Goal: Task Accomplishment & Management: Manage account settings

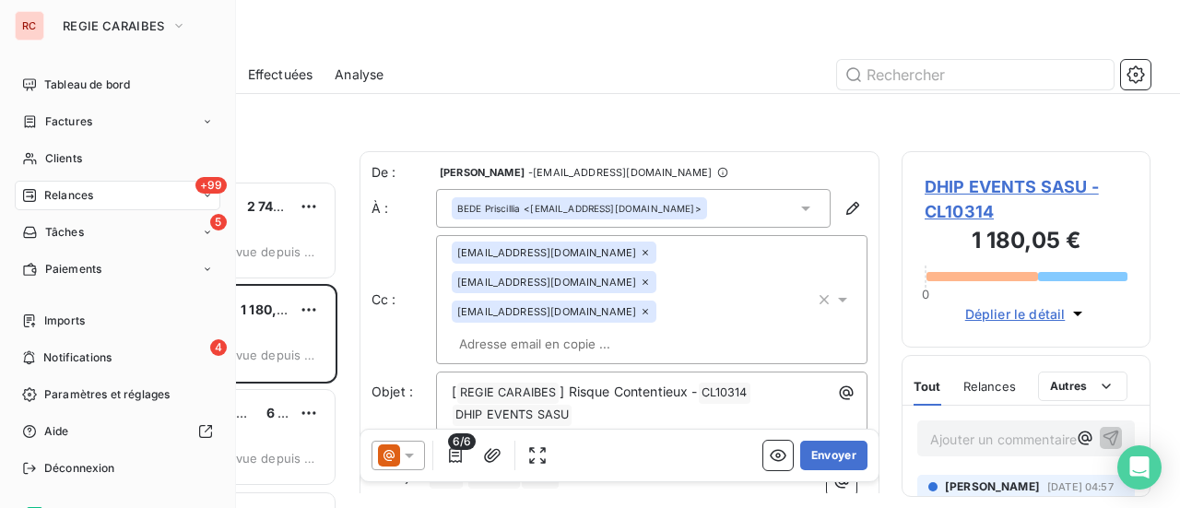
scroll to position [313, 234]
click at [77, 163] on span "Clients" at bounding box center [63, 158] width 37 height 17
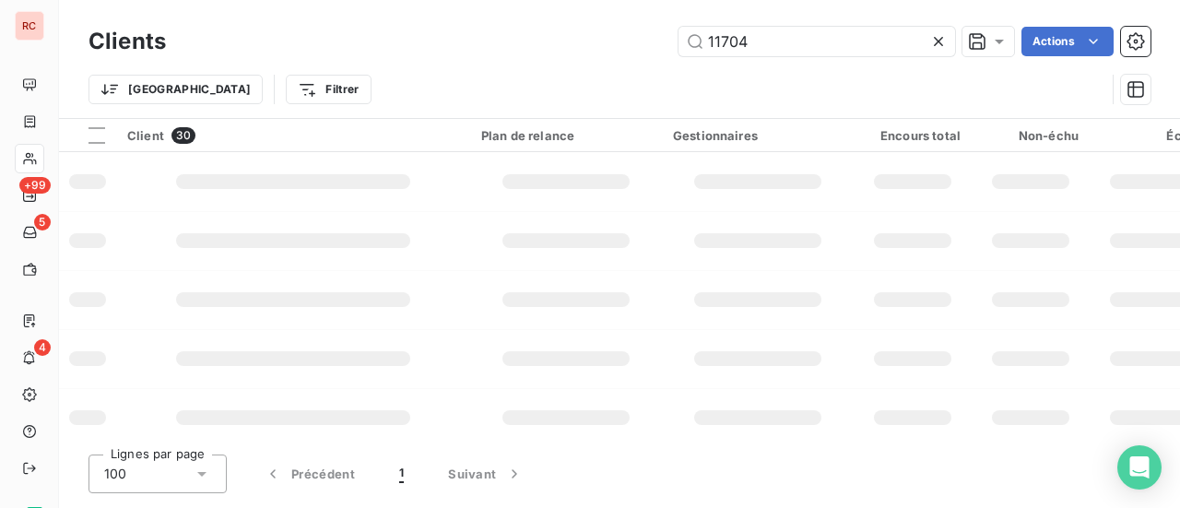
type input "11704"
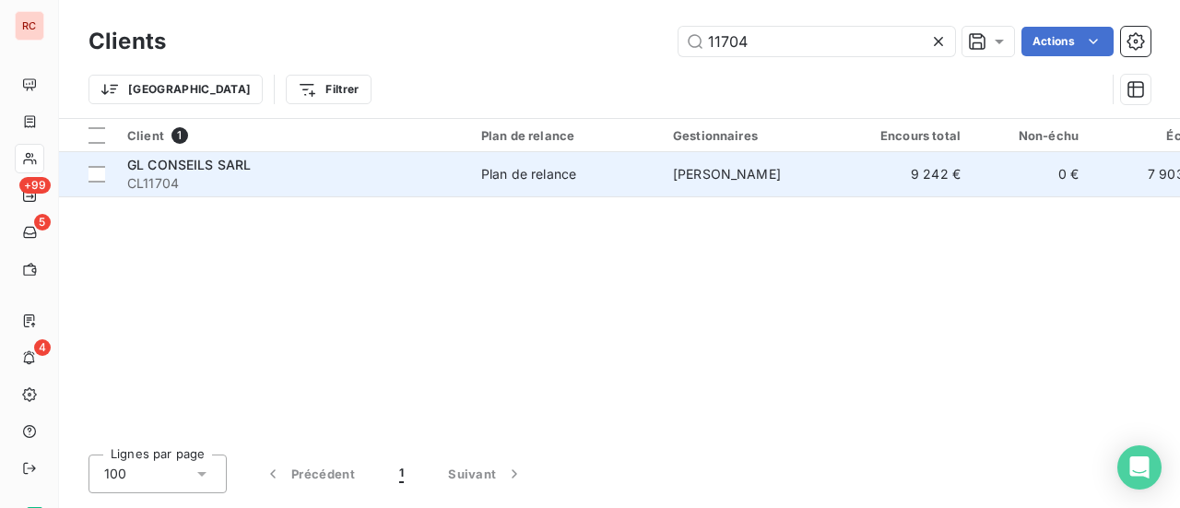
click at [520, 186] on td "Plan de relance" at bounding box center [566, 174] width 192 height 44
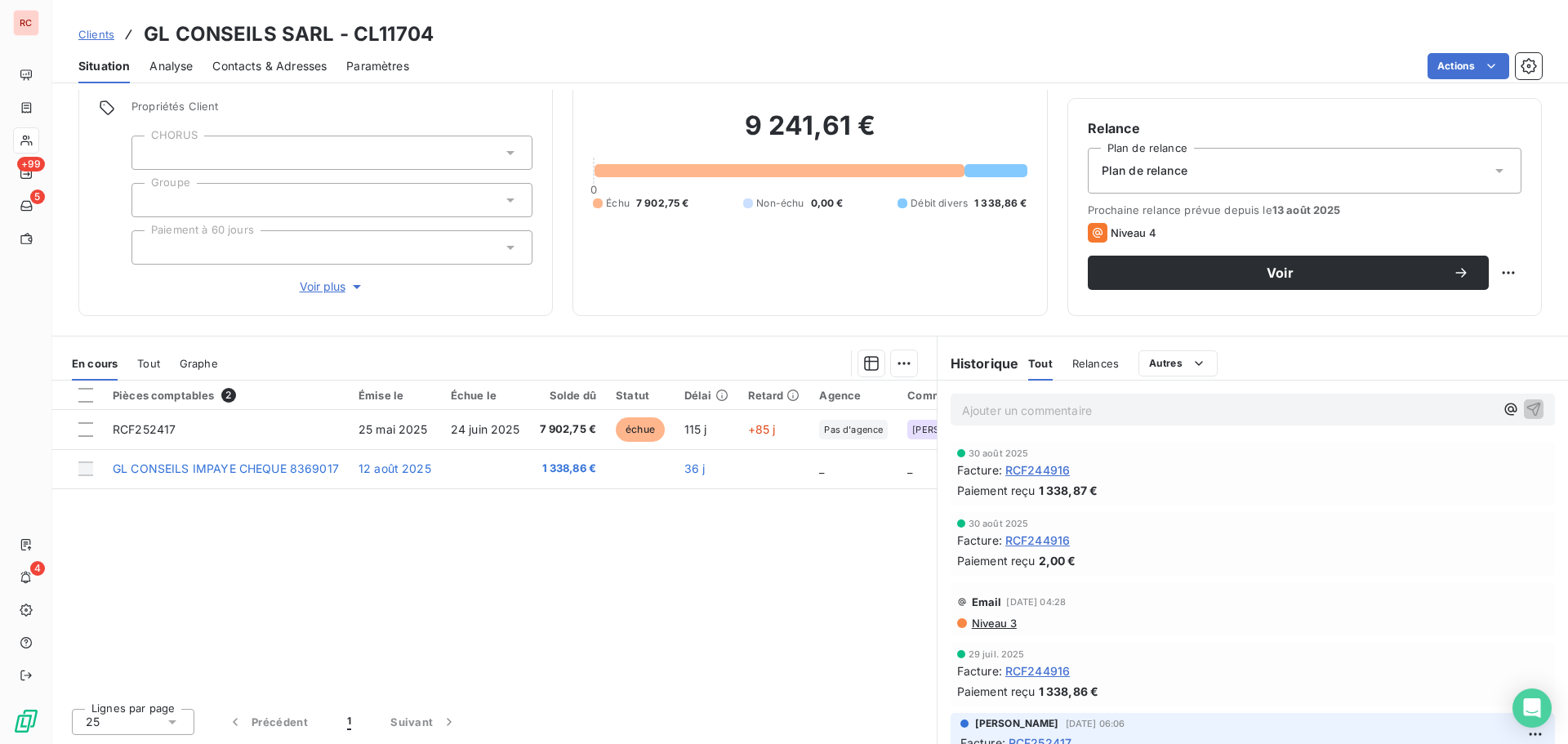
scroll to position [116, 0]
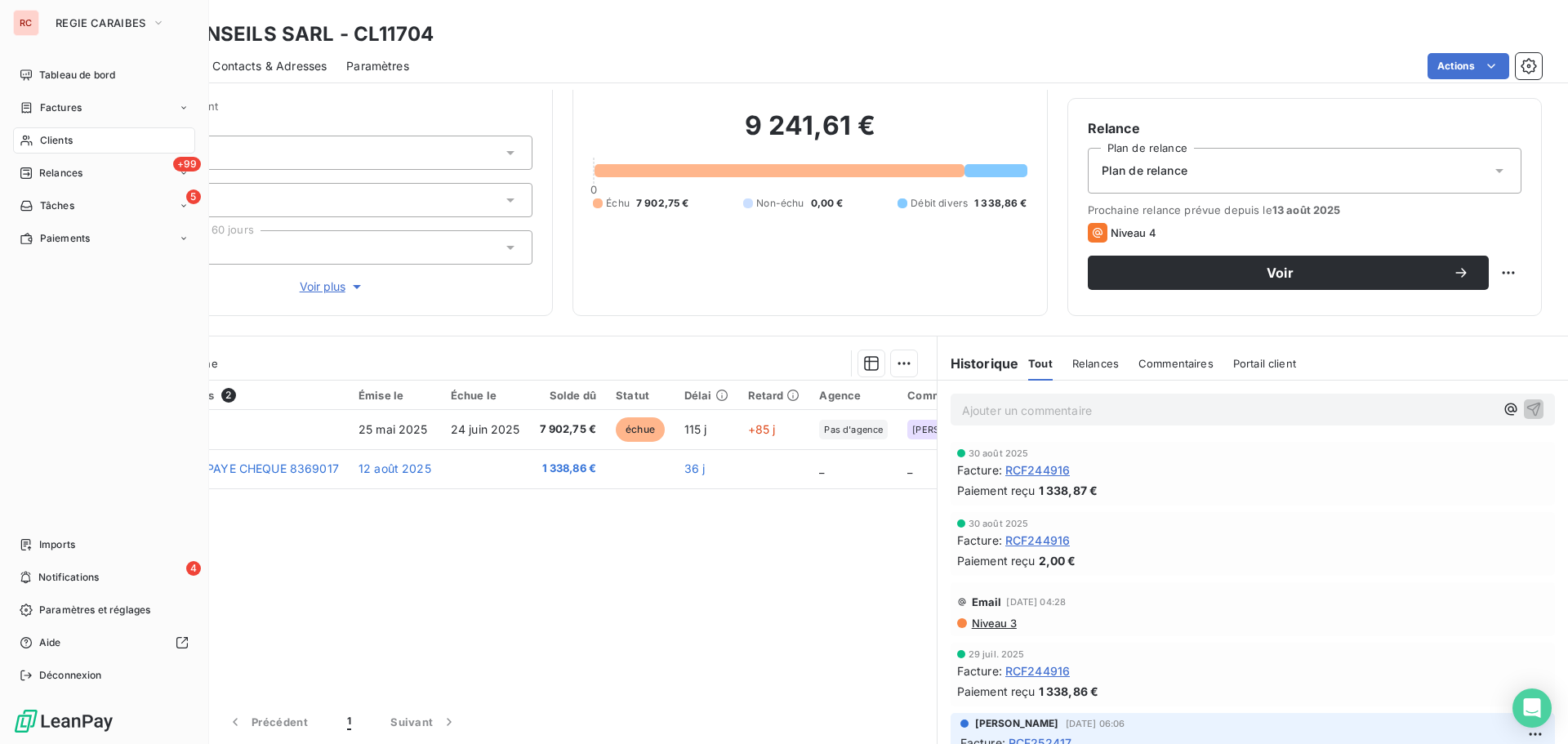
click at [51, 145] on span "Clients" at bounding box center [56, 140] width 33 height 15
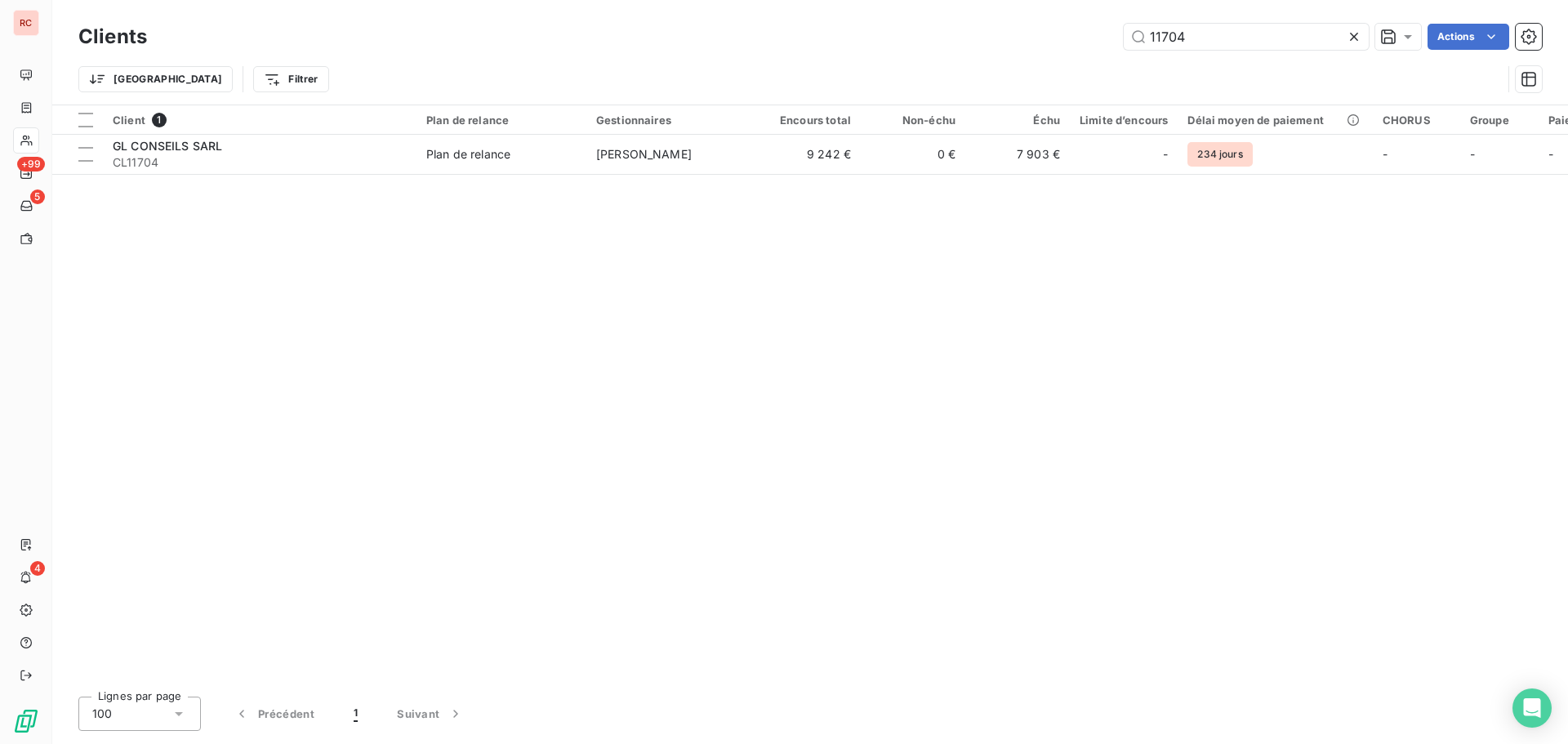
drag, startPoint x: 1191, startPoint y: 27, endPoint x: 1016, endPoint y: 36, distance: 175.2
click at [1016, 36] on div "11704 Actions" at bounding box center [854, 36] width 1376 height 26
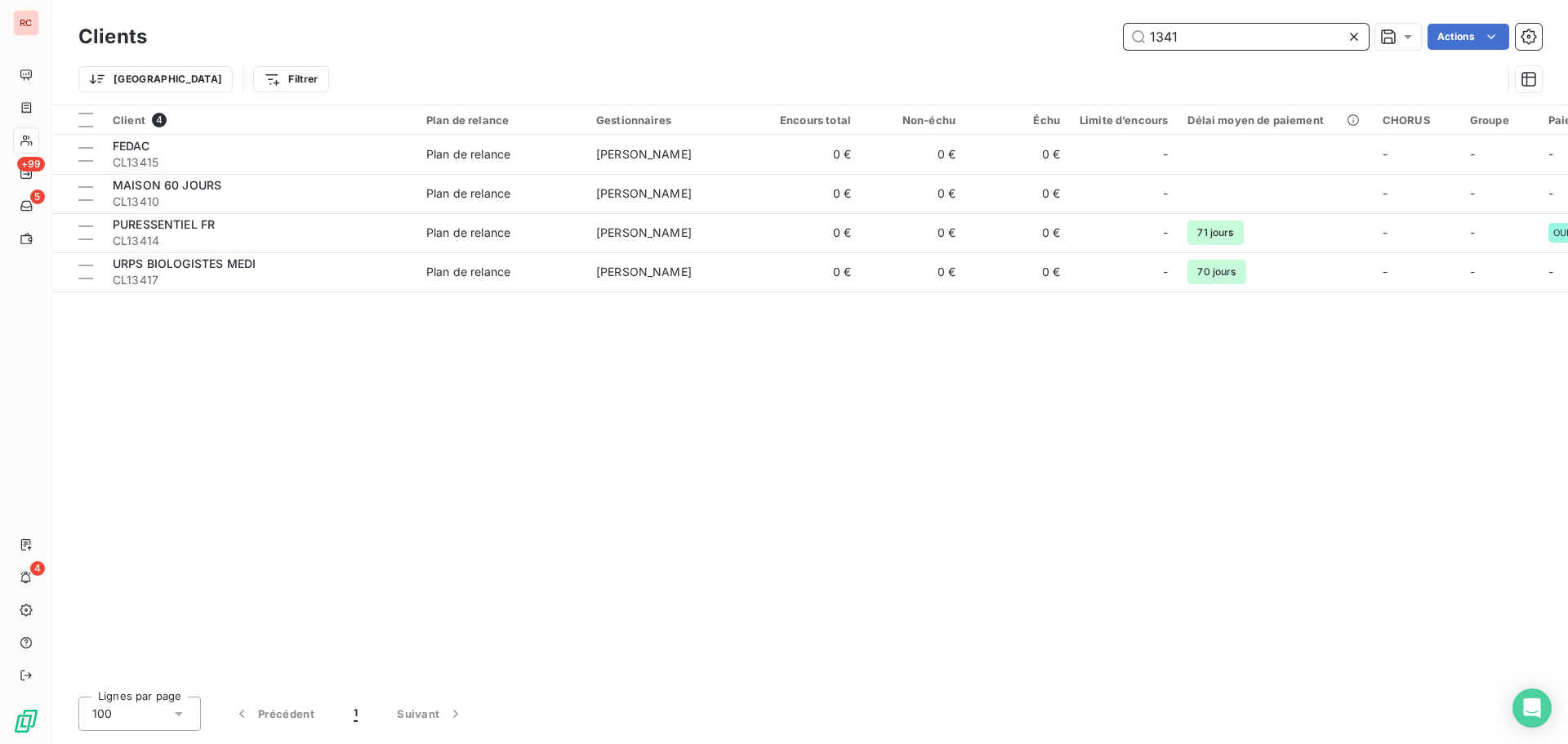
drag, startPoint x: 1205, startPoint y: 42, endPoint x: 1160, endPoint y: 35, distance: 45.5
click at [1045, 35] on input "1341" at bounding box center [1246, 36] width 245 height 26
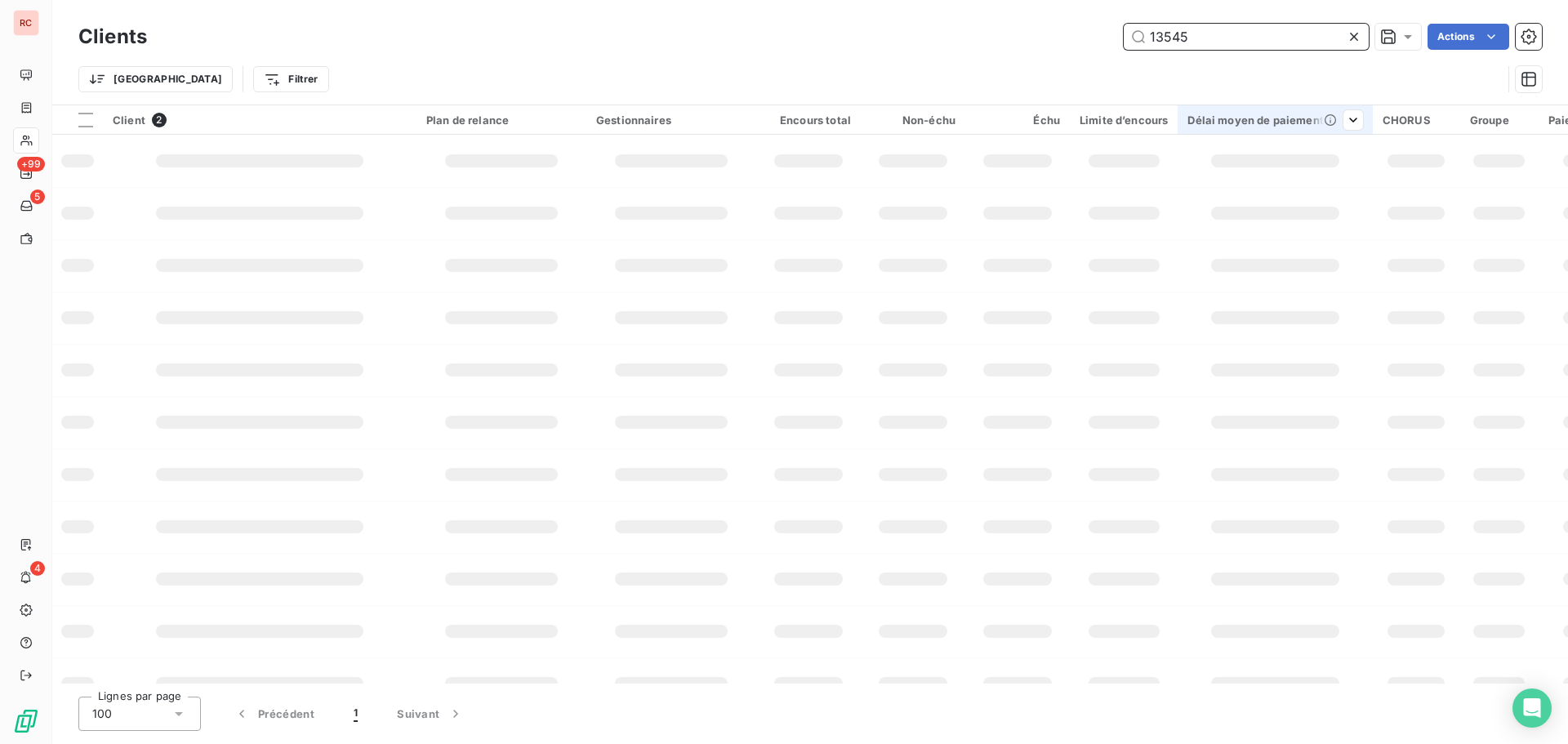
type input "13545"
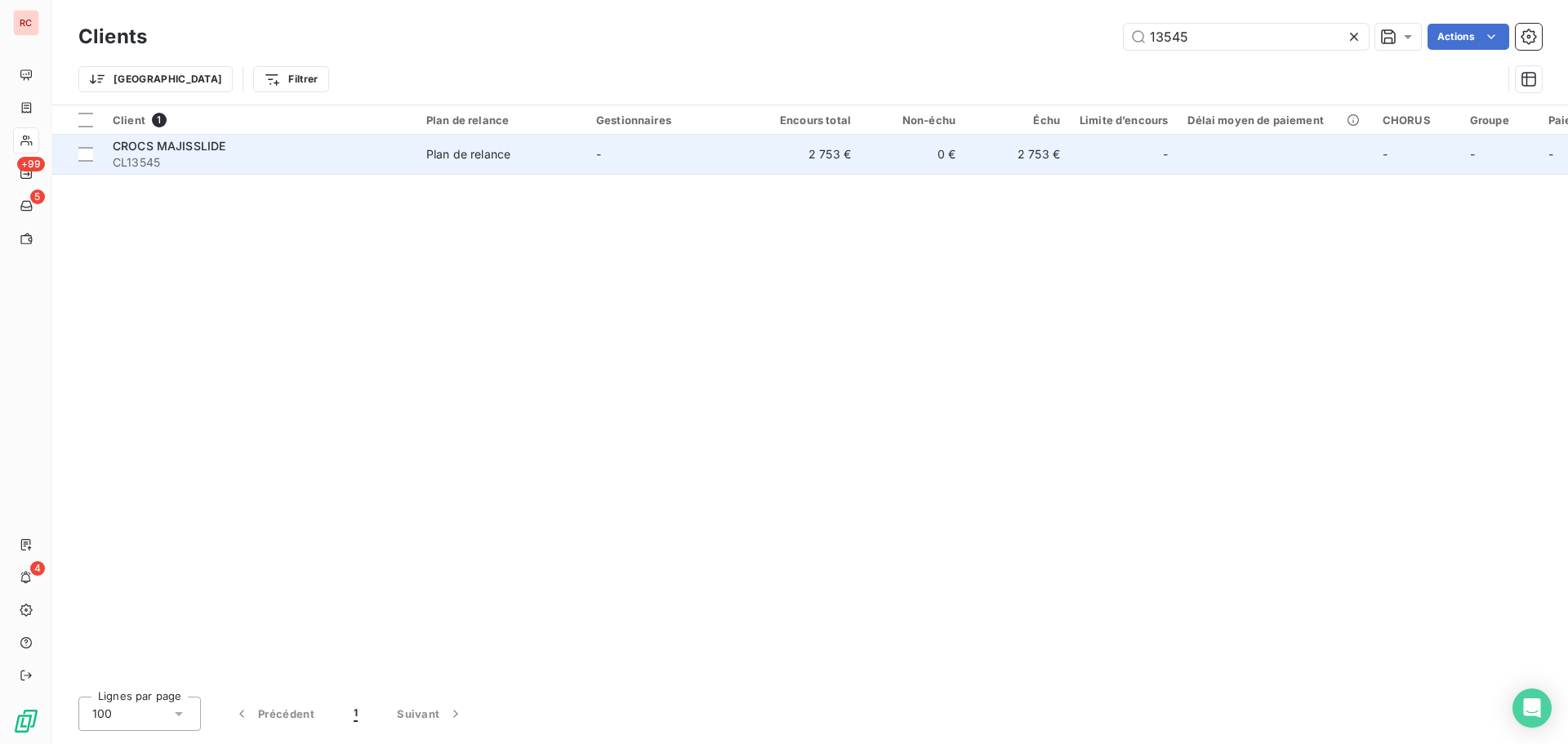
click at [268, 149] on div "CROCS MAJISSLIDE" at bounding box center [260, 146] width 294 height 16
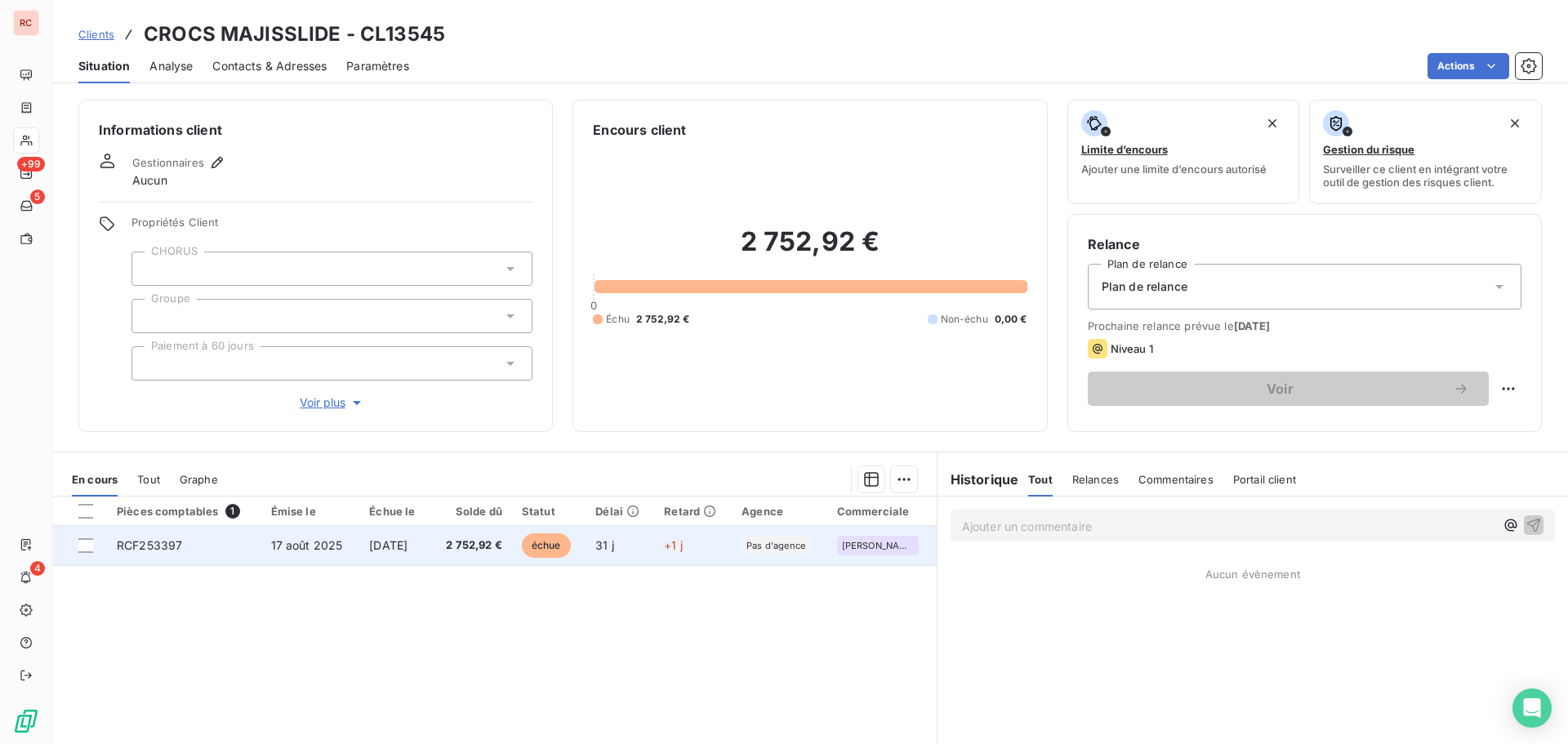
click at [651, 450] on td "31 j" at bounding box center [620, 545] width 68 height 39
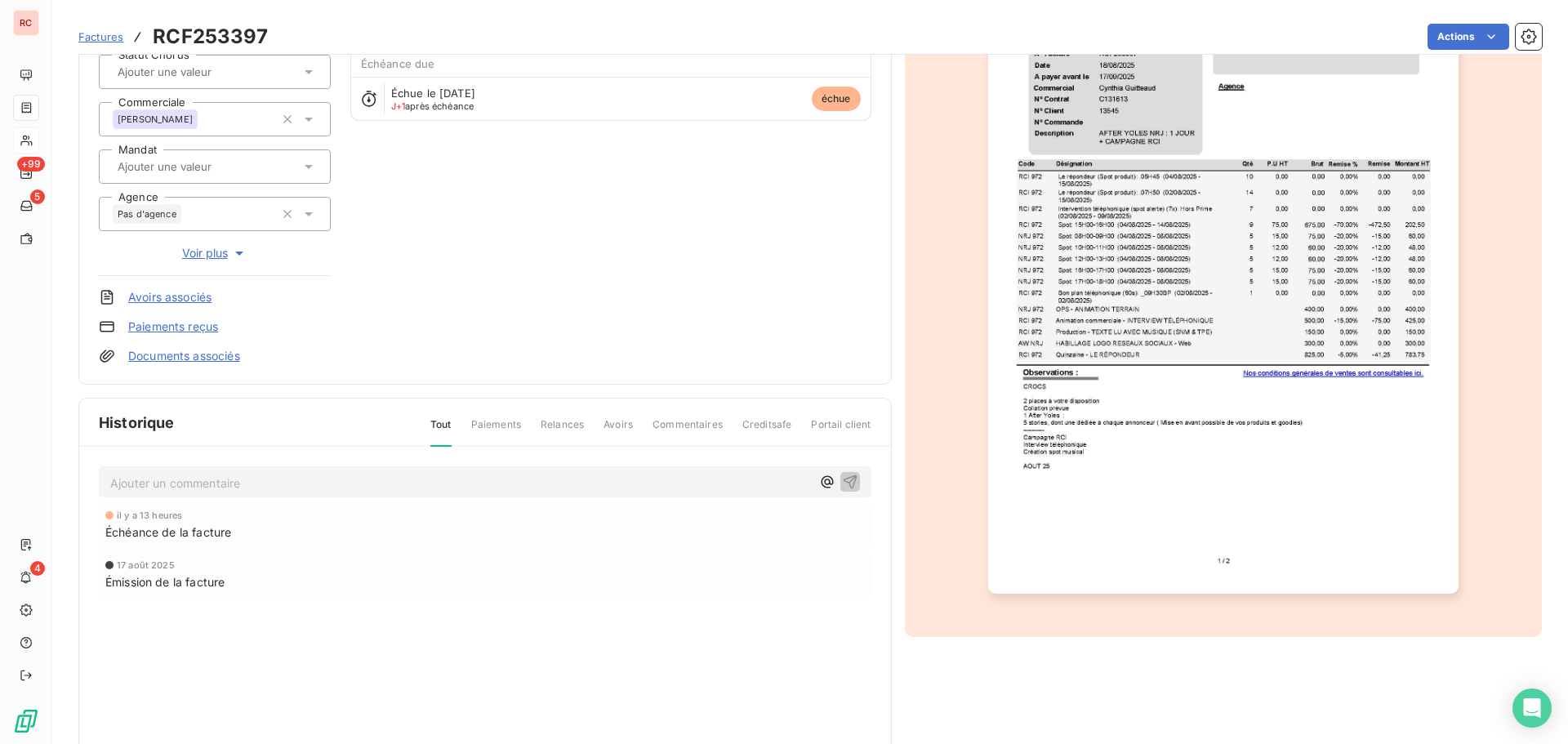
scroll to position [239, 0]
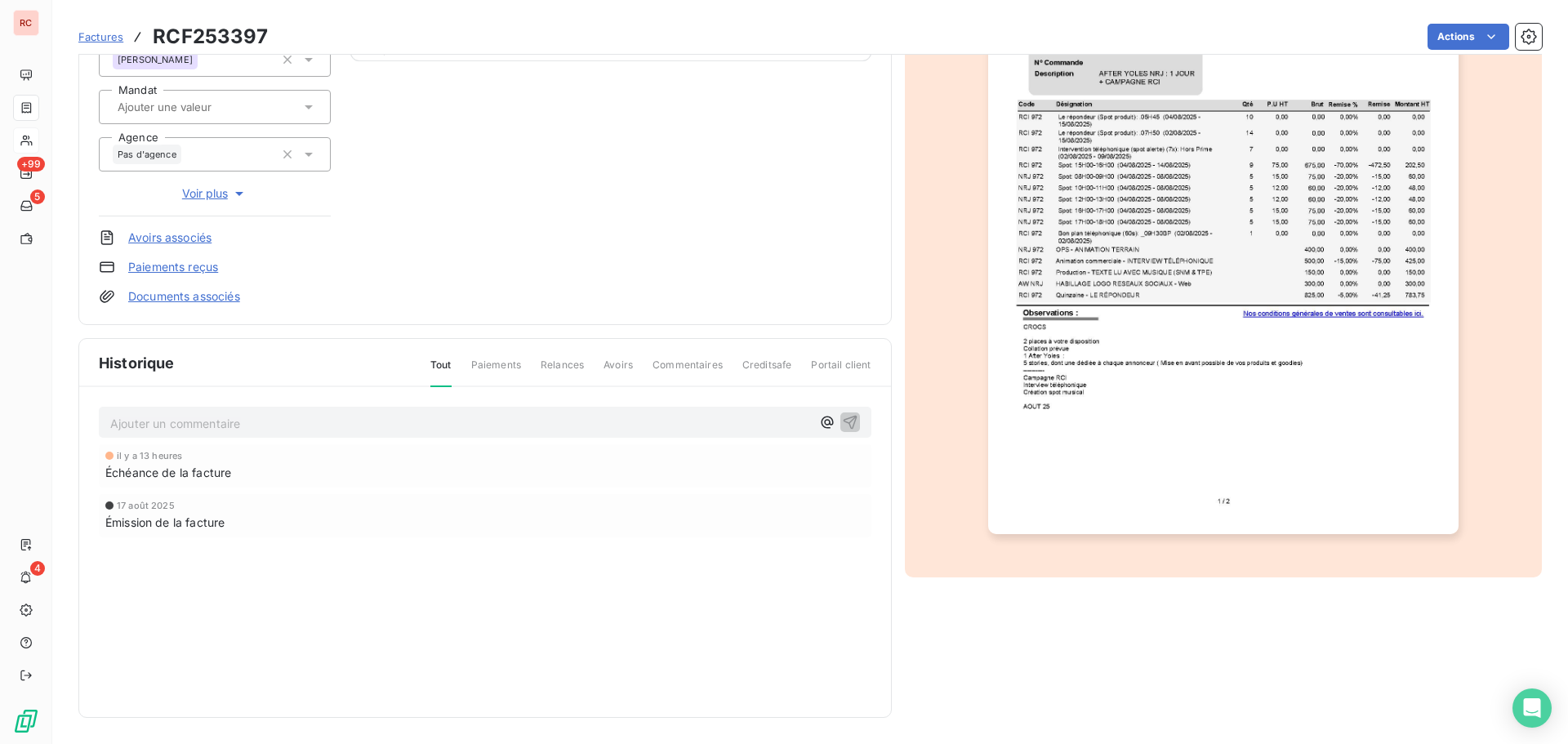
click at [1045, 356] on img "button" at bounding box center [1223, 202] width 471 height 665
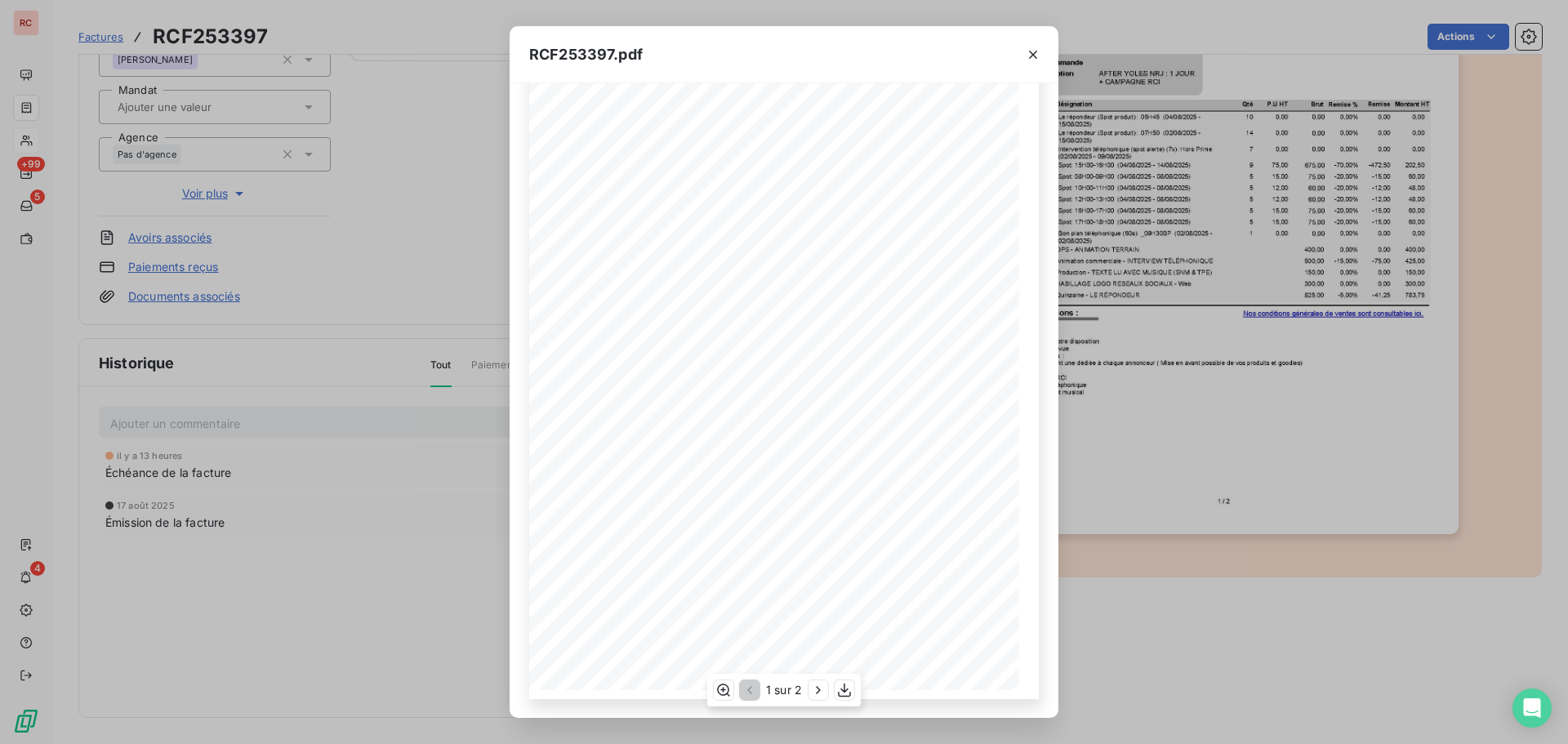
scroll to position [106, 0]
click at [818, 450] on icon "button" at bounding box center [818, 691] width 4 height 7
click at [1028, 61] on icon "button" at bounding box center [1033, 55] width 16 height 16
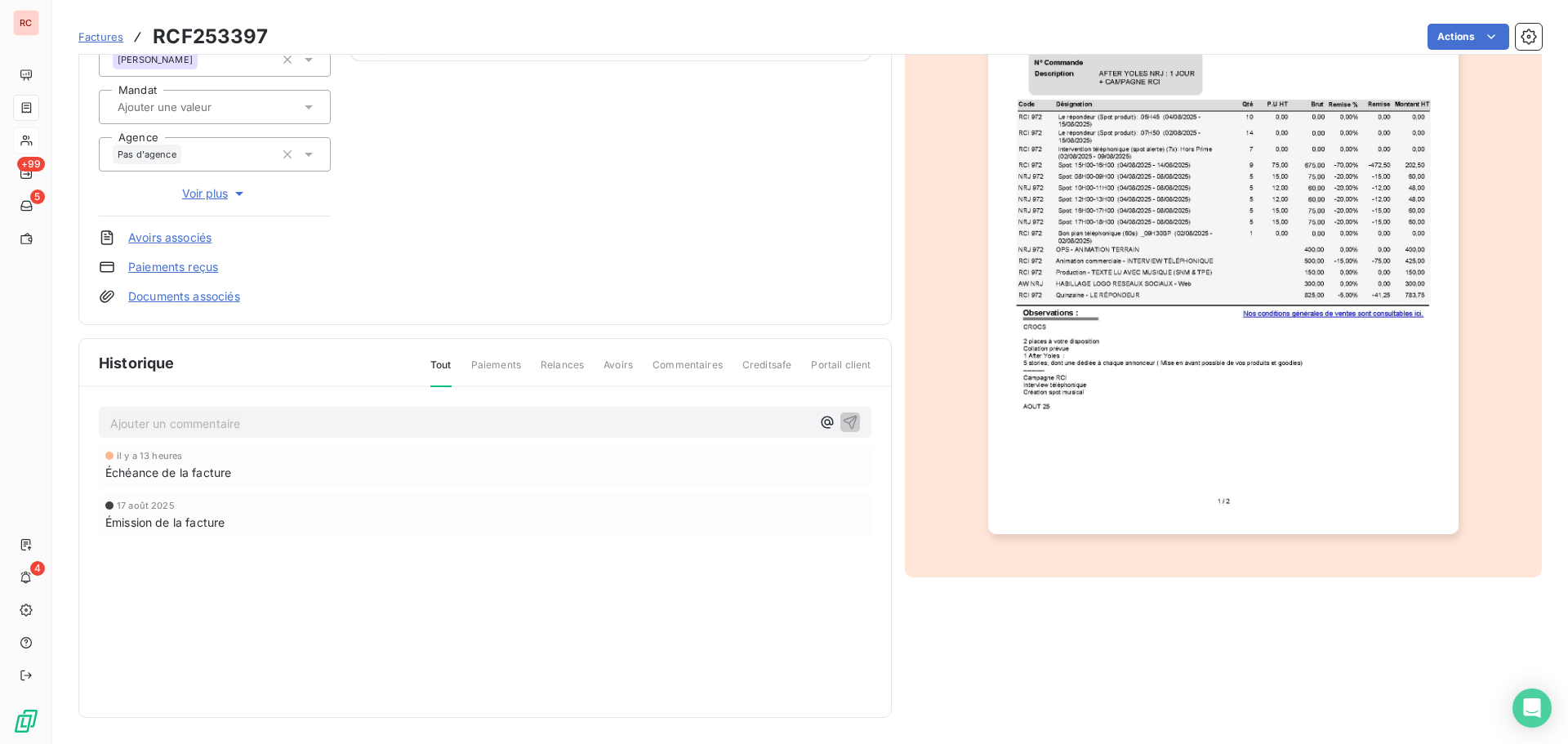
click at [1045, 352] on img "button" at bounding box center [1223, 202] width 471 height 665
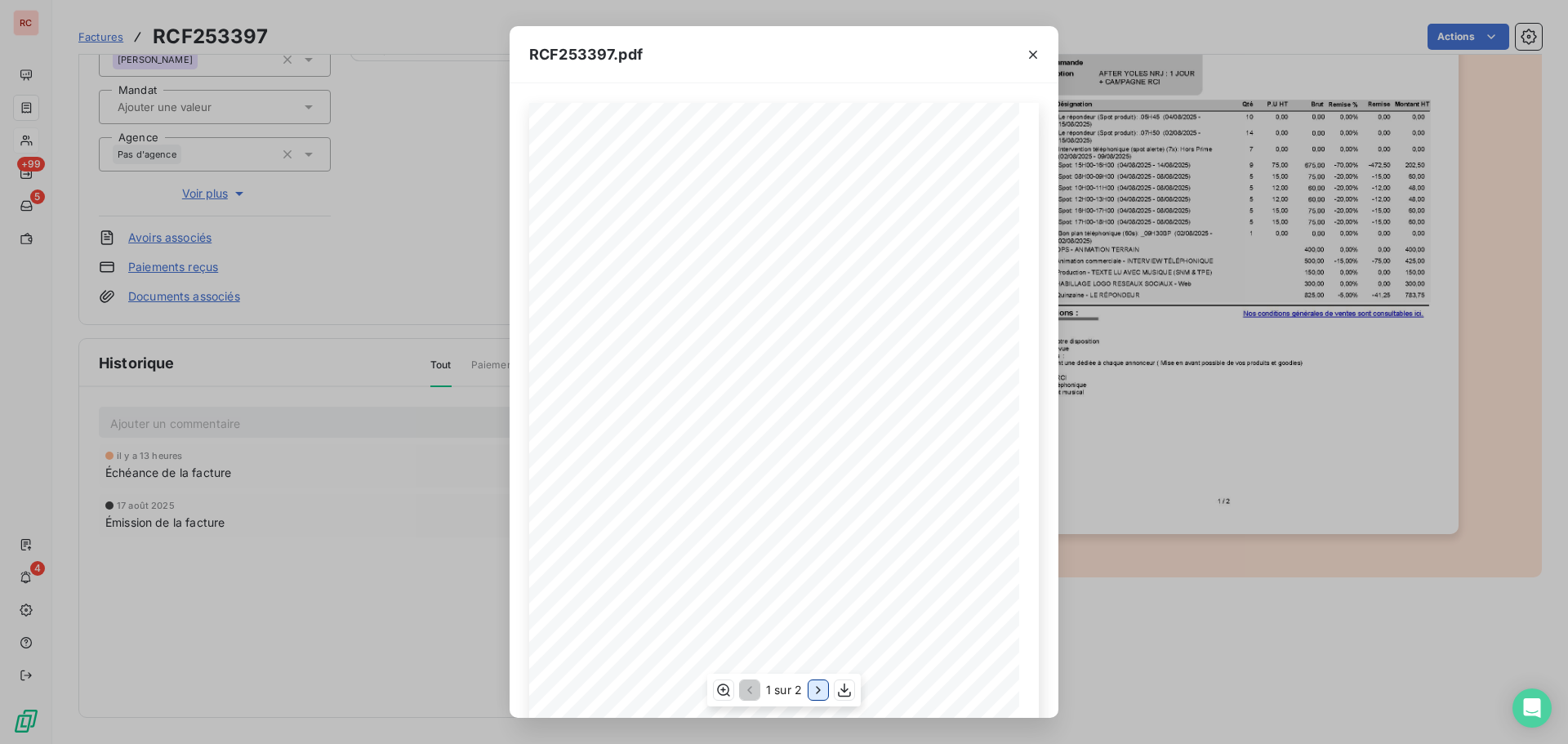
click at [812, 450] on icon "button" at bounding box center [818, 690] width 16 height 16
click at [714, 450] on icon "button" at bounding box center [722, 690] width 16 height 16
click at [259, 450] on div "RCF253397.pdf 2 537,25 215,67 € 2 752,92 € TOTAL TTC En cas de retard de paieme…" at bounding box center [784, 372] width 1568 height 744
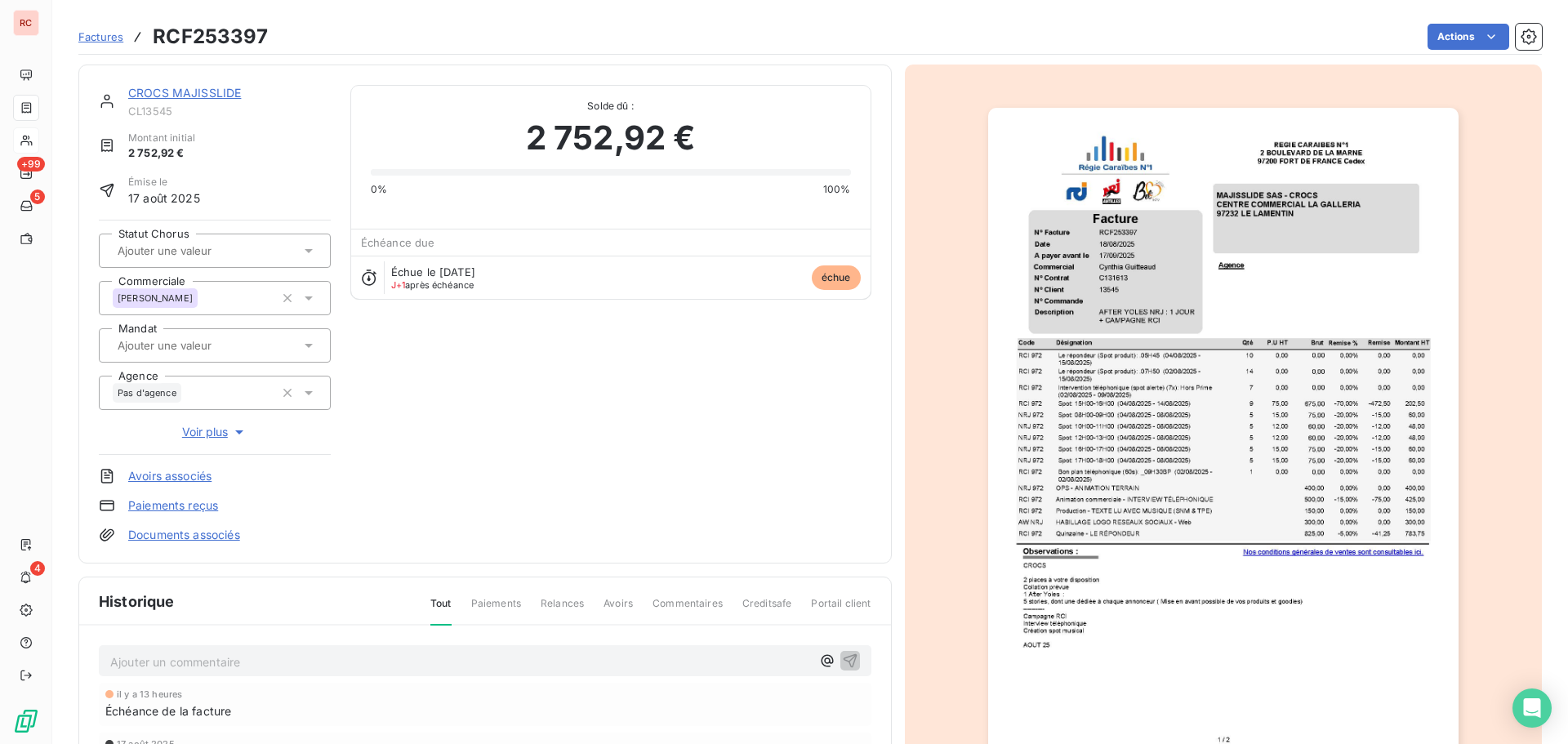
scroll to position [165, 0]
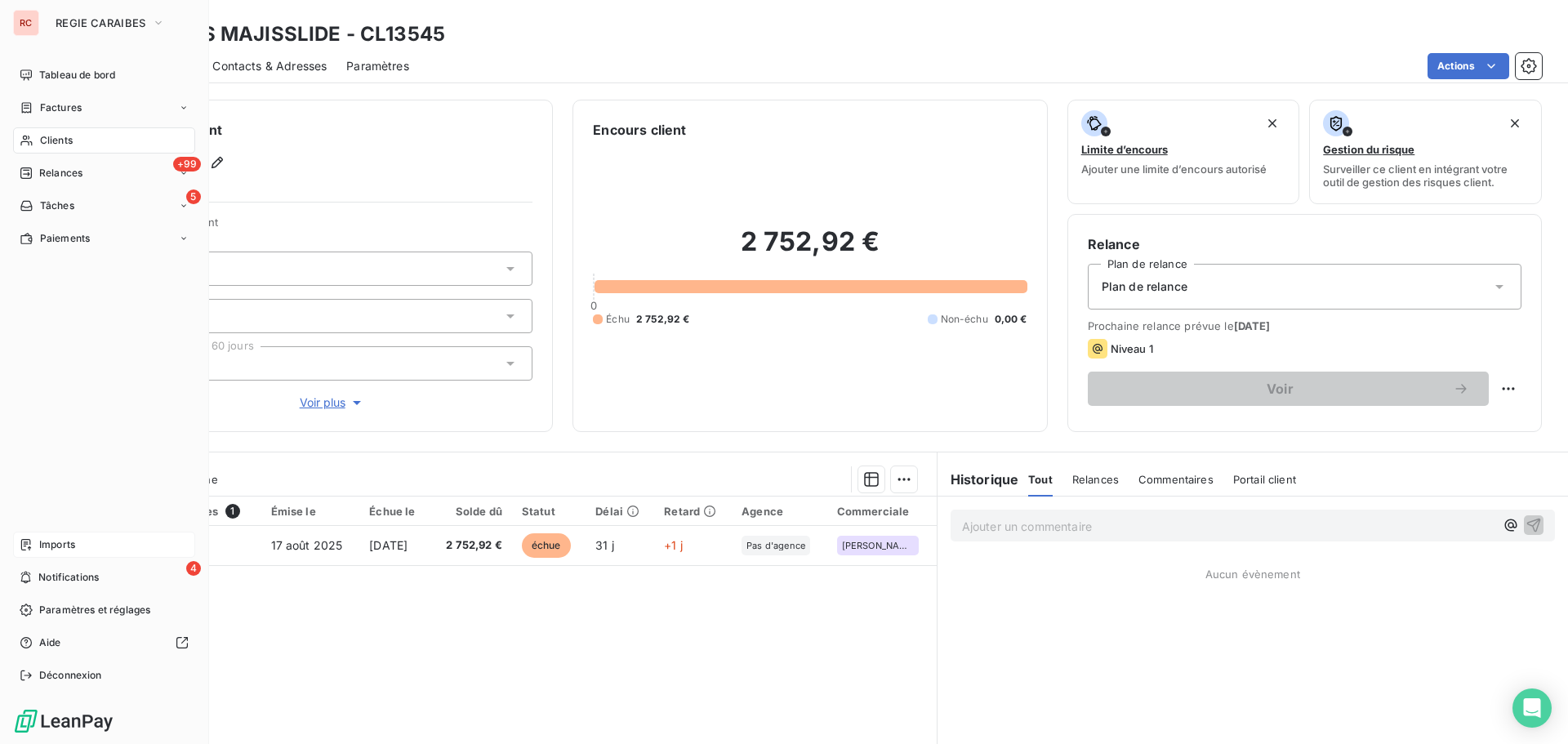
click at [46, 450] on span "Imports" at bounding box center [57, 544] width 36 height 15
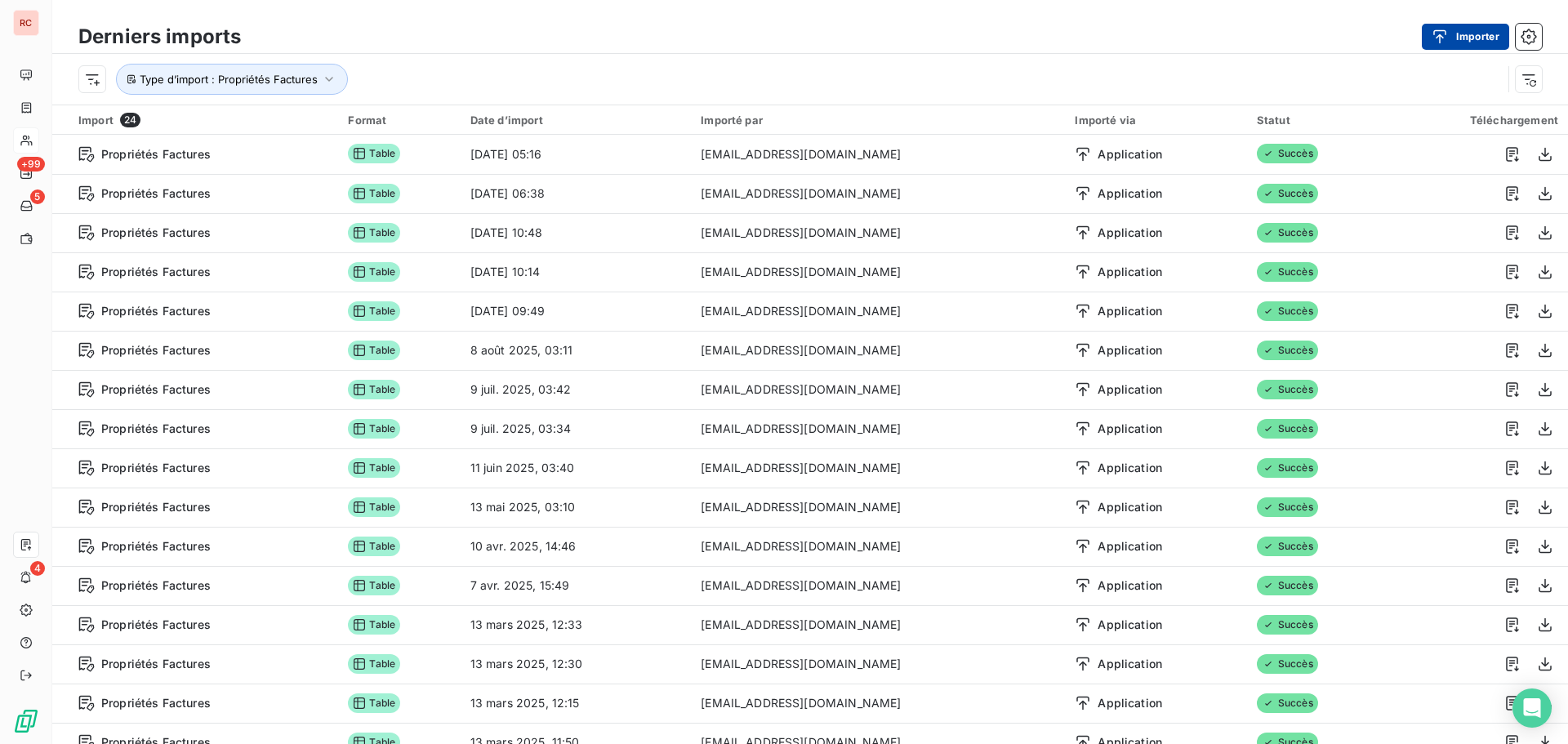
click at [1045, 40] on button "Importer" at bounding box center [1465, 36] width 88 height 26
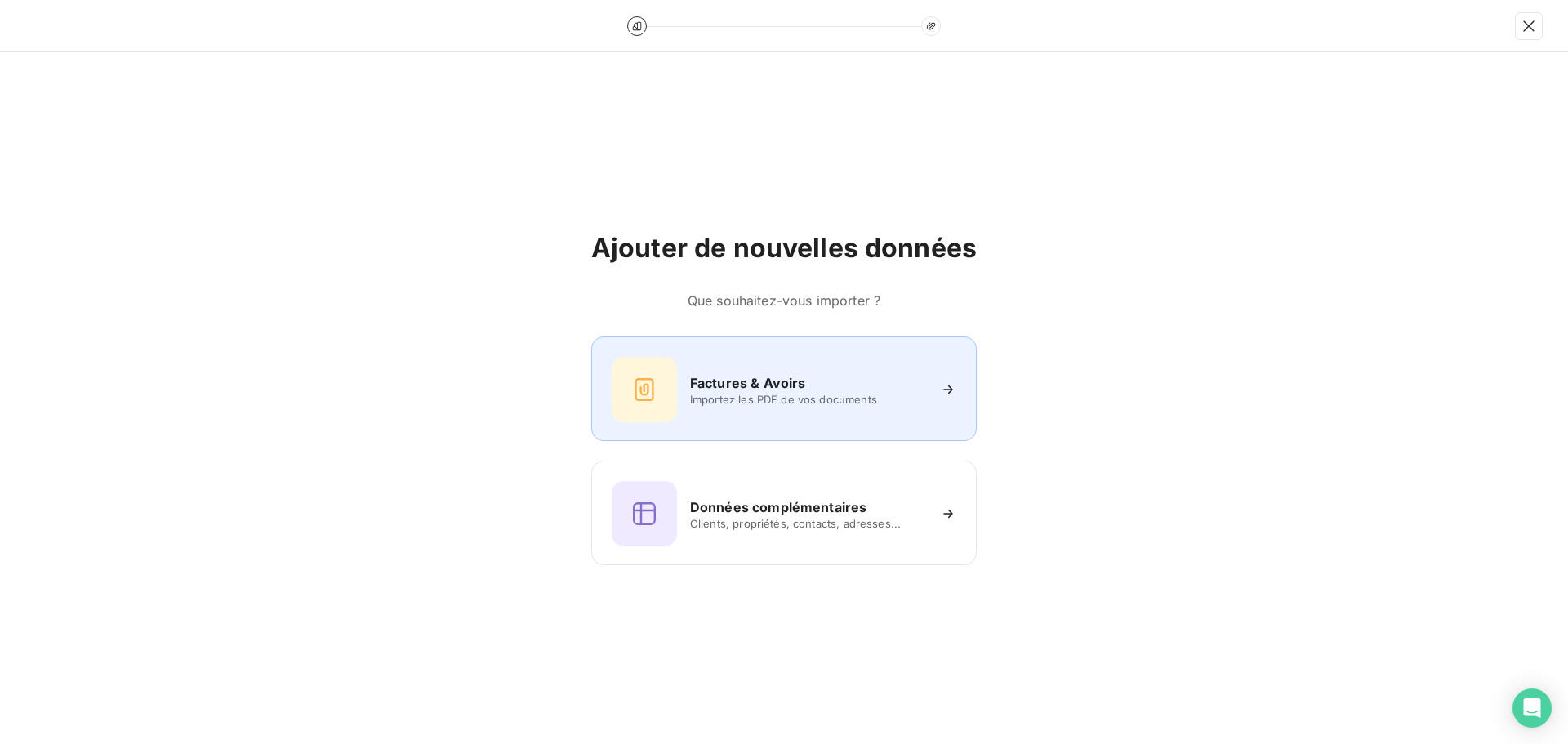
click at [747, 398] on span "Importez les PDF de vos documents" at bounding box center [808, 399] width 237 height 13
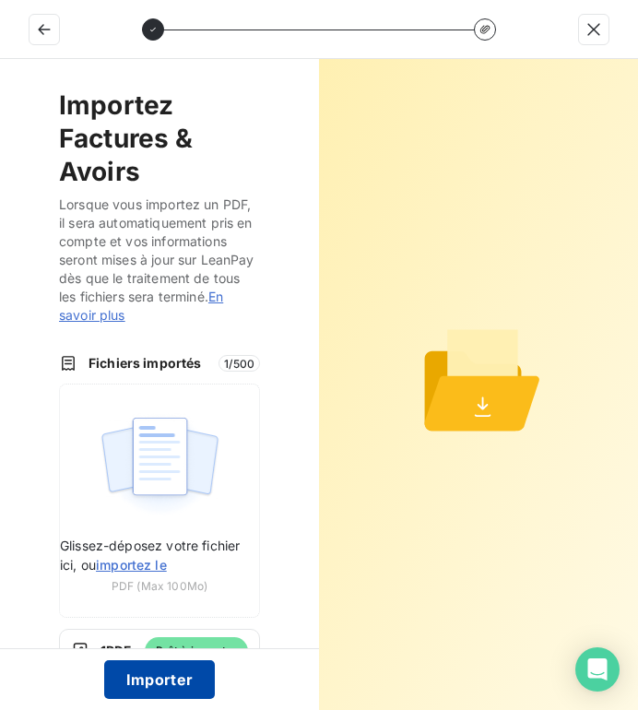
click at [186, 507] on button "Importer" at bounding box center [160, 679] width 112 height 39
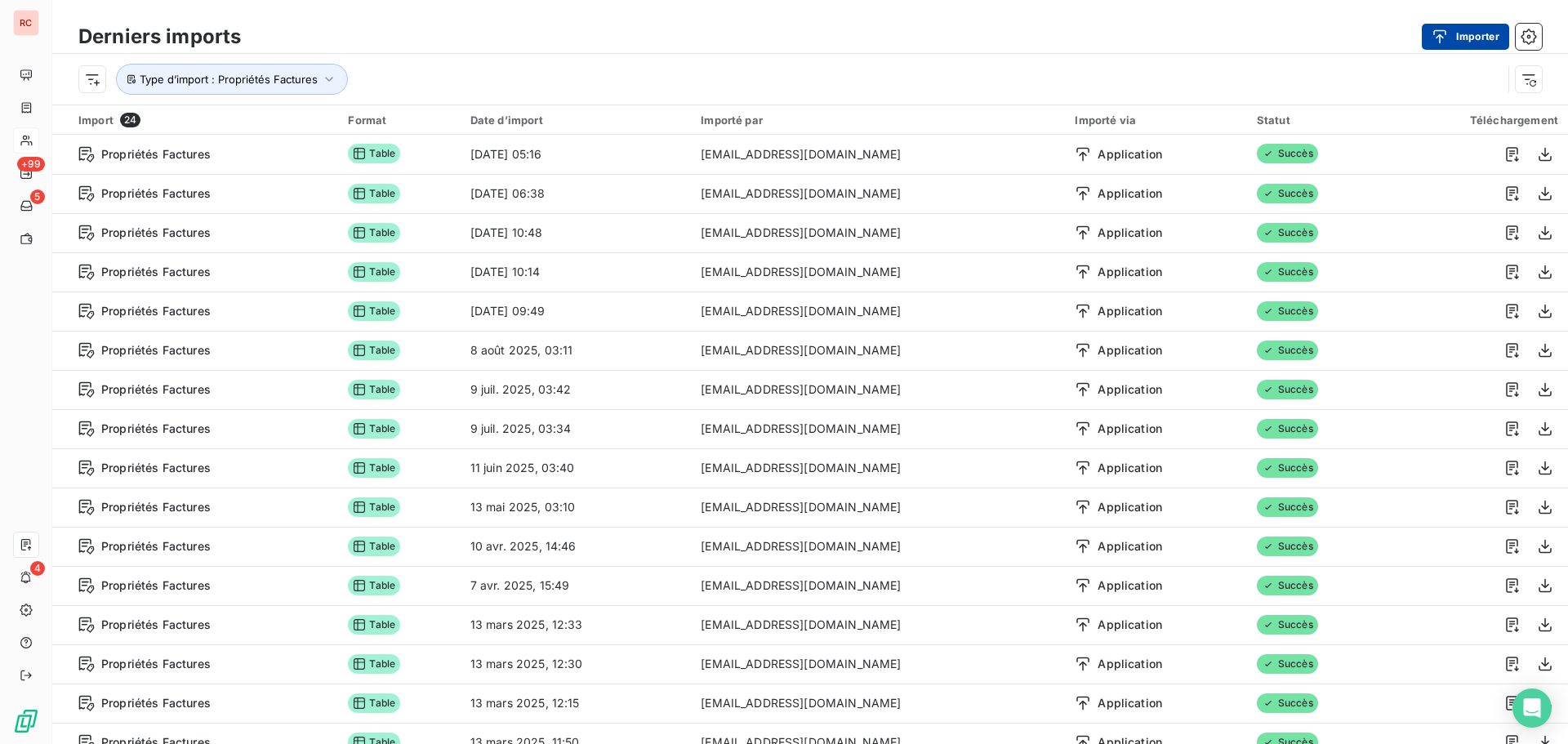
click at [1045, 41] on button "Importer" at bounding box center [1465, 36] width 88 height 26
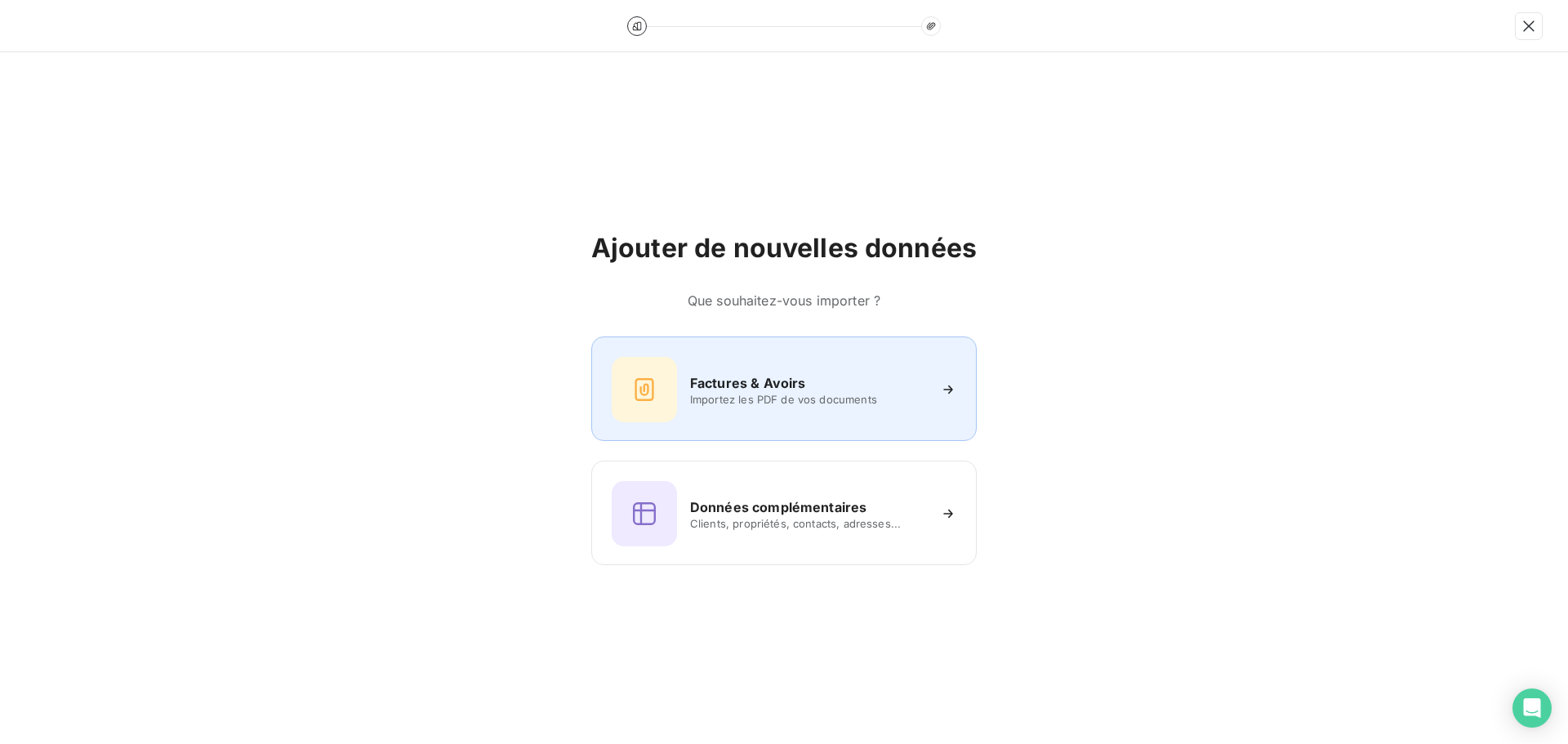
click at [878, 405] on span "Importez les PDF de vos documents" at bounding box center [808, 399] width 237 height 13
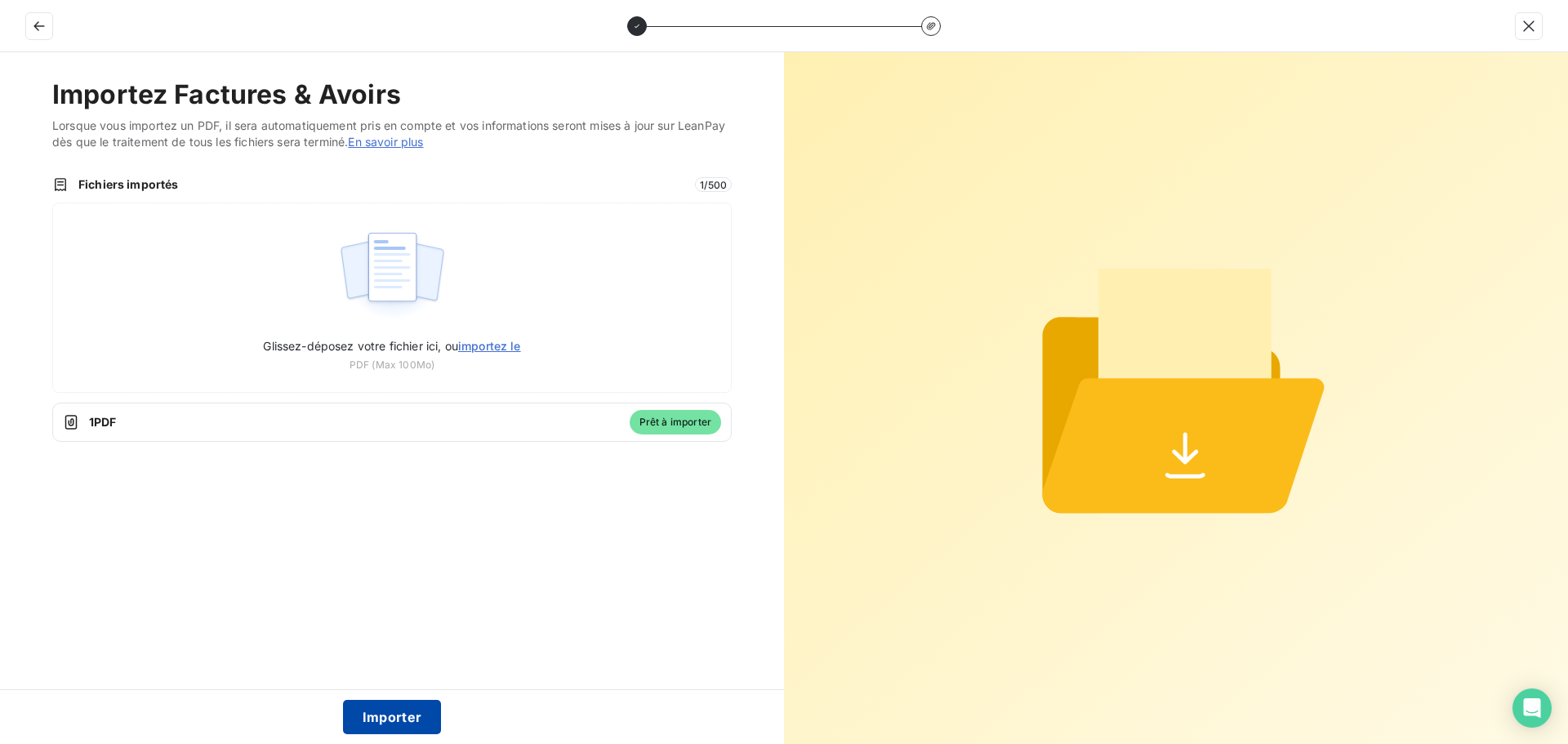
click at [379, 450] on button "Importer" at bounding box center [393, 717] width 99 height 35
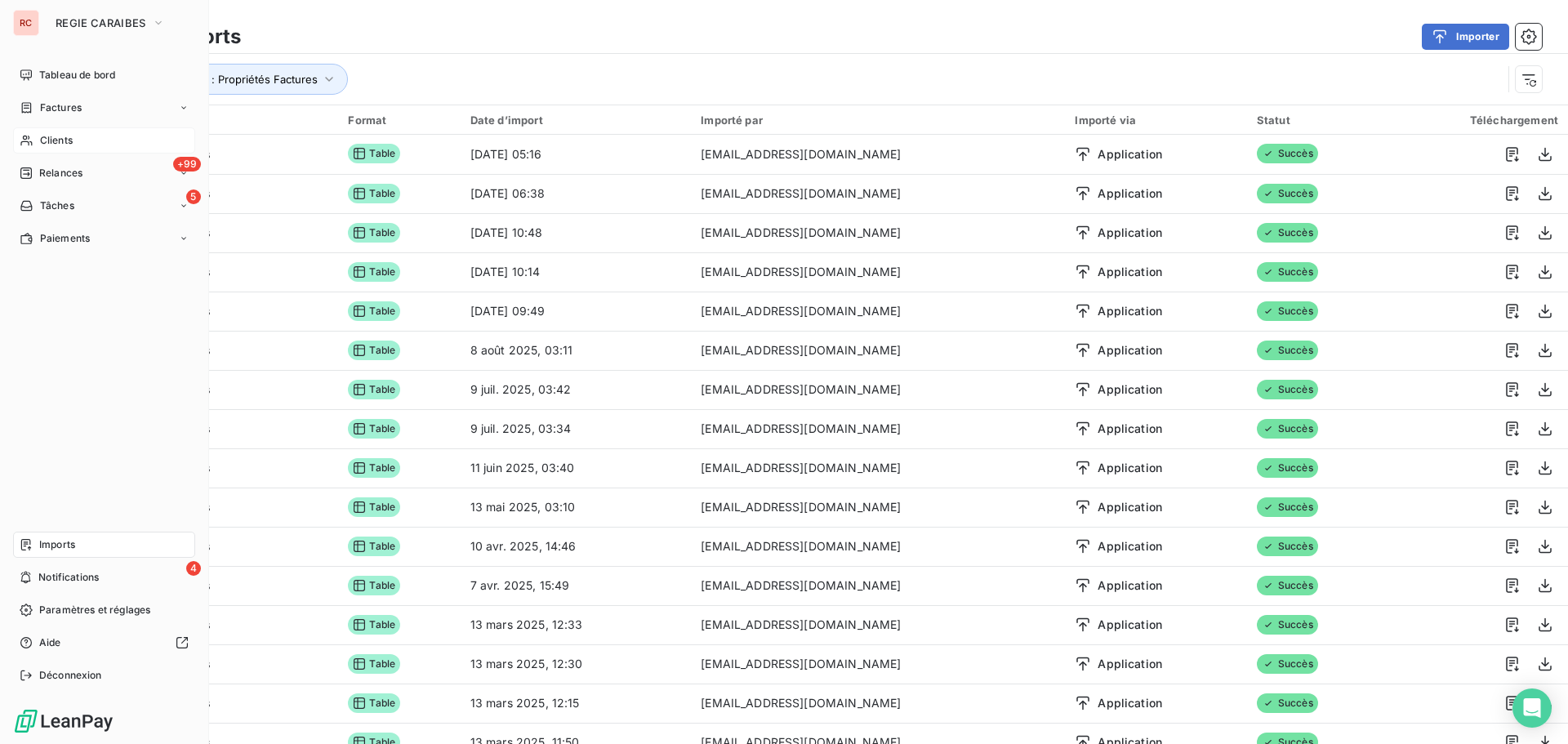
click at [44, 143] on span "Clients" at bounding box center [56, 140] width 33 height 15
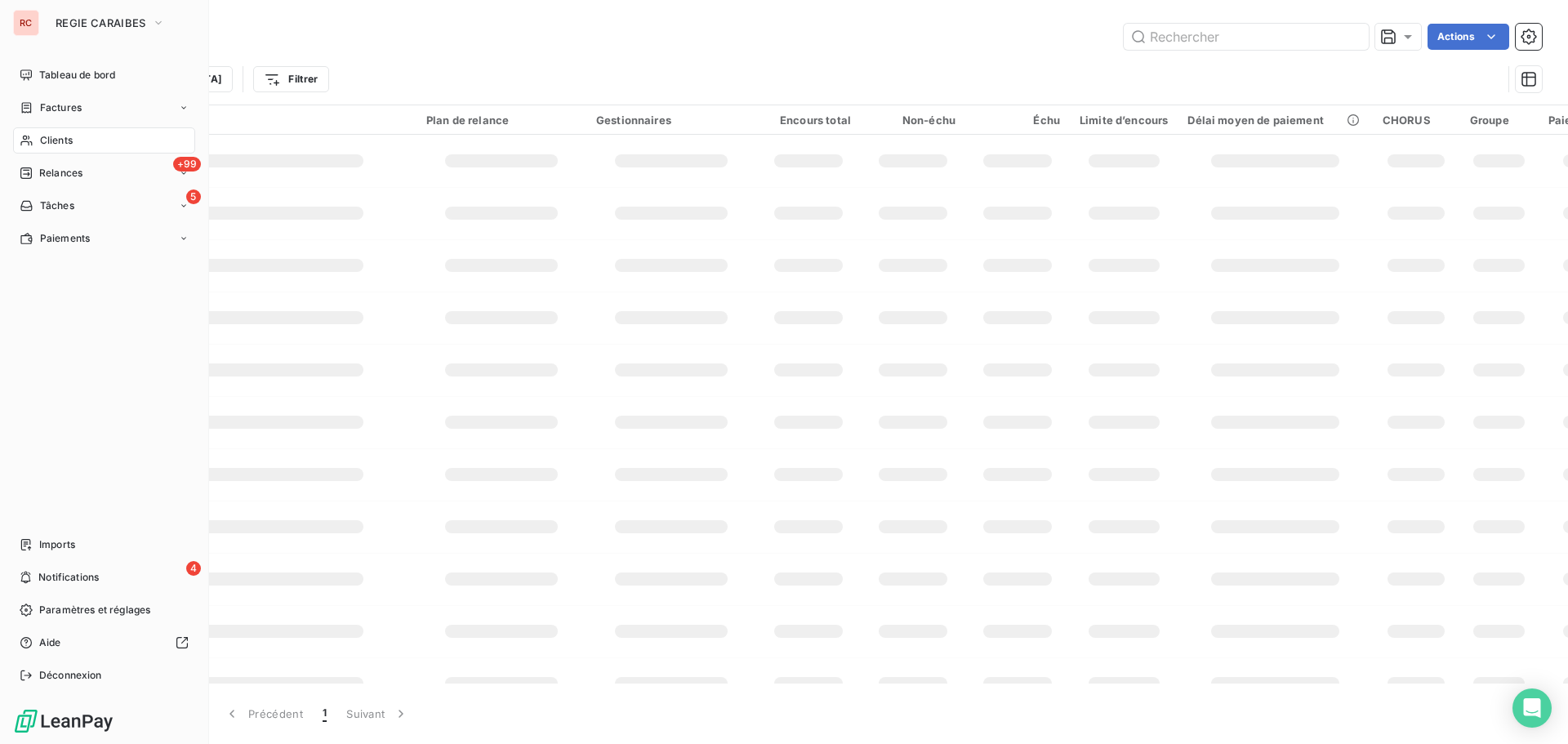
click at [47, 138] on span "Clients" at bounding box center [56, 140] width 33 height 15
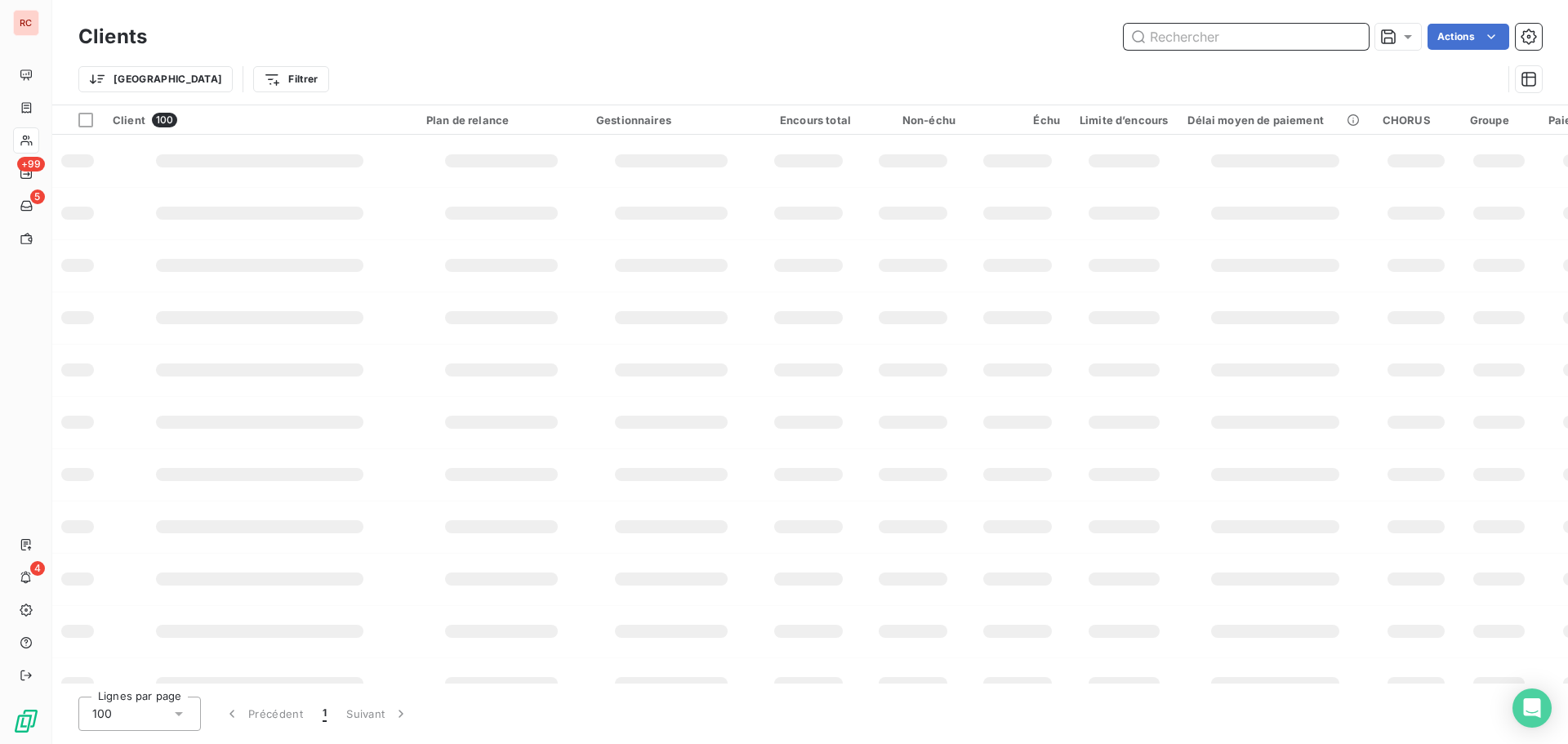
click at [1195, 39] on input "text" at bounding box center [1246, 36] width 245 height 26
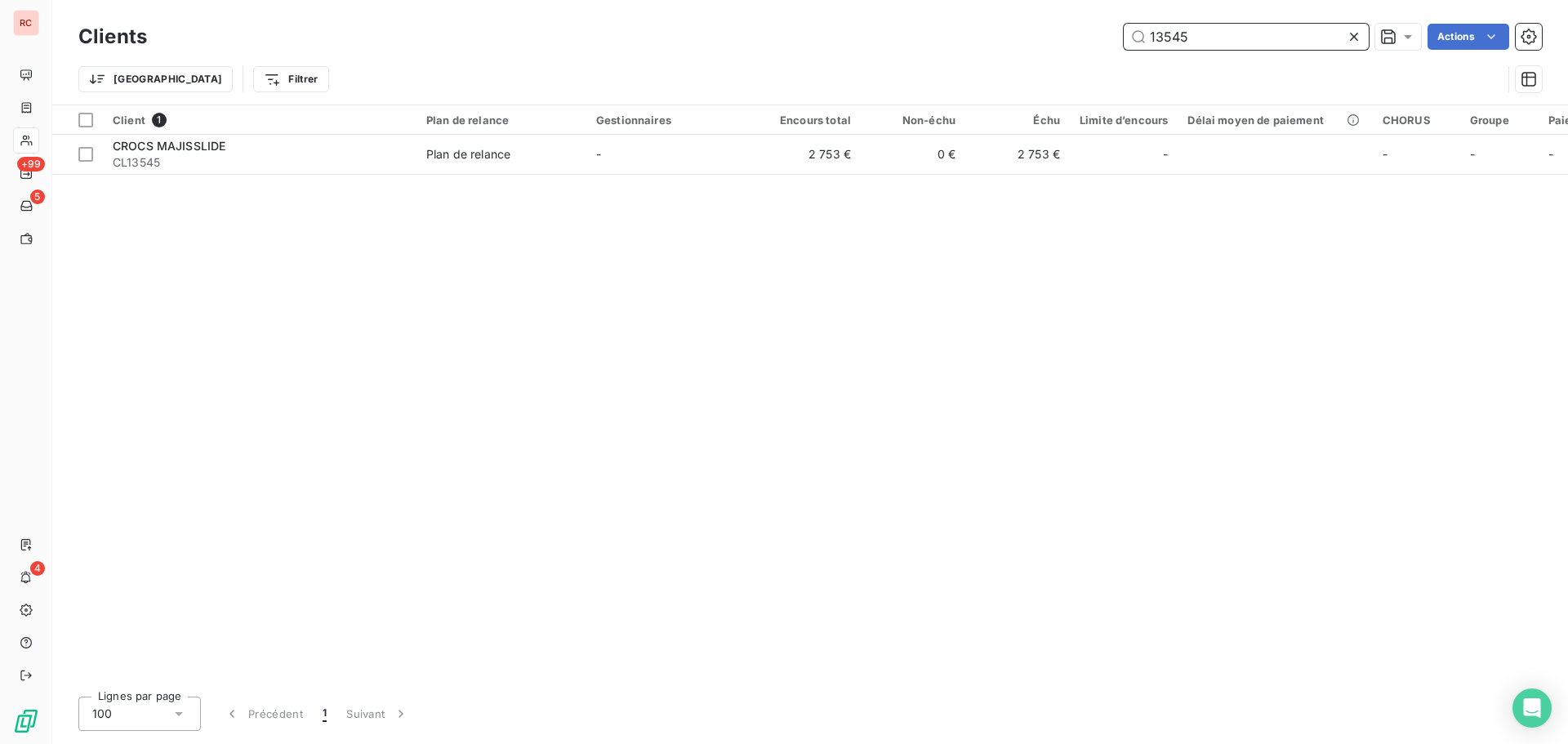
type input "13545"
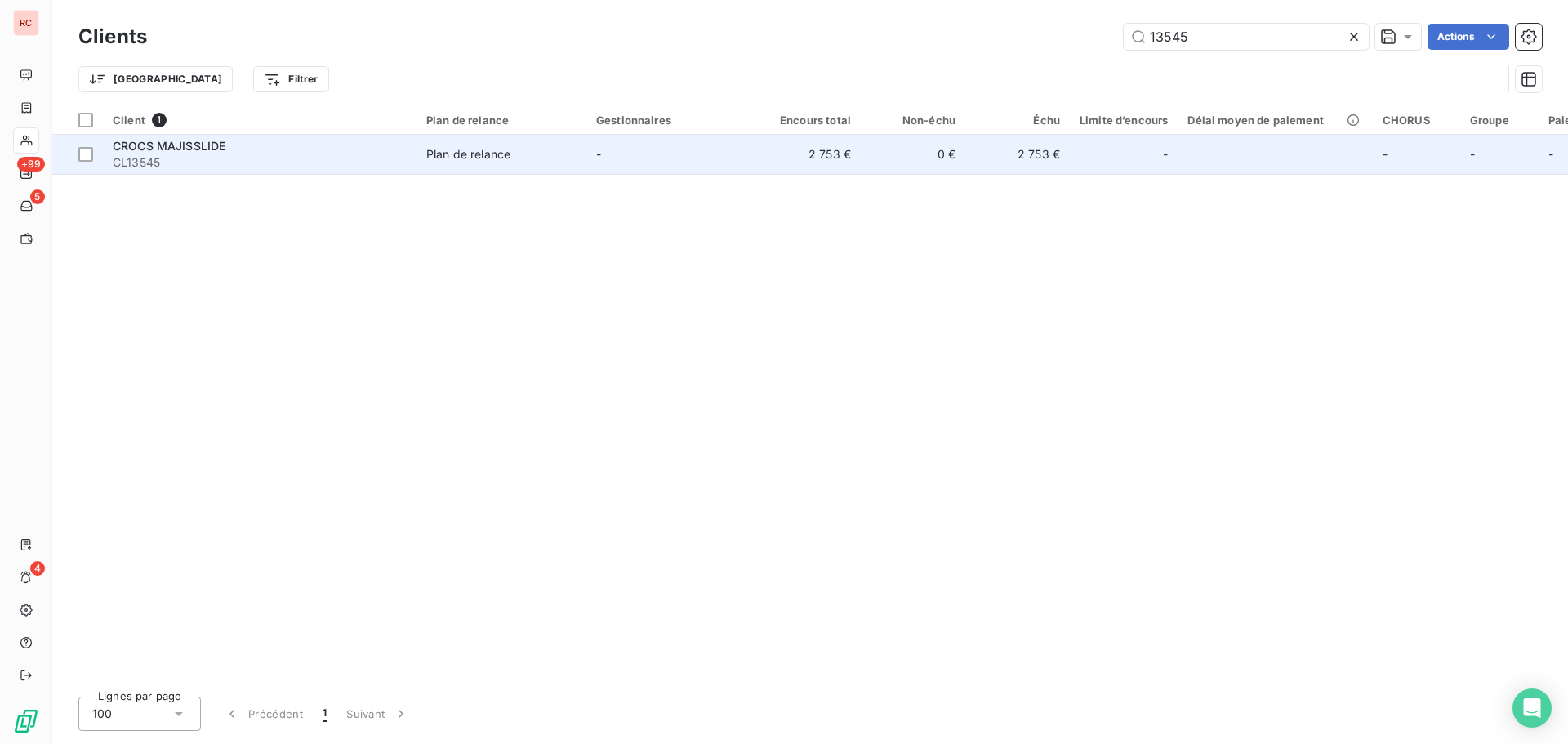
click at [1056, 145] on td "2 753 €" at bounding box center [1018, 154] width 105 height 39
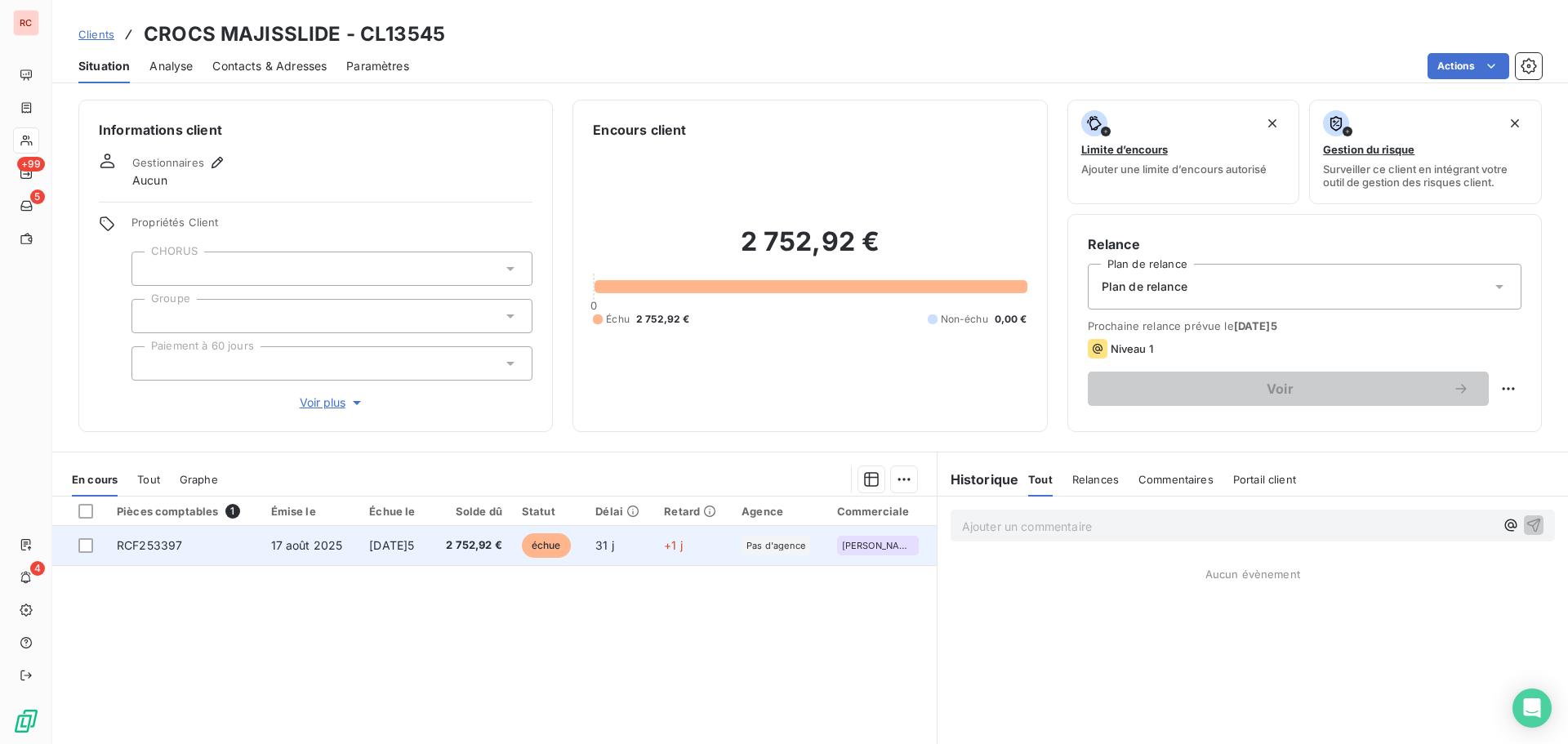
click at [785, 552] on div "Pas d'agence" at bounding box center [776, 546] width 68 height 20
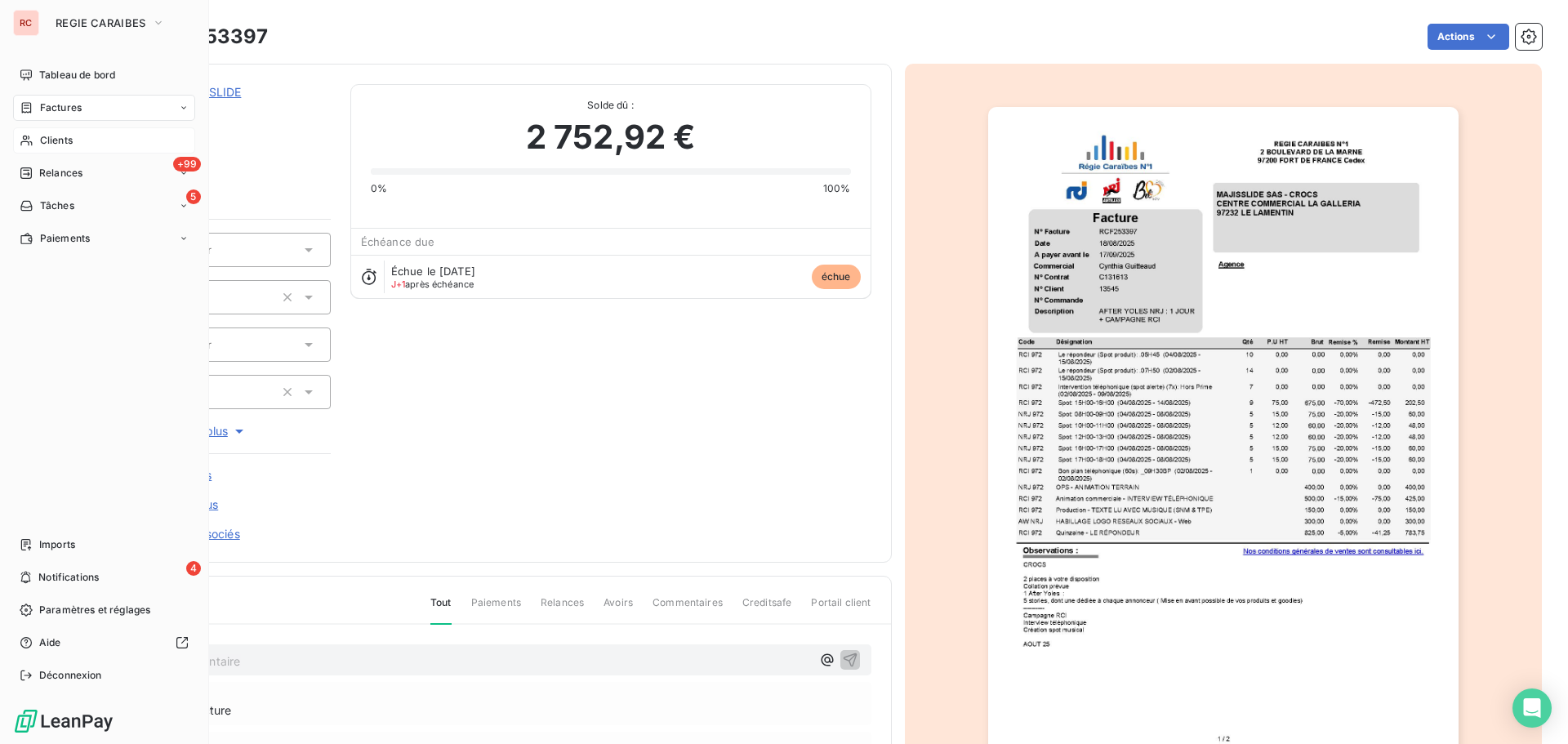
click at [62, 136] on span "Clients" at bounding box center [56, 140] width 33 height 15
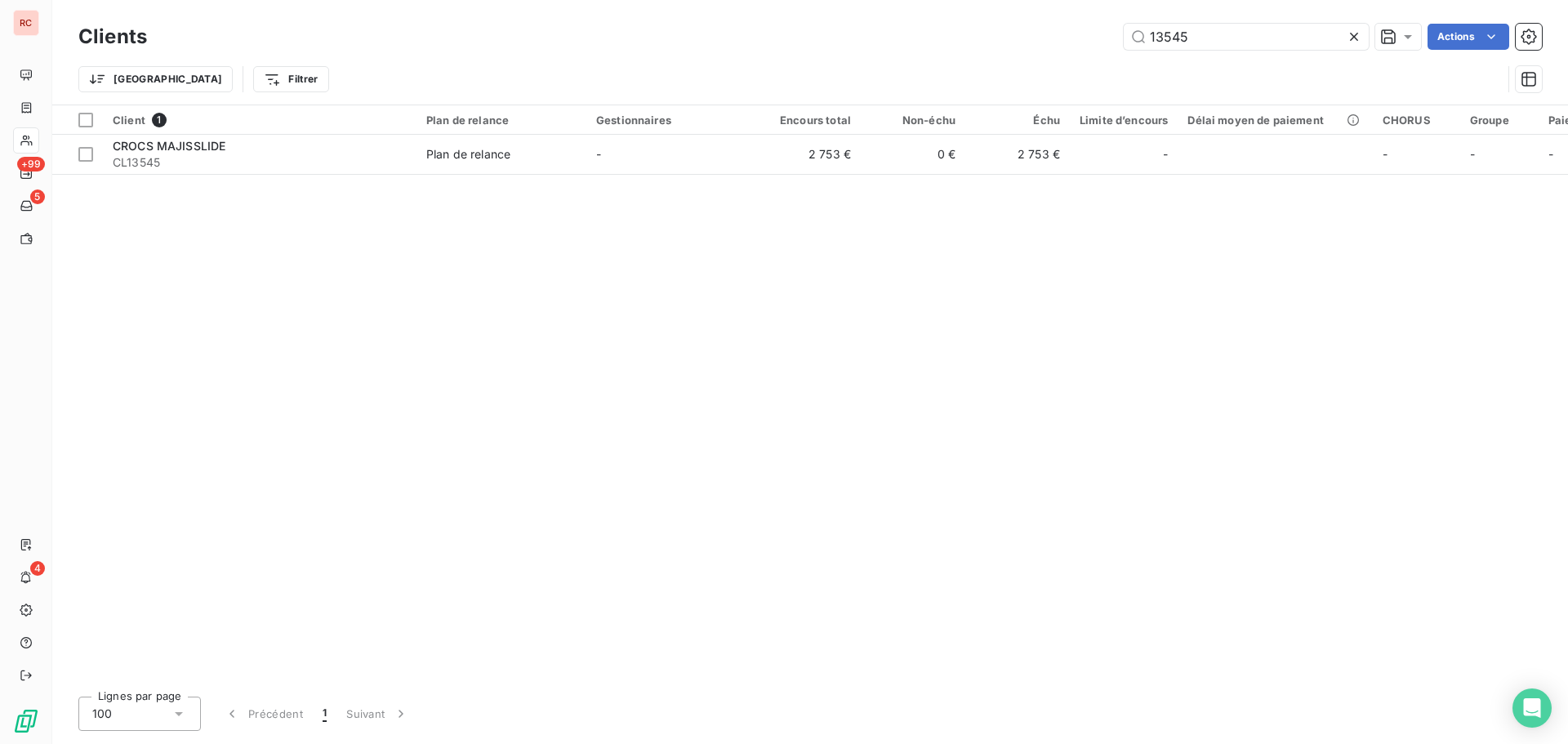
drag, startPoint x: 1191, startPoint y: 35, endPoint x: 1026, endPoint y: 36, distance: 165.0
click at [1025, 36] on div "13545 Actions" at bounding box center [854, 36] width 1376 height 26
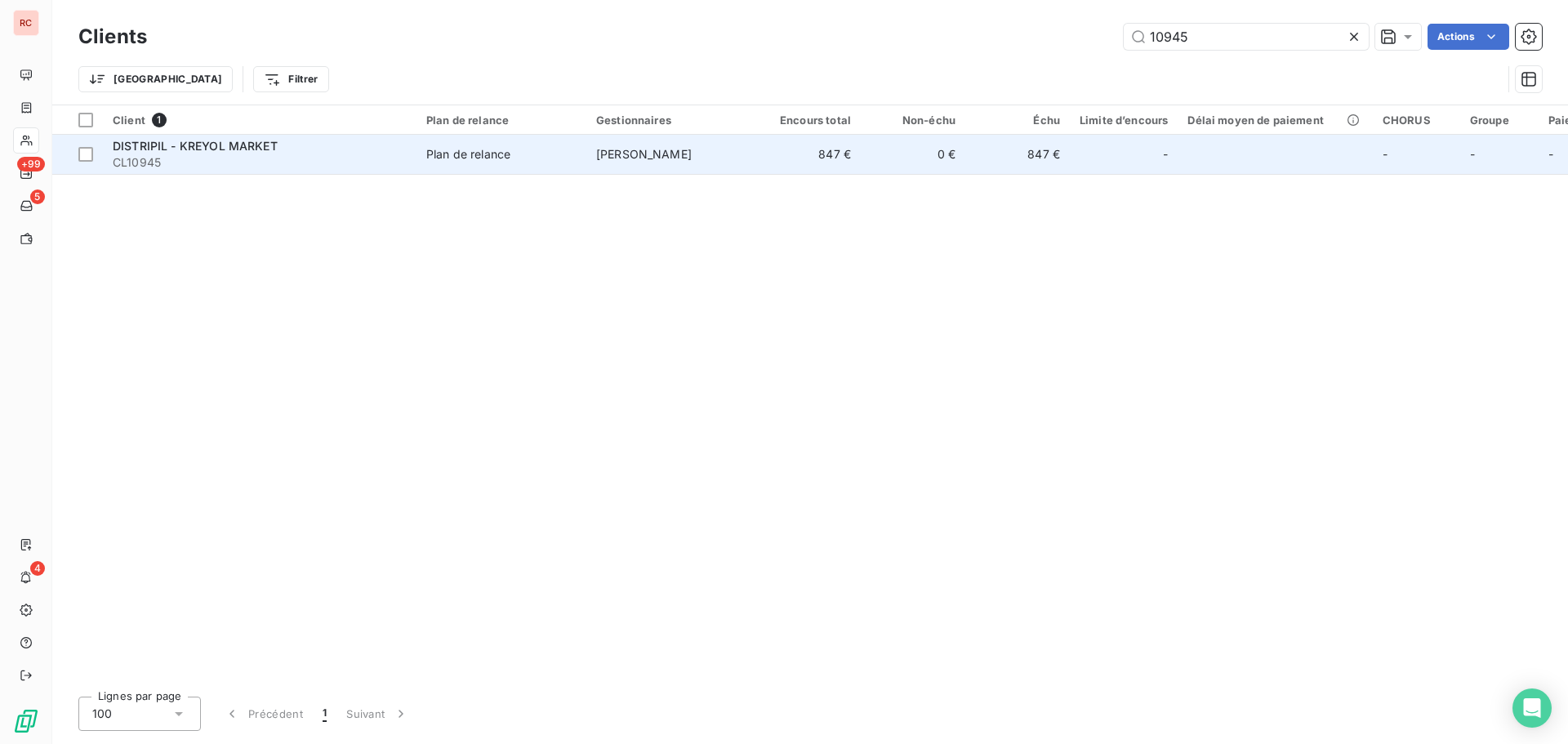
type input "10945"
click at [761, 163] on td "847 €" at bounding box center [808, 154] width 105 height 39
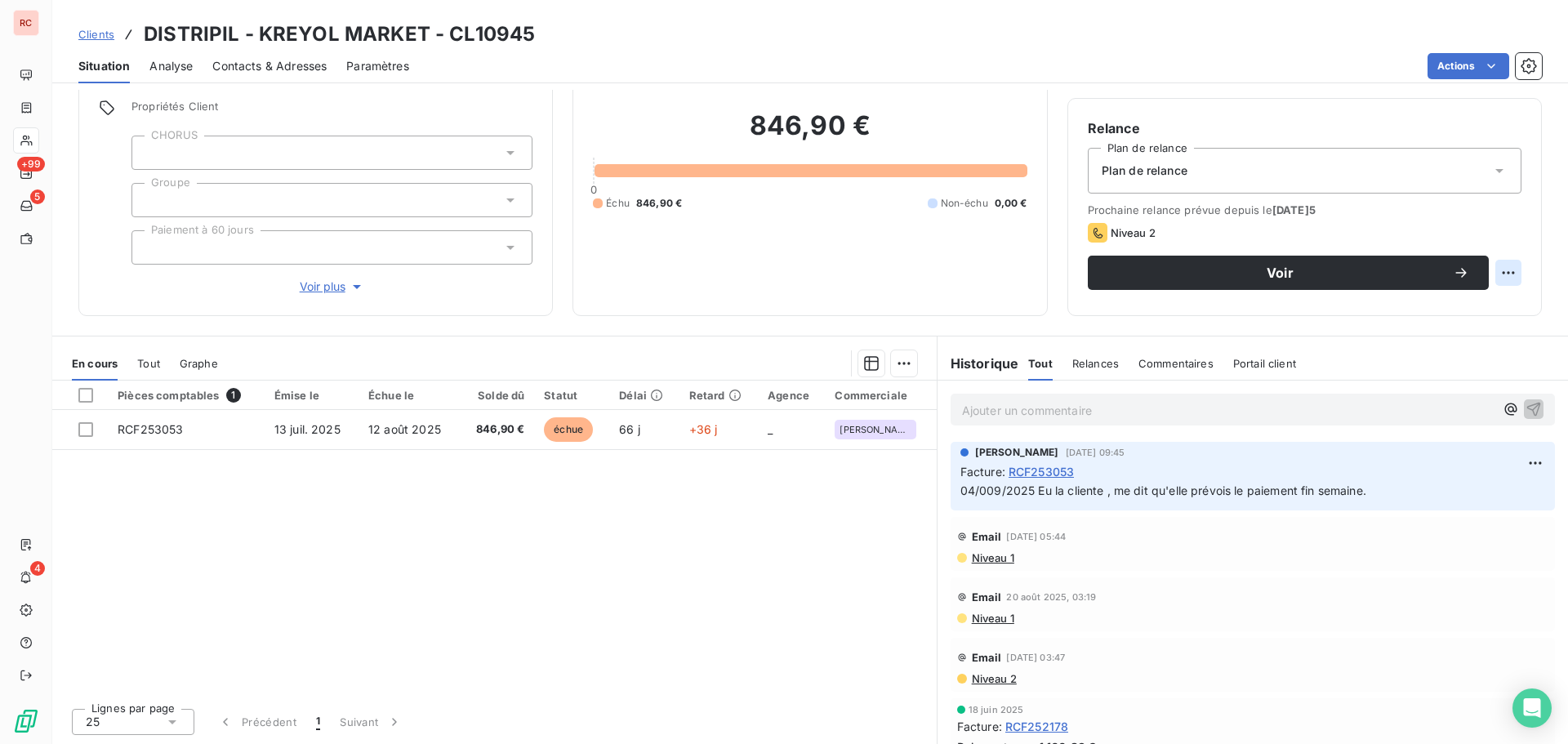
click at [1494, 271] on html "RC +99 5 4 Clients DISTRIPIL - KREYOL MARKET - CL10945 Situation Analyse Contac…" at bounding box center [784, 372] width 1568 height 744
click at [1323, 276] on html "RC +99 5 4 Clients DISTRIPIL - KREYOL MARKET - CL10945 Situation Analyse Contac…" at bounding box center [784, 372] width 1568 height 744
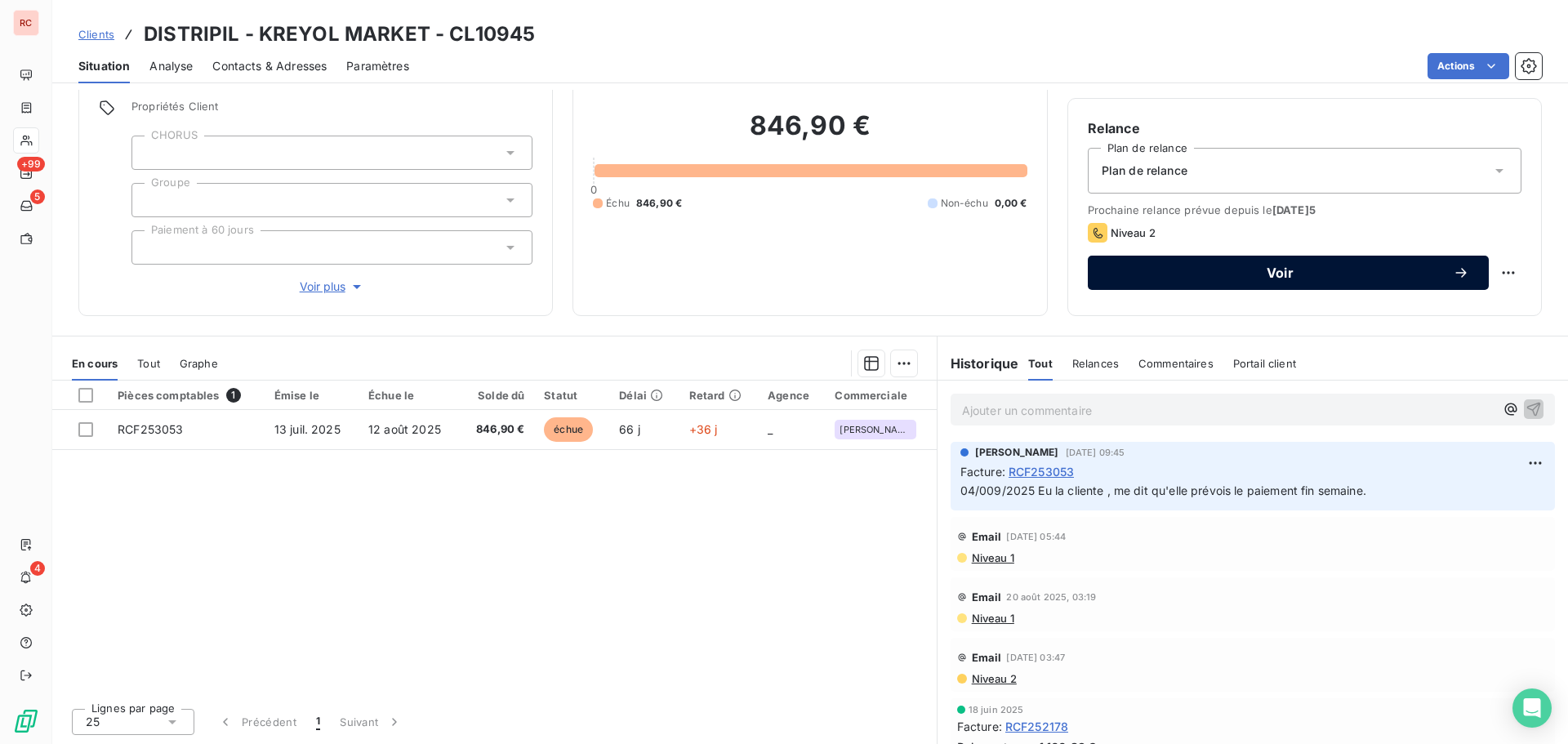
click at [1288, 276] on span "Voir" at bounding box center [1281, 272] width 346 height 13
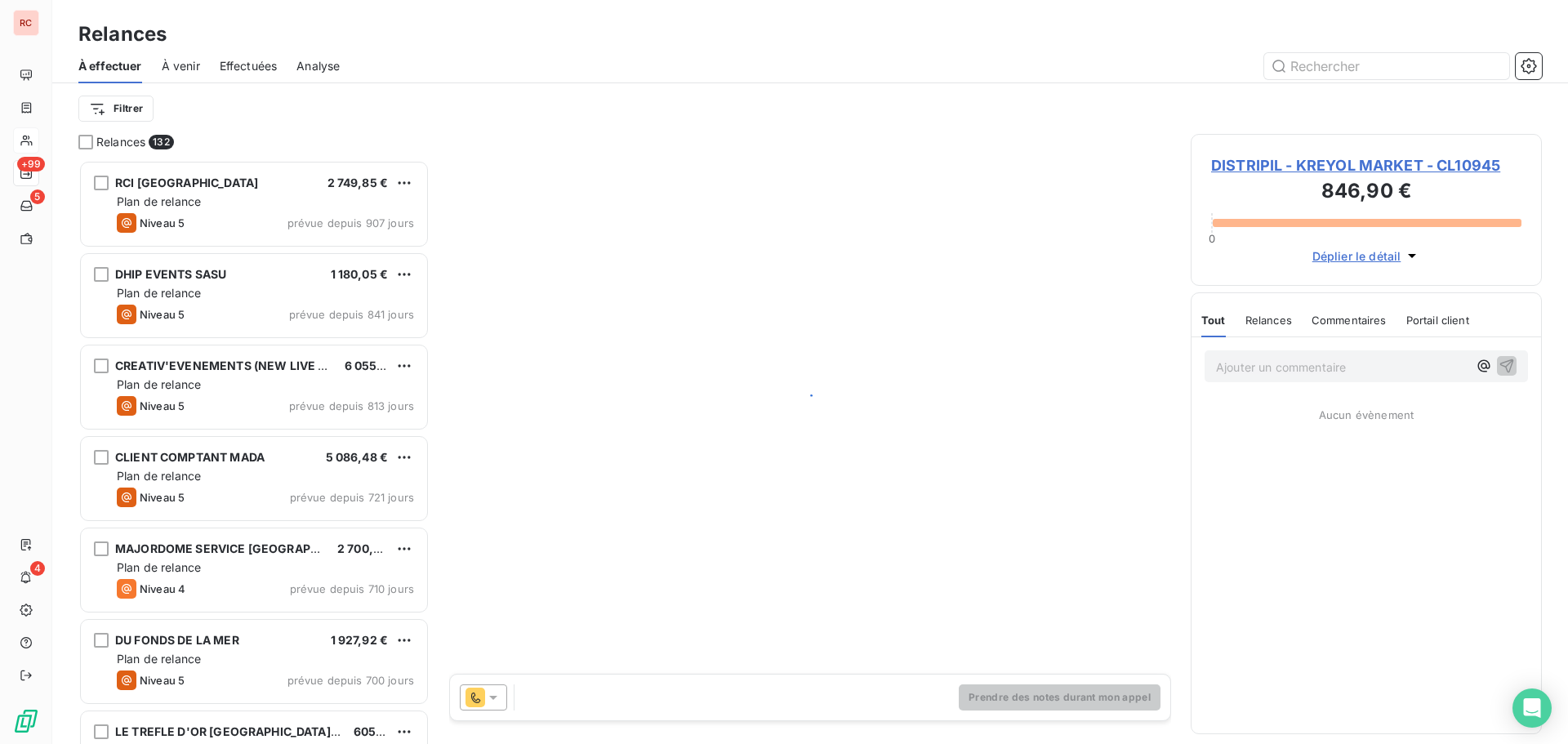
scroll to position [572, 339]
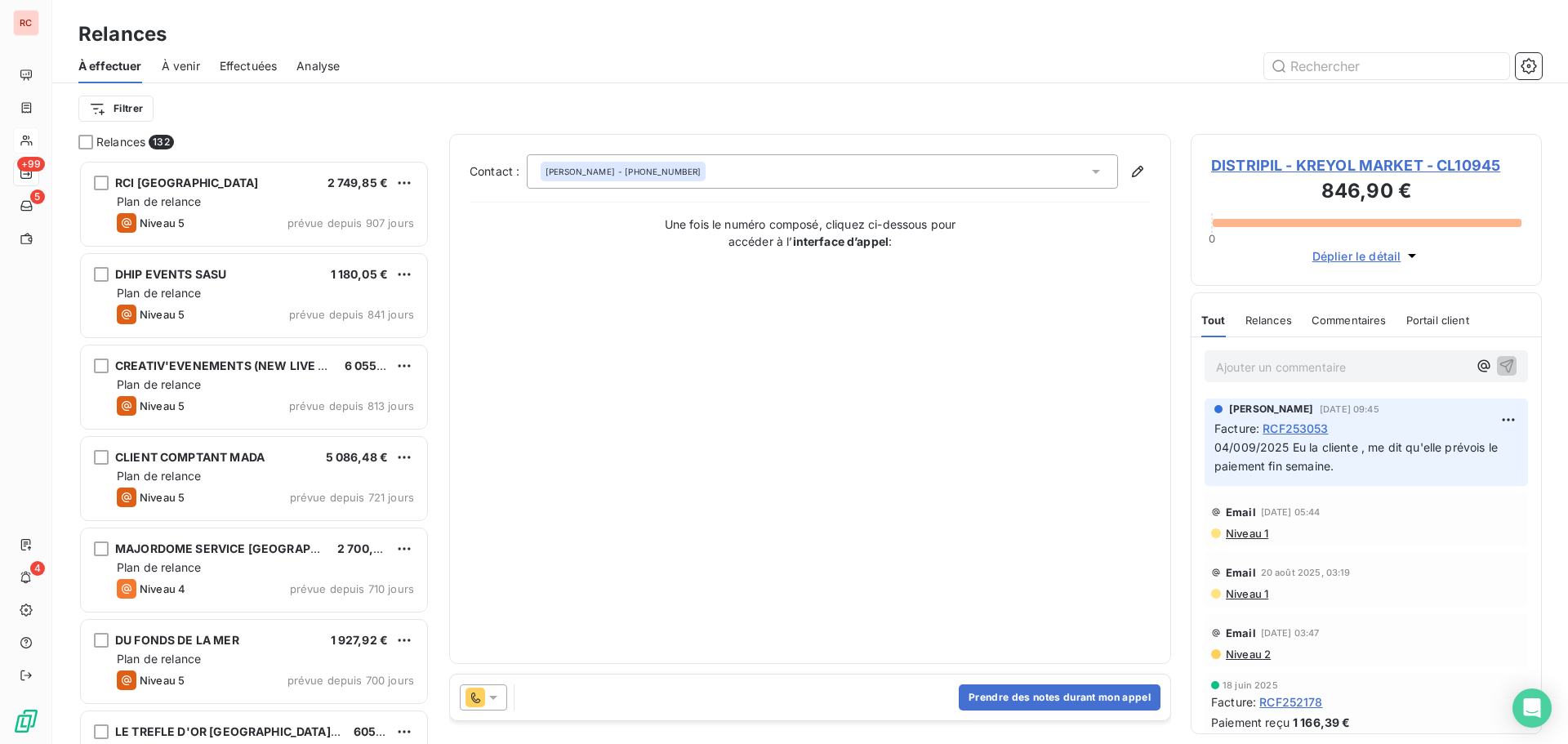
click at [491, 693] on icon at bounding box center [493, 698] width 16 height 16
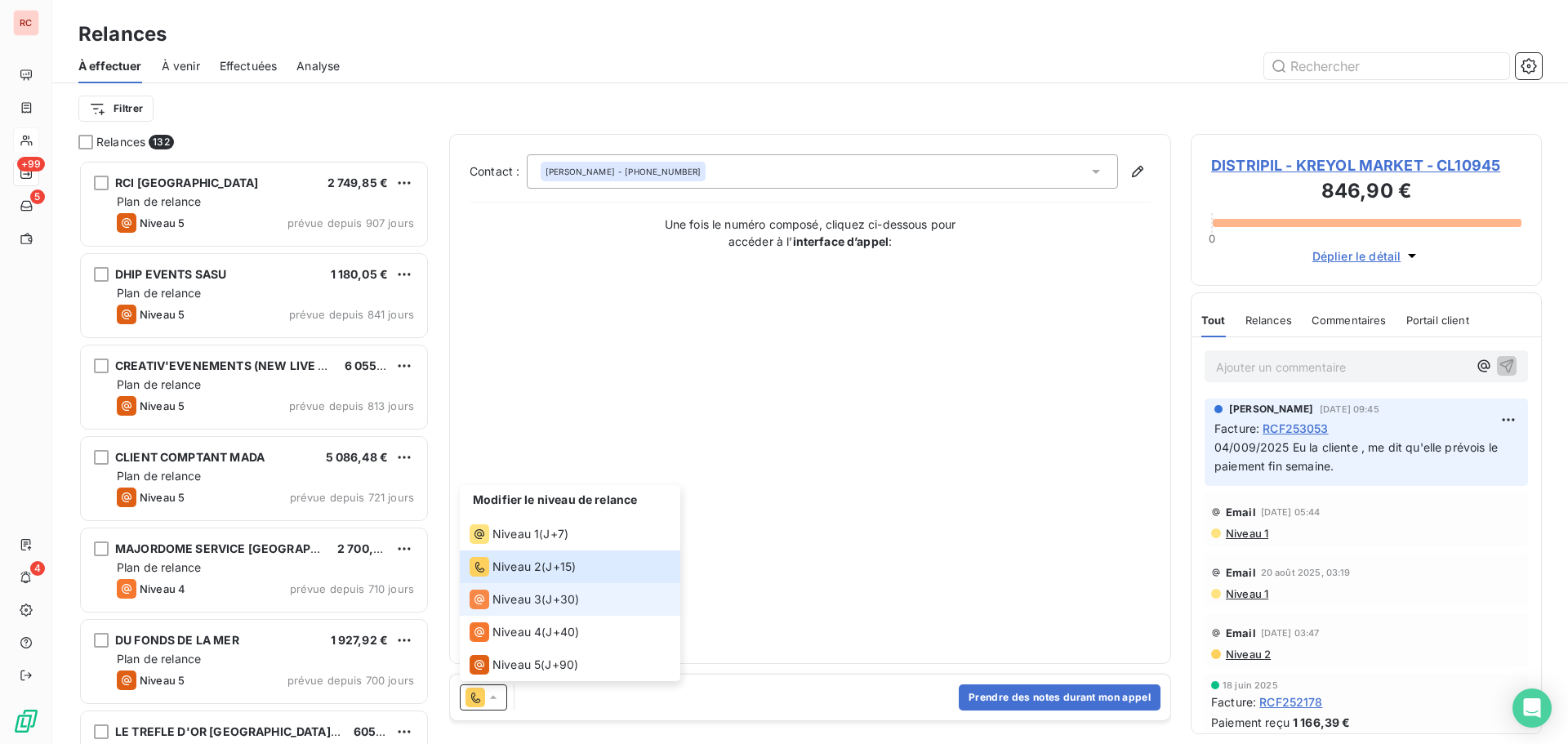
click at [547, 605] on div "Niveau 3 ( J+30 )" at bounding box center [524, 599] width 109 height 20
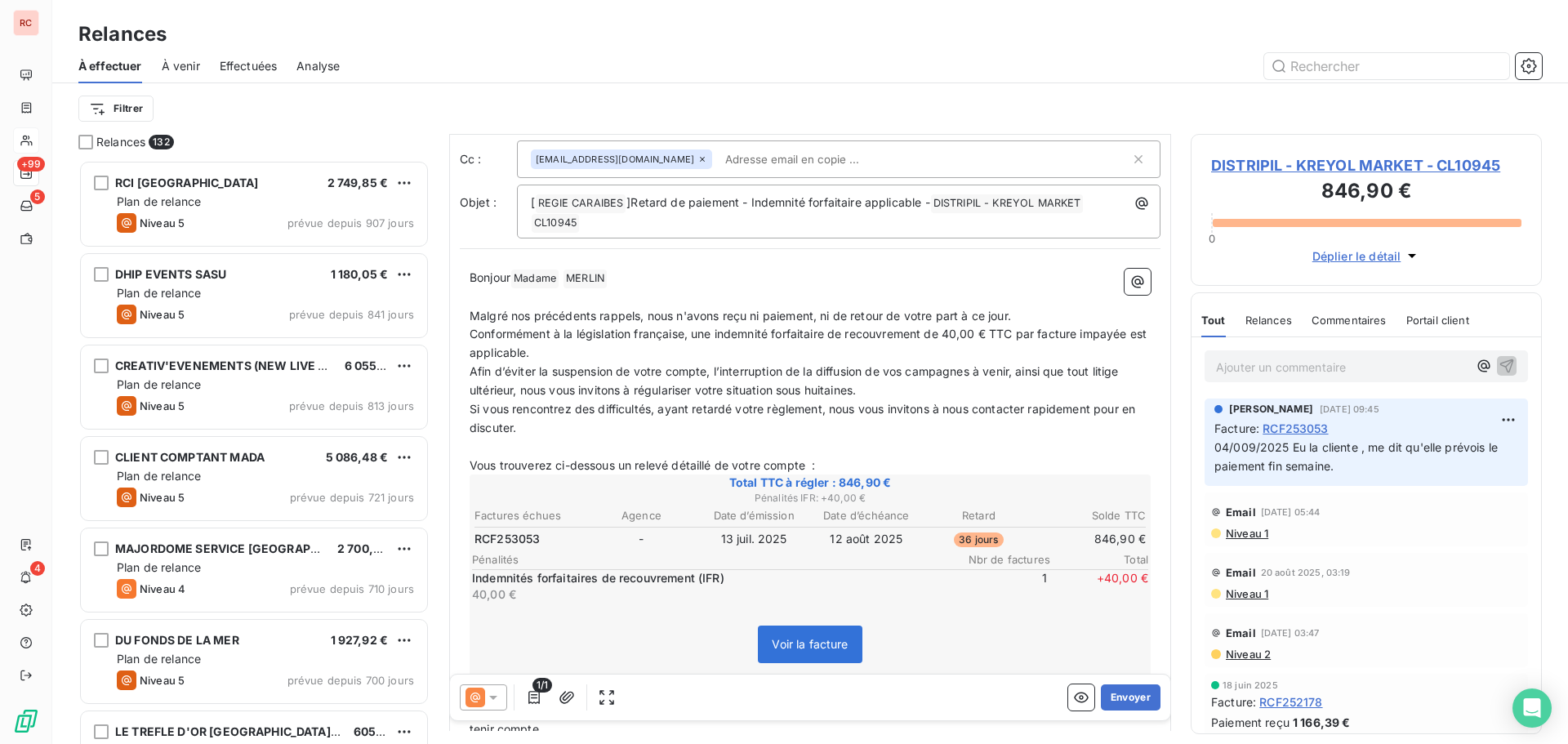
scroll to position [0, 0]
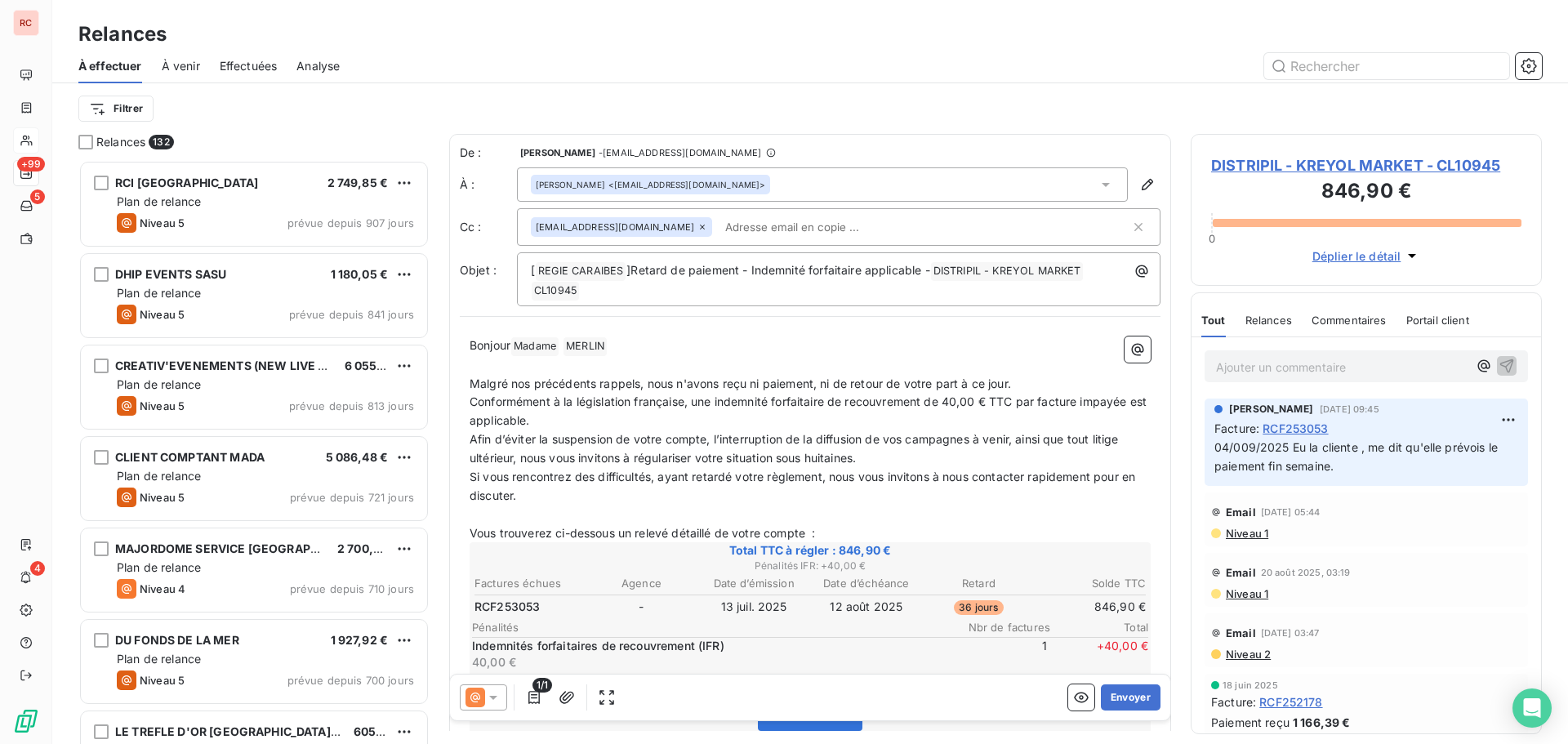
click at [724, 386] on span "Malgré nos précédents rappels, nous n'avons reçu ni paiement, ni de retour de v…" at bounding box center [740, 384] width 542 height 14
drag, startPoint x: 786, startPoint y: 381, endPoint x: 776, endPoint y: 381, distance: 10.0
click at [776, 381] on span "Malgré nos précédents rappels, nous n'avons pas reçu ni paiement, ni de retour …" at bounding box center [752, 384] width 565 height 14
drag, startPoint x: 1132, startPoint y: 380, endPoint x: 884, endPoint y: 380, distance: 248.0
click at [884, 380] on span "Malgré nos précédents rappels, nous n'avons pas reçu le paiement prevue paiemen…" at bounding box center [801, 384] width 664 height 14
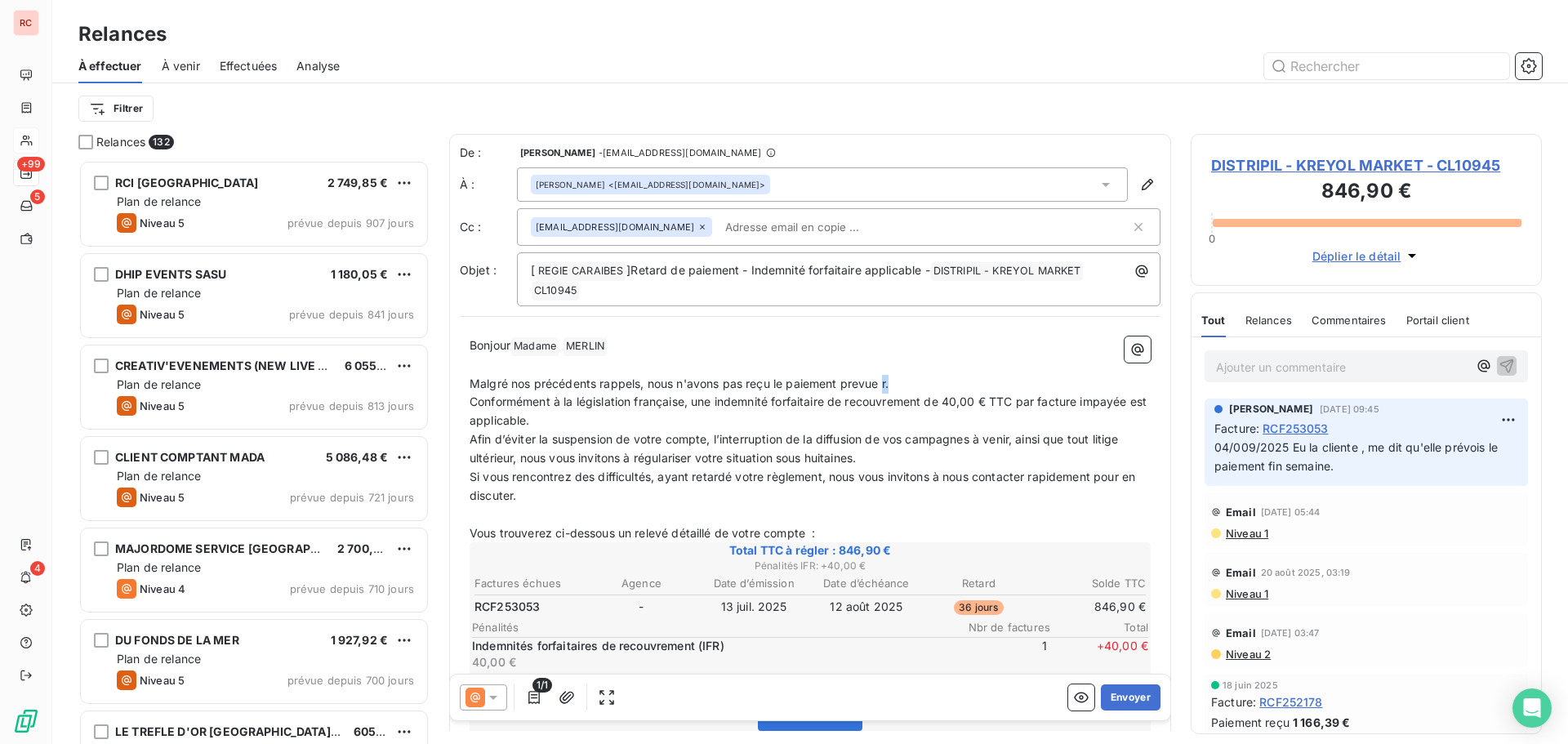
click at [885, 381] on span "Malgré nos précédents rappels, nous n'avons pas reçu le paiement prevue r." at bounding box center [679, 384] width 419 height 14
click at [1127, 699] on button "Envoyer" at bounding box center [1130, 697] width 59 height 26
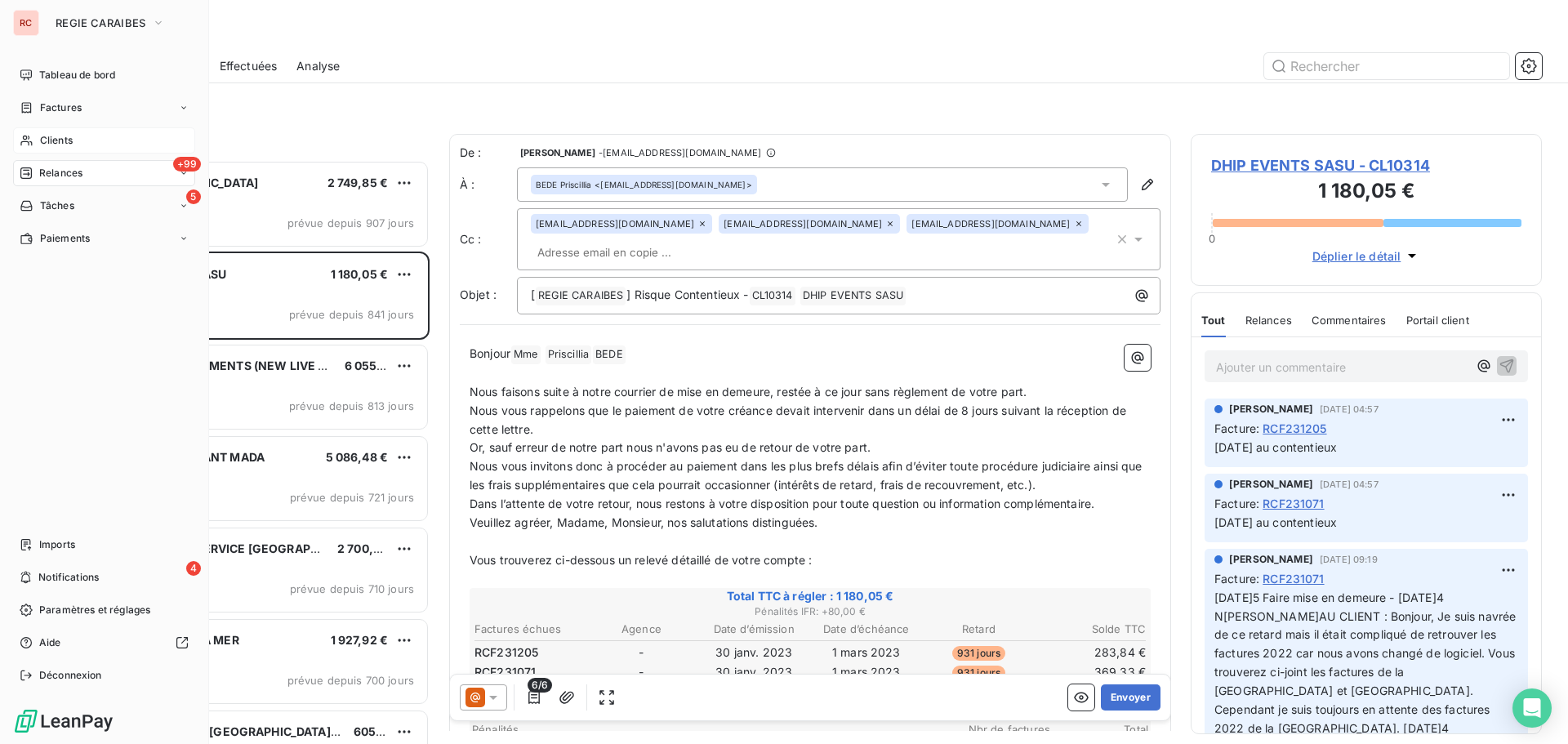
click at [45, 138] on span "Clients" at bounding box center [56, 140] width 33 height 15
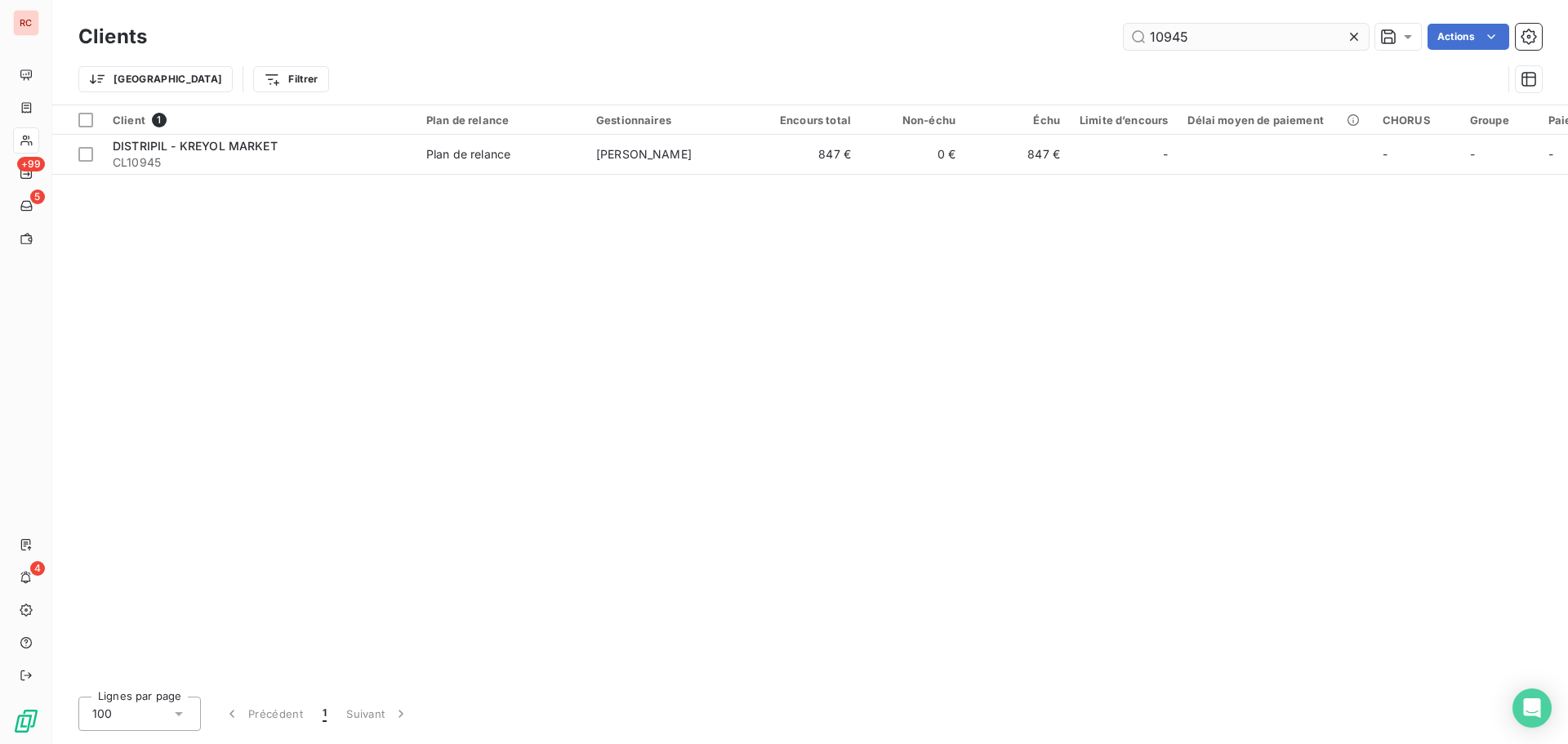
drag, startPoint x: 1198, startPoint y: 33, endPoint x: 1128, endPoint y: 33, distance: 70.0
click at [1041, 39] on div "10945 Actions" at bounding box center [854, 36] width 1376 height 26
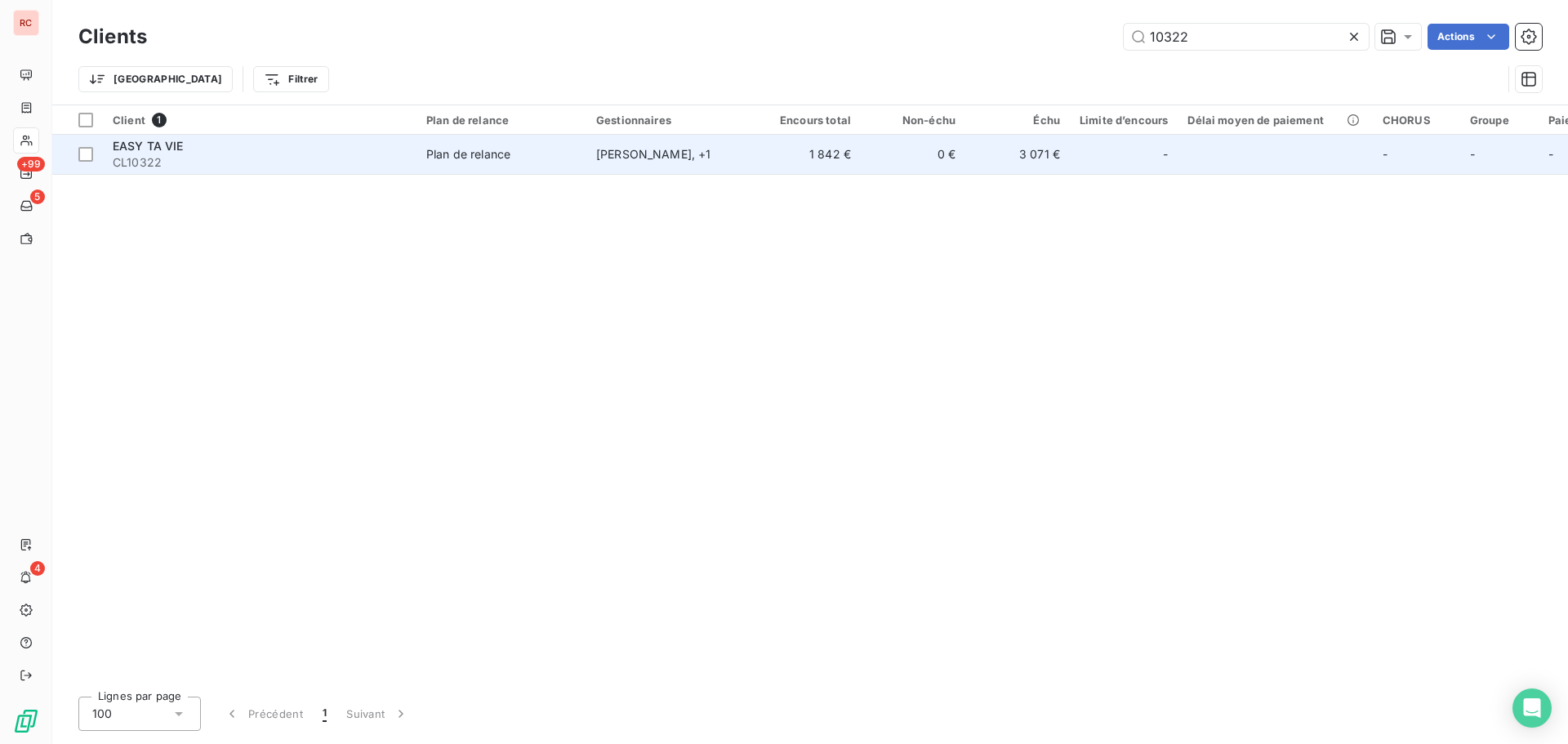
type input "10322"
click at [791, 156] on td "1 842 €" at bounding box center [808, 154] width 105 height 39
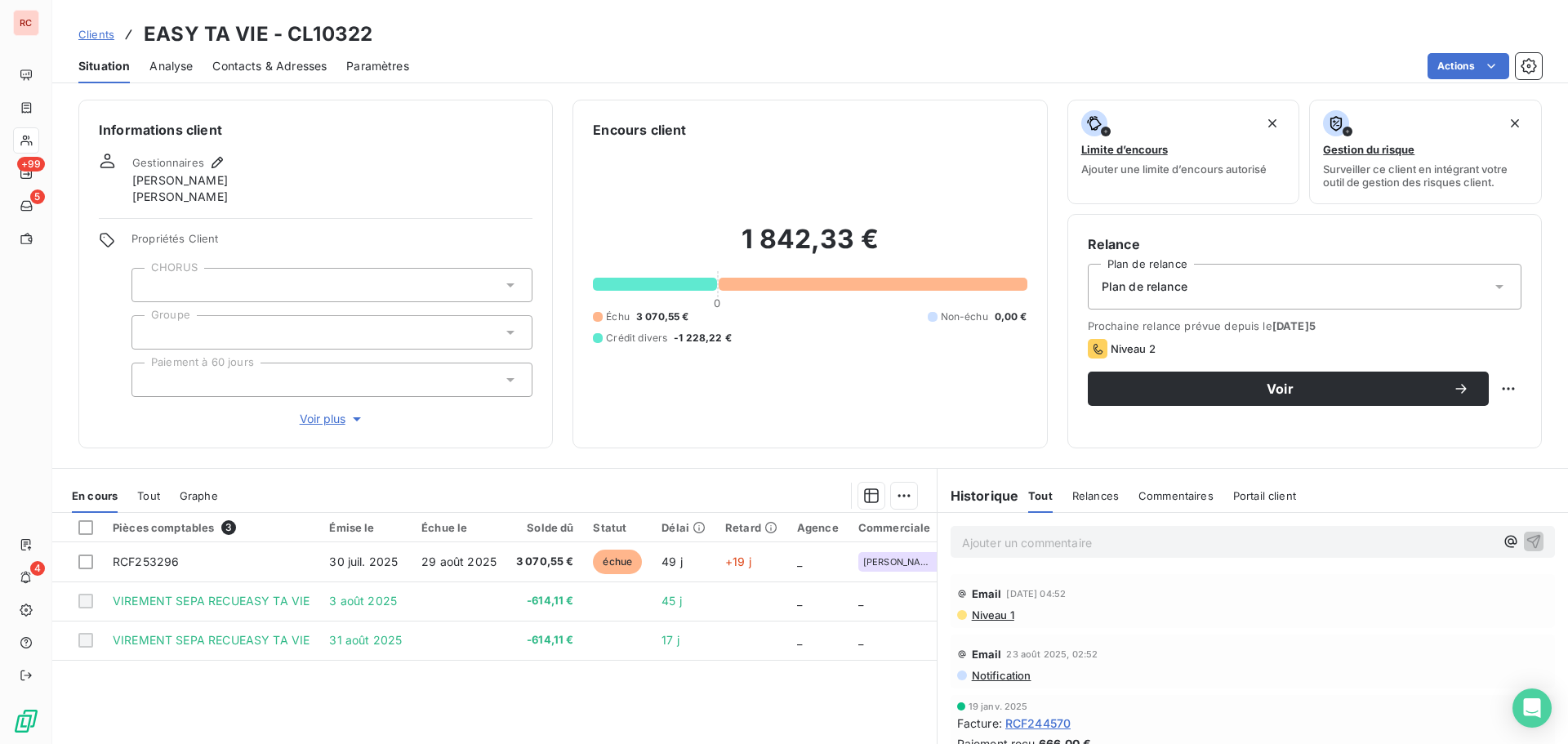
click at [980, 610] on span "Niveau 1" at bounding box center [993, 615] width 44 height 13
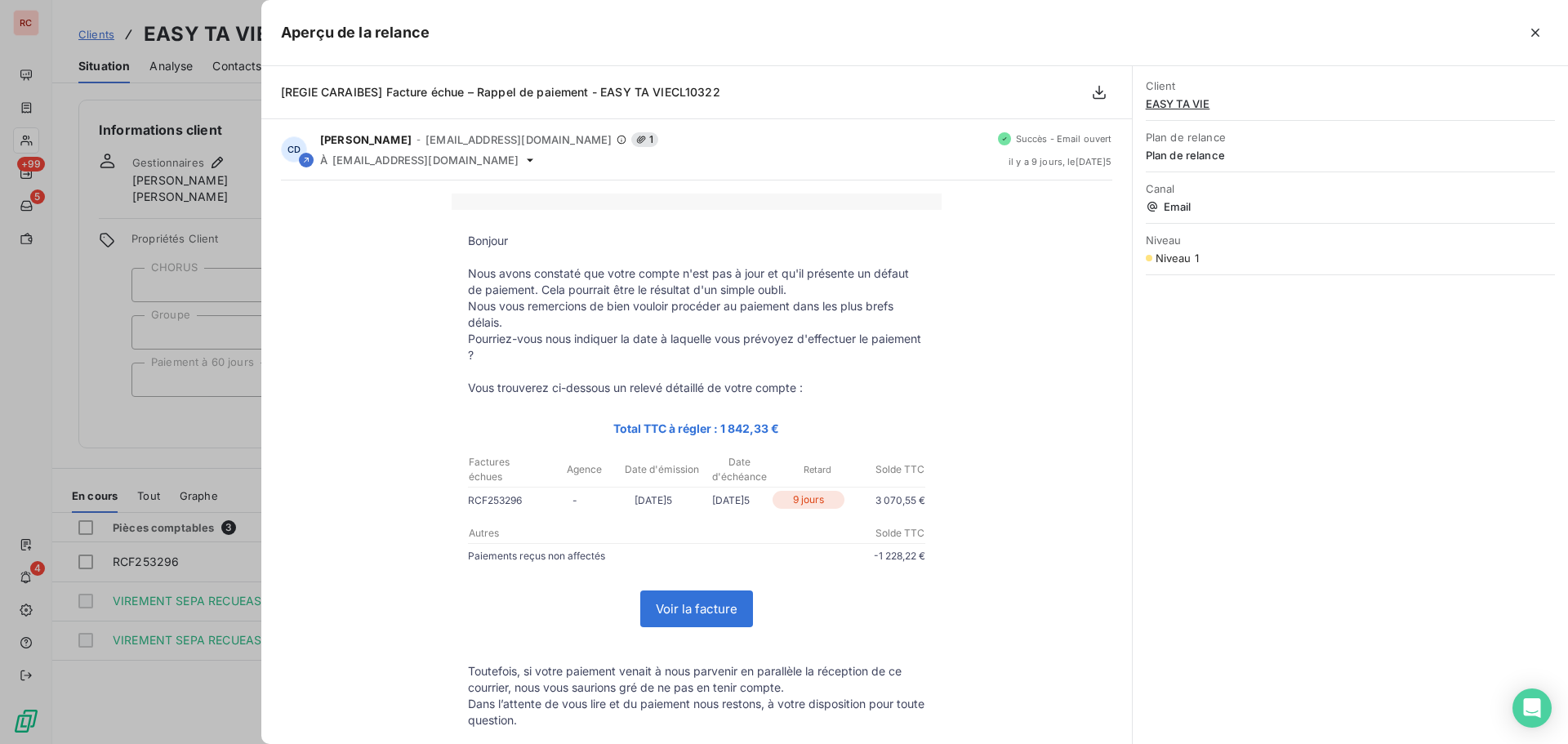
click at [192, 682] on div at bounding box center [784, 372] width 1568 height 744
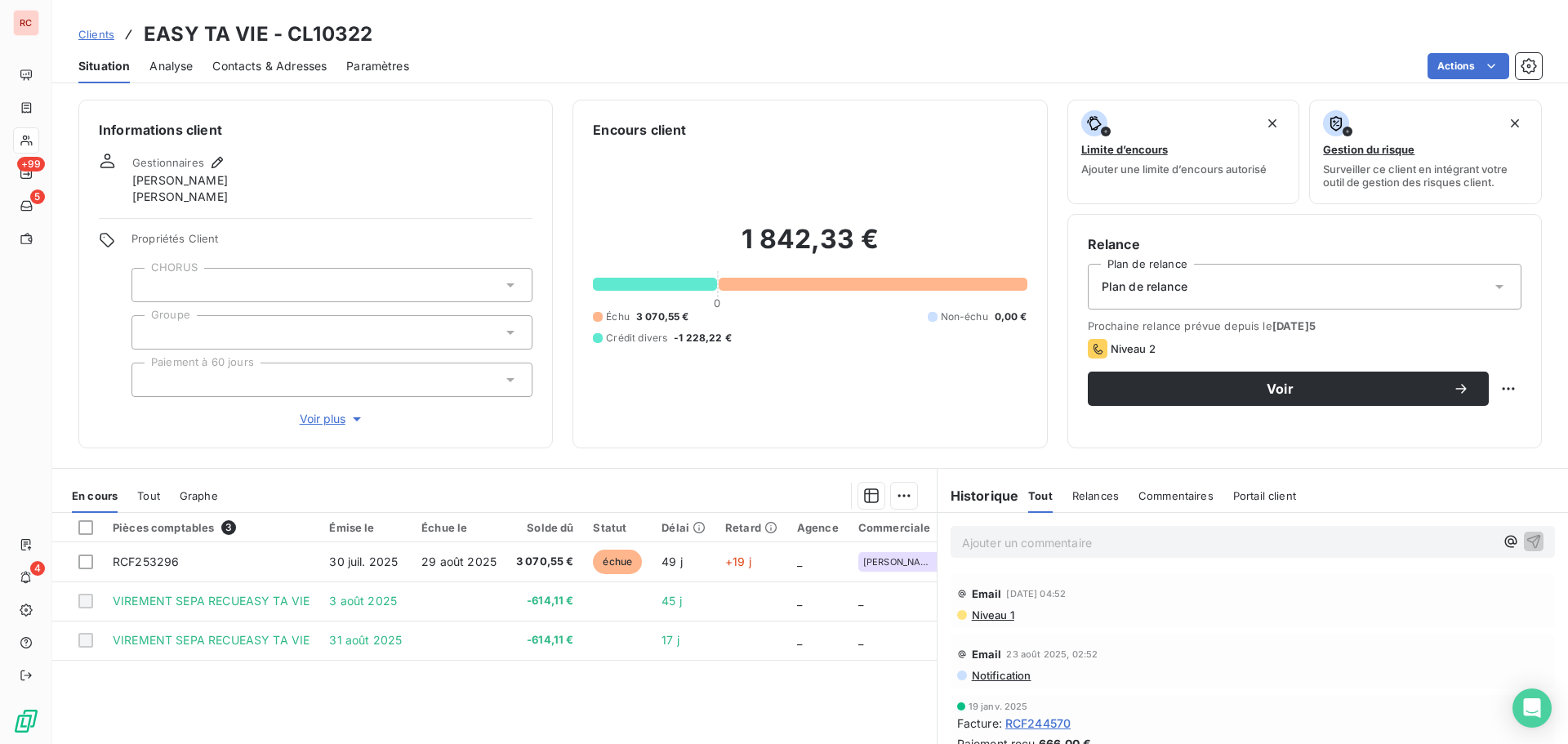
click at [289, 67] on span "Contacts & Adresses" at bounding box center [269, 66] width 114 height 16
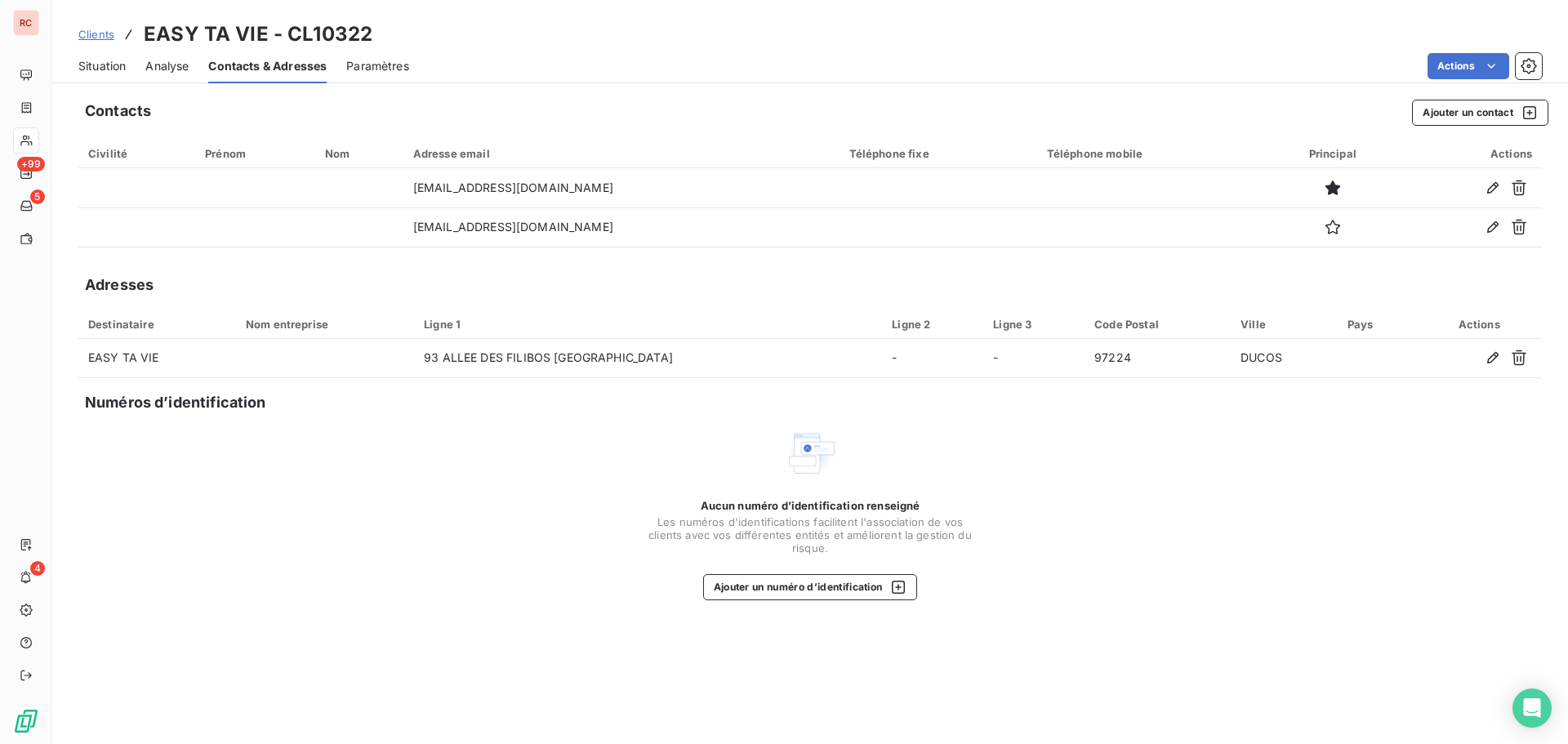
click at [97, 74] on div "Situation" at bounding box center [101, 66] width 47 height 35
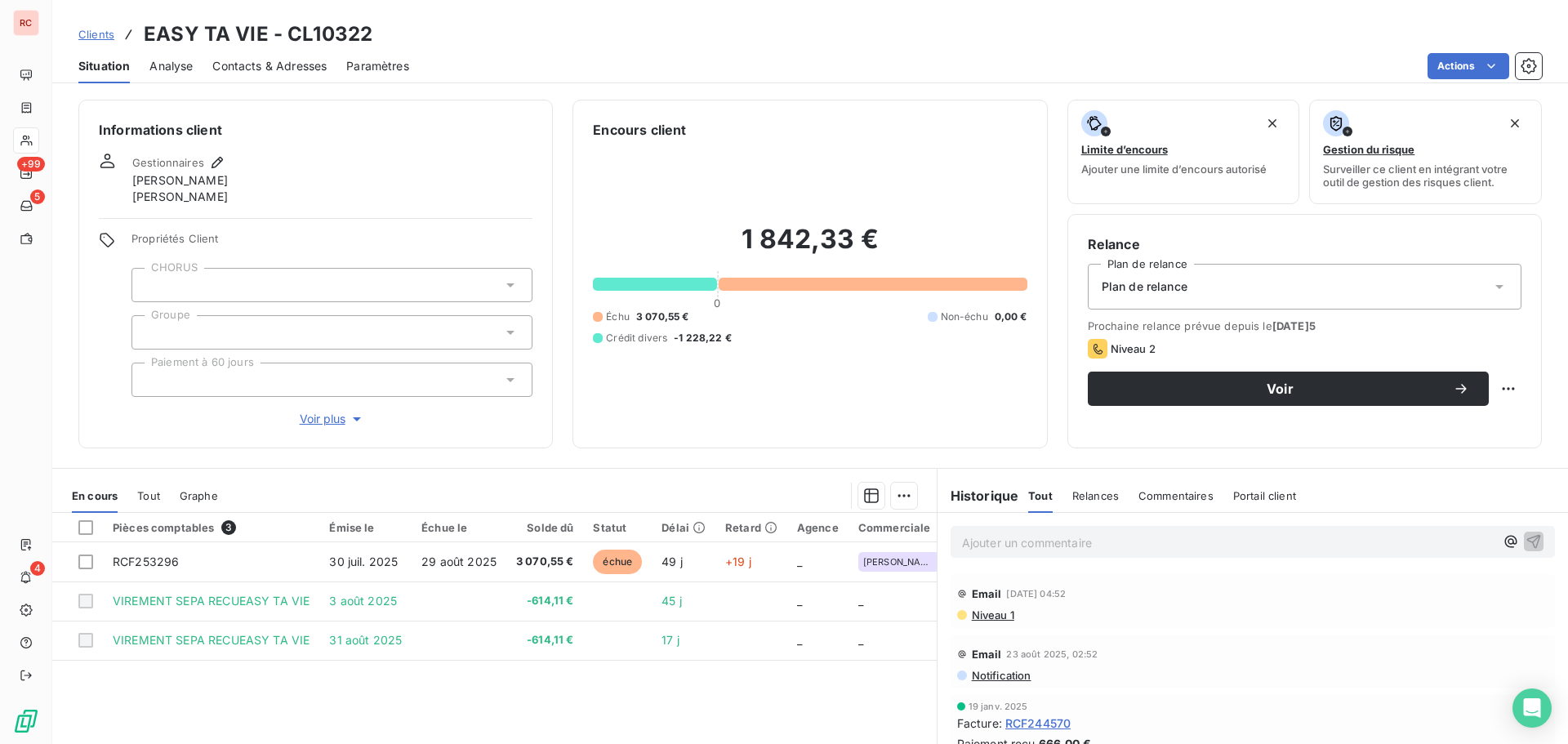
click at [297, 63] on span "Contacts & Adresses" at bounding box center [269, 66] width 114 height 16
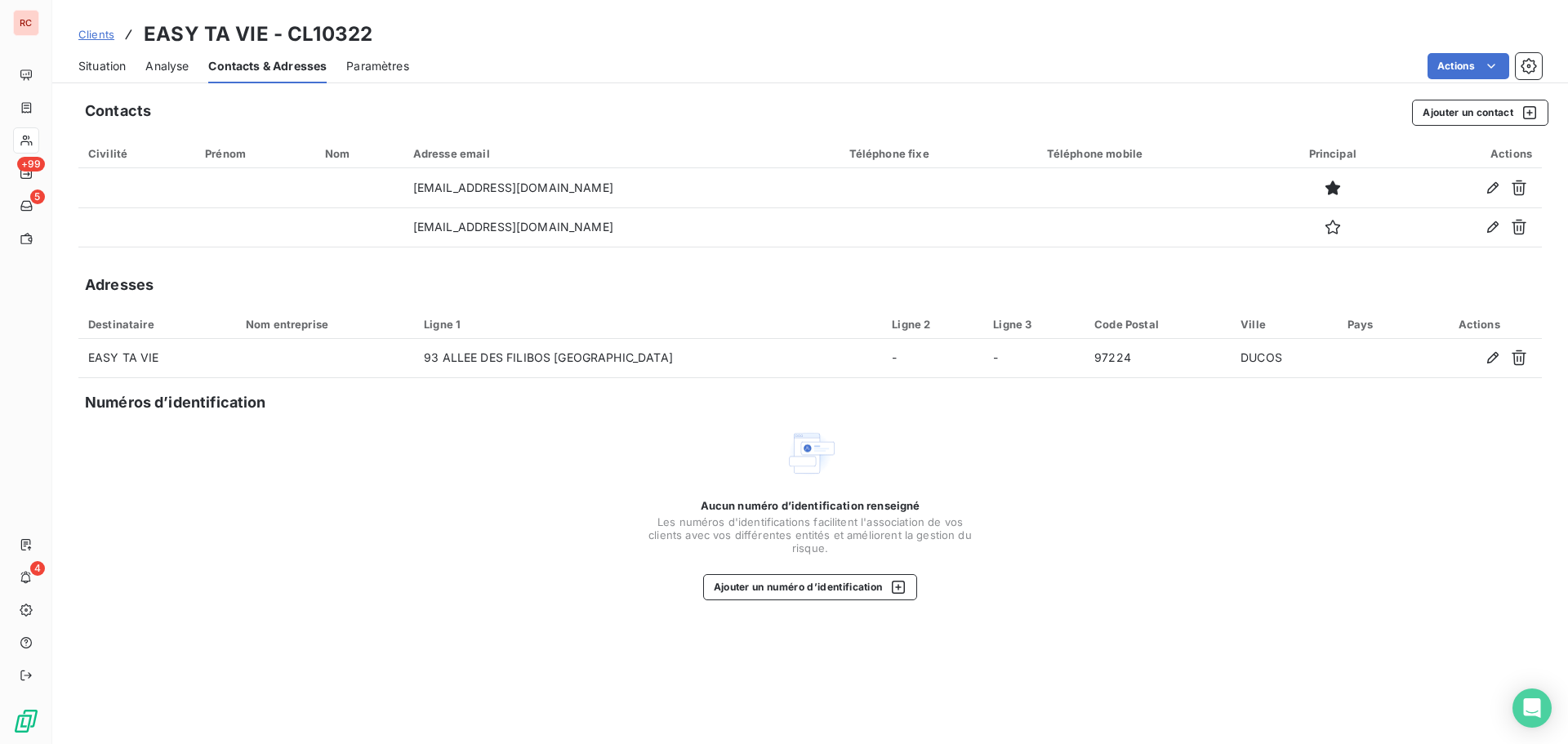
click at [98, 30] on span "Clients" at bounding box center [96, 34] width 36 height 13
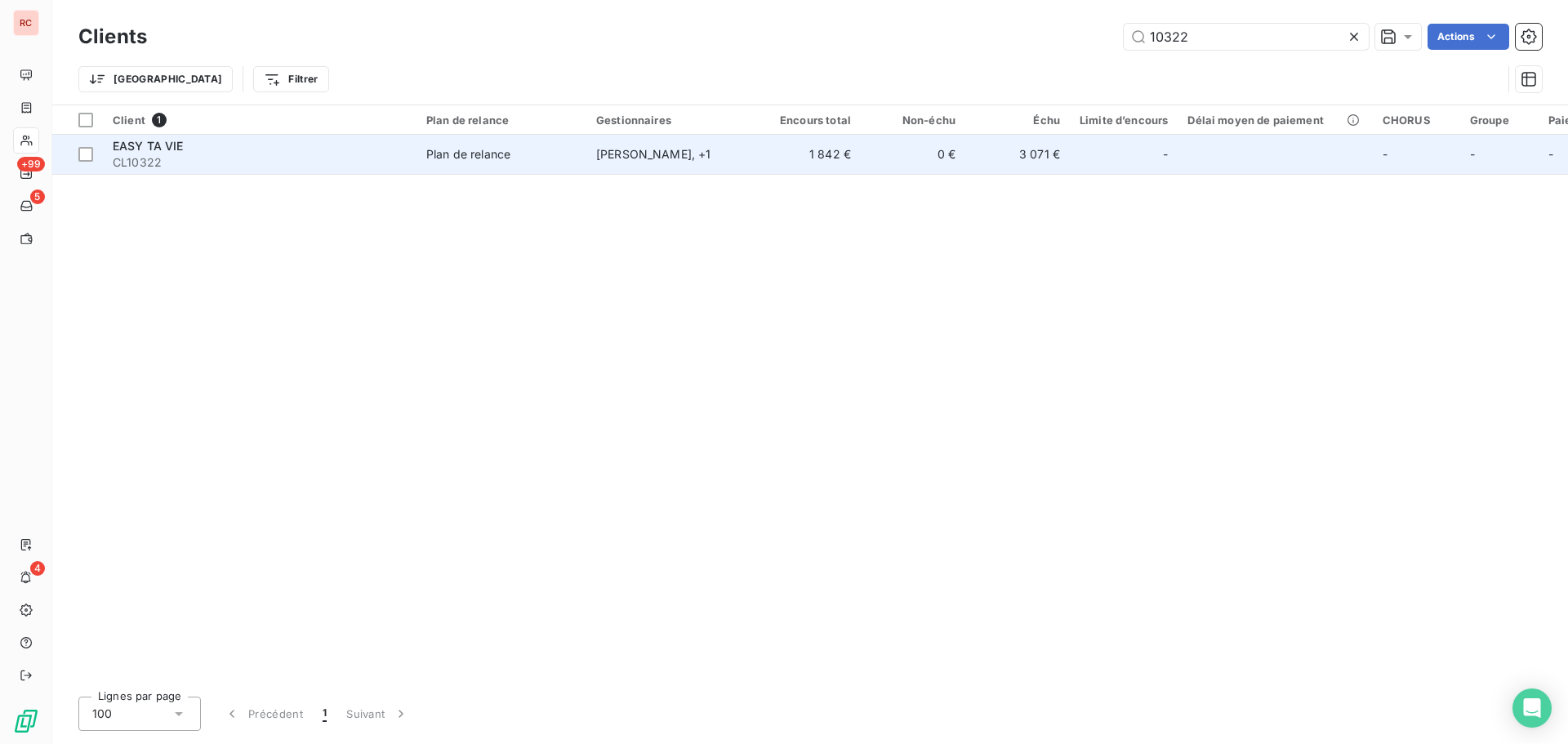
click at [144, 149] on span "EASY TA VIE" at bounding box center [148, 146] width 71 height 14
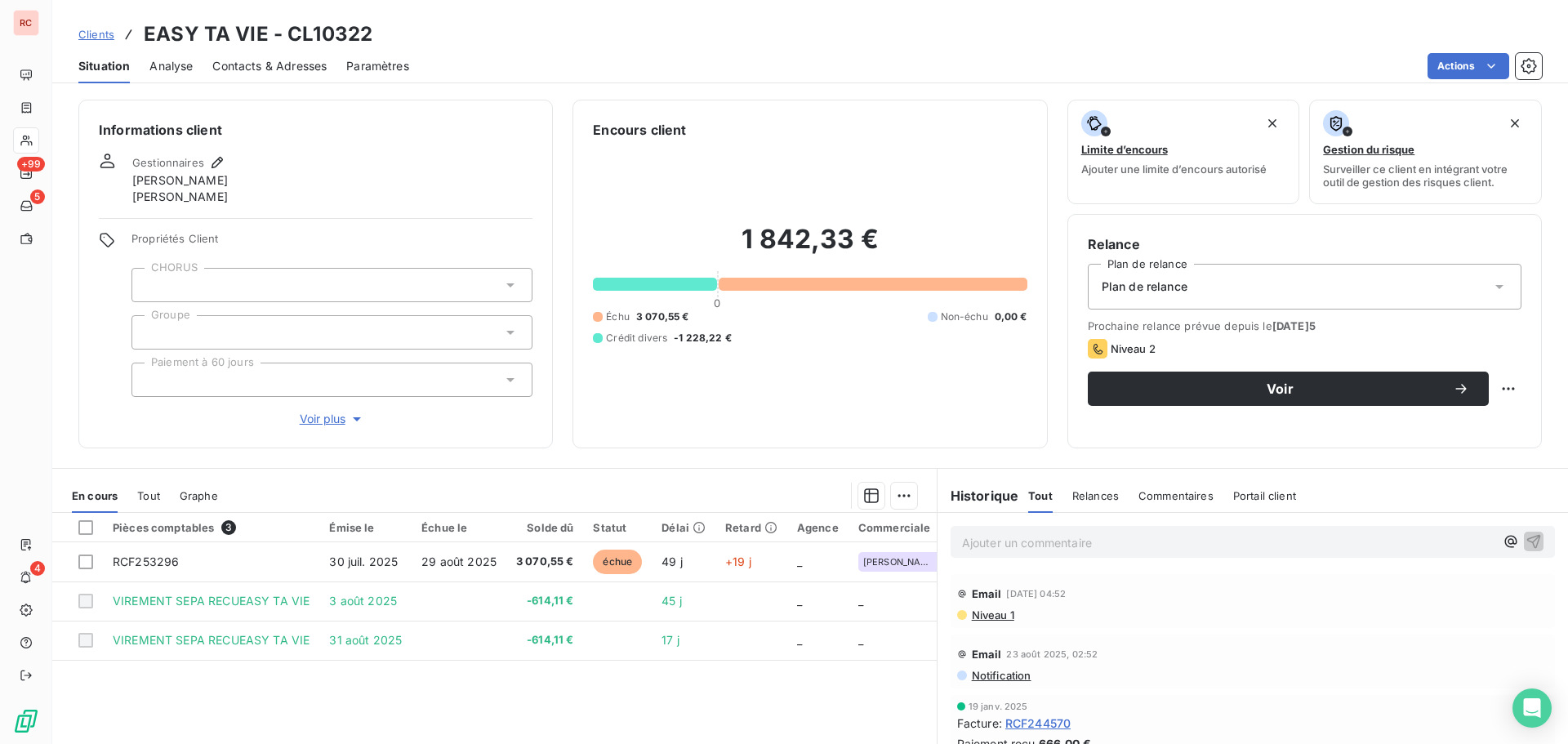
click at [980, 537] on p "Ajouter un commentaire ﻿" at bounding box center [1229, 543] width 533 height 20
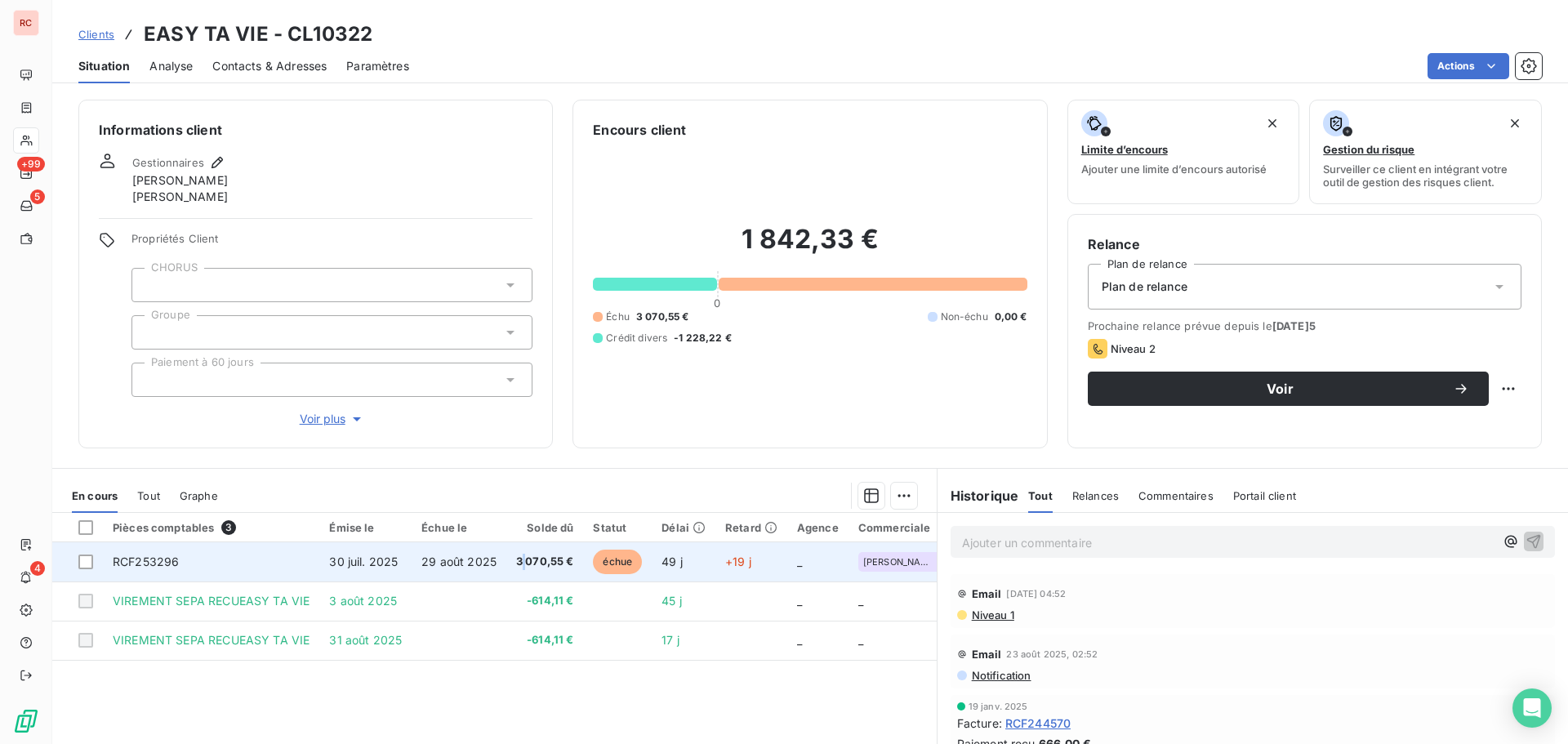
click at [521, 560] on span "3 070,55 €" at bounding box center [544, 562] width 58 height 16
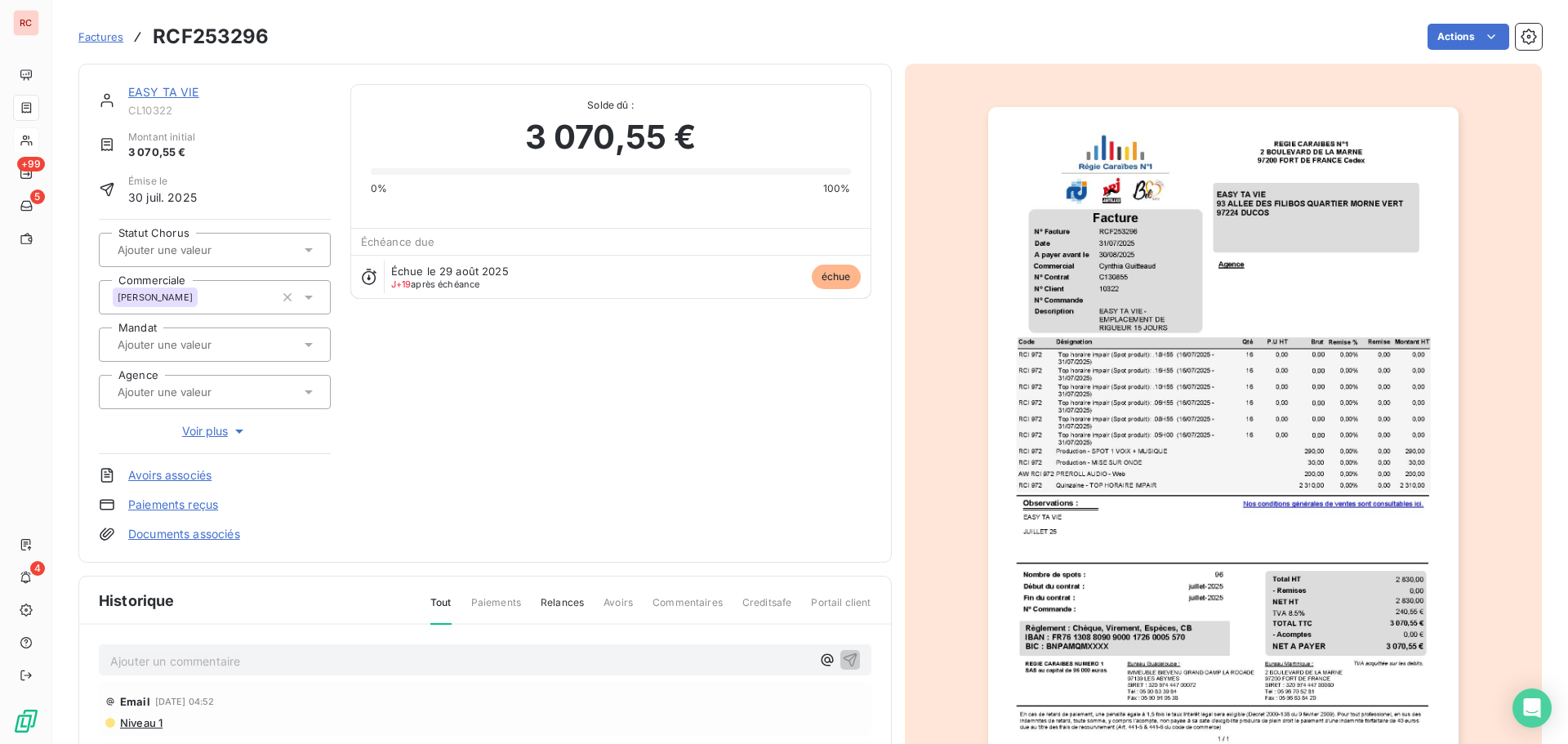
drag, startPoint x: 163, startPoint y: 655, endPoint x: 177, endPoint y: 661, distance: 15.2
click at [162, 655] on p "Ajouter un commentaire ﻿" at bounding box center [460, 661] width 701 height 20
click at [278, 681] on div "Email 8 sept. 2025, 04:52 Niveau 1" at bounding box center [486, 708] width 773 height 54
drag, startPoint x: 629, startPoint y: 661, endPoint x: 620, endPoint y: 665, distance: 9.8
click at [620, 665] on span "17/09/2025 Eu le client me fait un retour de date de paiement ,sure les deux de…" at bounding box center [388, 660] width 558 height 14
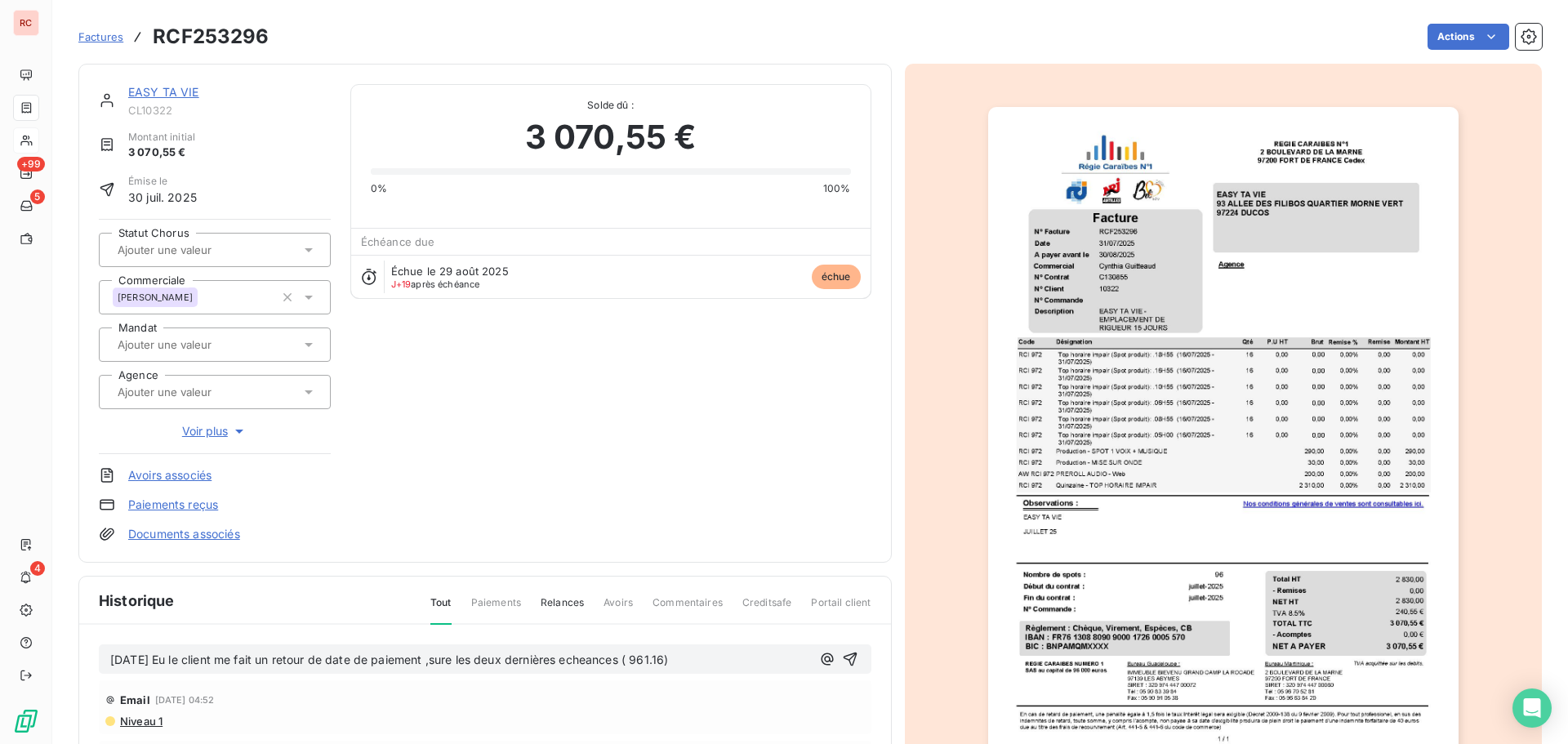
drag, startPoint x: 620, startPoint y: 662, endPoint x: 607, endPoint y: 659, distance: 13.3
click at [611, 659] on span "17/09/2025 Eu le client me fait un retour de date de paiement ,sure les deux de…" at bounding box center [388, 660] width 558 height 14
click at [847, 664] on icon "button" at bounding box center [850, 660] width 14 height 14
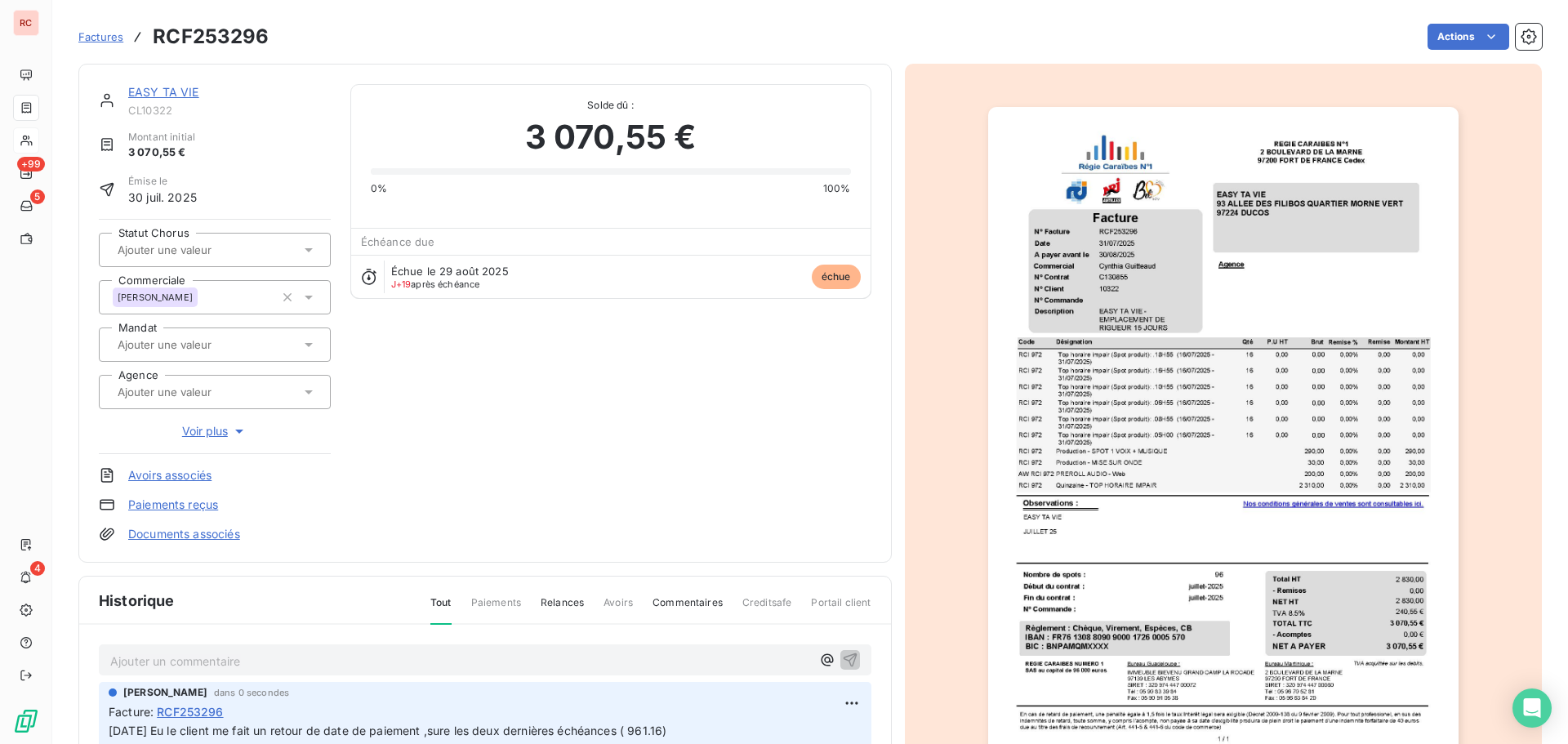
click at [165, 90] on link "EASY TA VIE" at bounding box center [164, 92] width 71 height 14
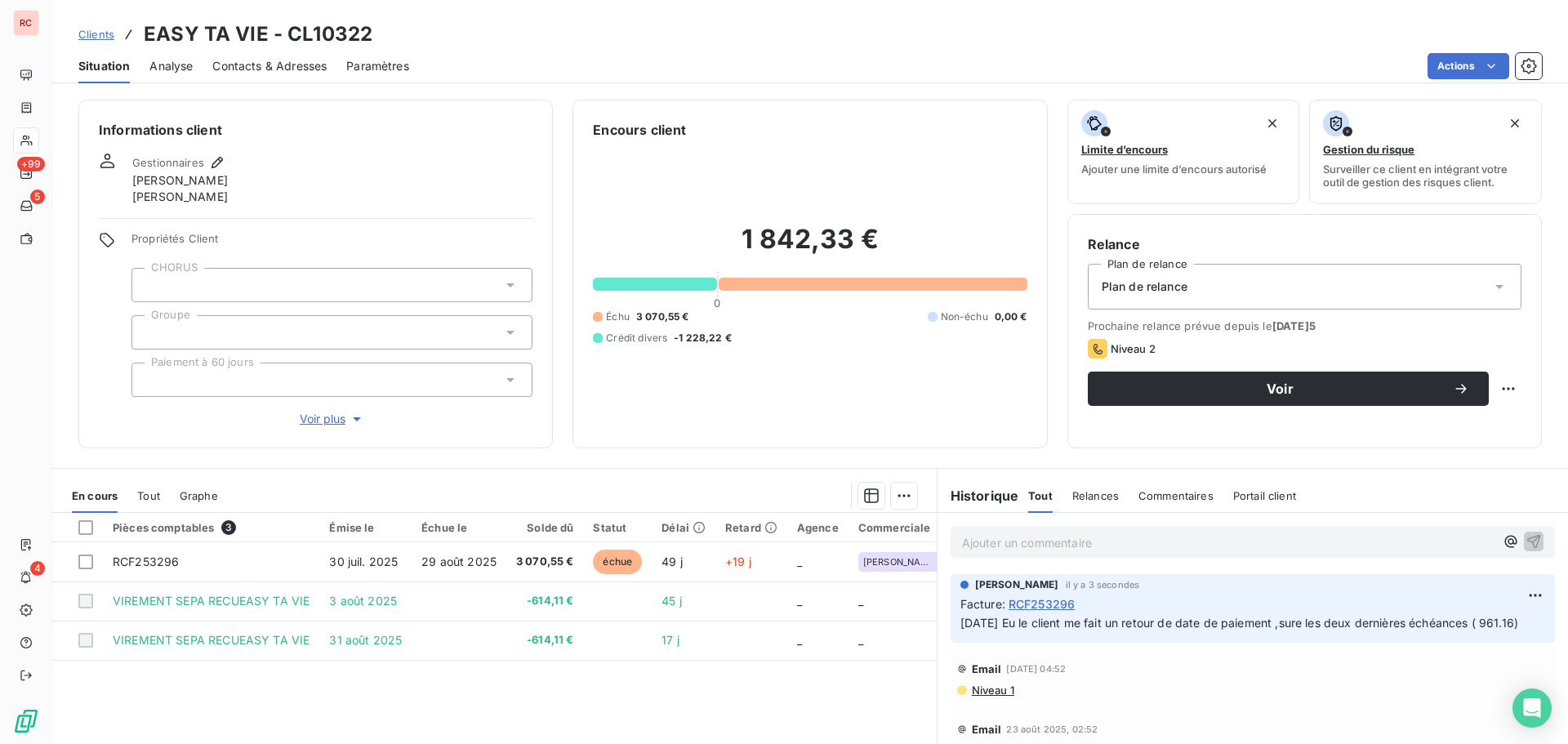
drag, startPoint x: 1002, startPoint y: 648, endPoint x: 931, endPoint y: 624, distance: 74.9
click at [938, 624] on div "Claire DELAERE il y a 3 secondes Facture : RCF253296 17/09/2025 Eu le client me…" at bounding box center [1252, 608] width 630 height 75
copy span "17/09/2025 Eu le client me fait un retour de date de paiement ,sure les deux de…"
click at [1363, 399] on button "Voir" at bounding box center [1288, 388] width 401 height 35
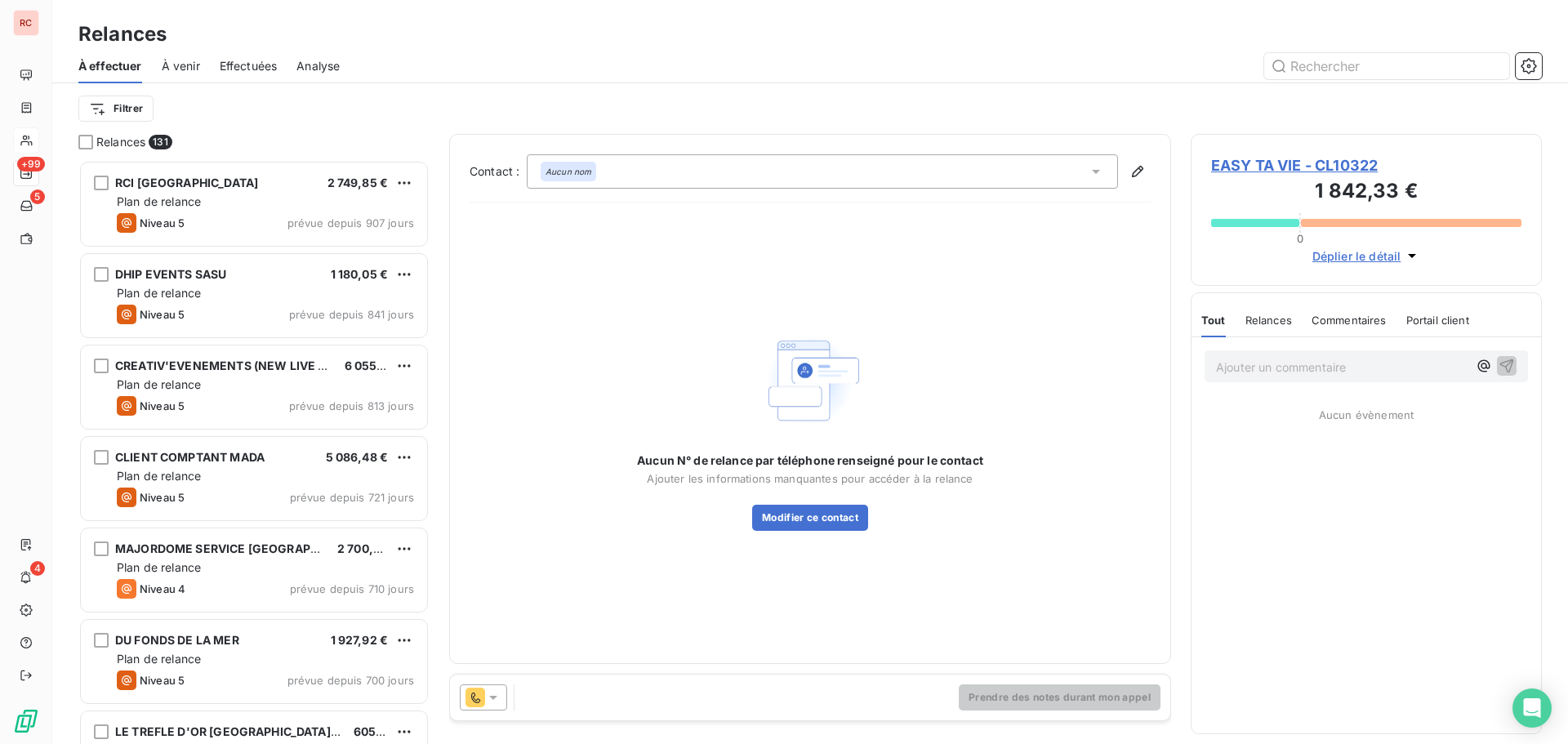
scroll to position [572, 339]
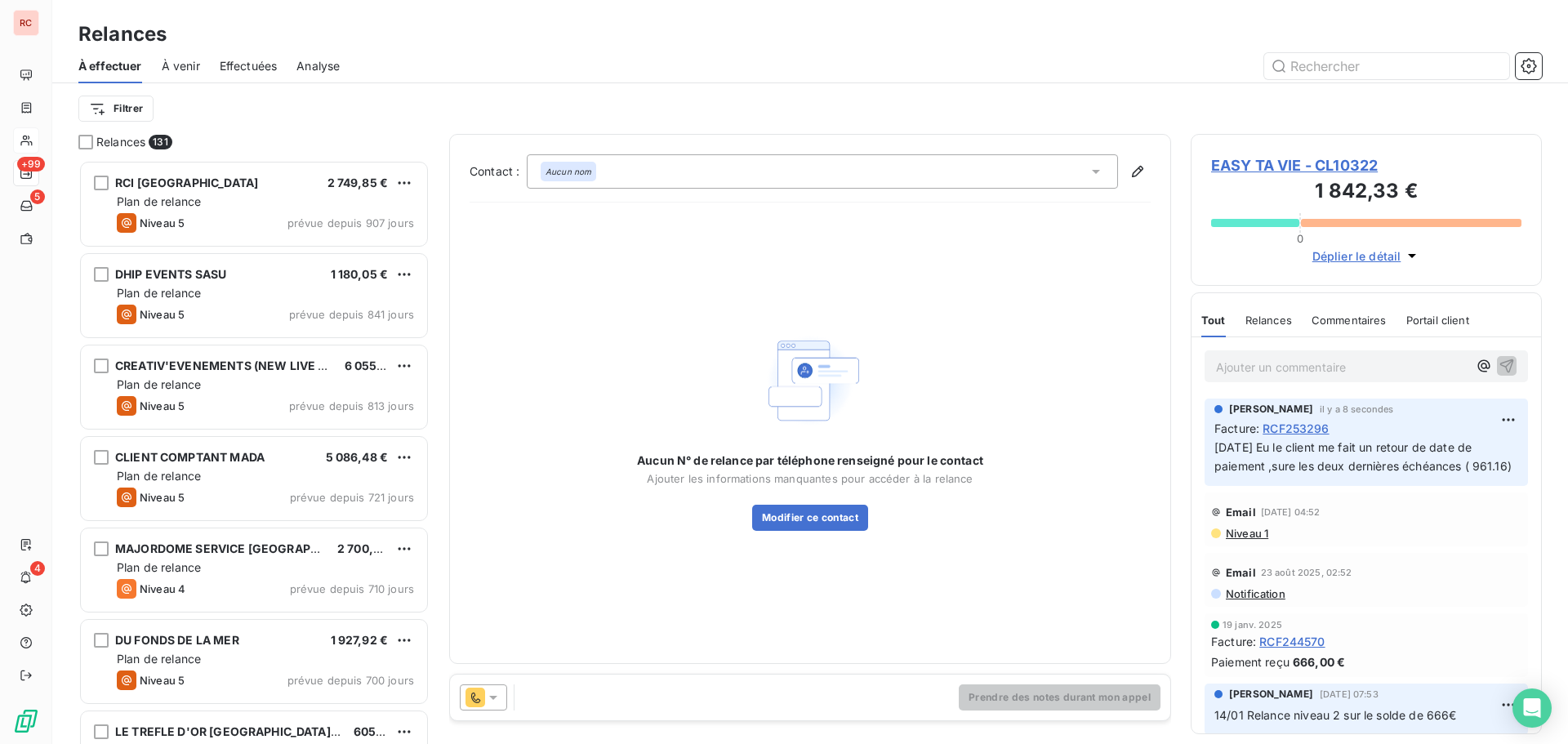
click at [1275, 169] on span "EASY TA VIE - CL10322" at bounding box center [1367, 165] width 310 height 22
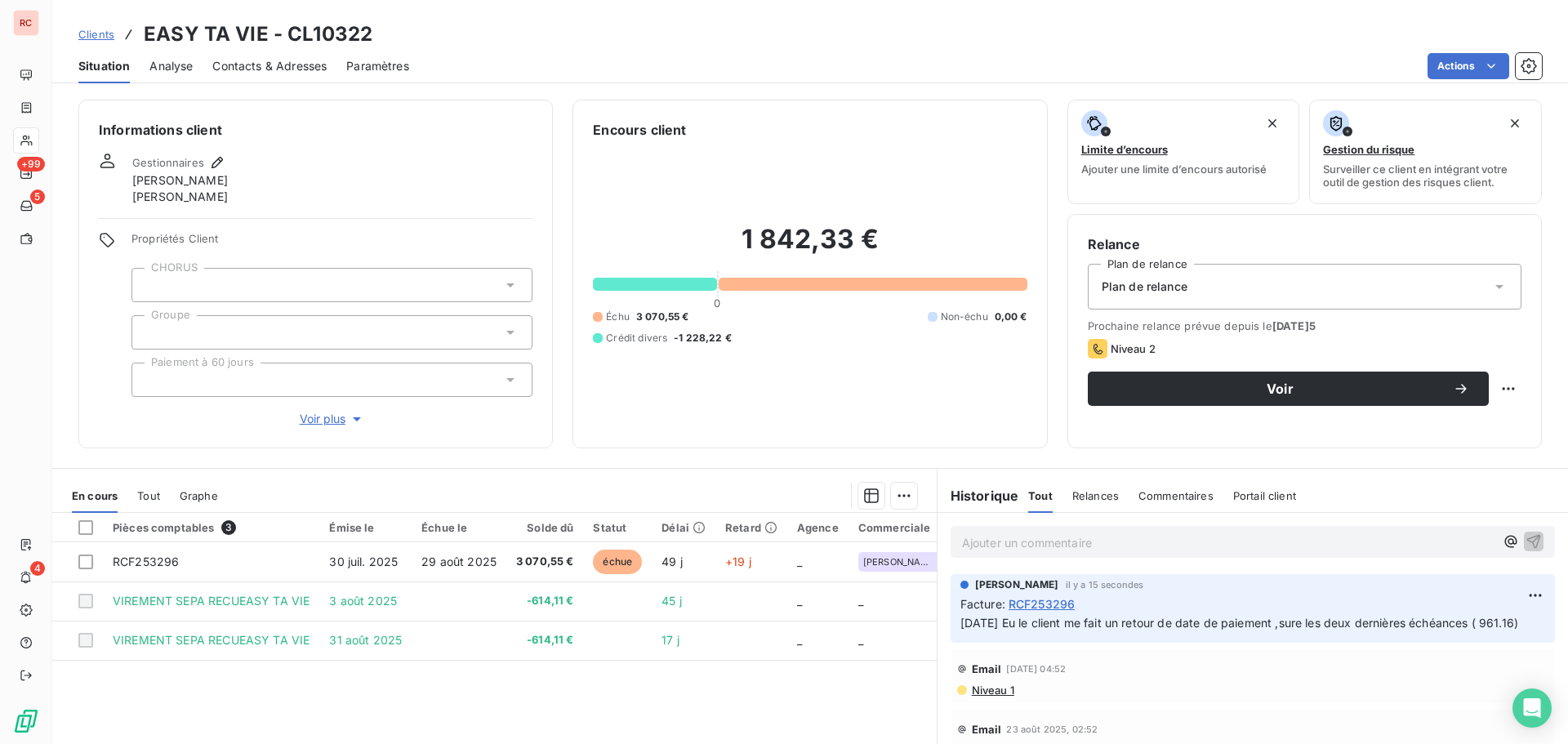
click at [315, 66] on span "Contacts & Adresses" at bounding box center [269, 66] width 114 height 16
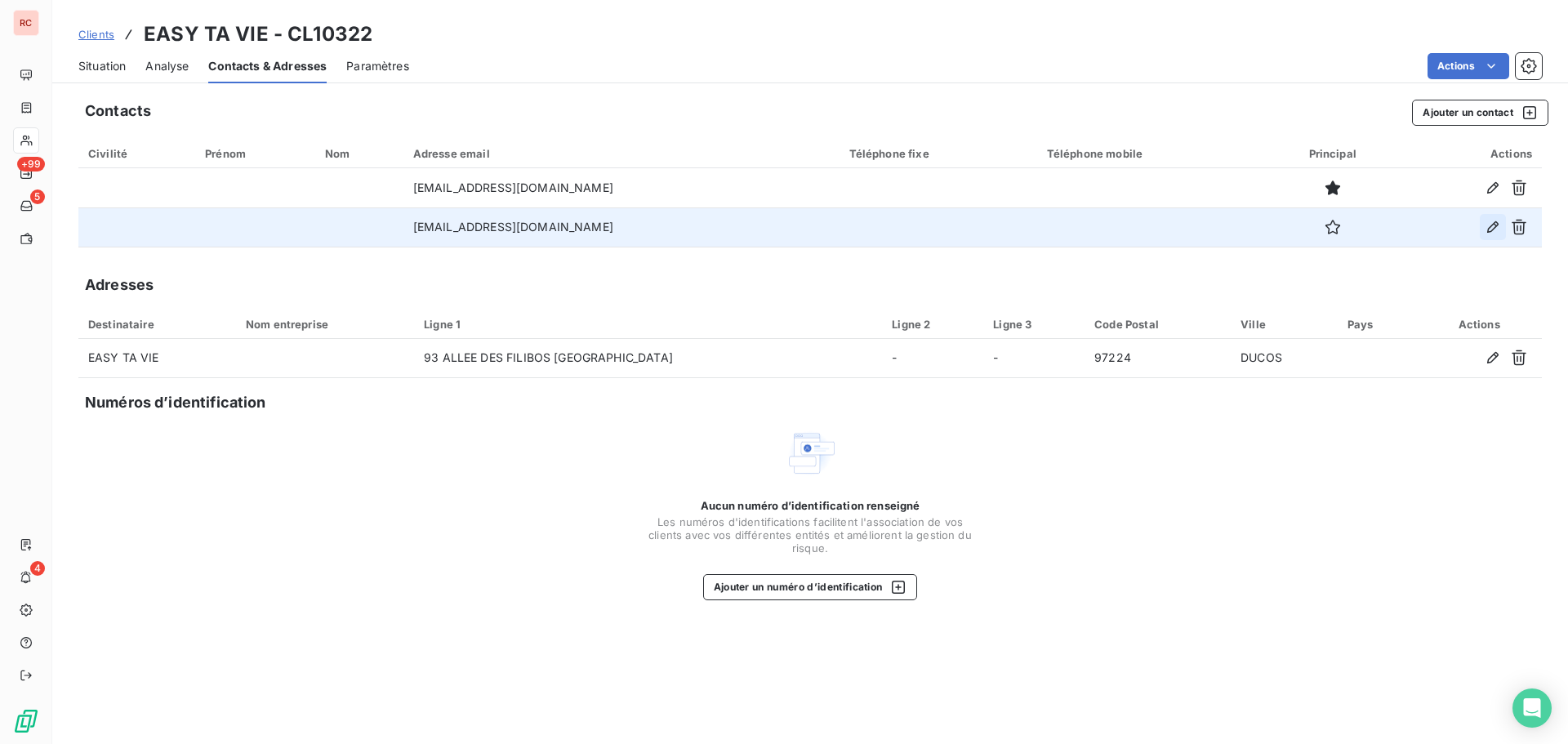
click at [1496, 225] on icon "button" at bounding box center [1493, 227] width 12 height 12
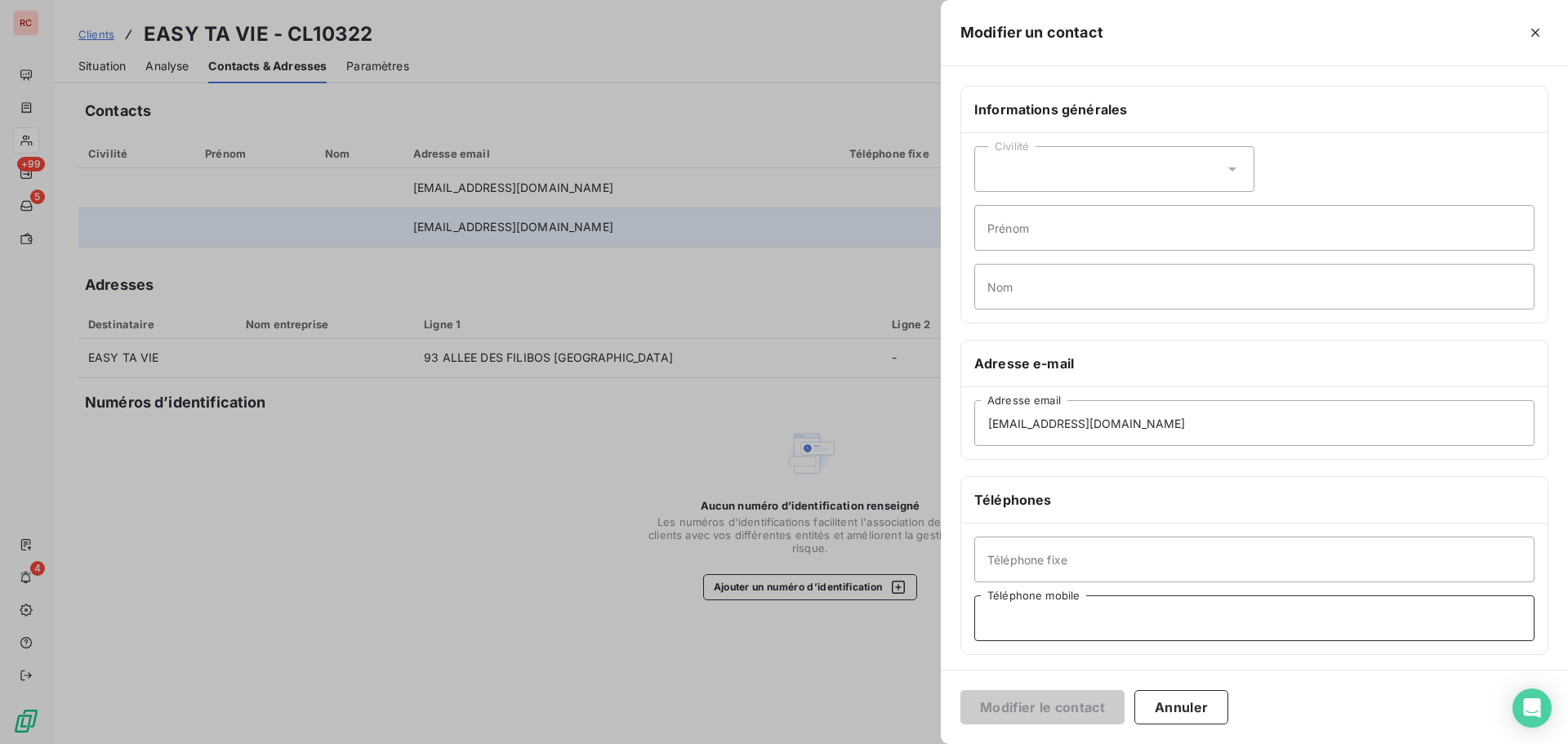
click at [1001, 613] on input "Téléphone mobile" at bounding box center [1254, 619] width 560 height 46
type input "+596 696 88 08 92"
click at [1075, 704] on button "Modifier le contact" at bounding box center [1042, 708] width 164 height 35
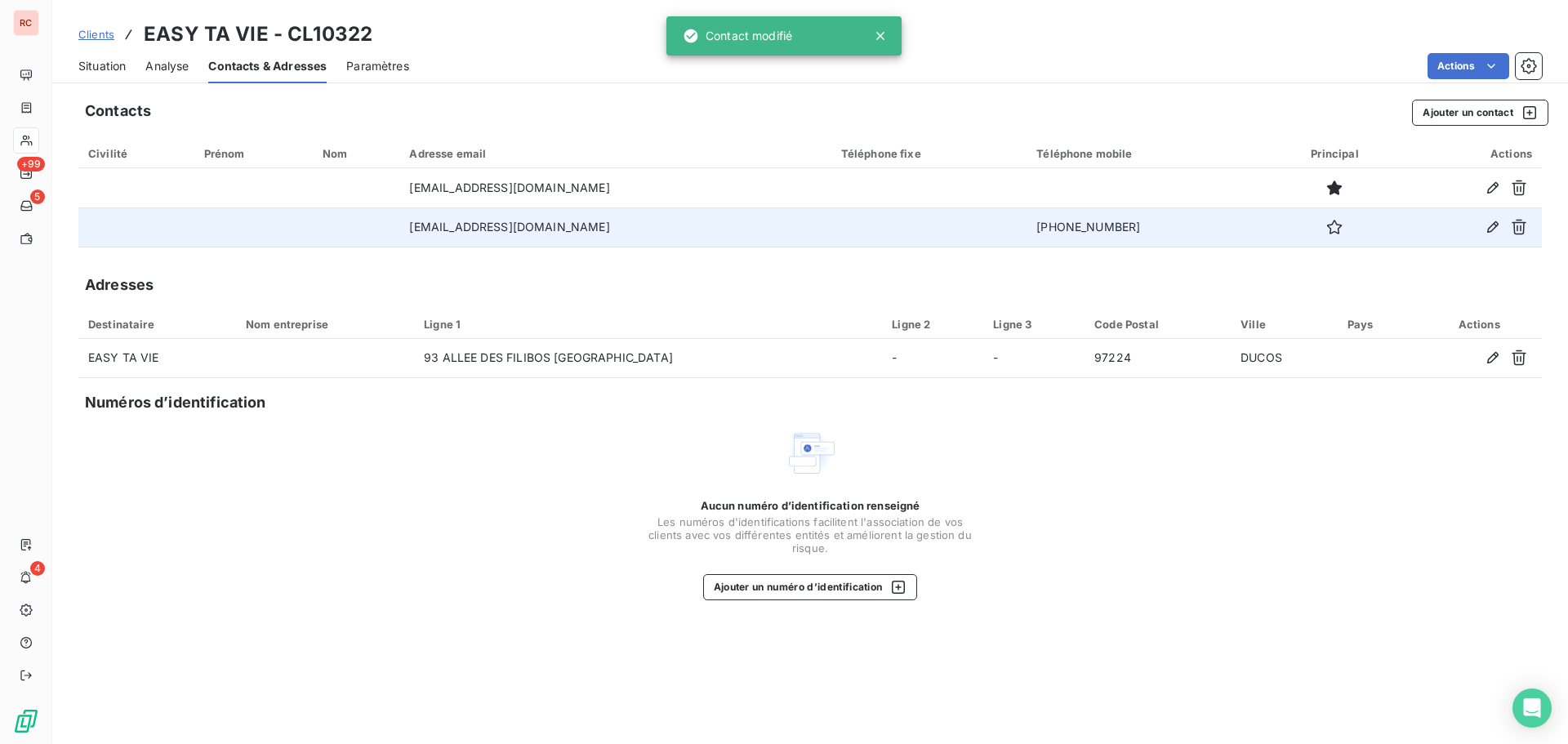
click at [113, 68] on span "Situation" at bounding box center [101, 66] width 47 height 16
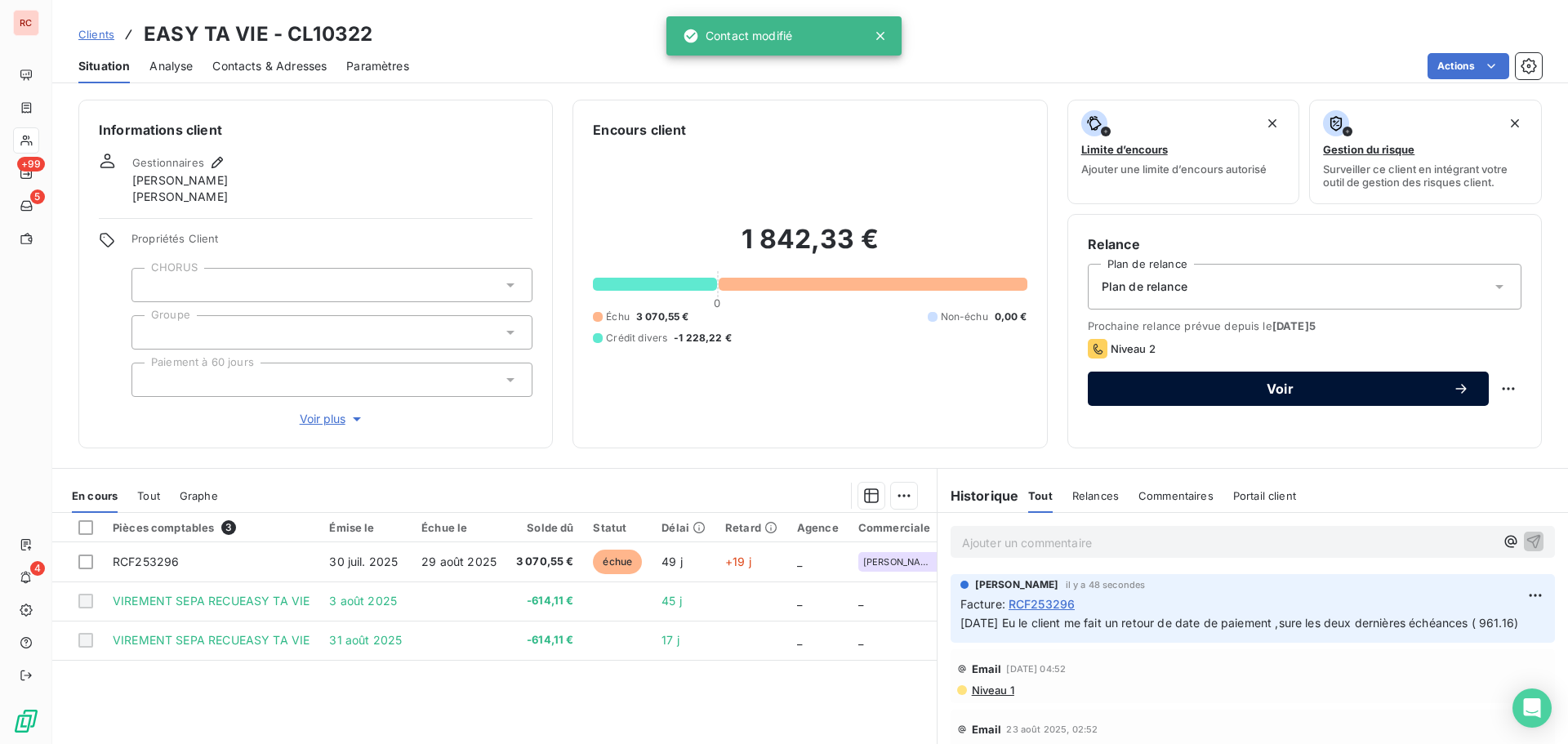
click at [1196, 385] on span "Voir" at bounding box center [1281, 388] width 346 height 13
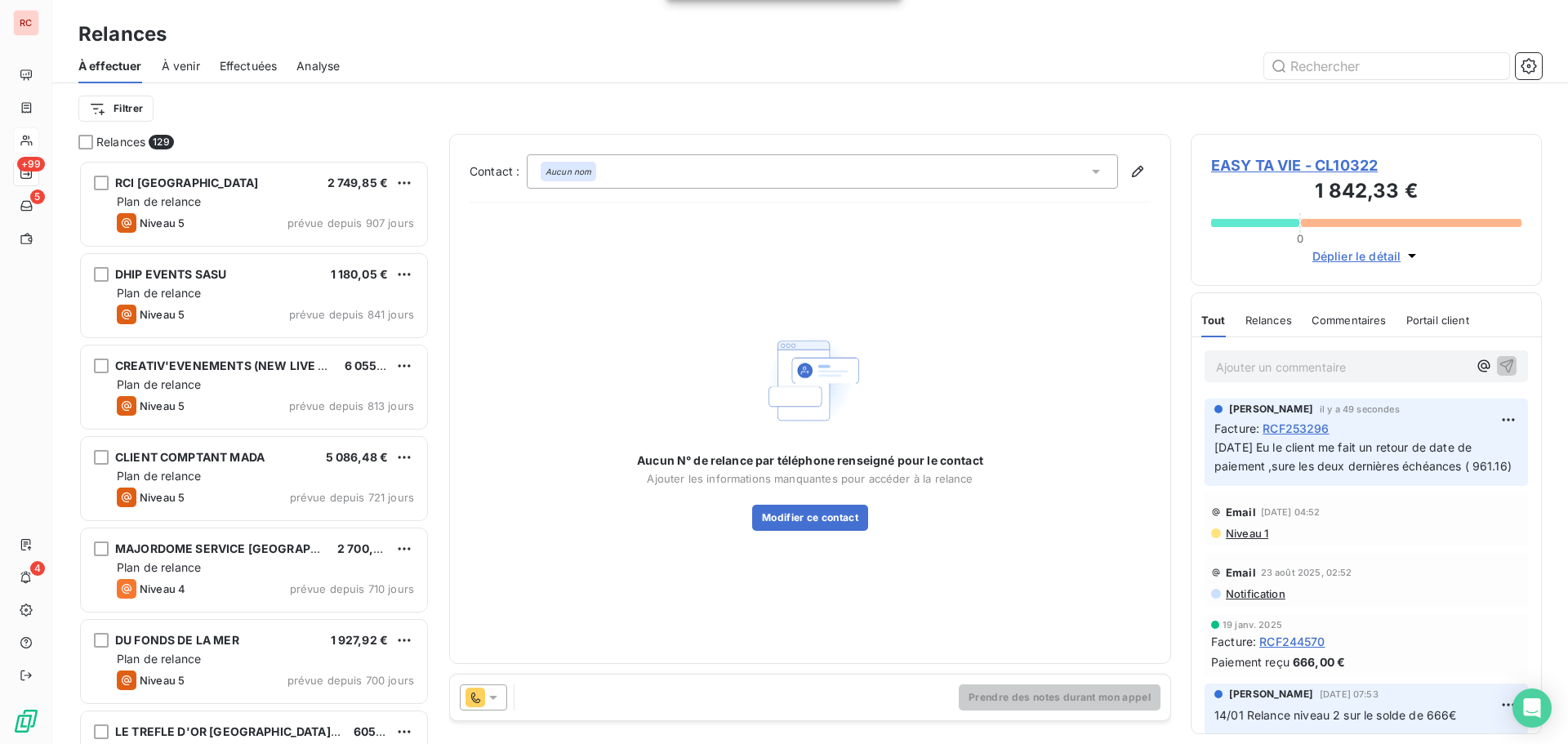
scroll to position [572, 339]
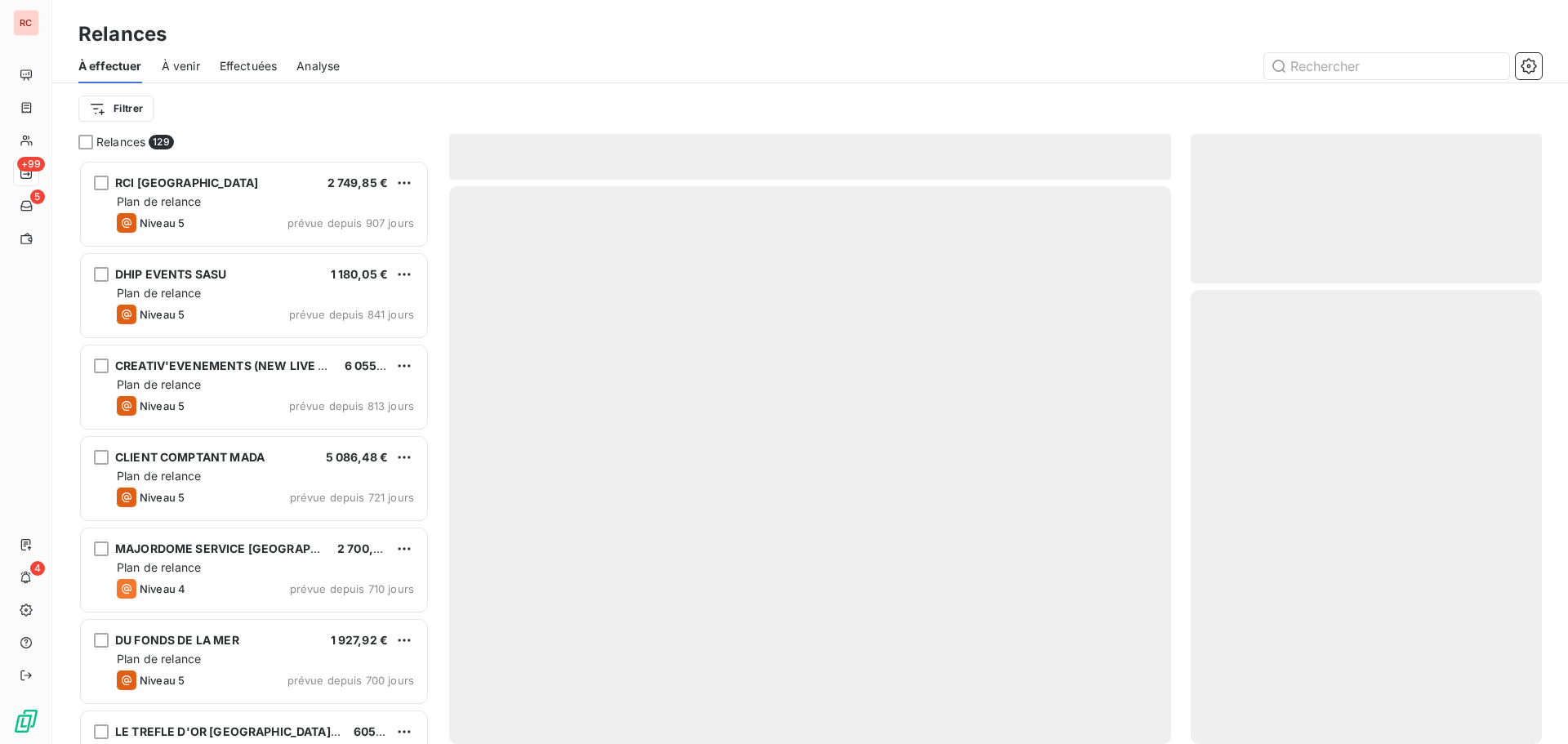
scroll to position [572, 339]
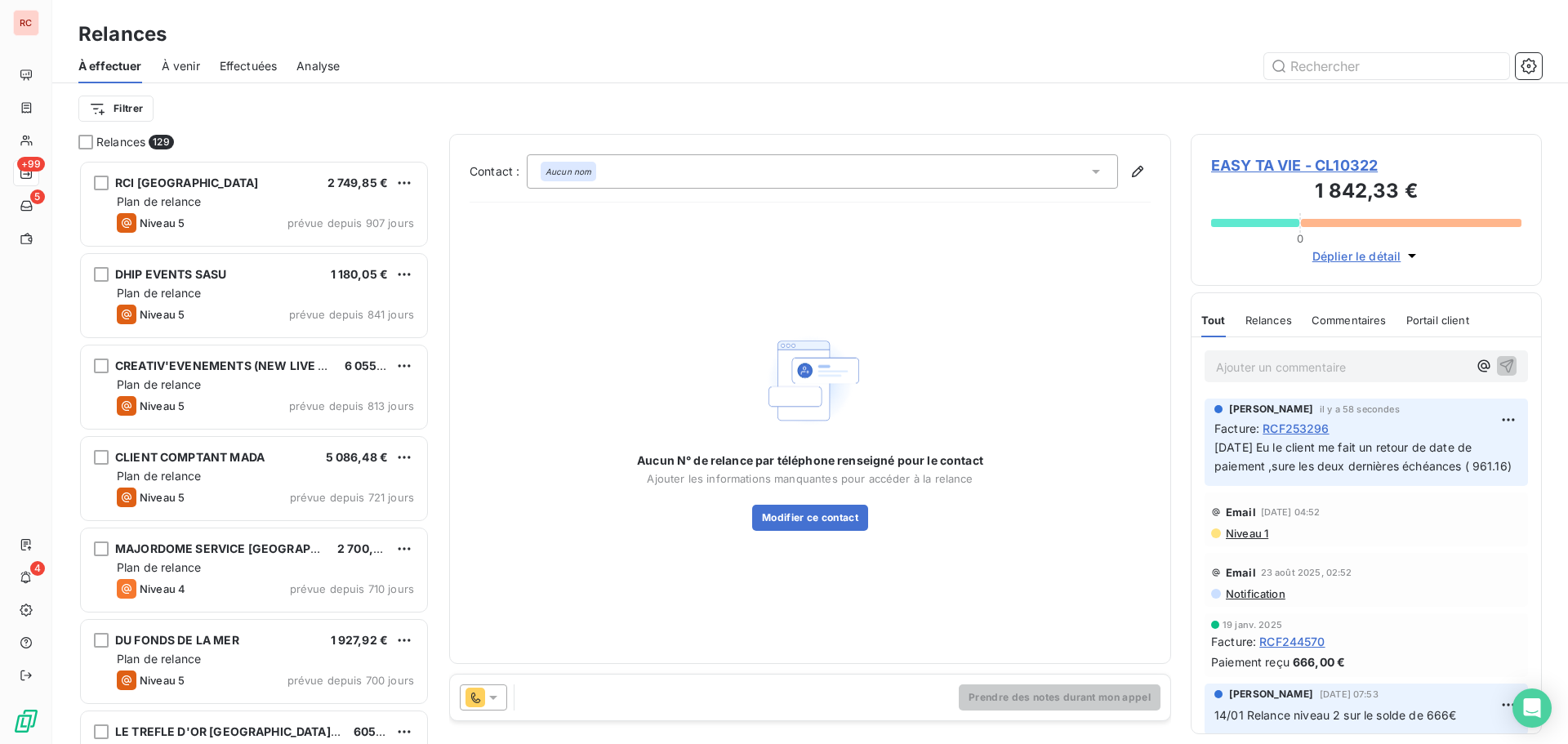
click at [1291, 168] on span "EASY TA VIE - CL10322" at bounding box center [1367, 165] width 310 height 22
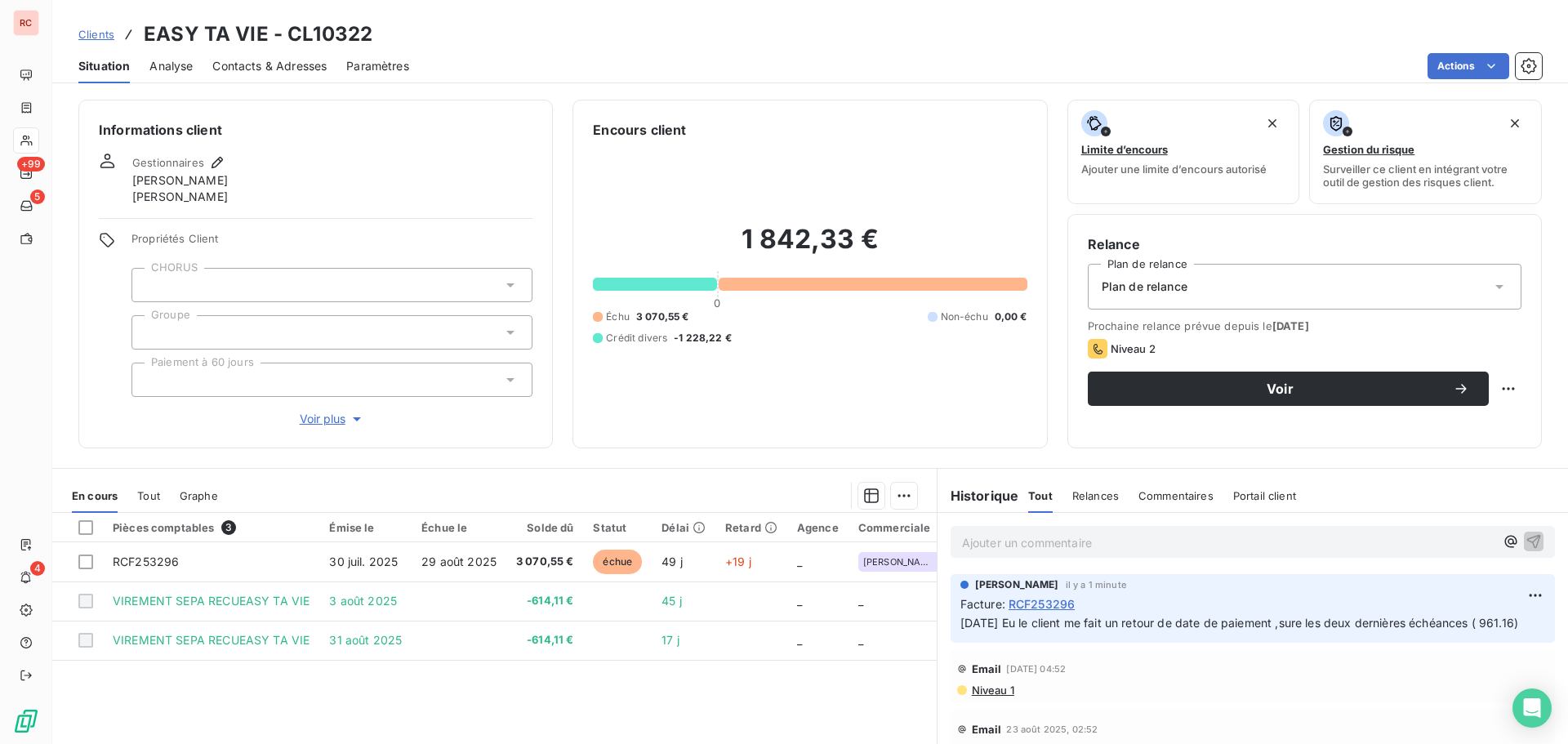
click at [315, 74] on span "Contacts & Adresses" at bounding box center [269, 66] width 114 height 16
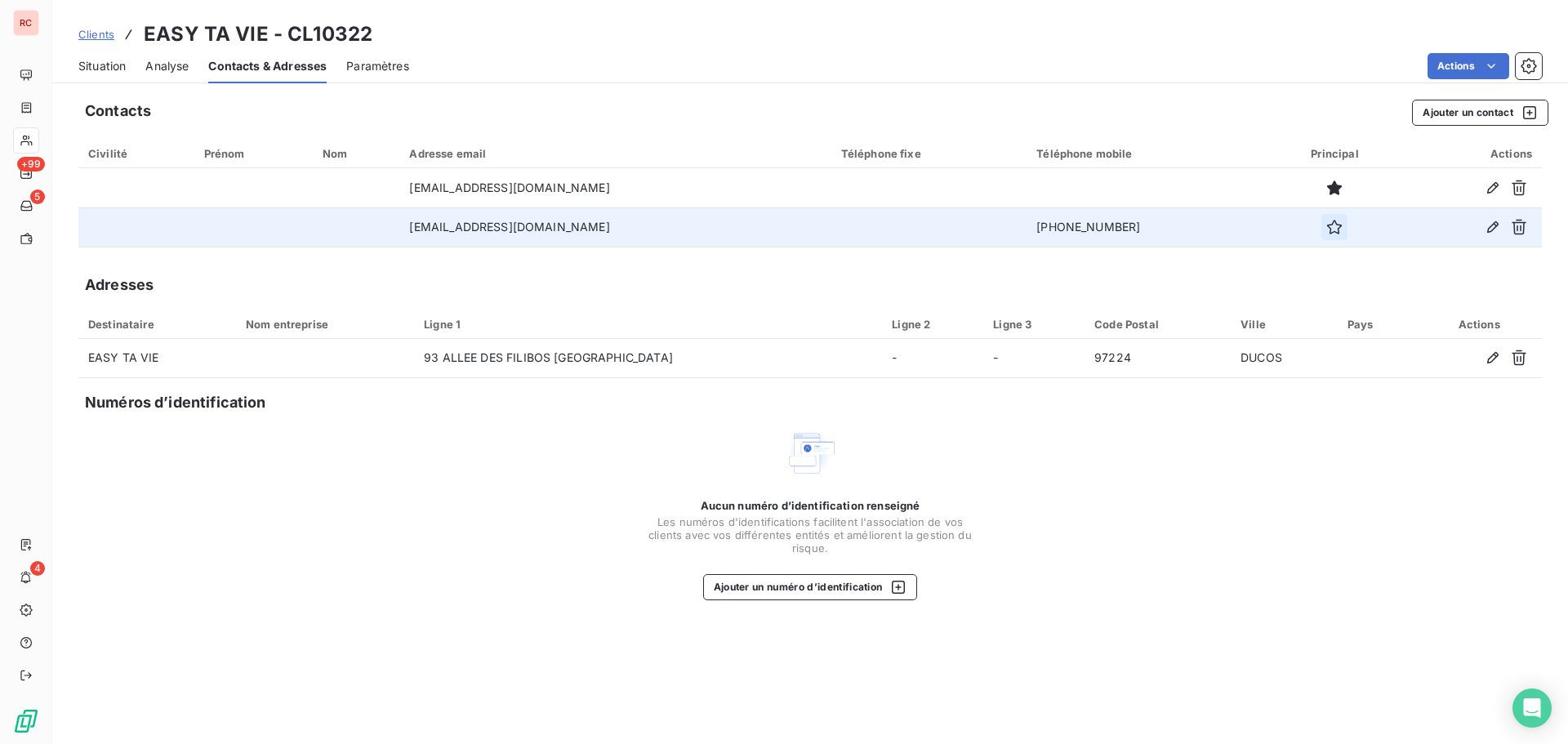
click at [1327, 230] on icon "button" at bounding box center [1335, 227] width 16 height 16
click at [104, 67] on span "Situation" at bounding box center [101, 66] width 47 height 16
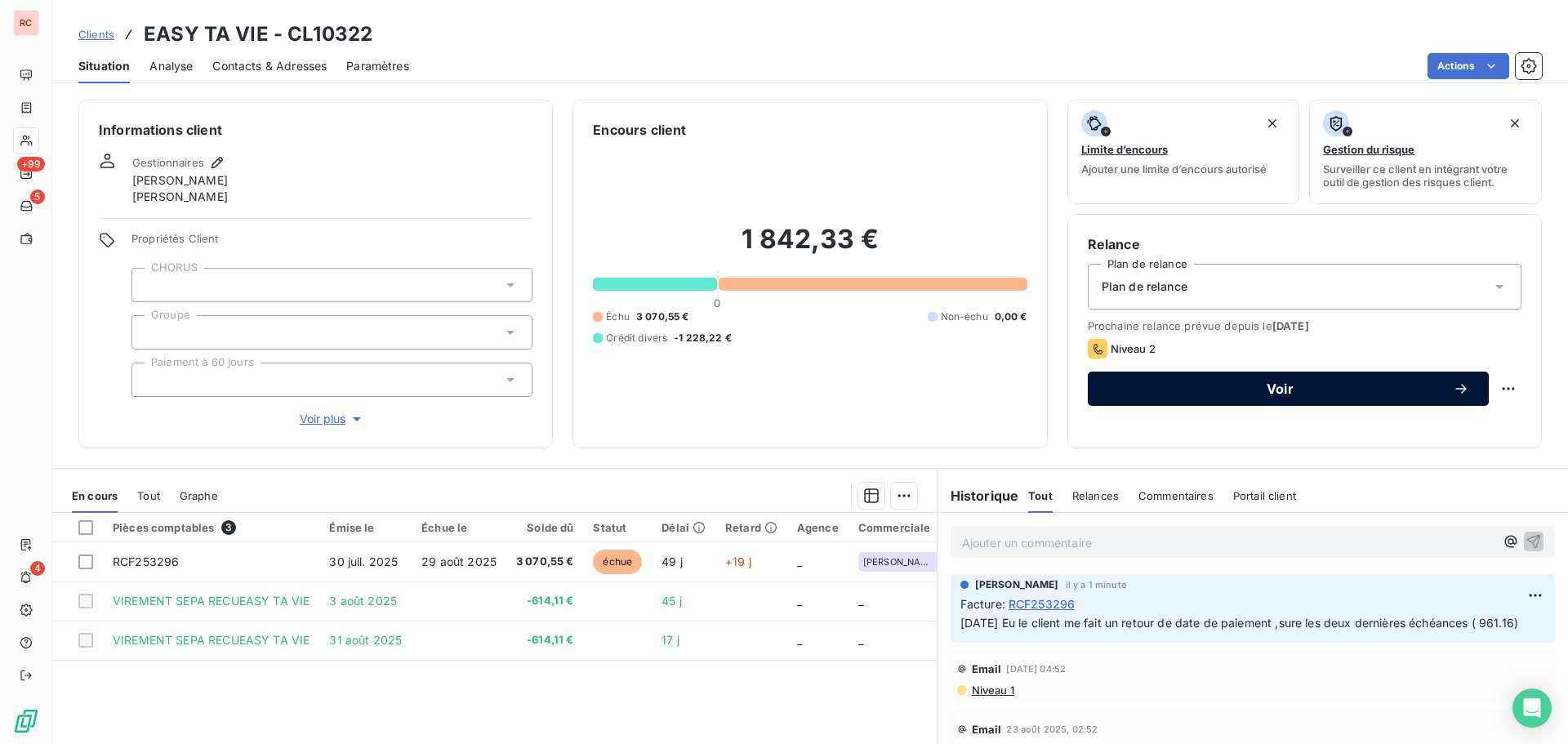
click at [1143, 384] on span "Voir" at bounding box center [1281, 388] width 346 height 13
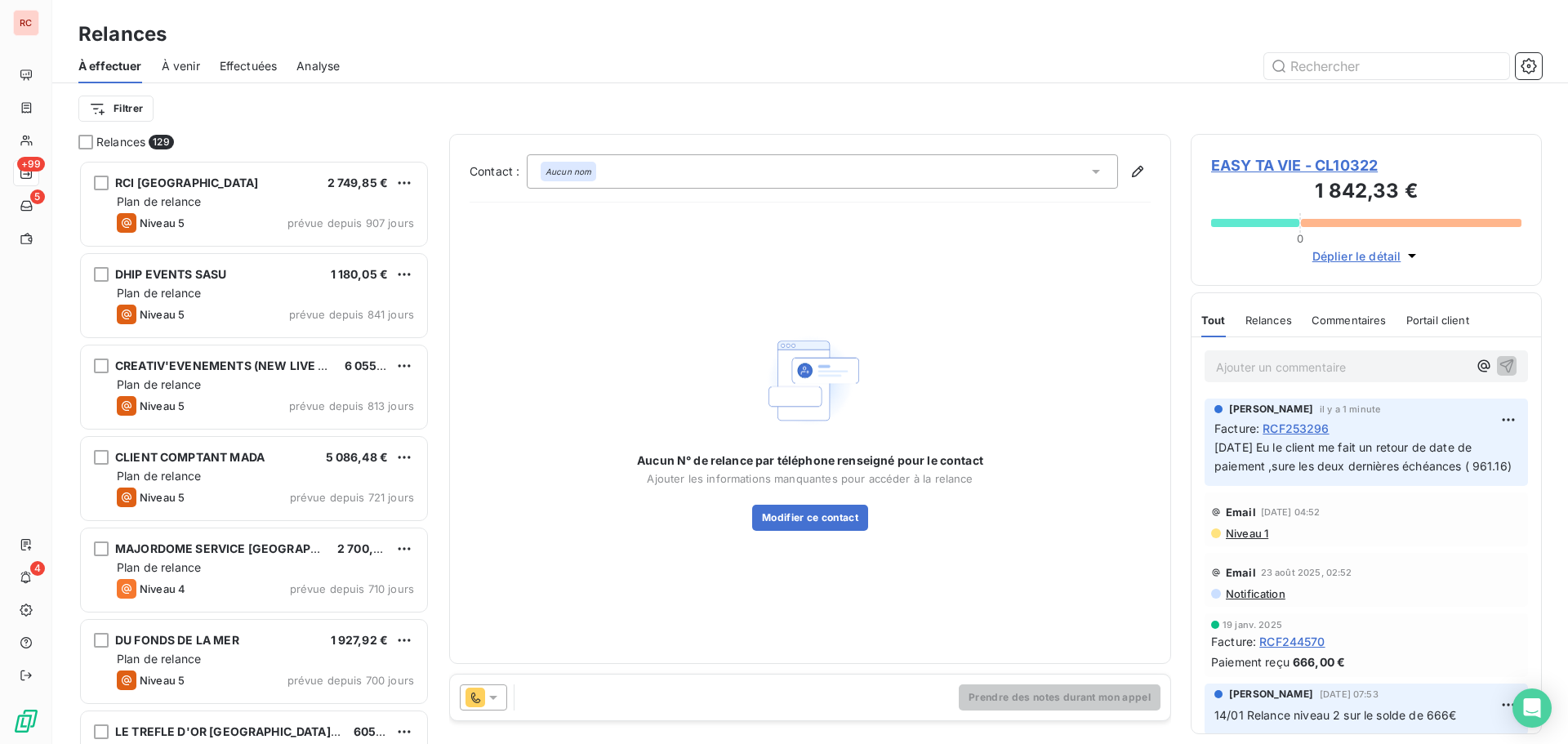
scroll to position [572, 339]
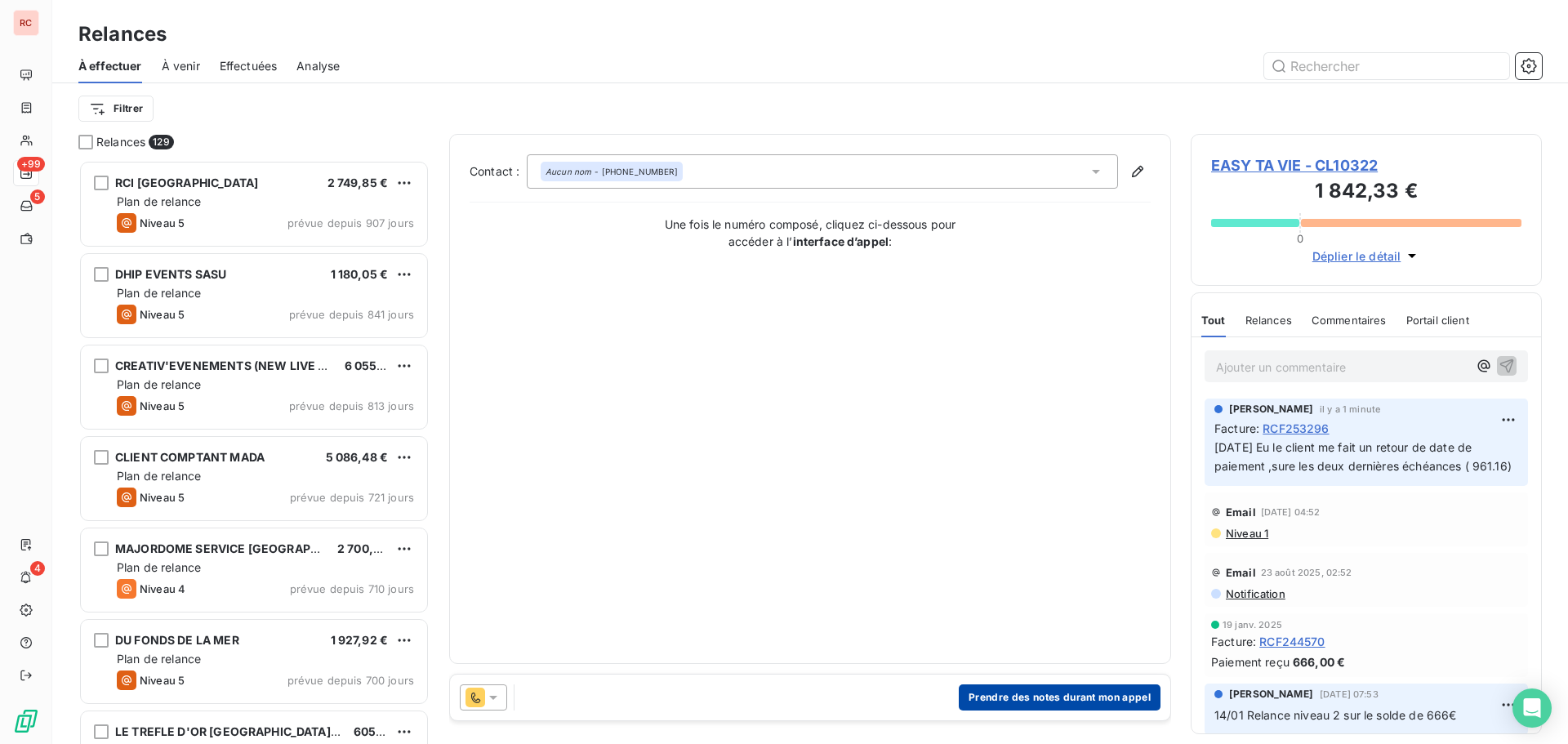
click at [971, 697] on button "Prendre des notes durant mon appel" at bounding box center [1060, 697] width 202 height 26
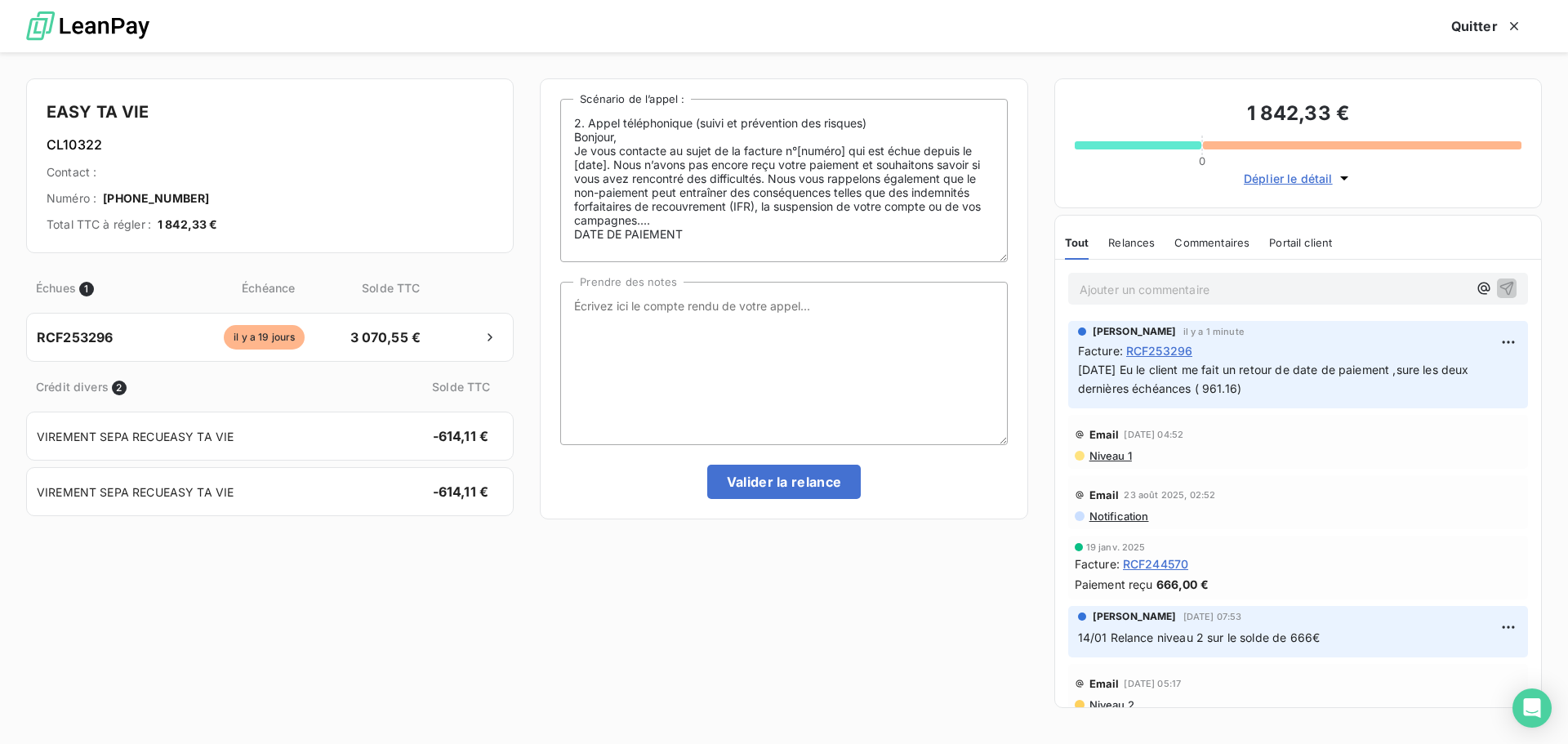
click at [640, 280] on div "2. Appel téléphonique (suivi et prévention des risques) Bonjour, Je vous contac…" at bounding box center [784, 300] width 447 height 401
click at [635, 310] on textarea "Prendre des notes" at bounding box center [784, 364] width 447 height 163
paste textarea "17/09/2025 Eu le client me fait un retour de date de paiement ,sure les deux de…"
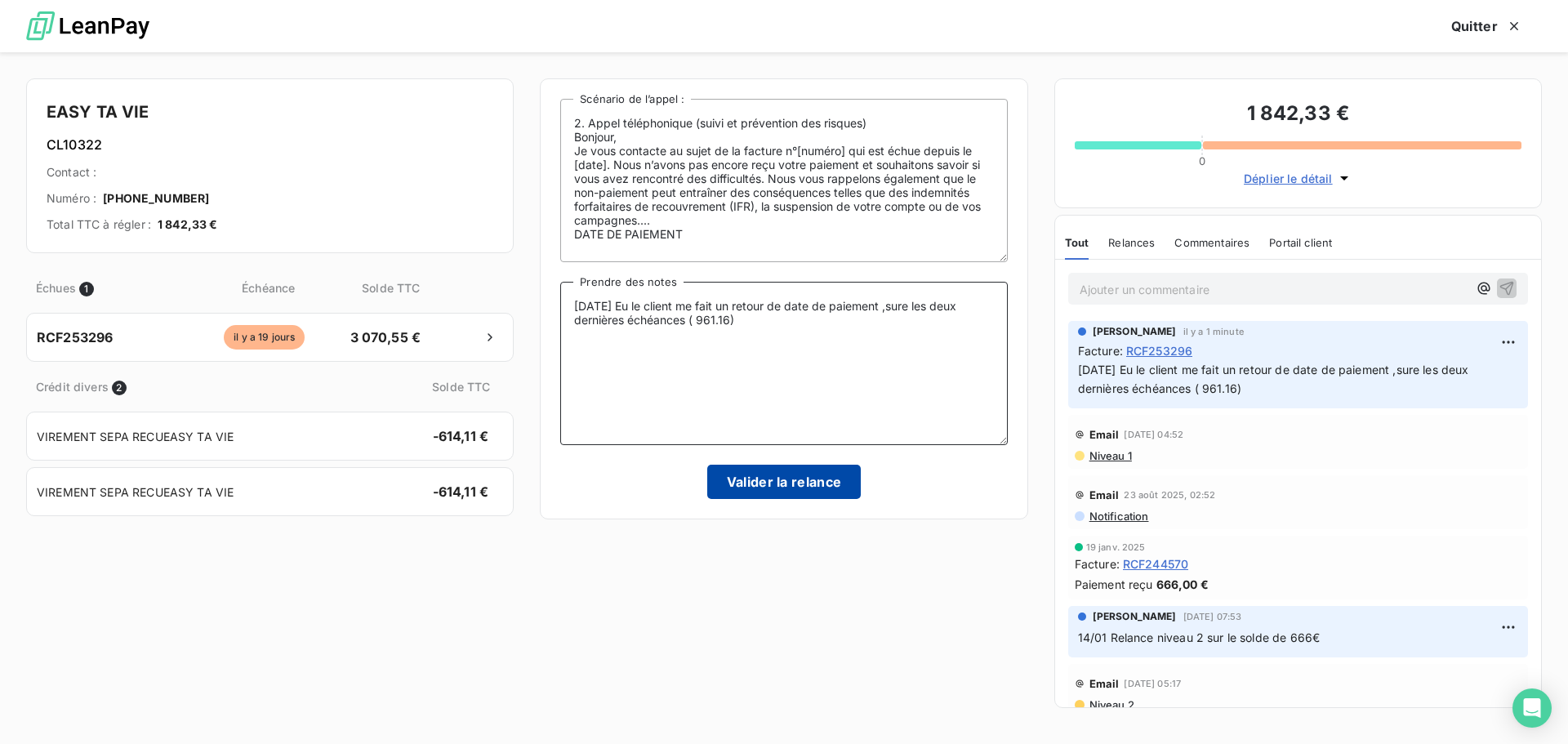
type textarea "17/09/2025 Eu le client me fait un retour de date de paiement ,sure les deux de…"
click at [816, 481] on button "Valider la relance" at bounding box center [784, 482] width 154 height 35
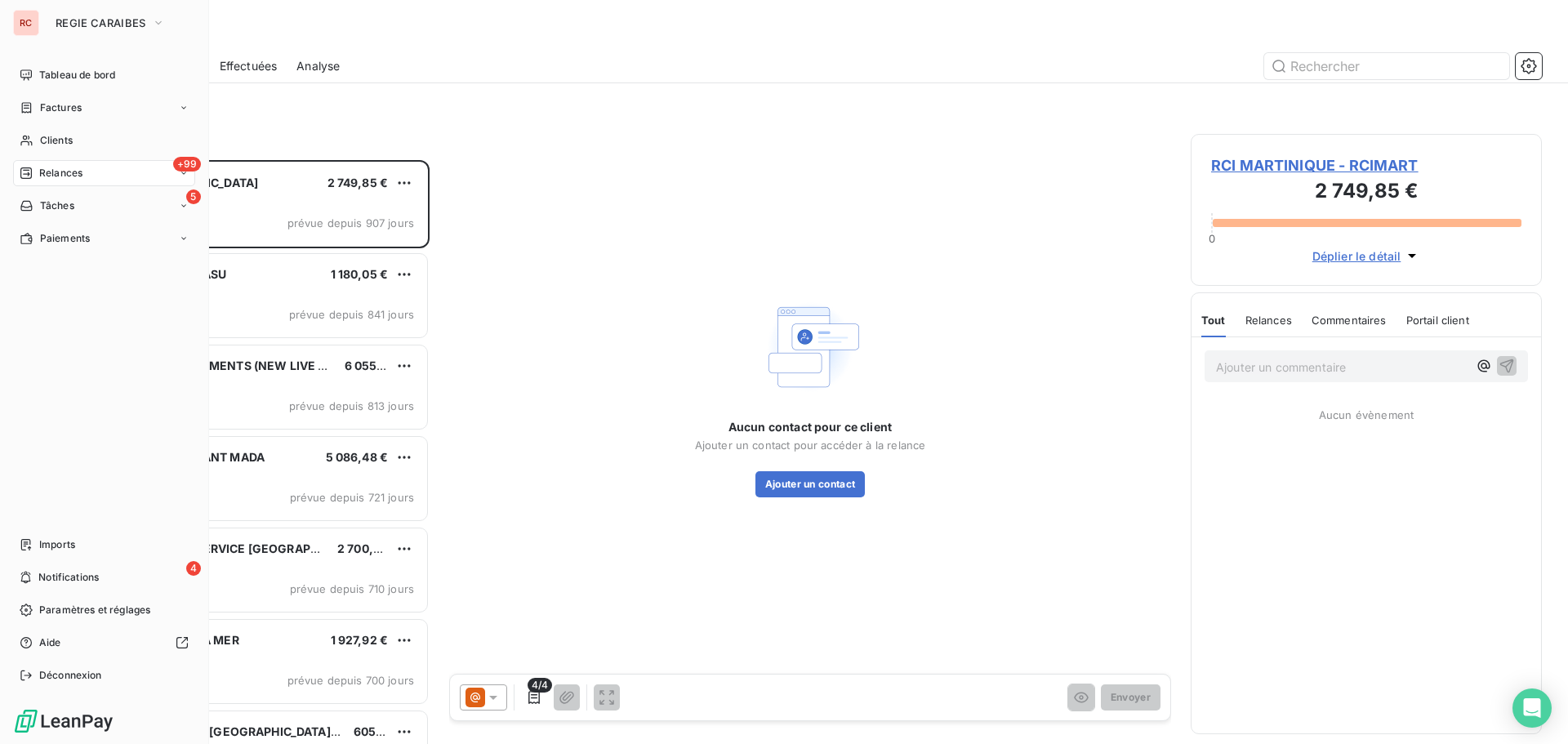
click at [51, 137] on span "Clients" at bounding box center [56, 140] width 33 height 15
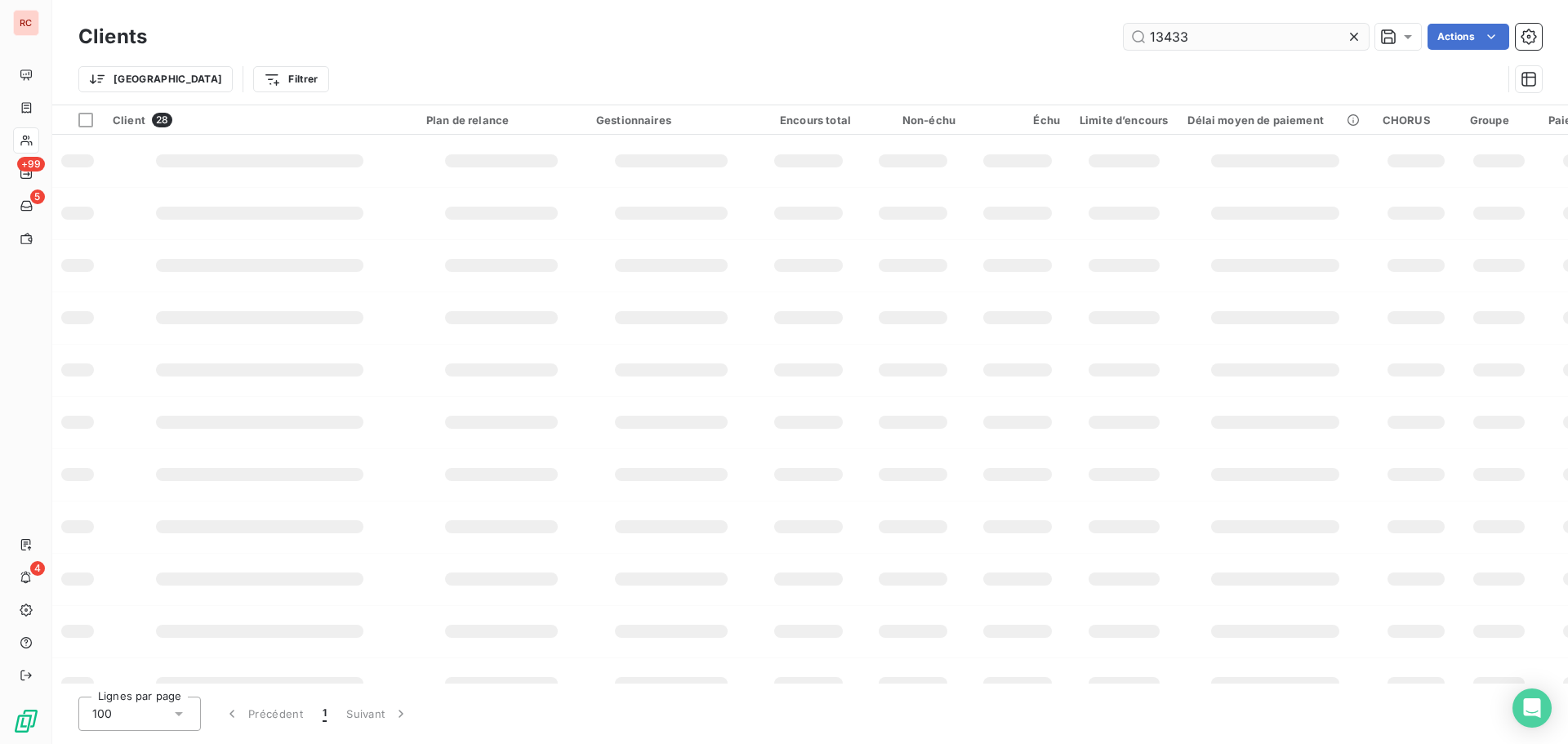
type input "13433"
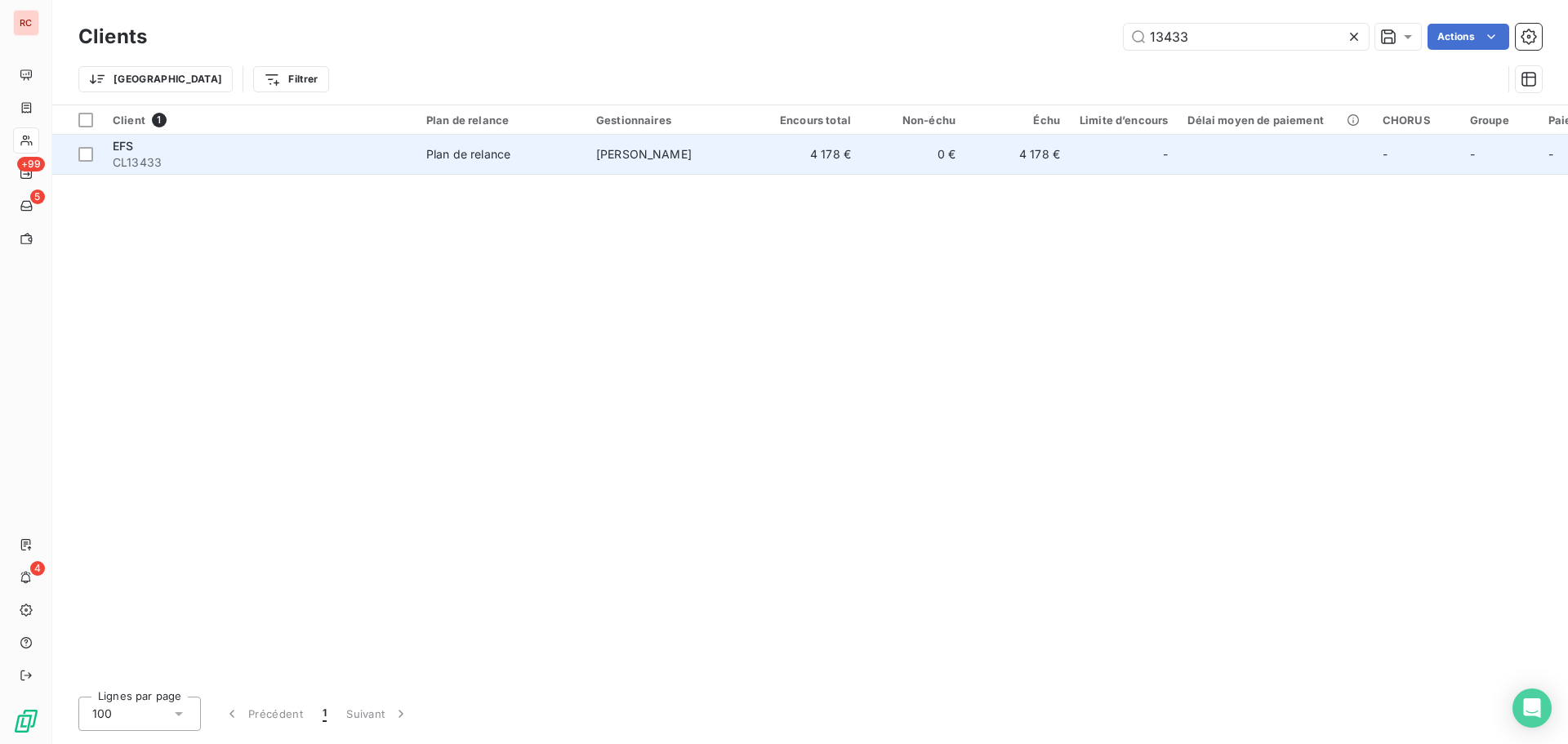
click at [574, 172] on td "Plan de relance" at bounding box center [502, 154] width 170 height 39
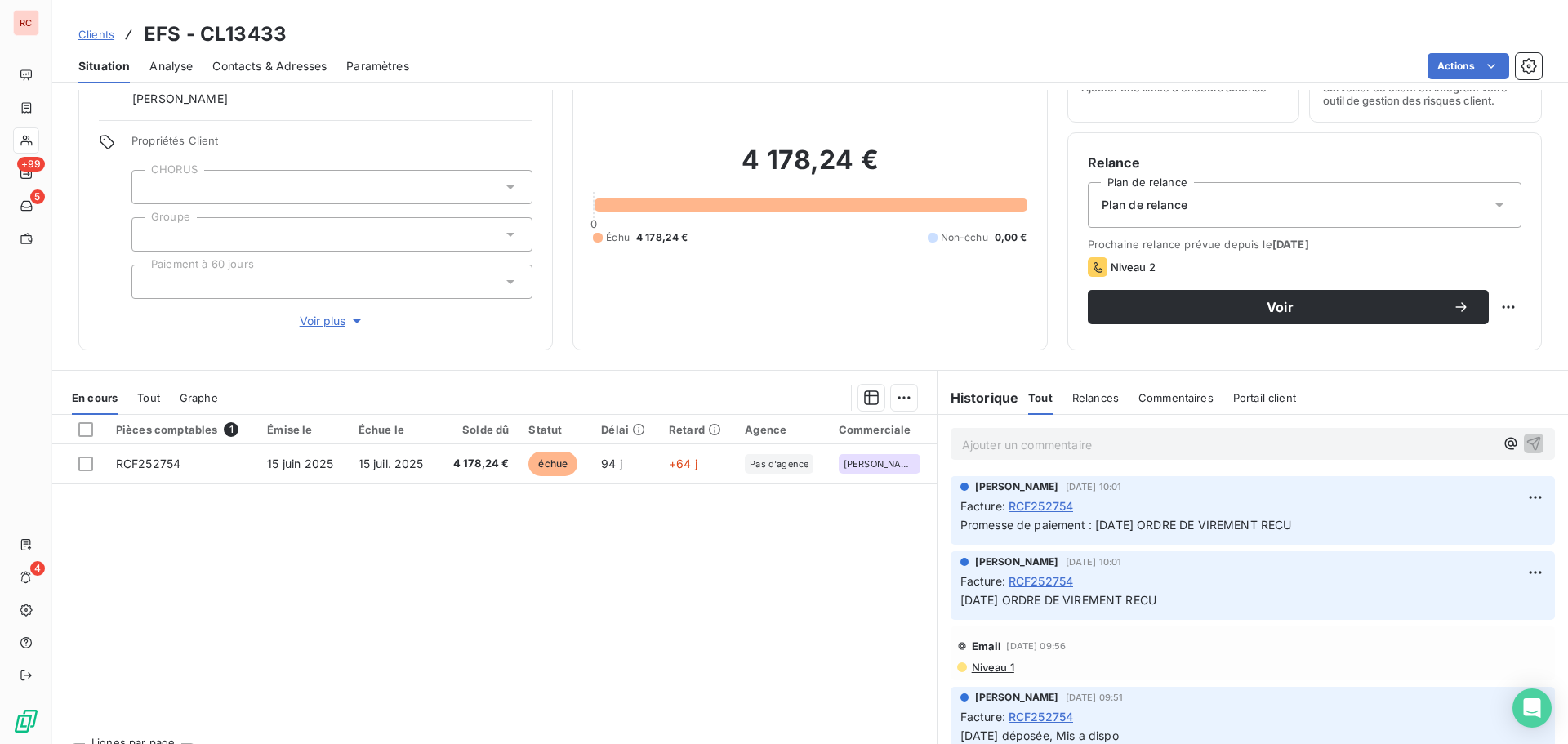
click at [97, 37] on span "Clients" at bounding box center [96, 34] width 36 height 13
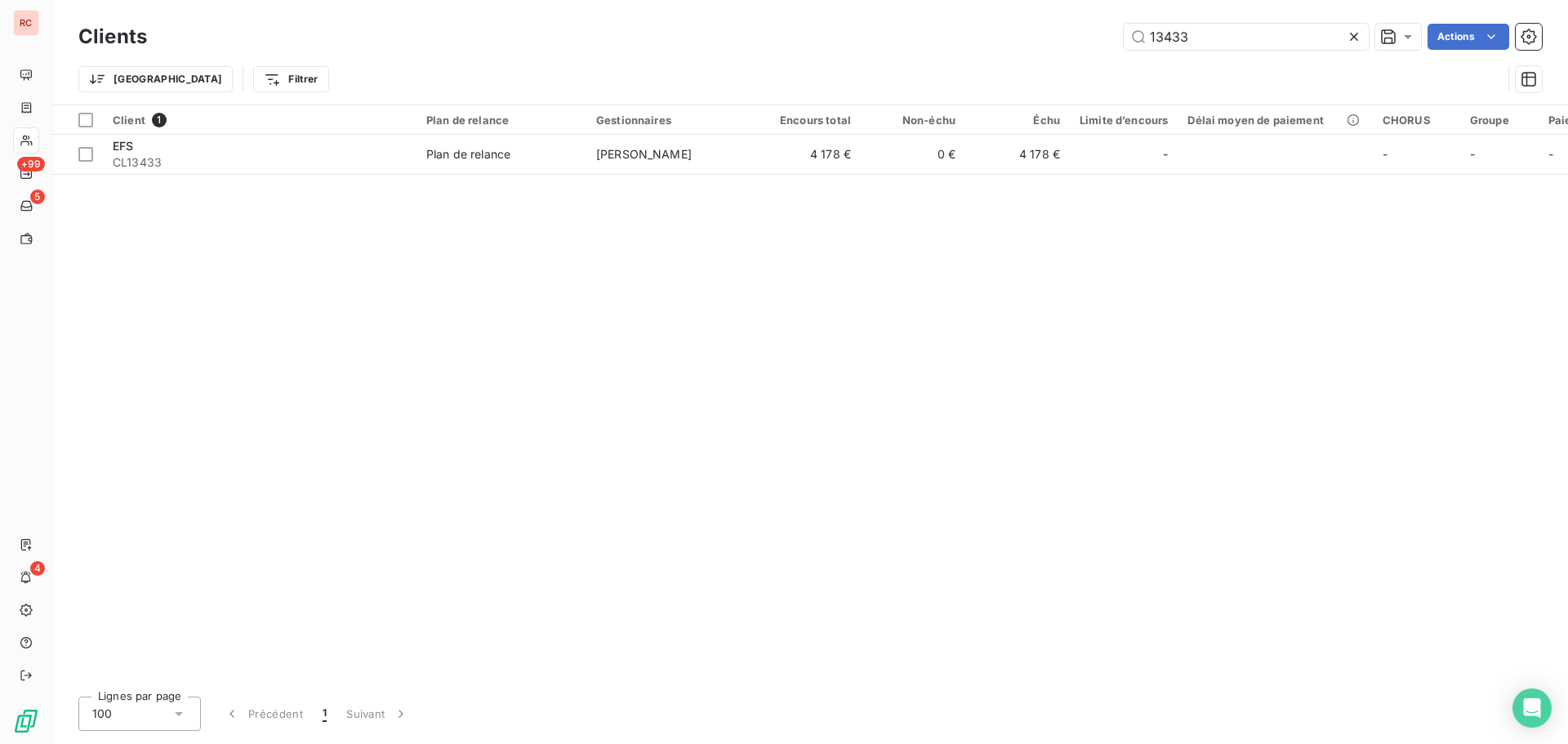
drag, startPoint x: 1270, startPoint y: 45, endPoint x: 1065, endPoint y: 51, distance: 205.1
click at [1065, 51] on div "Clients 13433 Actions" at bounding box center [809, 36] width 1463 height 35
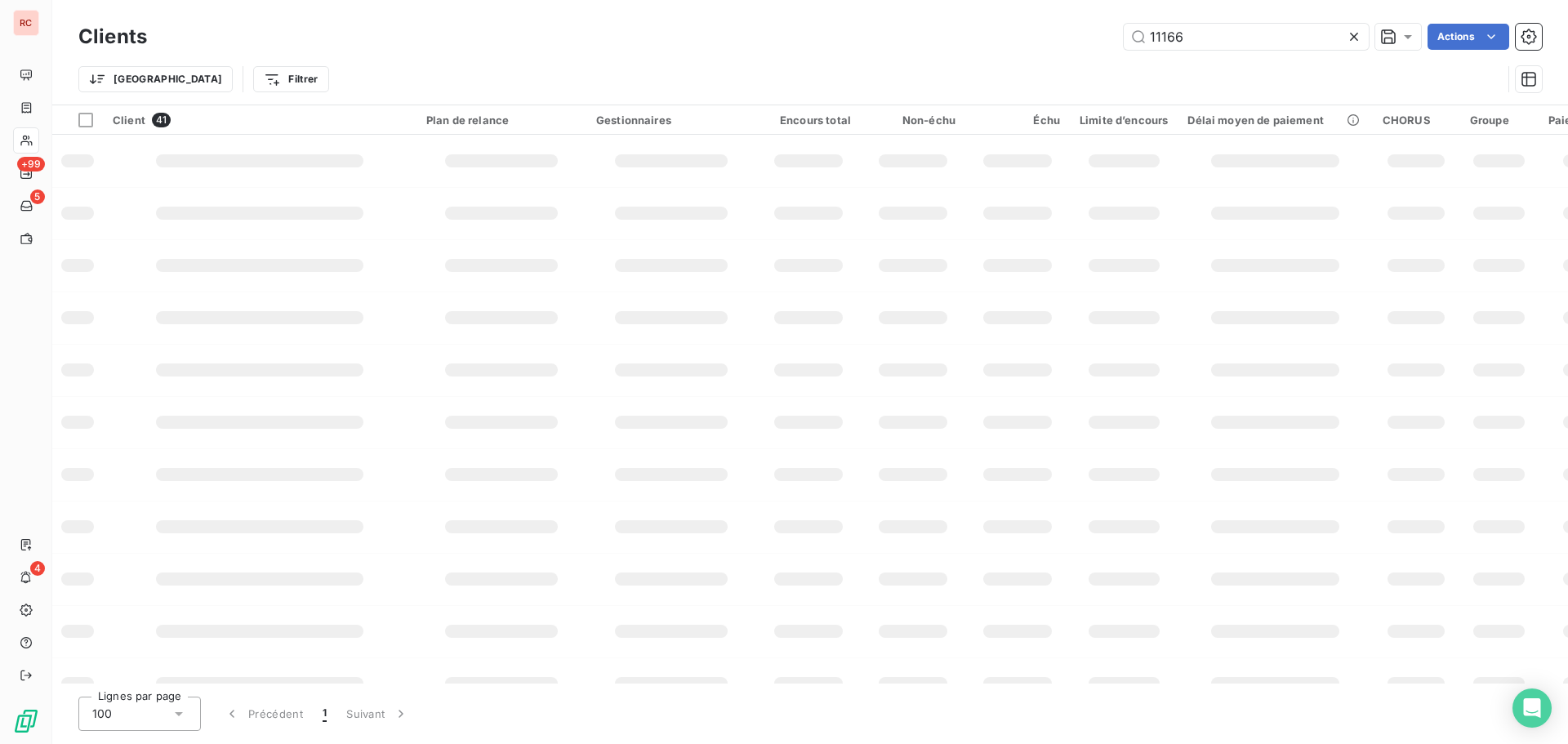
type input "11166"
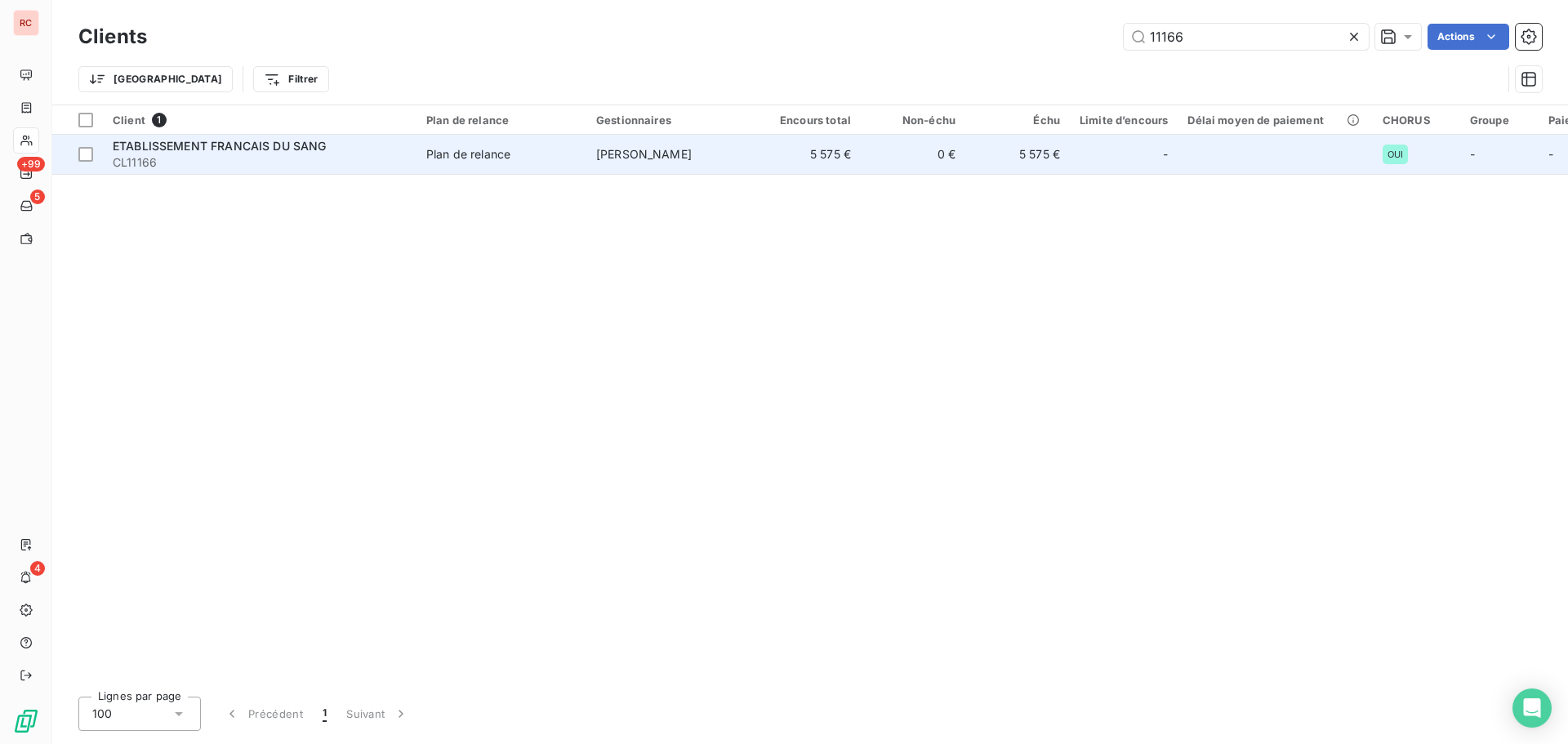
click at [227, 151] on span "ETABLISSEMENT FRANCAIS DU SANG" at bounding box center [219, 146] width 214 height 14
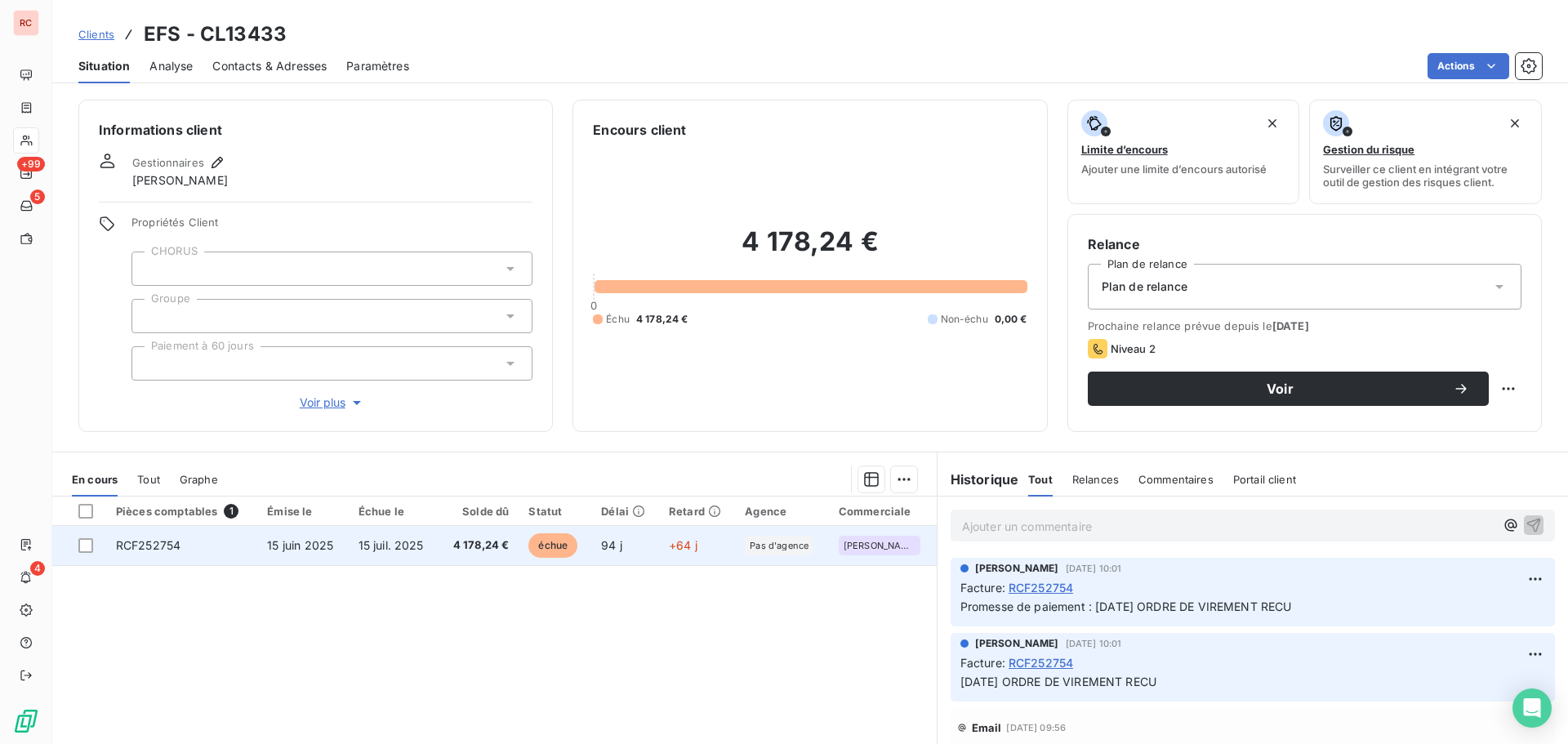
click at [459, 553] on span "4 178,24 €" at bounding box center [479, 545] width 60 height 16
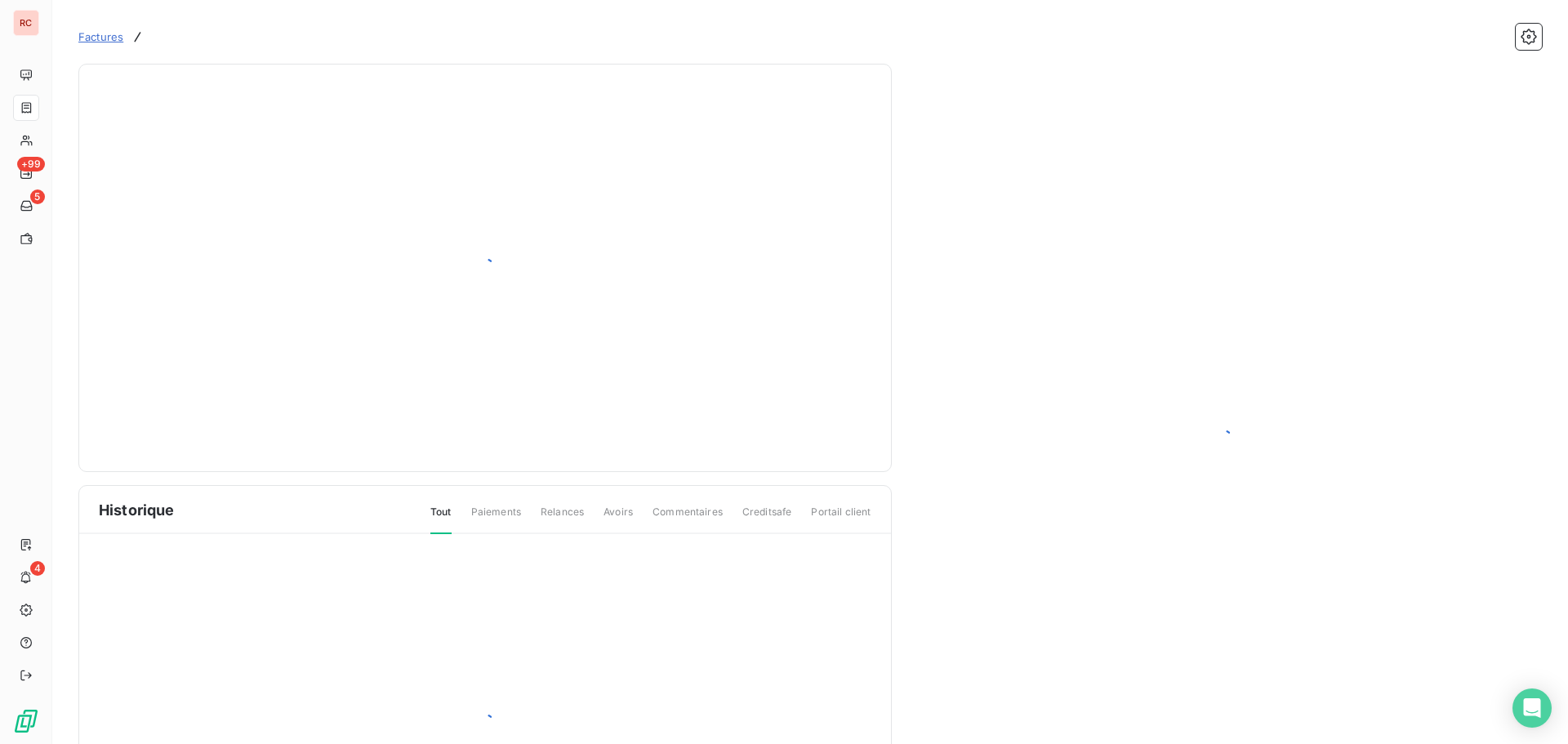
click at [464, 550] on div "Historique Tout Paiements Relances Avoirs Commentaires Creditsafe Portail client" at bounding box center [485, 465] width 814 height 802
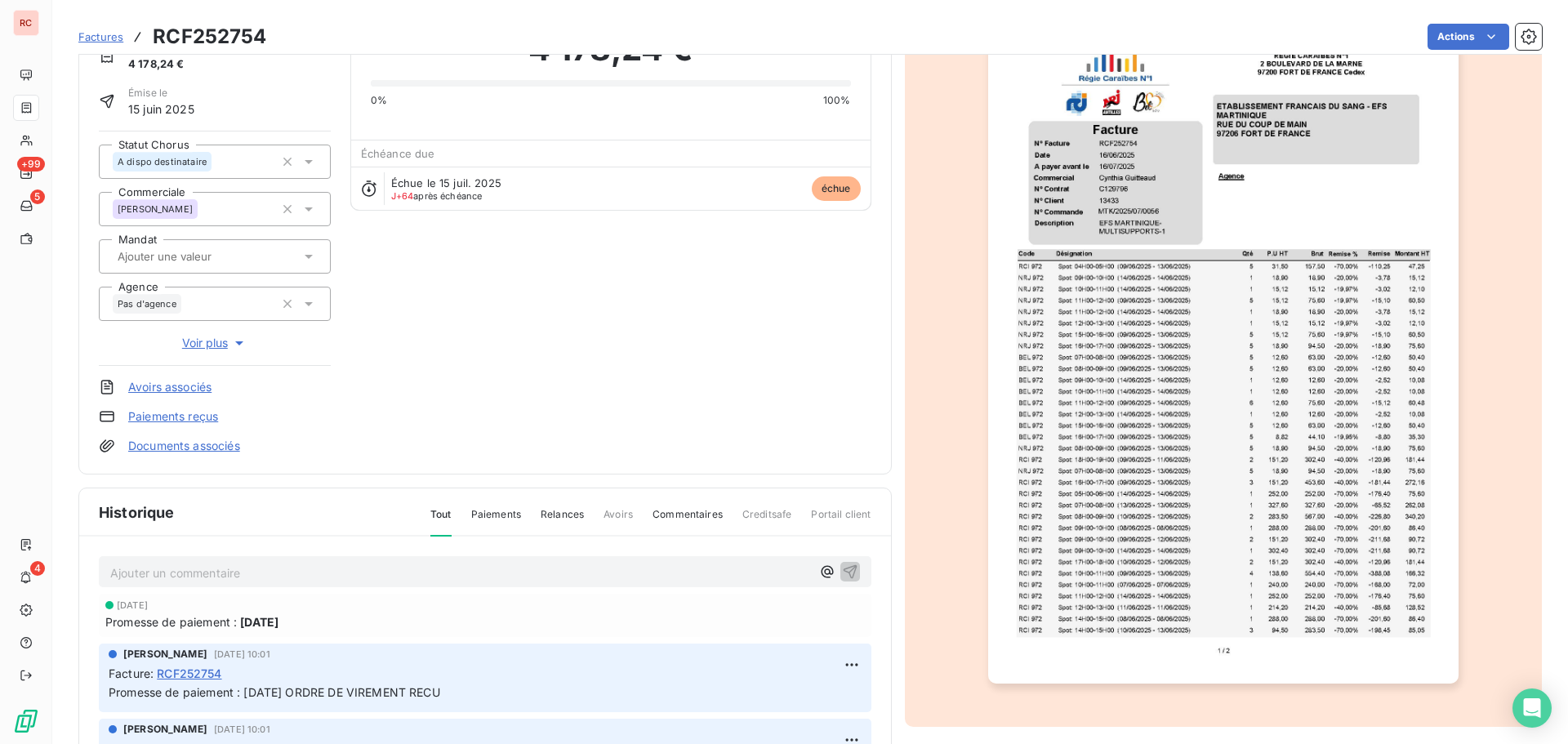
scroll to position [239, 0]
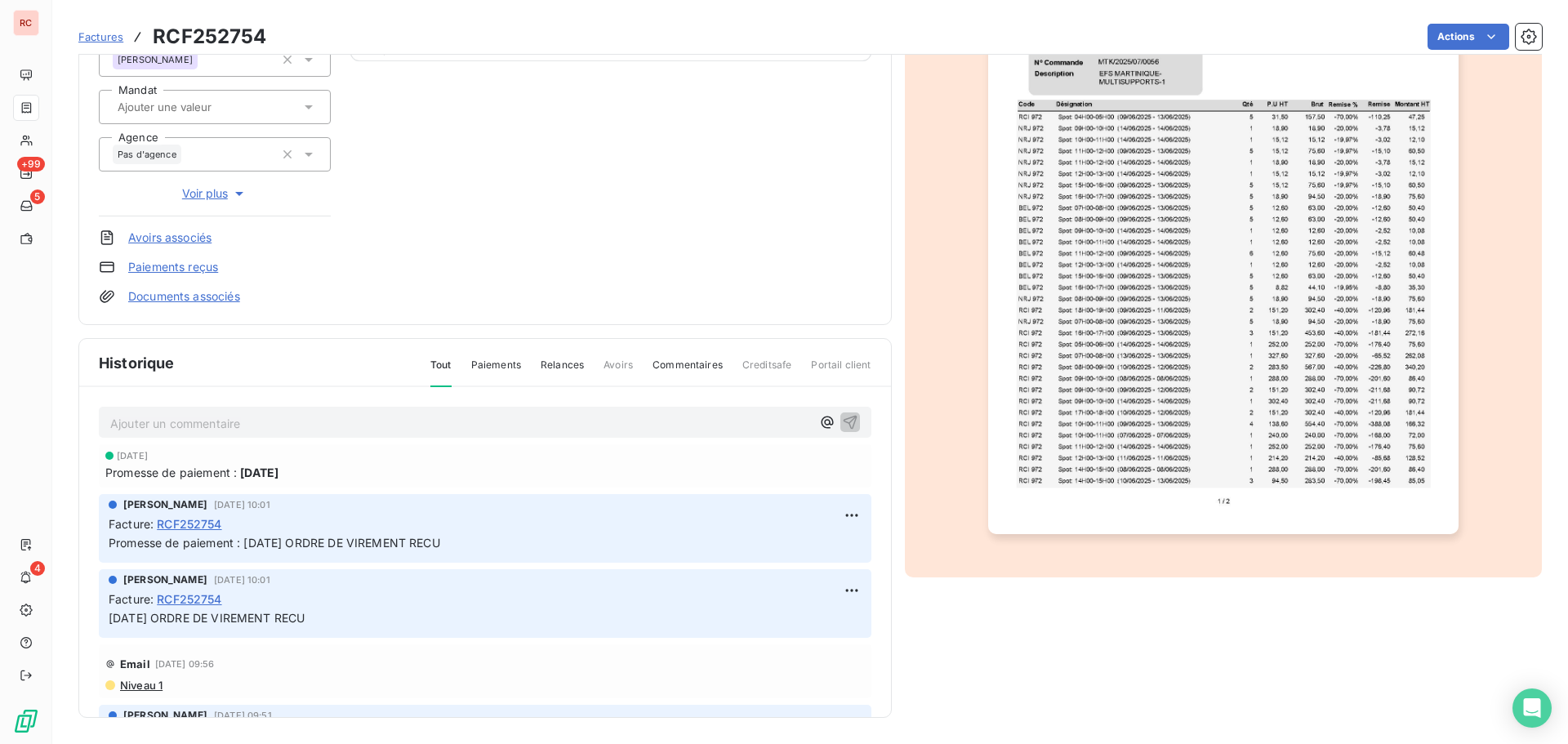
click at [1258, 349] on img "button" at bounding box center [1223, 202] width 471 height 665
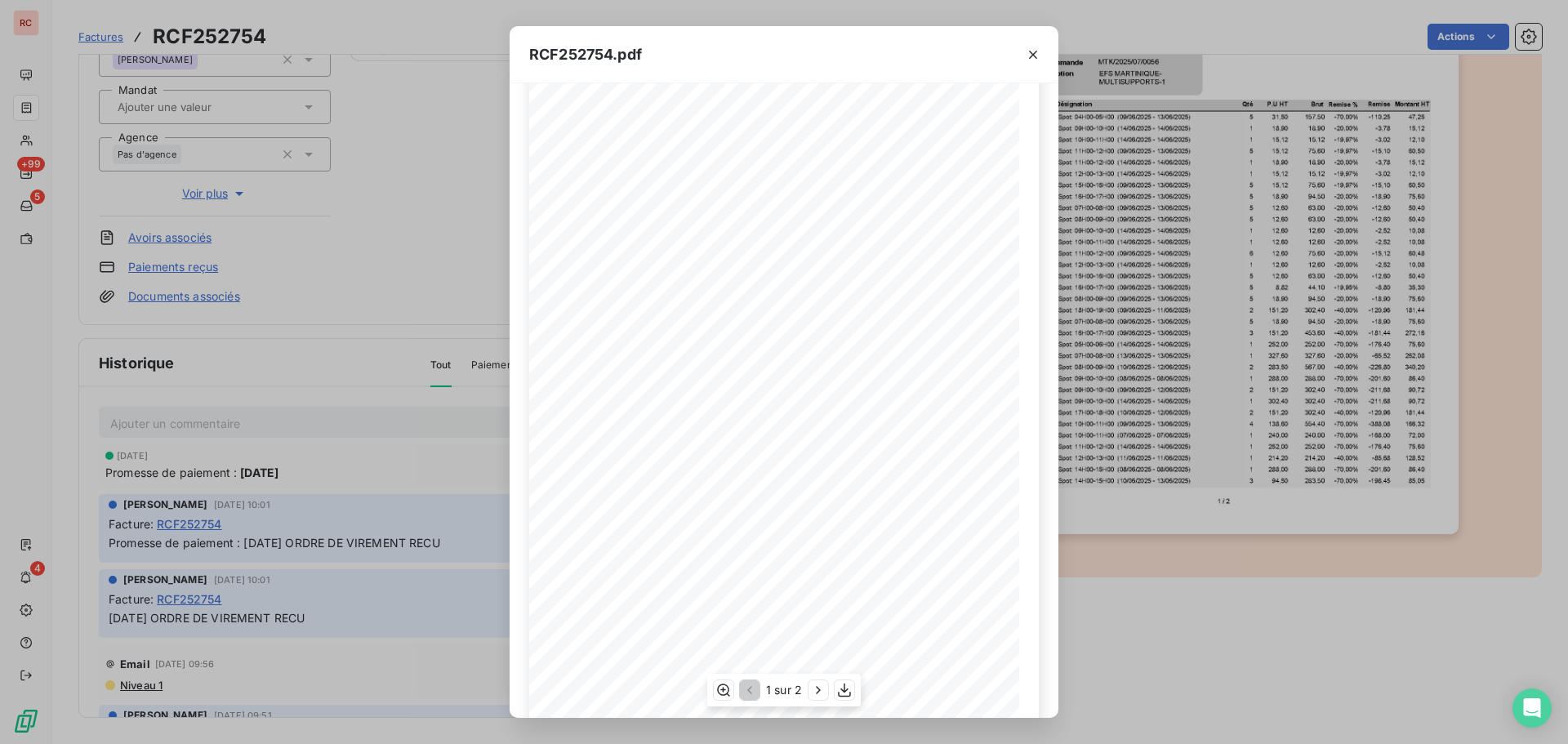
scroll to position [97, 0]
click at [821, 689] on icon "button" at bounding box center [818, 690] width 16 height 16
drag, startPoint x: 1022, startPoint y: 54, endPoint x: 1032, endPoint y: 55, distance: 10.0
click at [1023, 55] on button "button" at bounding box center [1033, 54] width 26 height 26
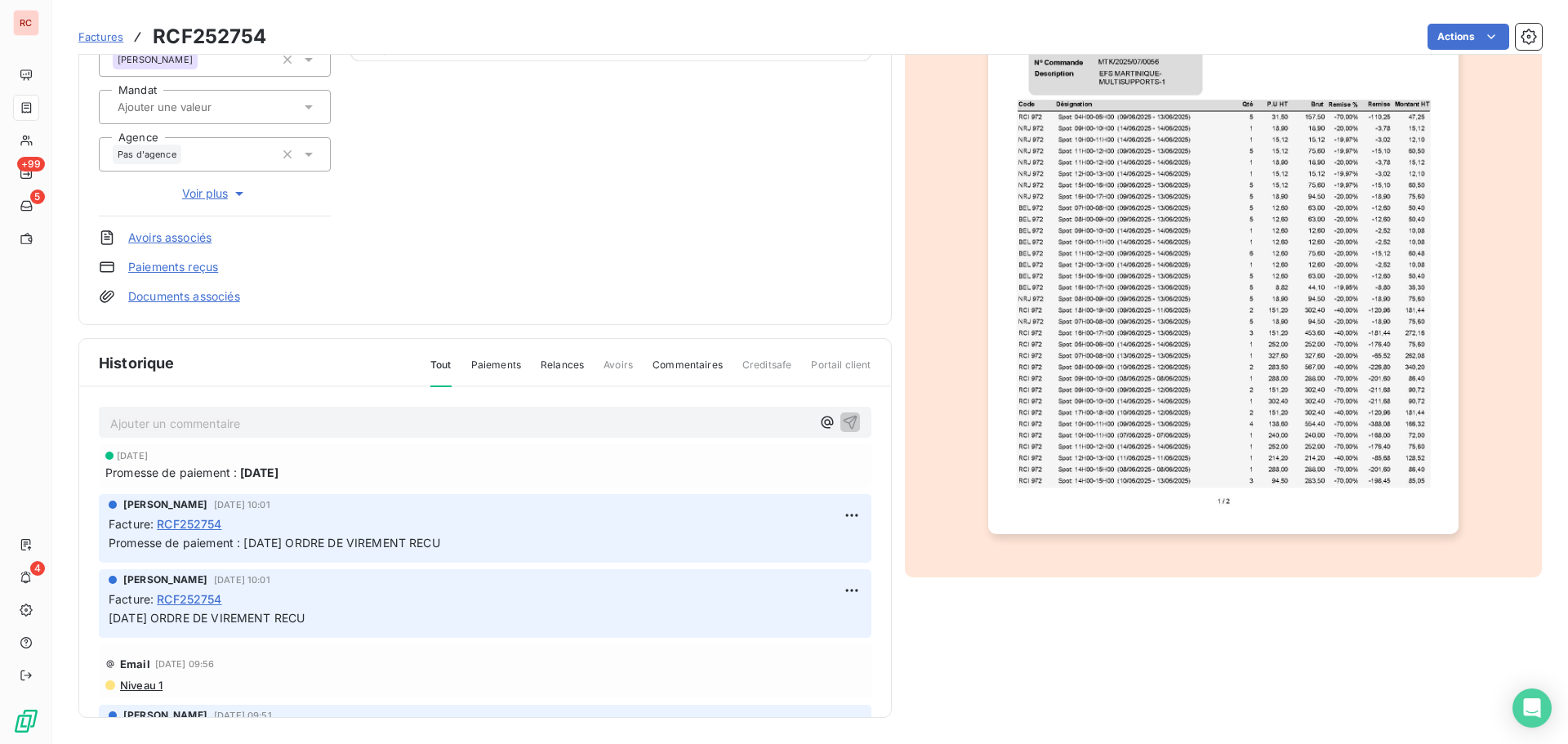
click at [242, 426] on p "Ajouter un commentaire ﻿" at bounding box center [460, 423] width 701 height 20
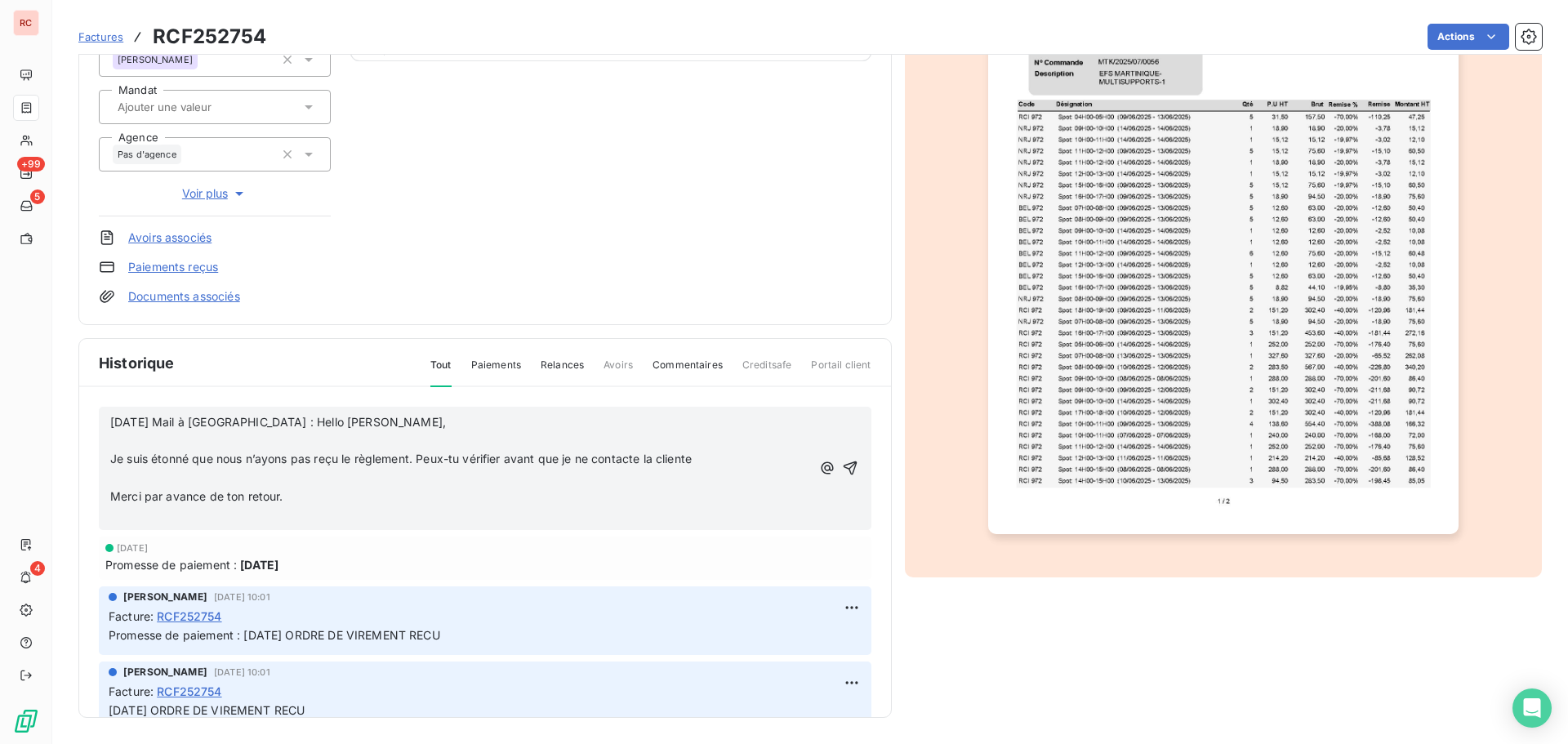
click at [133, 447] on p "﻿" at bounding box center [460, 441] width 701 height 19
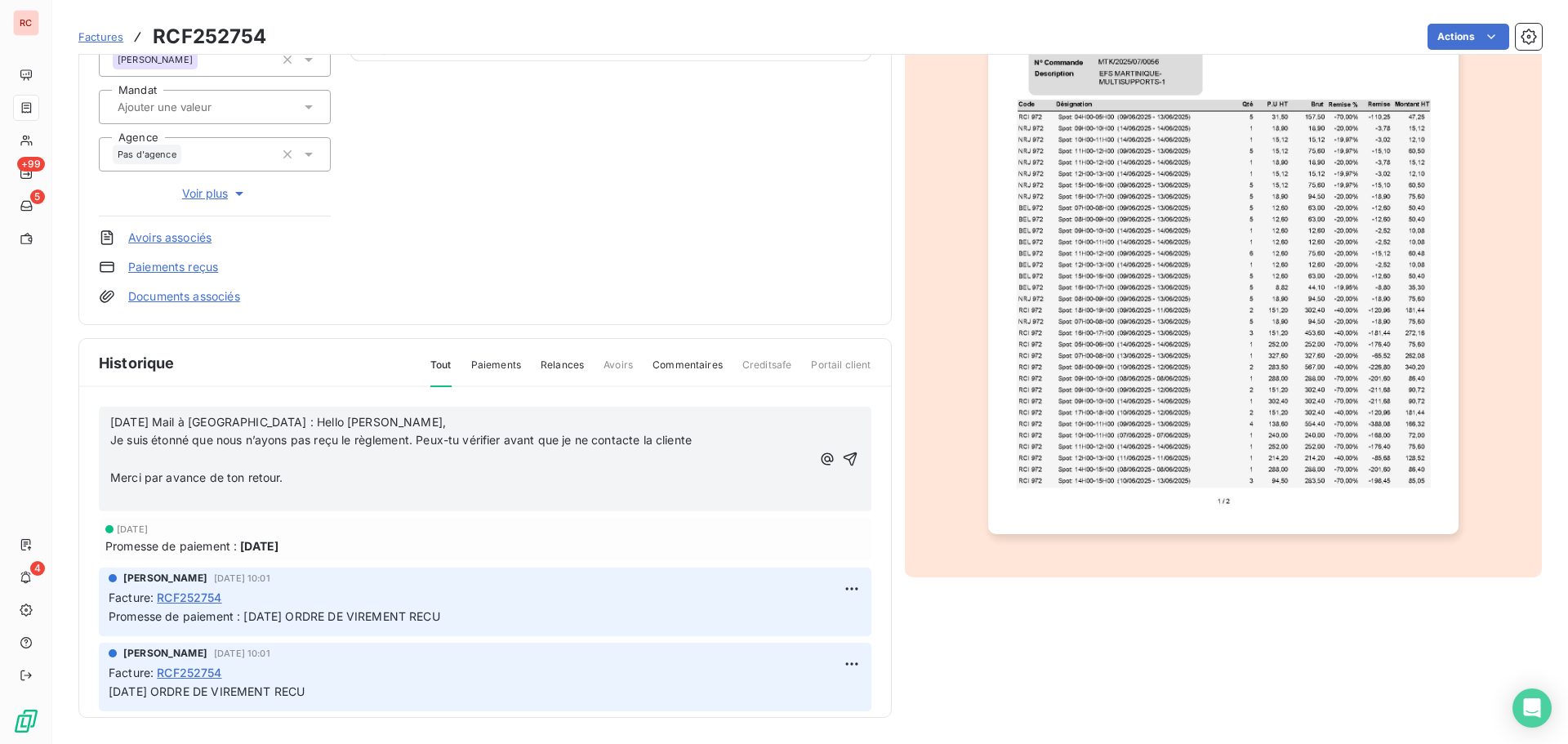
click at [129, 457] on p "﻿" at bounding box center [460, 459] width 701 height 19
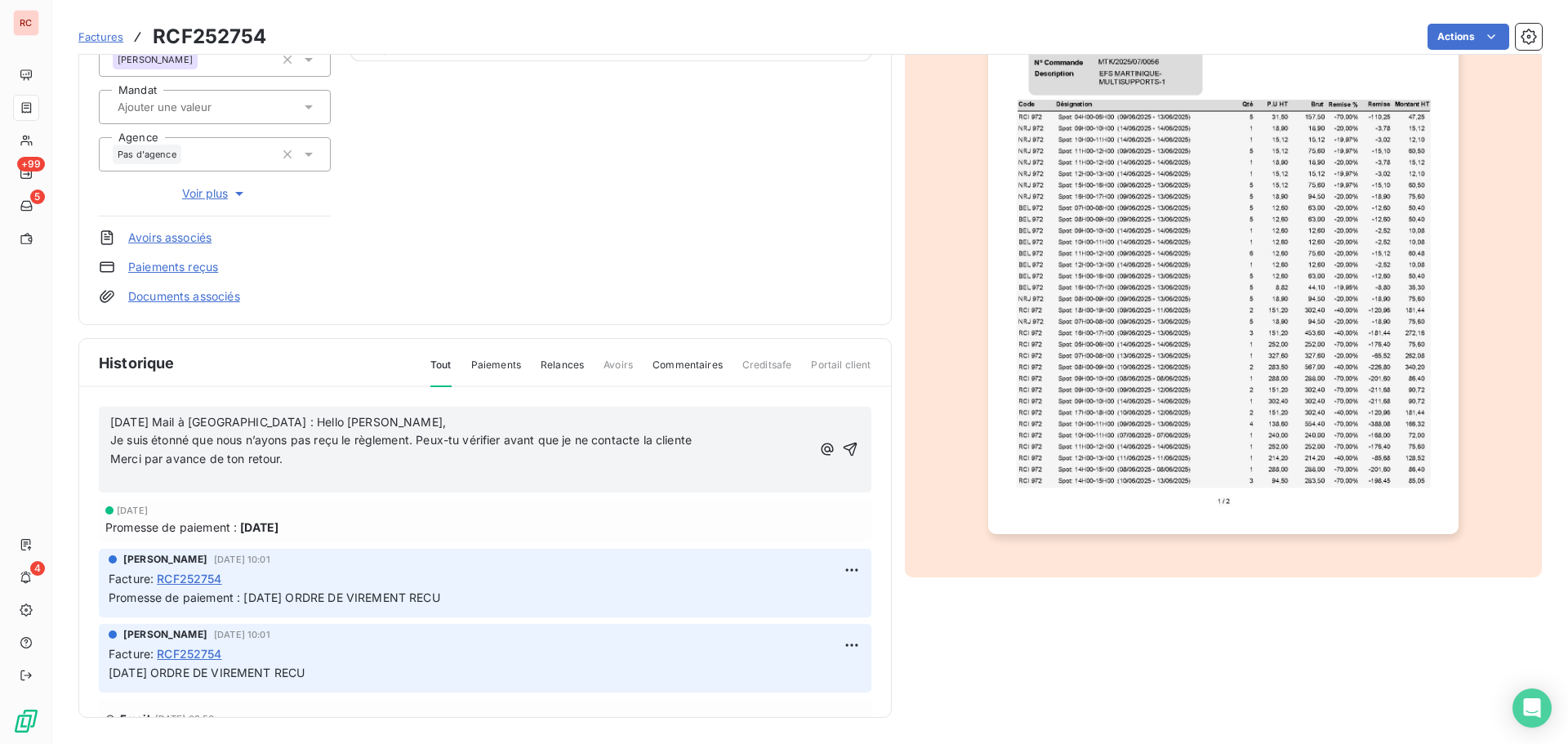
click at [112, 482] on p "﻿" at bounding box center [460, 478] width 701 height 19
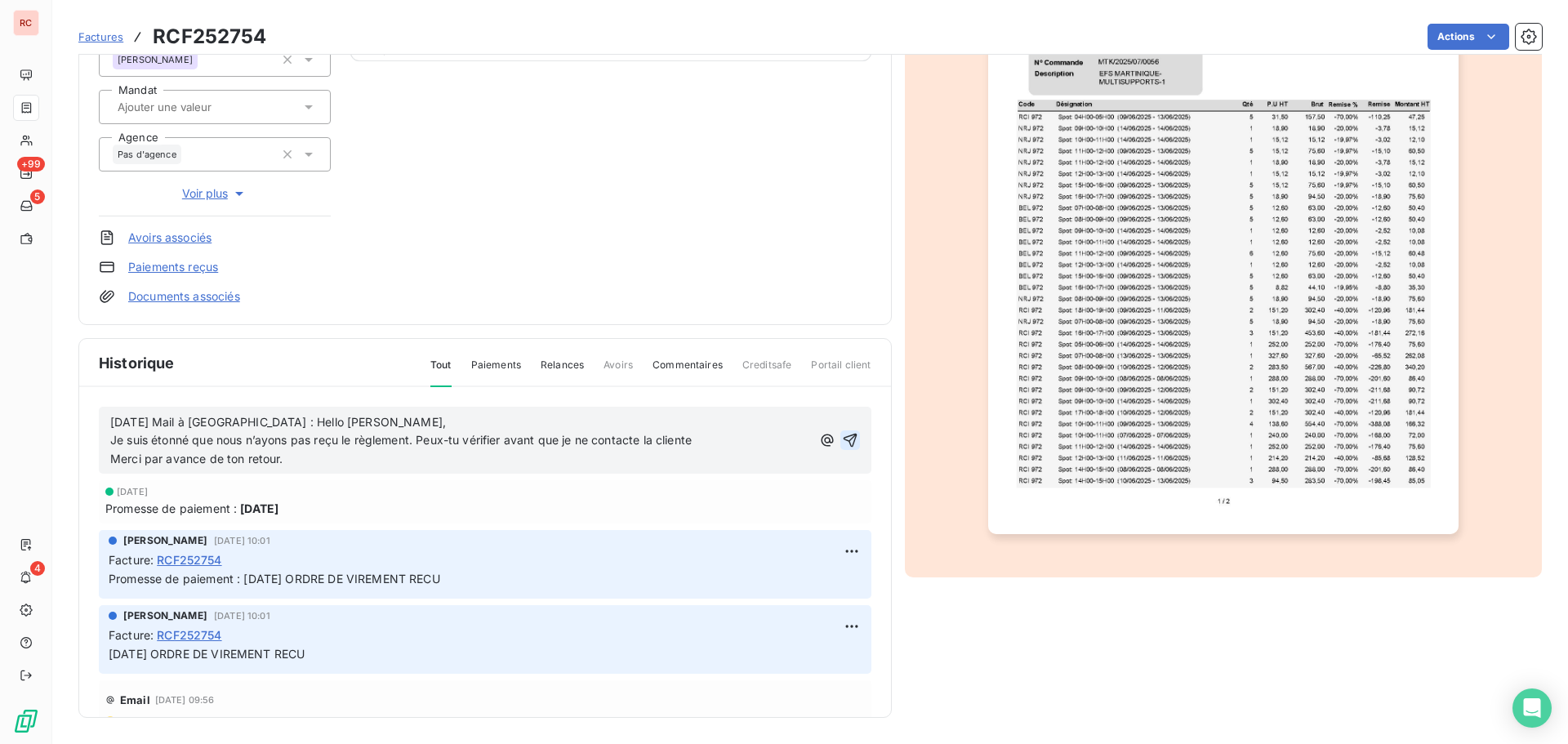
click at [843, 436] on icon "button" at bounding box center [850, 441] width 14 height 14
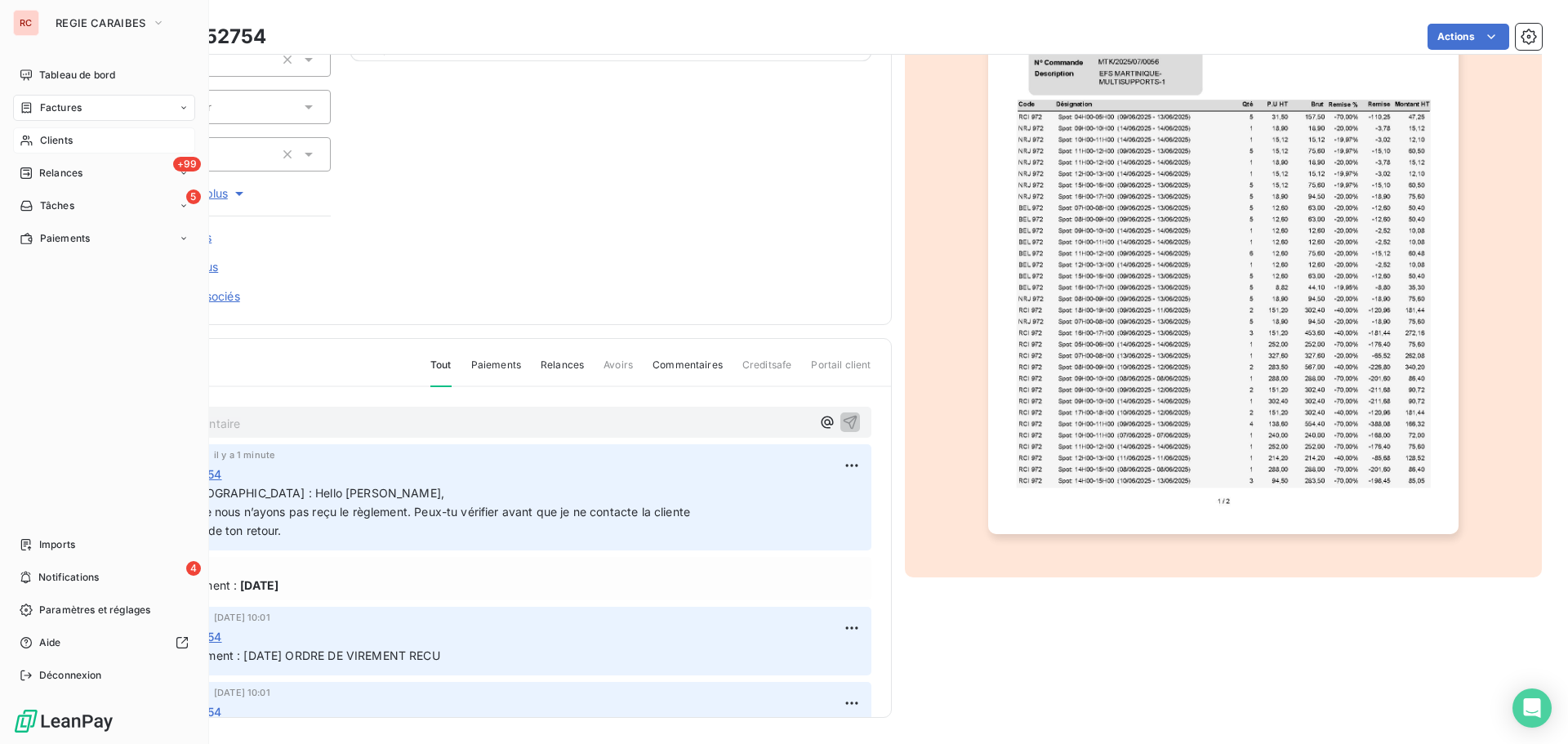
click at [55, 135] on span "Clients" at bounding box center [56, 140] width 33 height 15
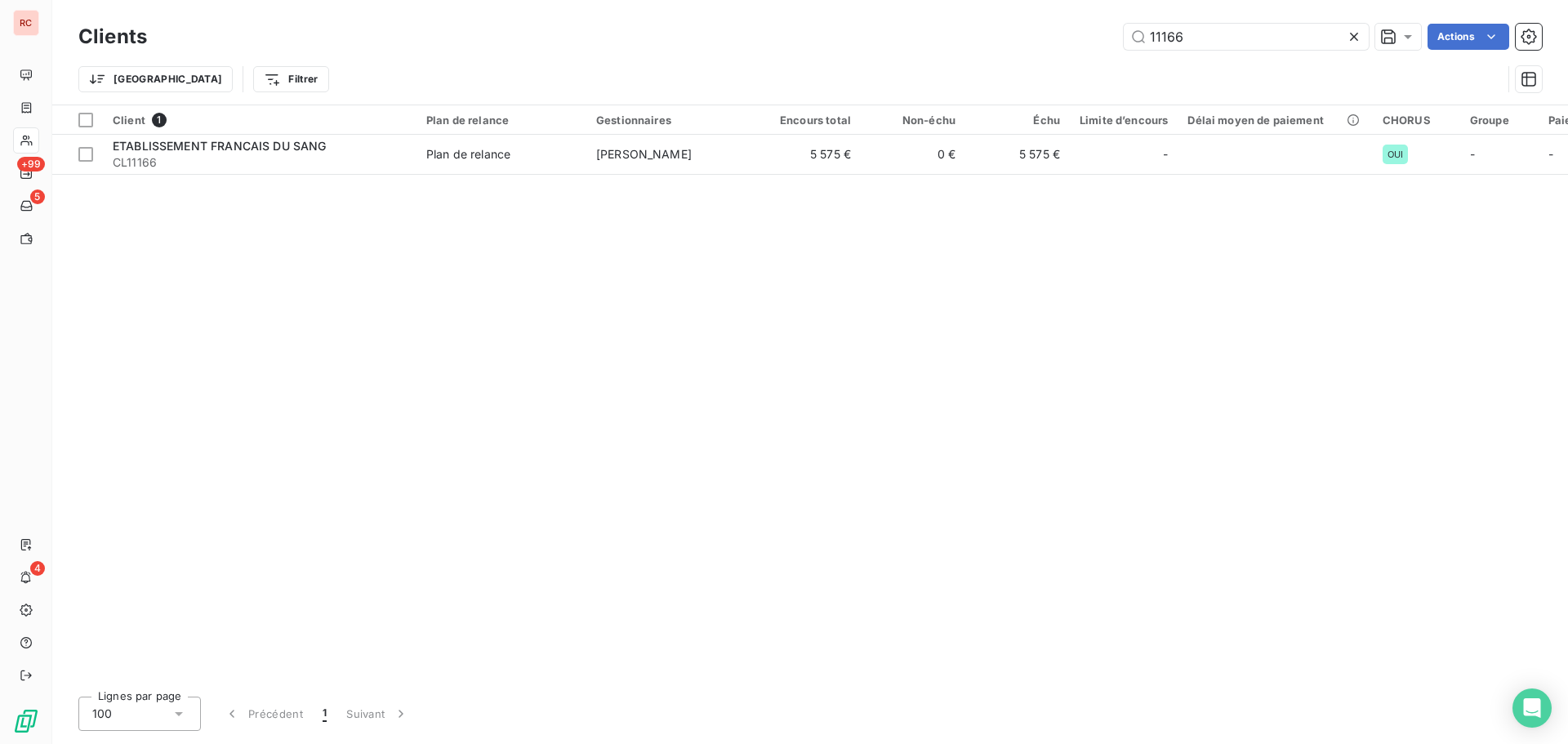
click at [1100, 43] on div "11166 Actions" at bounding box center [854, 36] width 1376 height 26
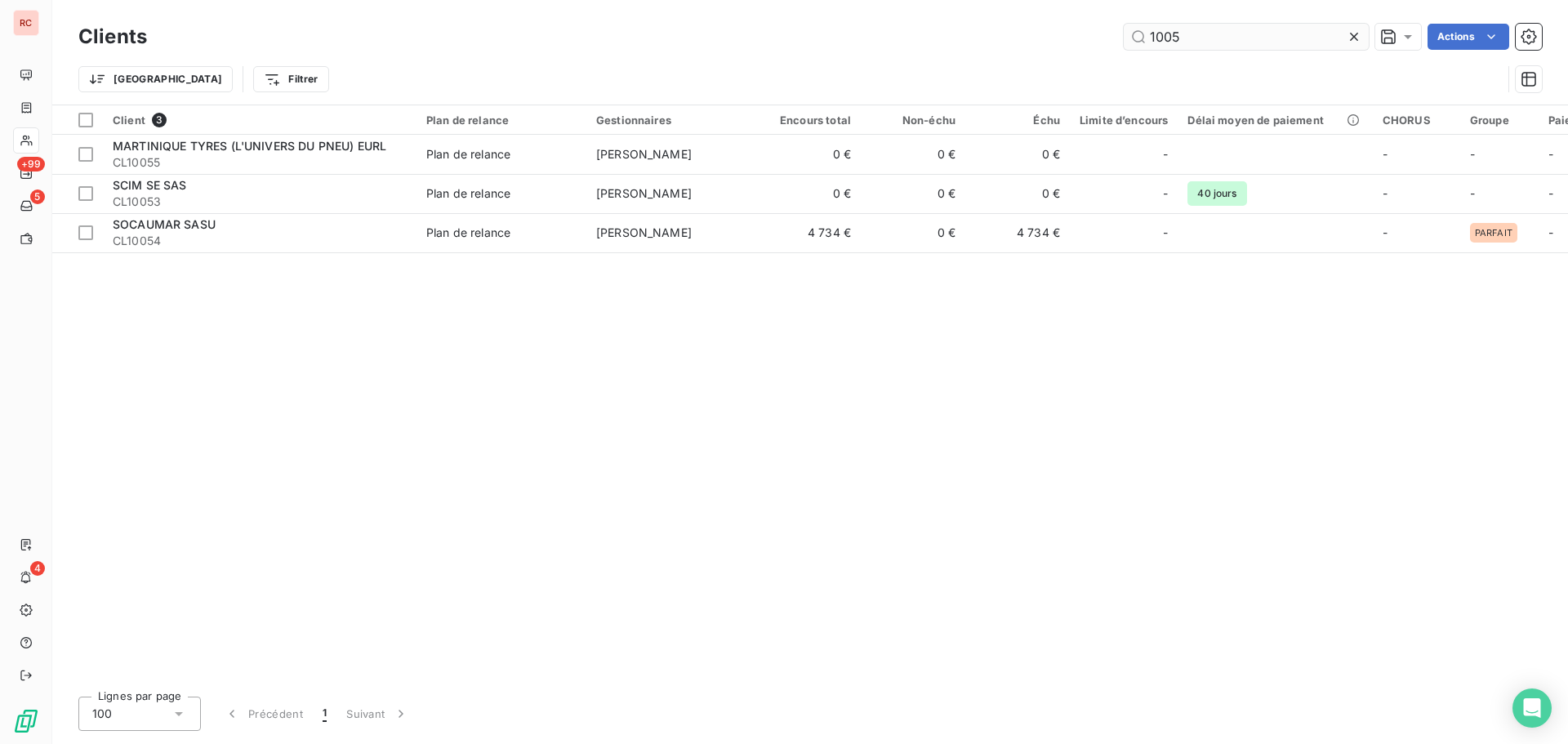
click at [1172, 43] on input "1005" at bounding box center [1246, 36] width 245 height 26
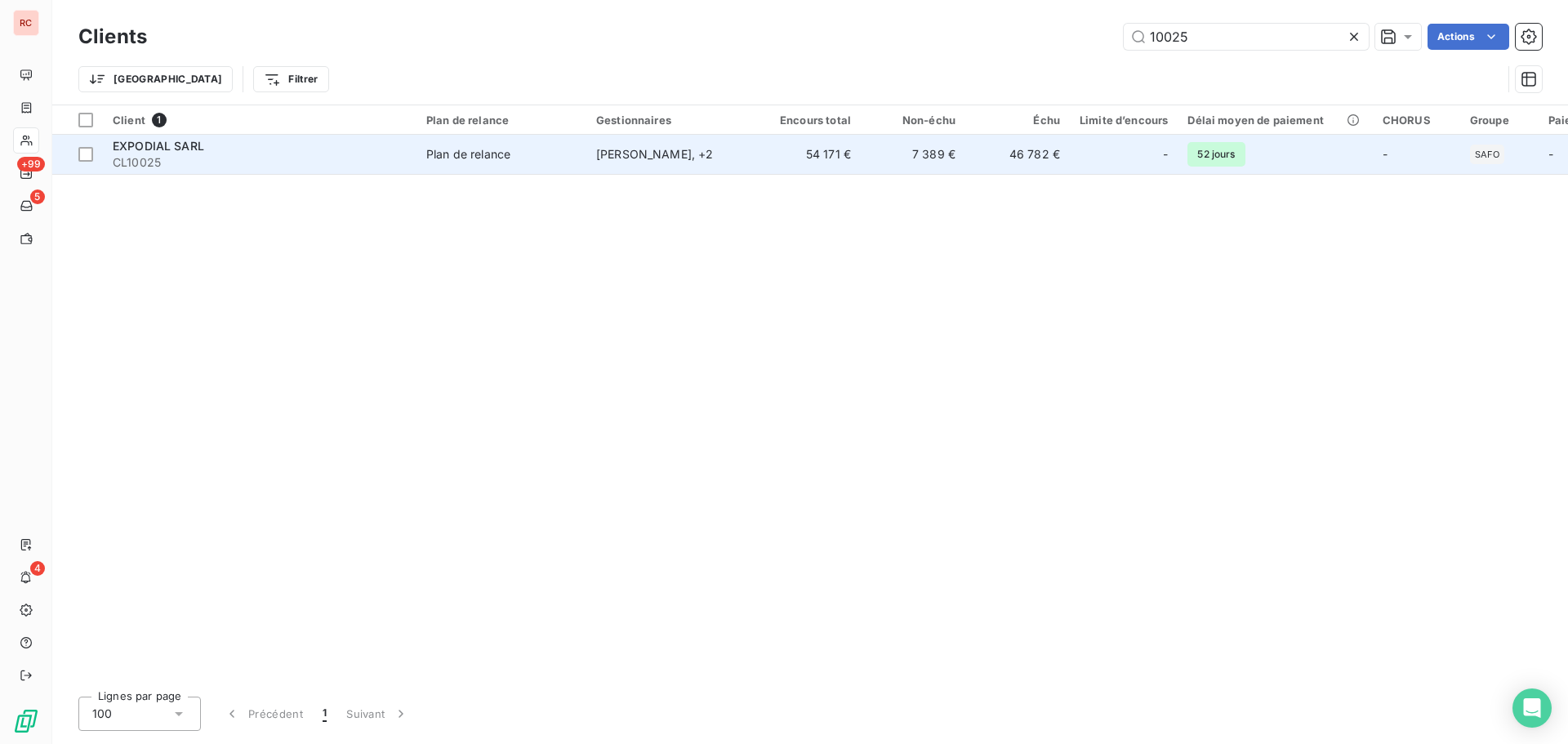
type input "10025"
click at [167, 148] on span "EXPODIAL SARL" at bounding box center [158, 146] width 91 height 14
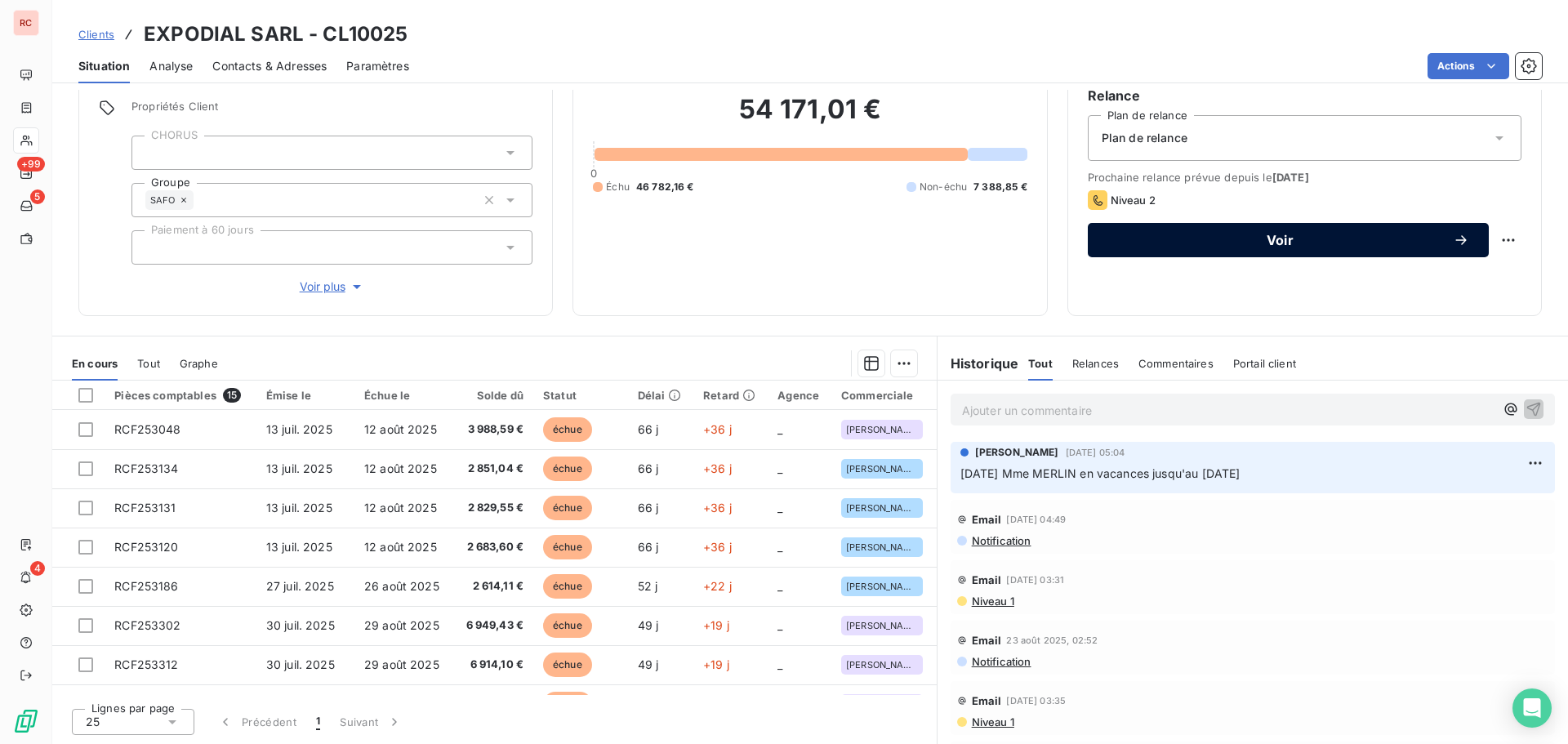
click at [1291, 247] on div "Voir" at bounding box center [1289, 240] width 362 height 16
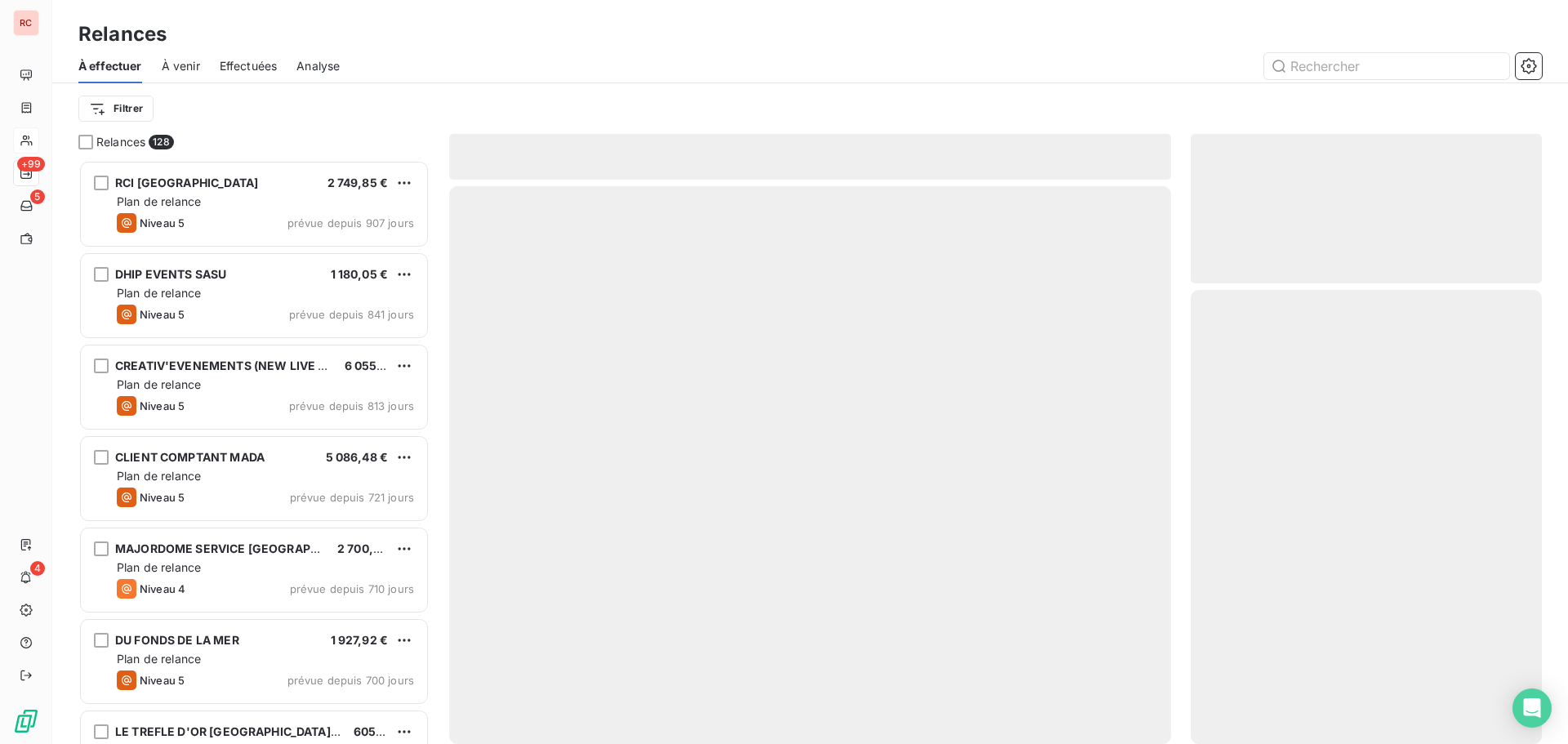
scroll to position [572, 339]
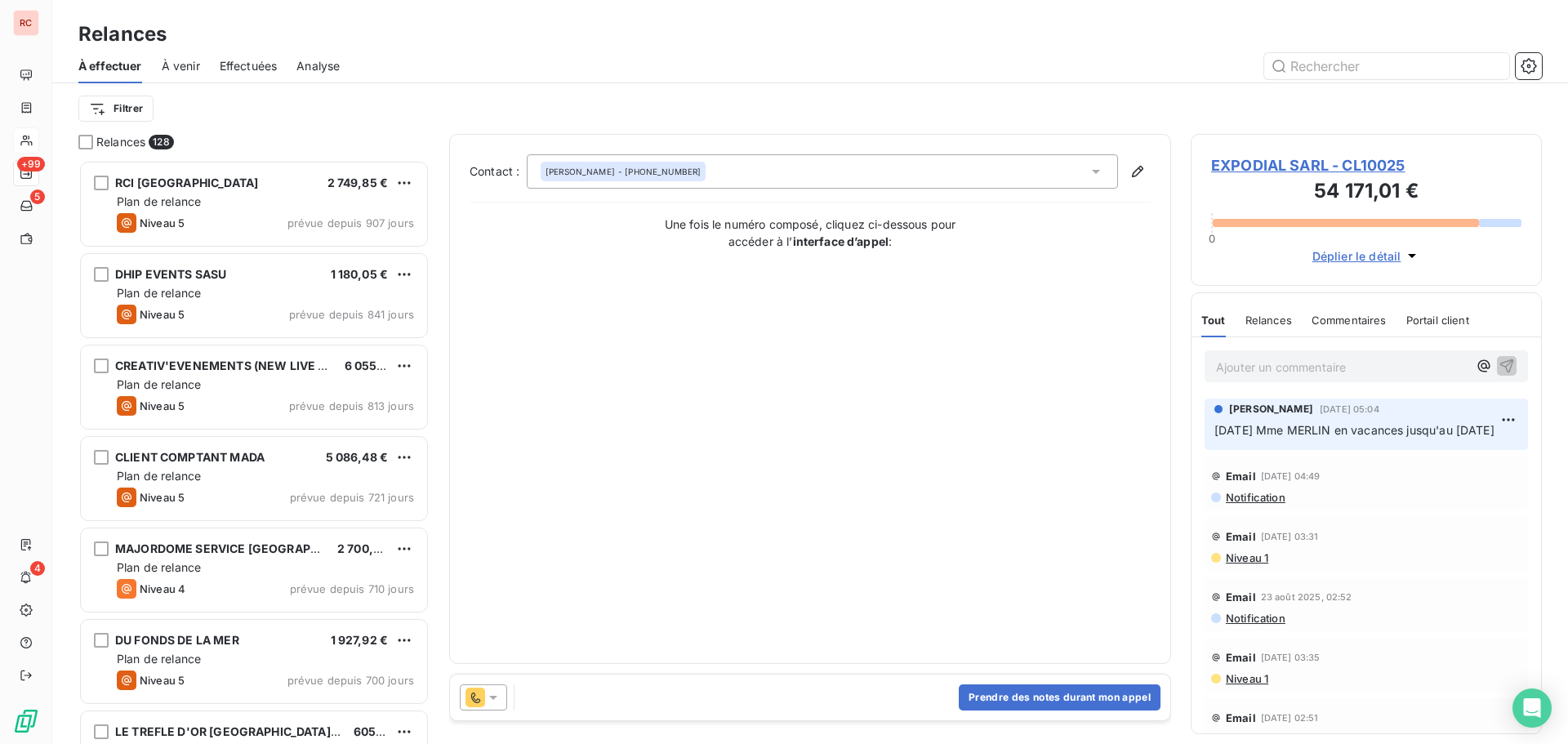
click at [500, 702] on icon at bounding box center [493, 698] width 16 height 16
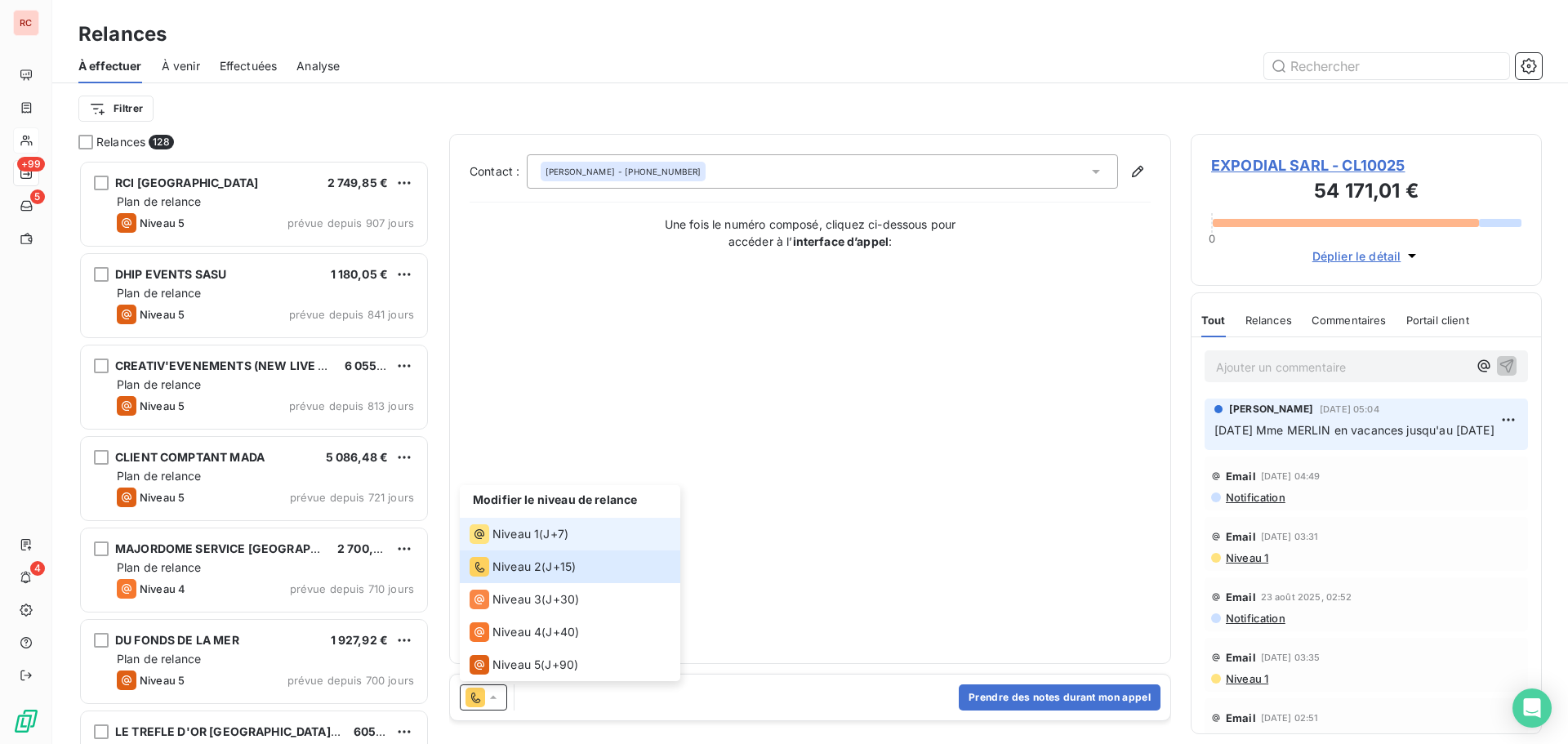
click at [547, 526] on span "J+7 )" at bounding box center [556, 534] width 26 height 16
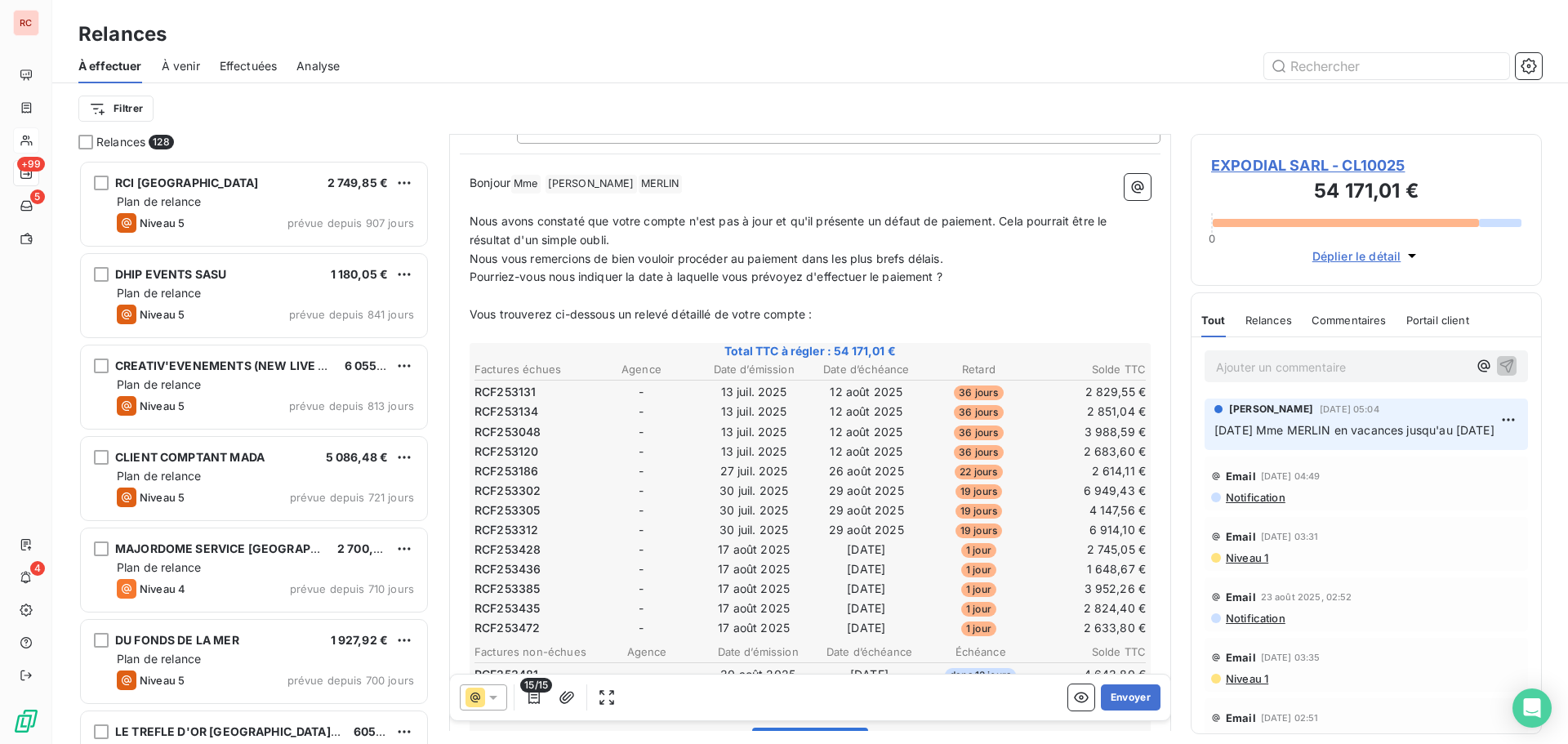
scroll to position [164, 0]
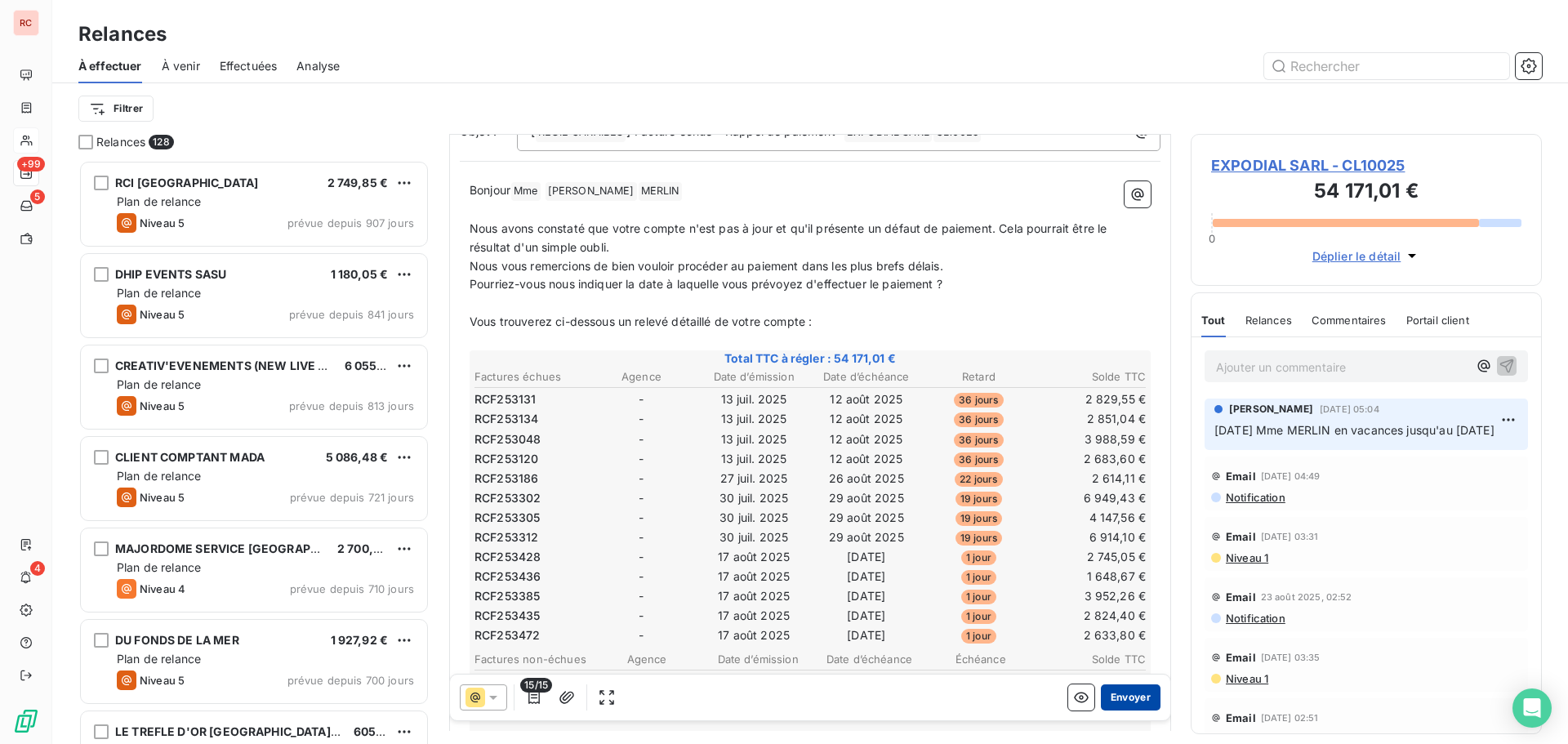
click at [1104, 693] on button "Envoyer" at bounding box center [1130, 697] width 59 height 26
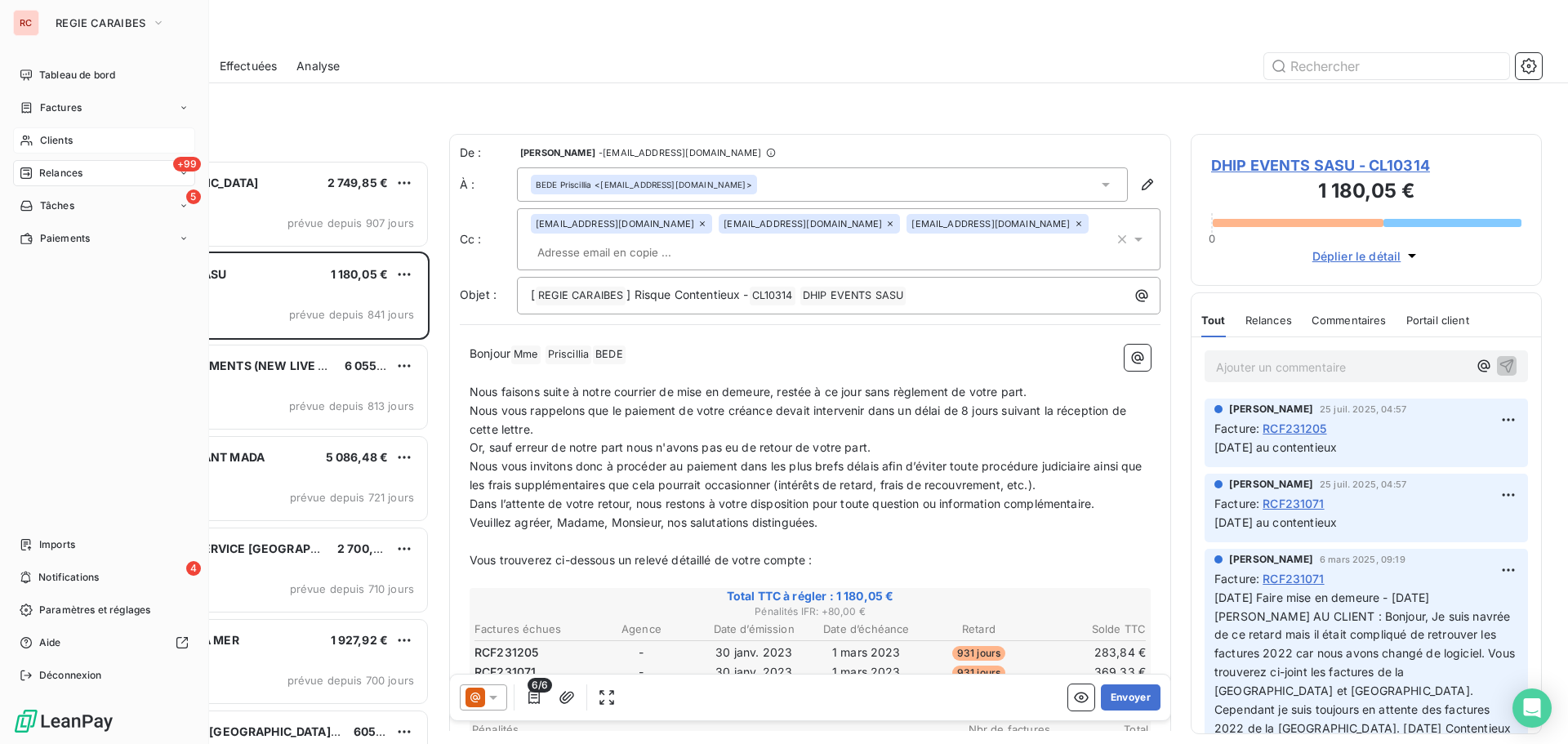
click at [54, 140] on span "Clients" at bounding box center [56, 140] width 33 height 15
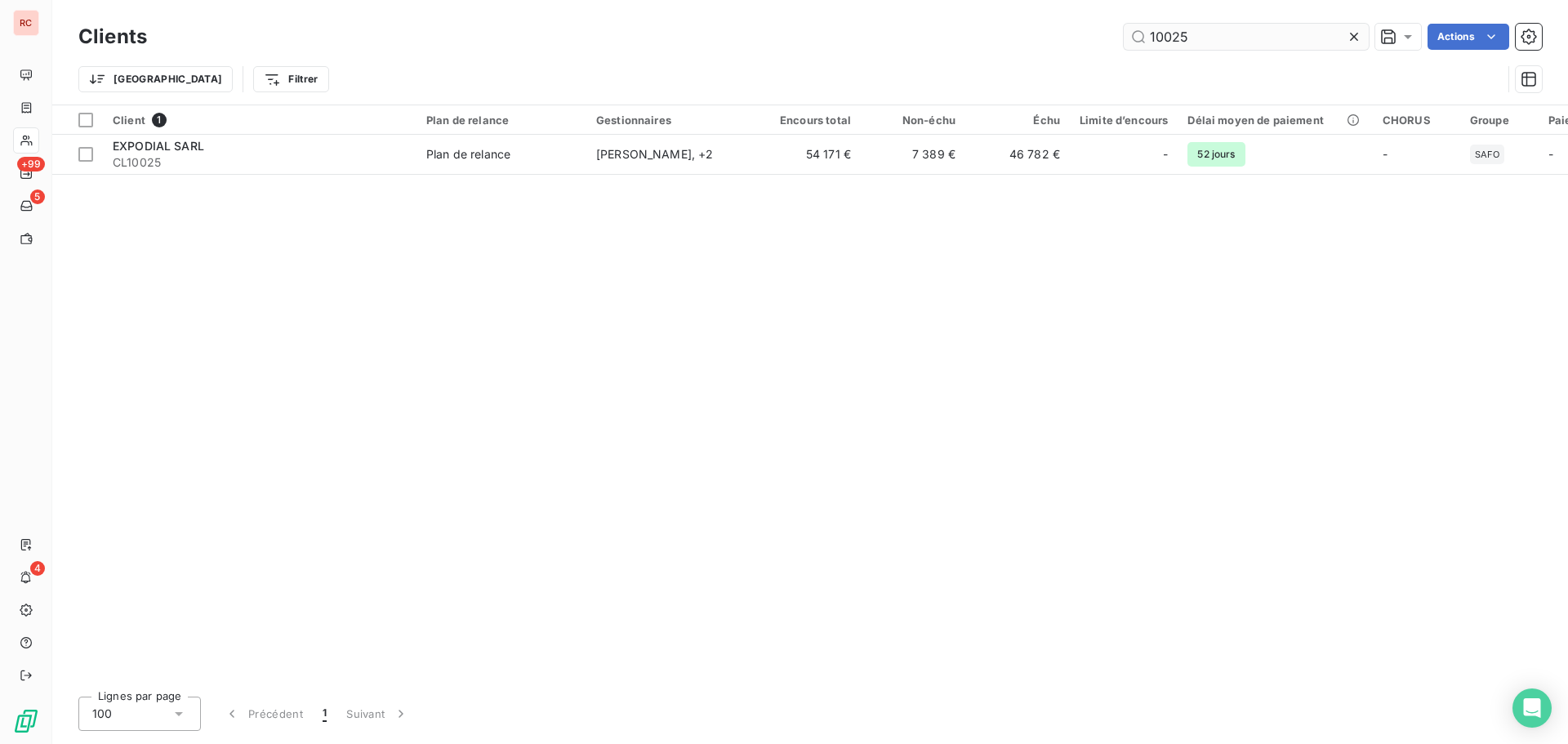
drag, startPoint x: 1193, startPoint y: 34, endPoint x: 1168, endPoint y: 27, distance: 26.0
click at [1168, 27] on input "10025" at bounding box center [1246, 36] width 245 height 26
type input "10046"
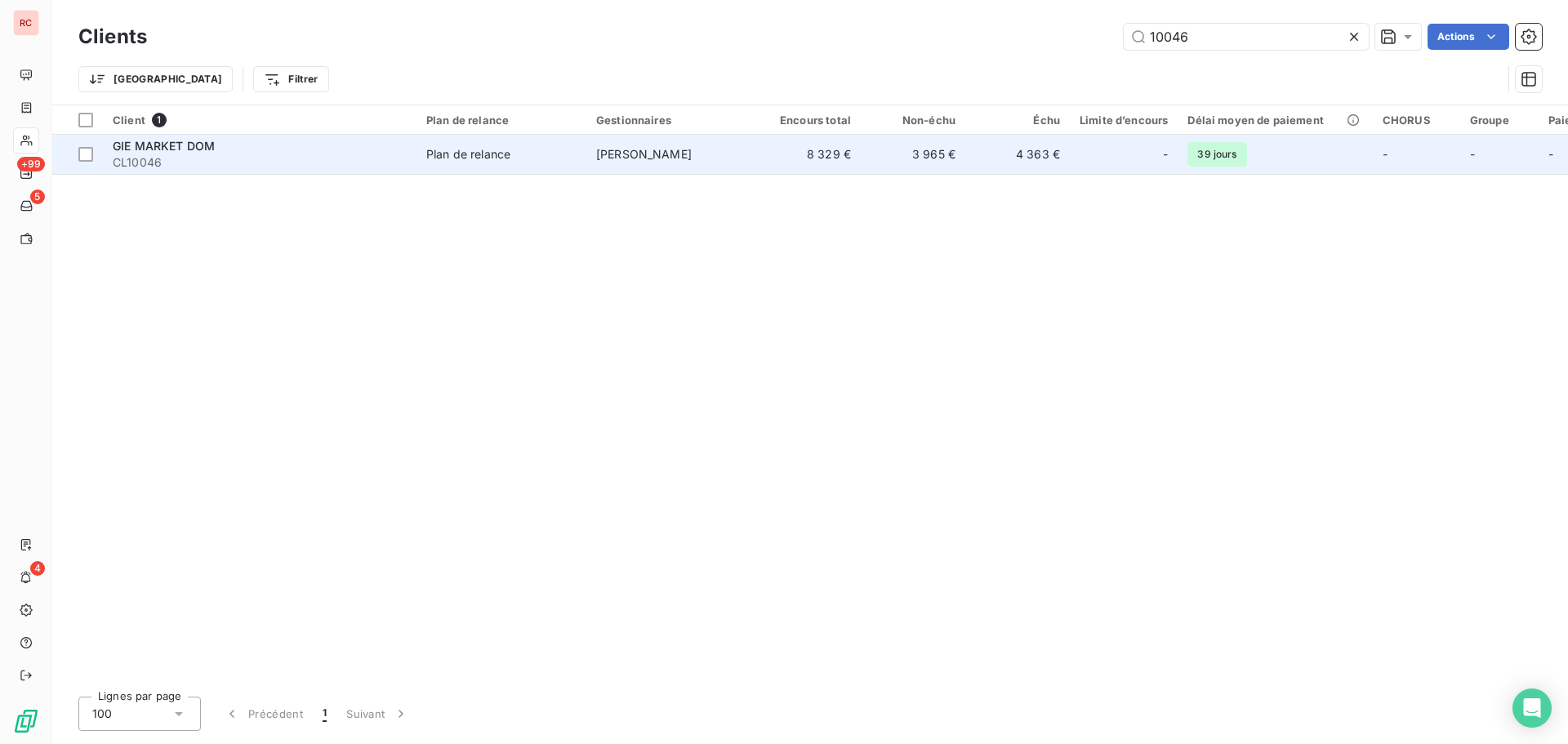
click at [363, 158] on span "CL10046" at bounding box center [260, 162] width 294 height 16
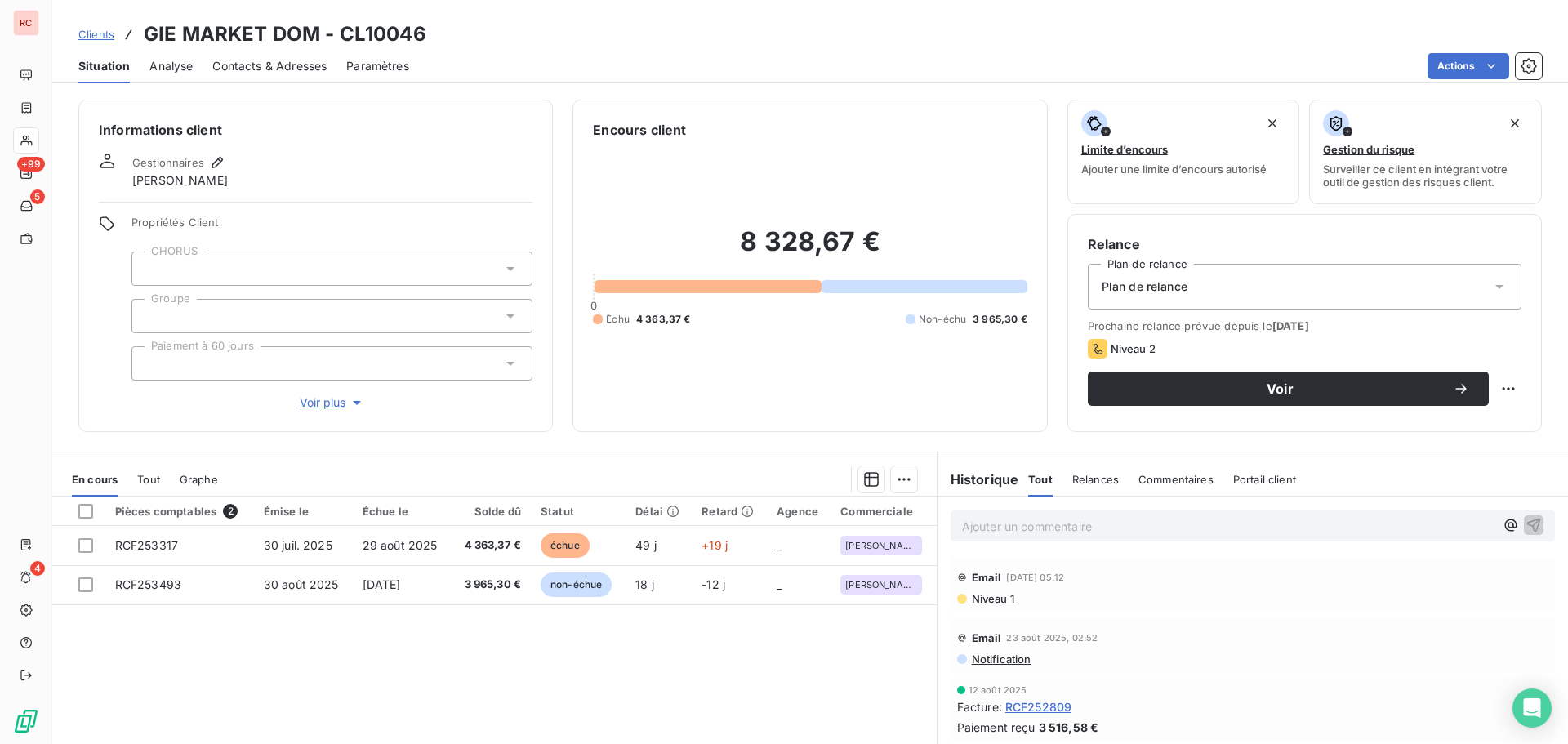
click at [261, 65] on span "Contacts & Adresses" at bounding box center [269, 66] width 114 height 16
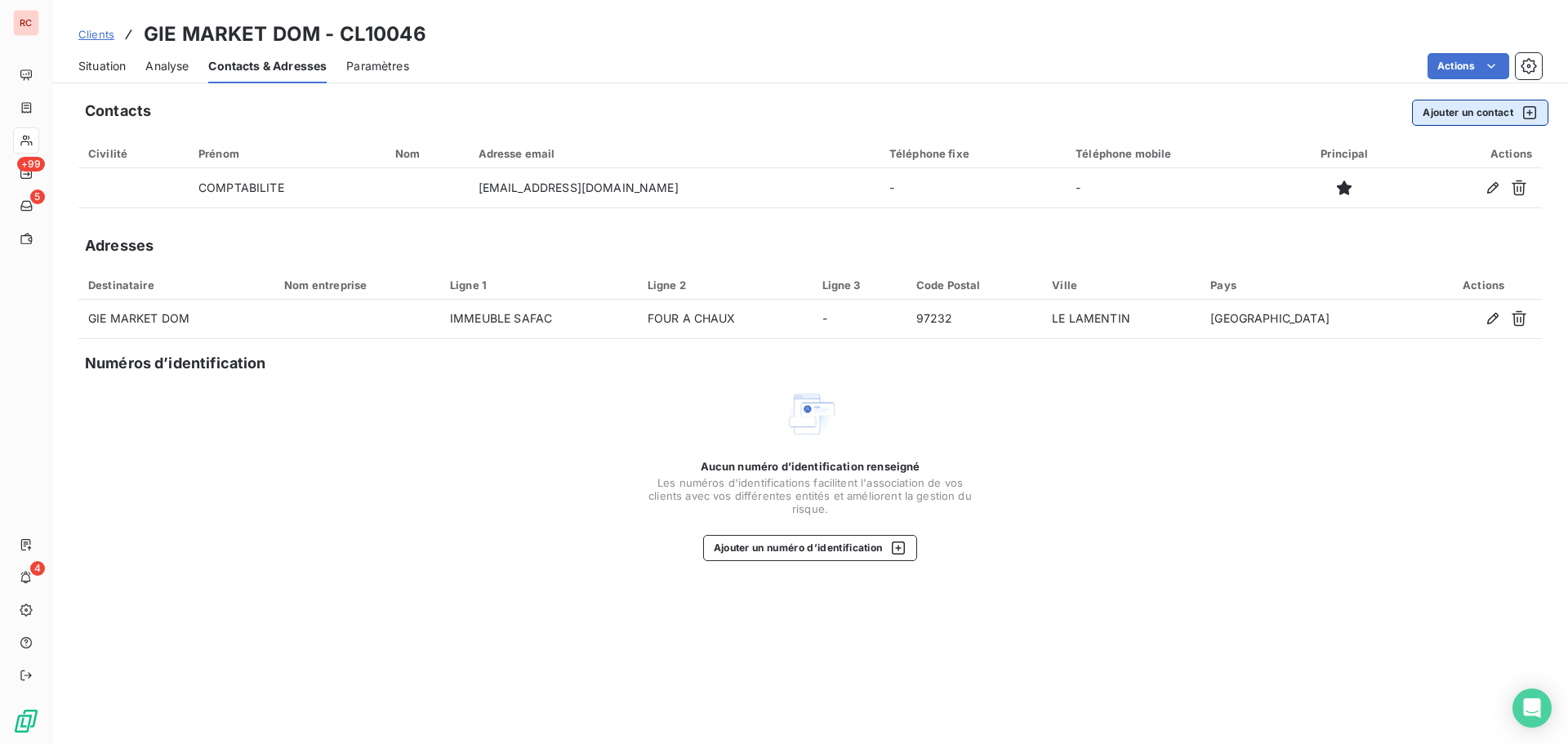
click at [1439, 114] on button "Ajouter un contact" at bounding box center [1480, 112] width 137 height 26
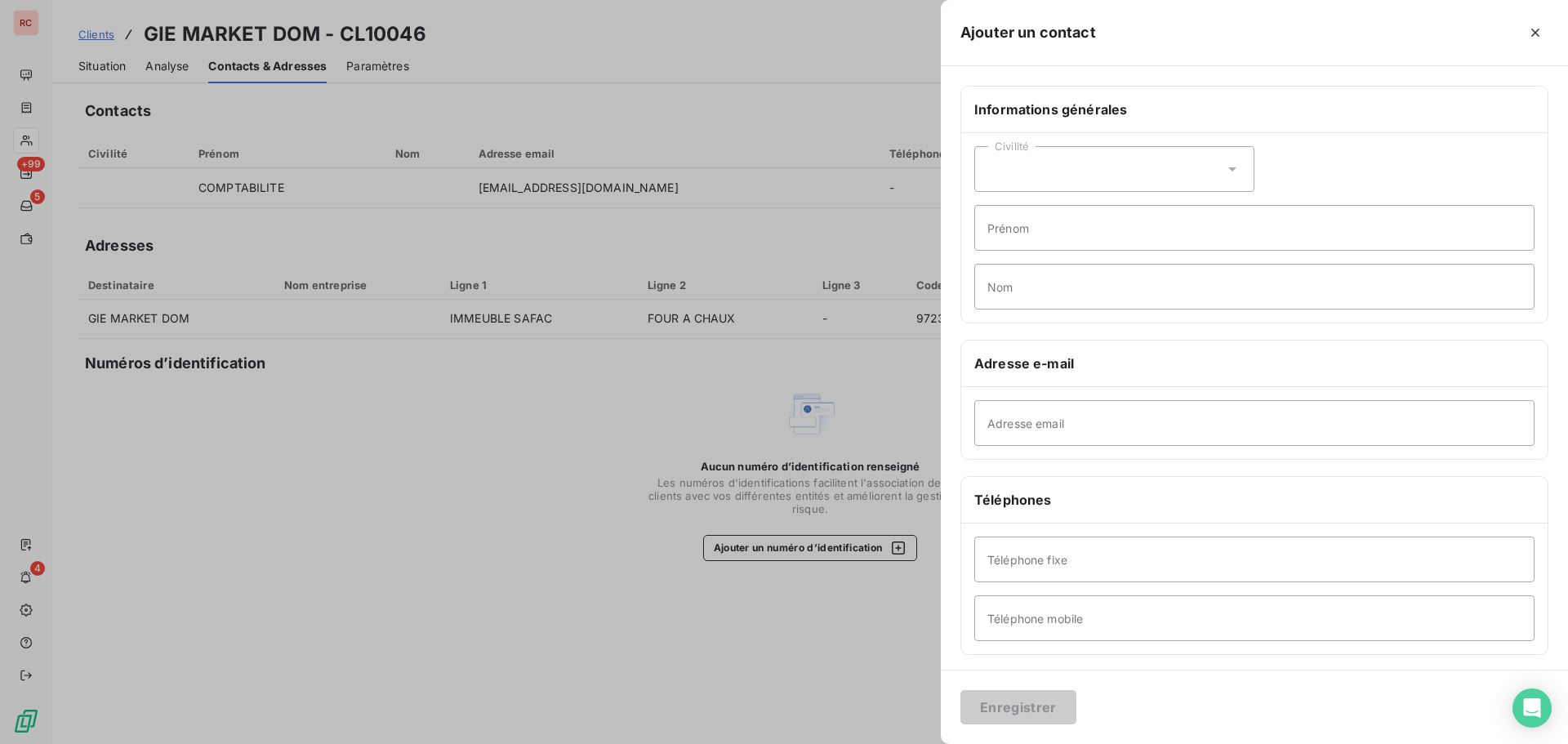
click at [1231, 173] on icon at bounding box center [1232, 169] width 16 height 16
click at [605, 243] on div at bounding box center [784, 372] width 1568 height 744
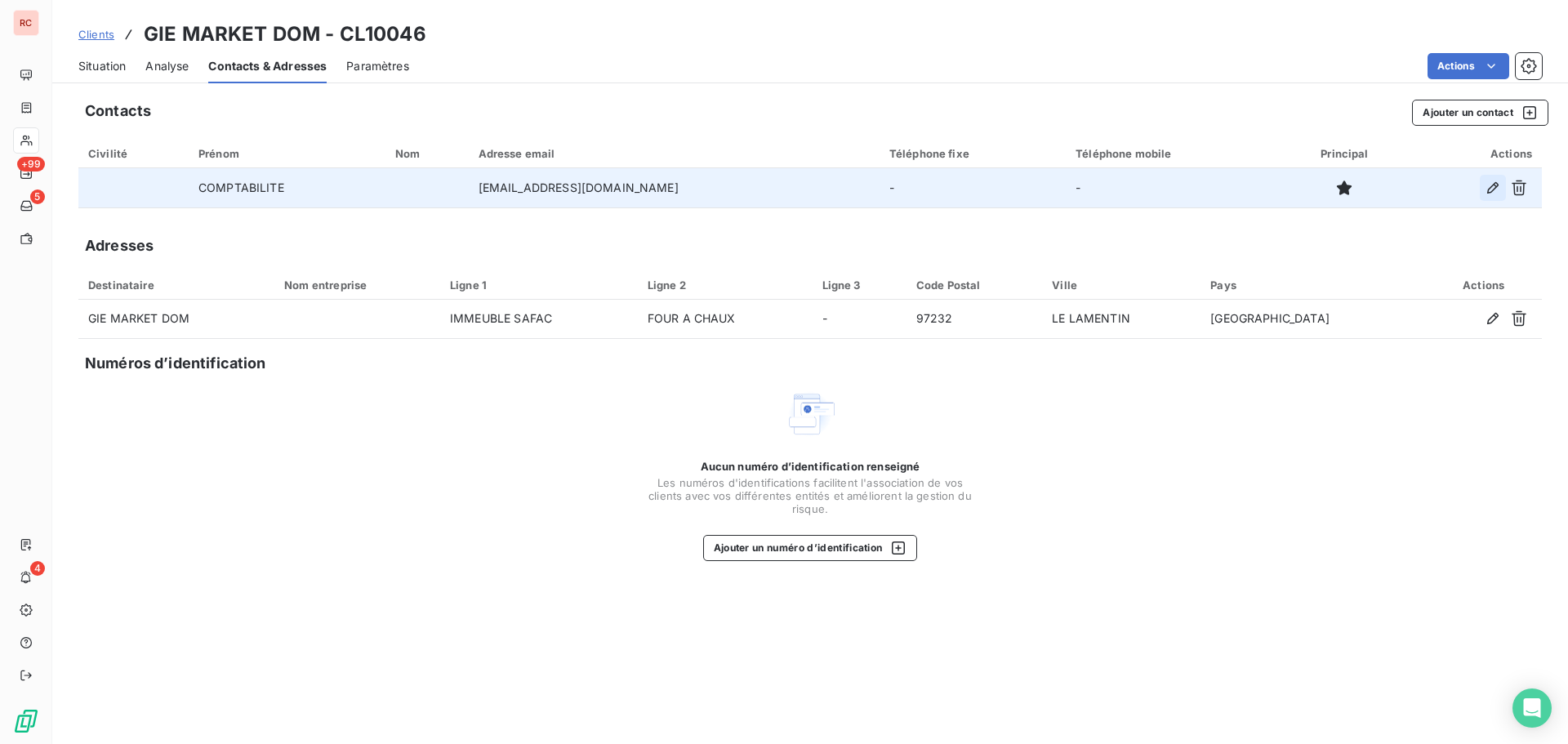
click at [1486, 184] on icon "button" at bounding box center [1493, 188] width 16 height 16
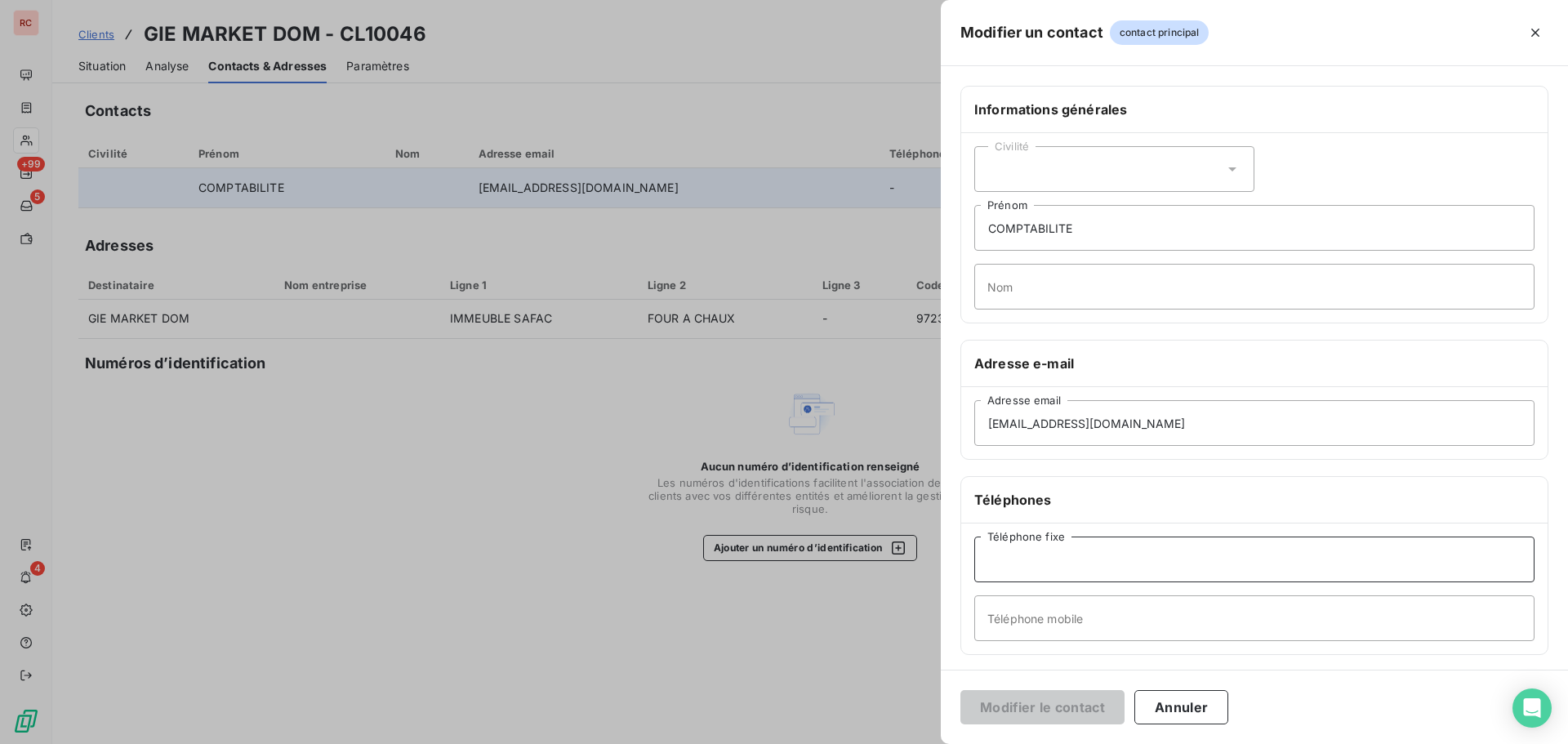
click at [1015, 560] on input "Téléphone fixe" at bounding box center [1254, 560] width 560 height 46
click at [1026, 560] on input "Téléphone fixe" at bounding box center [1254, 560] width 560 height 46
click at [1077, 556] on input "Téléphone fixe" at bounding box center [1254, 560] width 560 height 46
type input "+596 596 51 9 58"
click at [1056, 710] on button "Modifier le contact" at bounding box center [1042, 708] width 164 height 35
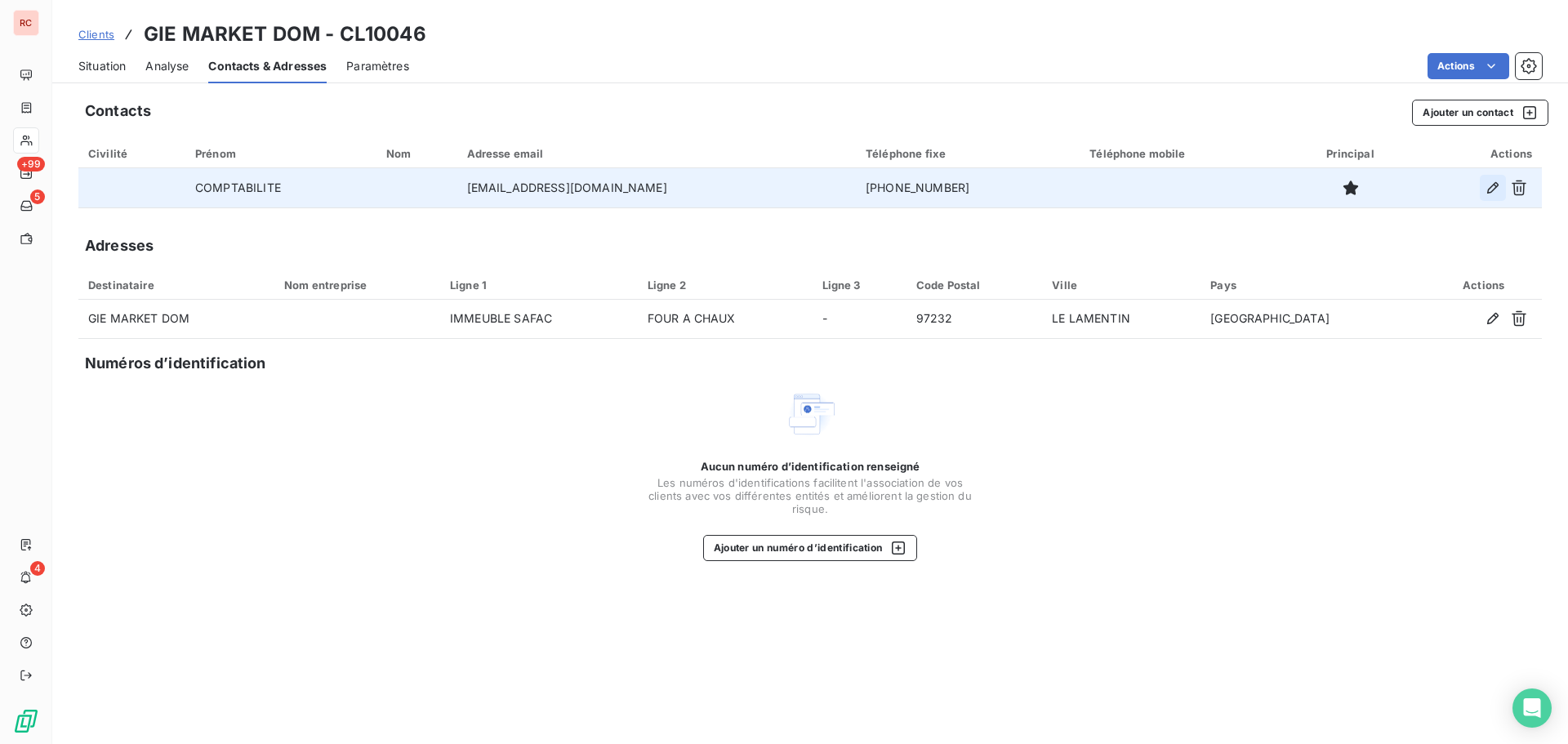
click at [1484, 191] on button "button" at bounding box center [1493, 187] width 26 height 26
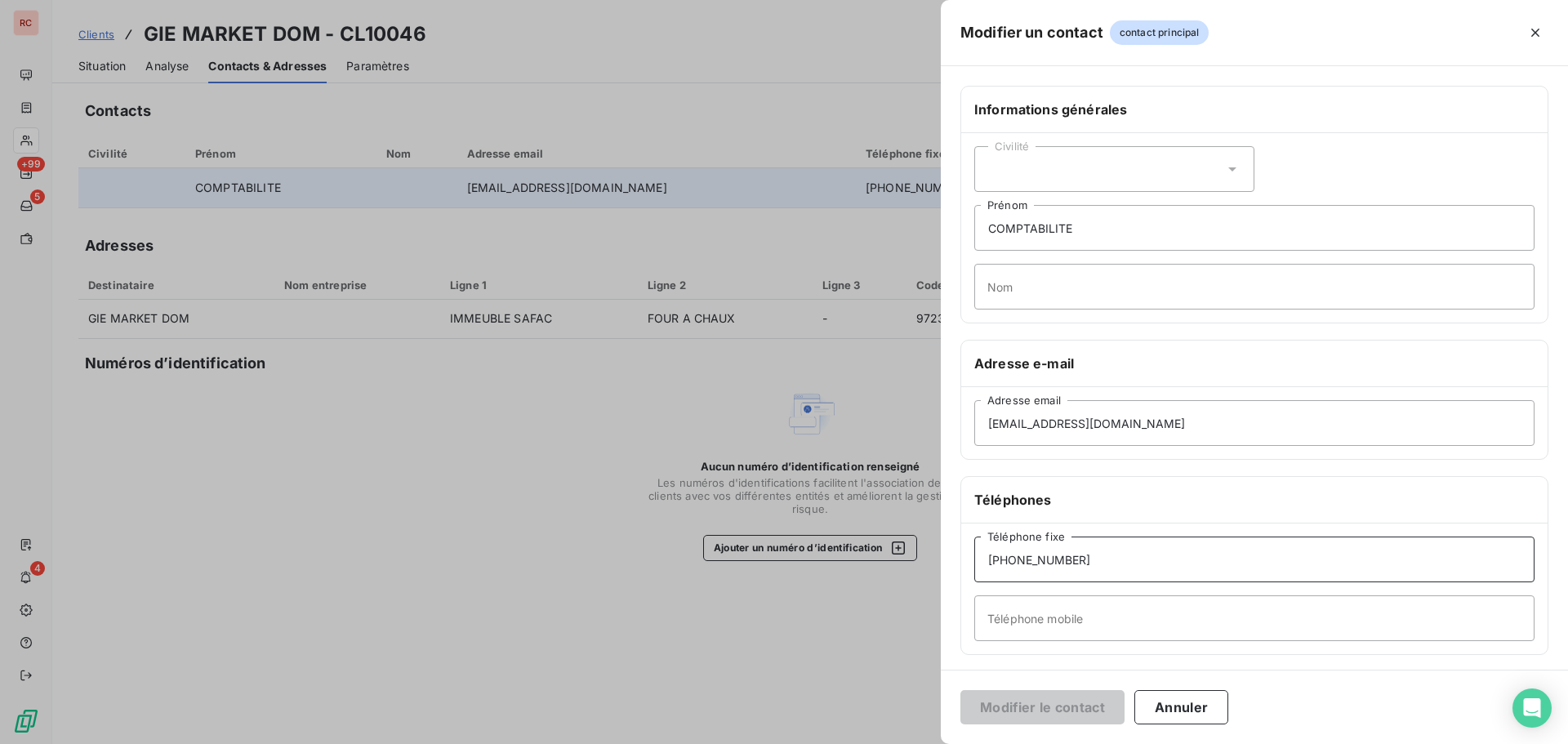
click at [1066, 563] on input "+596 596 51 9 58" at bounding box center [1254, 560] width 560 height 46
type input "+596 596 51 93 58"
click at [1067, 699] on button "Modifier le contact" at bounding box center [1042, 708] width 164 height 35
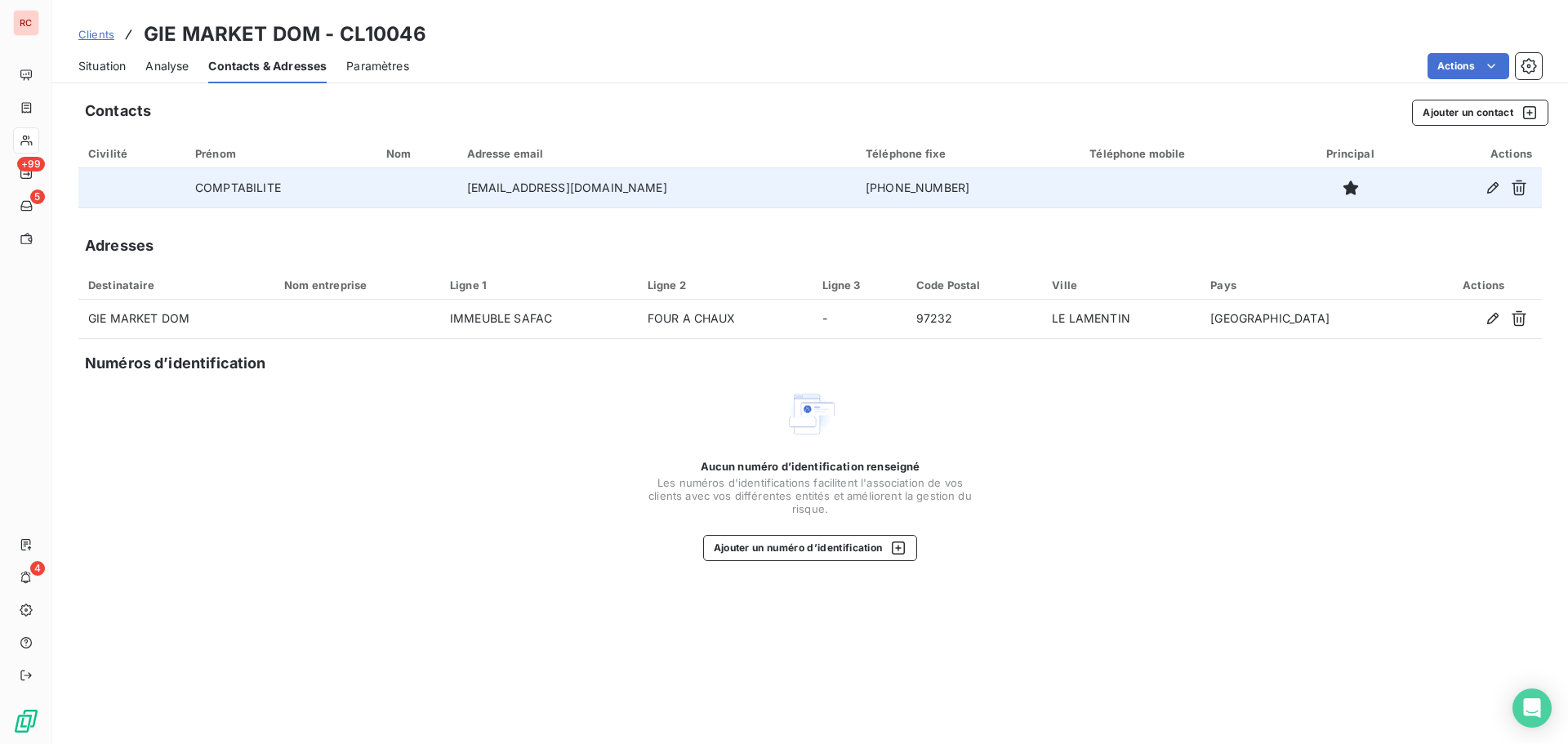
click at [105, 69] on span "Situation" at bounding box center [101, 66] width 47 height 16
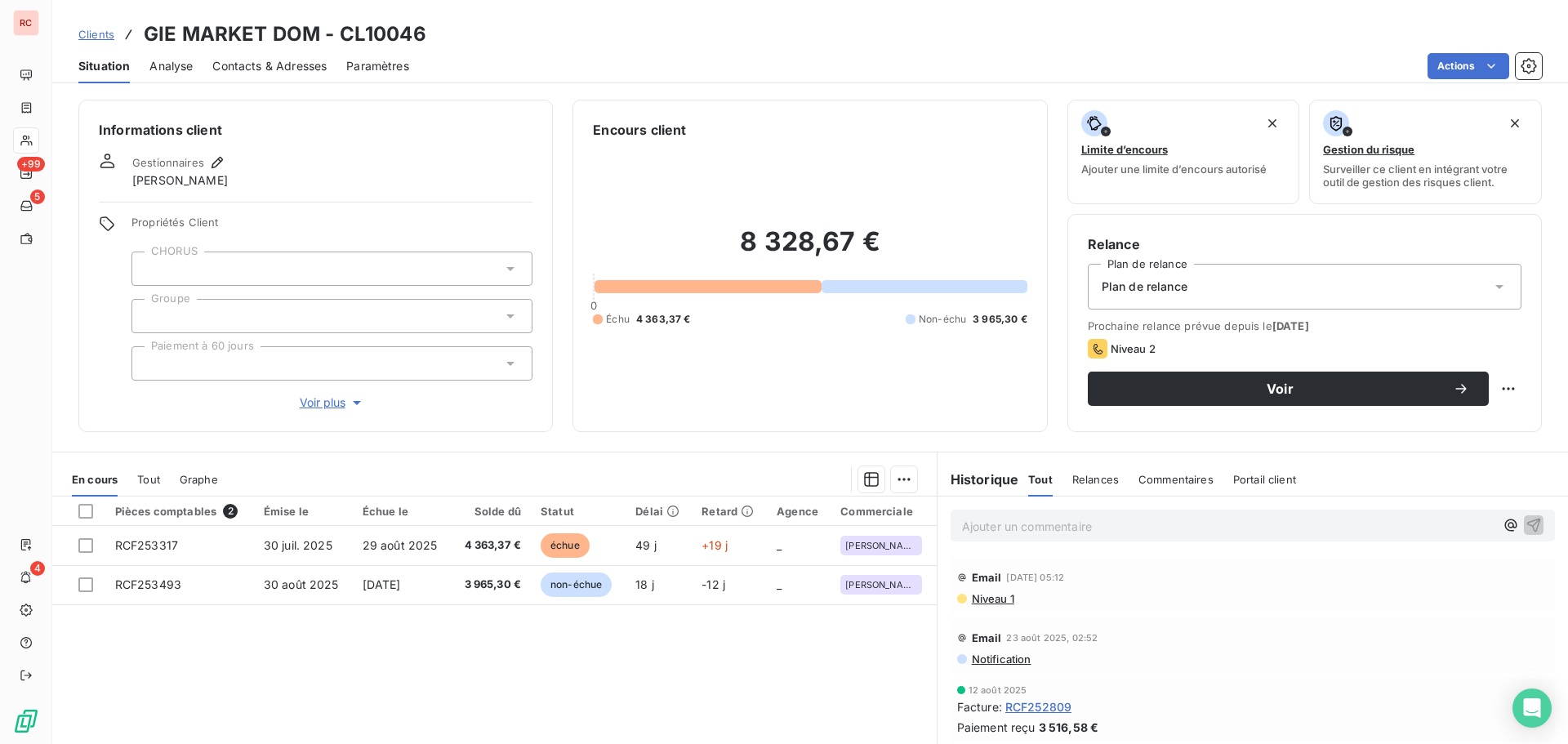
click at [231, 41] on h3 "GIE MARKET DOM - CL10046" at bounding box center [285, 34] width 283 height 29
click at [276, 62] on span "Contacts & Adresses" at bounding box center [269, 66] width 114 height 16
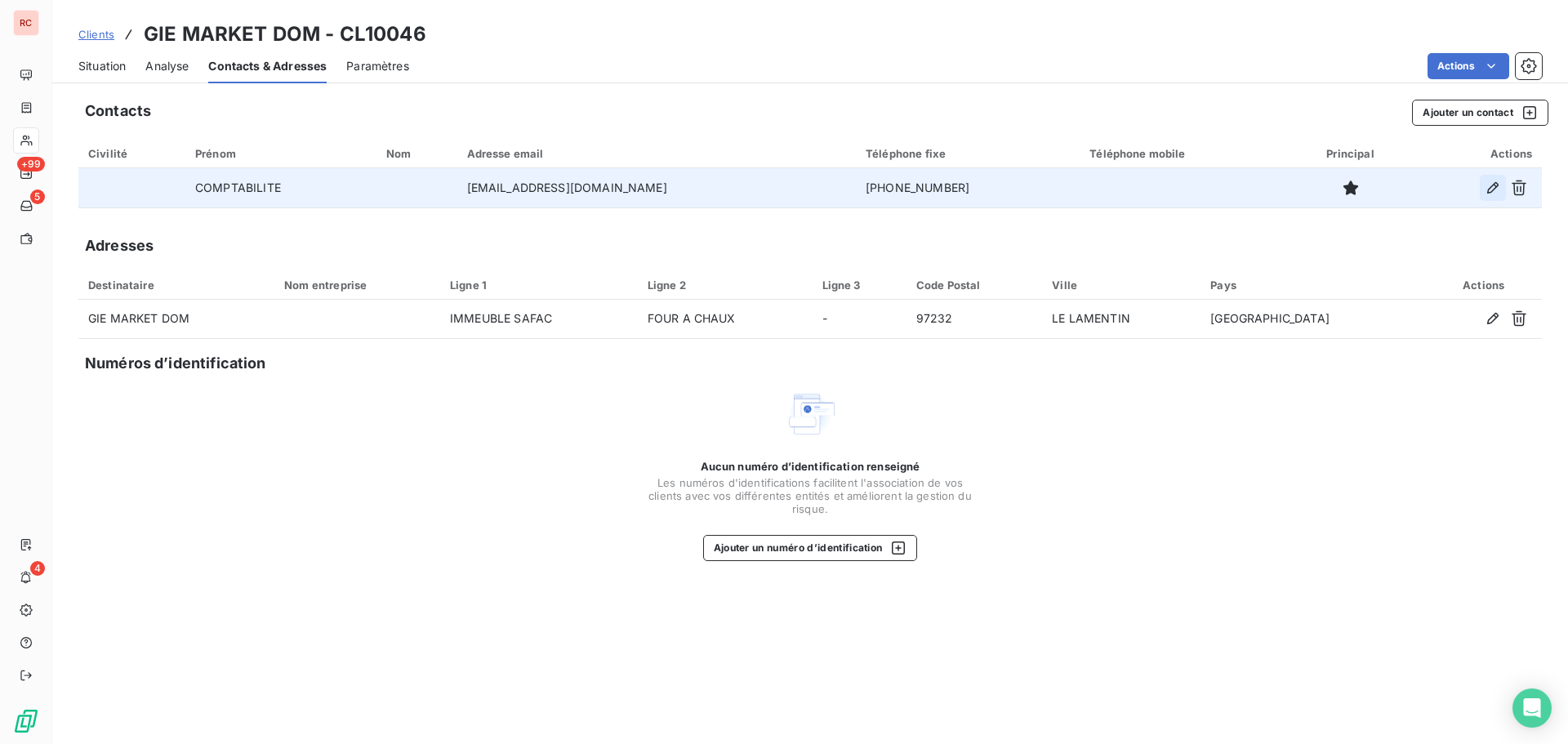
click at [1494, 183] on icon "button" at bounding box center [1493, 188] width 16 height 16
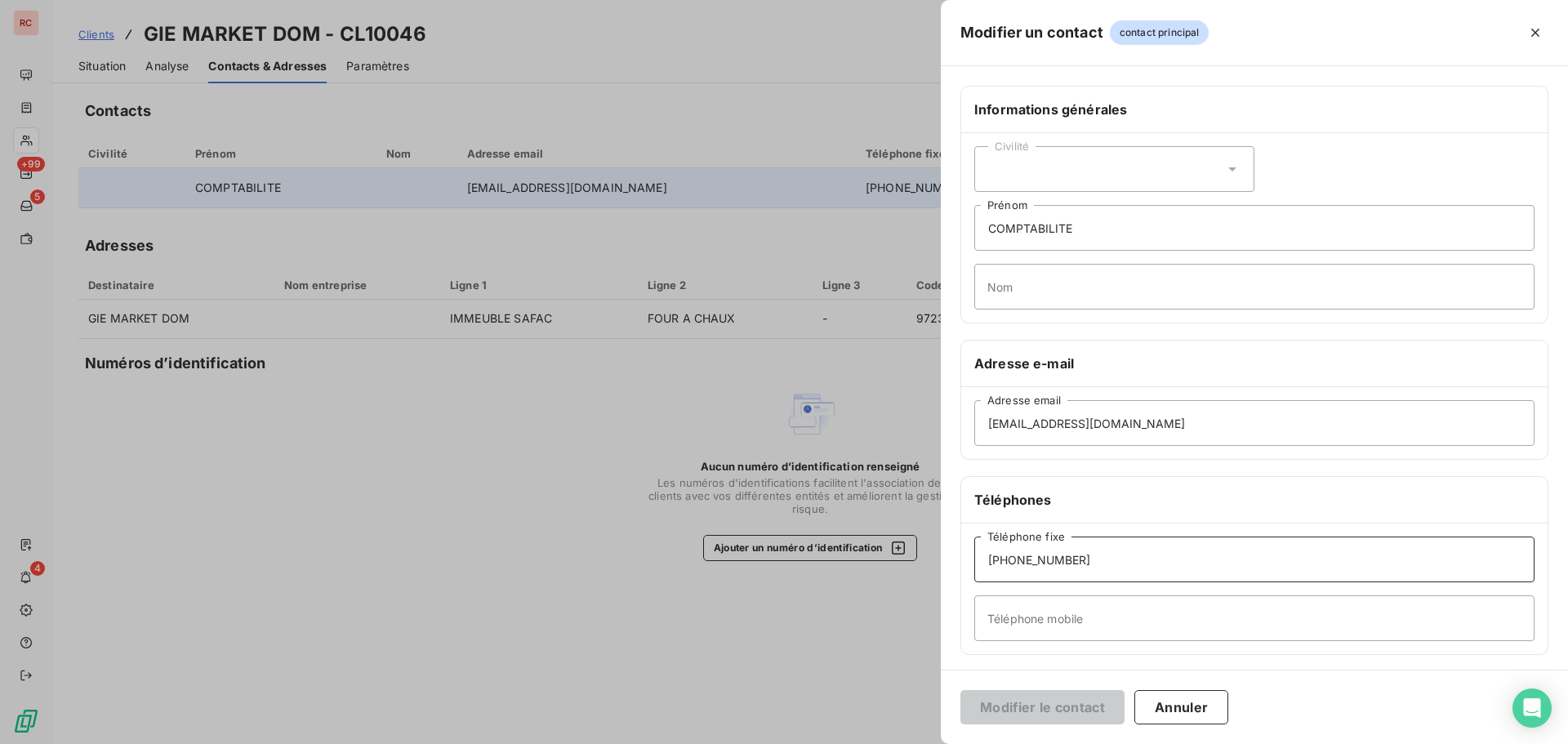
drag, startPoint x: 1095, startPoint y: 552, endPoint x: 1057, endPoint y: 563, distance: 39.6
click at [1057, 563] on input "+596 596 51 93 58" at bounding box center [1254, 560] width 560 height 46
click at [1055, 559] on input "+596 596 5128 73" at bounding box center [1254, 560] width 560 height 46
type input "+596 596 51 28 73"
click at [1077, 712] on button "Modifier le contact" at bounding box center [1042, 708] width 164 height 35
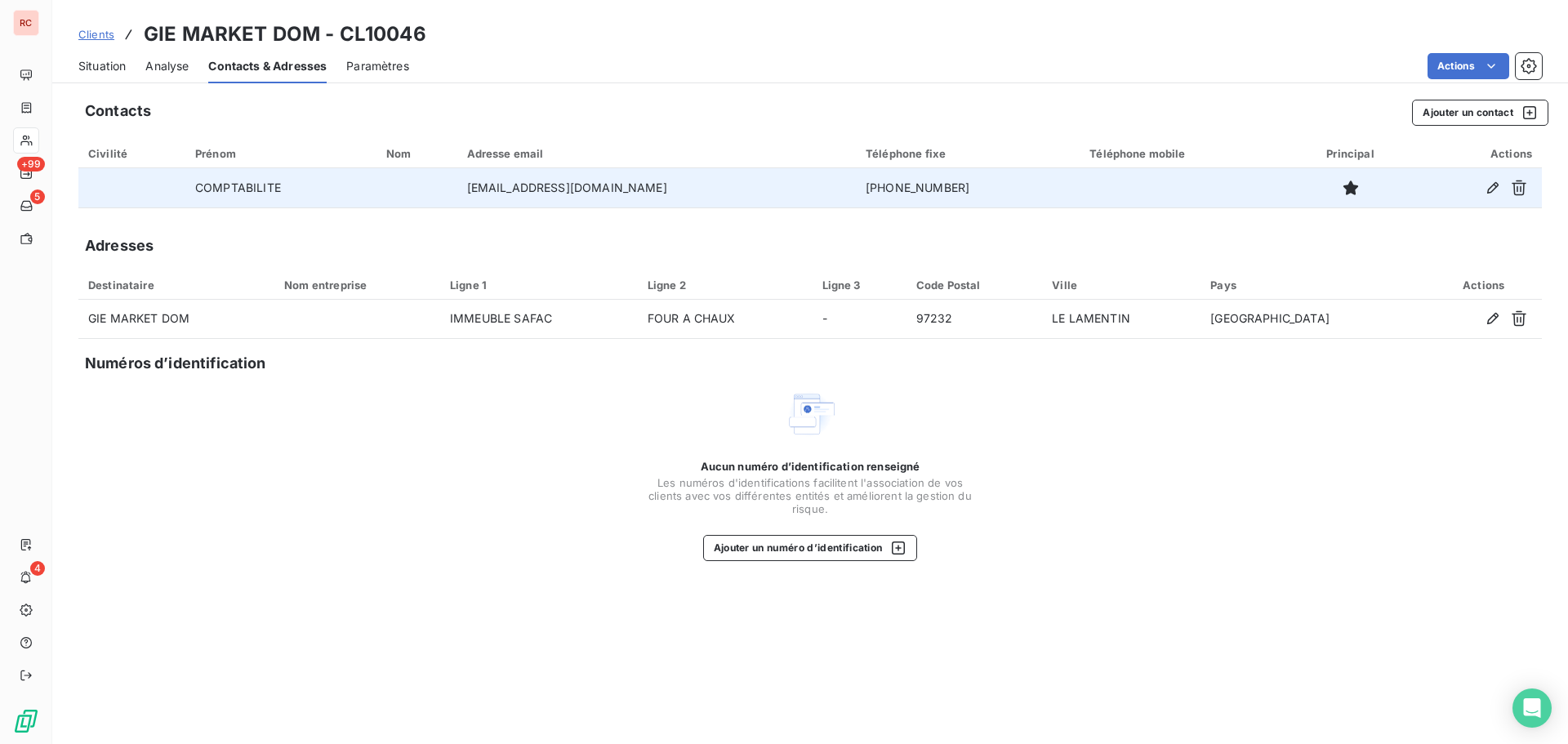
click at [97, 33] on span "Clients" at bounding box center [96, 34] width 36 height 13
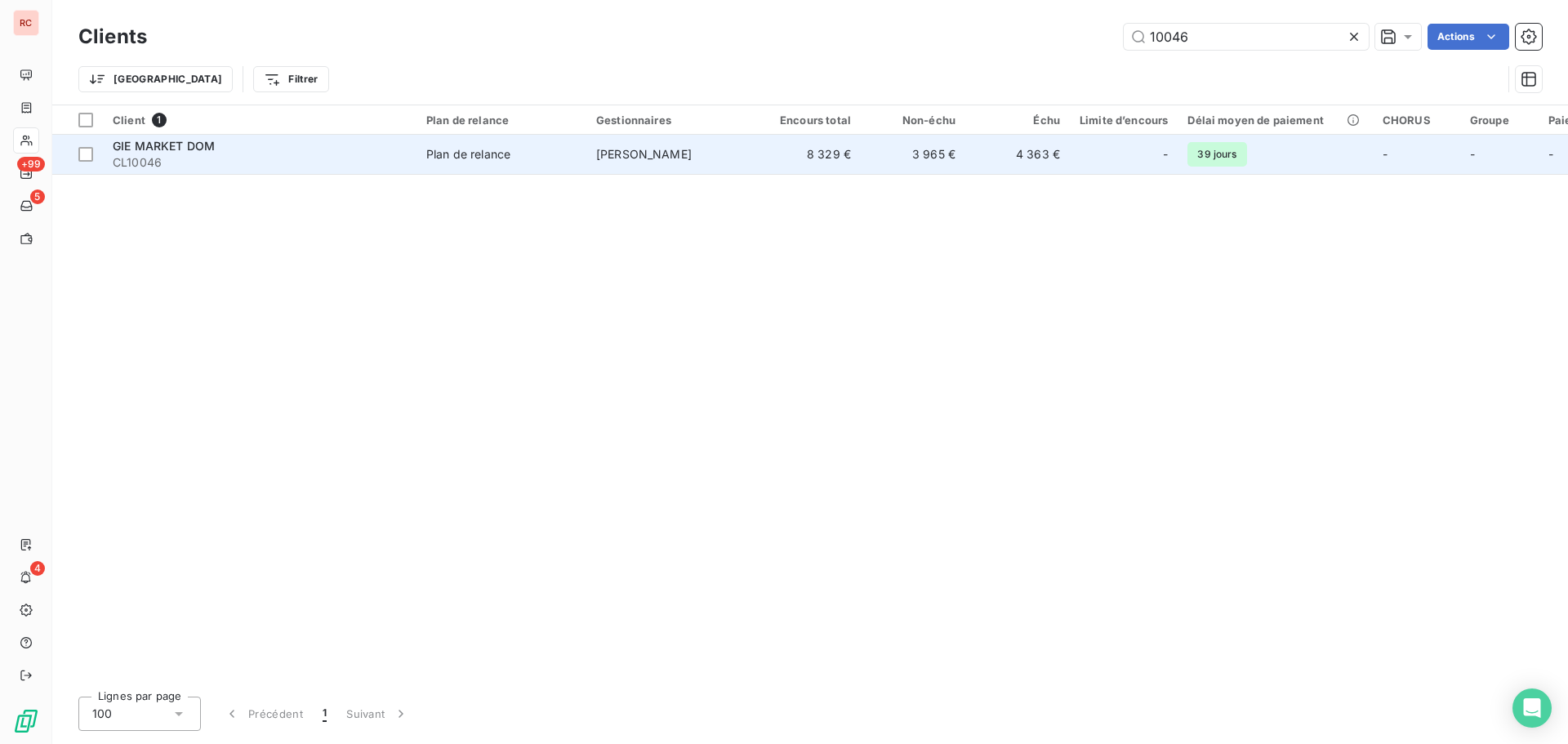
click at [647, 161] on span "[PERSON_NAME]" at bounding box center [644, 154] width 96 height 14
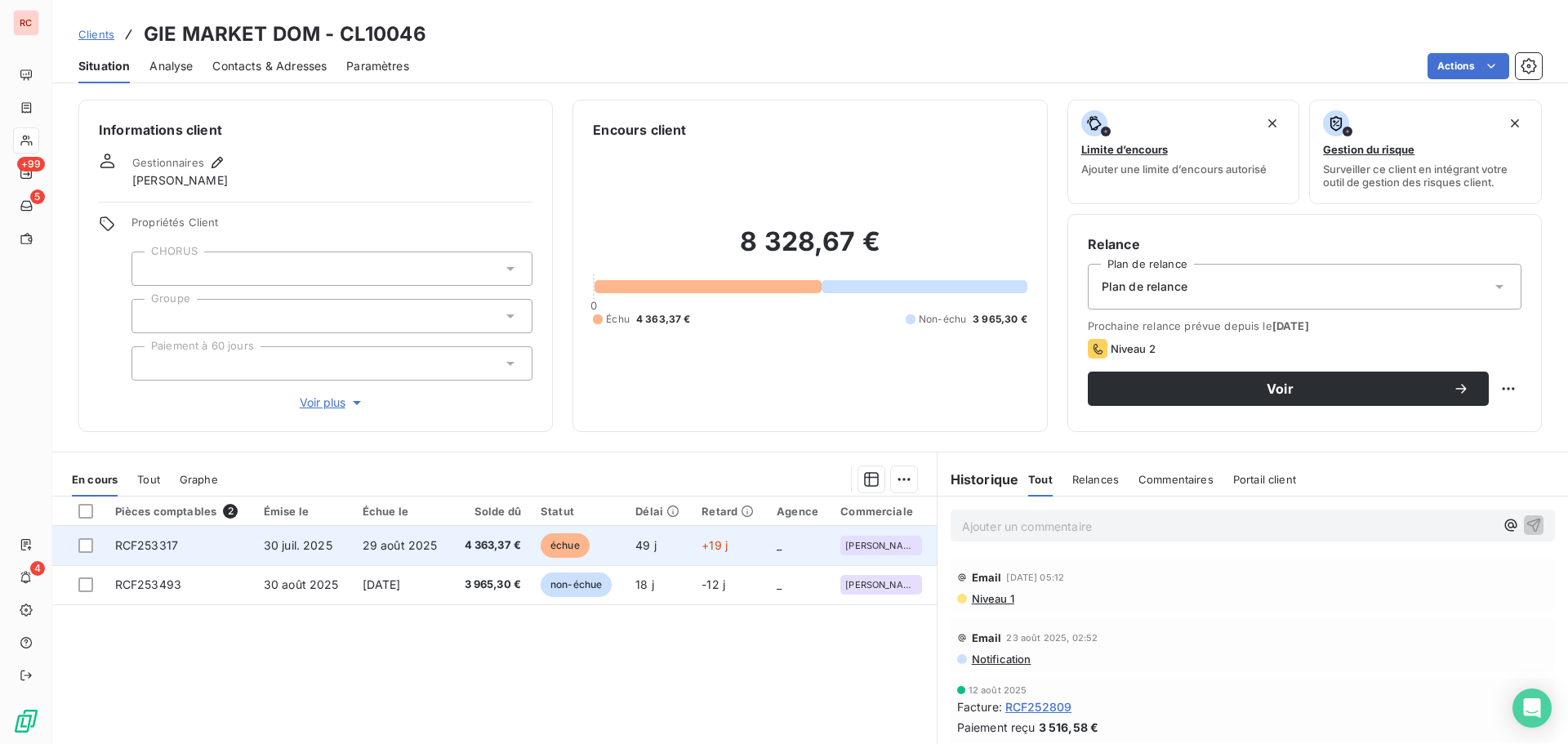
click at [526, 536] on td "4 363,37 €" at bounding box center [491, 545] width 80 height 39
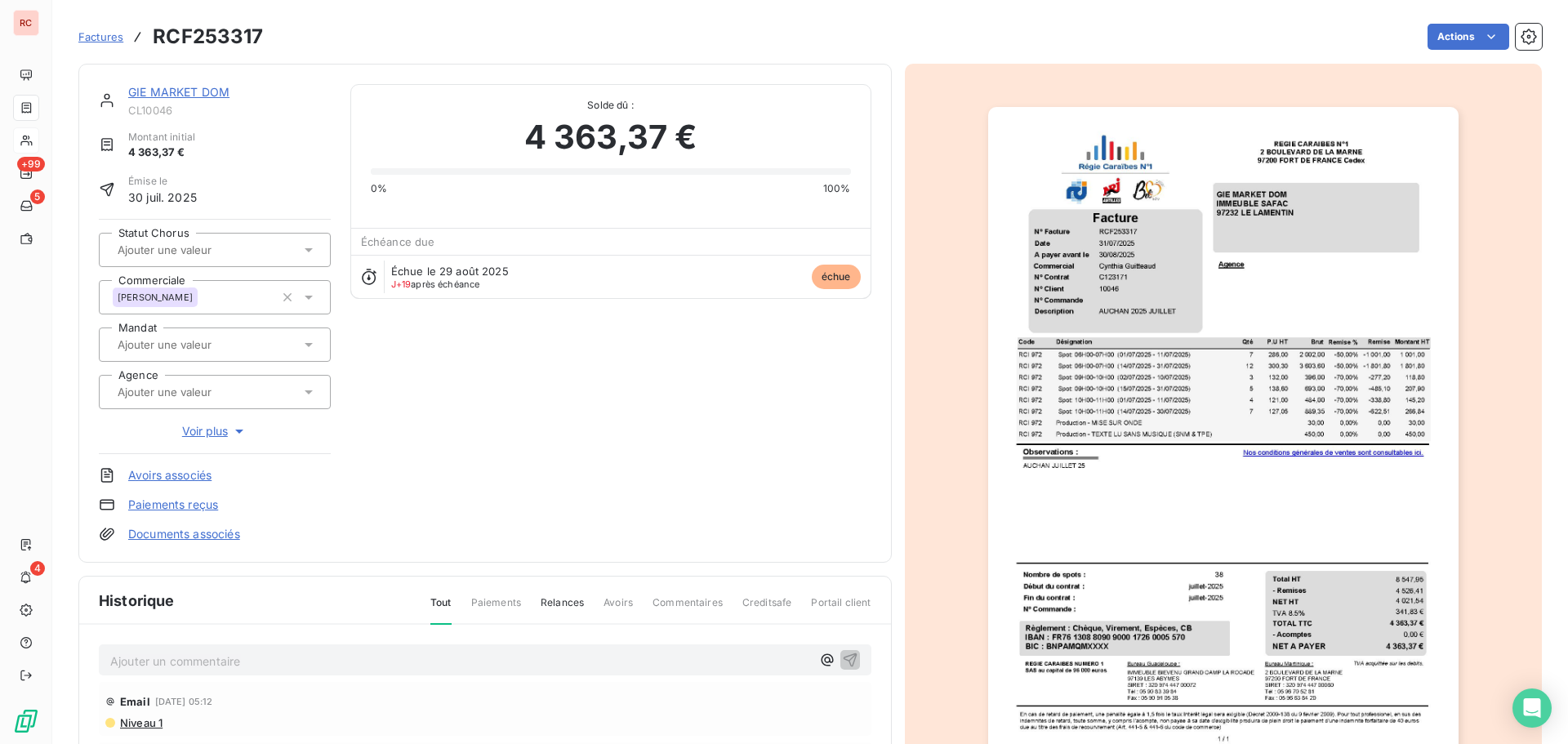
click at [215, 94] on link "GIE MARKET DOM" at bounding box center [179, 92] width 101 height 14
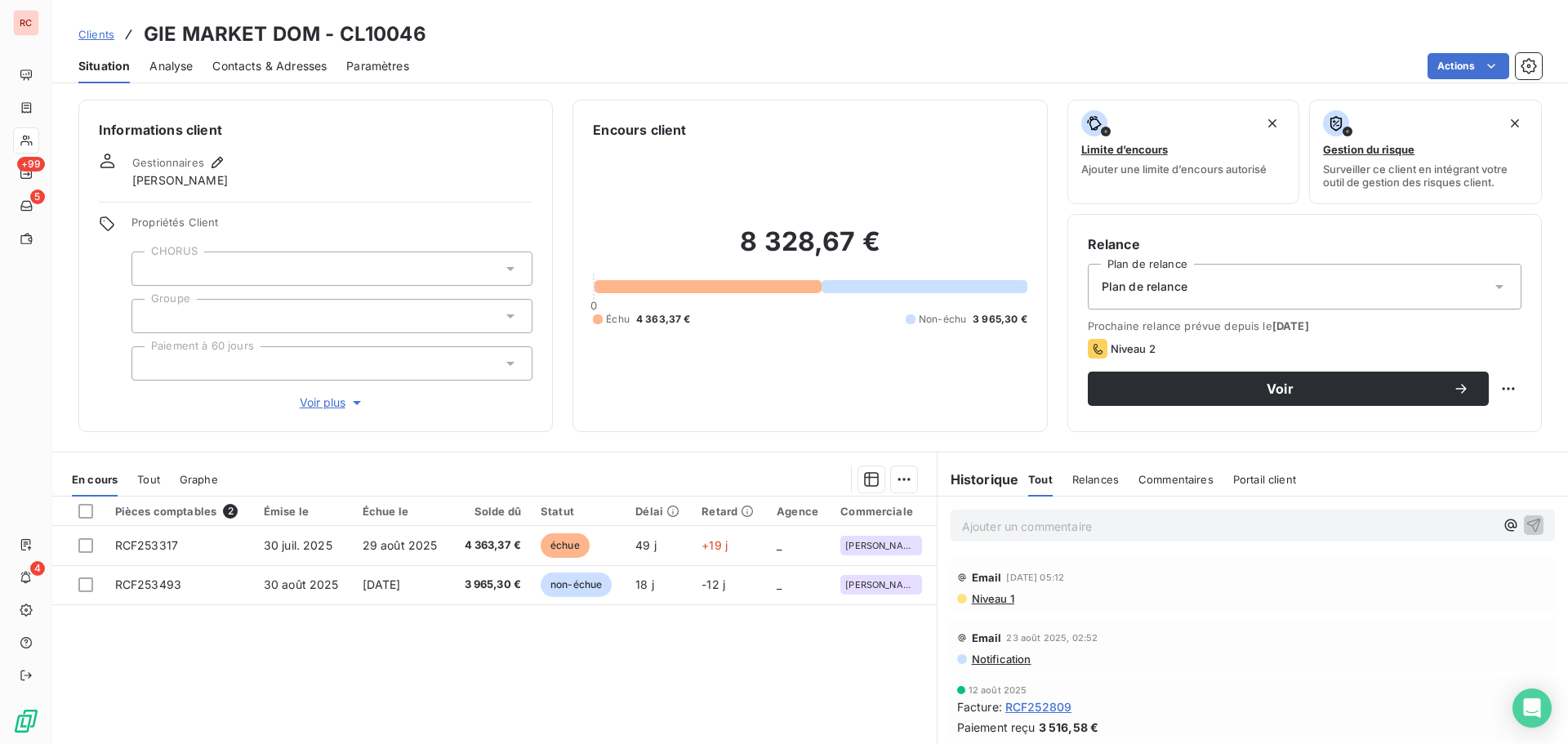
click at [265, 70] on span "Contacts & Adresses" at bounding box center [269, 66] width 114 height 16
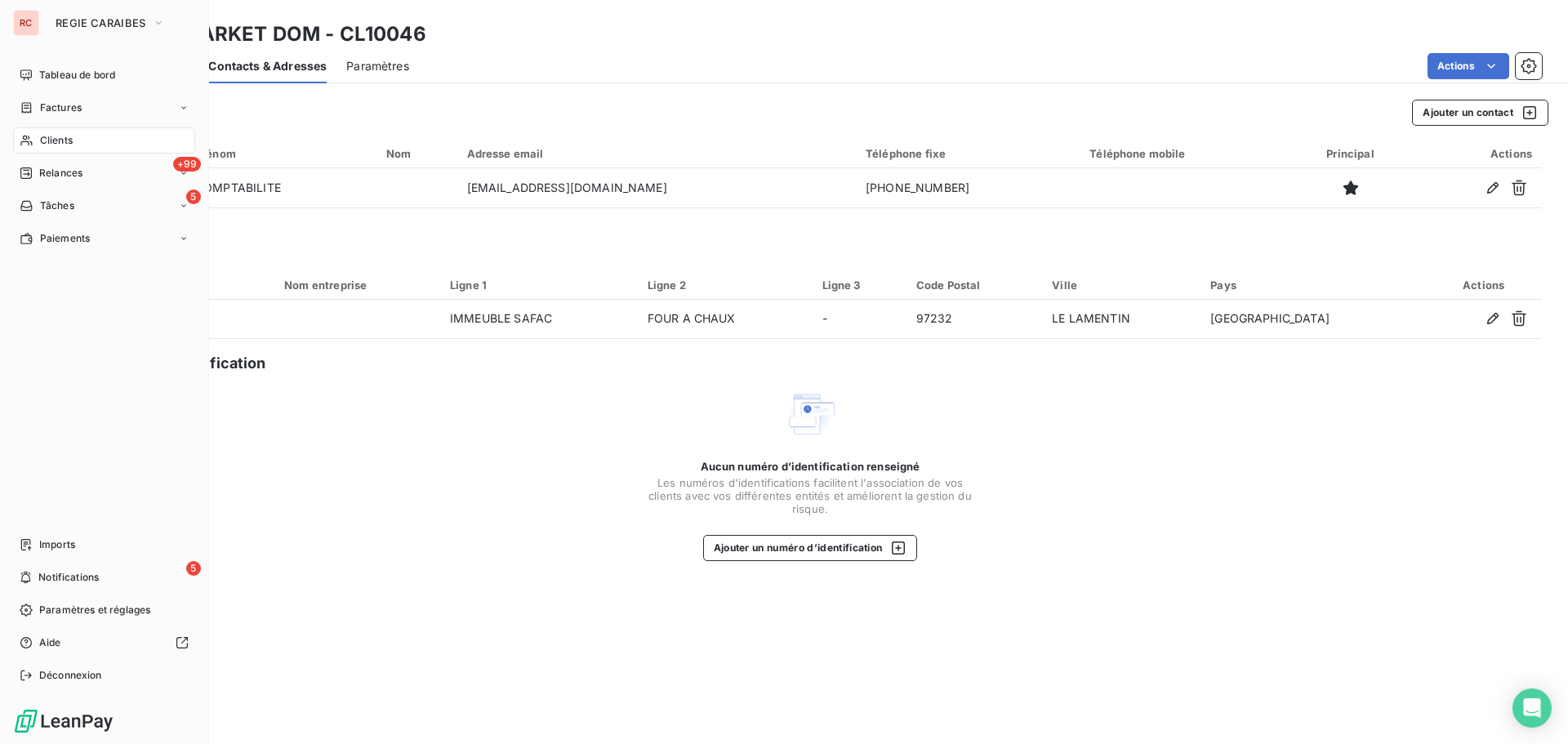
click at [68, 137] on span "Clients" at bounding box center [56, 140] width 33 height 15
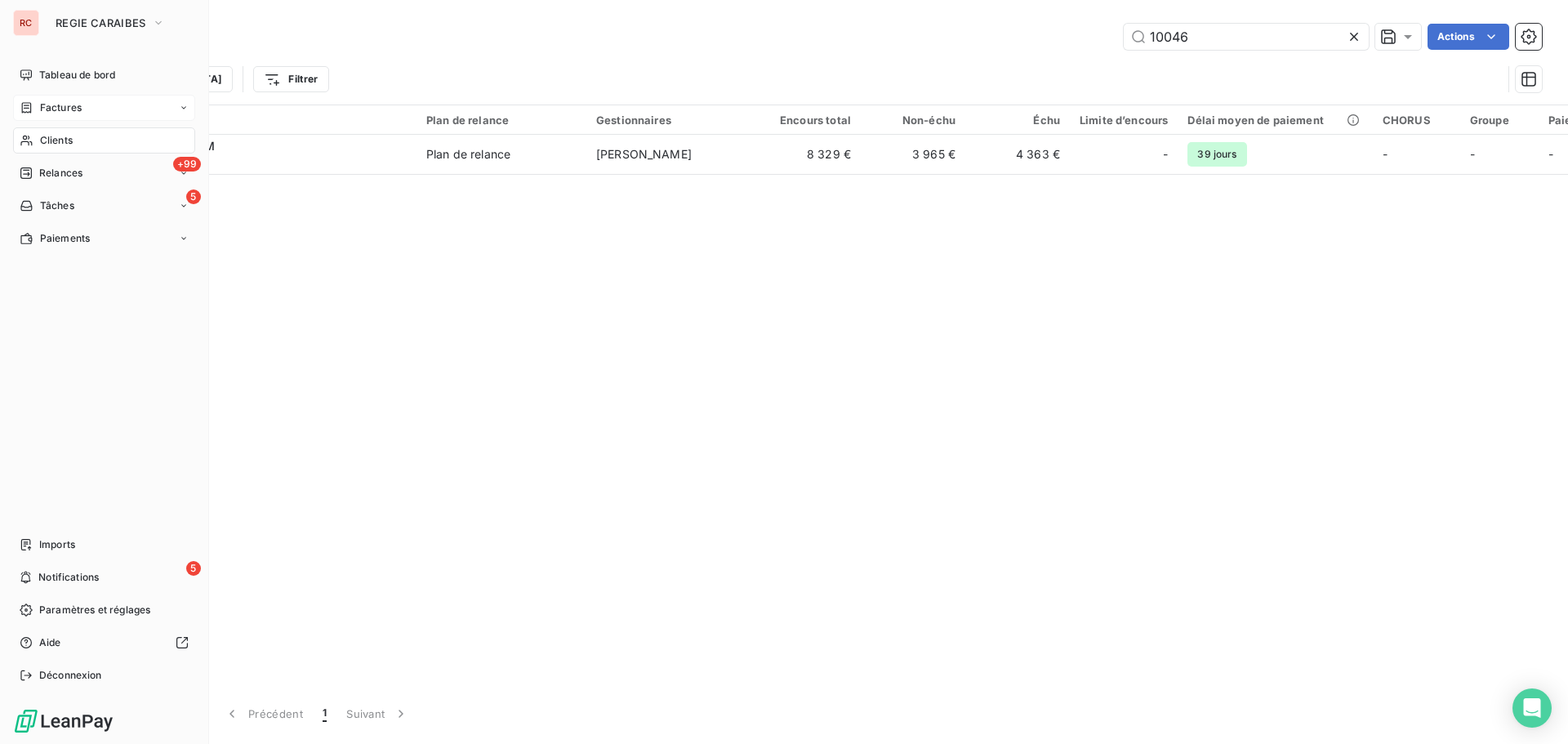
click at [79, 111] on span "Factures" at bounding box center [60, 107] width 42 height 15
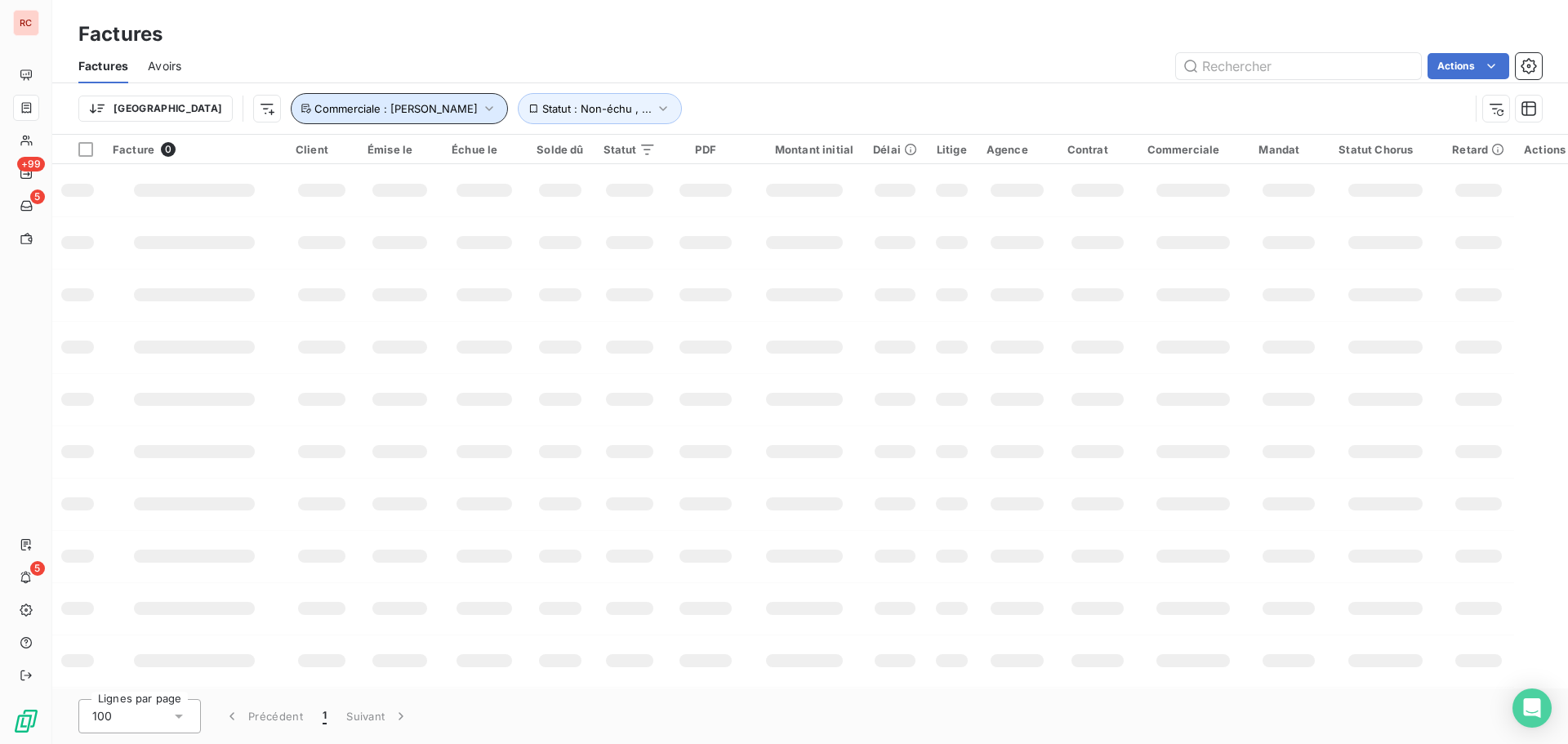
click at [486, 108] on icon "button" at bounding box center [489, 109] width 7 height 5
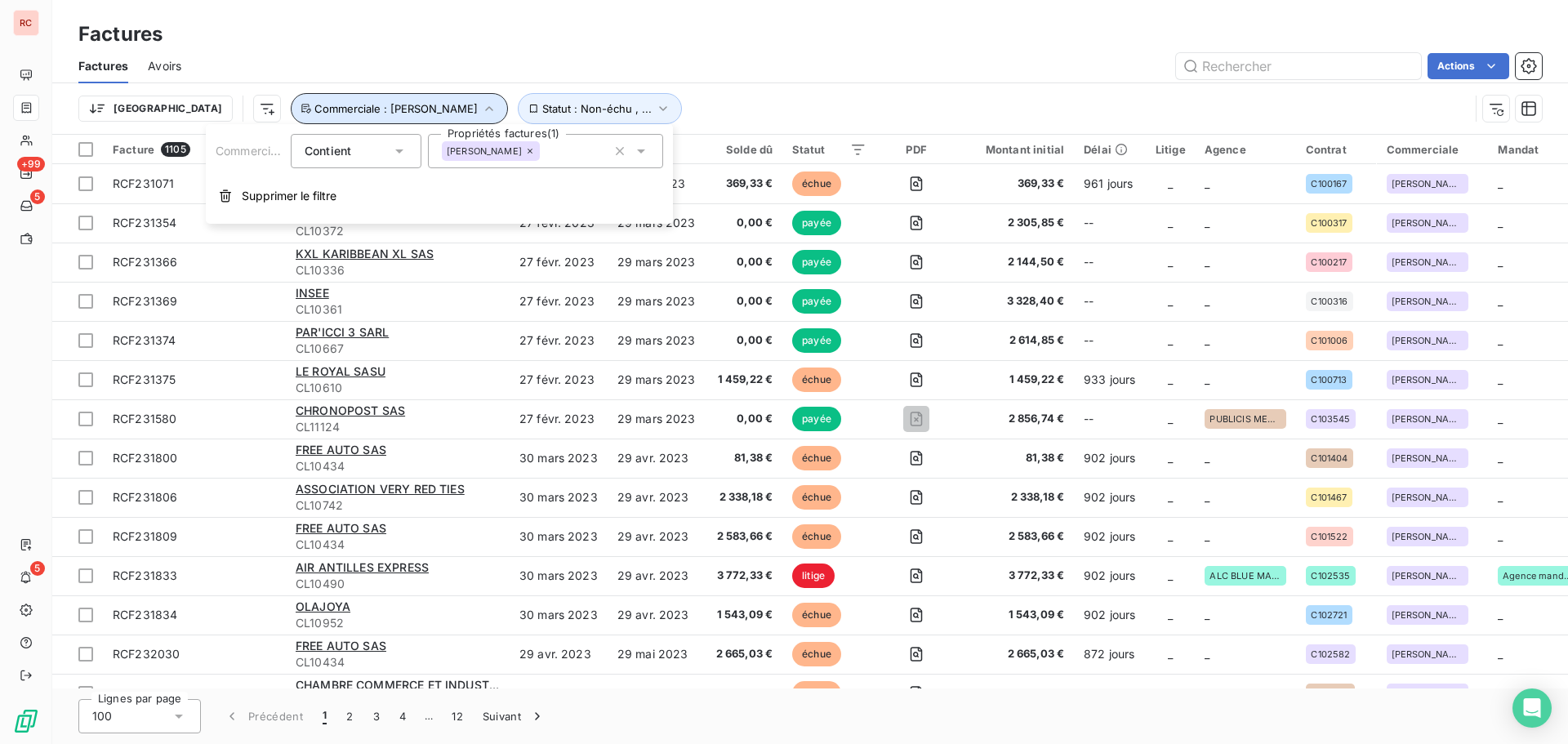
click at [486, 108] on icon "button" at bounding box center [489, 109] width 8 height 5
click at [486, 109] on icon "button" at bounding box center [489, 109] width 7 height 5
click at [535, 151] on icon at bounding box center [530, 151] width 10 height 10
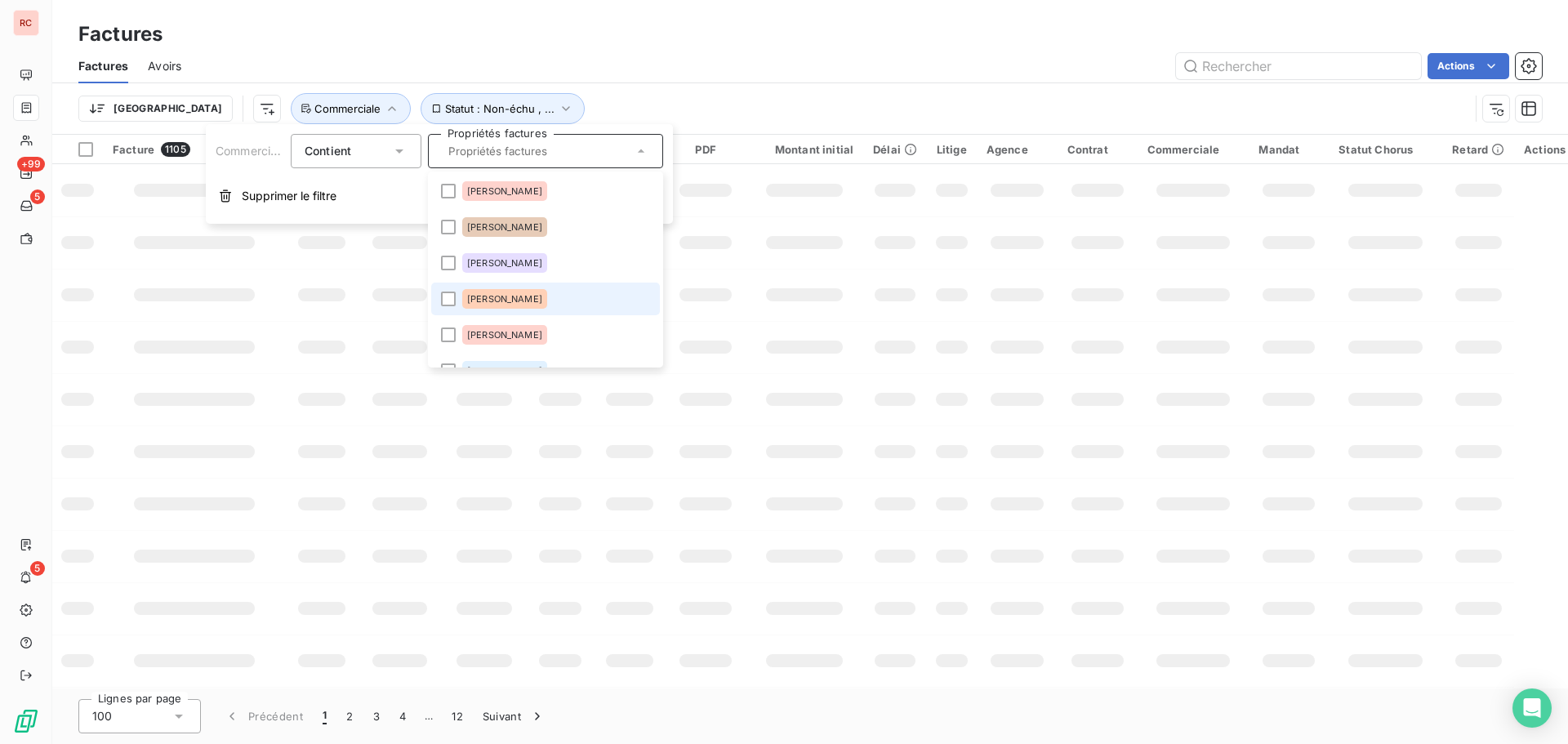
click at [495, 298] on span "Florence Lampla" at bounding box center [504, 299] width 75 height 10
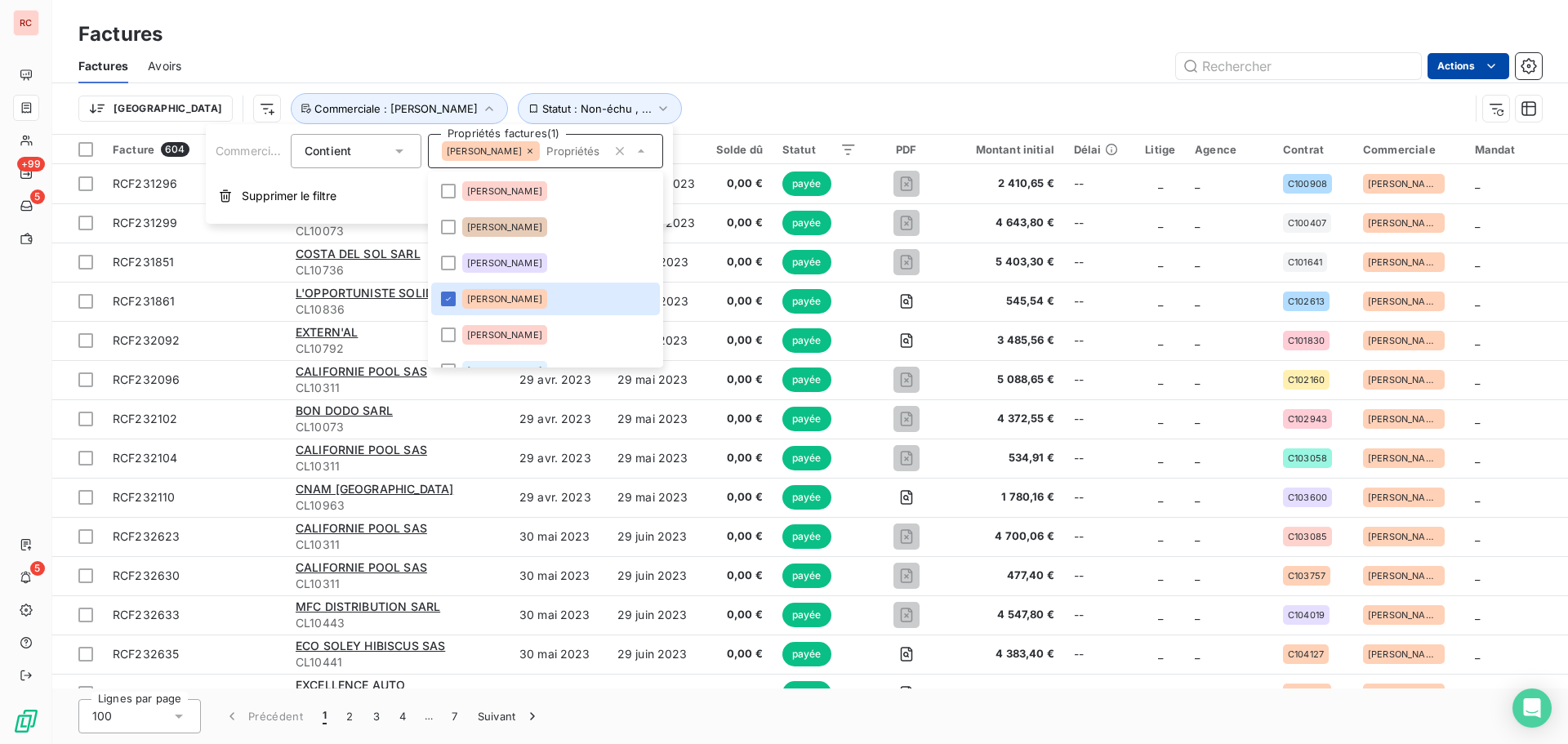
click at [1458, 73] on html "RC +99 5 5 Factures Factures Avoirs Actions Trier Statut : Non-échu , ... Comme…" at bounding box center [784, 372] width 1568 height 744
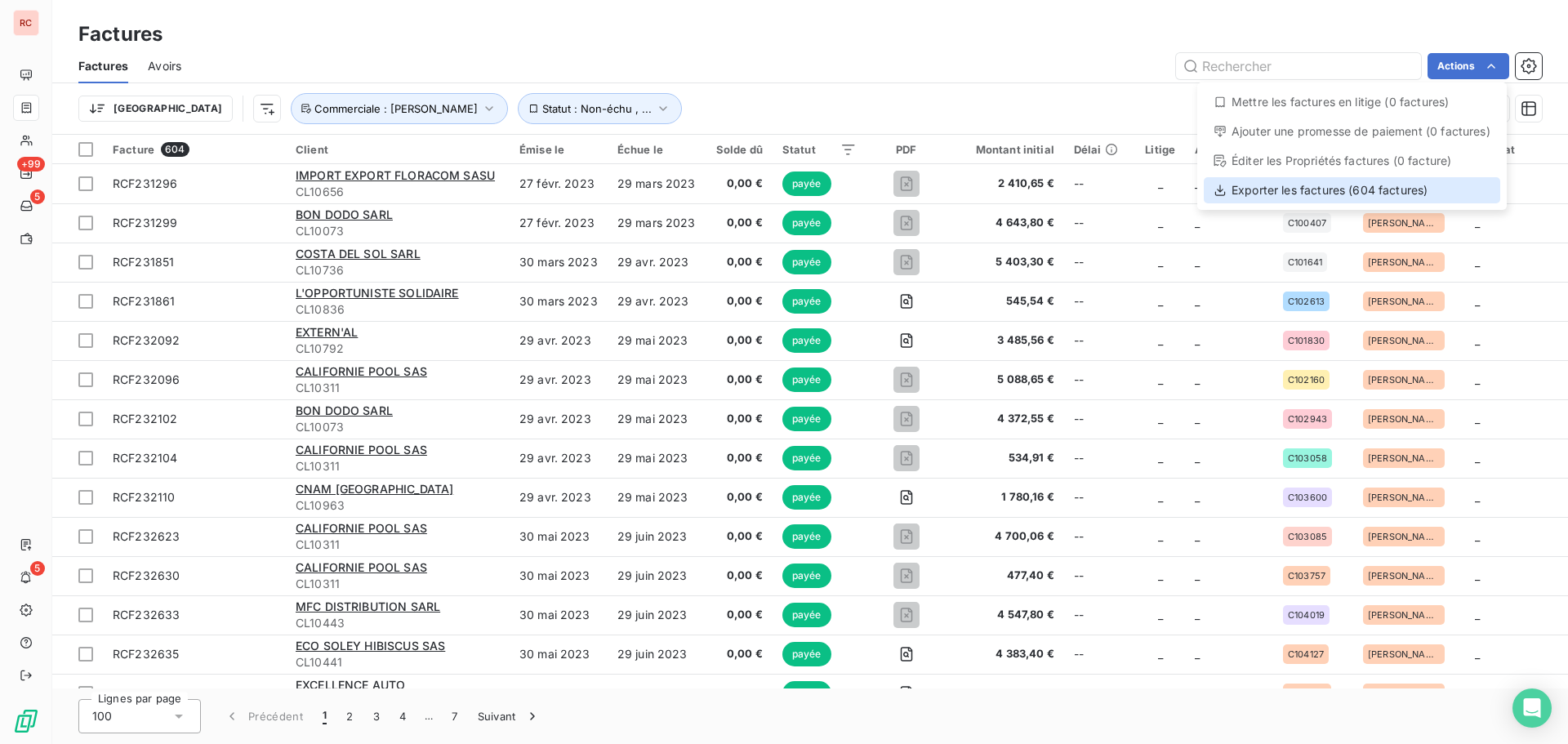
click at [1408, 188] on div "Exporter les factures (604 factures)" at bounding box center [1352, 190] width 297 height 26
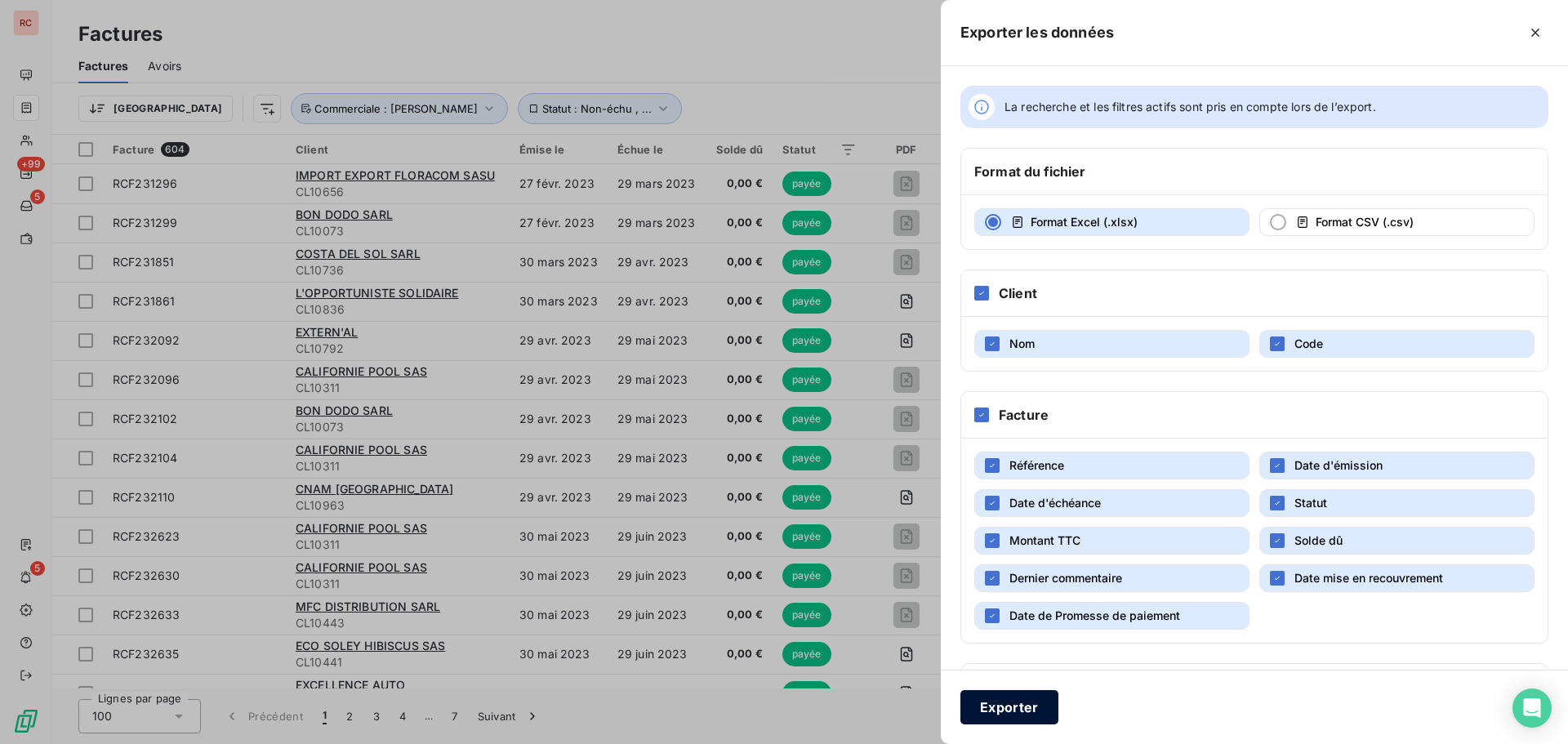
click at [1005, 709] on button "Exporter" at bounding box center [1010, 708] width 98 height 35
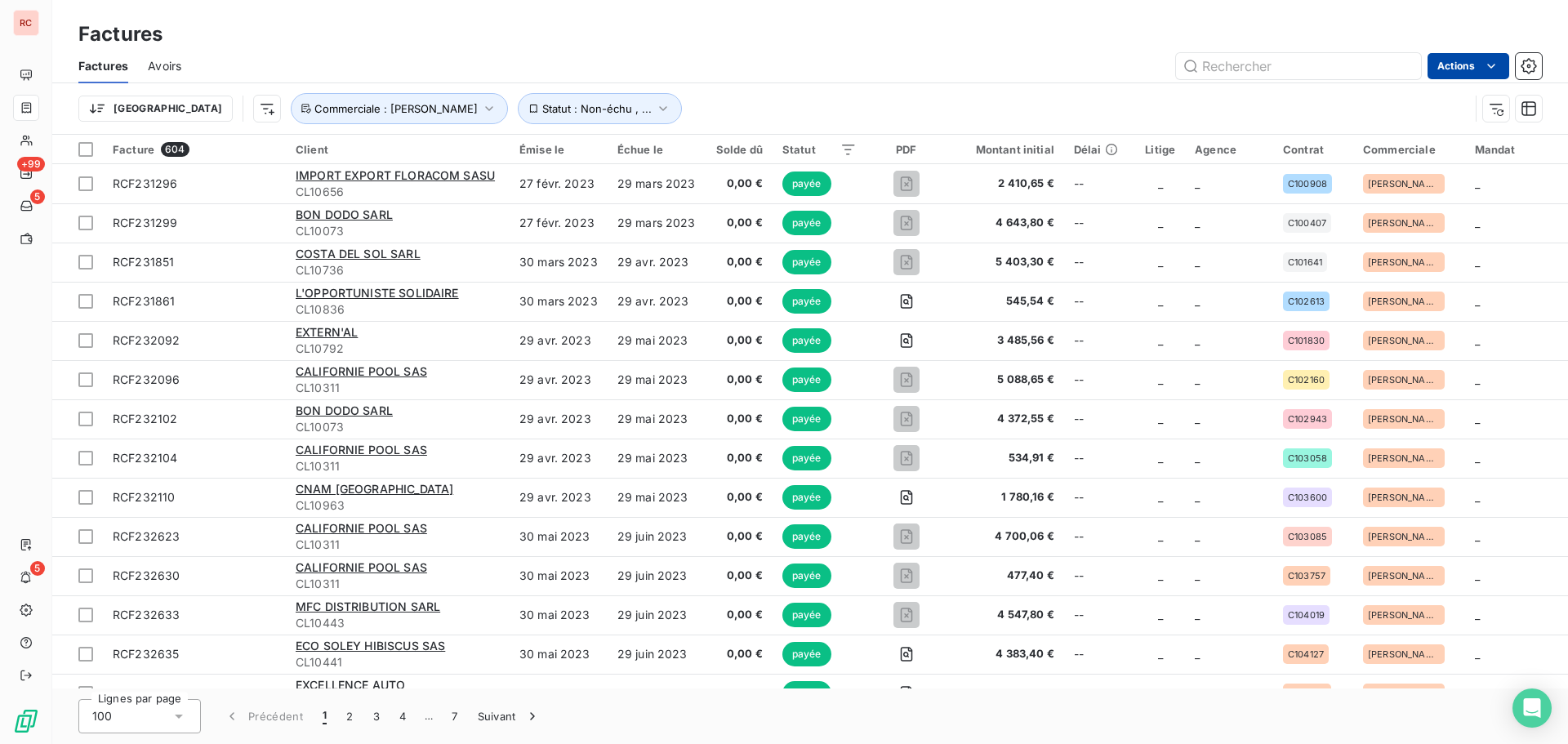
click at [1463, 67] on html "RC +99 5 5 Factures Factures Avoirs Actions Trier Statut : Non-échu , ... Comme…" at bounding box center [784, 372] width 1568 height 744
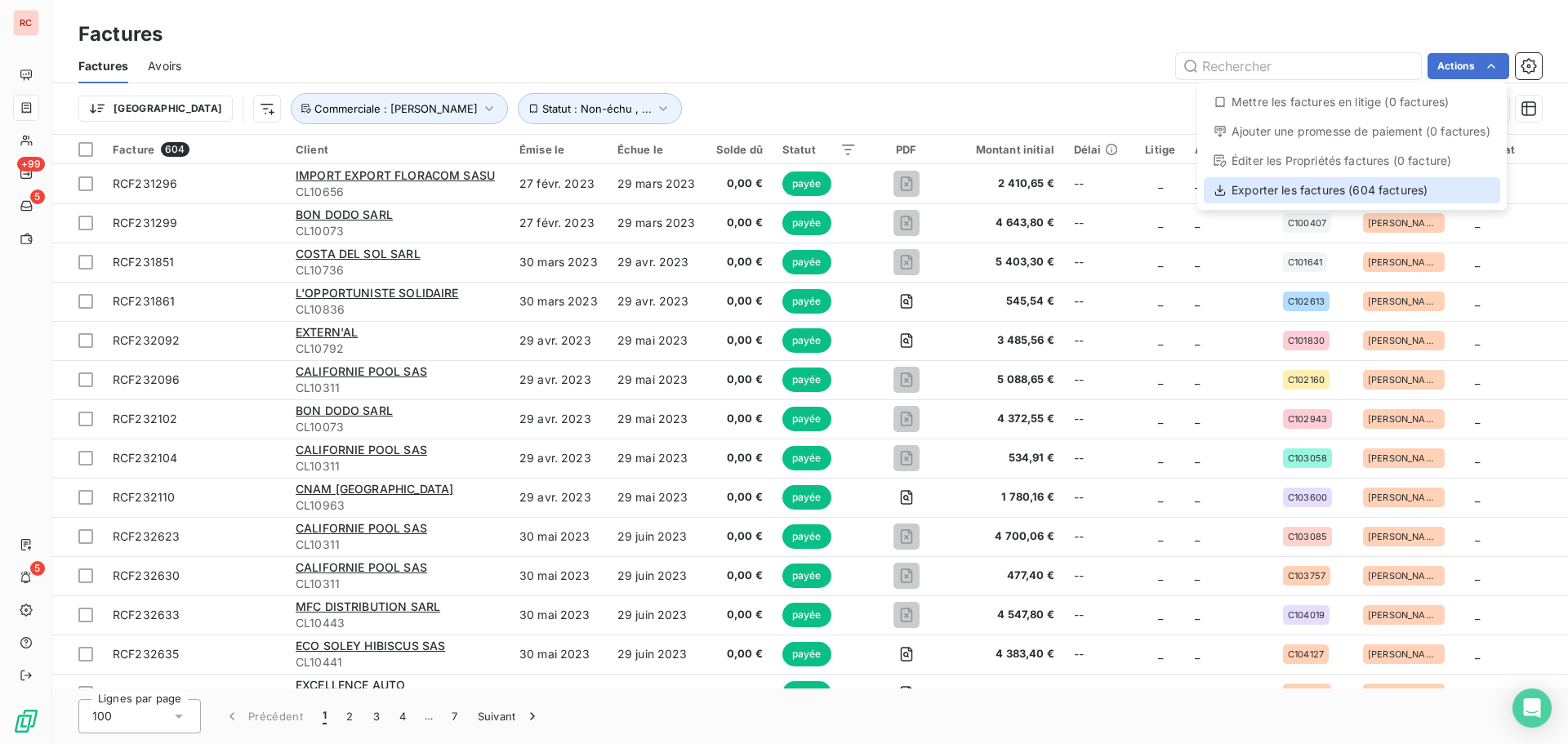
click at [1339, 188] on div "Exporter les factures (604 factures)" at bounding box center [1352, 190] width 297 height 26
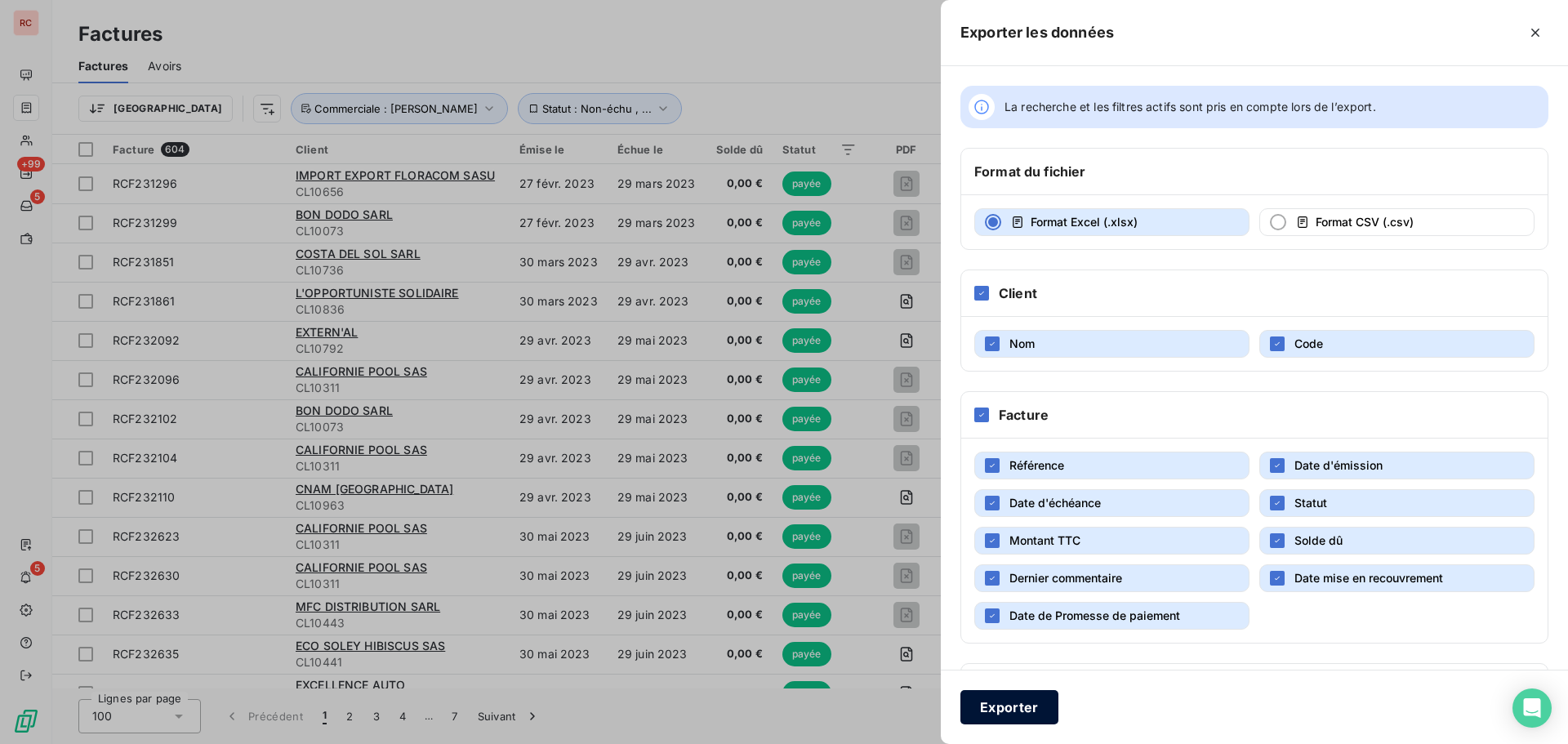
click at [987, 705] on button "Exporter" at bounding box center [1010, 708] width 98 height 35
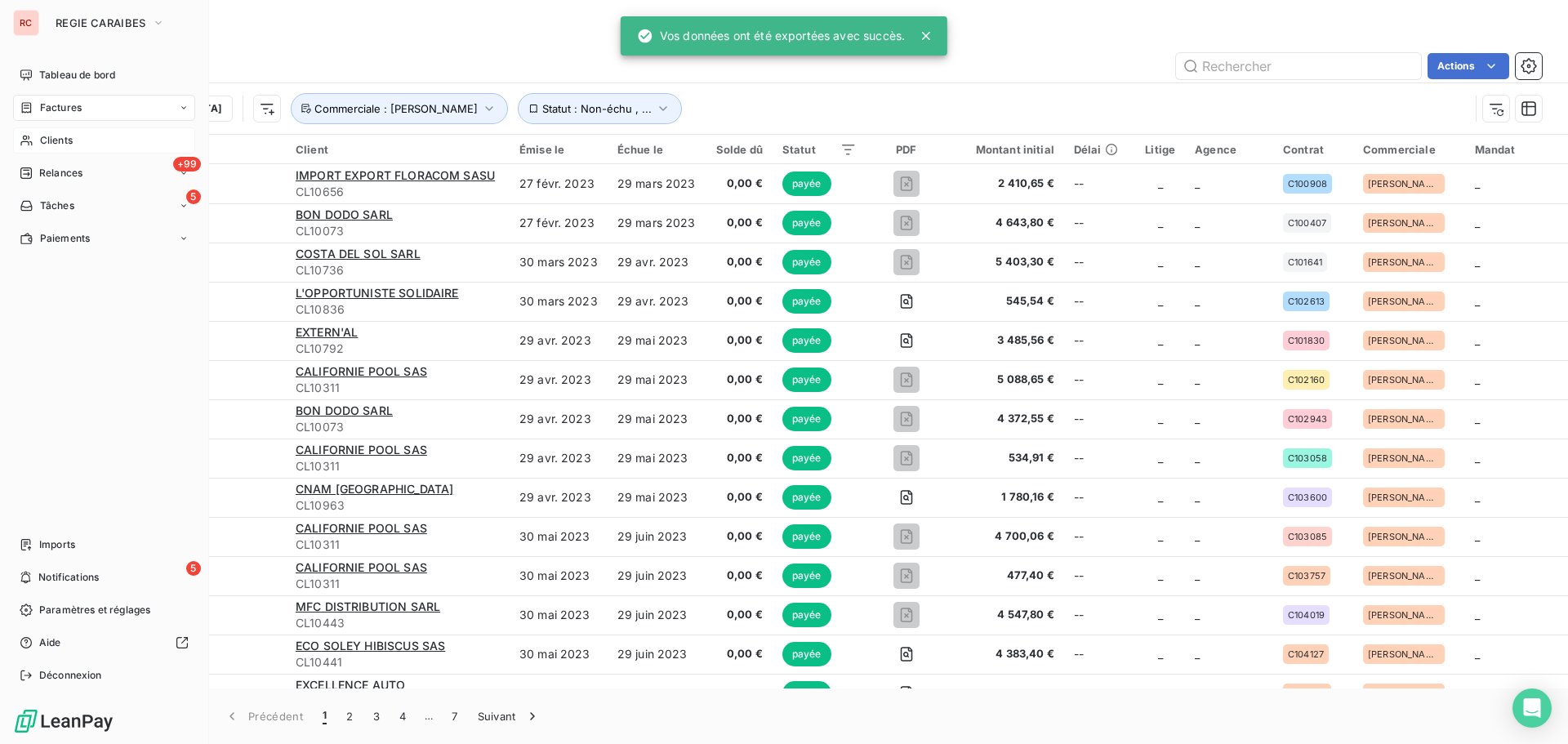
click at [43, 134] on span "Clients" at bounding box center [56, 140] width 33 height 15
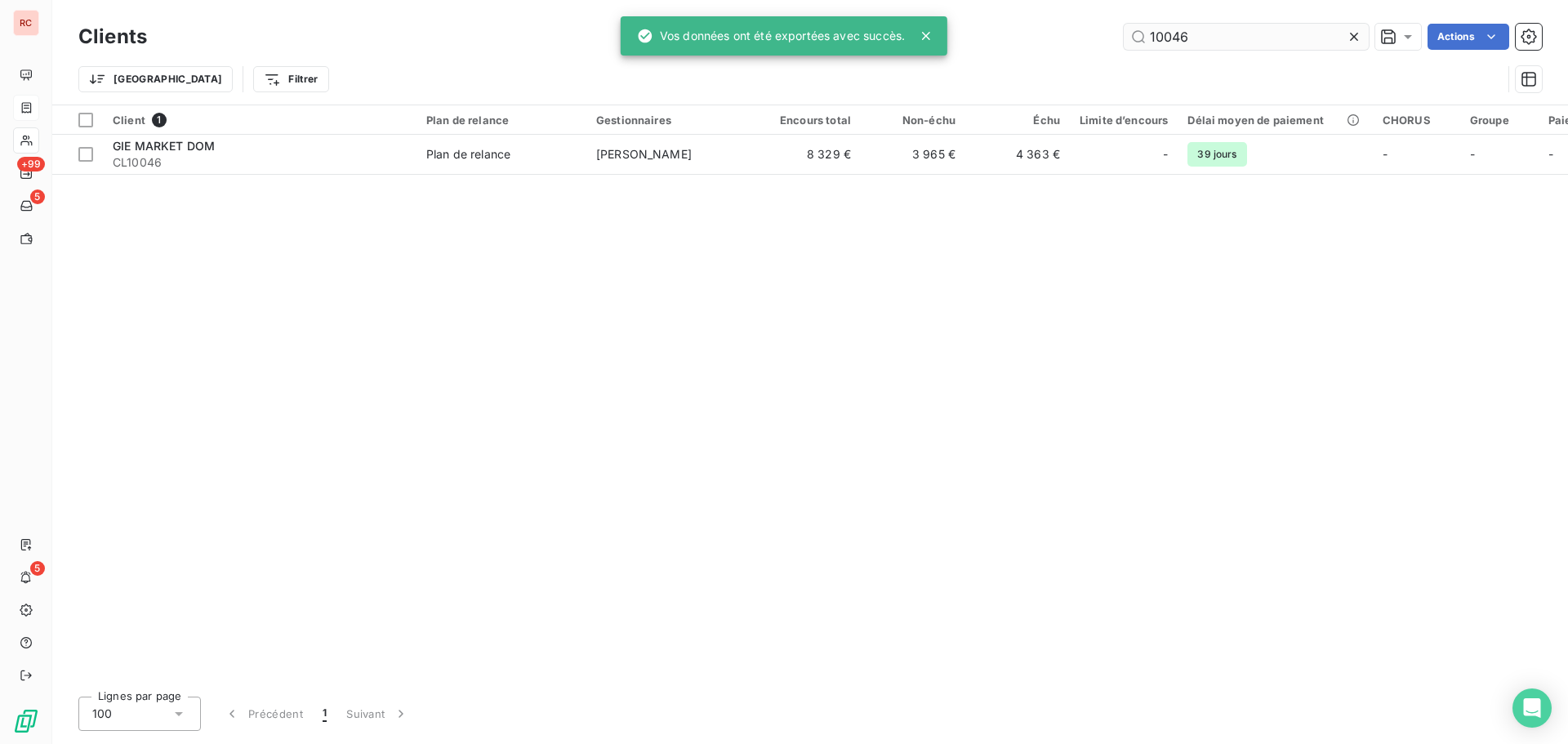
drag, startPoint x: 1209, startPoint y: 38, endPoint x: 1192, endPoint y: 38, distance: 17.0
click at [1192, 38] on input "10046" at bounding box center [1246, 36] width 245 height 26
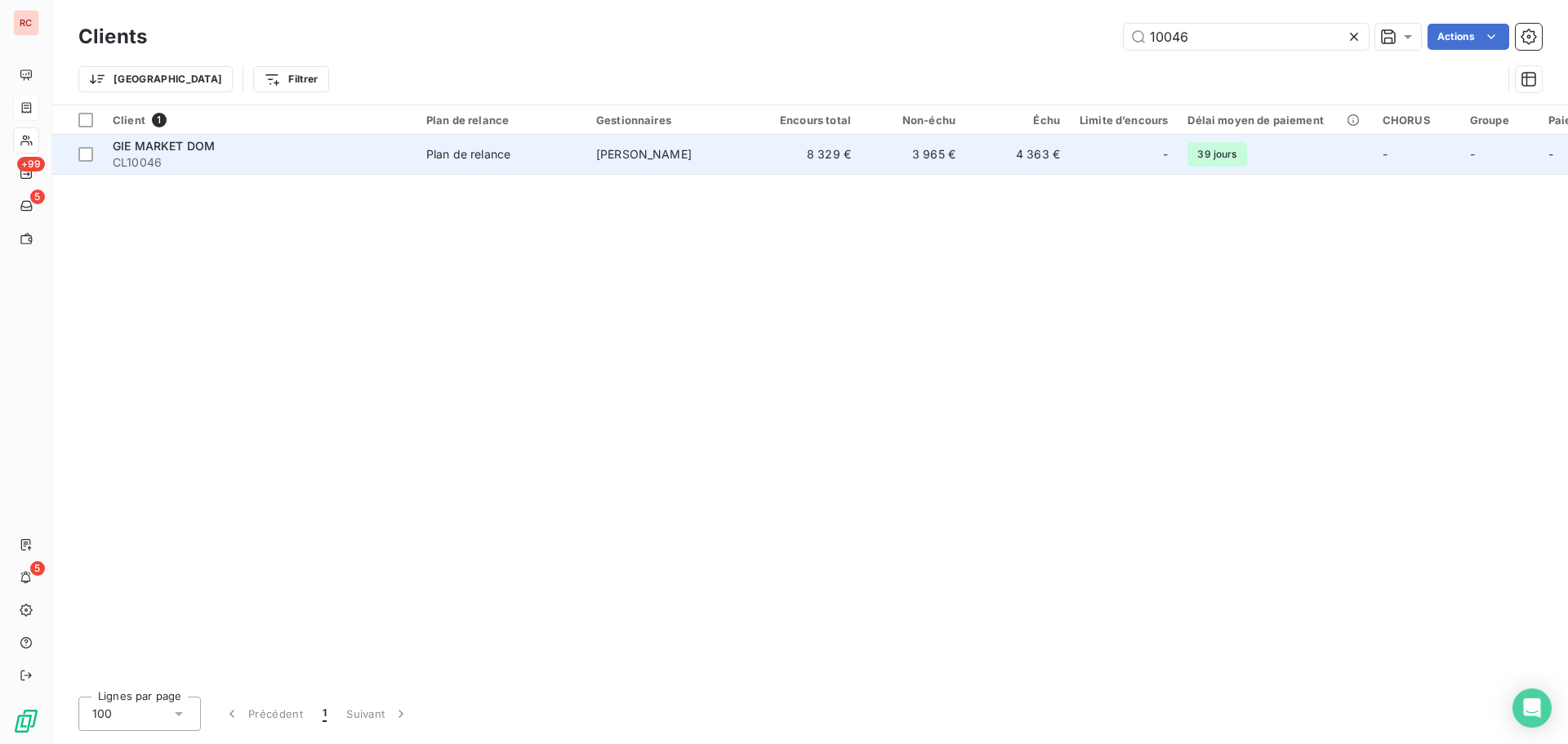
click at [222, 151] on div "GIE MARKET DOM" at bounding box center [260, 146] width 294 height 16
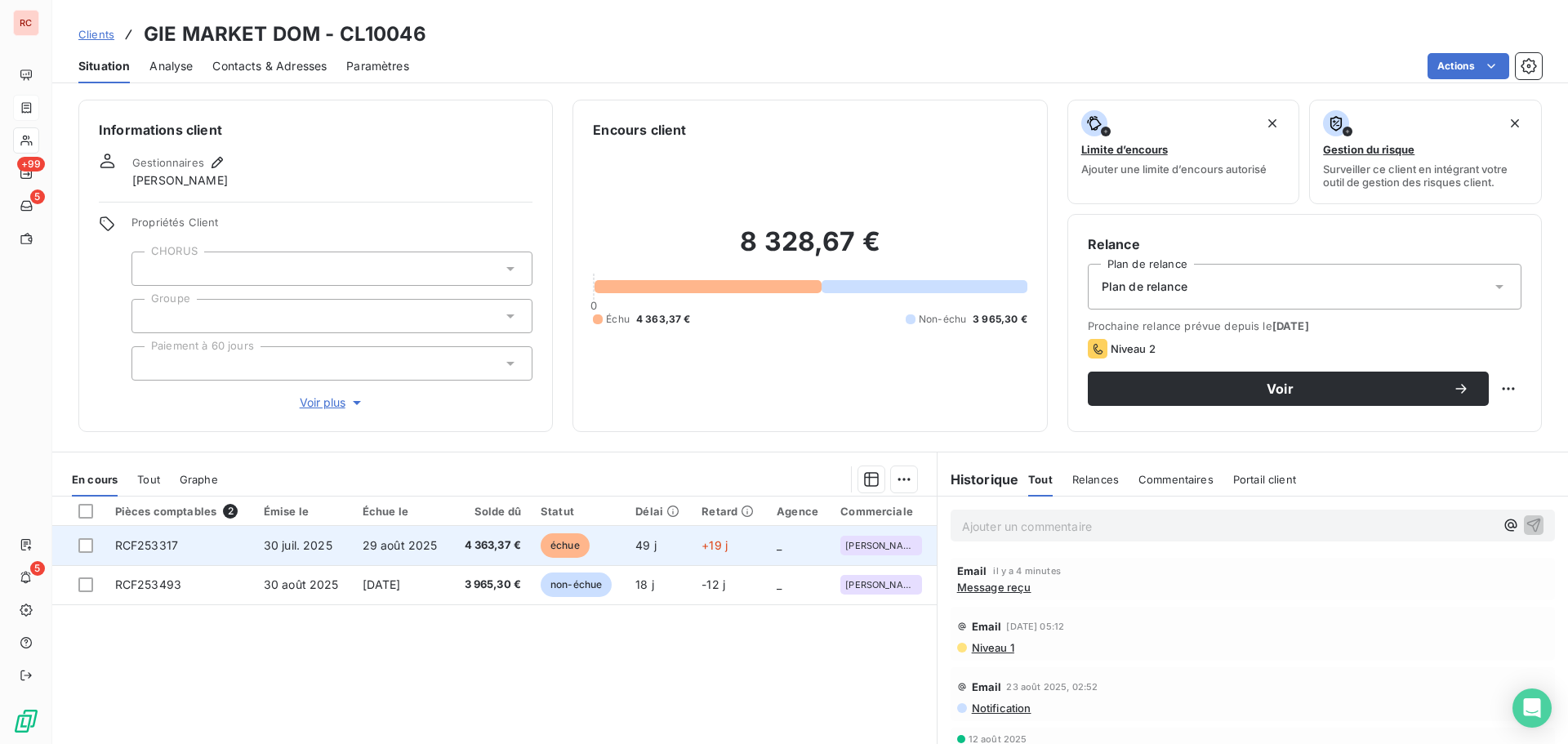
click at [403, 557] on td "29 août 2025" at bounding box center [402, 545] width 99 height 39
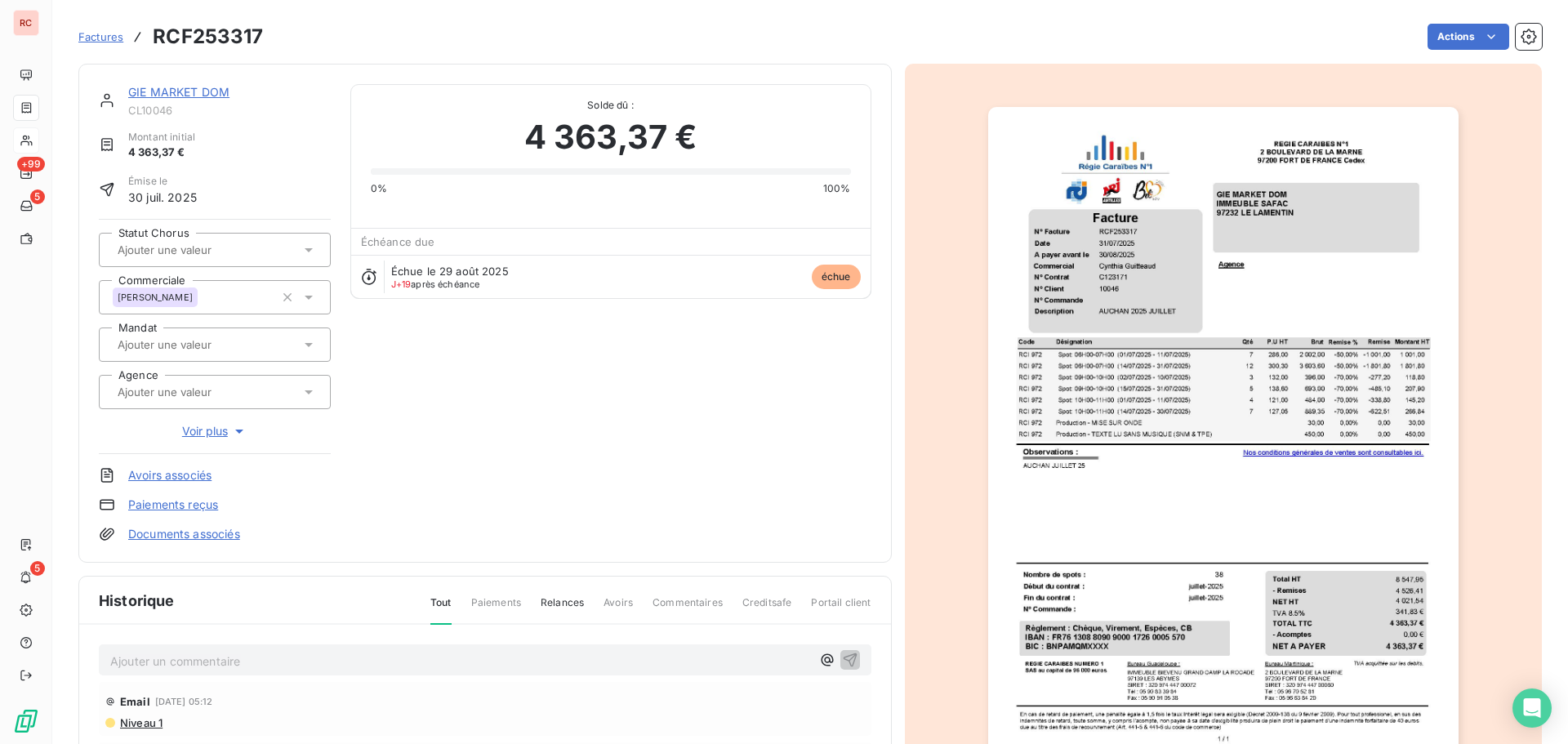
click at [151, 654] on p "Ajouter un commentaire ﻿" at bounding box center [460, 661] width 701 height 20
click at [846, 661] on icon "button" at bounding box center [850, 659] width 16 height 16
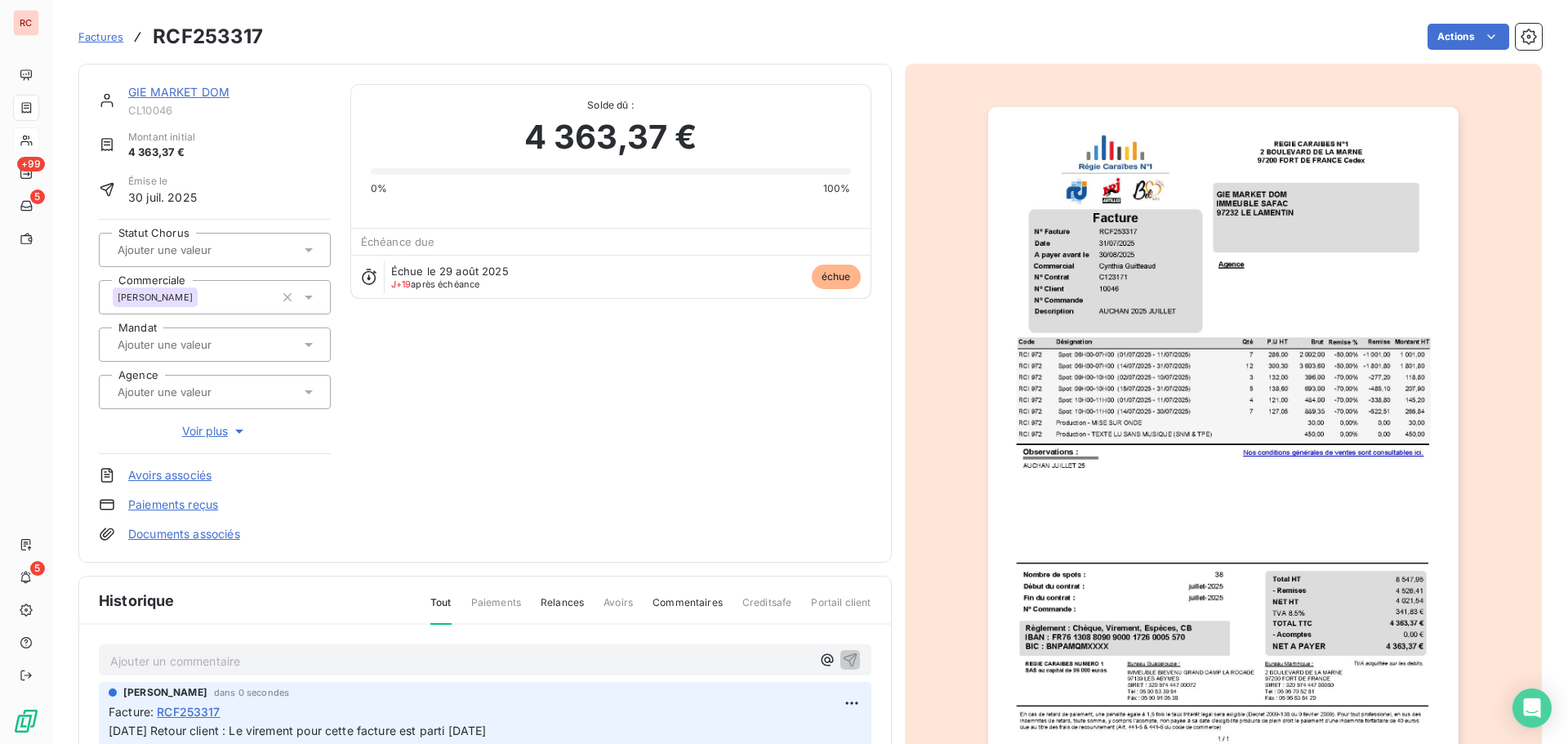
click at [422, 399] on div "GIE MARKET DOM CL10046 Montant initial 4 363,37 € Émise le 30 juil. 2025 Statut…" at bounding box center [486, 313] width 773 height 458
drag, startPoint x: 548, startPoint y: 733, endPoint x: 78, endPoint y: 739, distance: 470.0
copy span "17/09/2025 Retour client : Le virement pour cette facture est parti aujourd'hui"
click at [1428, 36] on html "RC +99 5 5 Factures RCF253317 Actions GIE MARKET DOM CL10046 Montant initial 4 …" at bounding box center [784, 372] width 1568 height 744
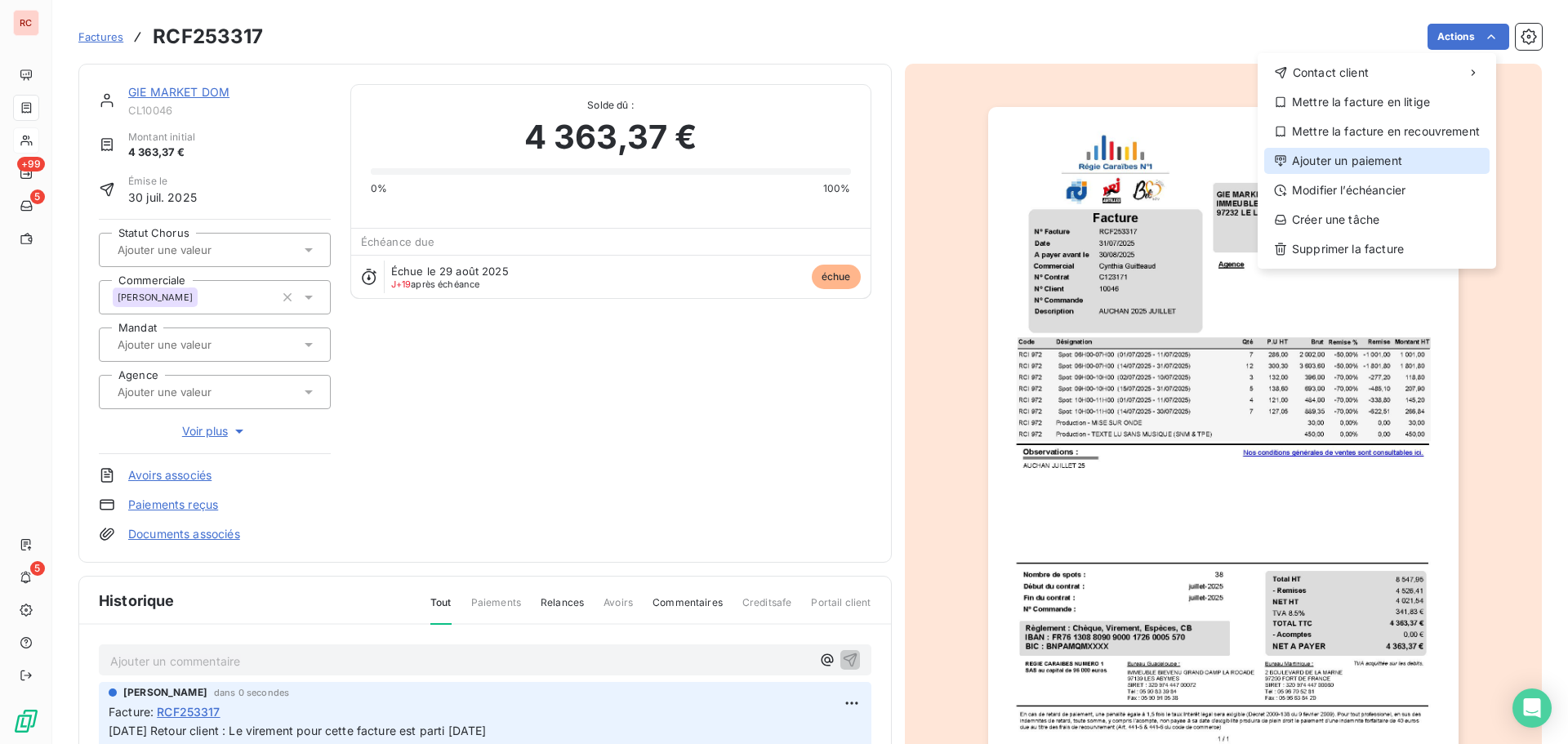
click at [1317, 158] on div "Ajouter un paiement" at bounding box center [1377, 161] width 225 height 26
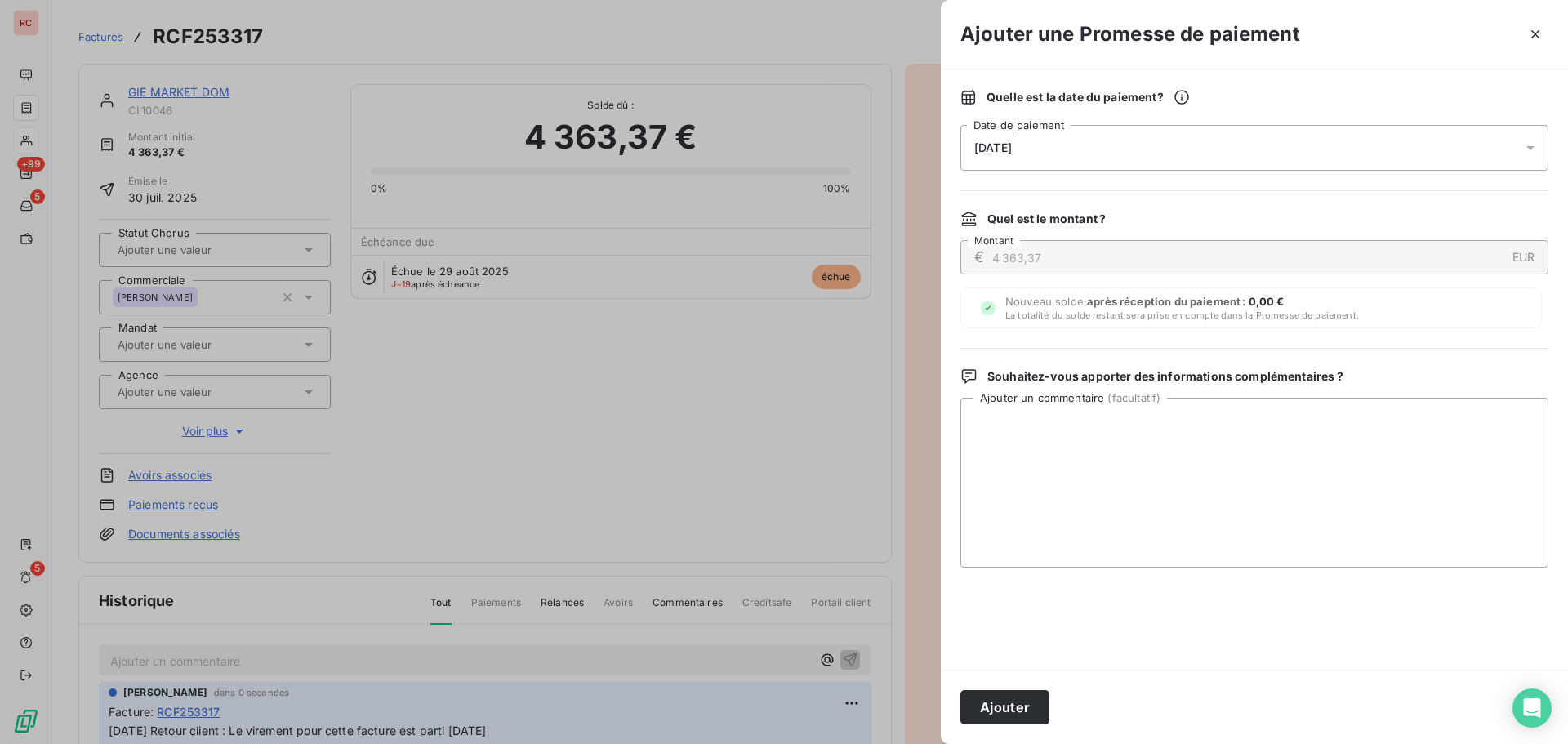
click at [1533, 146] on icon at bounding box center [1530, 148] width 8 height 4
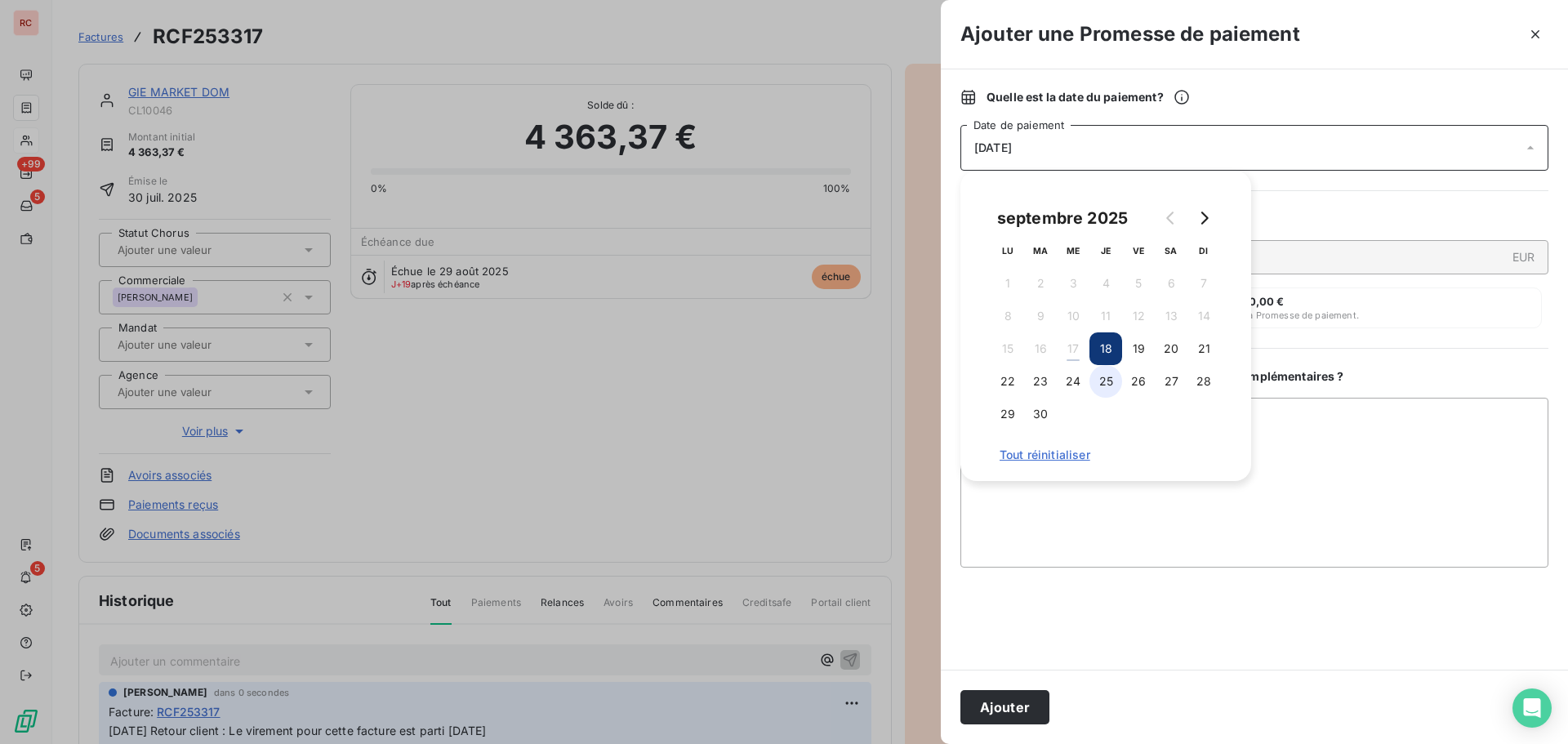
click at [1092, 382] on button "25" at bounding box center [1105, 381] width 33 height 33
click at [1049, 384] on button "23" at bounding box center [1041, 381] width 33 height 33
click at [1073, 380] on button "24" at bounding box center [1073, 381] width 33 height 33
click at [1164, 497] on textarea "Ajouter un commentaire ( facultatif )" at bounding box center [1254, 483] width 588 height 170
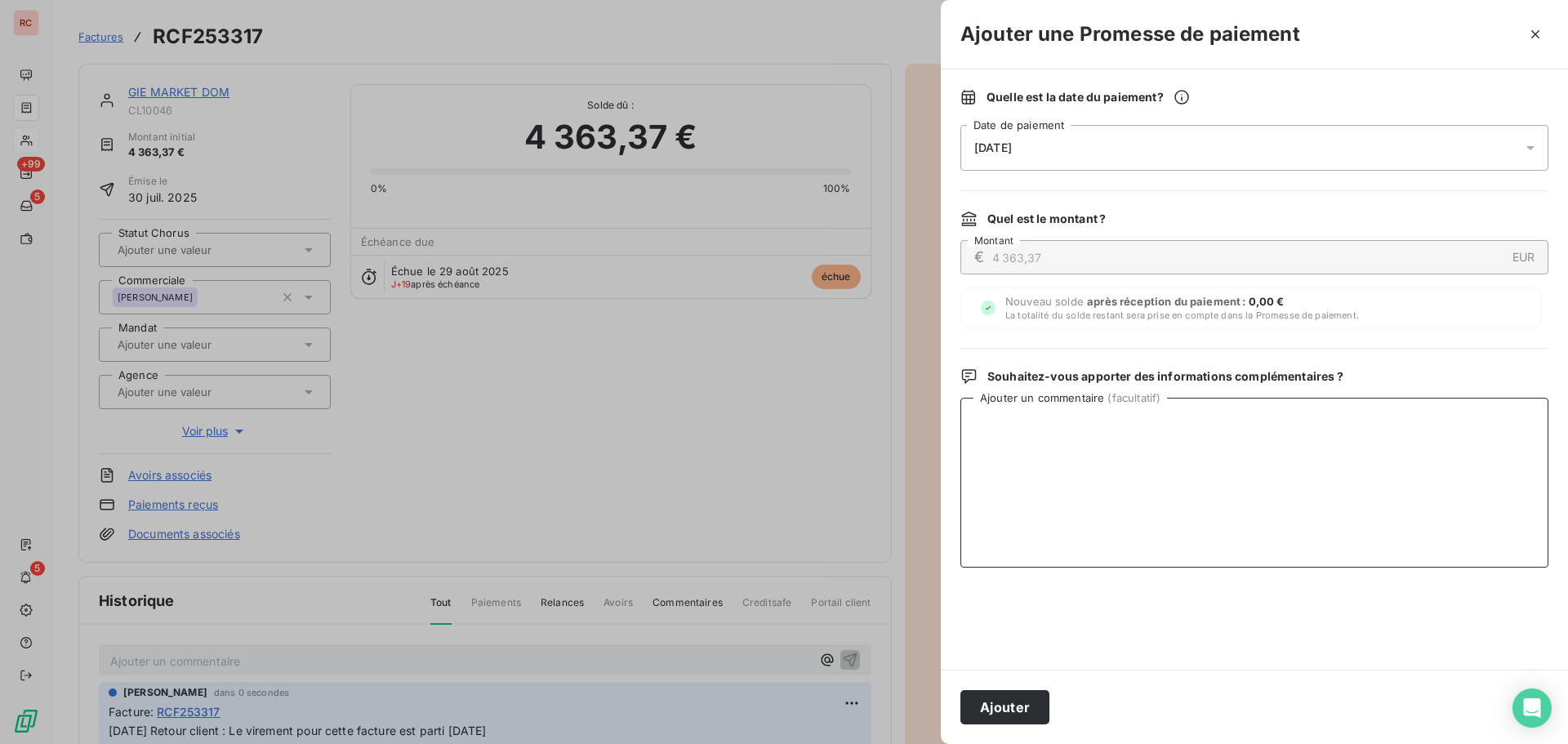
paste textarea "17/09/2025 Retour client : Le virement pour cette facture est parti aujourd'hui"
type textarea "17/09/2025 Retour client : Le virement pour cette facture est parti aujourd'hui"
click at [970, 706] on button "Ajouter" at bounding box center [1005, 708] width 89 height 35
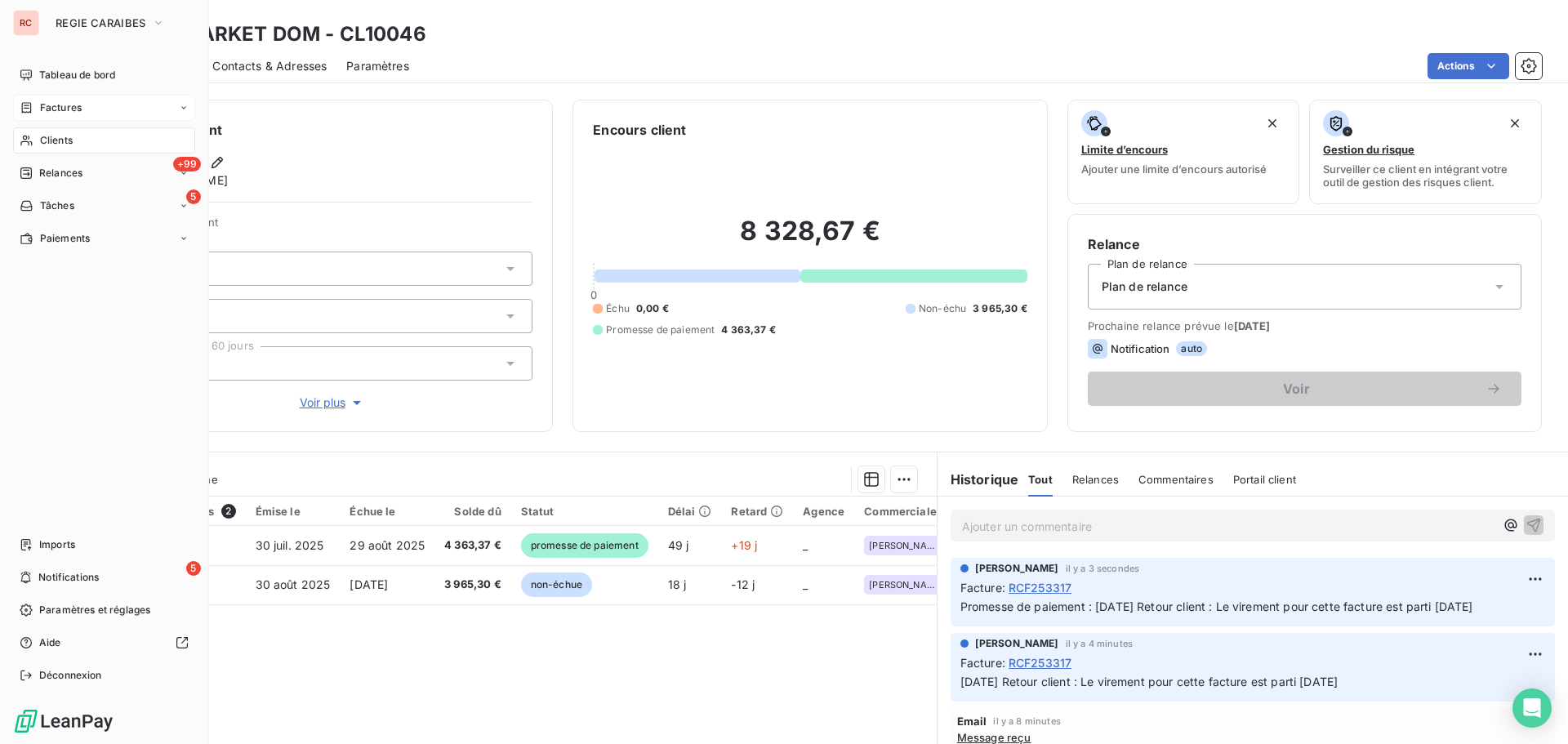
click at [58, 136] on span "Clients" at bounding box center [56, 140] width 33 height 15
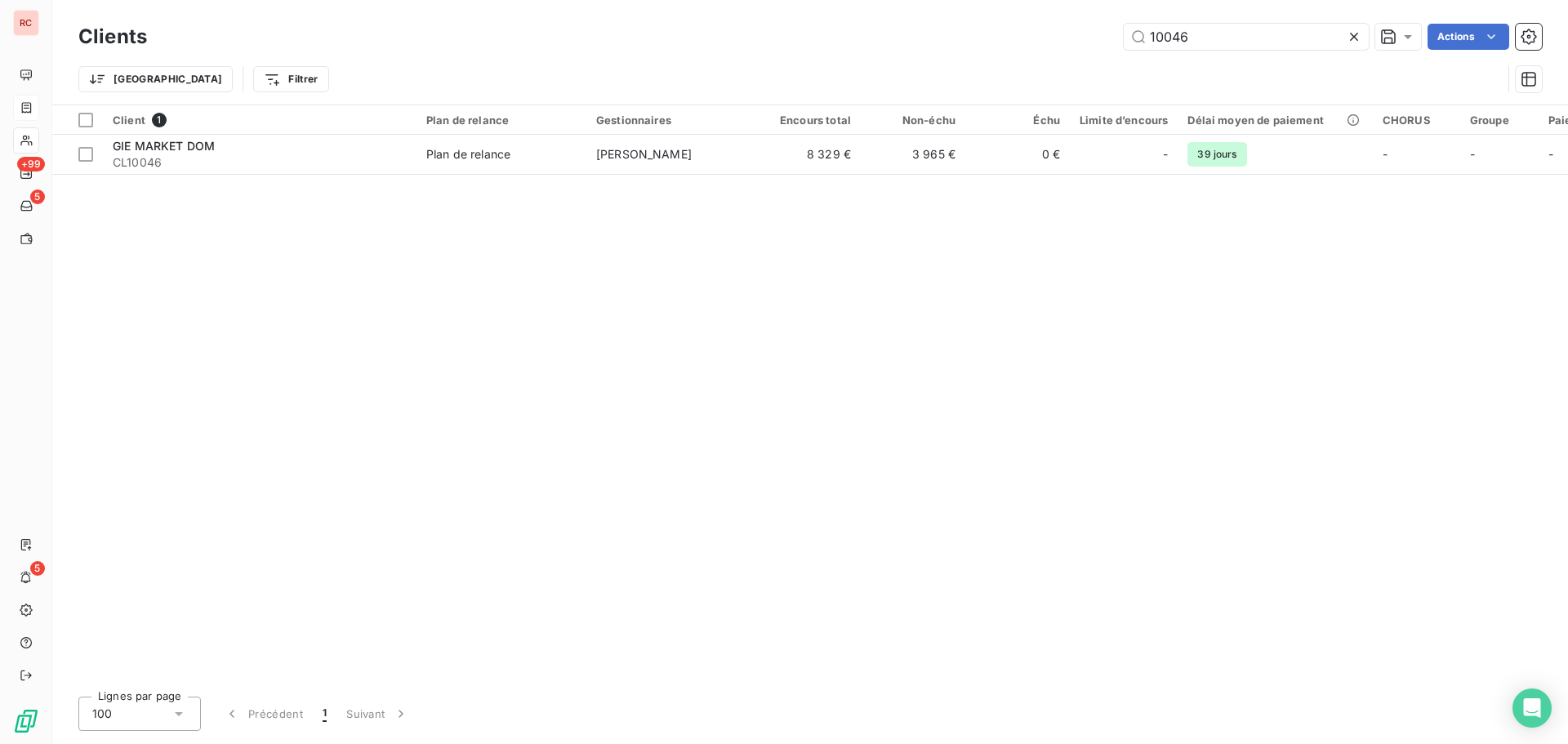
drag, startPoint x: 1203, startPoint y: 26, endPoint x: 1129, endPoint y: 51, distance: 78.1
click at [1129, 51] on div "Clients 10046 Actions" at bounding box center [809, 36] width 1463 height 35
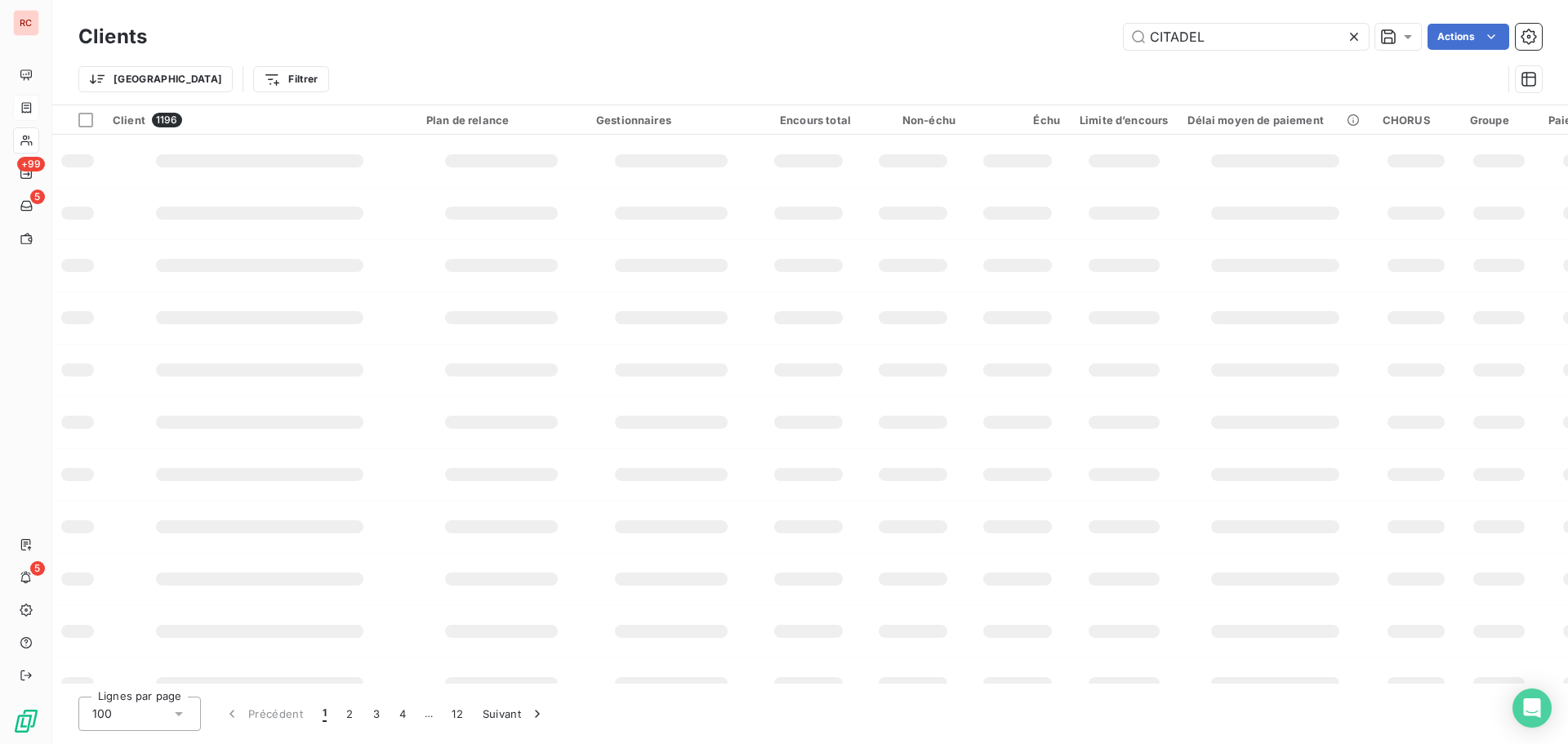
type input "CITADEL"
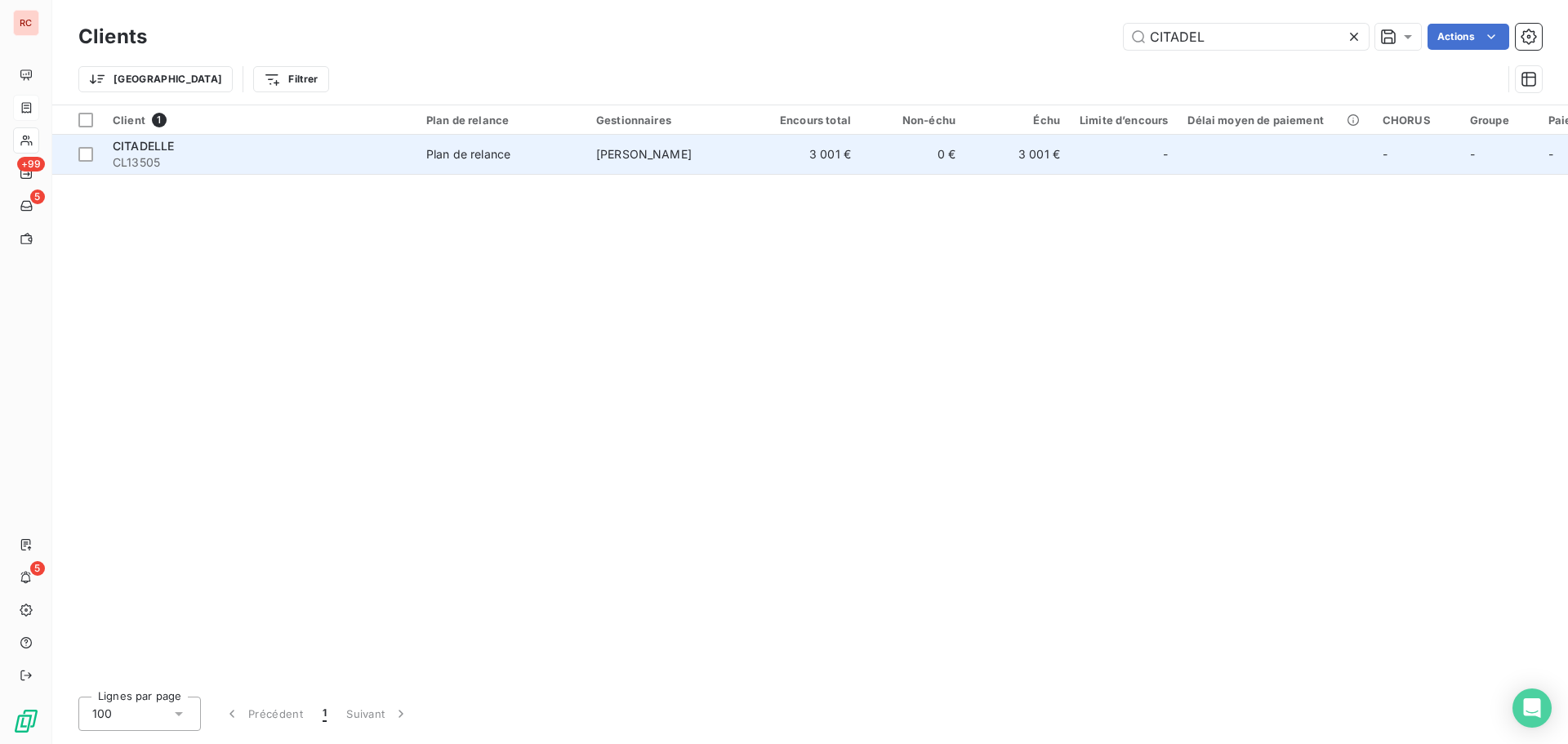
click at [512, 161] on span "Plan de relance" at bounding box center [502, 154] width 151 height 16
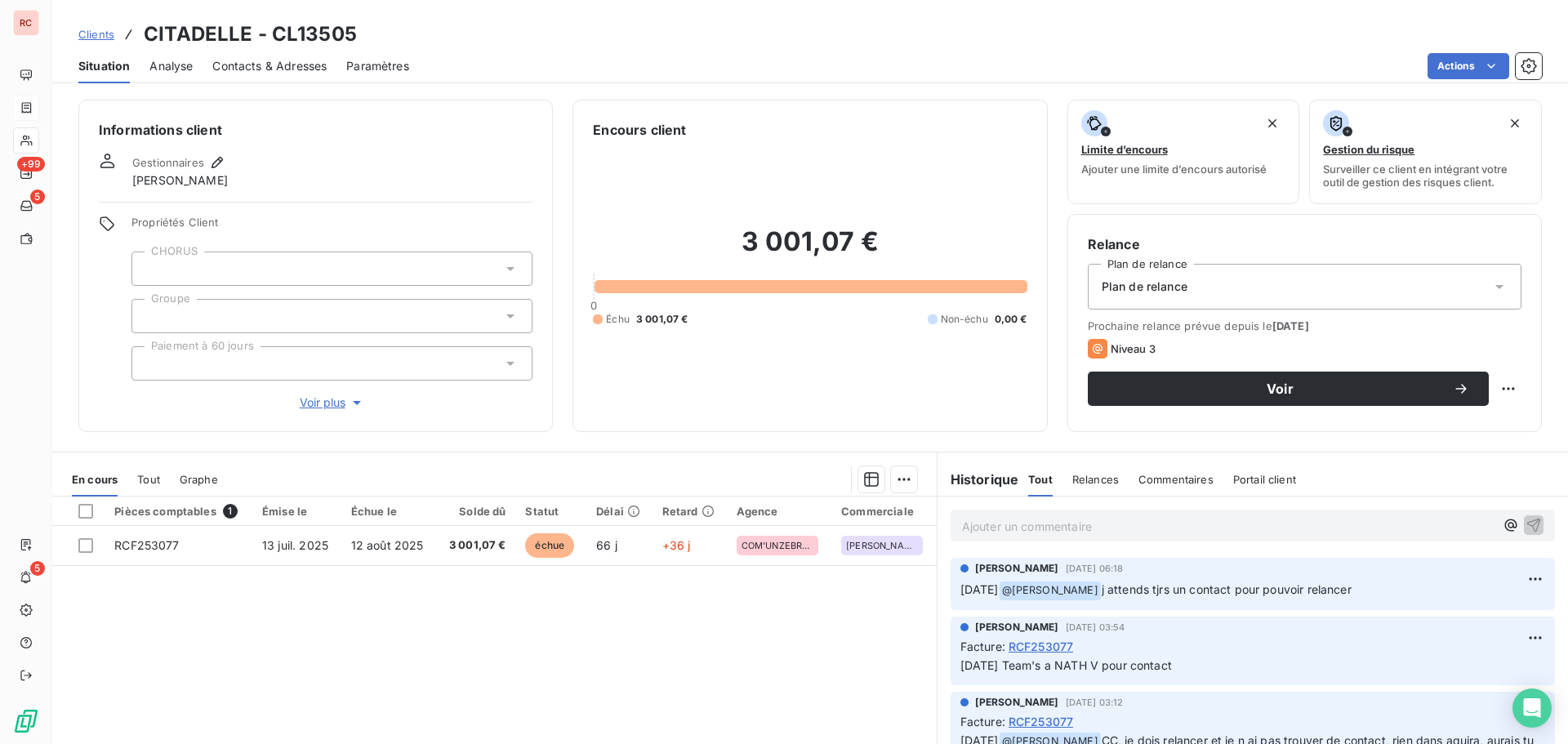
click at [305, 66] on span "Contacts & Adresses" at bounding box center [269, 66] width 114 height 16
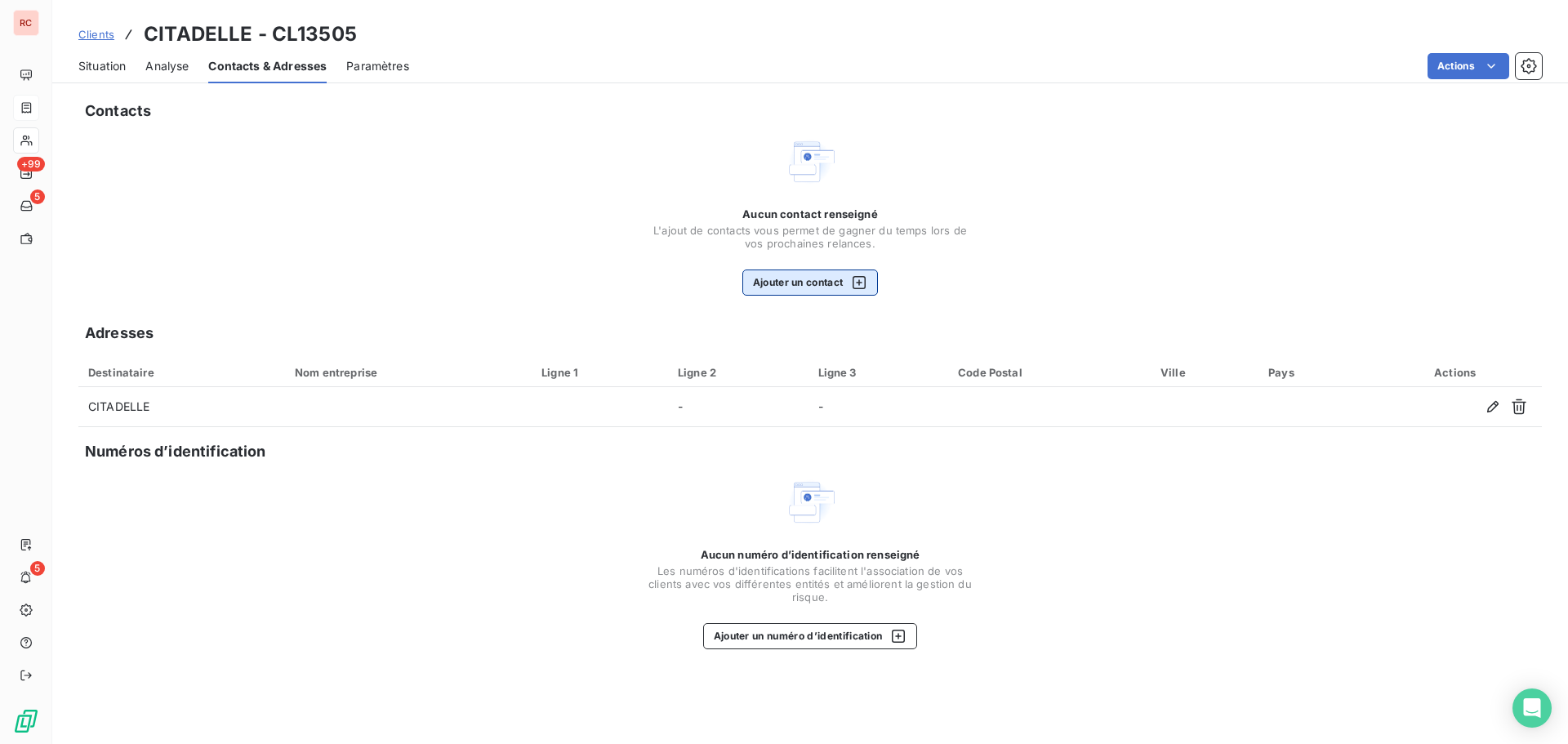
click at [785, 284] on button "Ajouter un contact" at bounding box center [811, 282] width 137 height 26
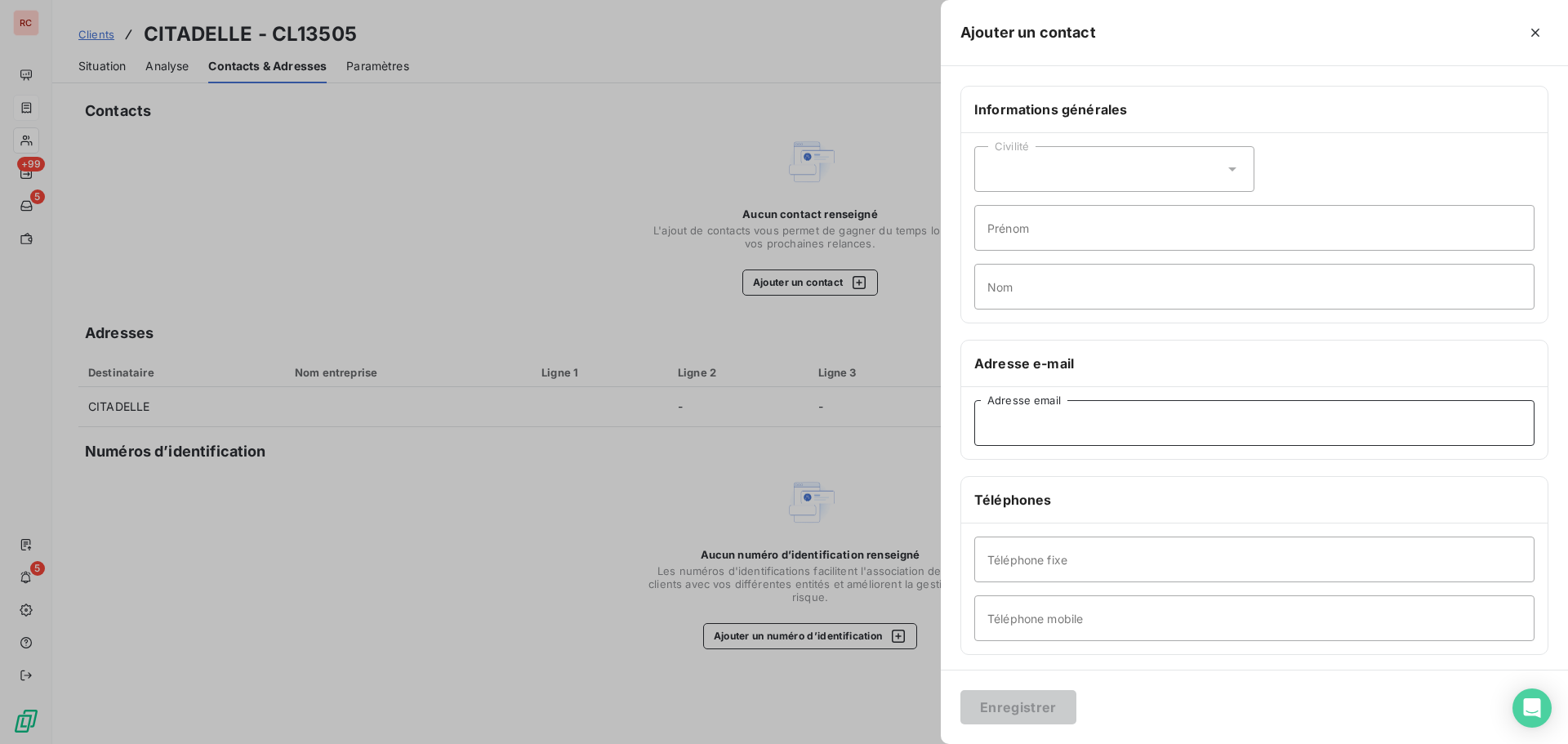
click at [1028, 411] on input "Adresse email" at bounding box center [1254, 424] width 560 height 46
paste input "aborius@citadelle-sa.com"
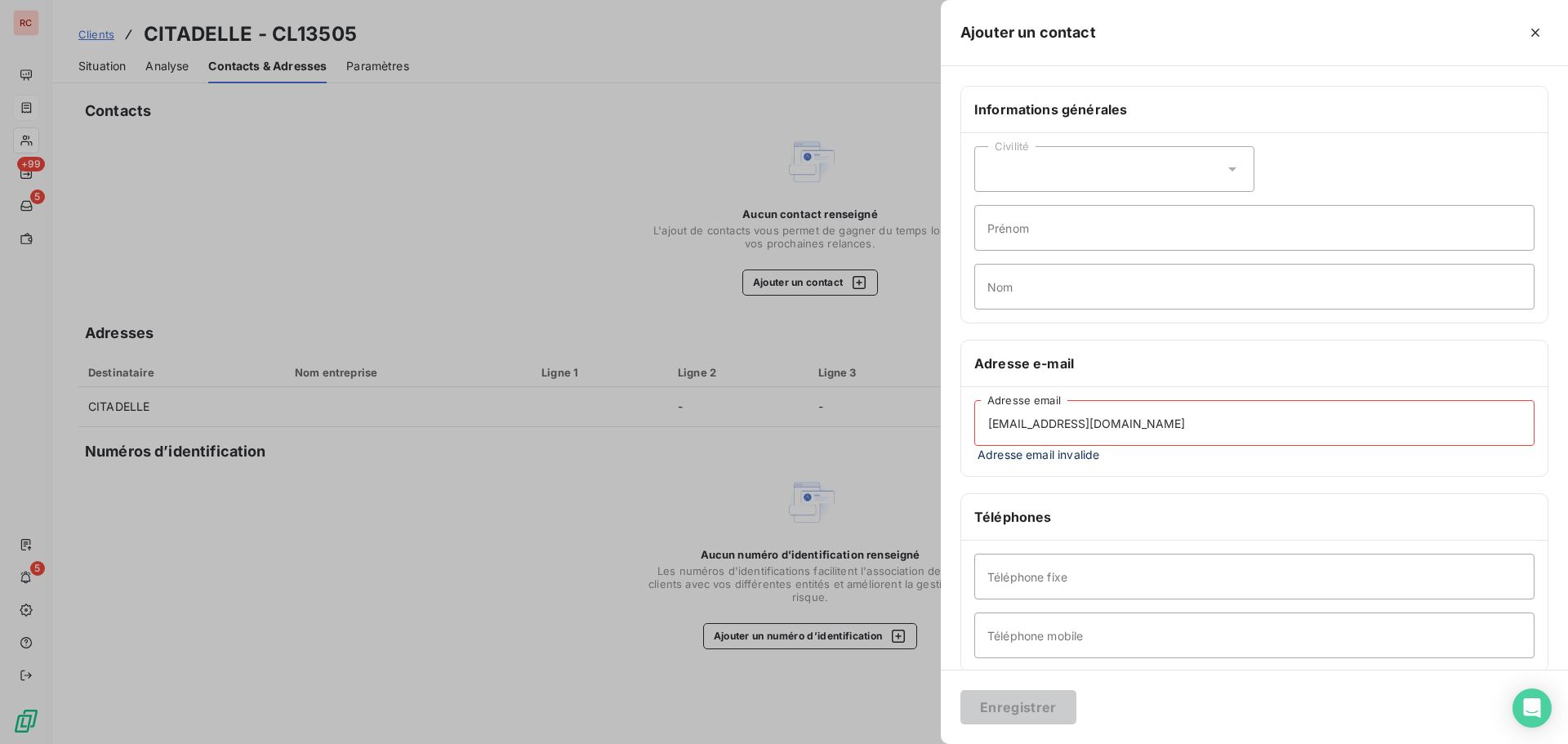
click at [1213, 437] on input "aborius@citadelle-sa.com" at bounding box center [1254, 424] width 560 height 46
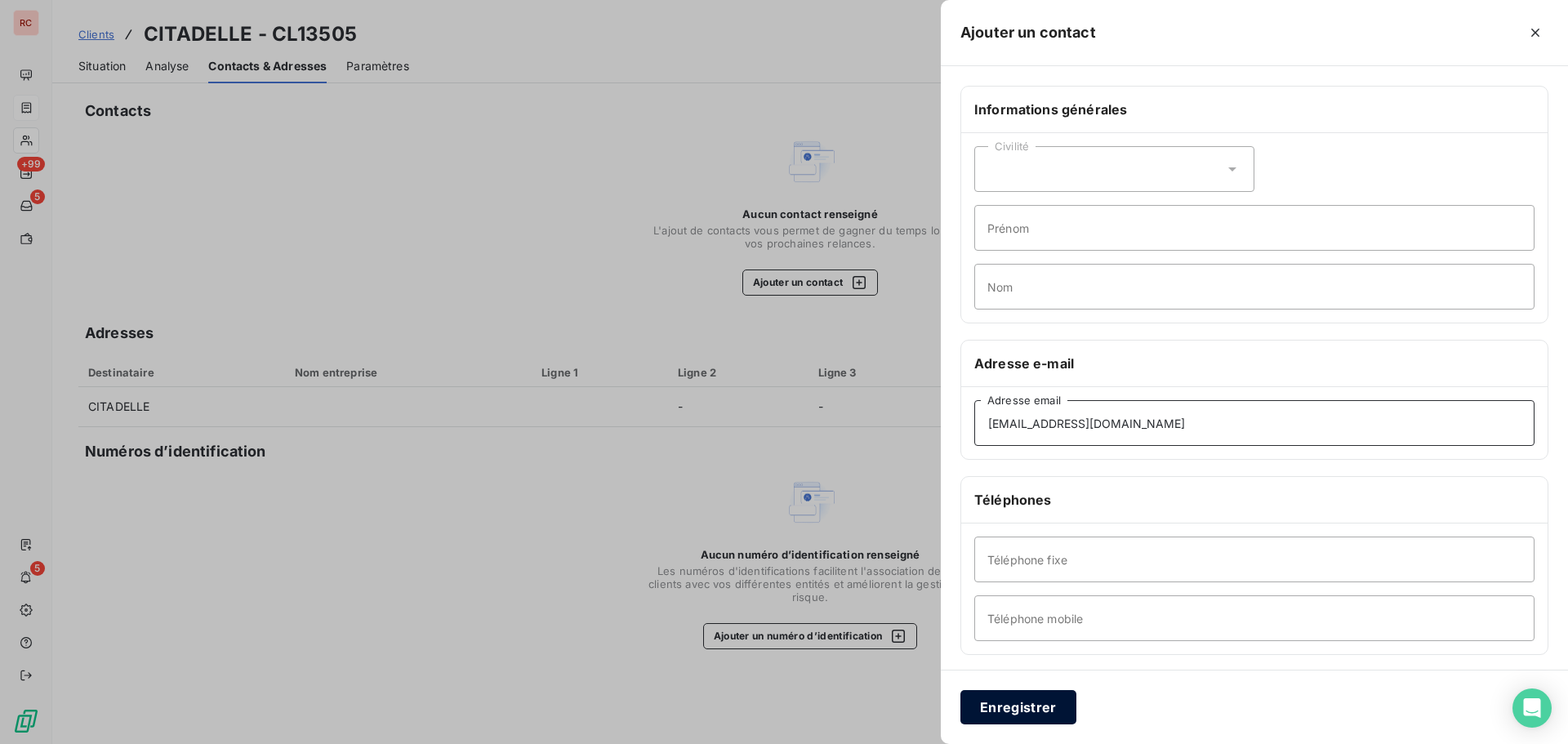
type input "aborius@citadelle-sa.com"
drag, startPoint x: 1007, startPoint y: 708, endPoint x: 994, endPoint y: 704, distance: 13.6
click at [1007, 709] on button "Enregistrer" at bounding box center [1018, 708] width 116 height 35
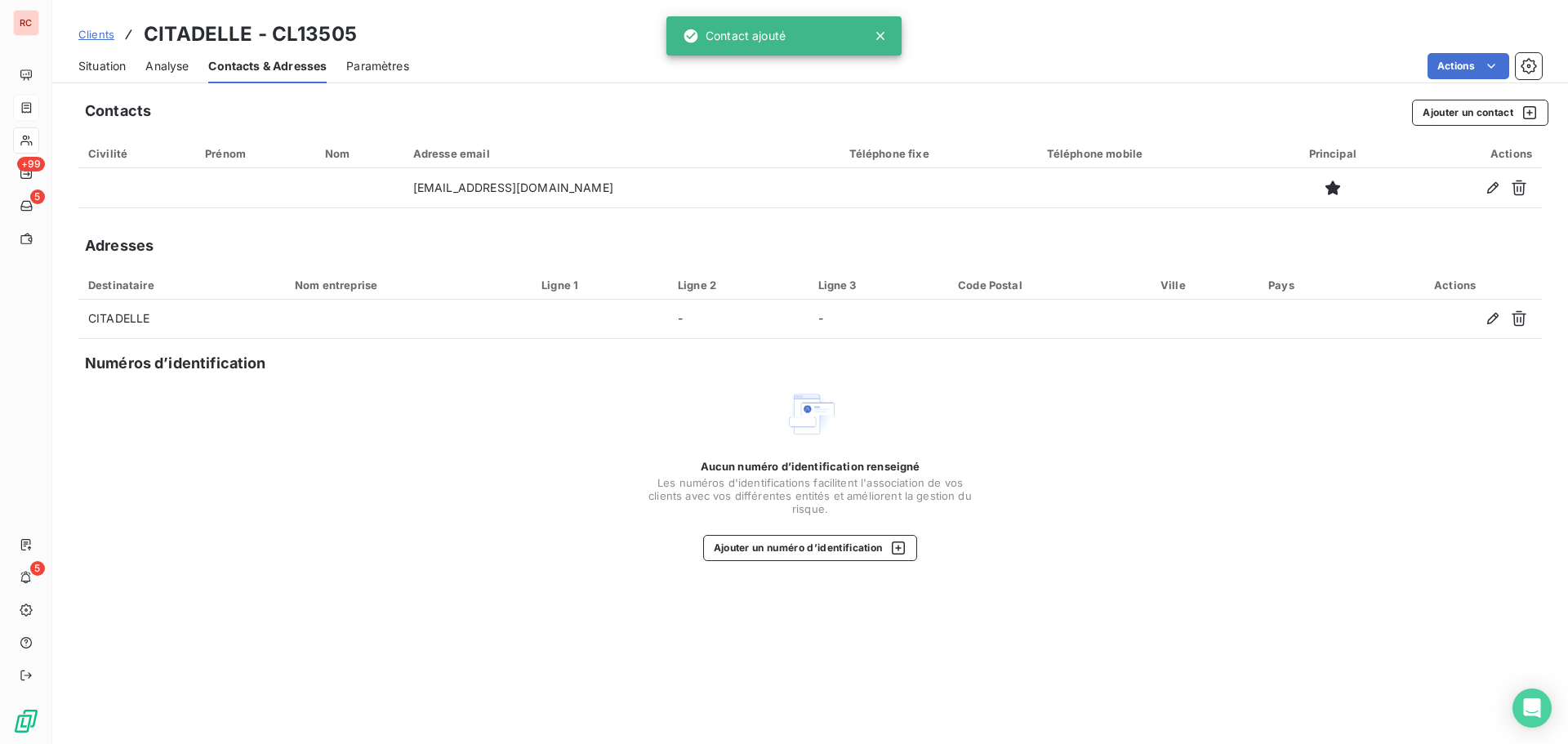
click at [111, 65] on span "Situation" at bounding box center [101, 66] width 47 height 16
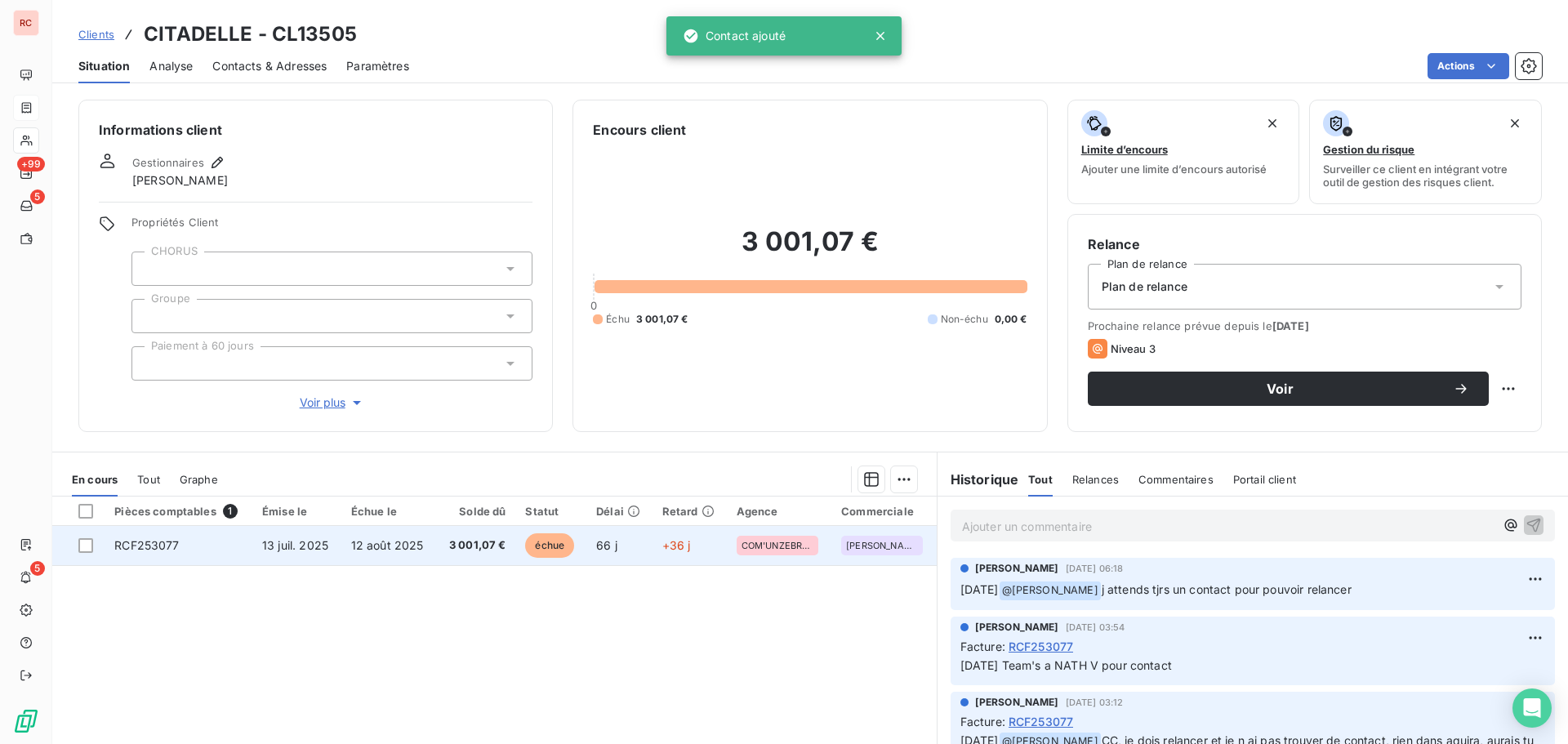
click at [181, 548] on td "RCF253077" at bounding box center [178, 545] width 148 height 39
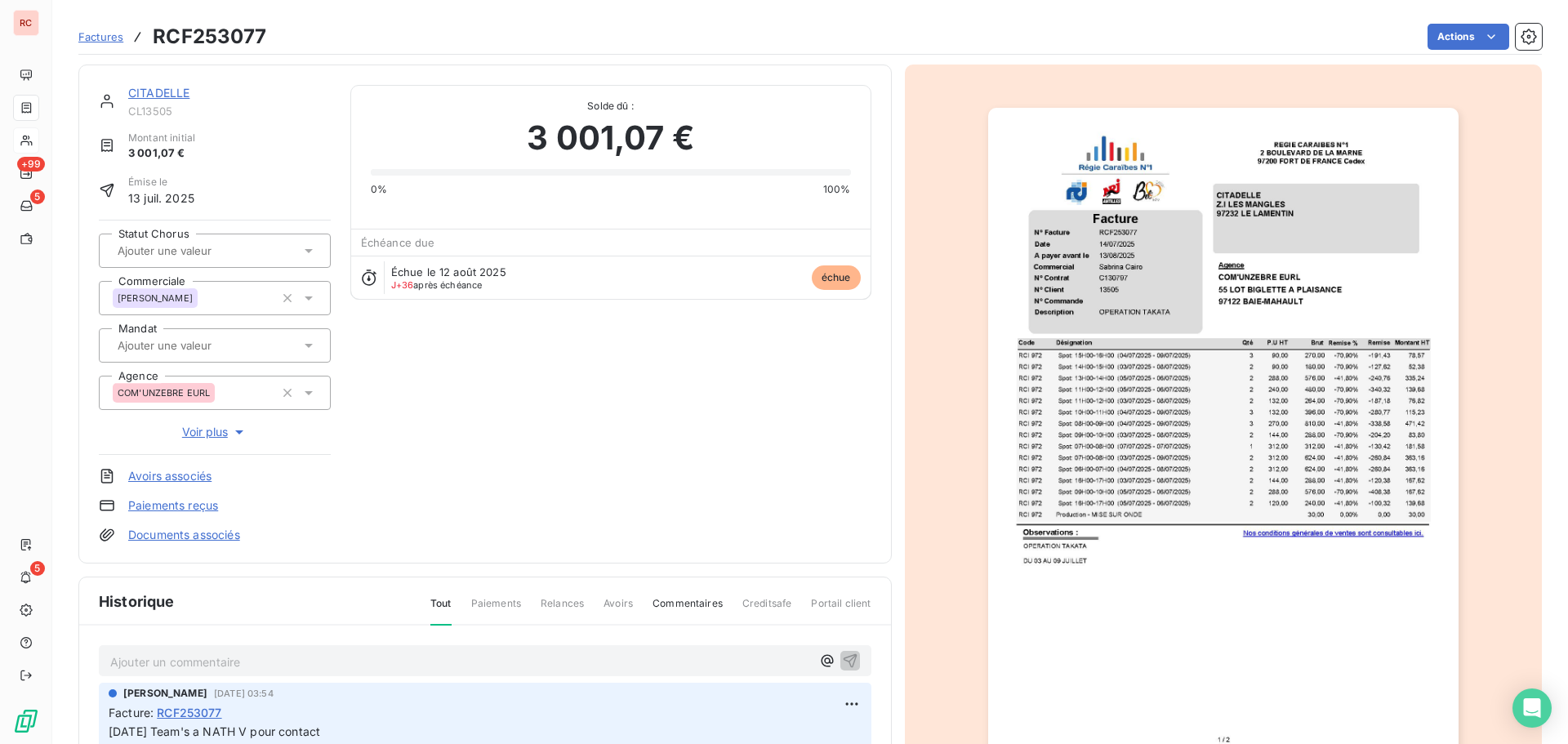
scroll to position [2, 0]
click at [129, 651] on p "Ajouter un commentaire ﻿" at bounding box center [460, 661] width 701 height 20
click at [842, 662] on icon "button" at bounding box center [850, 659] width 16 height 16
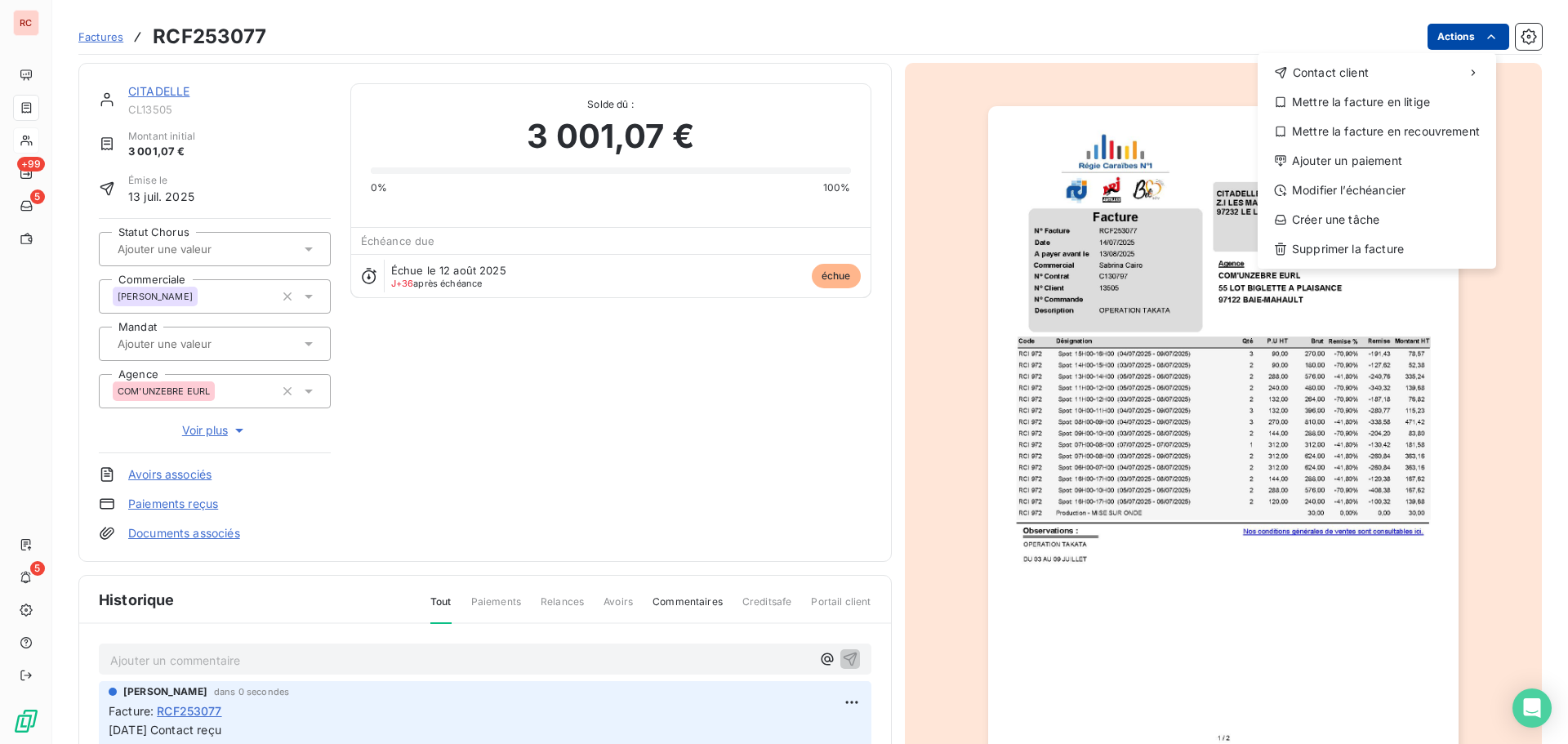
click at [1462, 43] on html "RC +99 5 5 Factures RCF253077 Actions Contact client Mettre la facture en litig…" at bounding box center [784, 372] width 1568 height 744
click at [849, 489] on html "RC +99 5 5 Factures RCF253077 Actions Contact client Mettre la facture en litig…" at bounding box center [784, 372] width 1568 height 744
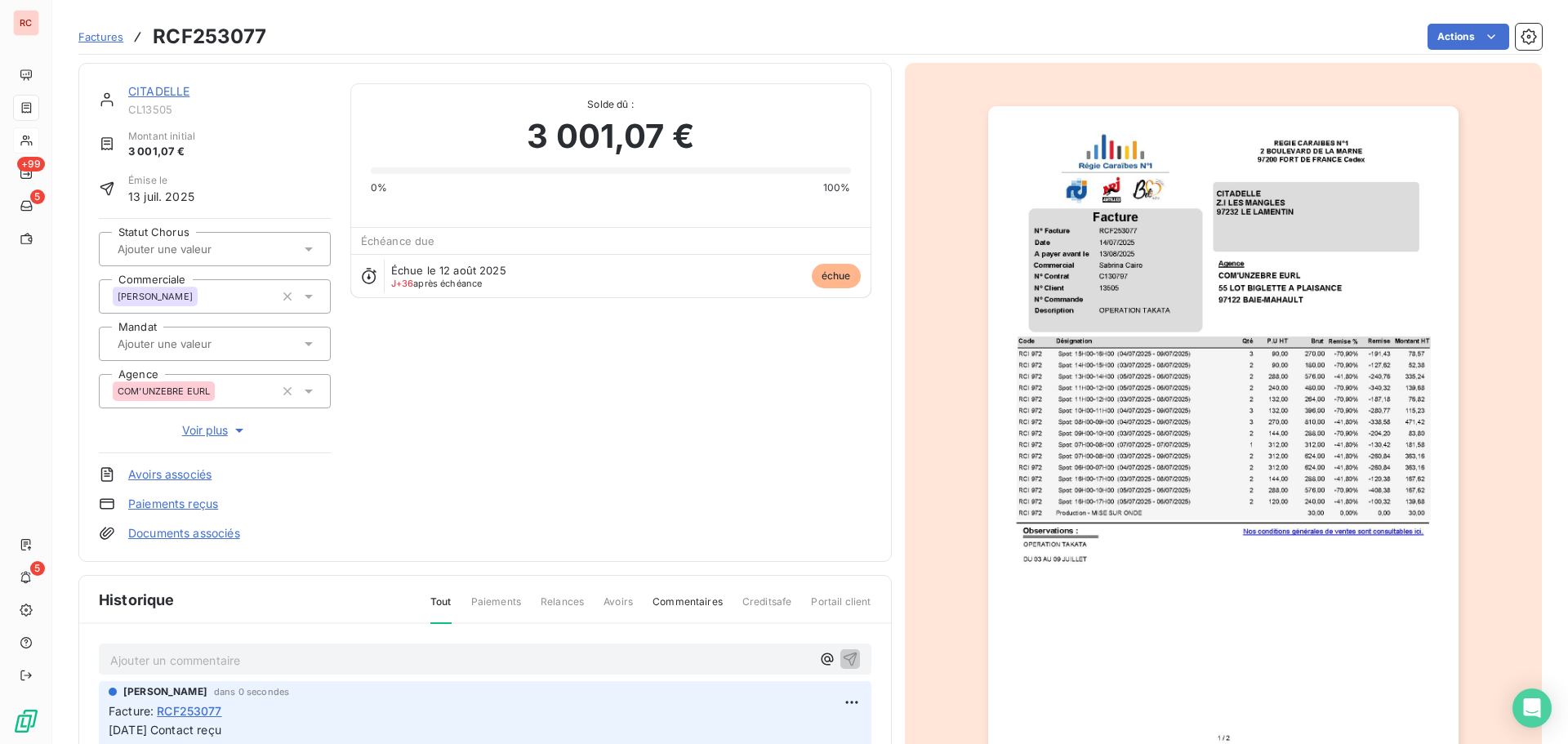
click at [175, 96] on link "CITADELLE" at bounding box center [159, 91] width 61 height 14
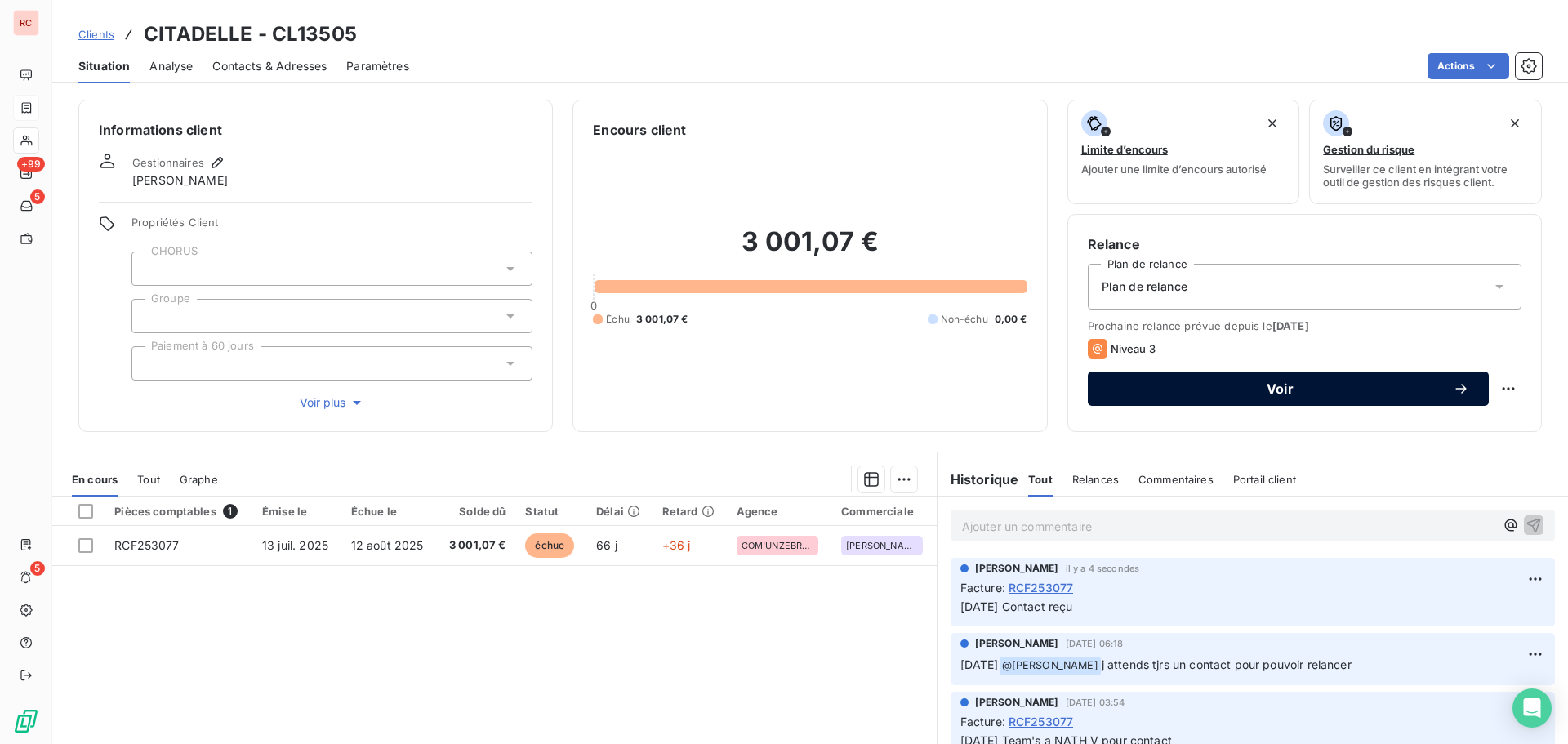
click at [1170, 390] on span "Voir" at bounding box center [1281, 388] width 346 height 13
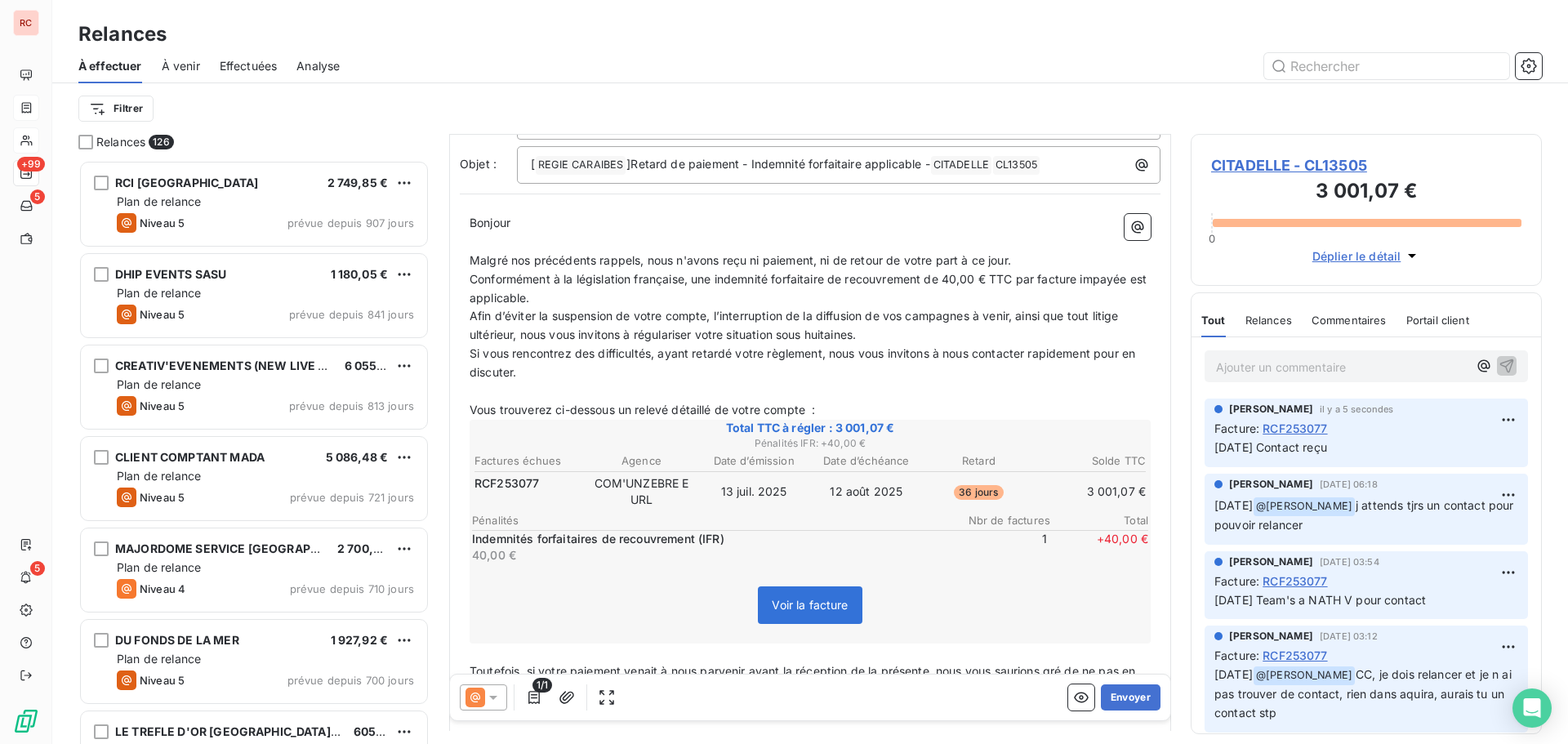
scroll to position [328, 0]
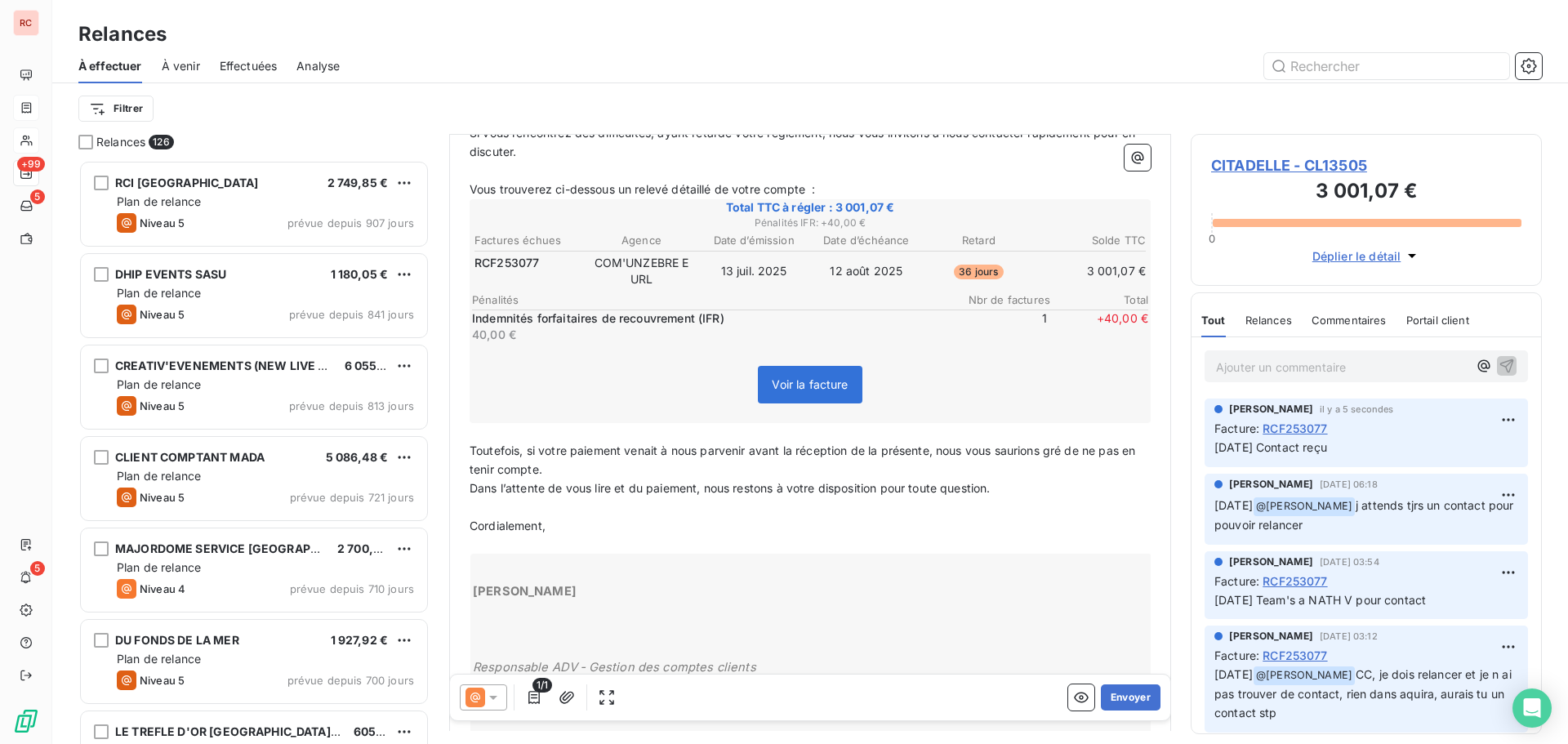
click at [497, 696] on icon at bounding box center [493, 698] width 8 height 4
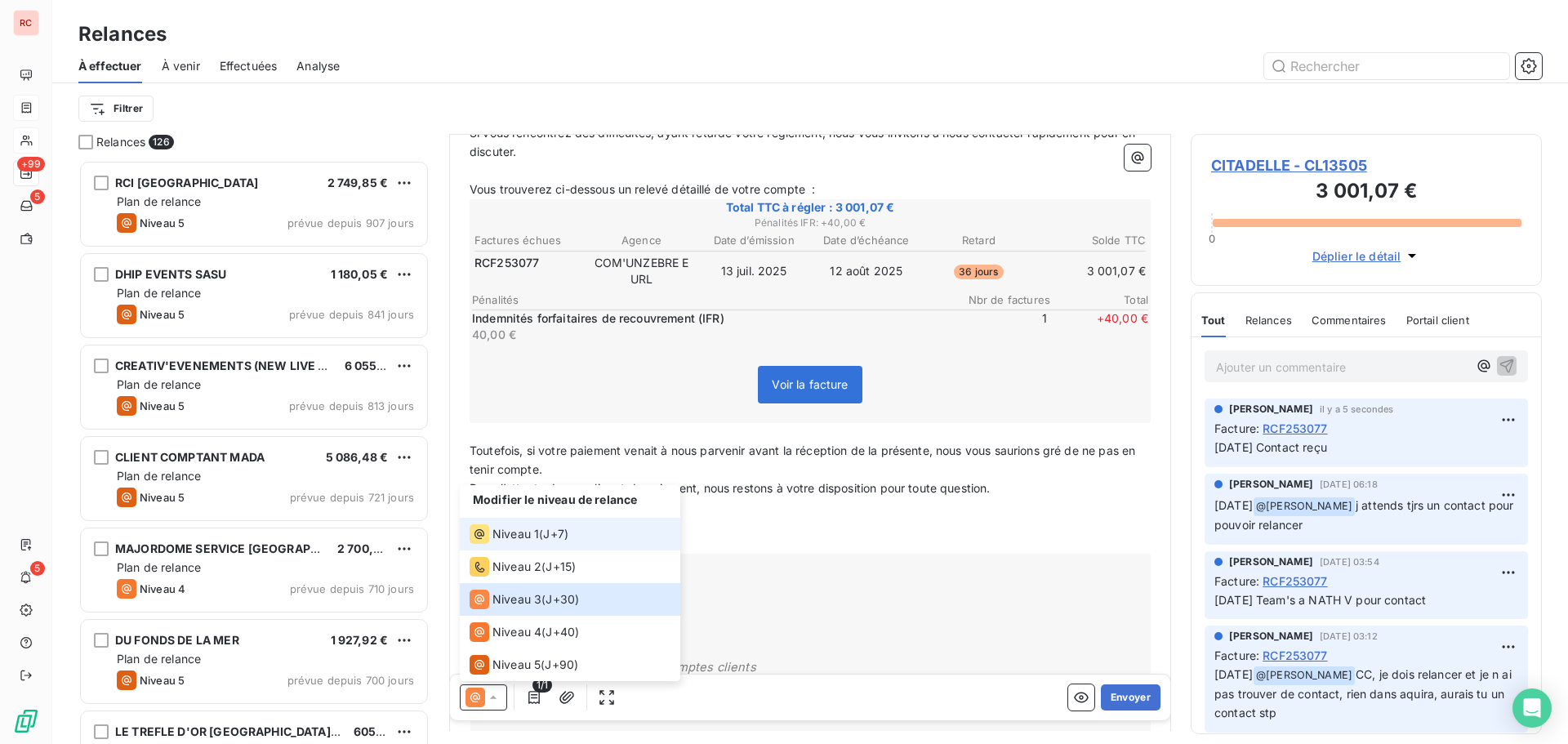
click at [550, 539] on span "J+7 )" at bounding box center [556, 534] width 26 height 16
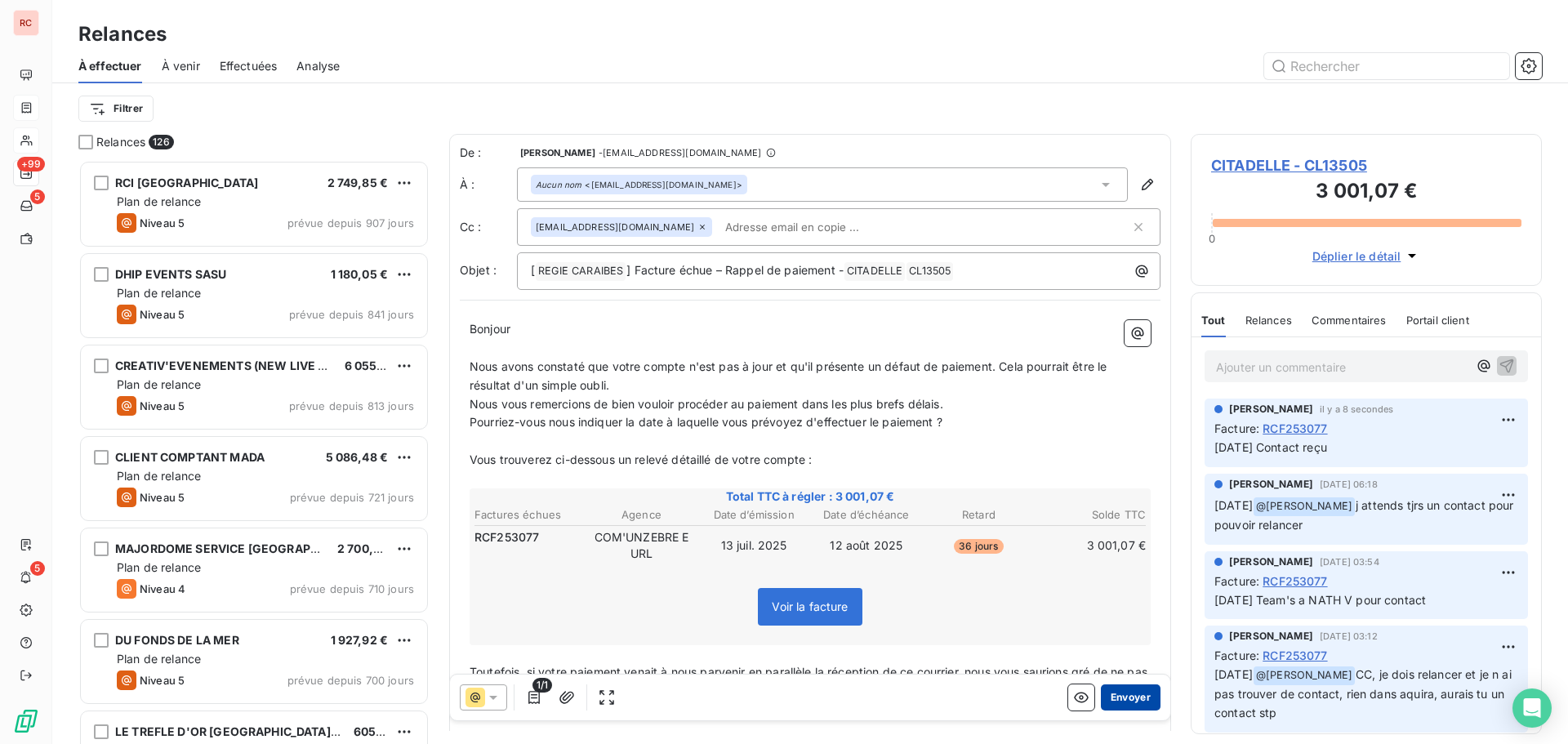
click at [1101, 700] on button "Envoyer" at bounding box center [1130, 697] width 59 height 26
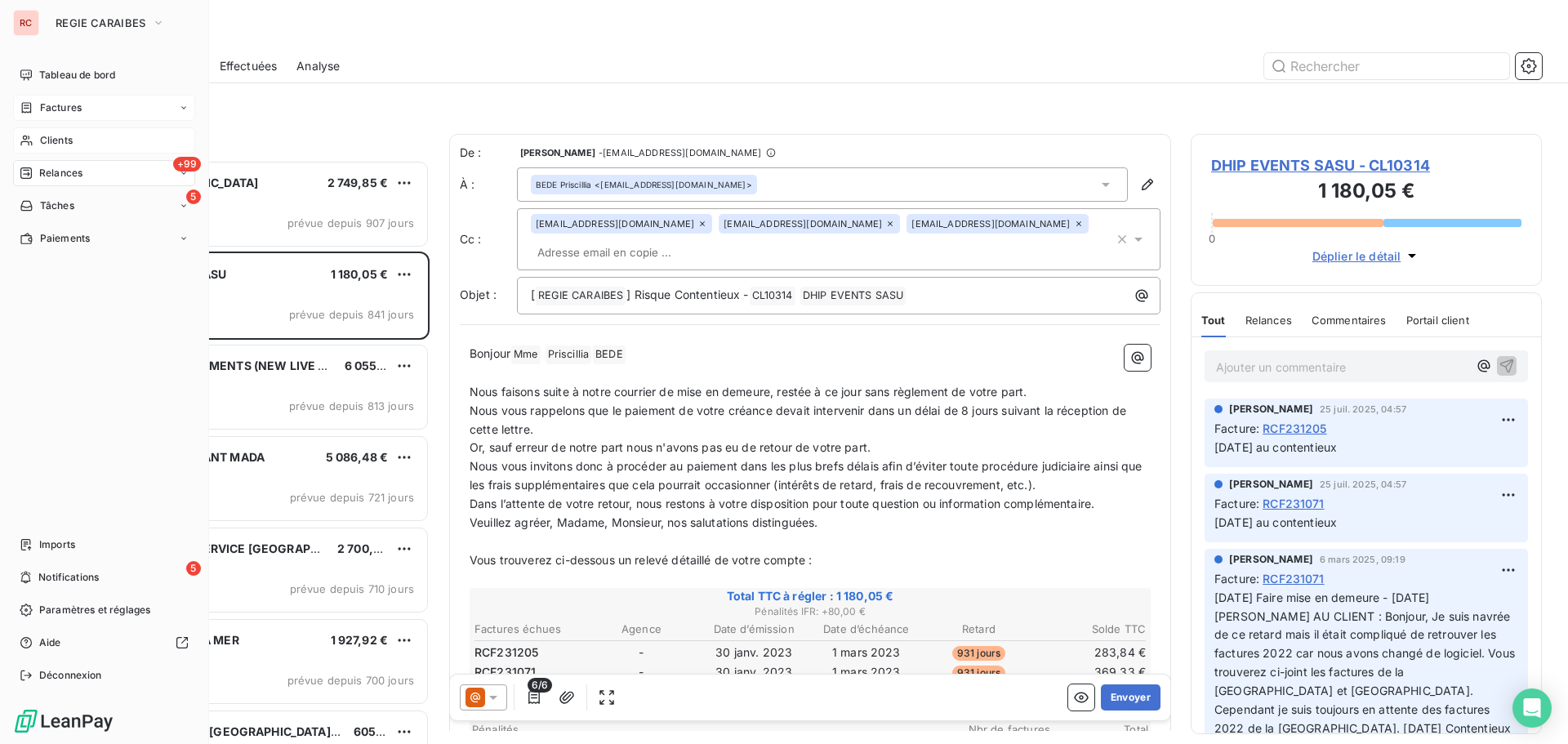
click at [61, 145] on span "Clients" at bounding box center [56, 140] width 33 height 15
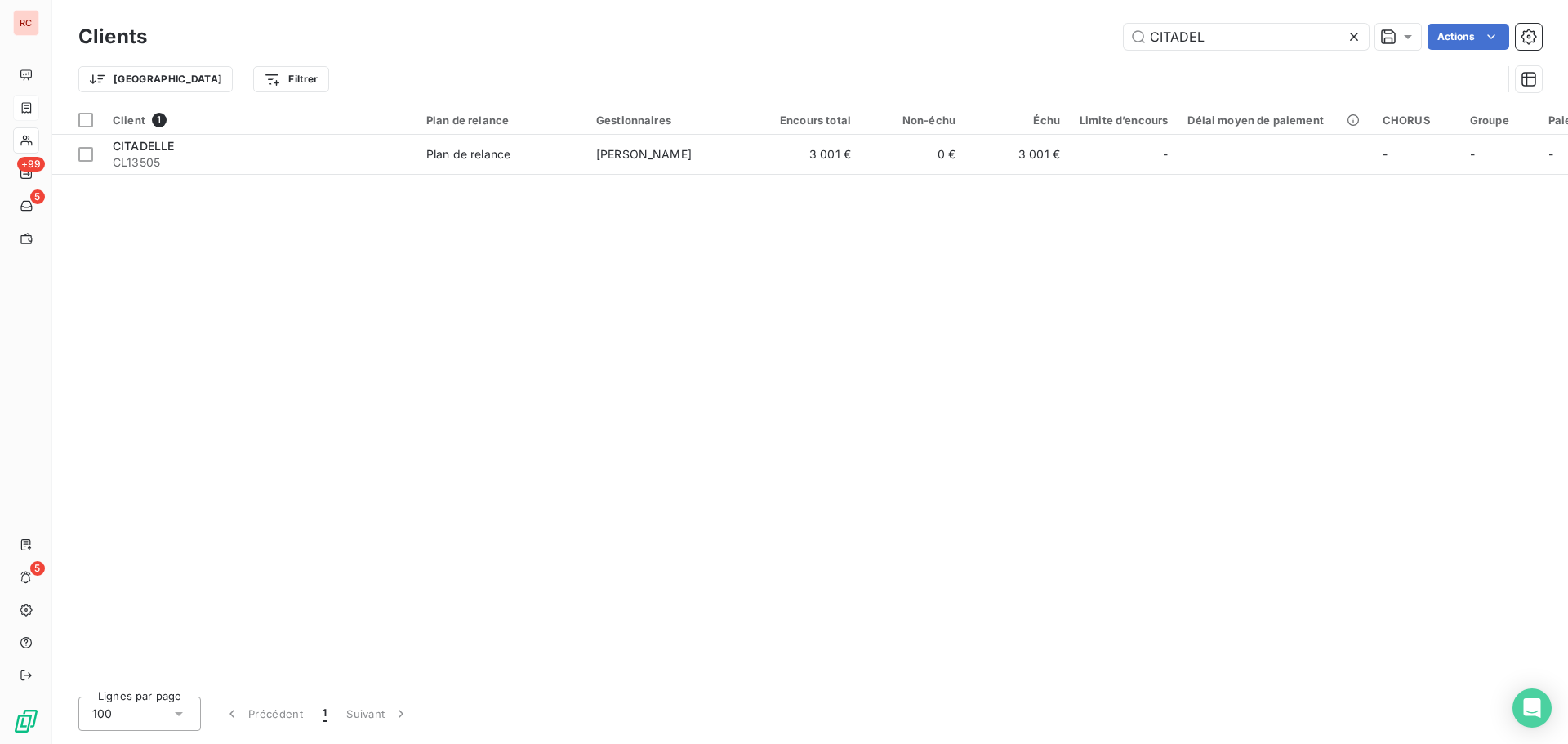
drag, startPoint x: 1229, startPoint y: 43, endPoint x: 1072, endPoint y: 37, distance: 157.1
click at [1072, 37] on div "CITADEL Actions" at bounding box center [854, 36] width 1376 height 26
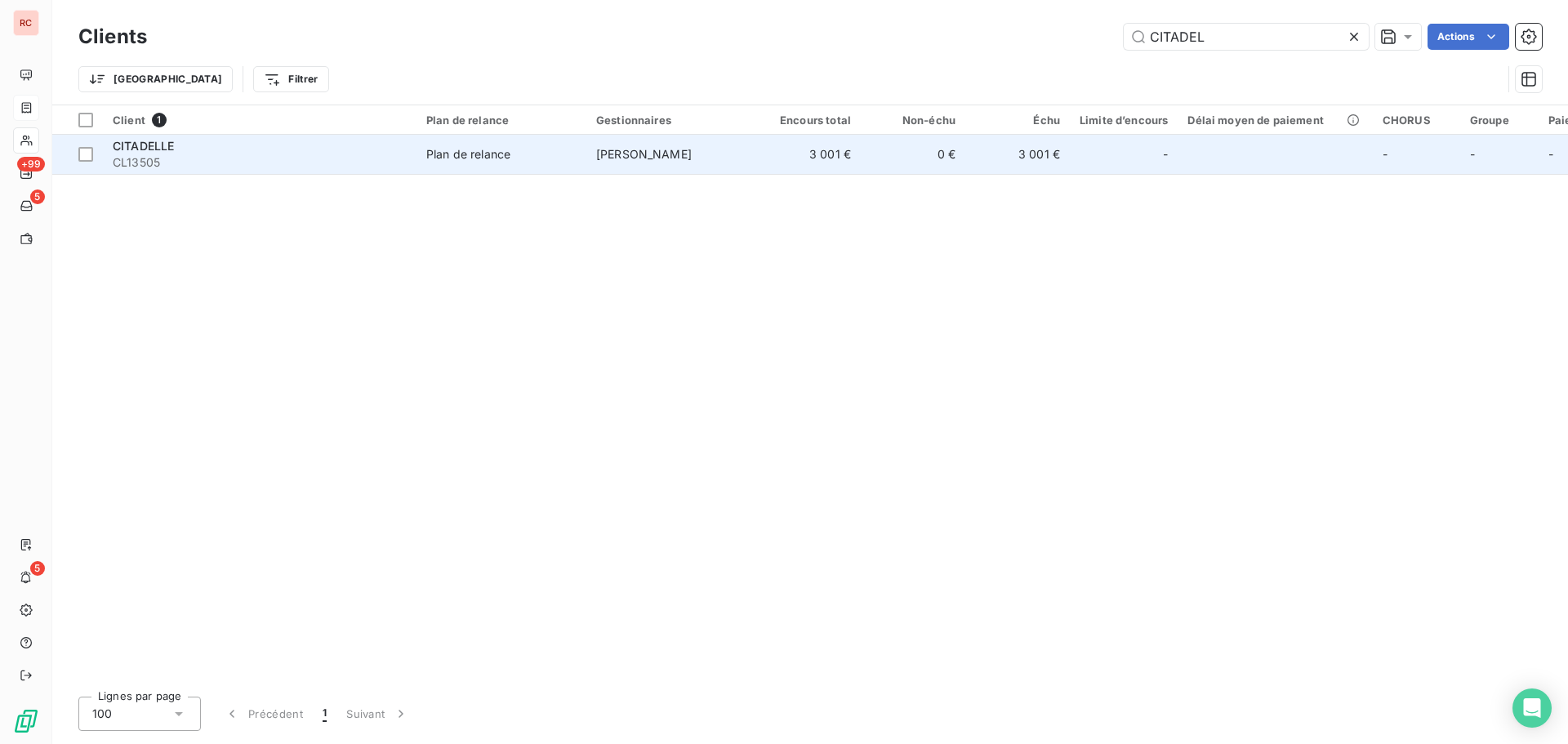
click at [470, 160] on div "Plan de relance" at bounding box center [468, 154] width 84 height 16
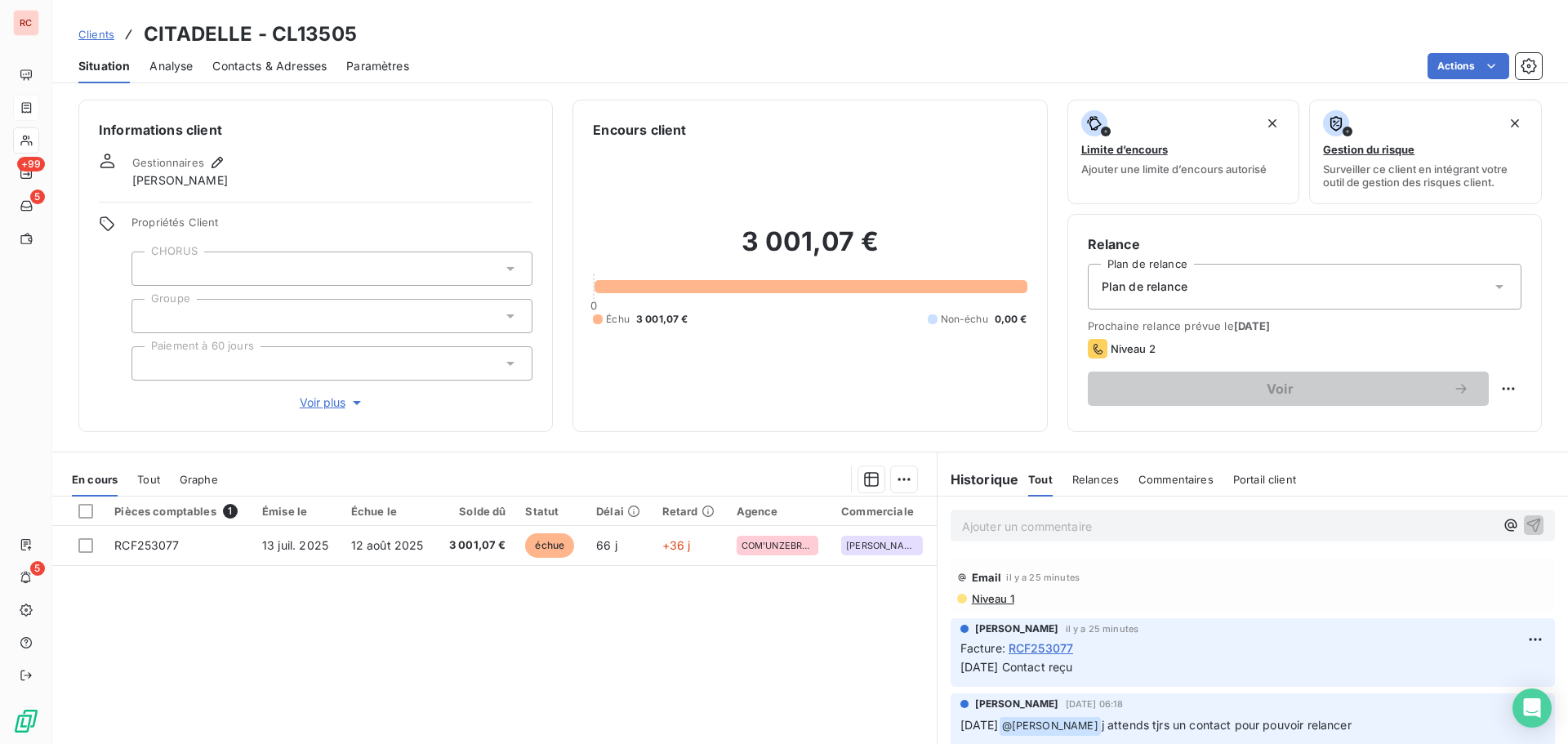
click at [102, 34] on span "Clients" at bounding box center [96, 34] width 36 height 13
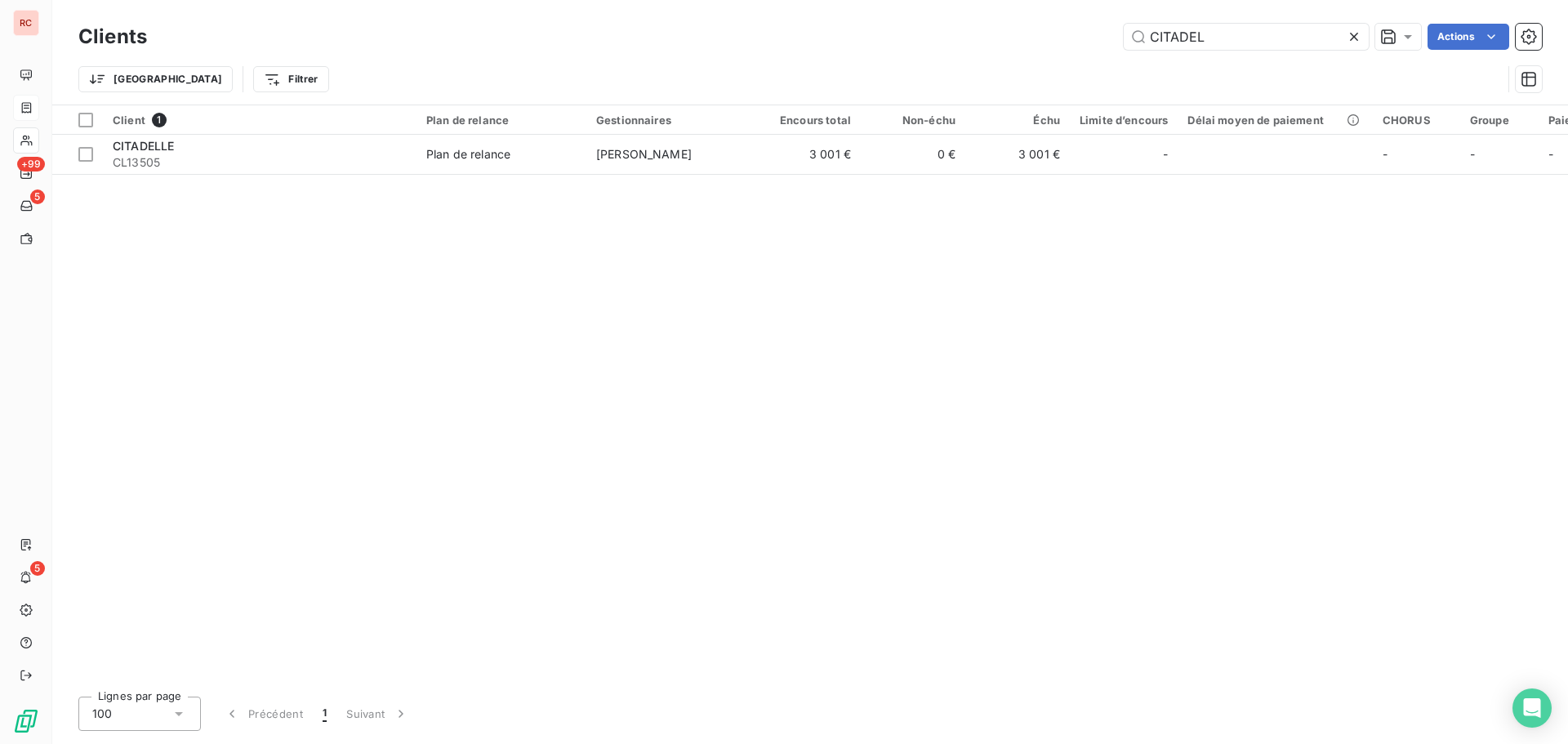
drag, startPoint x: 1237, startPoint y: 47, endPoint x: 1035, endPoint y: 36, distance: 202.3
click at [1035, 36] on div "CITADEL Actions" at bounding box center [854, 36] width 1376 height 26
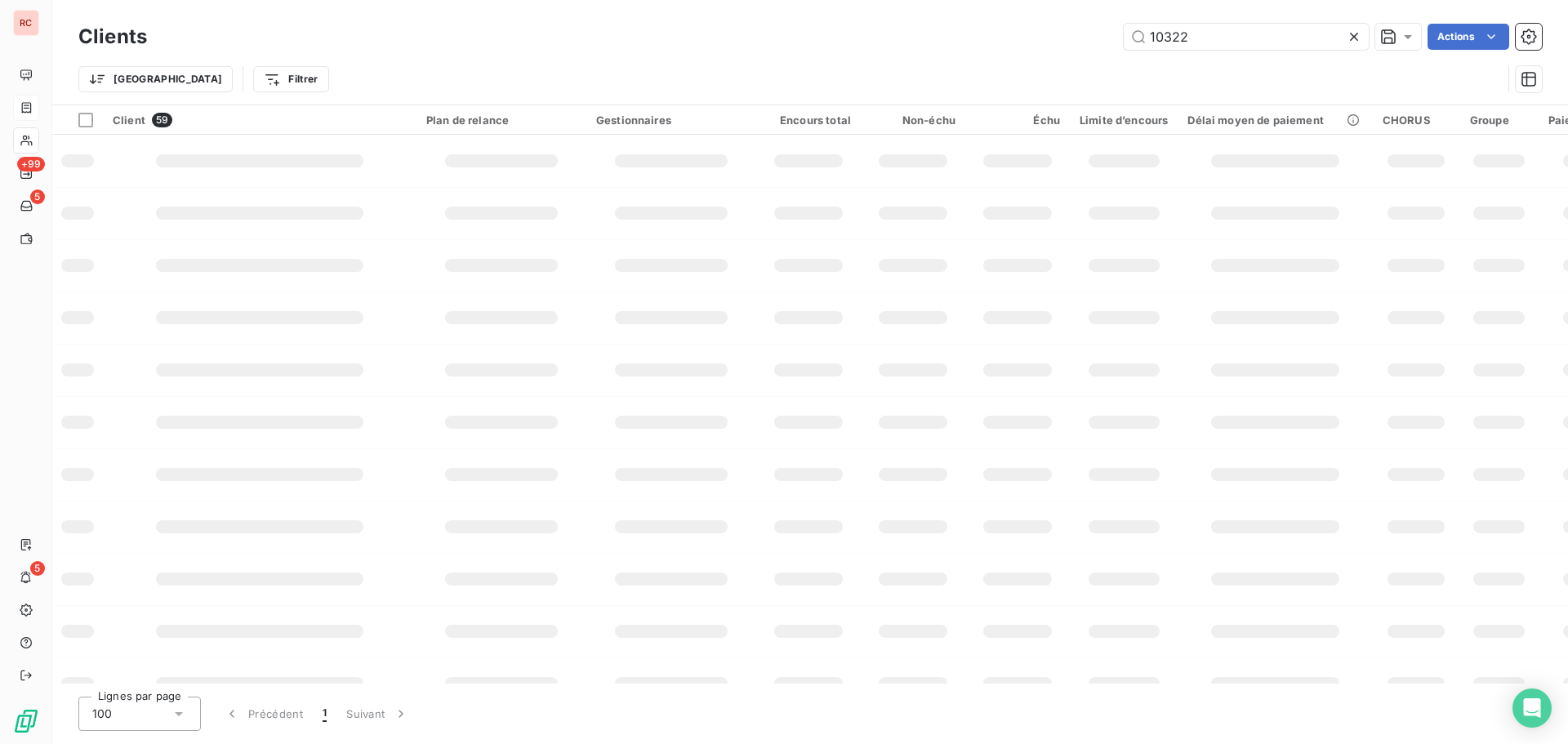
type input "10322"
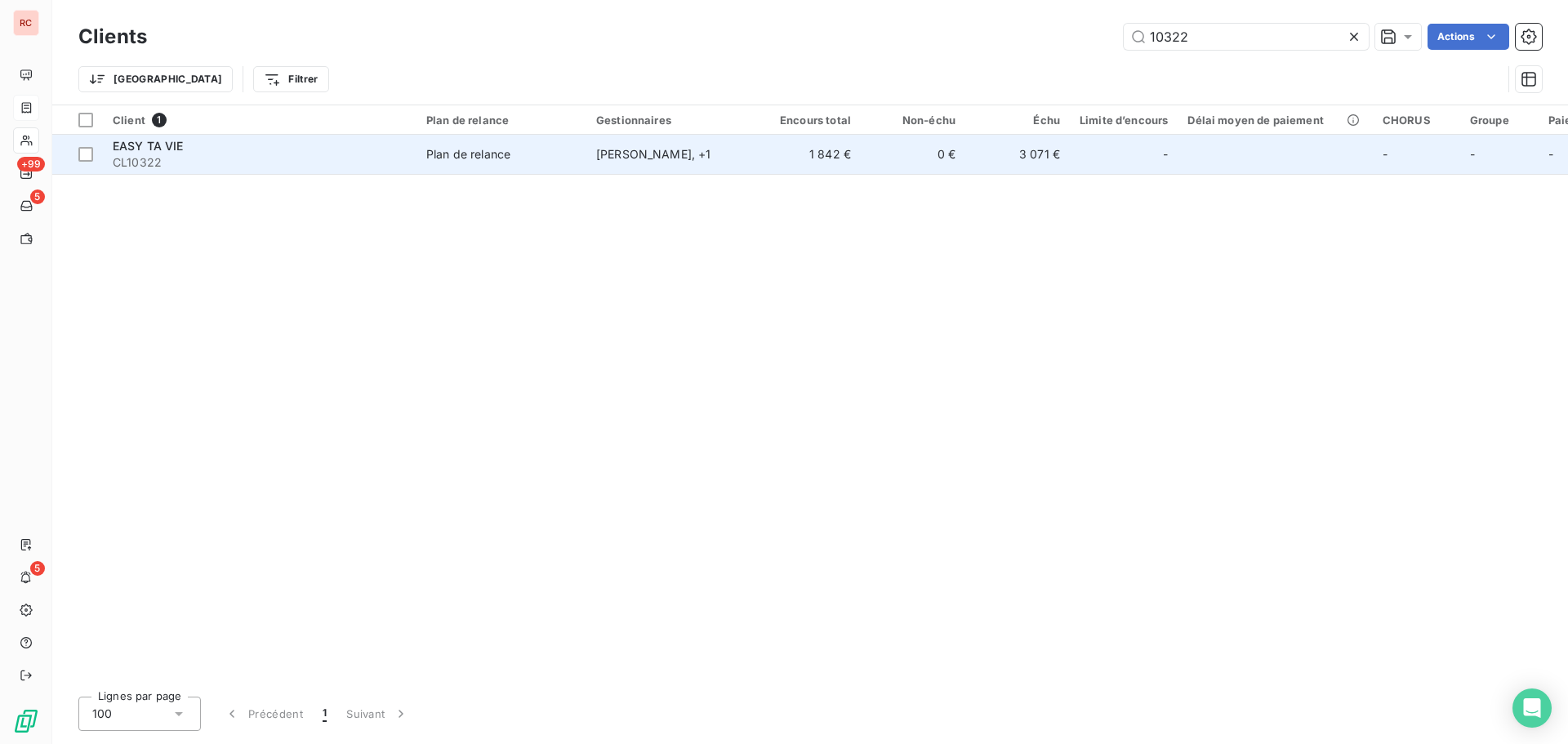
click at [921, 147] on td "0 €" at bounding box center [913, 154] width 105 height 39
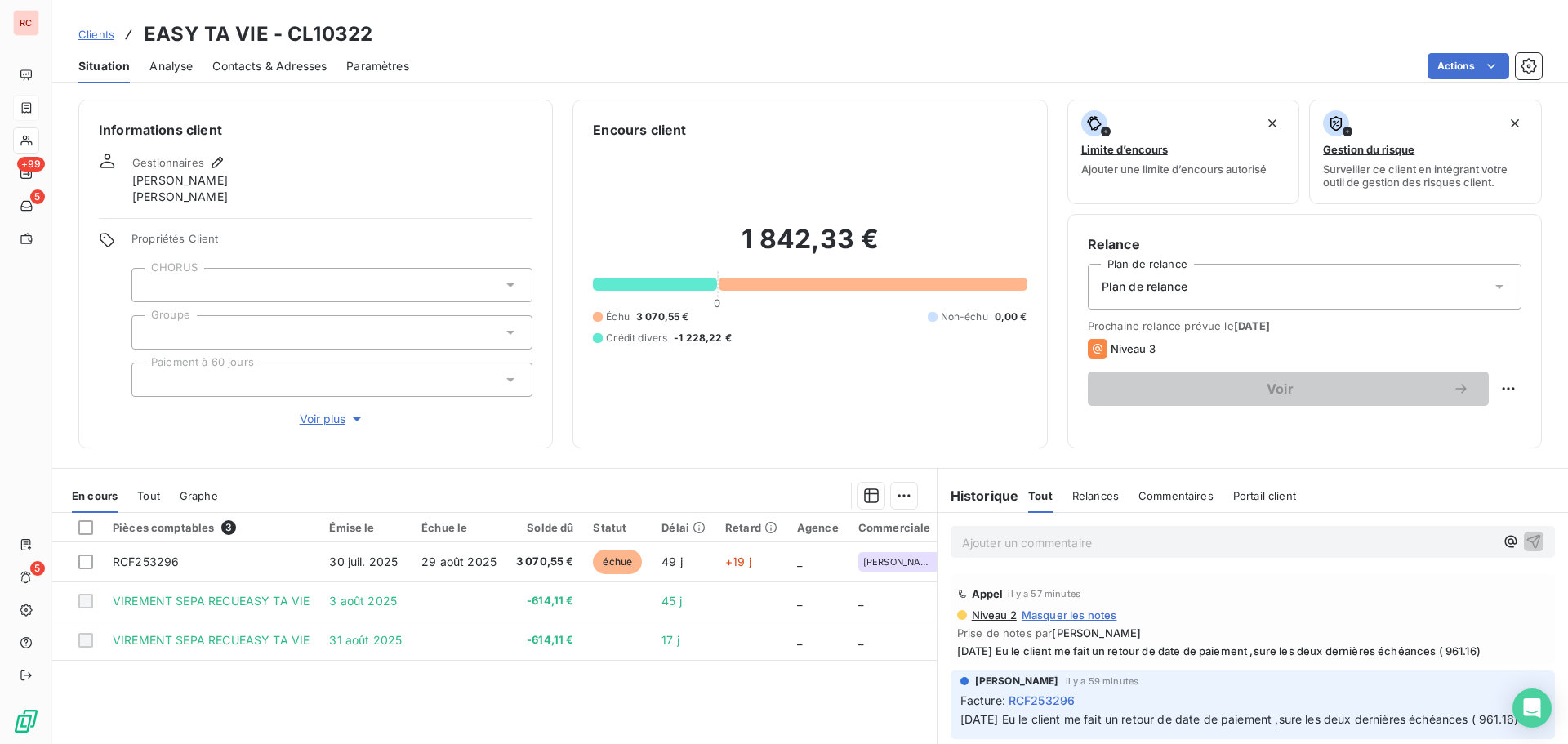
click at [277, 67] on span "Contacts & Adresses" at bounding box center [269, 66] width 114 height 16
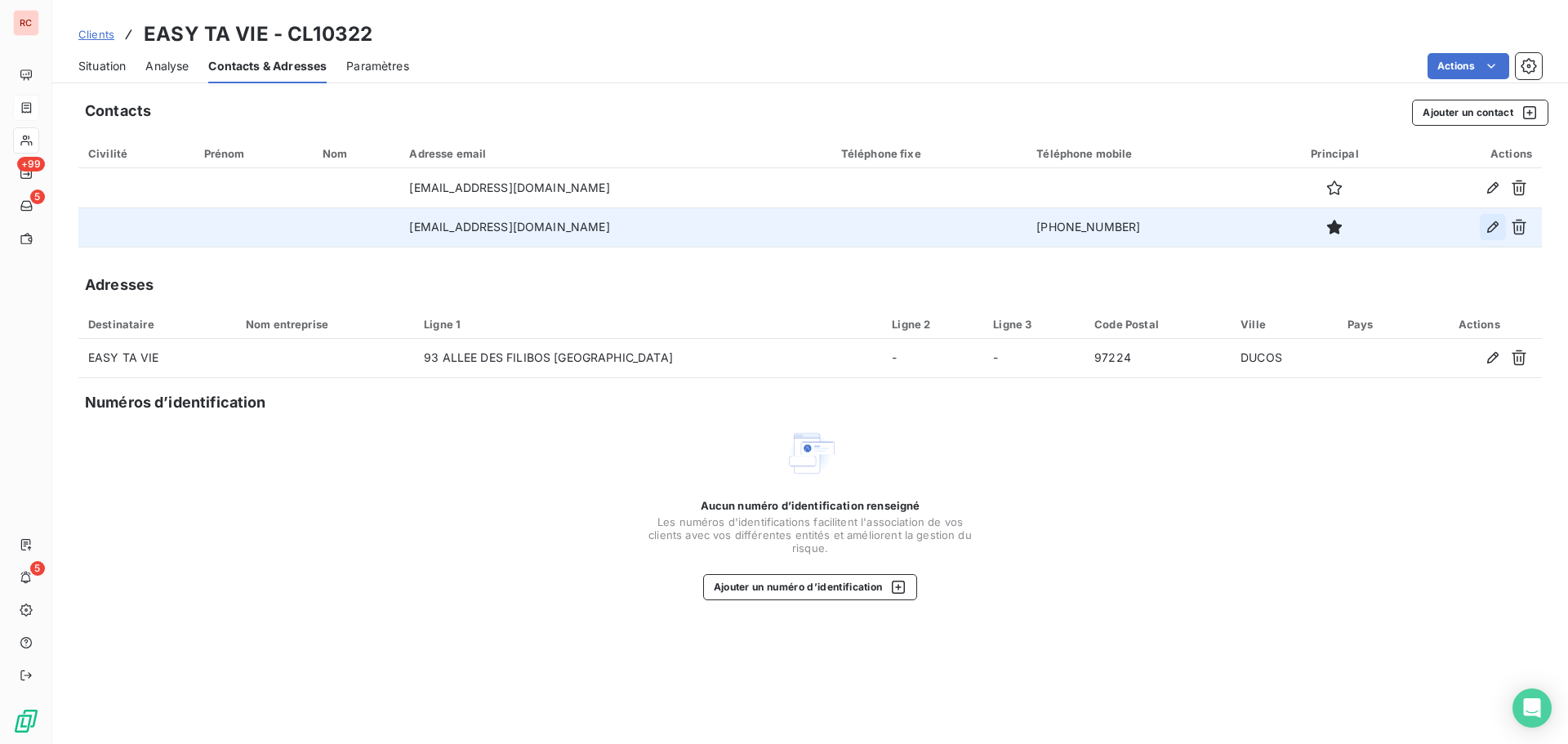
click at [1498, 231] on icon "button" at bounding box center [1493, 227] width 16 height 16
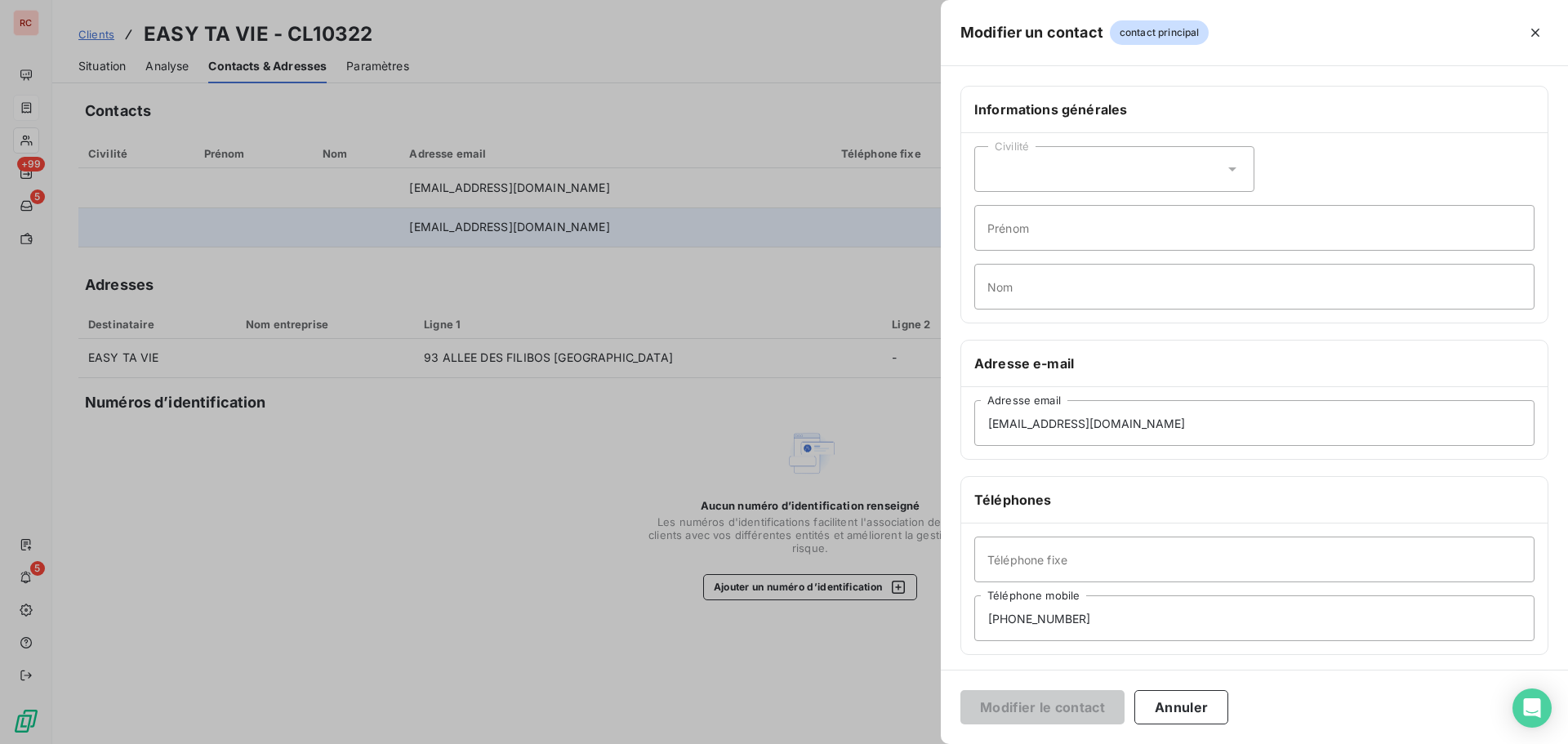
click at [1108, 165] on div "Civilité" at bounding box center [1114, 169] width 280 height 46
click at [1041, 237] on span "Monsieur" at bounding box center [1031, 240] width 49 height 16
click at [1025, 228] on input "Prénom" at bounding box center [1254, 228] width 560 height 46
type input "B"
type input "Remy"
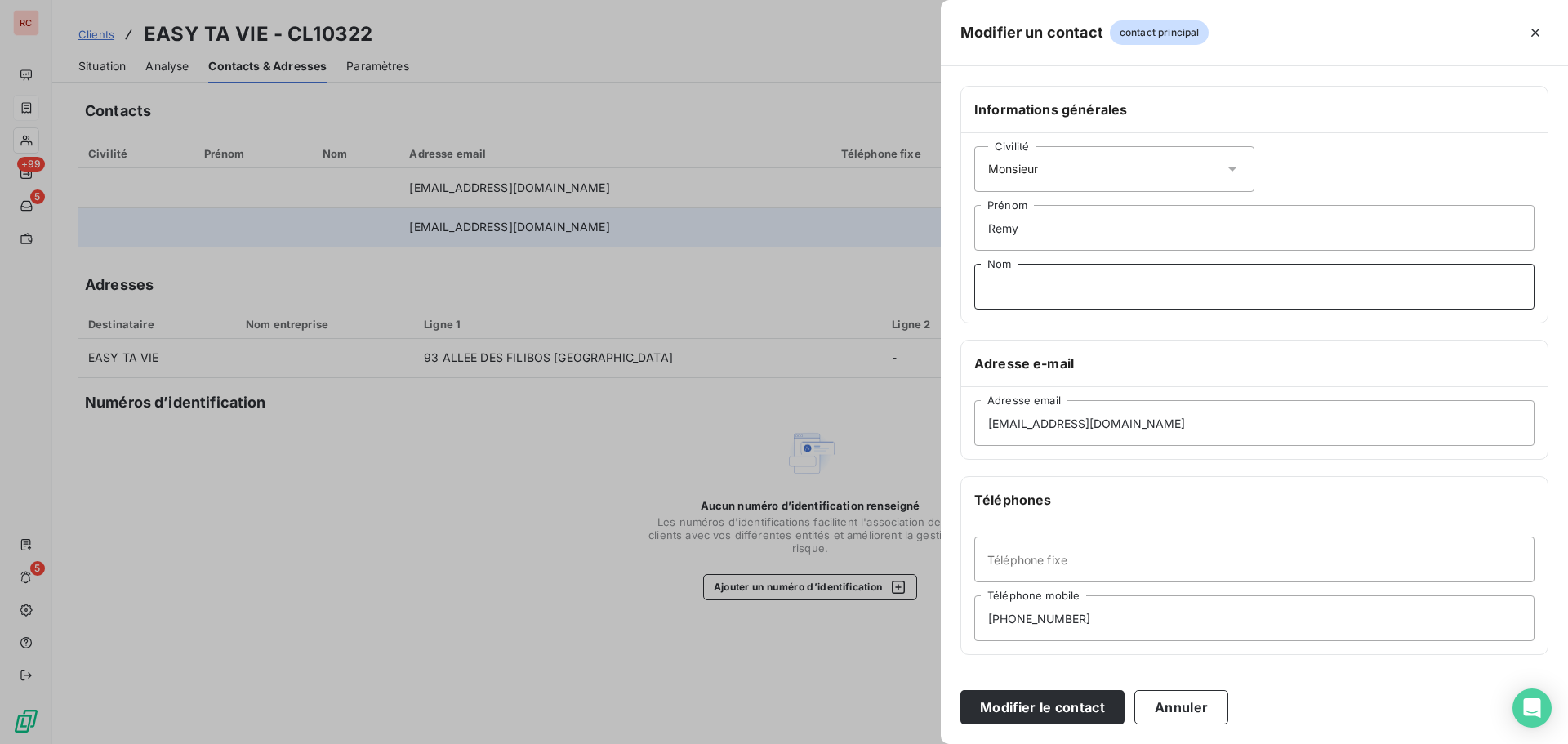
click at [1007, 292] on input "Nom" at bounding box center [1254, 287] width 560 height 46
type input "BANAL"
click at [1039, 699] on button "Modifier le contact" at bounding box center [1042, 708] width 164 height 35
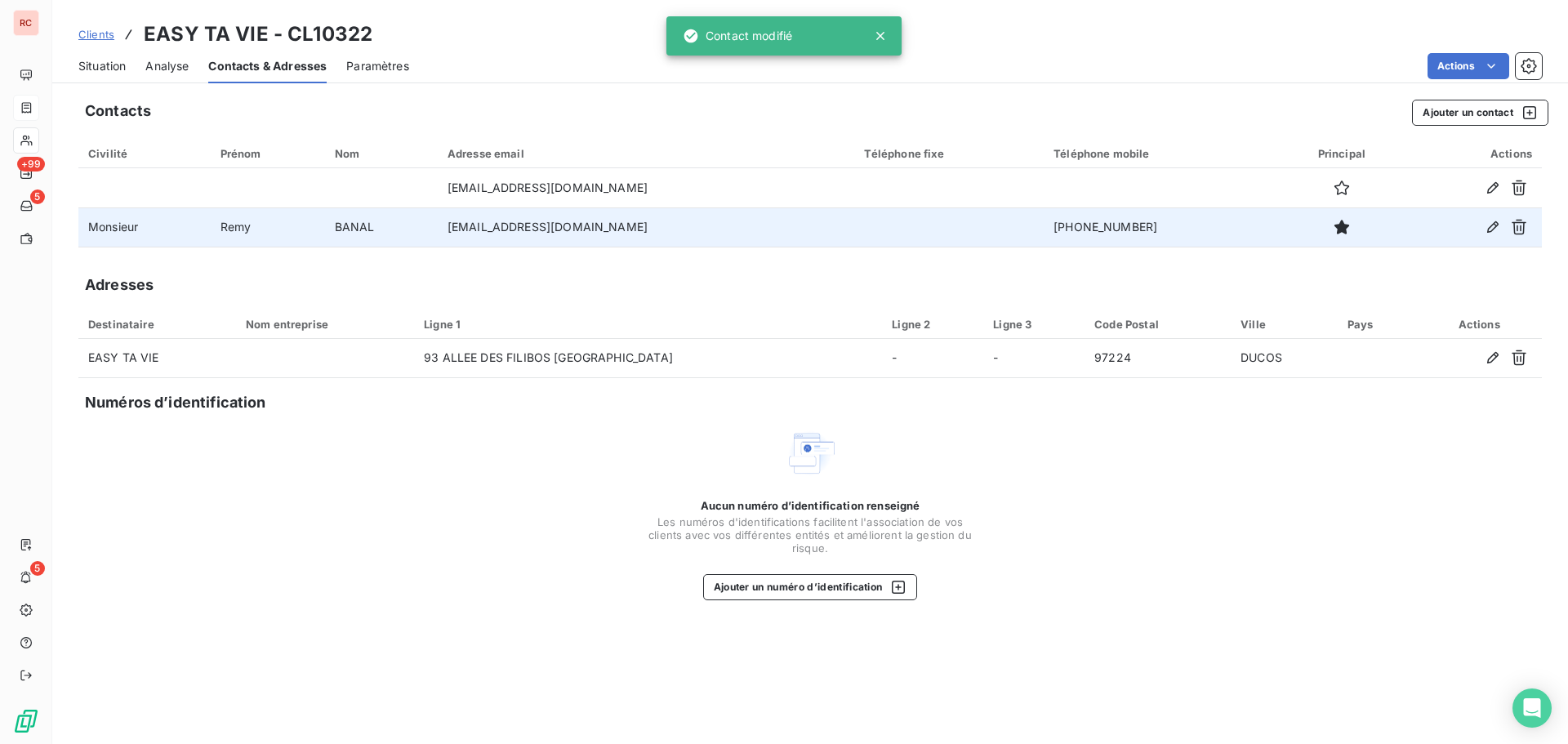
click at [101, 59] on span "Situation" at bounding box center [101, 66] width 47 height 16
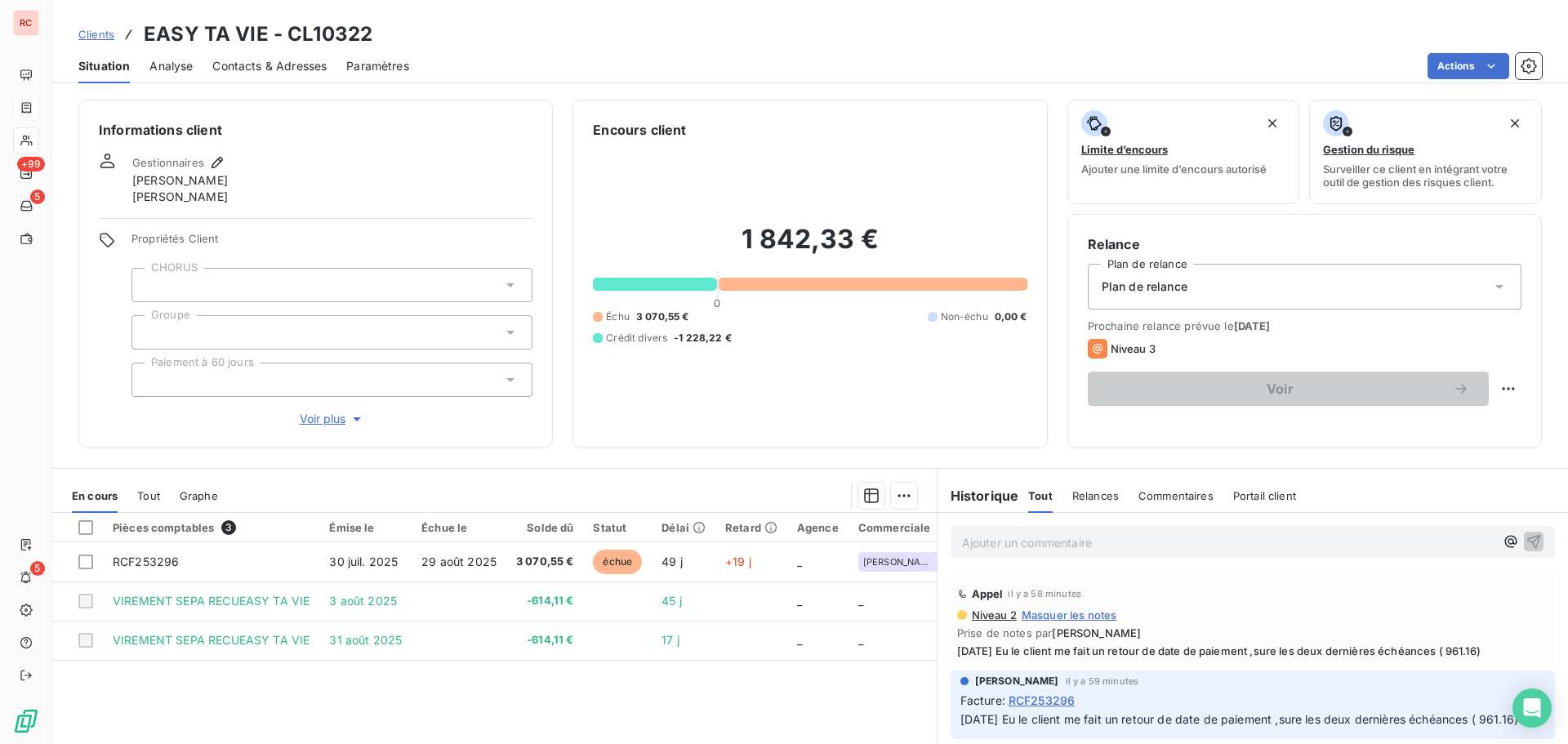
click at [717, 695] on div "Pièces comptables 3 Émise le Échue le Solde dû Statut Délai Retard Agence Comme…" at bounding box center [495, 670] width 885 height 315
click at [1000, 536] on p "Ajouter un commentaire ﻿" at bounding box center [1229, 543] width 533 height 20
click at [1013, 536] on span "17/09/202 Echeancier avec la commerciale" at bounding box center [1080, 542] width 236 height 14
click at [1283, 536] on p "17/09/202 Retour client : Echeancier avec la commerciale" at bounding box center [1229, 542] width 533 height 19
click at [1288, 543] on p "17/09/202 Retour client : Echéancier avec la commerciale" at bounding box center [1229, 542] width 533 height 19
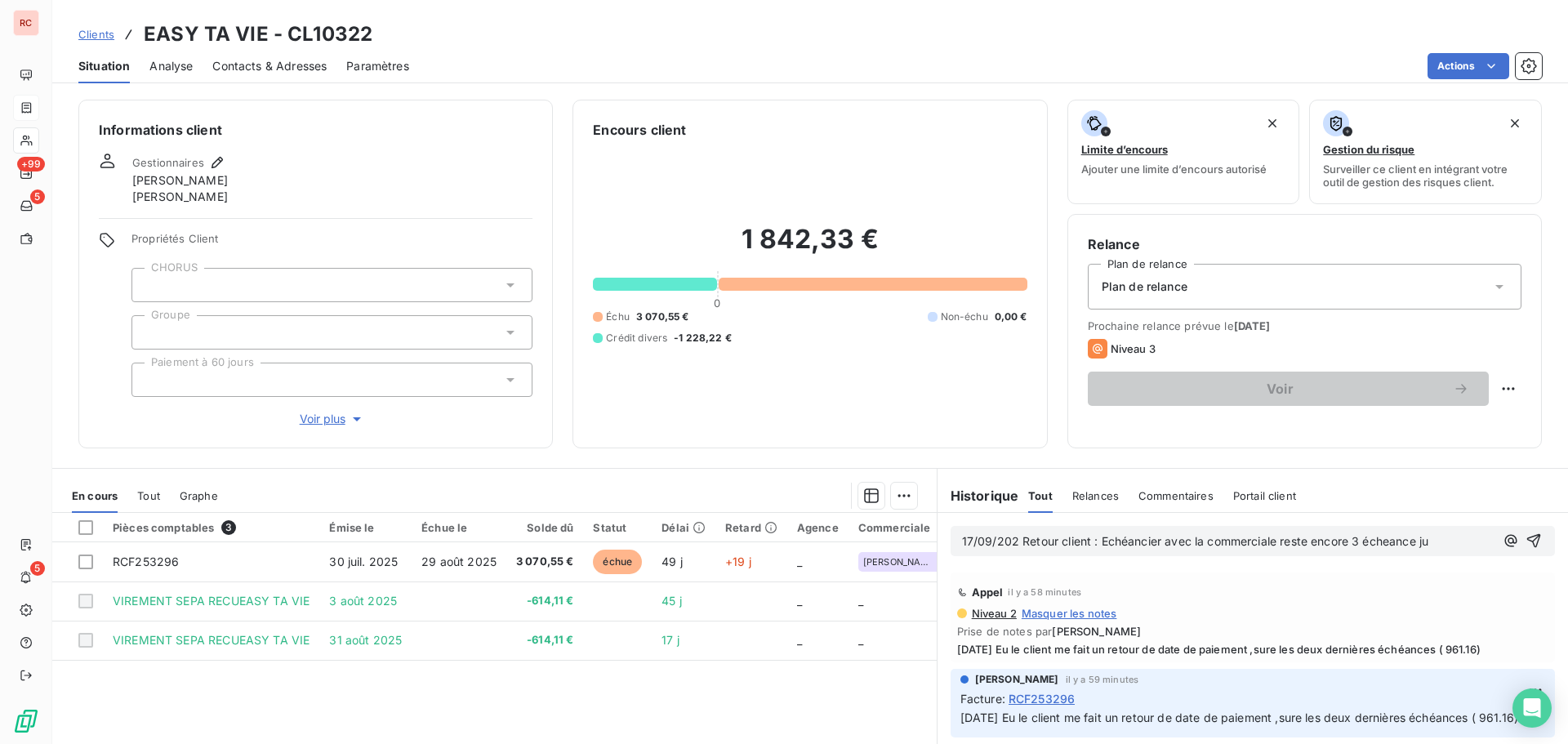
click at [1388, 551] on p "17/09/202 Retour client : Echéancier avec la commerciale reste encore 3 écheanc…" at bounding box center [1229, 542] width 533 height 19
drag, startPoint x: 1431, startPoint y: 542, endPoint x: 1420, endPoint y: 541, distance: 11.0
click at [1420, 541] on span "17/09/202 Retour client : Echéancier avec la commerciale reste encore 3 échéanc…" at bounding box center [1199, 542] width 473 height 14
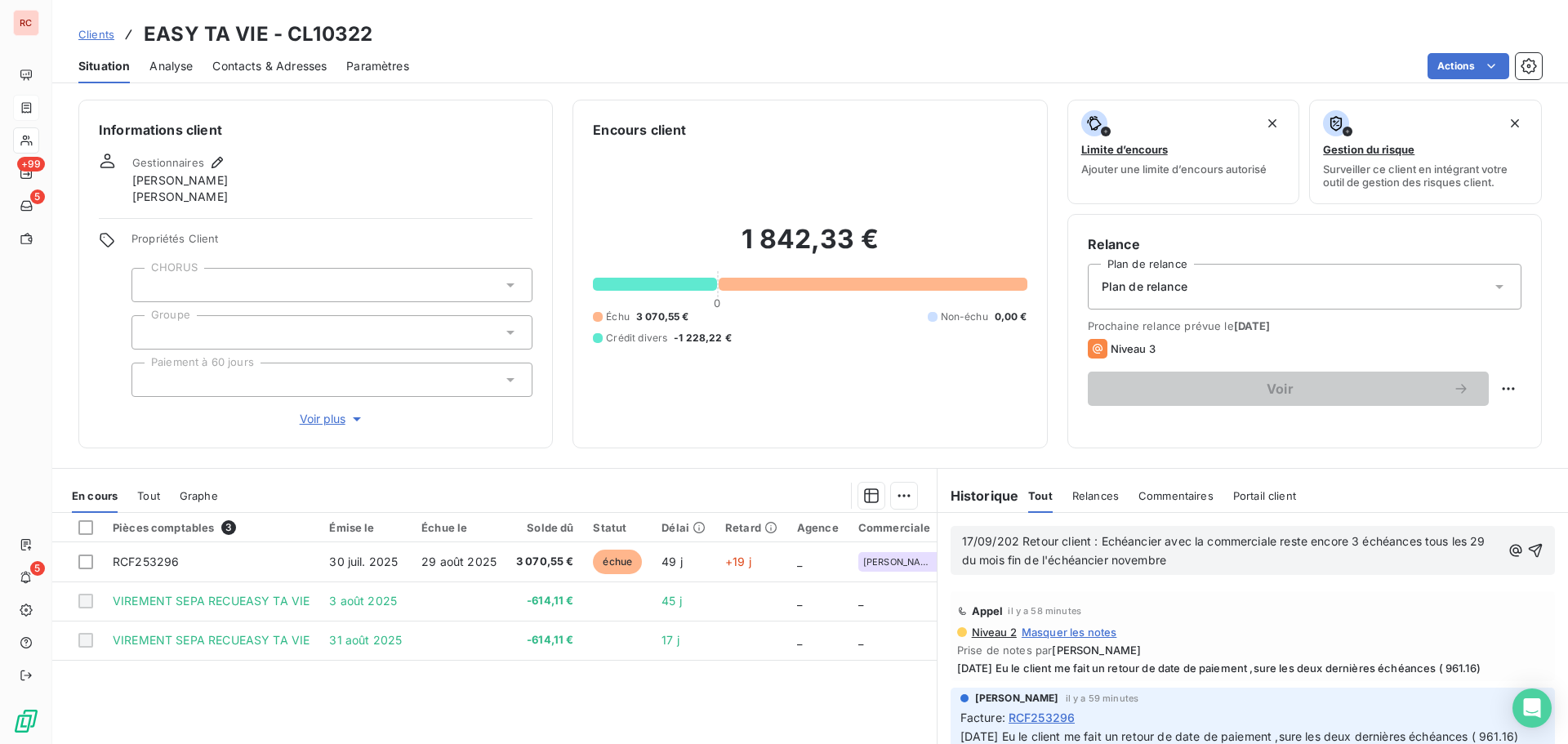
click at [1231, 613] on div "Appel il y a 58 minutes" at bounding box center [1252, 611] width 591 height 26
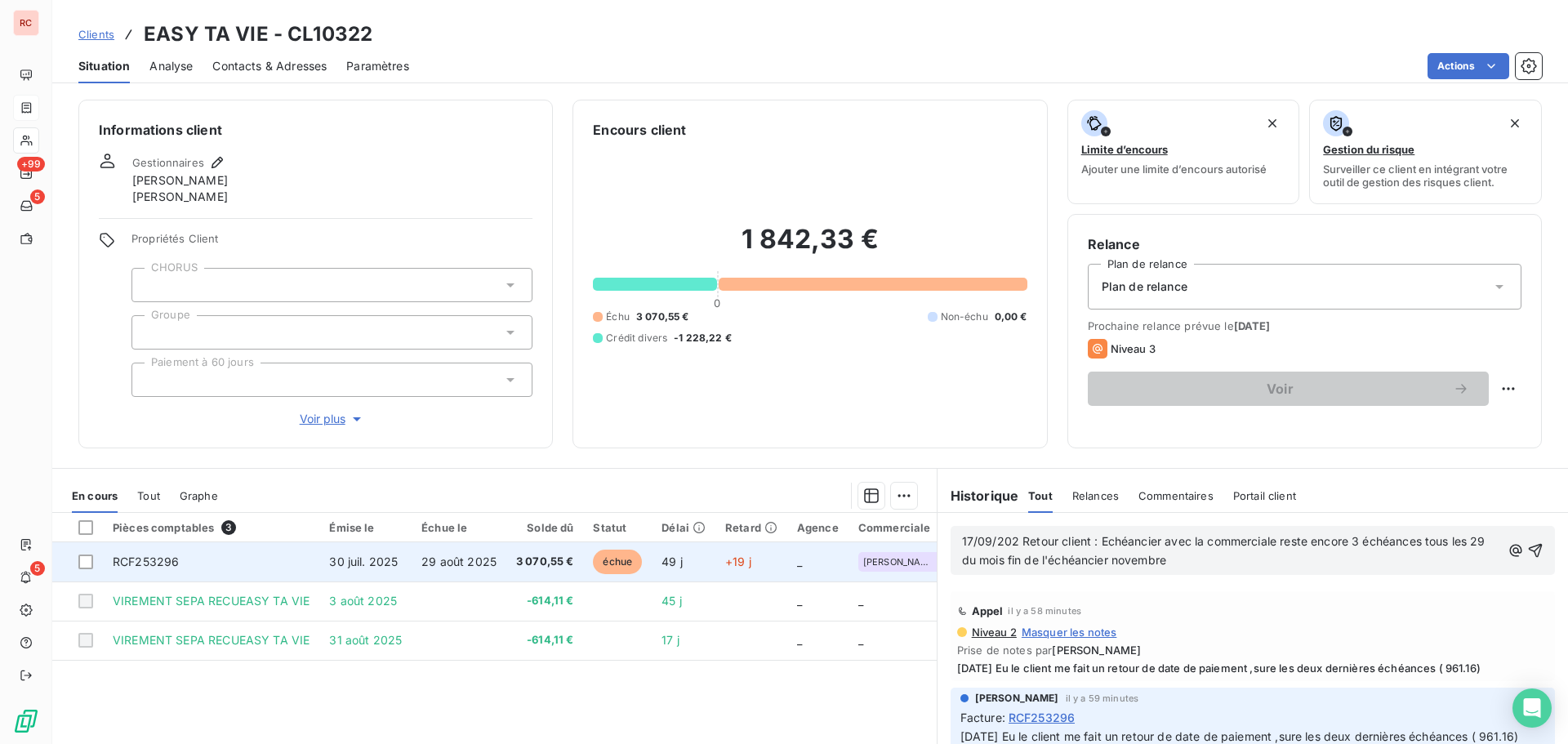
click at [448, 559] on span "29 août 2025" at bounding box center [458, 562] width 75 height 14
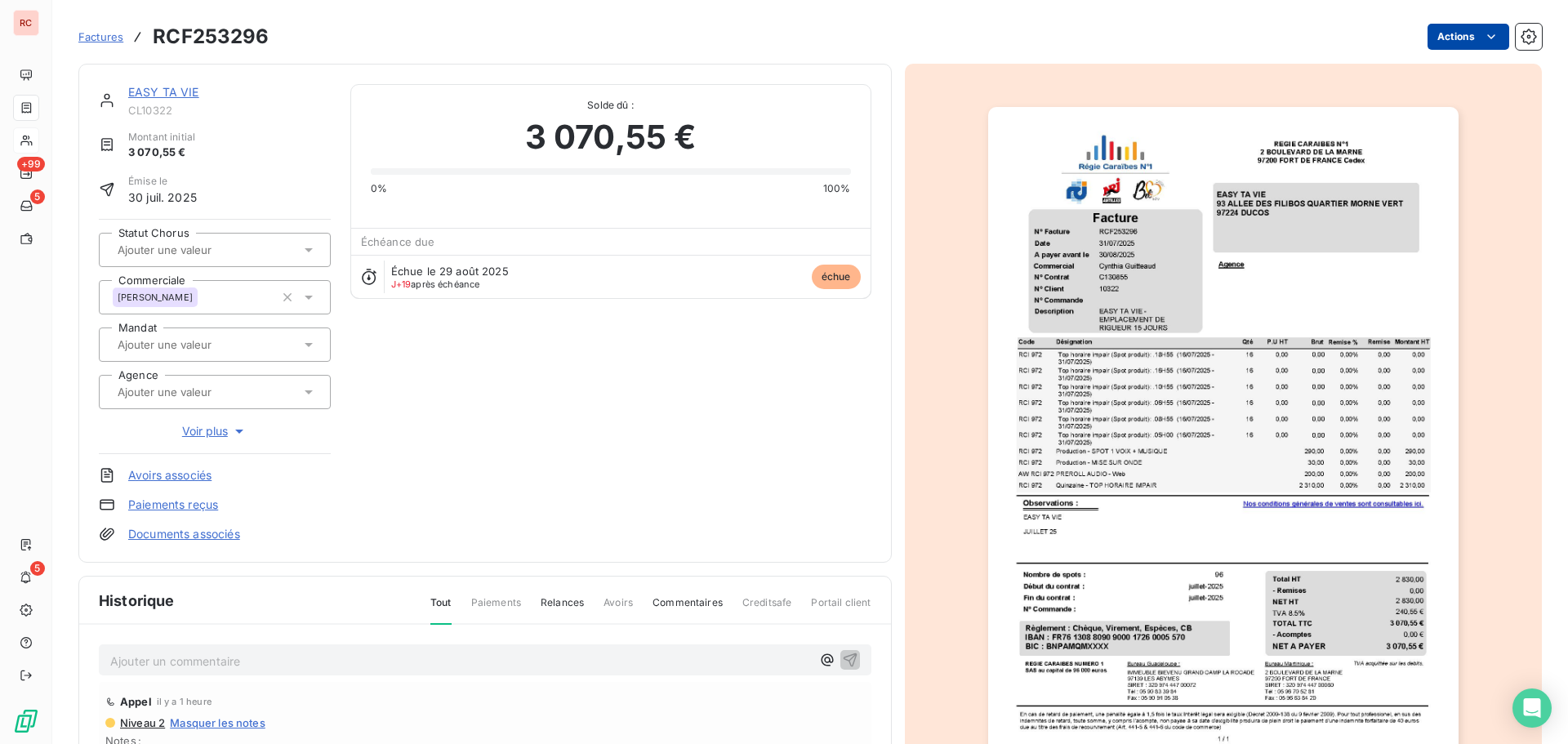
click at [1468, 37] on html "RC +99 5 5 Factures RCF253296 Actions EASY TA VIE CL10322 Montant initial 3 070…" at bounding box center [784, 372] width 1568 height 744
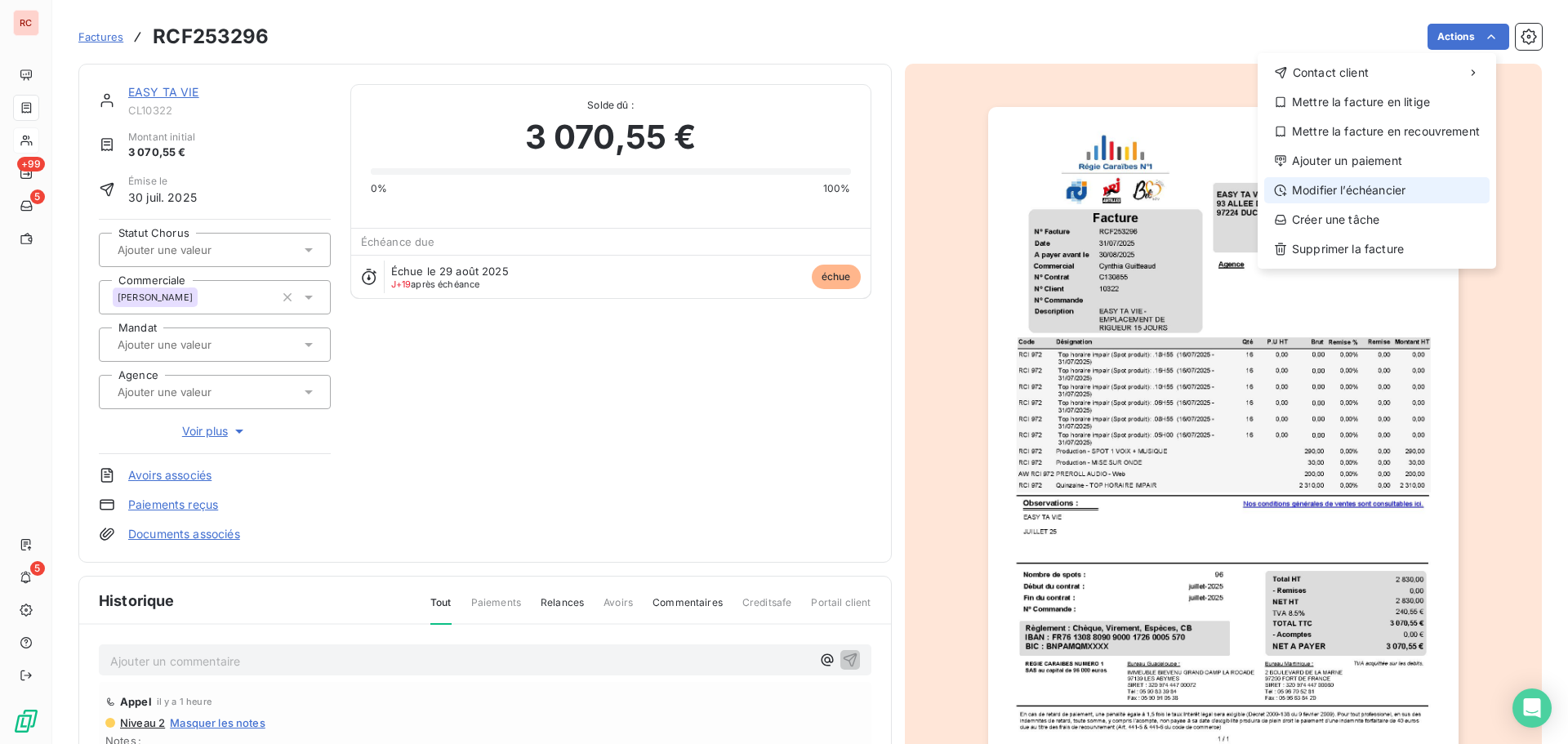
drag, startPoint x: 1369, startPoint y: 163, endPoint x: 1377, endPoint y: 195, distance: 33.0
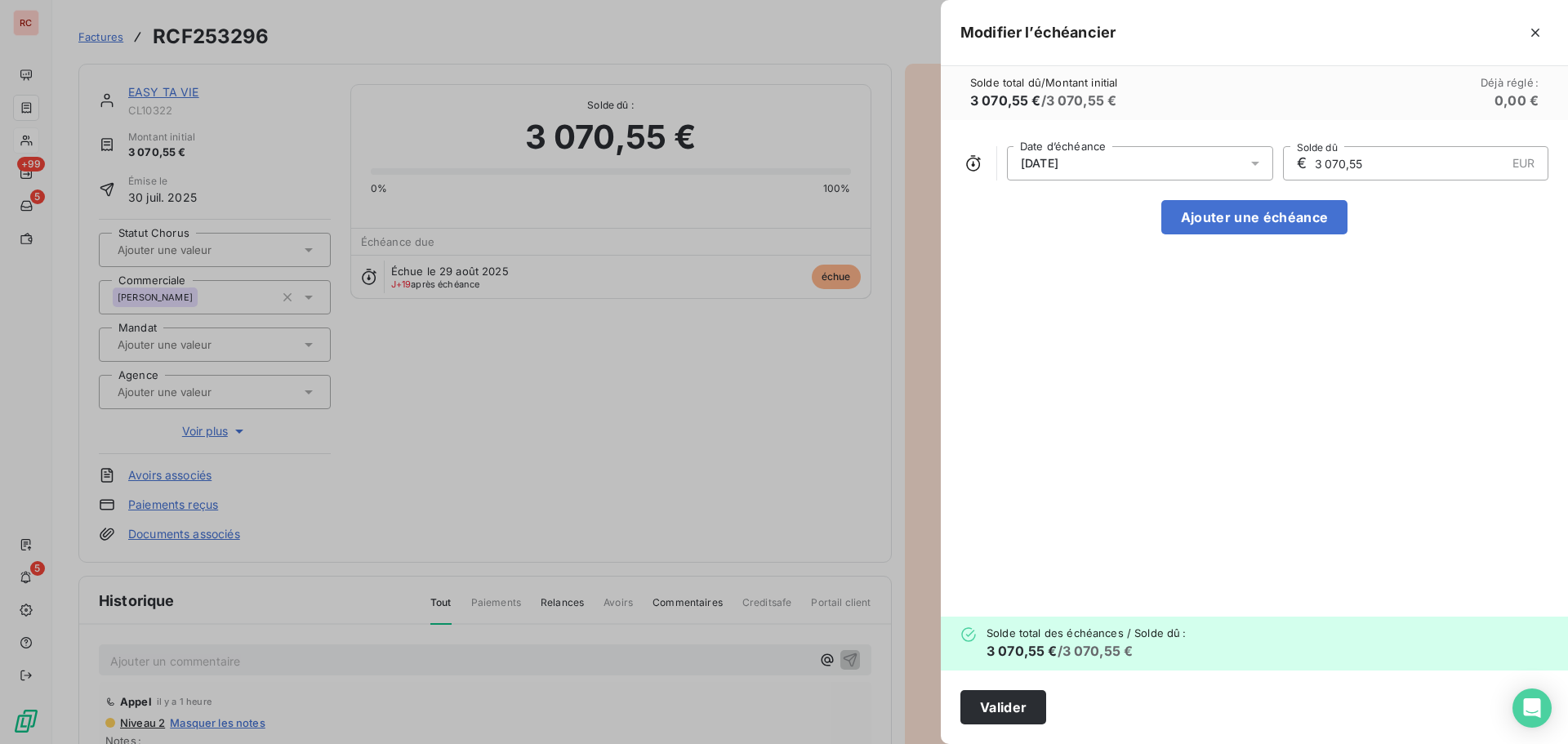
click at [1150, 158] on div "29/08/2025" at bounding box center [1140, 163] width 266 height 35
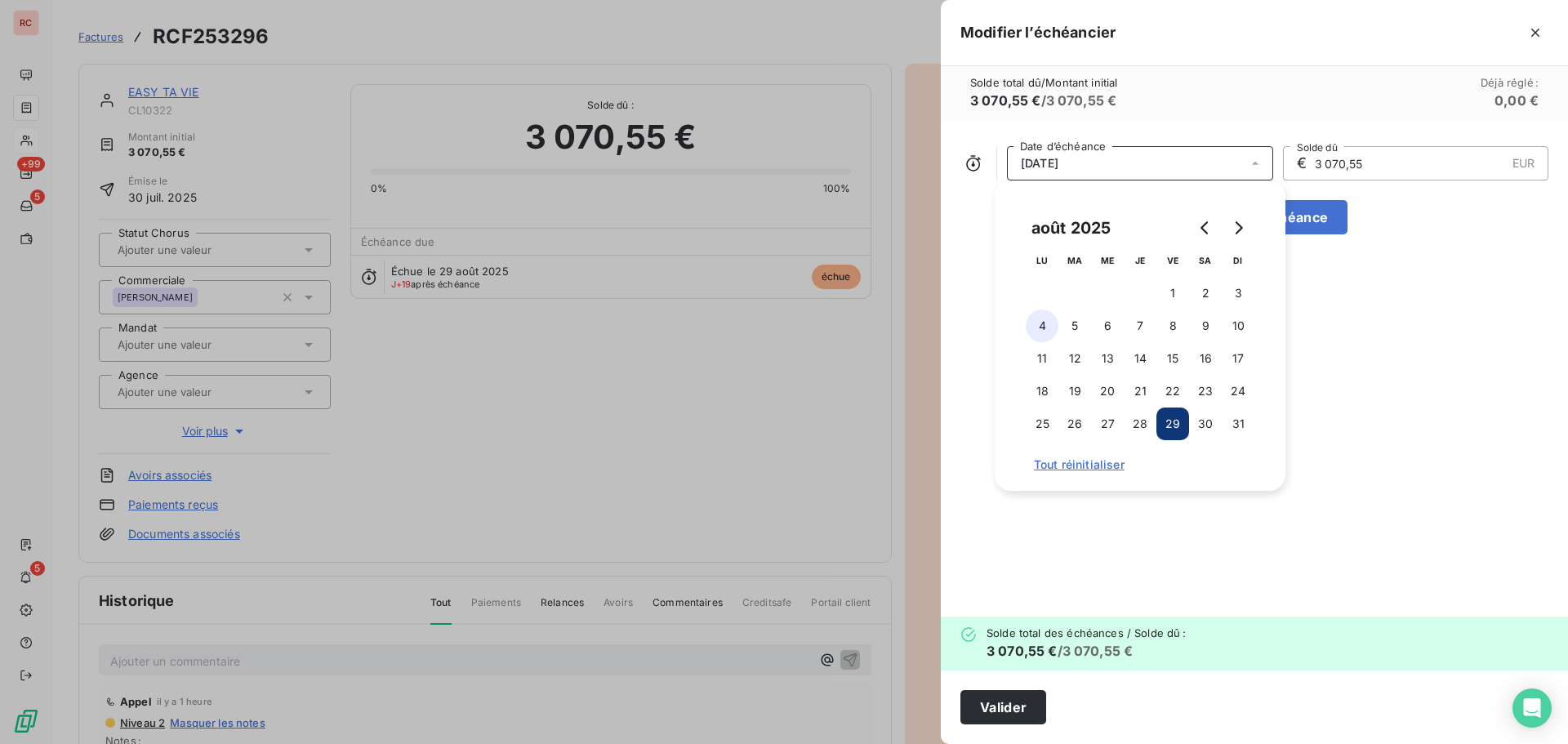
click at [1050, 334] on button "4" at bounding box center [1041, 325] width 33 height 33
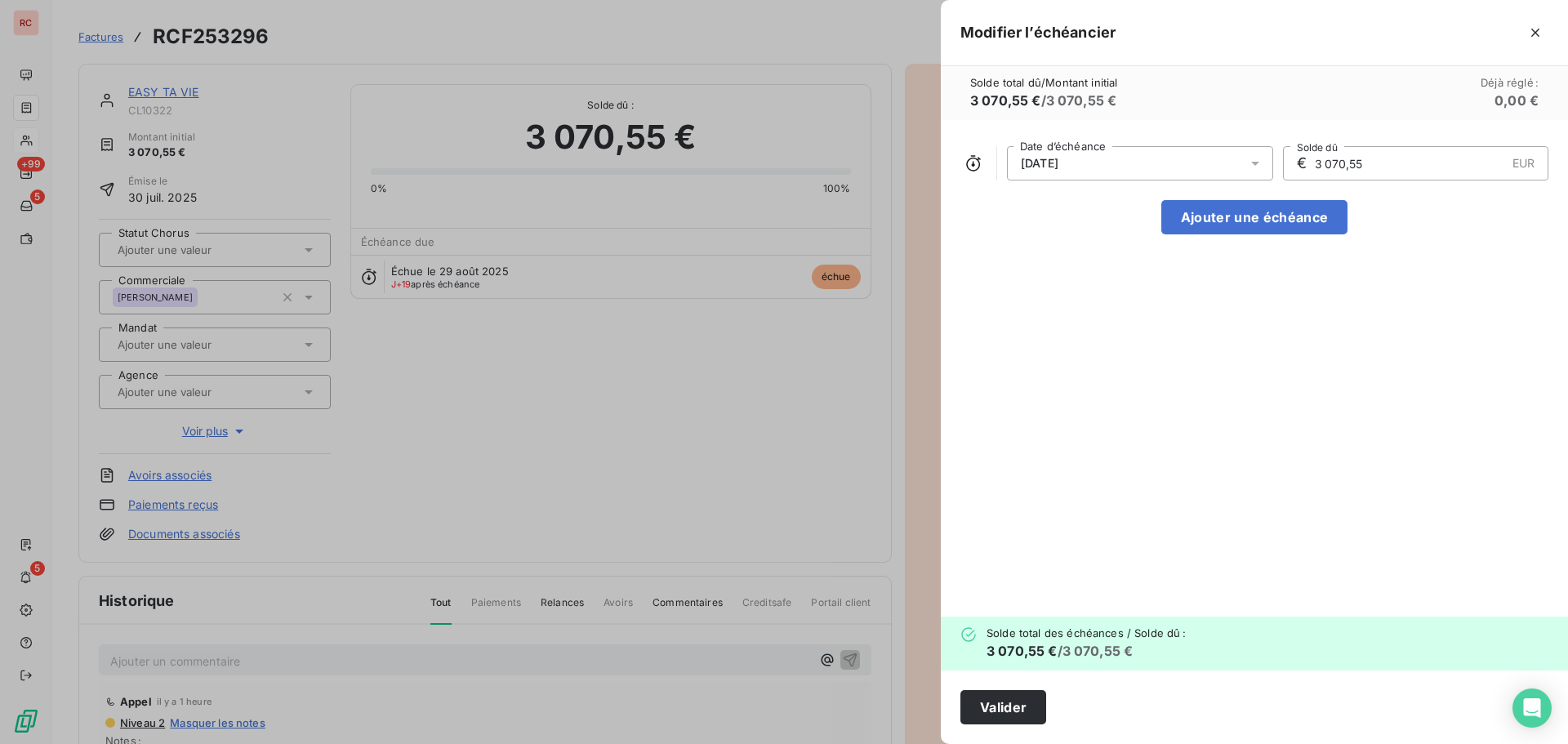
drag, startPoint x: 1393, startPoint y: 169, endPoint x: 1299, endPoint y: 176, distance: 94.3
click at [1299, 176] on div "€ 3 070,55 EUR Solde dû" at bounding box center [1416, 163] width 266 height 35
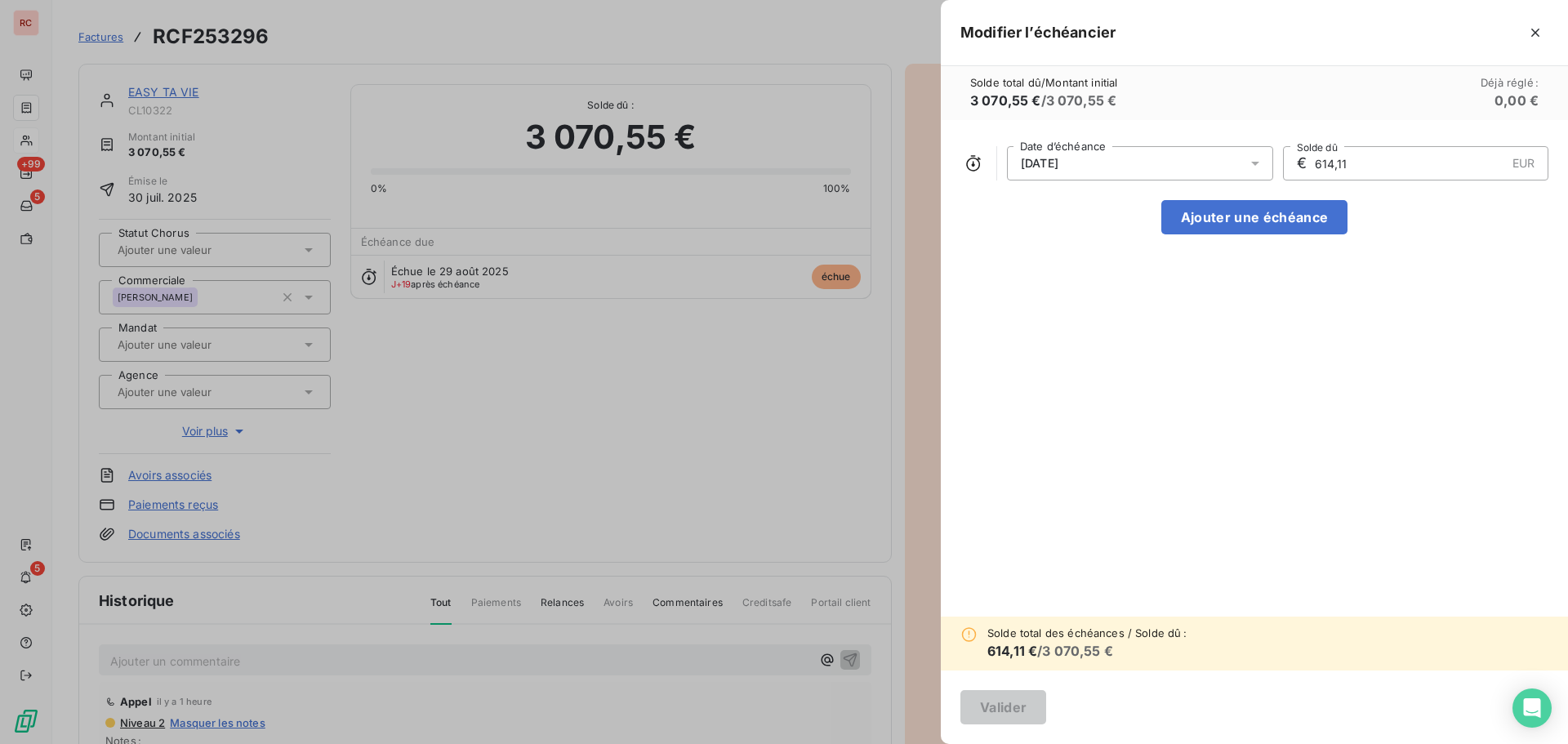
type input "614,11"
click at [1379, 188] on div "03/08/2025 Date d’échéance € 614,11 EUR Solde dû Ajouter une échéance" at bounding box center [1255, 368] width 628 height 497
click at [1268, 219] on button "Ajouter une échéance" at bounding box center [1254, 217] width 186 height 35
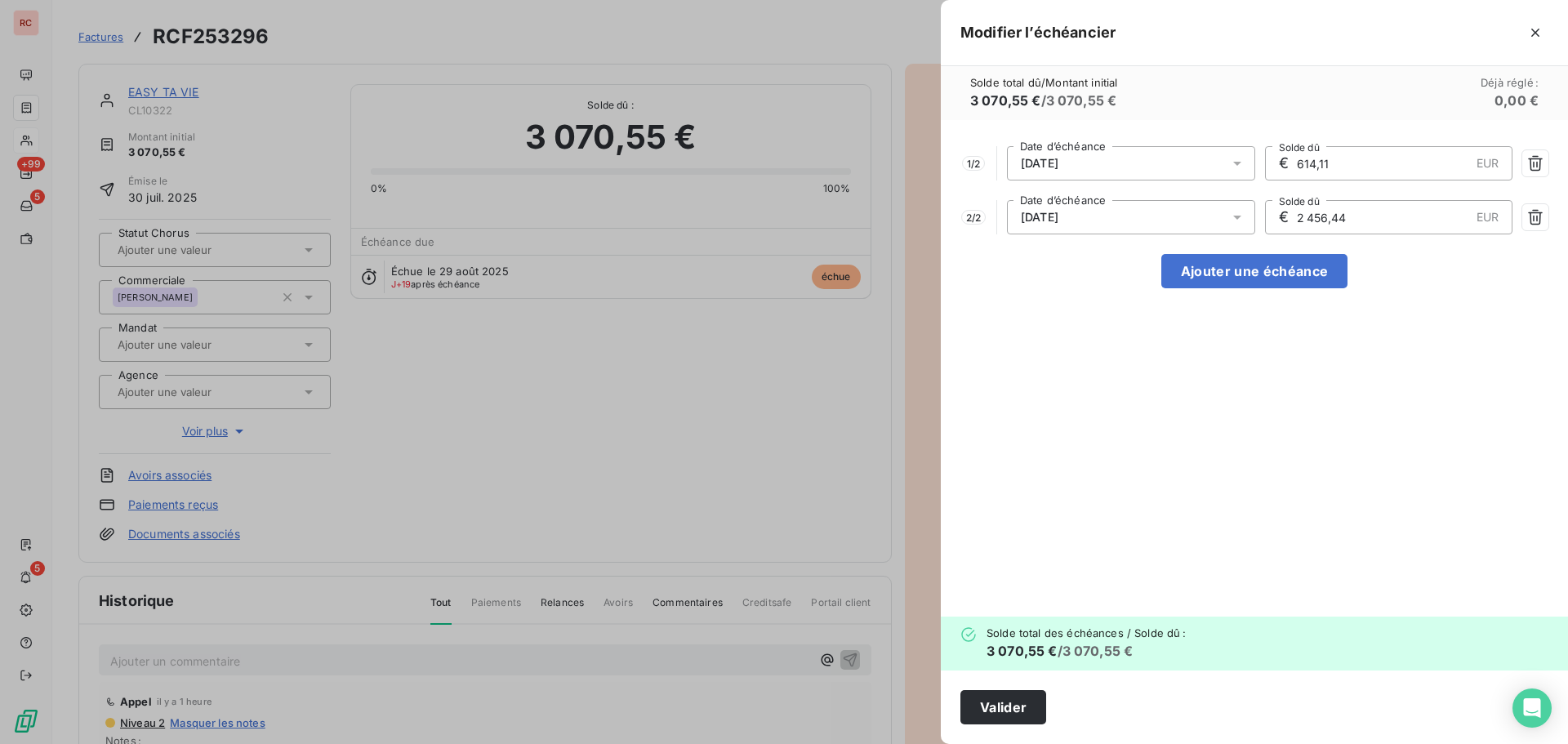
click at [1057, 213] on span "03/09/2025" at bounding box center [1040, 217] width 37 height 13
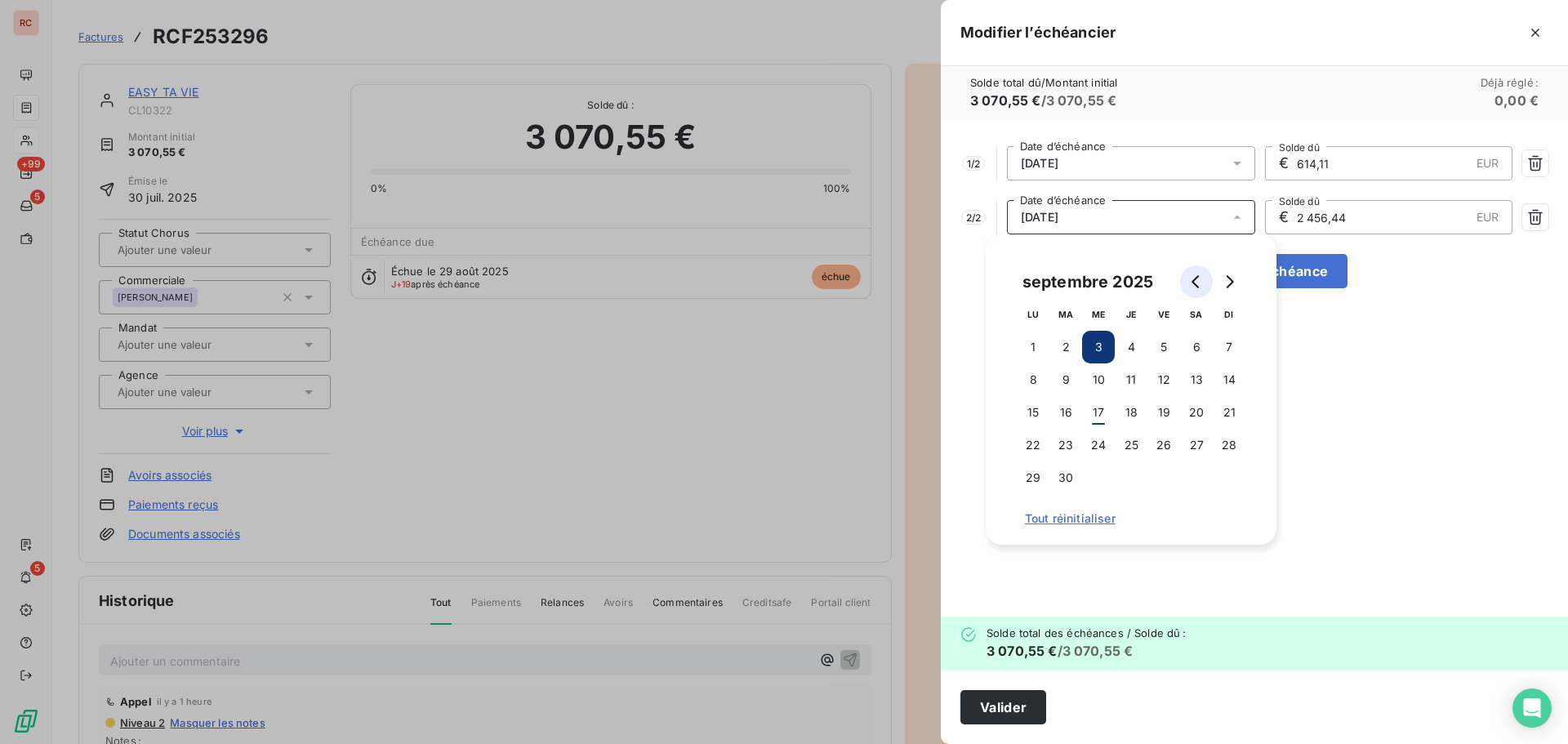
click at [1206, 278] on button "Go to previous month" at bounding box center [1197, 281] width 33 height 33
click at [1230, 486] on button "31" at bounding box center [1229, 478] width 33 height 33
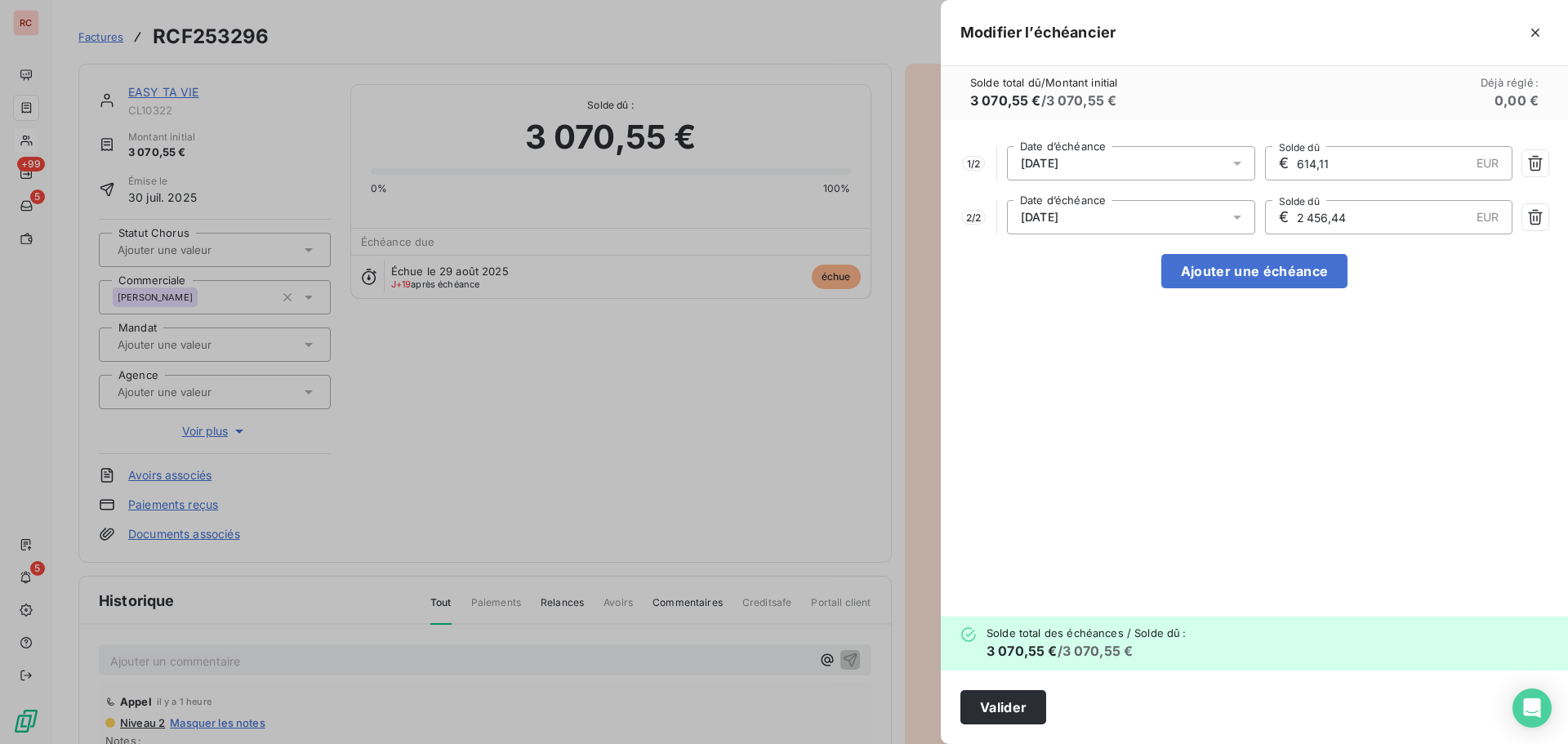
drag, startPoint x: 1358, startPoint y: 205, endPoint x: 1274, endPoint y: 214, distance: 84.5
click at [1274, 214] on div "€ 2 456,44 EUR Solde dû" at bounding box center [1389, 217] width 248 height 35
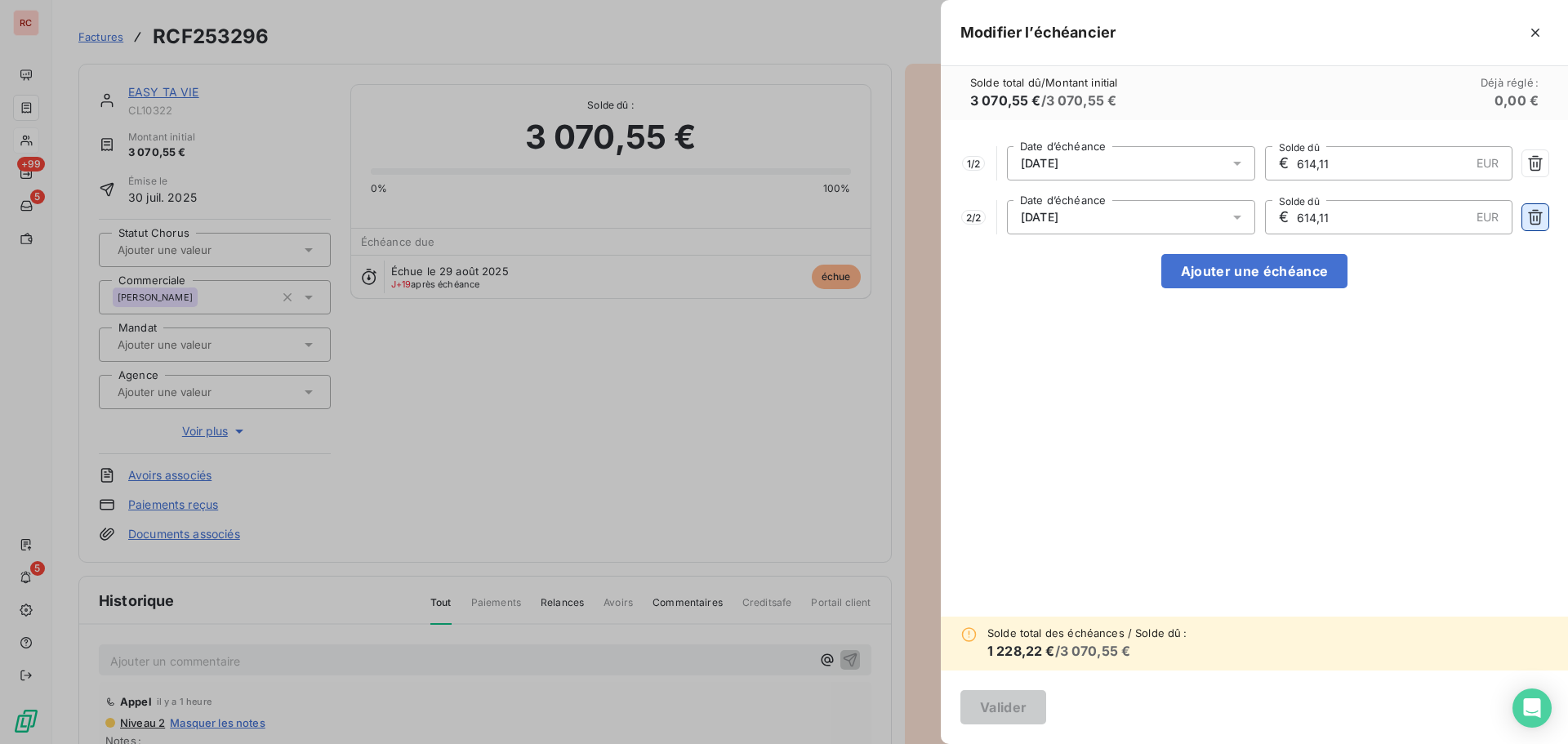
type input "614,11"
click at [1304, 270] on button "Ajouter une échéance" at bounding box center [1254, 271] width 186 height 35
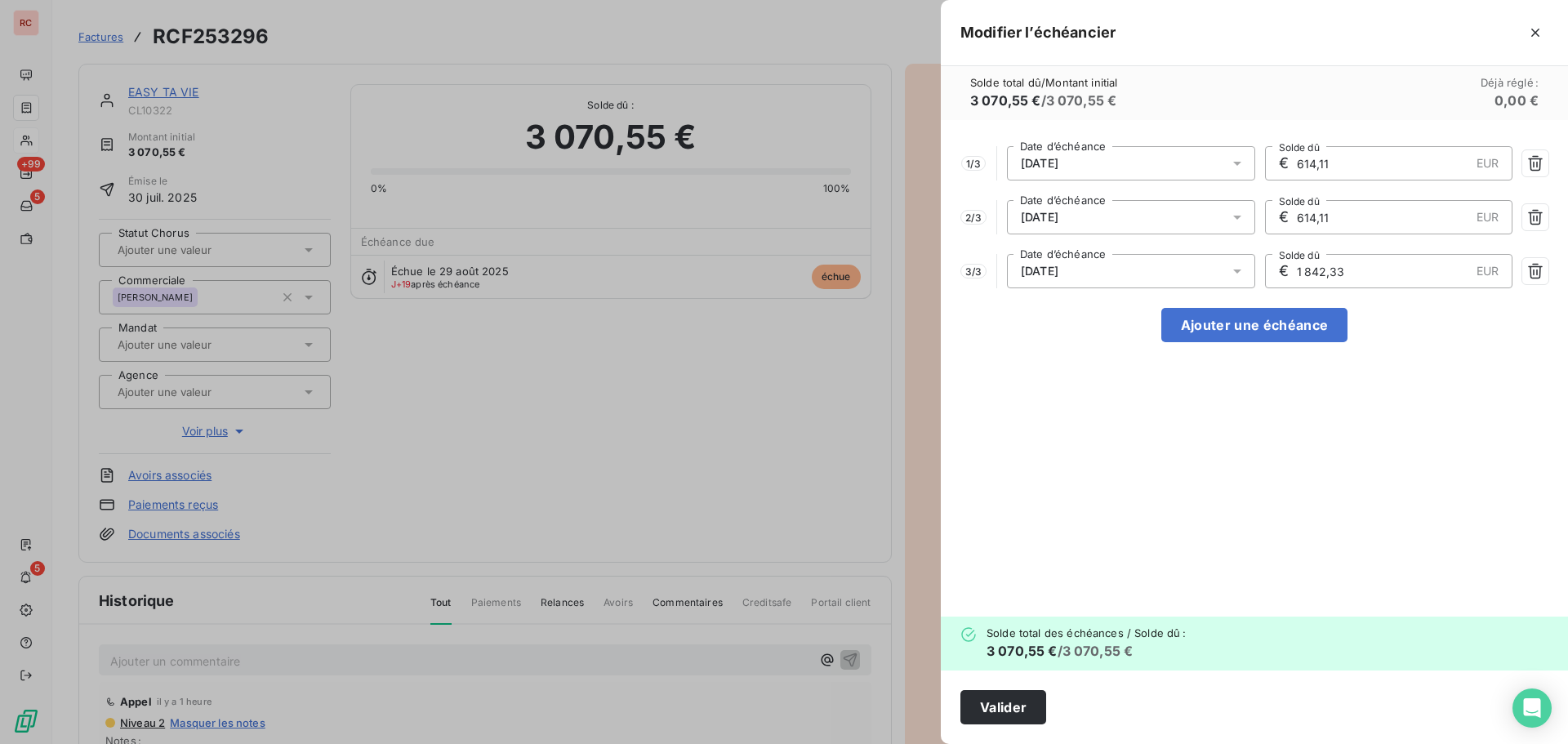
click at [1039, 272] on span "30/09/2025" at bounding box center [1040, 271] width 37 height 13
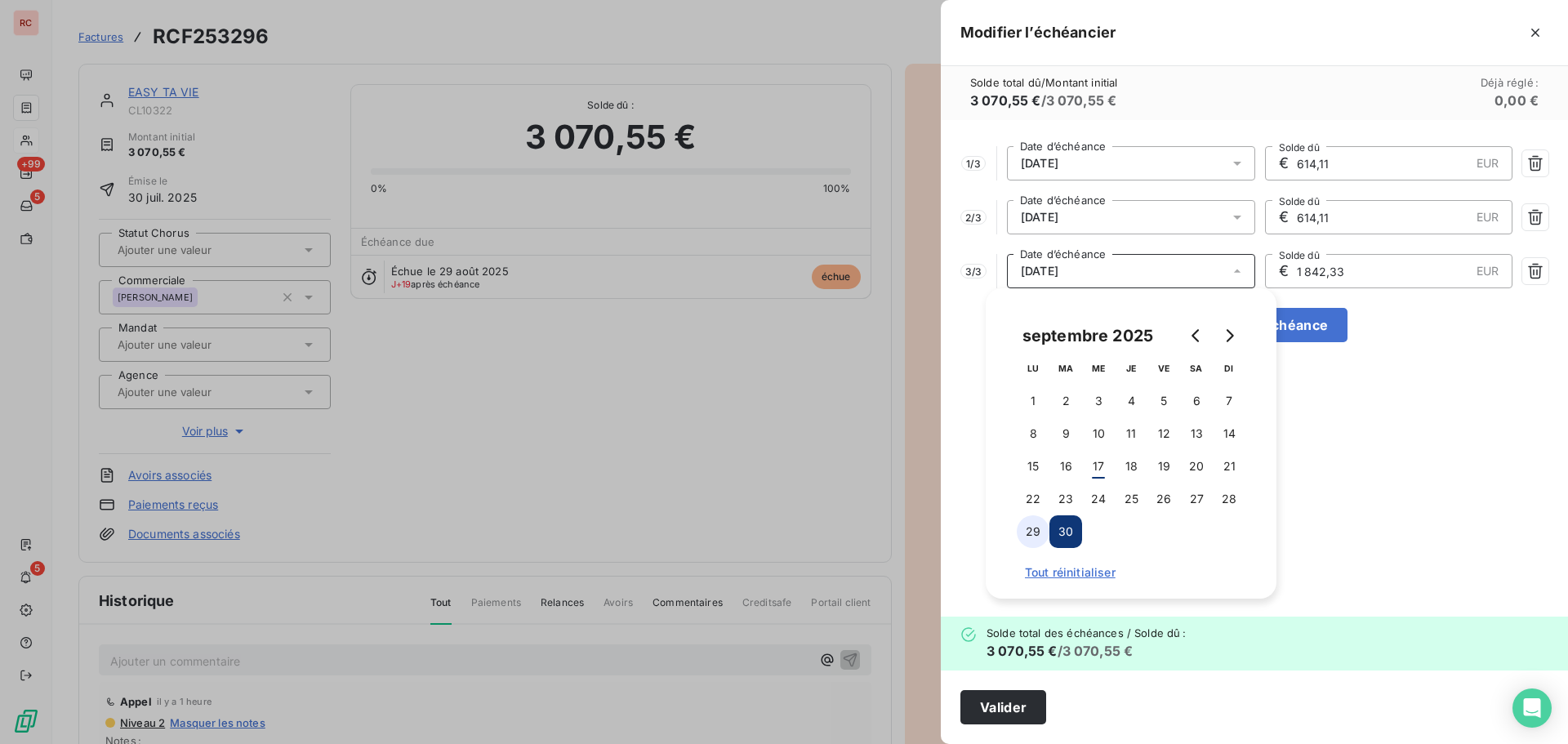
click at [1041, 535] on button "29" at bounding box center [1033, 531] width 33 height 33
click at [1070, 529] on button "30" at bounding box center [1065, 531] width 33 height 33
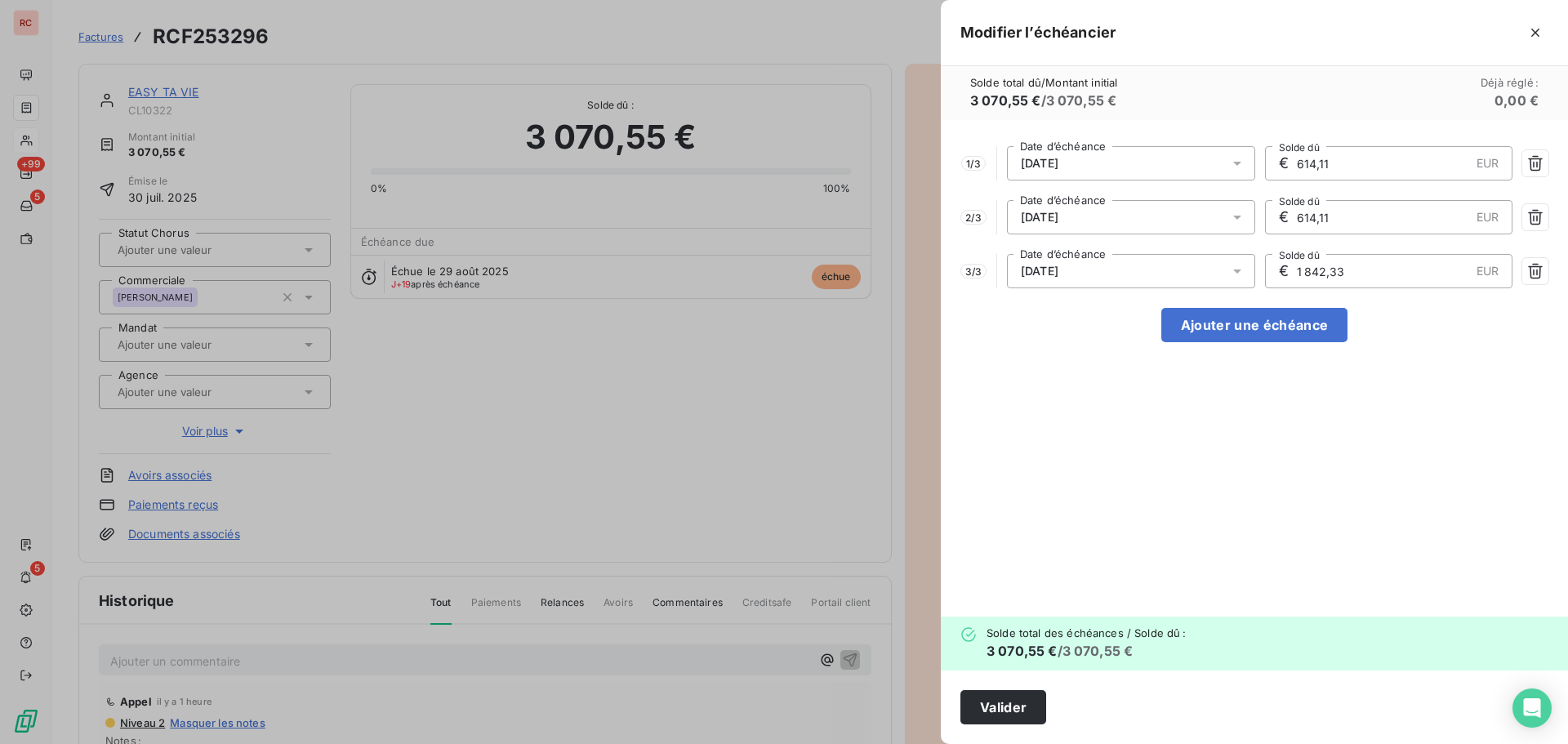
click at [1354, 272] on input "1 842,33" at bounding box center [1383, 271] width 175 height 33
drag, startPoint x: 1322, startPoint y: 274, endPoint x: 1293, endPoint y: 276, distance: 29.1
click at [1293, 276] on div "€ 1 842,33 EUR Solde dû" at bounding box center [1389, 271] width 248 height 35
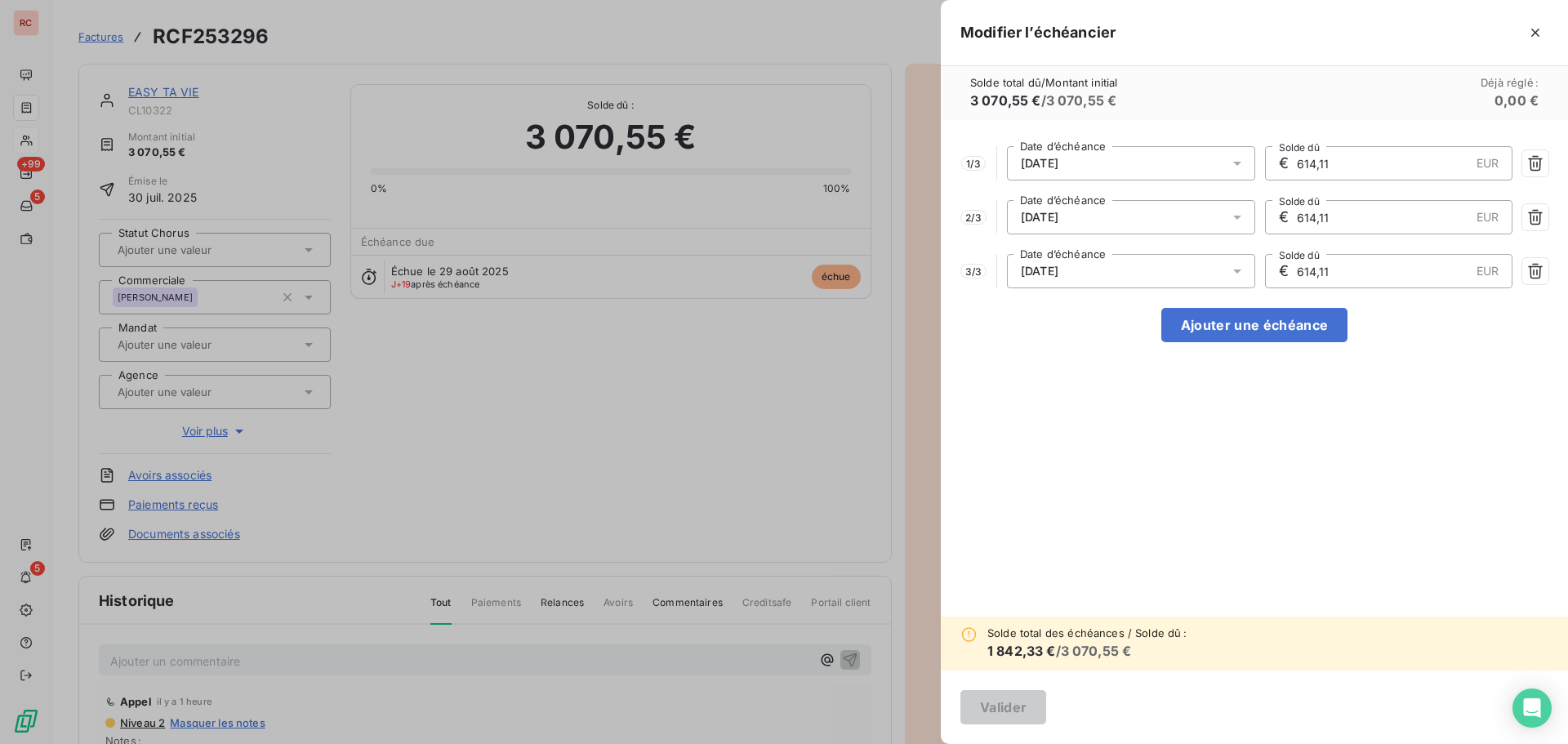
type input "614,11"
click at [1262, 330] on button "Ajouter une échéance" at bounding box center [1254, 325] width 186 height 35
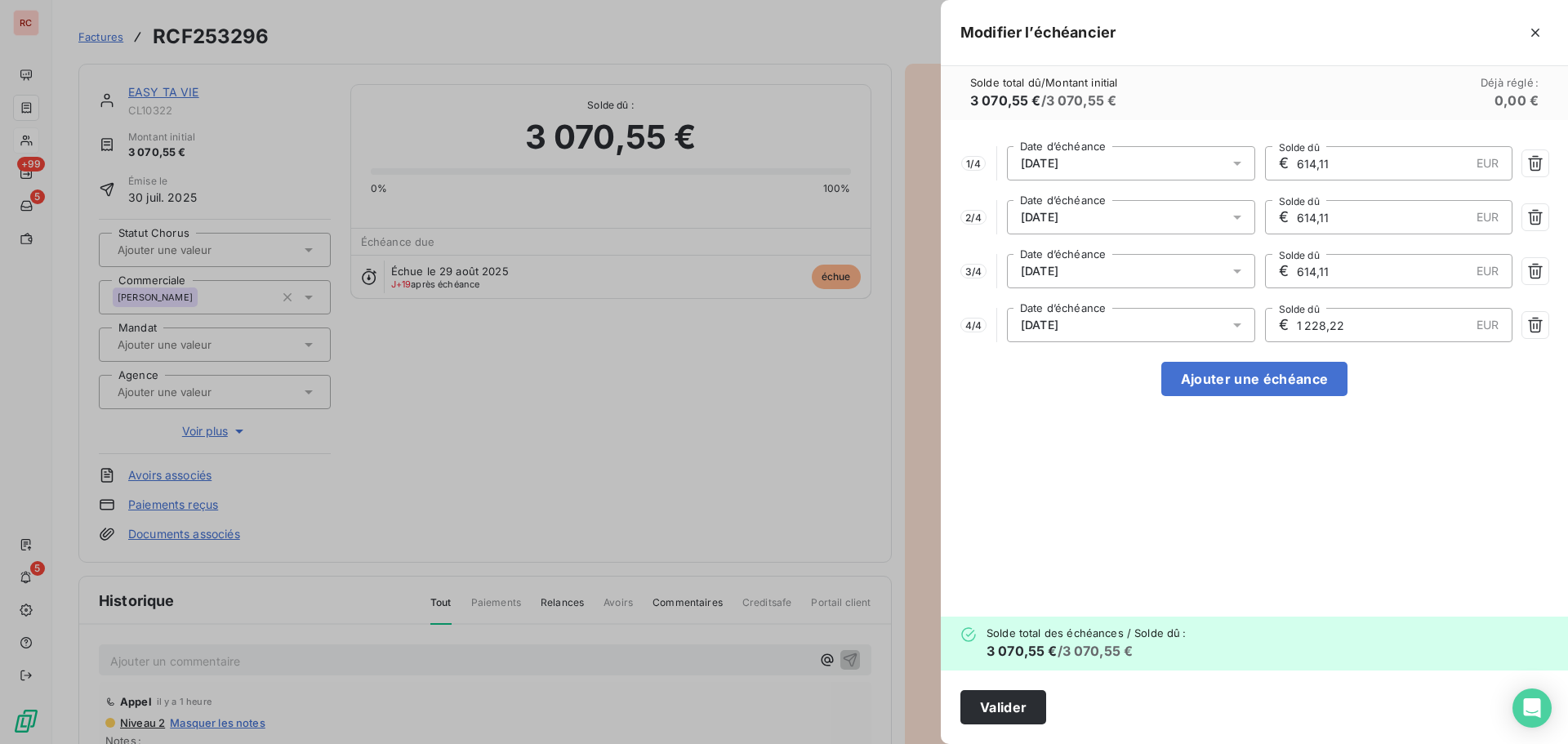
drag, startPoint x: 1379, startPoint y: 323, endPoint x: 1282, endPoint y: 329, distance: 97.2
click at [1282, 329] on div "€ 1 228,22 EUR Solde dû" at bounding box center [1389, 325] width 248 height 35
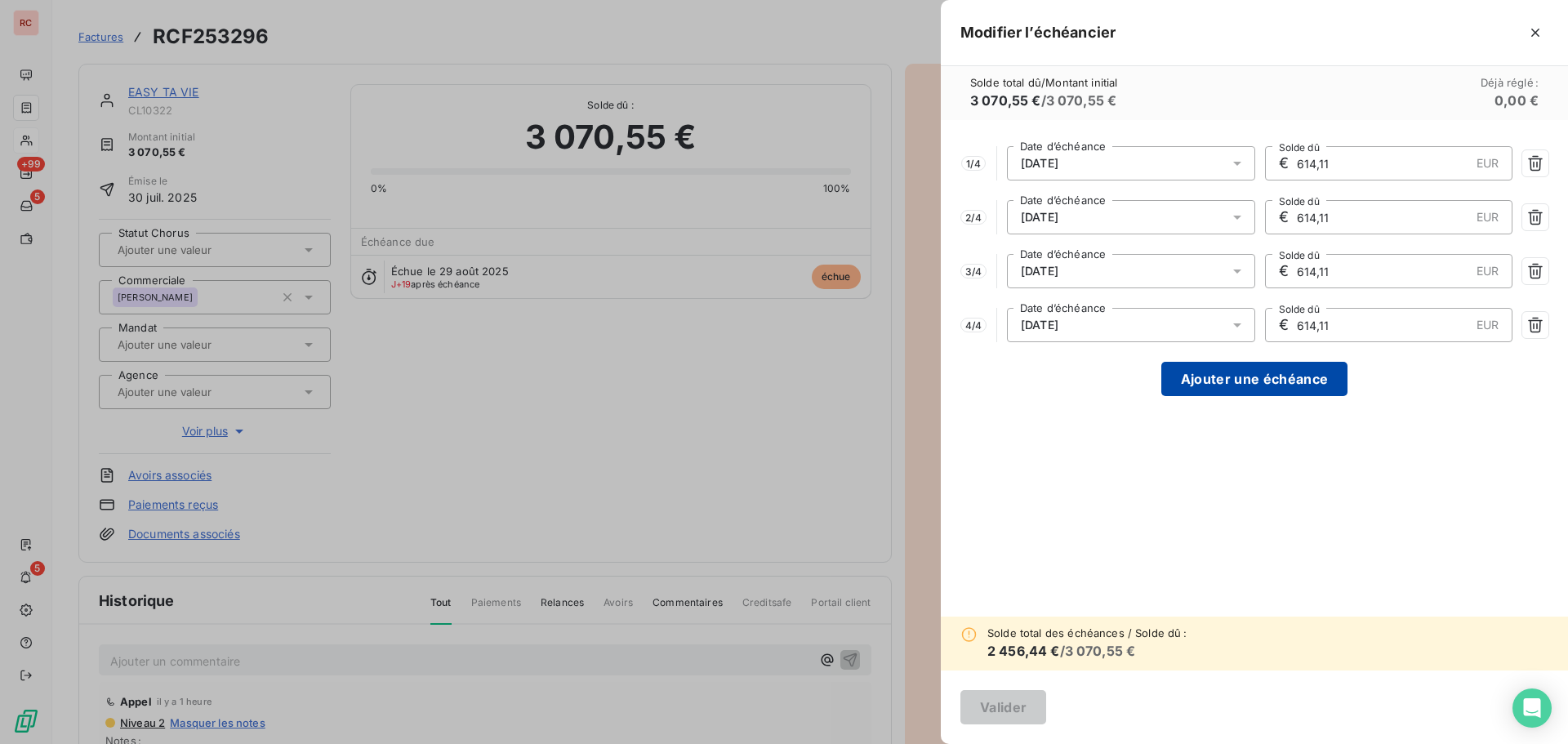
type input "614,11"
click at [1191, 380] on button "Ajouter une échéance" at bounding box center [1254, 379] width 186 height 35
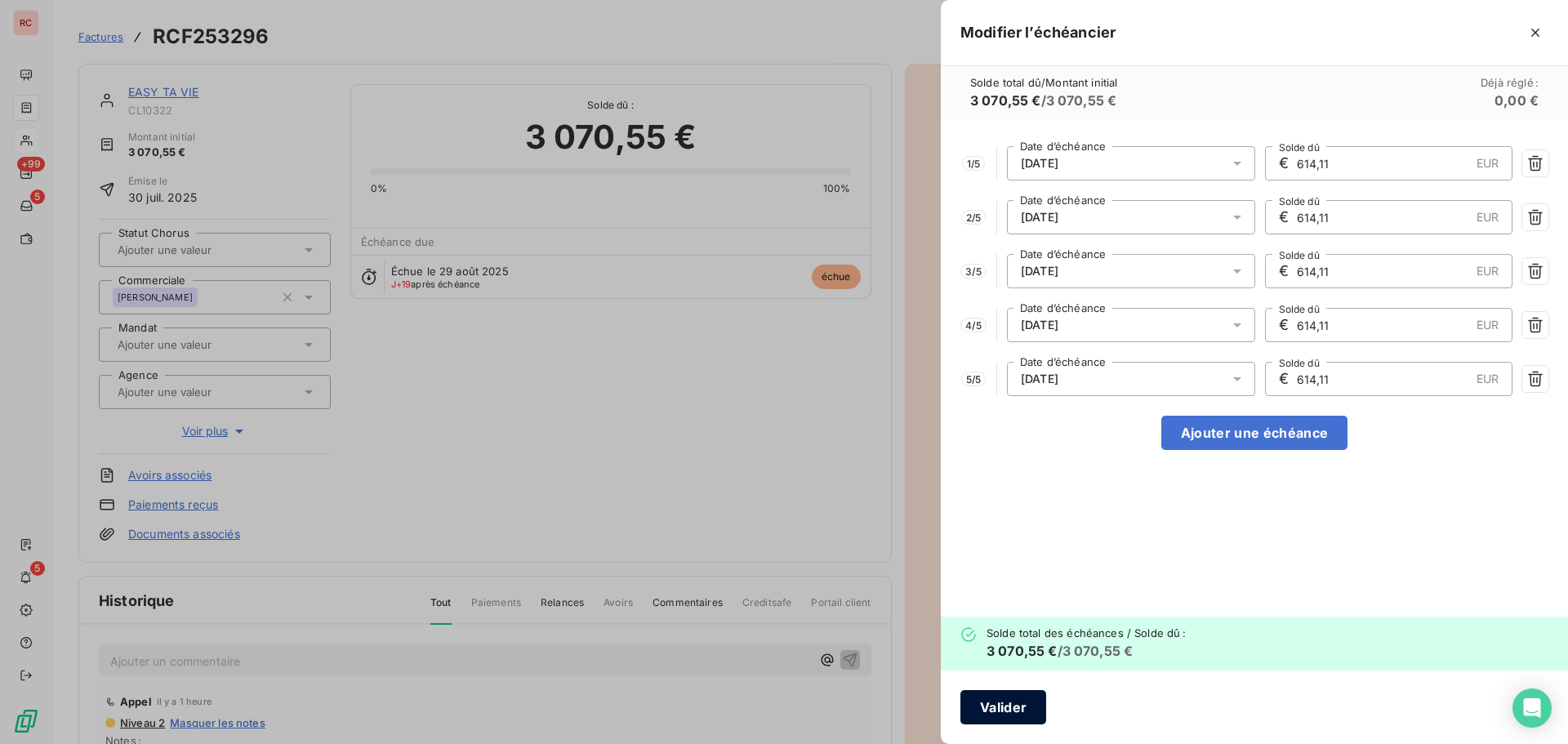
click at [1020, 702] on button "Valider" at bounding box center [1003, 708] width 86 height 35
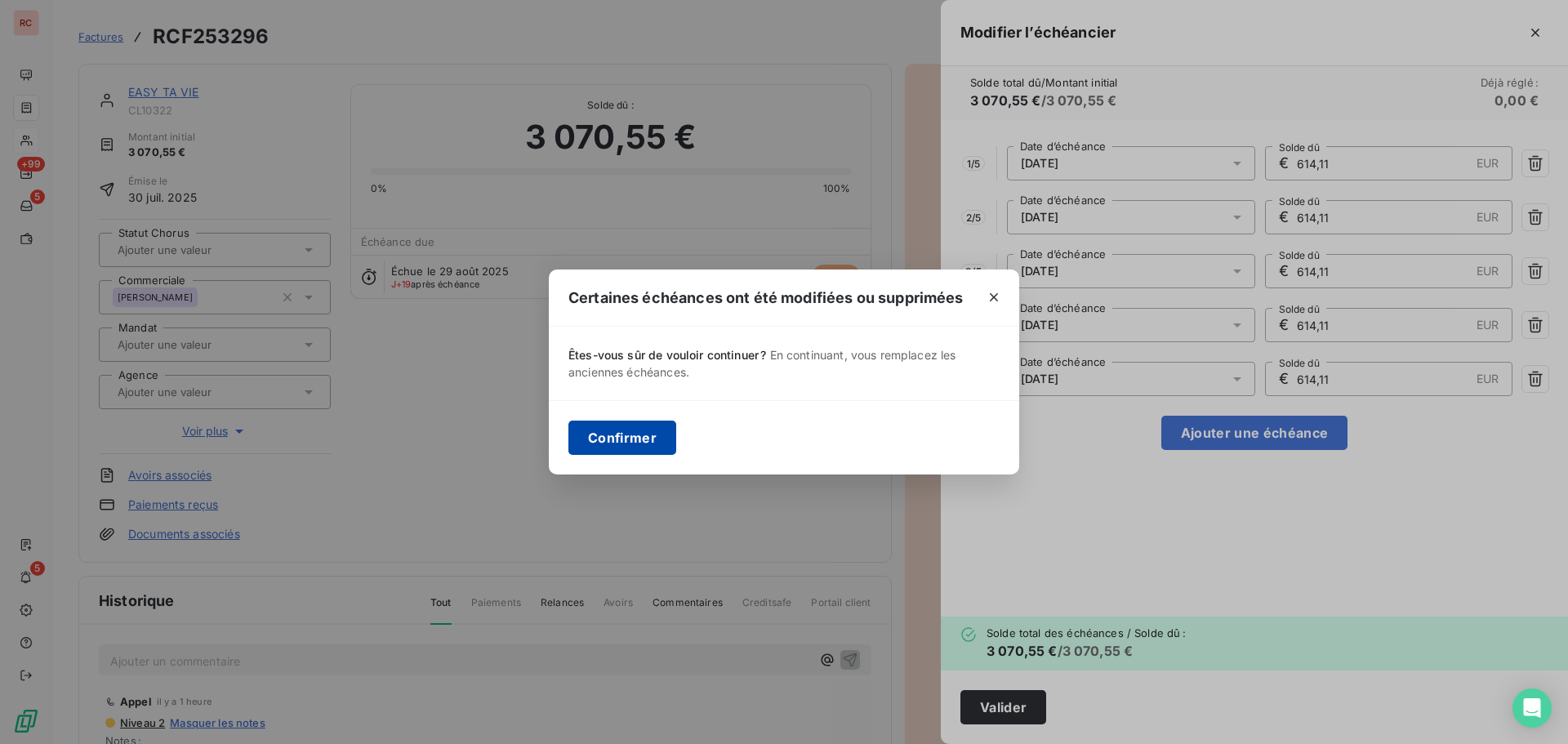
click at [644, 435] on button "Confirmer" at bounding box center [622, 438] width 108 height 35
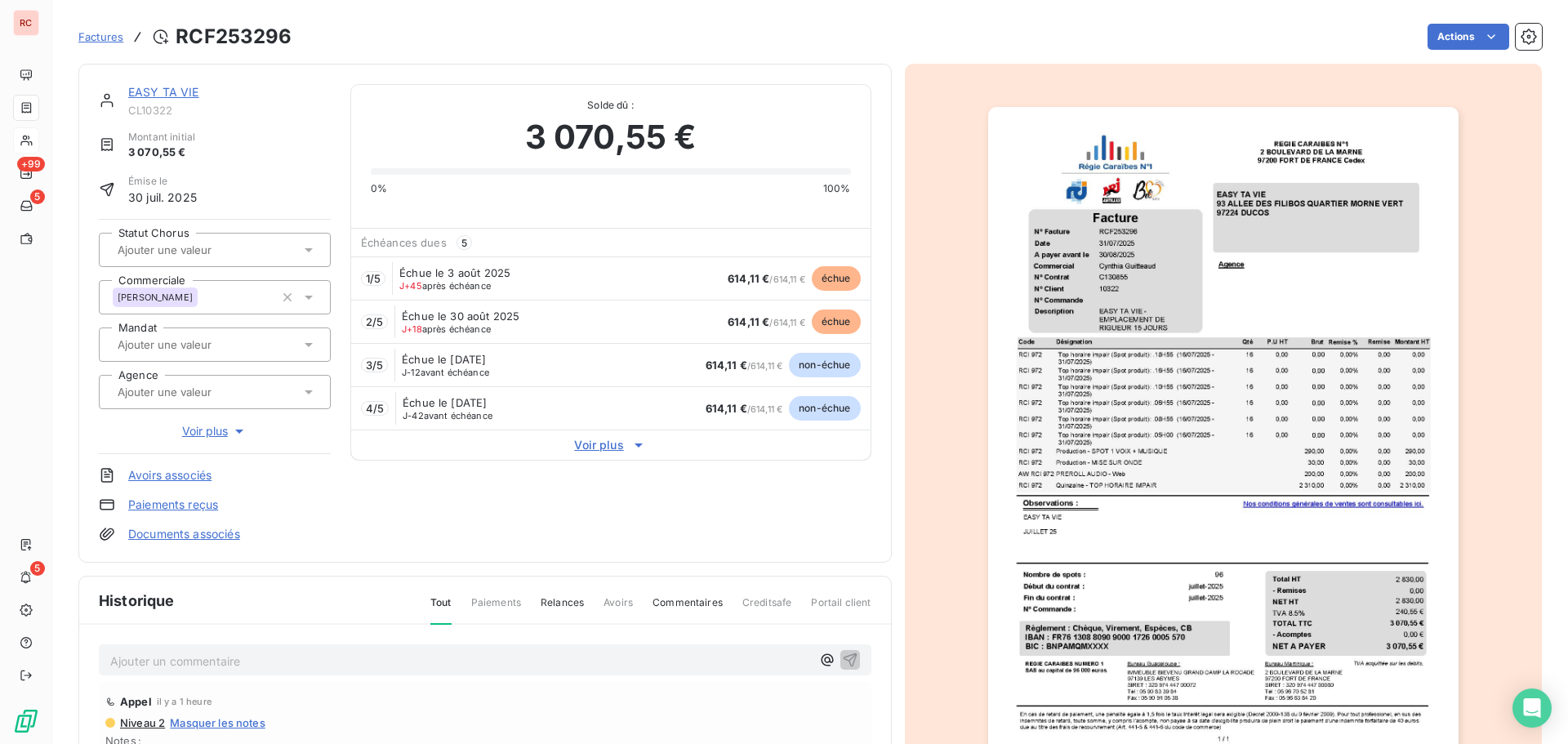
click at [186, 93] on link "EASY TA VIE" at bounding box center [164, 92] width 71 height 14
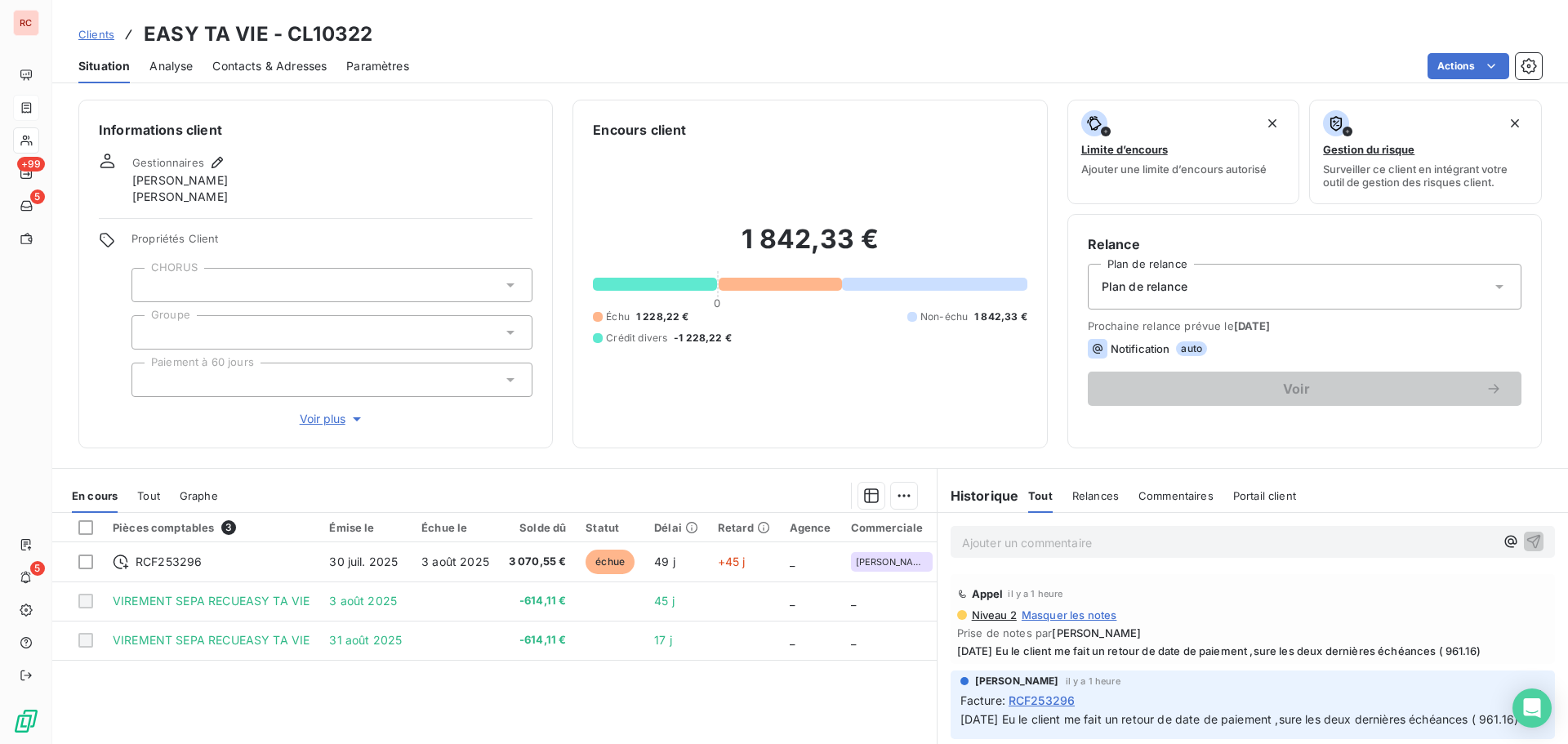
click at [245, 61] on span "Contacts & Adresses" at bounding box center [269, 66] width 114 height 16
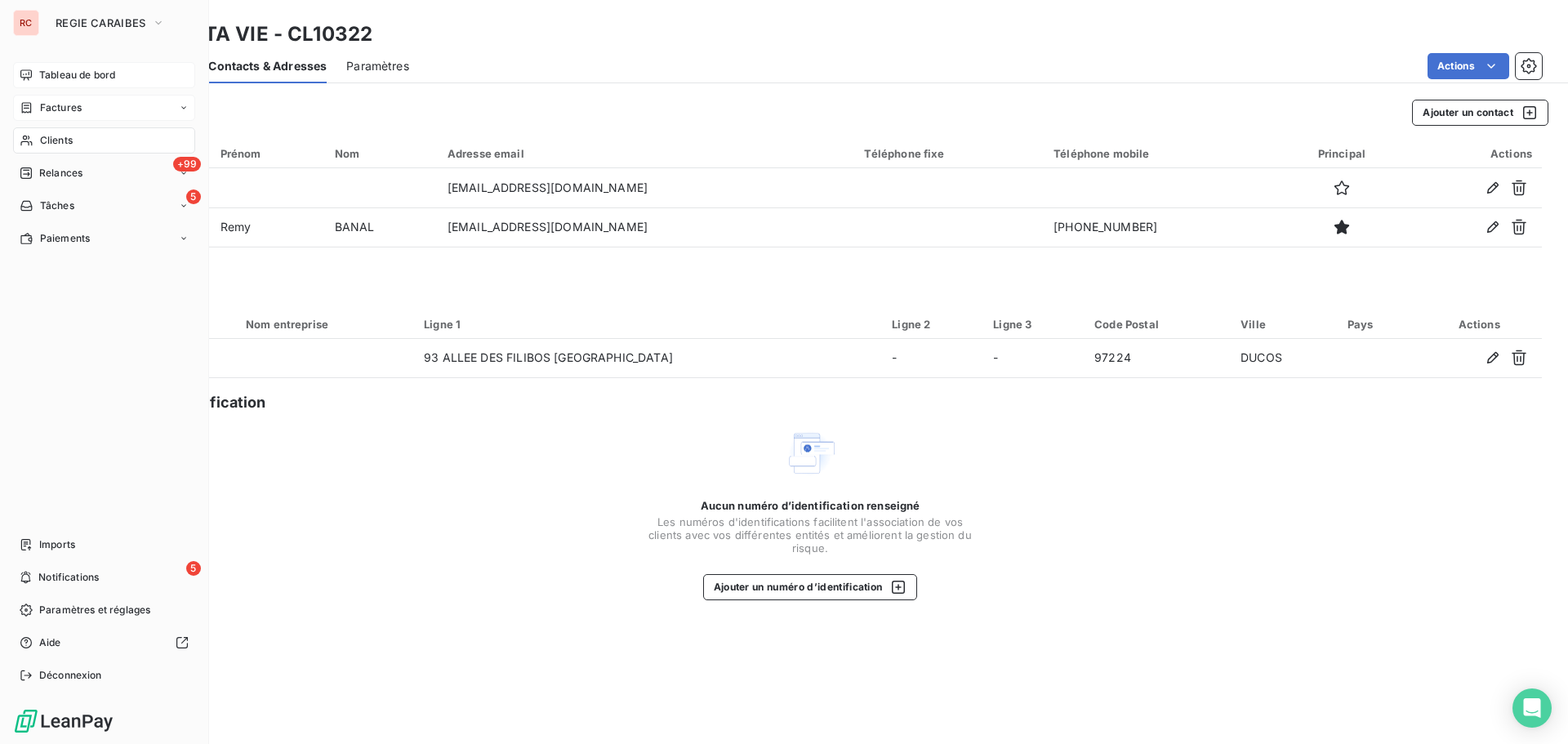
click at [78, 78] on span "Tableau de bord" at bounding box center [77, 74] width 76 height 15
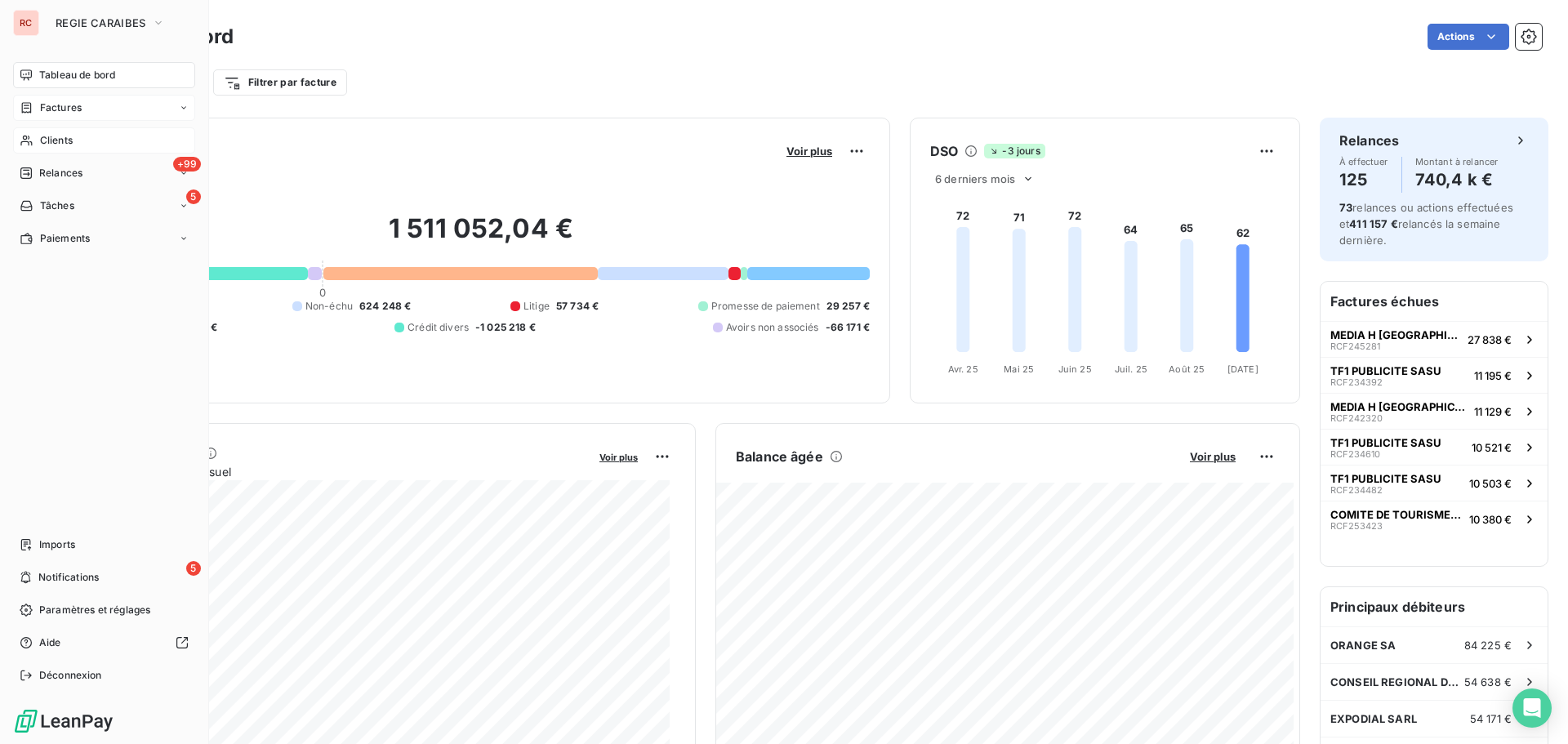
drag, startPoint x: 54, startPoint y: 147, endPoint x: 165, endPoint y: 153, distance: 111.2
click at [54, 147] on span "Clients" at bounding box center [56, 140] width 33 height 15
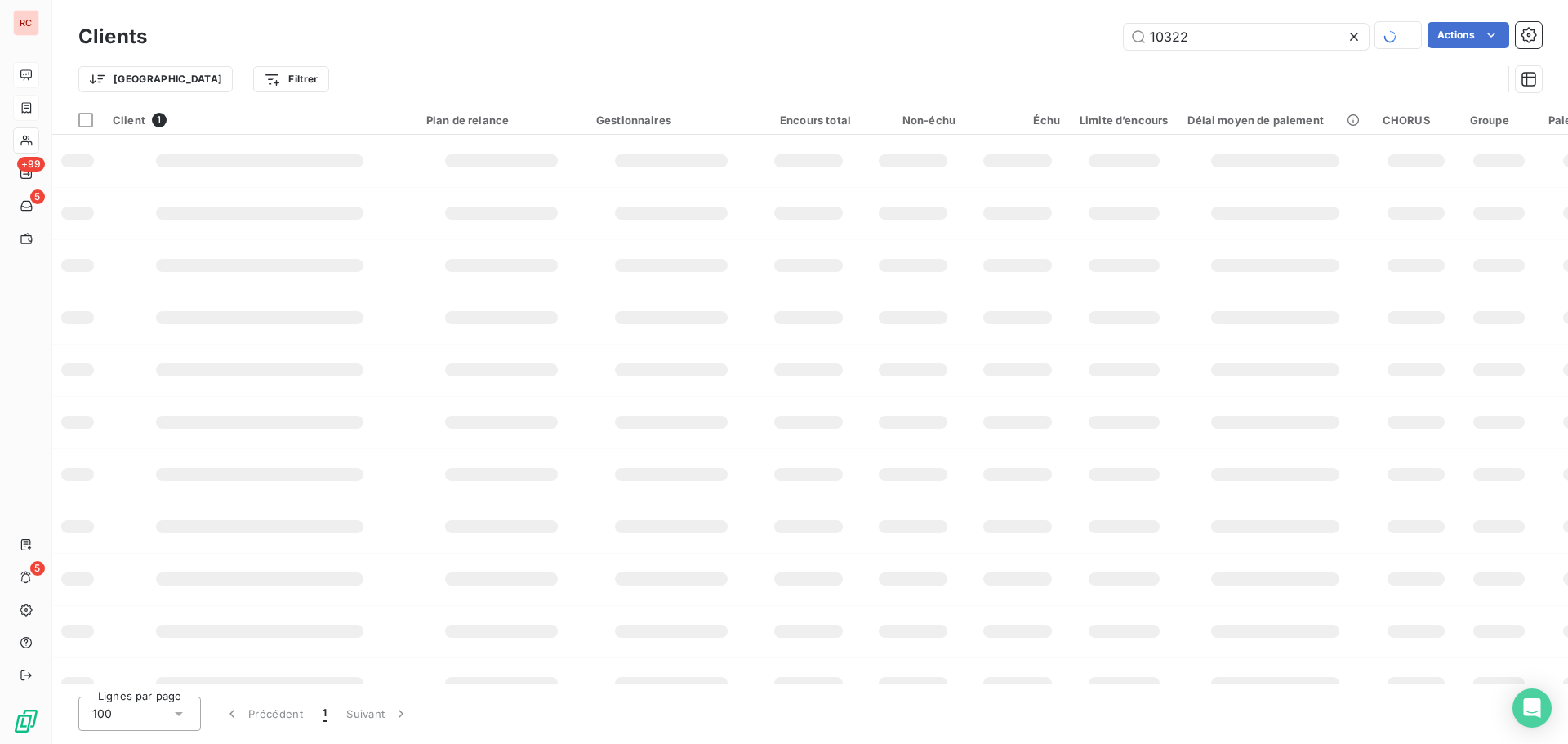
drag, startPoint x: 1200, startPoint y: 43, endPoint x: 1092, endPoint y: 32, distance: 108.6
click at [1092, 32] on div "10322 Actions" at bounding box center [854, 36] width 1376 height 28
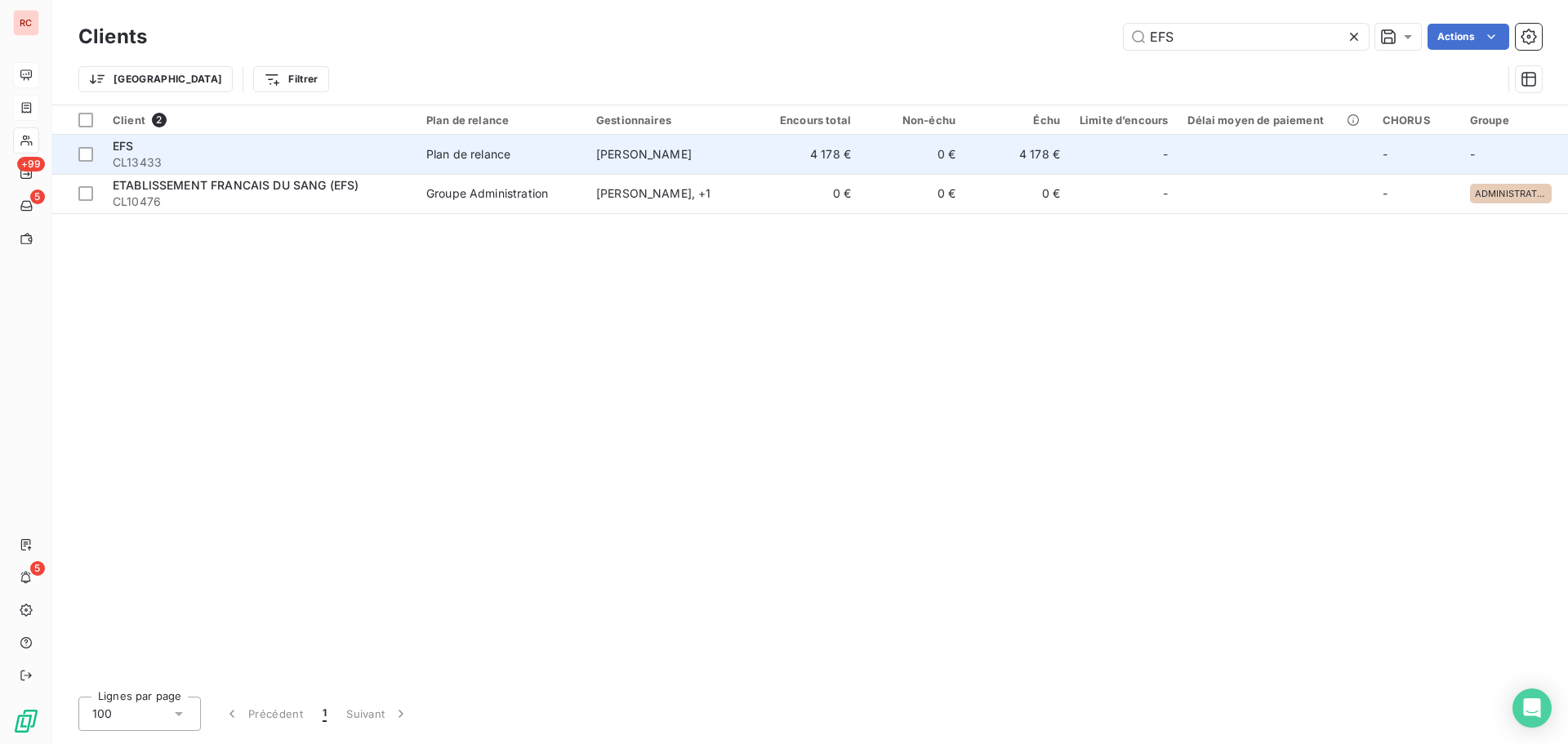
type input "EFS"
click at [571, 162] on td "Plan de relance" at bounding box center [502, 154] width 170 height 39
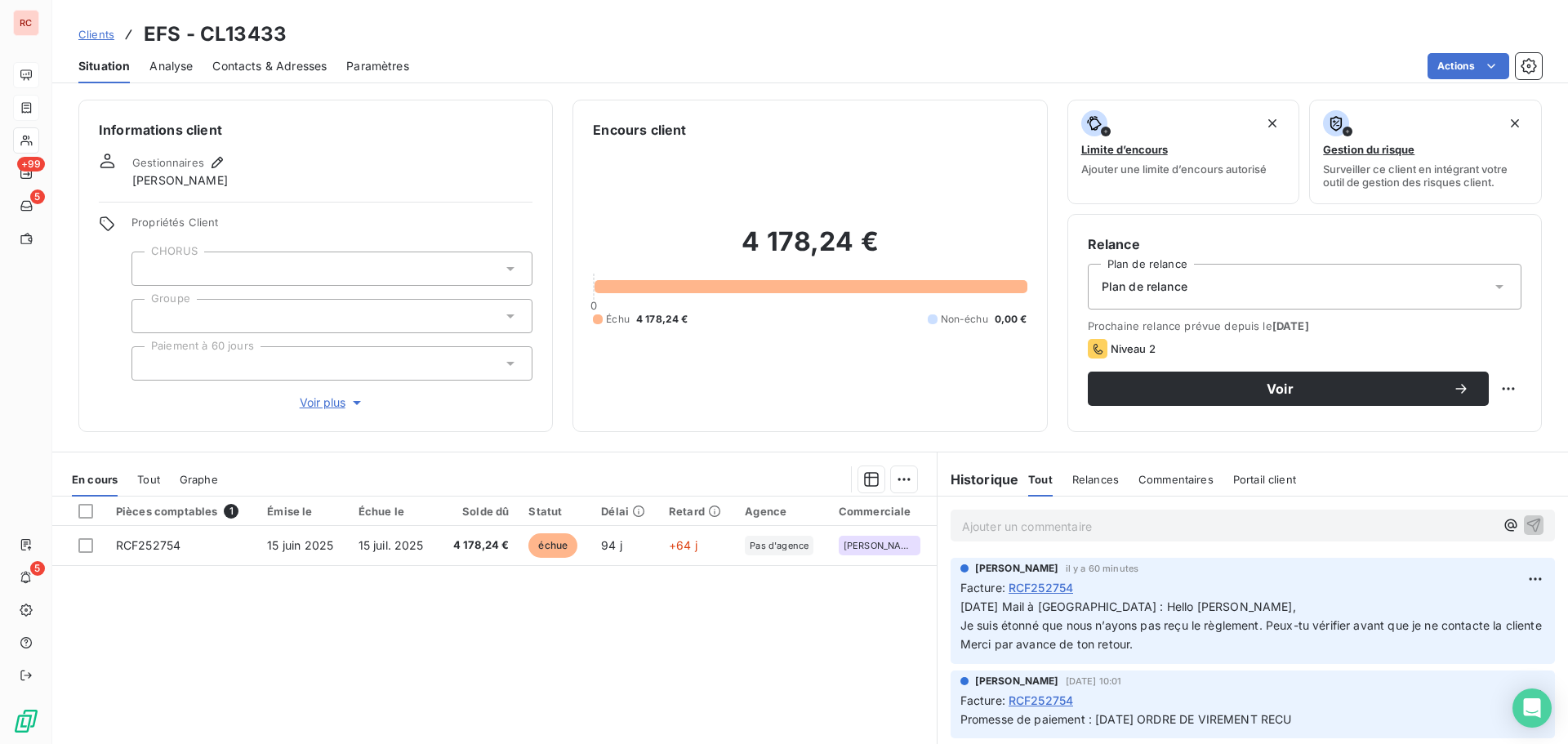
click at [104, 29] on span "Clients" at bounding box center [96, 34] width 36 height 13
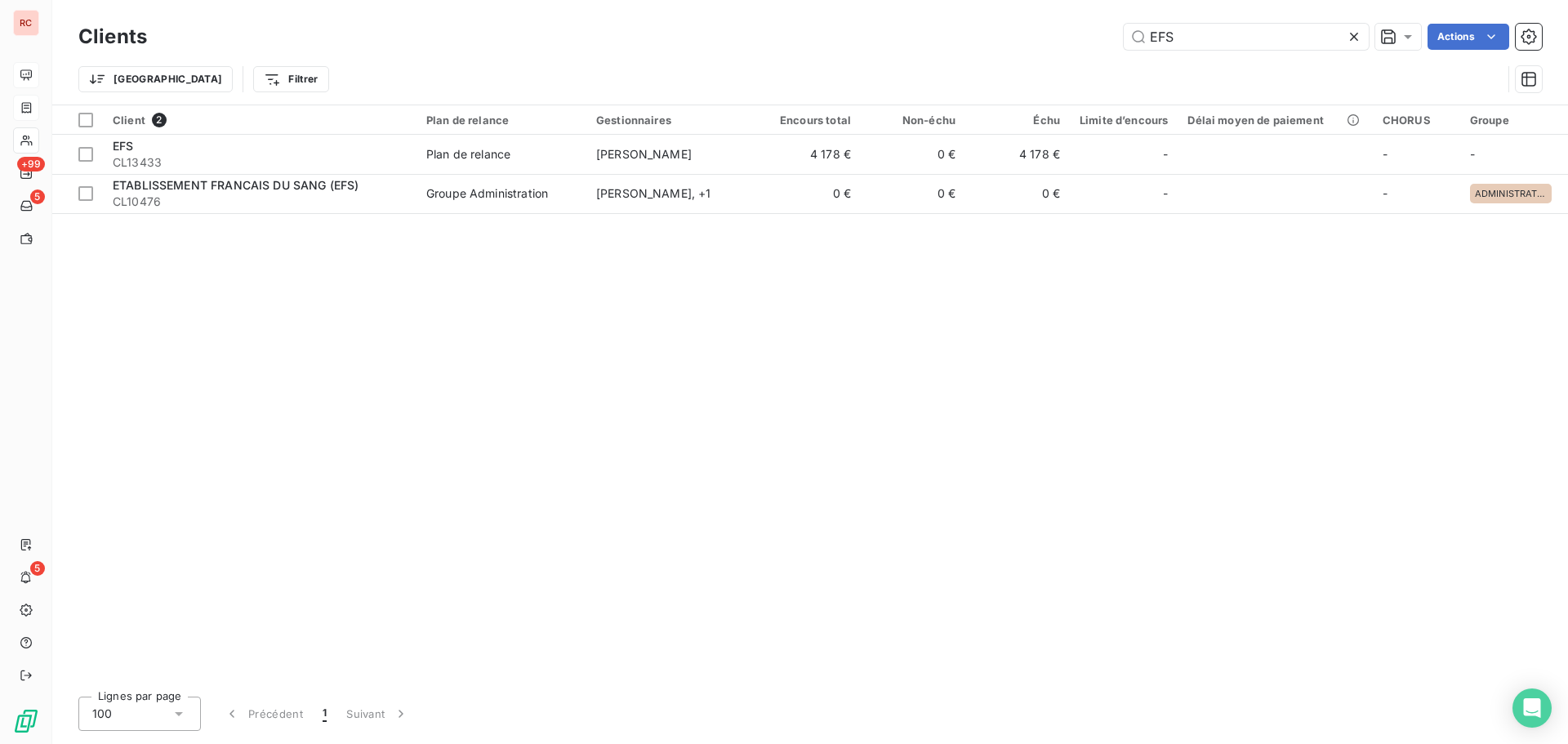
drag, startPoint x: 1183, startPoint y: 37, endPoint x: 1111, endPoint y: 35, distance: 72.0
click at [1111, 35] on div "EFS Actions" at bounding box center [854, 36] width 1376 height 26
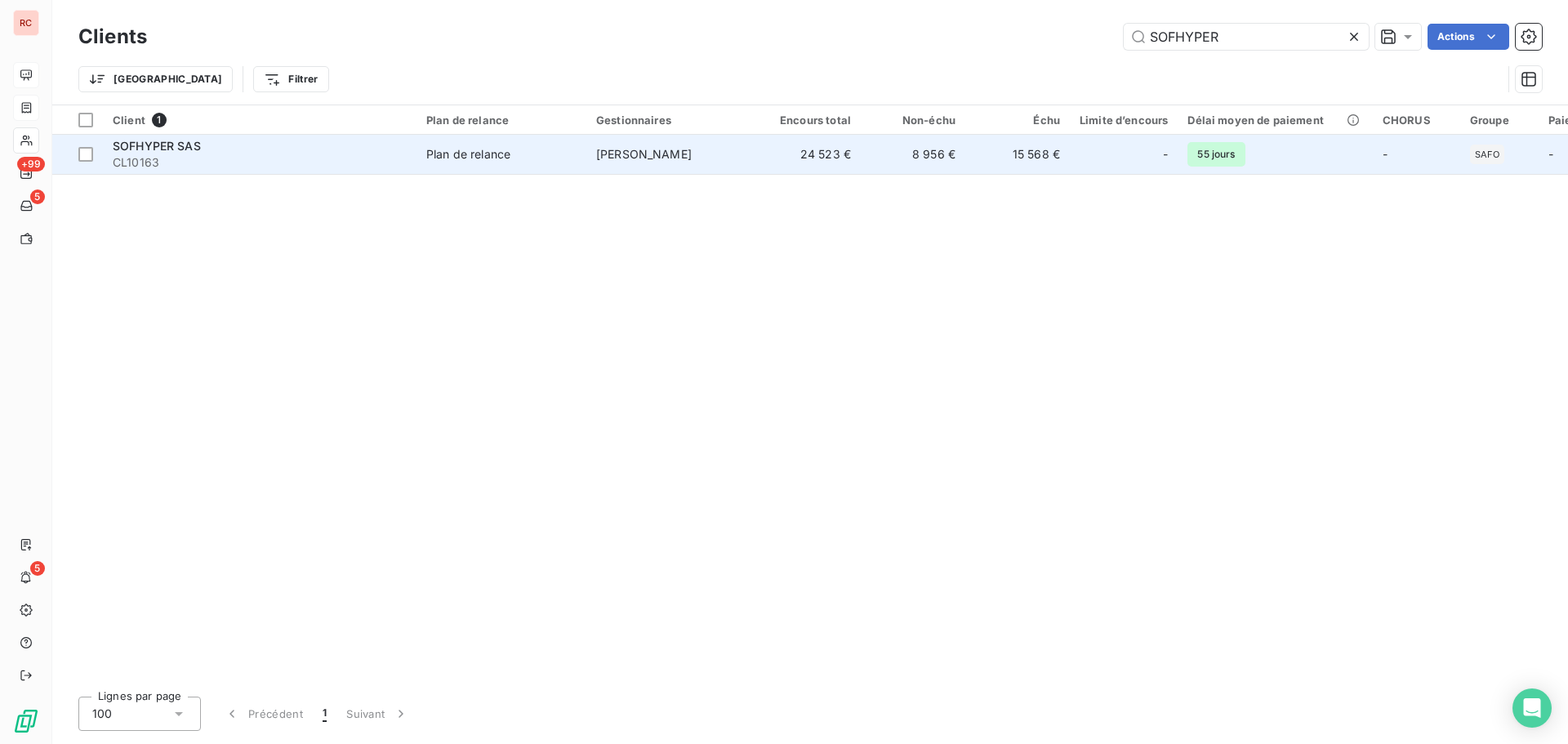
type input "SOFHYPER"
click at [828, 162] on td "24 523 €" at bounding box center [808, 154] width 105 height 39
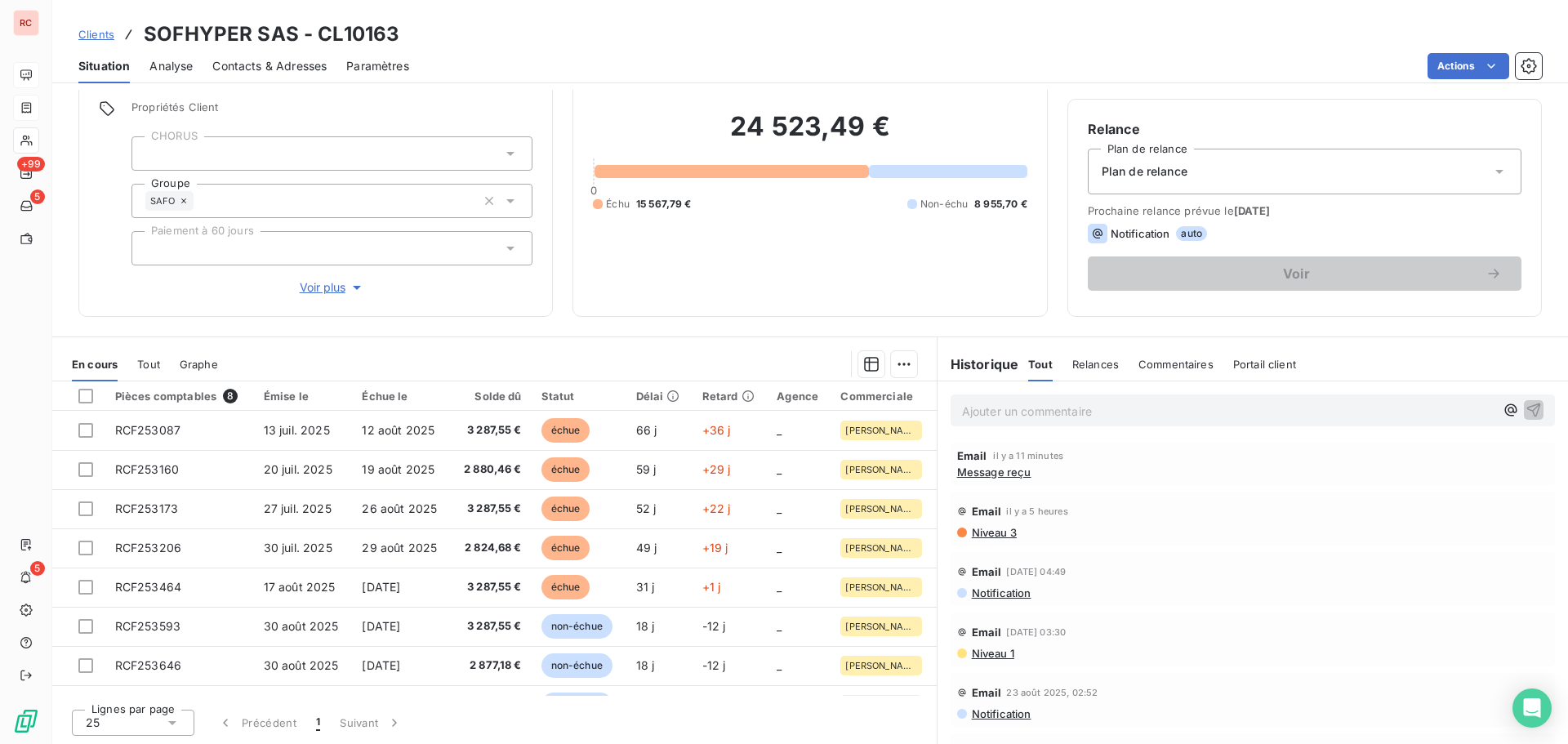
scroll to position [116, 0]
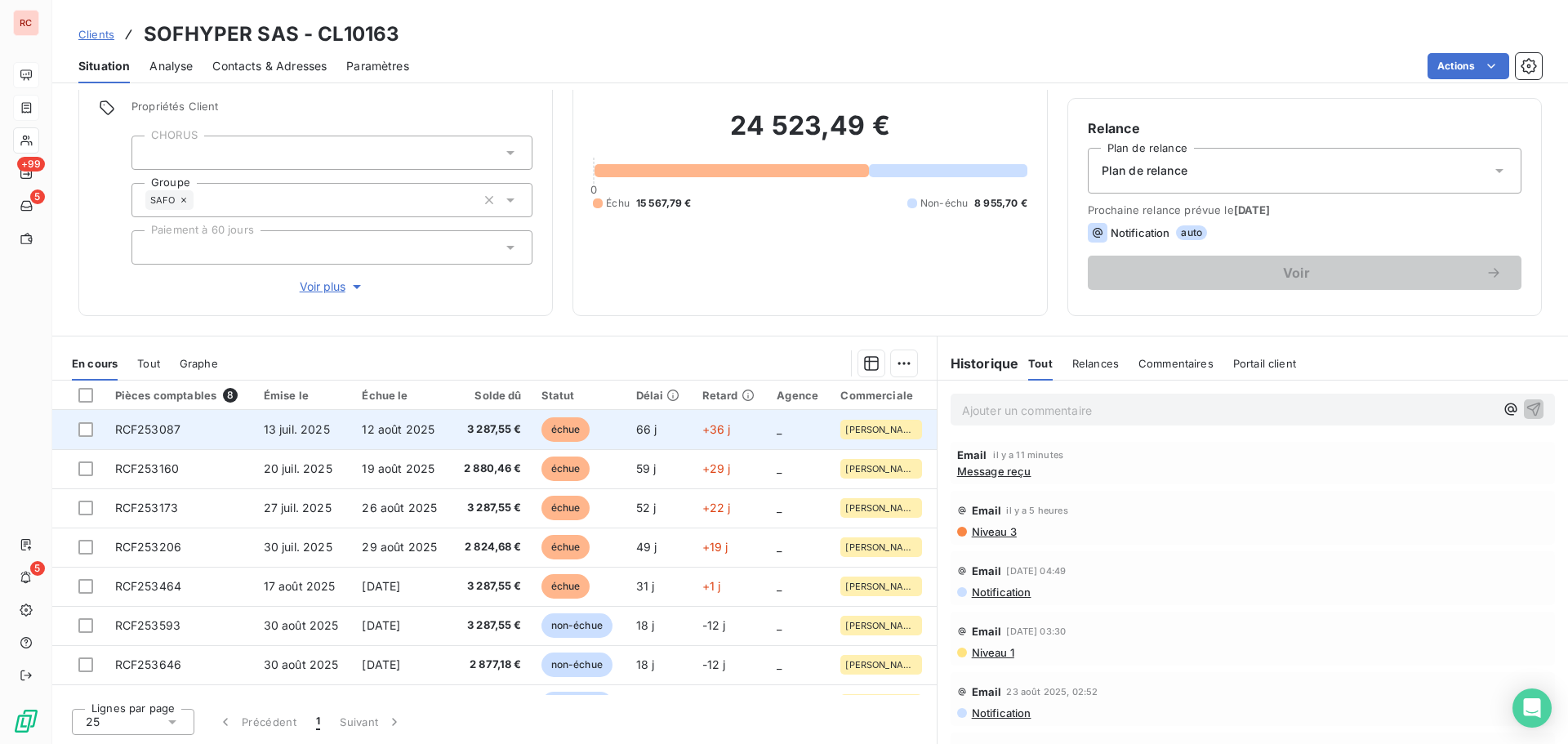
click at [202, 432] on td "RCF253087" at bounding box center [180, 430] width 149 height 39
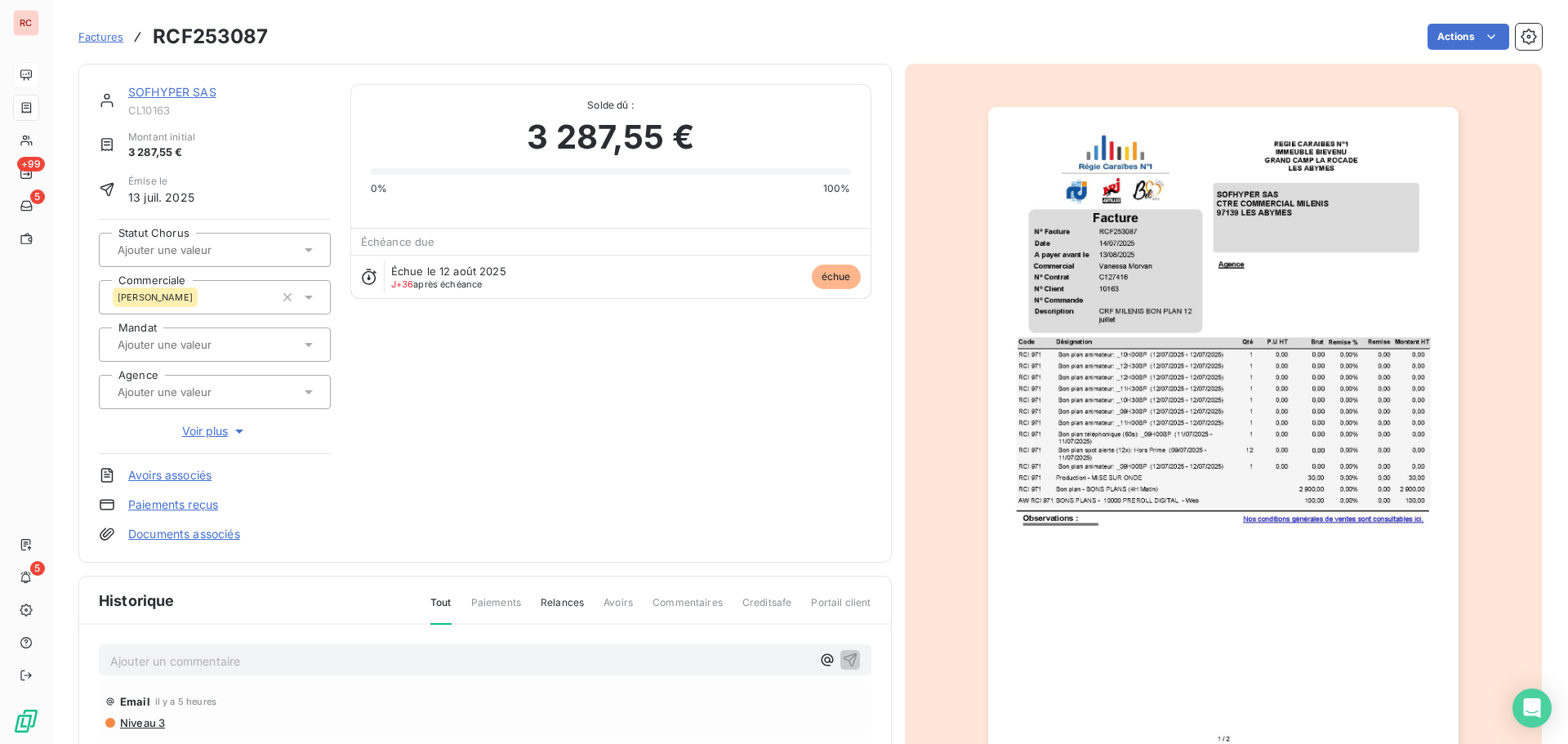
click at [181, 655] on p "Ajouter un commentaire ﻿" at bounding box center [460, 661] width 701 height 20
click at [137, 662] on p "Ajouter un commentaire ﻿" at bounding box center [460, 661] width 701 height 20
drag, startPoint x: 291, startPoint y: 656, endPoint x: 63, endPoint y: 646, distance: 228.2
click at [63, 646] on section "Factures RCF253087 Actions SOFHYPER SAS CL10163 Montant initial 3 287,55 € Émis…" at bounding box center [810, 372] width 1516 height 744
copy span "17/09/2025 ORDRE VIREMENT"
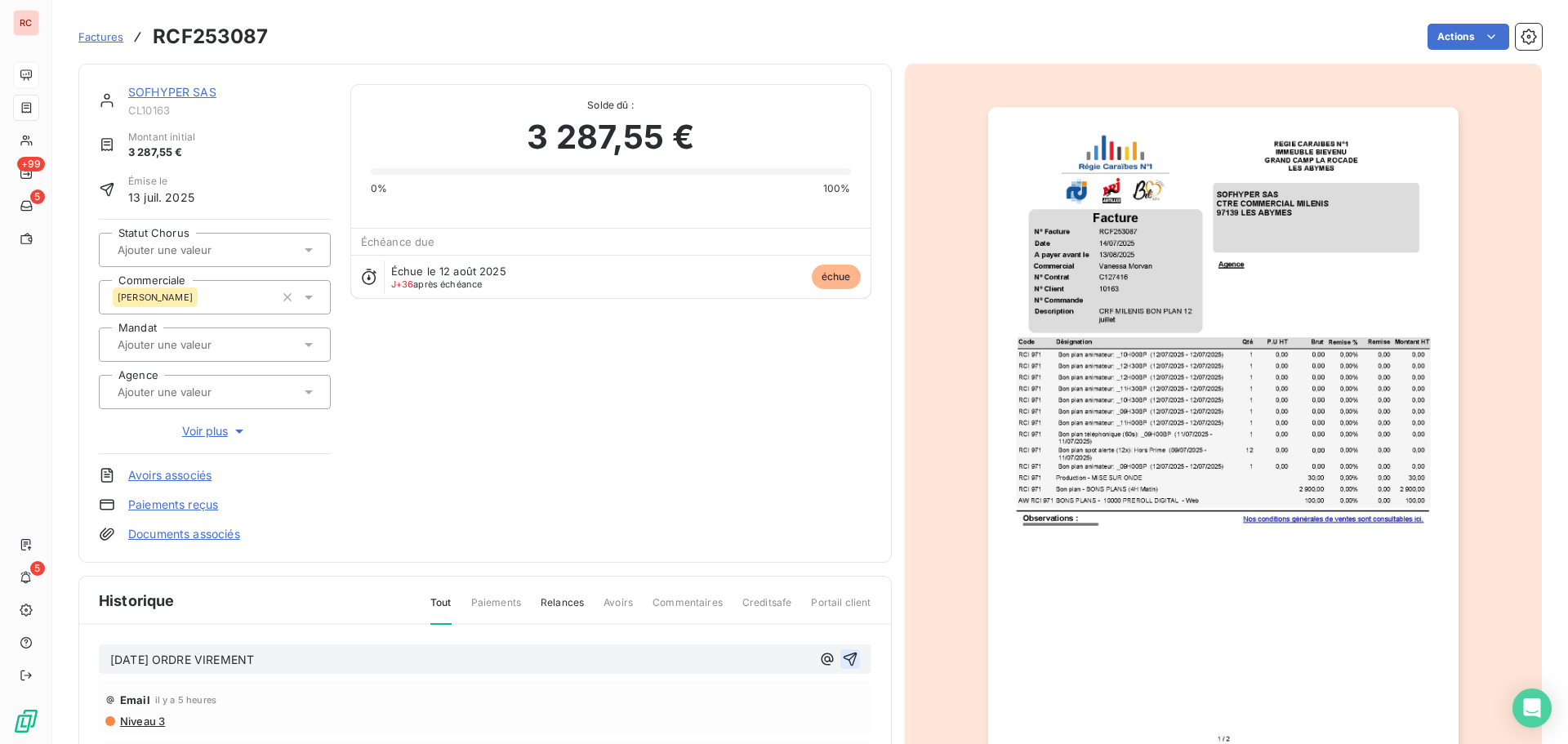
click at [840, 664] on button "button" at bounding box center [850, 660] width 20 height 20
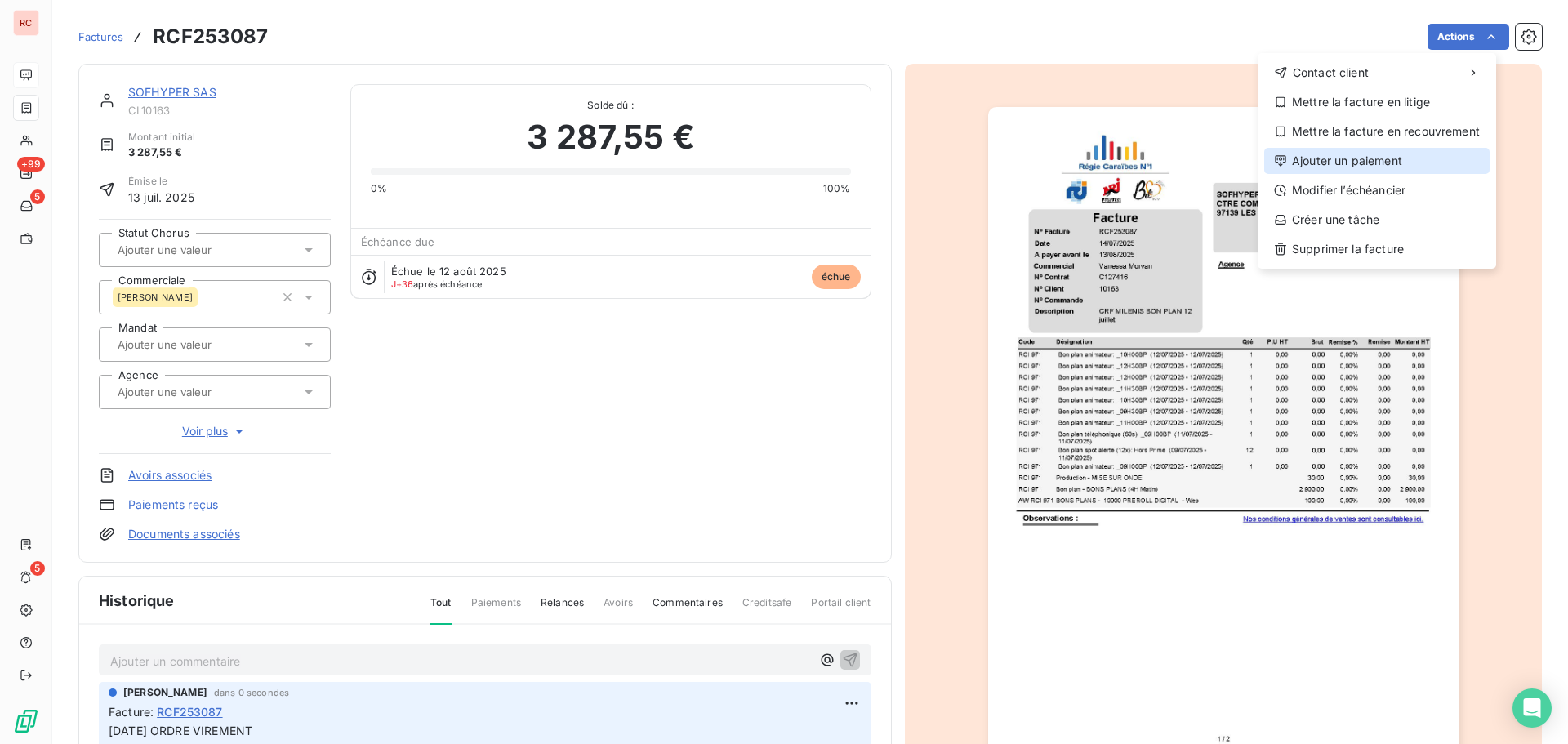
click at [1321, 151] on div "Ajouter un paiement" at bounding box center [1377, 161] width 225 height 26
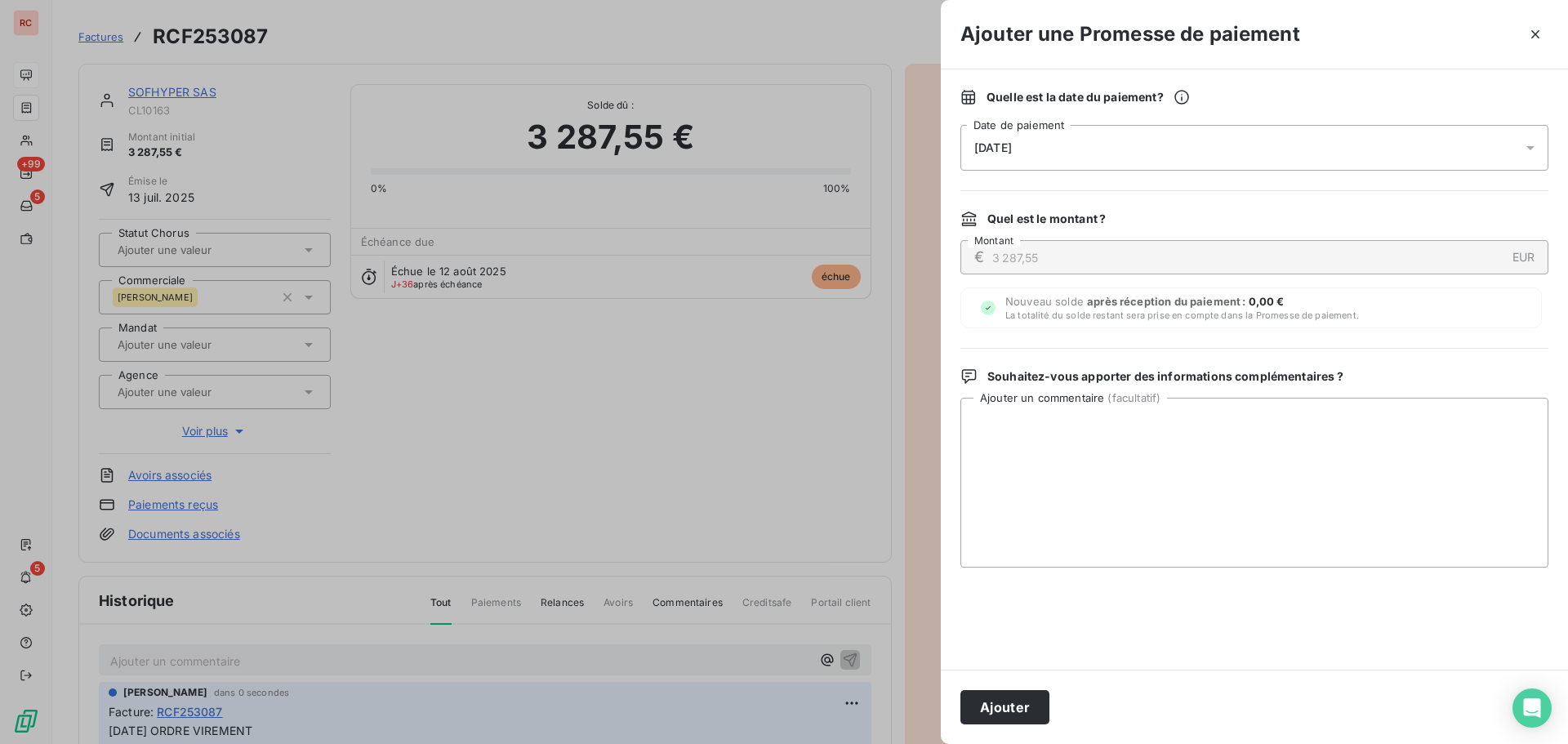
click at [1343, 155] on div "18/09/2025" at bounding box center [1254, 148] width 588 height 46
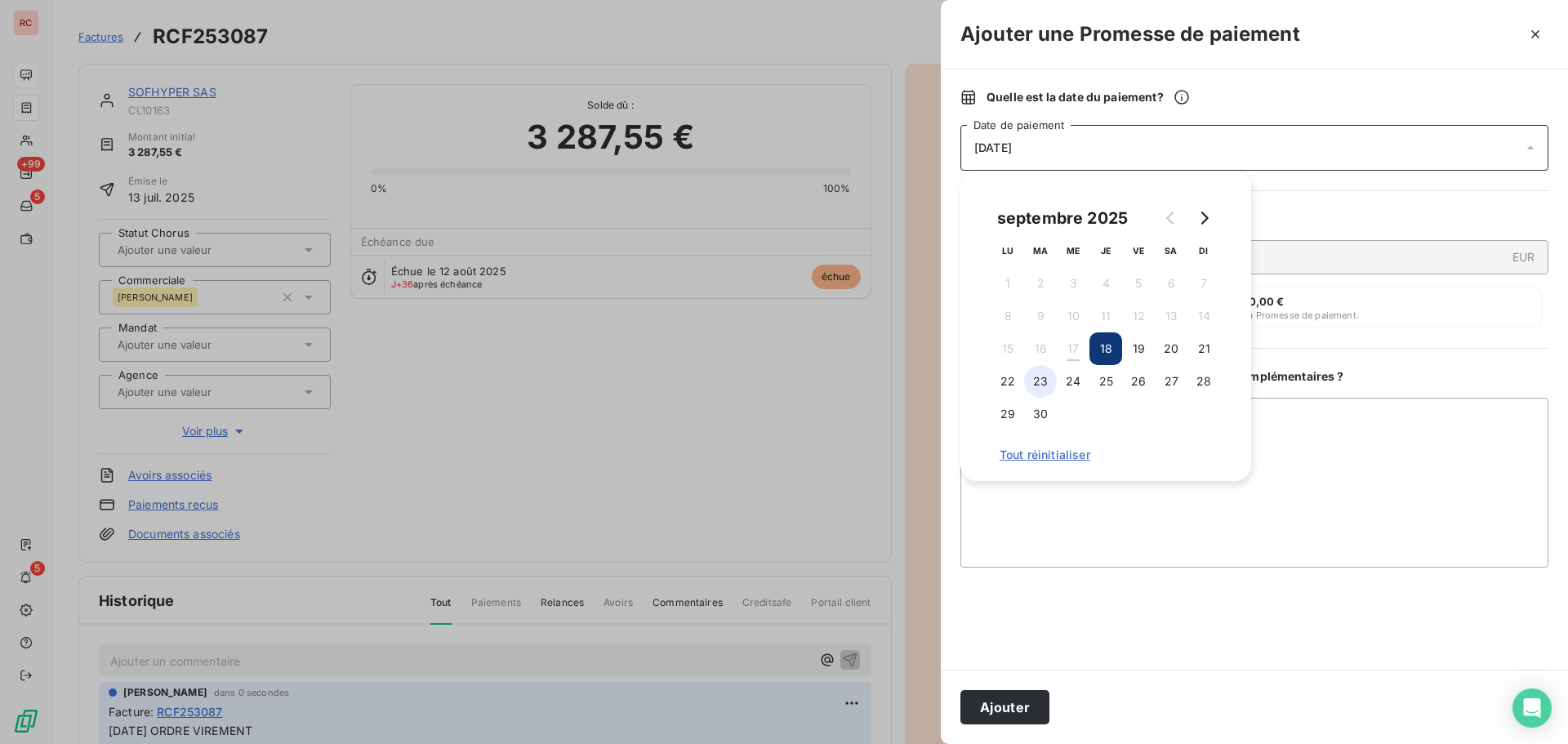
click at [1049, 383] on button "23" at bounding box center [1041, 381] width 33 height 33
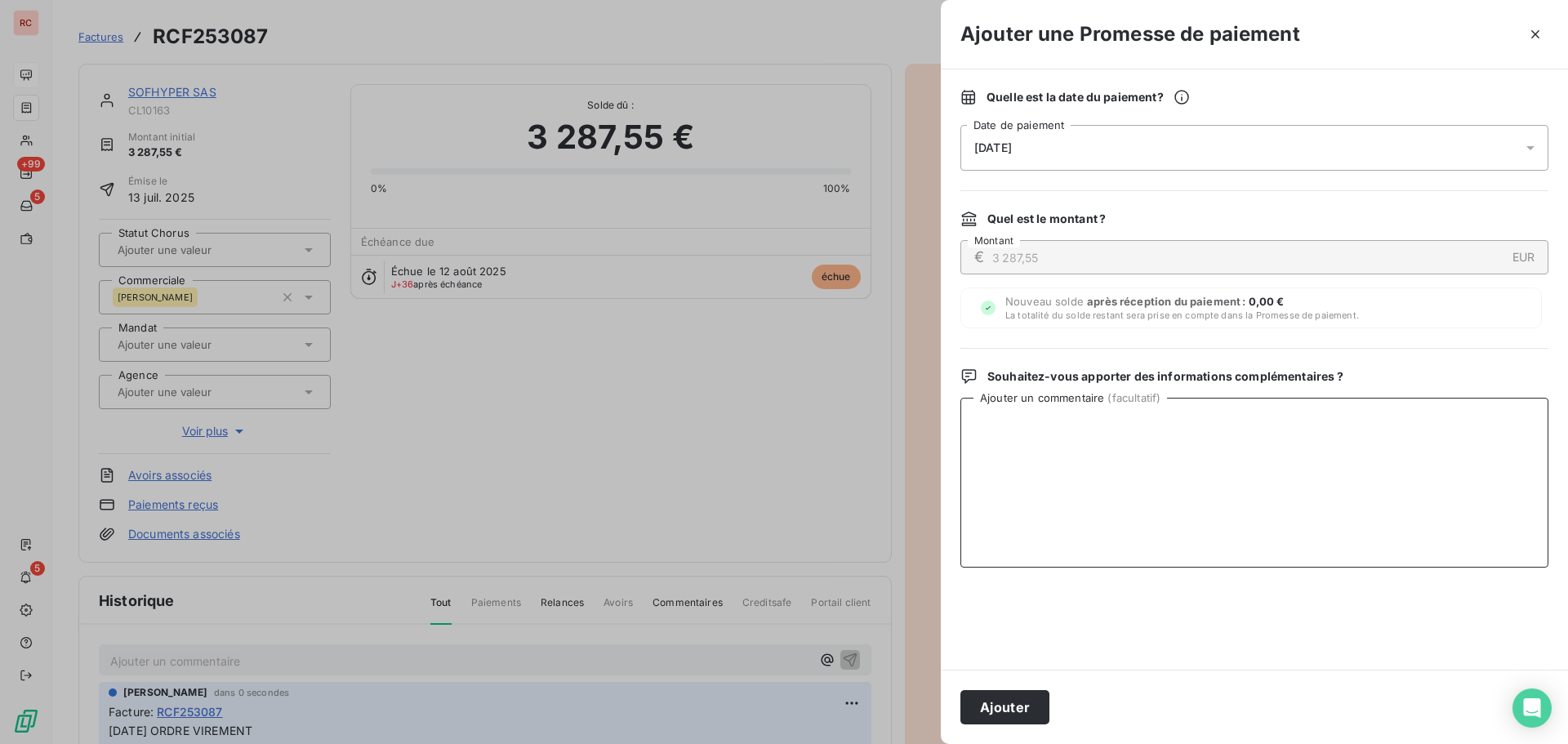
click at [1049, 502] on textarea "Ajouter un commentaire ( facultatif )" at bounding box center [1254, 483] width 588 height 170
paste textarea "17/09/2025 ORDRE VIREMENT"
type textarea "17/09/2025 ORDRE VIREMENT"
click at [1011, 709] on button "Ajouter" at bounding box center [1005, 708] width 89 height 35
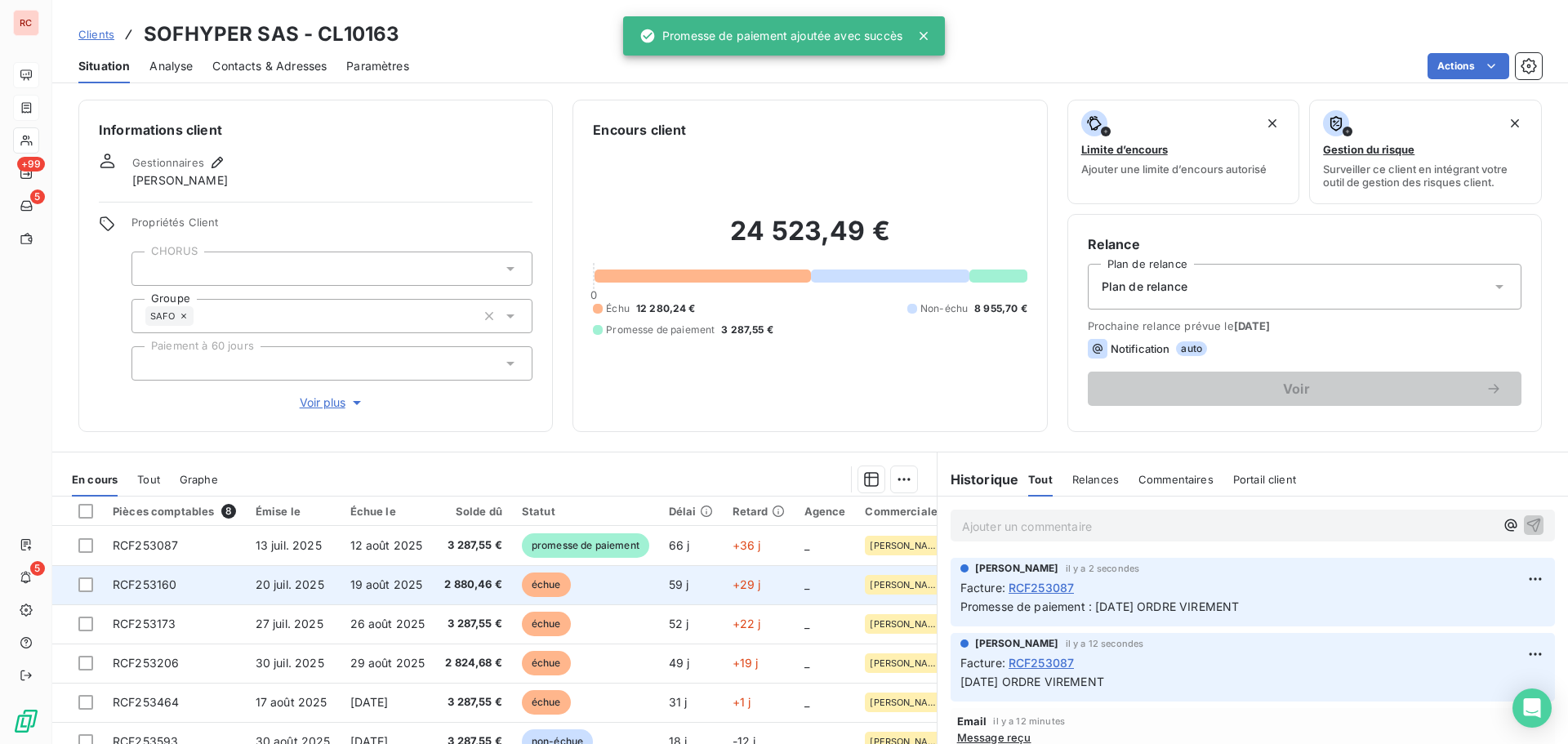
click at [390, 596] on td "19 août 2025" at bounding box center [387, 585] width 95 height 39
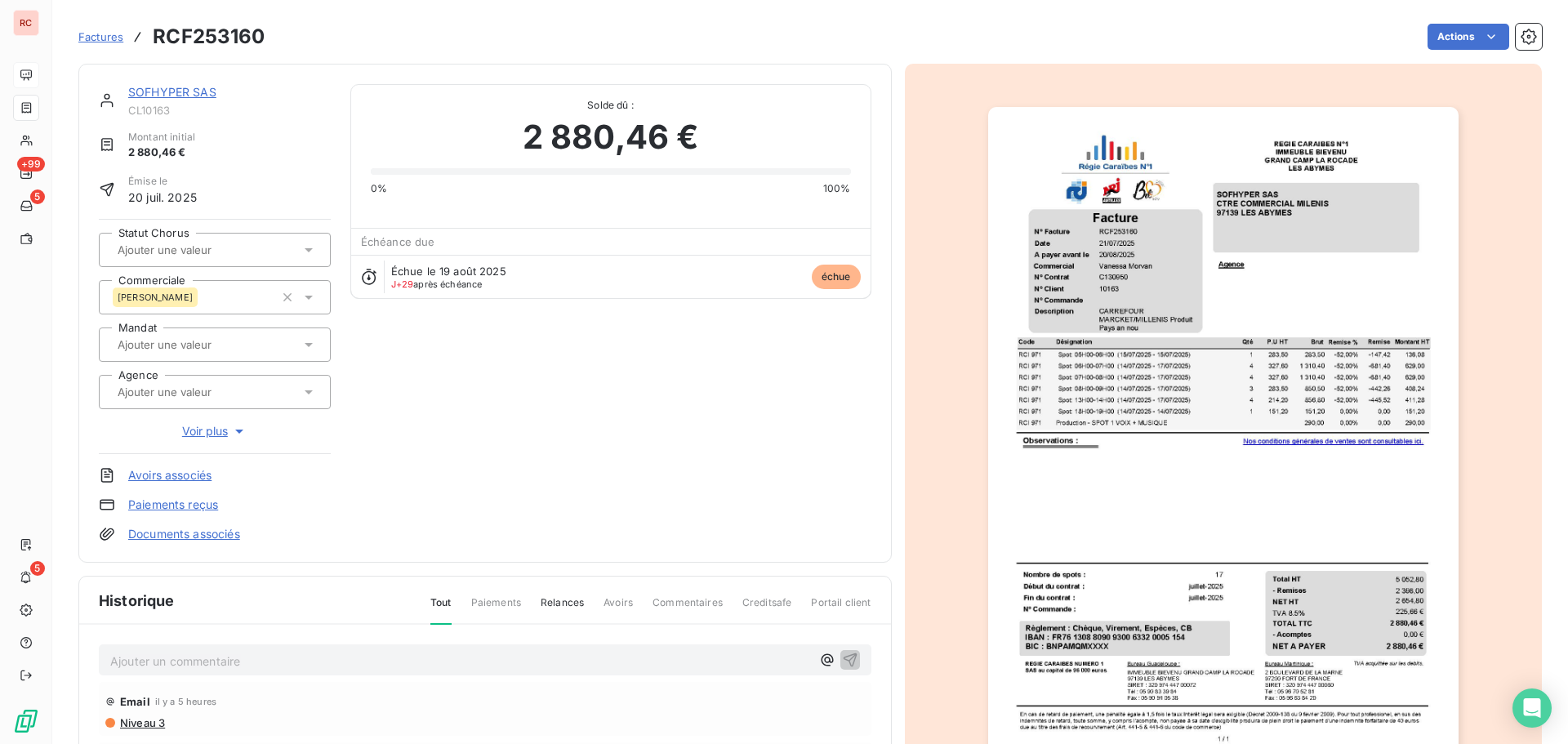
click at [206, 653] on div "Ajouter un commentaire ﻿" at bounding box center [460, 661] width 701 height 22
click at [199, 670] on p "Ajouter un commentaire ﻿" at bounding box center [460, 661] width 701 height 20
click at [842, 661] on icon "button" at bounding box center [850, 659] width 16 height 16
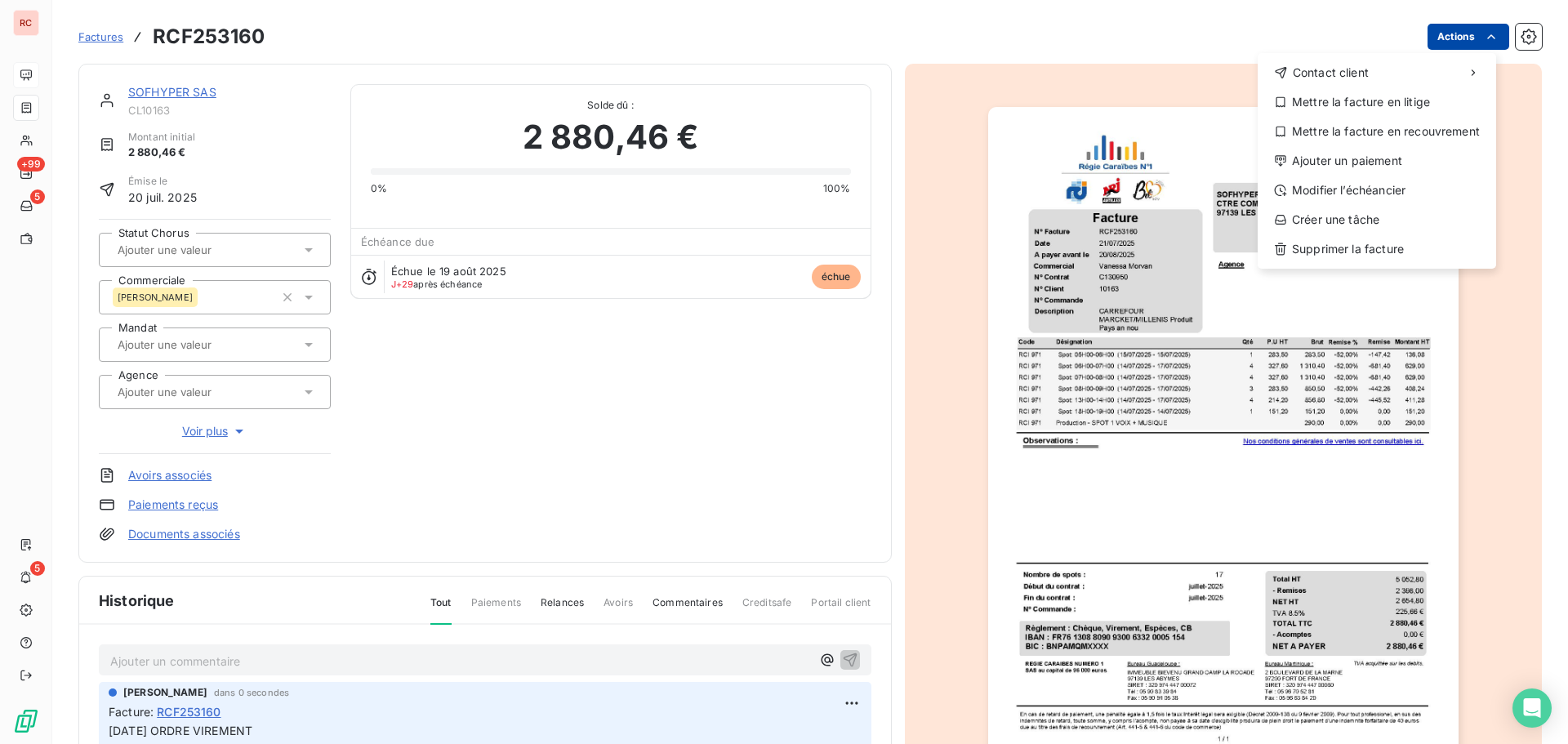
click at [1432, 30] on html "RC +99 5 5 Factures RCF253160 Actions Contact client Mettre la facture en litig…" at bounding box center [784, 372] width 1568 height 744
click at [1323, 164] on div "Ajouter un paiement" at bounding box center [1377, 161] width 225 height 26
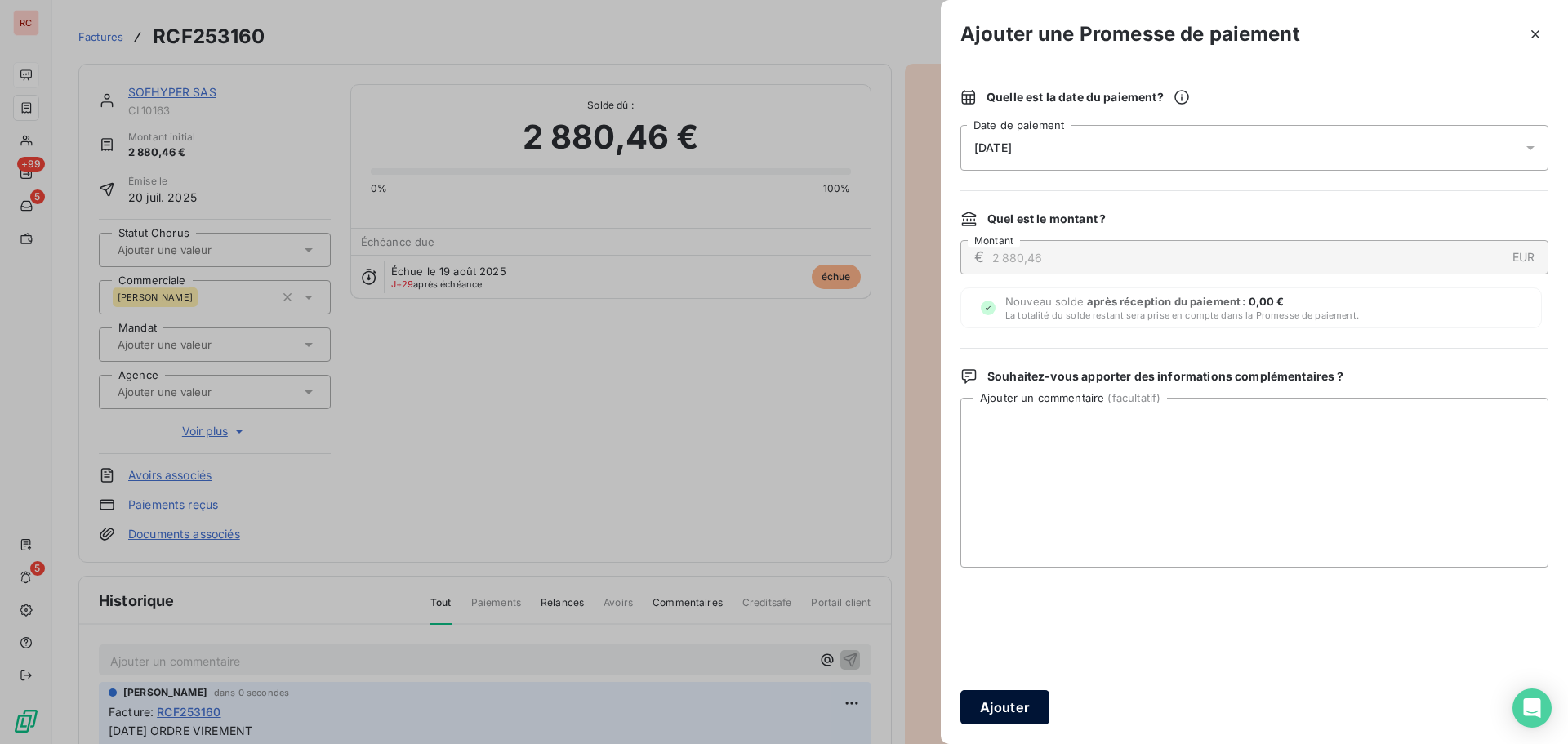
click at [1004, 717] on button "Ajouter" at bounding box center [1005, 708] width 89 height 35
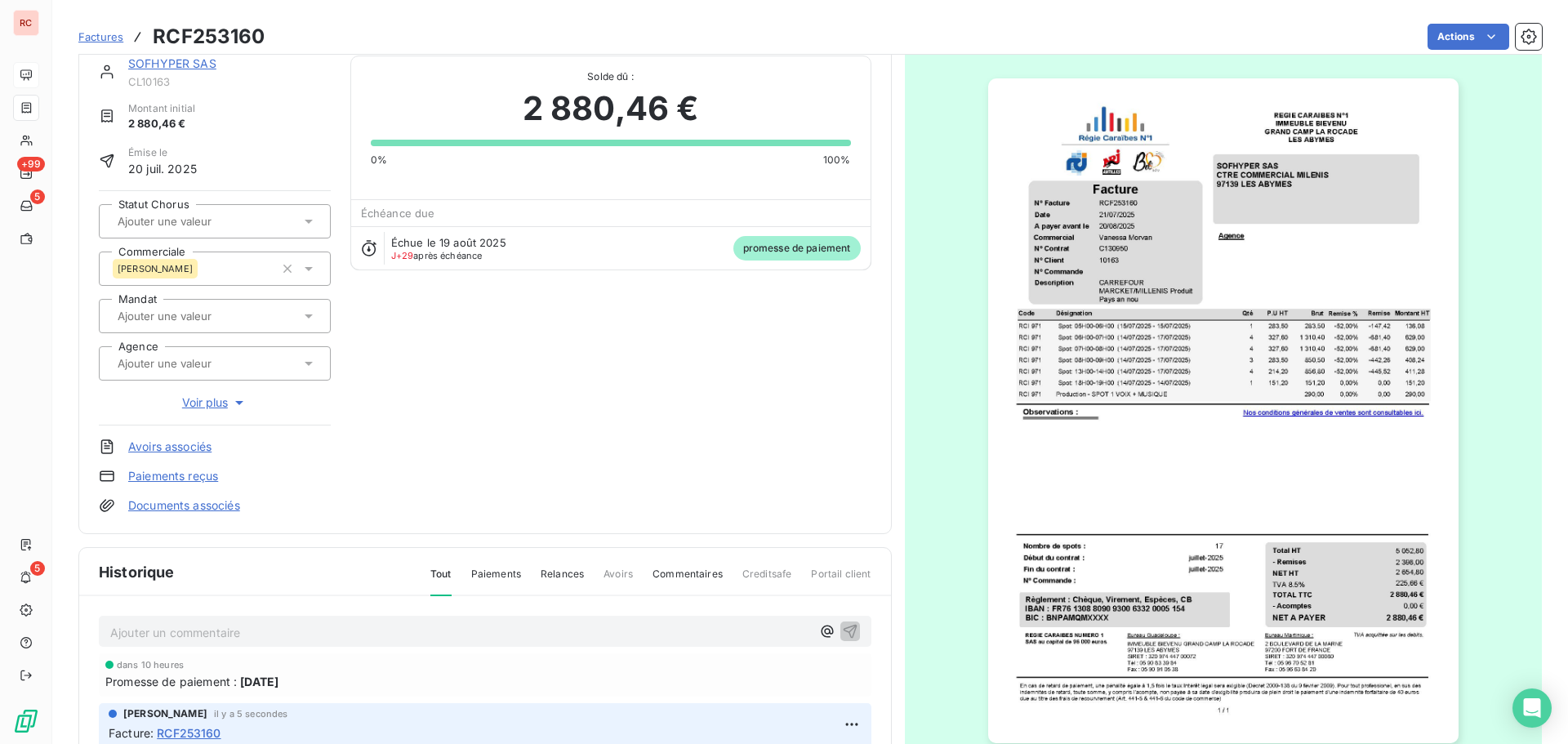
scroll to position [1, 0]
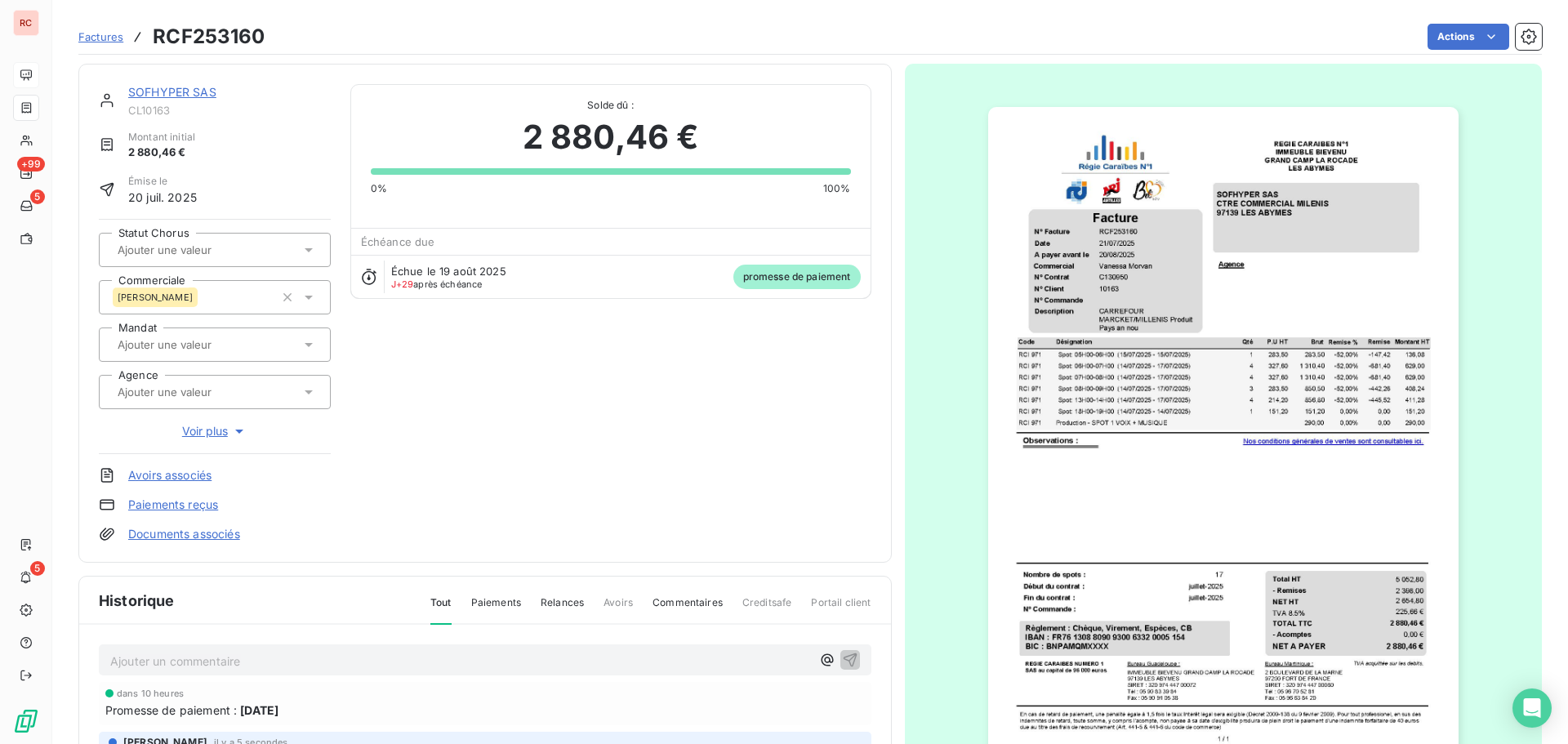
click at [363, 277] on icon at bounding box center [369, 277] width 16 height 16
click at [396, 285] on span "J+29" at bounding box center [402, 284] width 23 height 12
click at [408, 267] on span "Échue le 19 août 2025" at bounding box center [449, 271] width 115 height 13
click at [759, 279] on span "promesse de paiement" at bounding box center [798, 278] width 128 height 25
click at [825, 177] on div "0% 100%" at bounding box center [611, 178] width 480 height 35
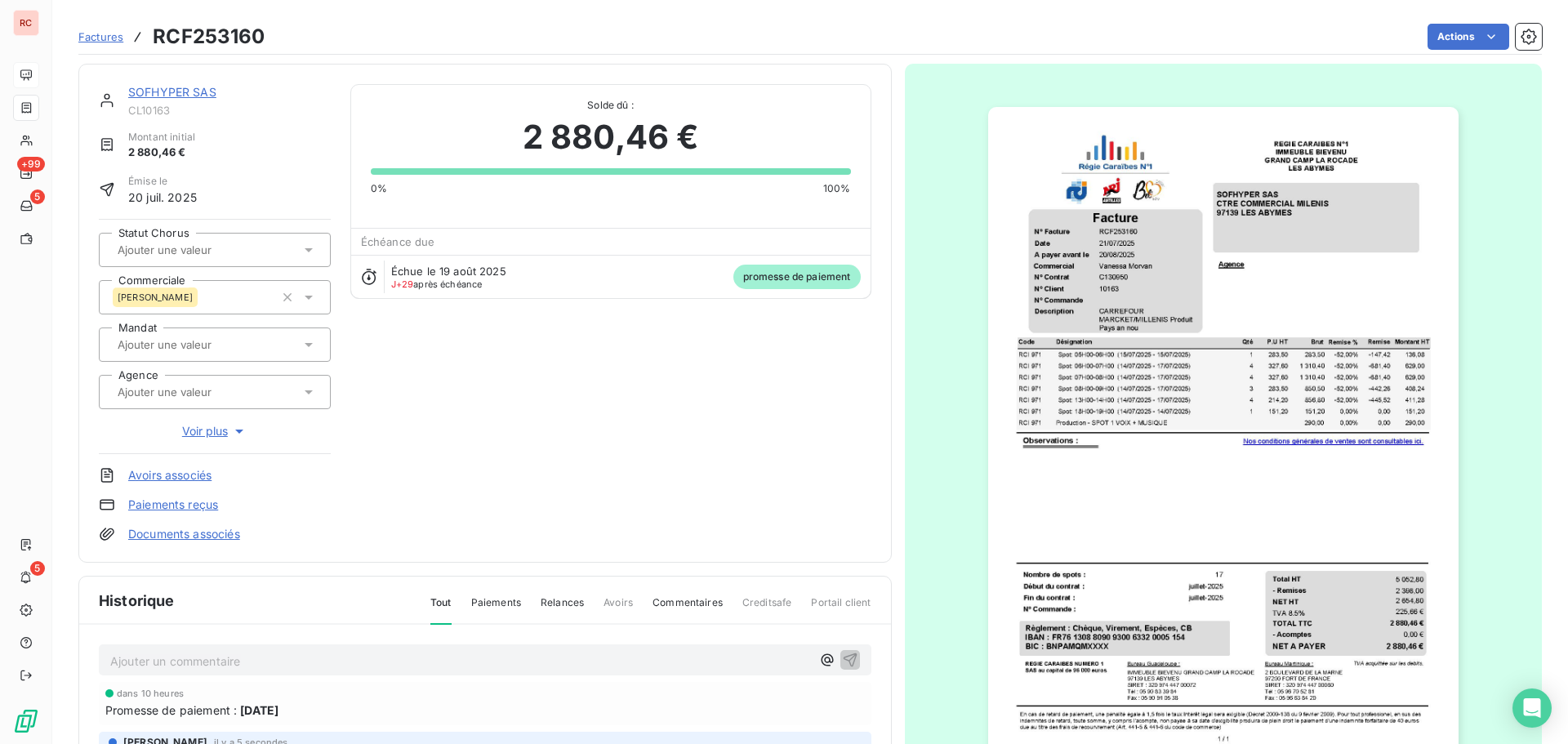
click at [425, 179] on div "0% 100%" at bounding box center [611, 178] width 480 height 35
click at [226, 714] on span "Promesse de paiement :" at bounding box center [171, 710] width 131 height 17
click at [368, 276] on icon at bounding box center [369, 277] width 16 height 16
click at [368, 274] on icon at bounding box center [369, 277] width 16 height 16
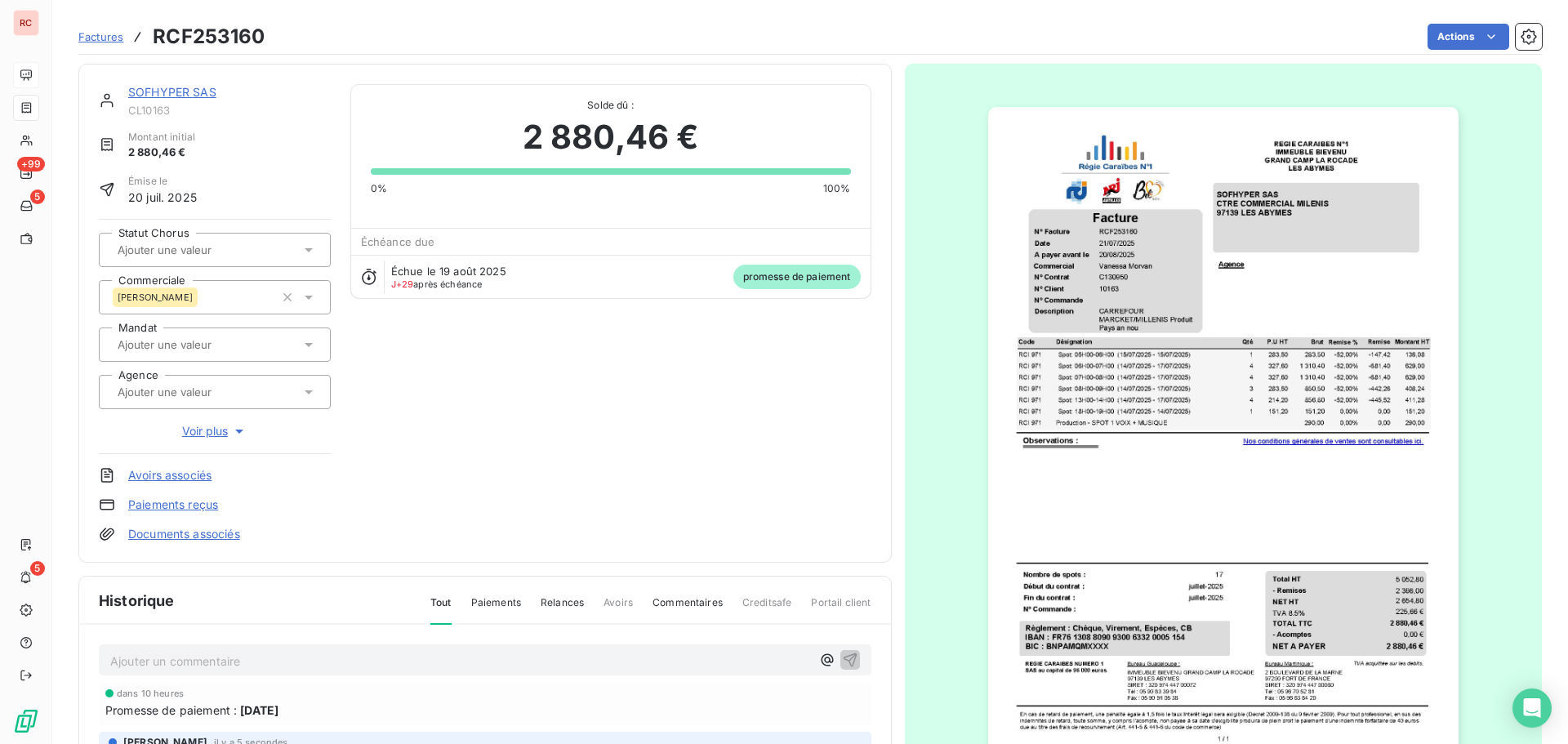
click at [192, 504] on link "Paiements reçus" at bounding box center [173, 505] width 90 height 16
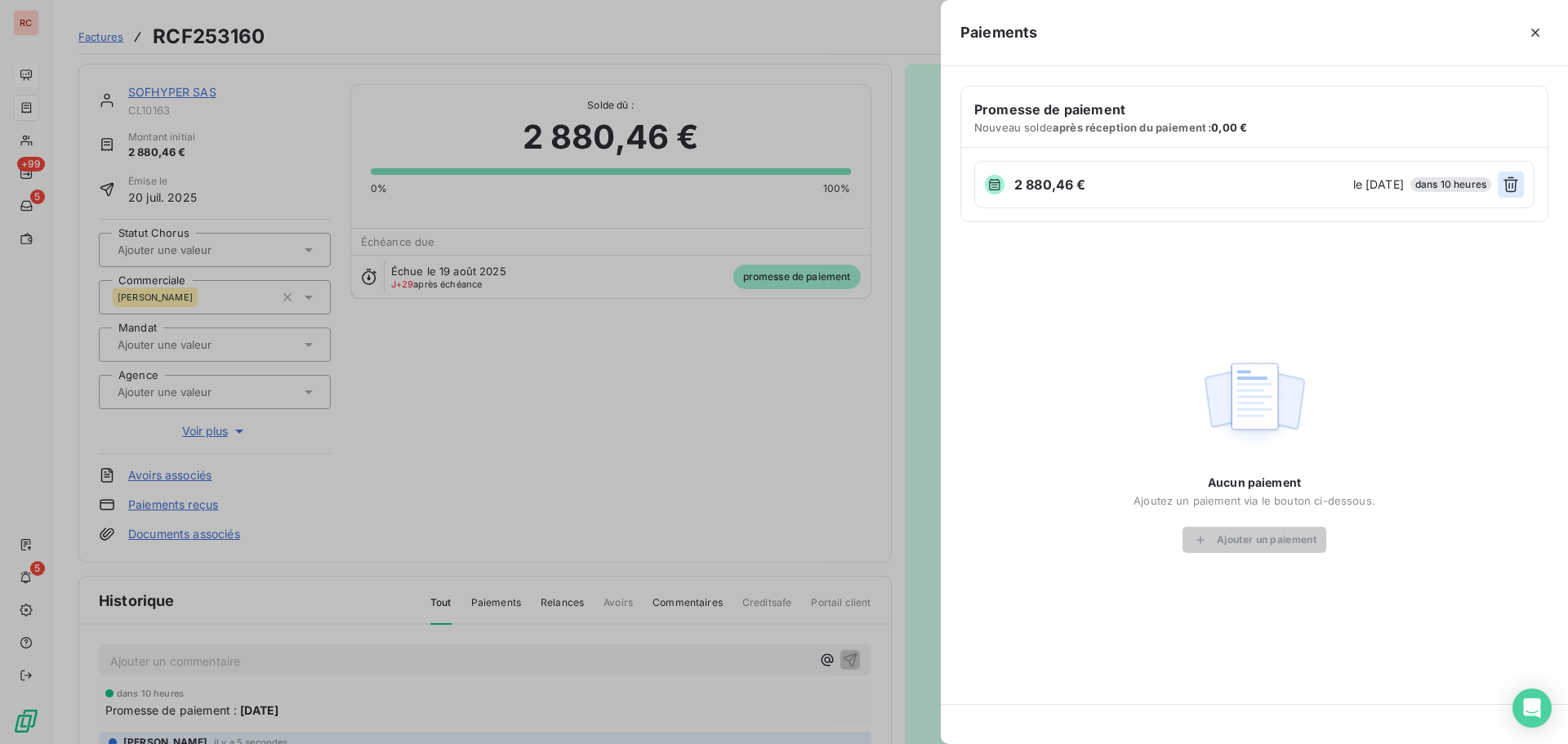
click at [1509, 185] on icon "button" at bounding box center [1510, 185] width 15 height 16
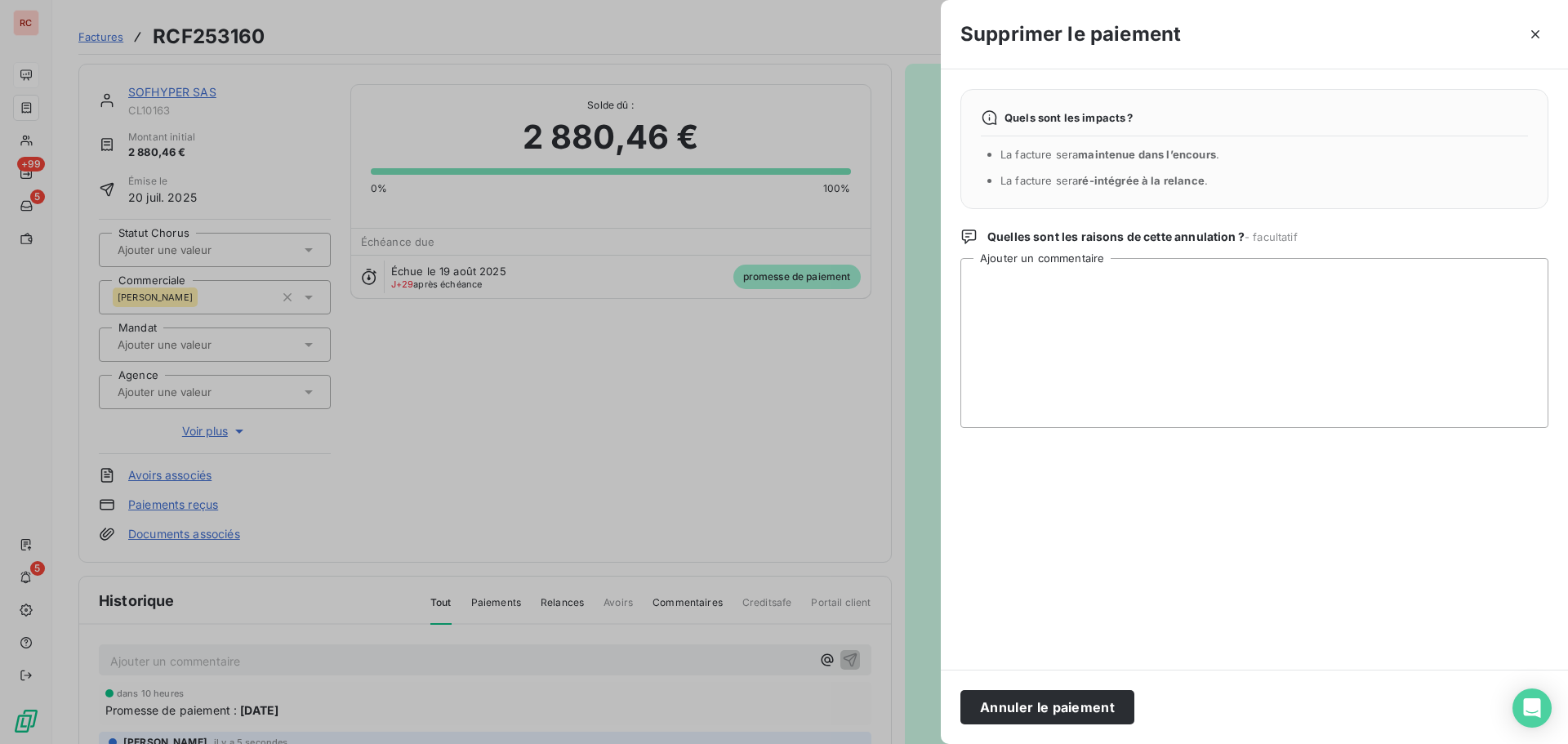
click at [482, 659] on div at bounding box center [784, 372] width 1568 height 744
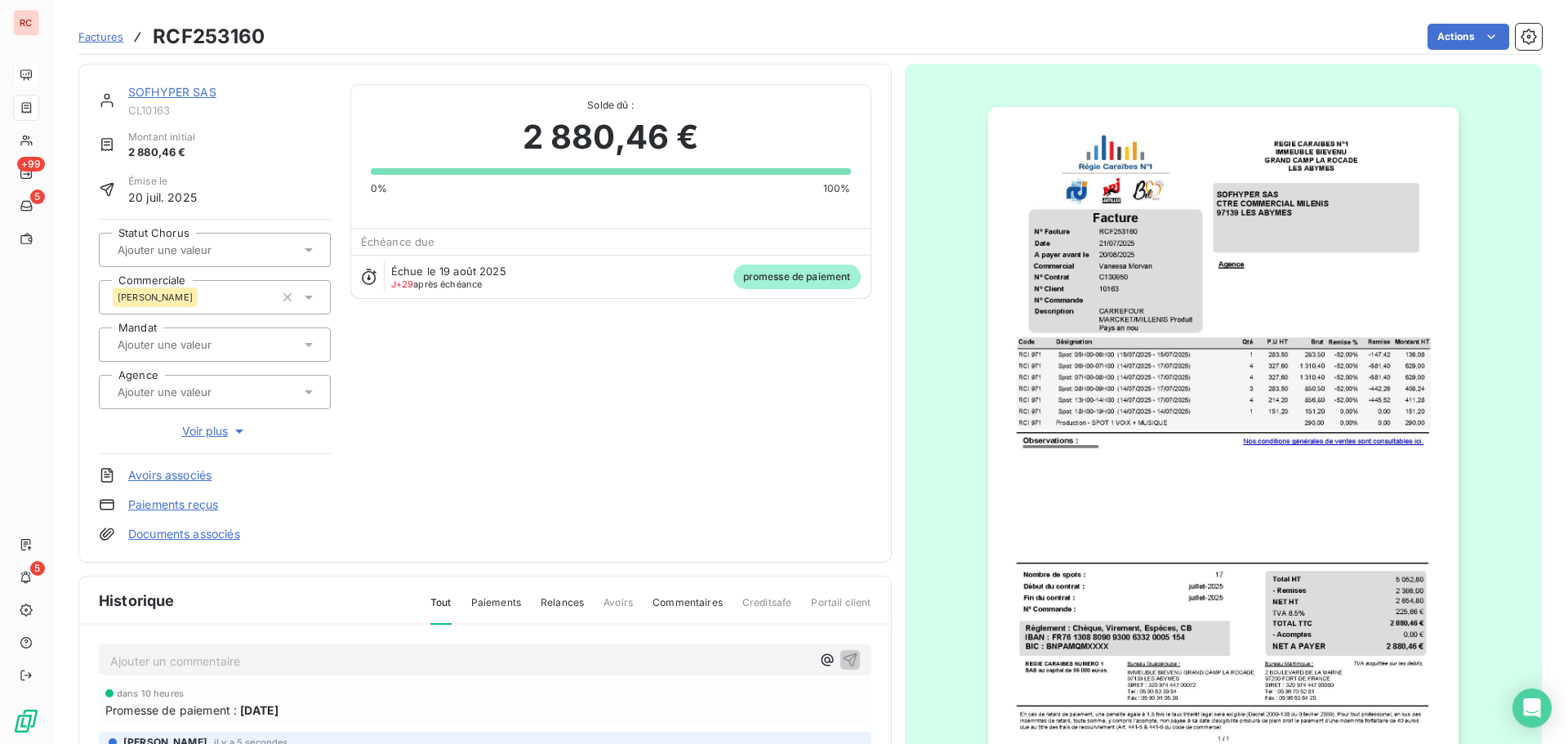
click at [392, 654] on p "Ajouter un commentaire ﻿" at bounding box center [460, 661] width 701 height 20
click at [186, 508] on link "Paiements reçus" at bounding box center [173, 505] width 90 height 16
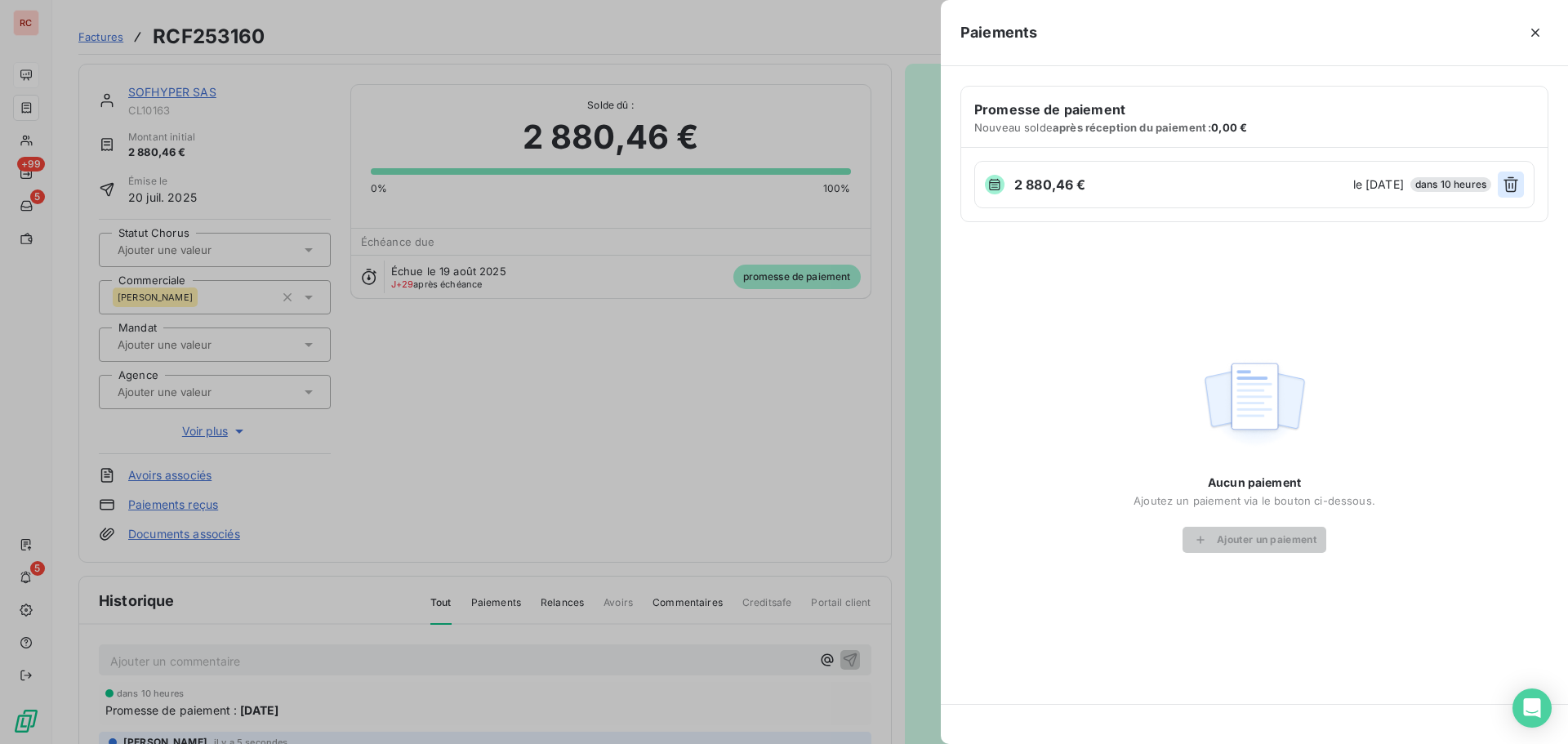
click at [1512, 183] on icon "button" at bounding box center [1511, 184] width 16 height 16
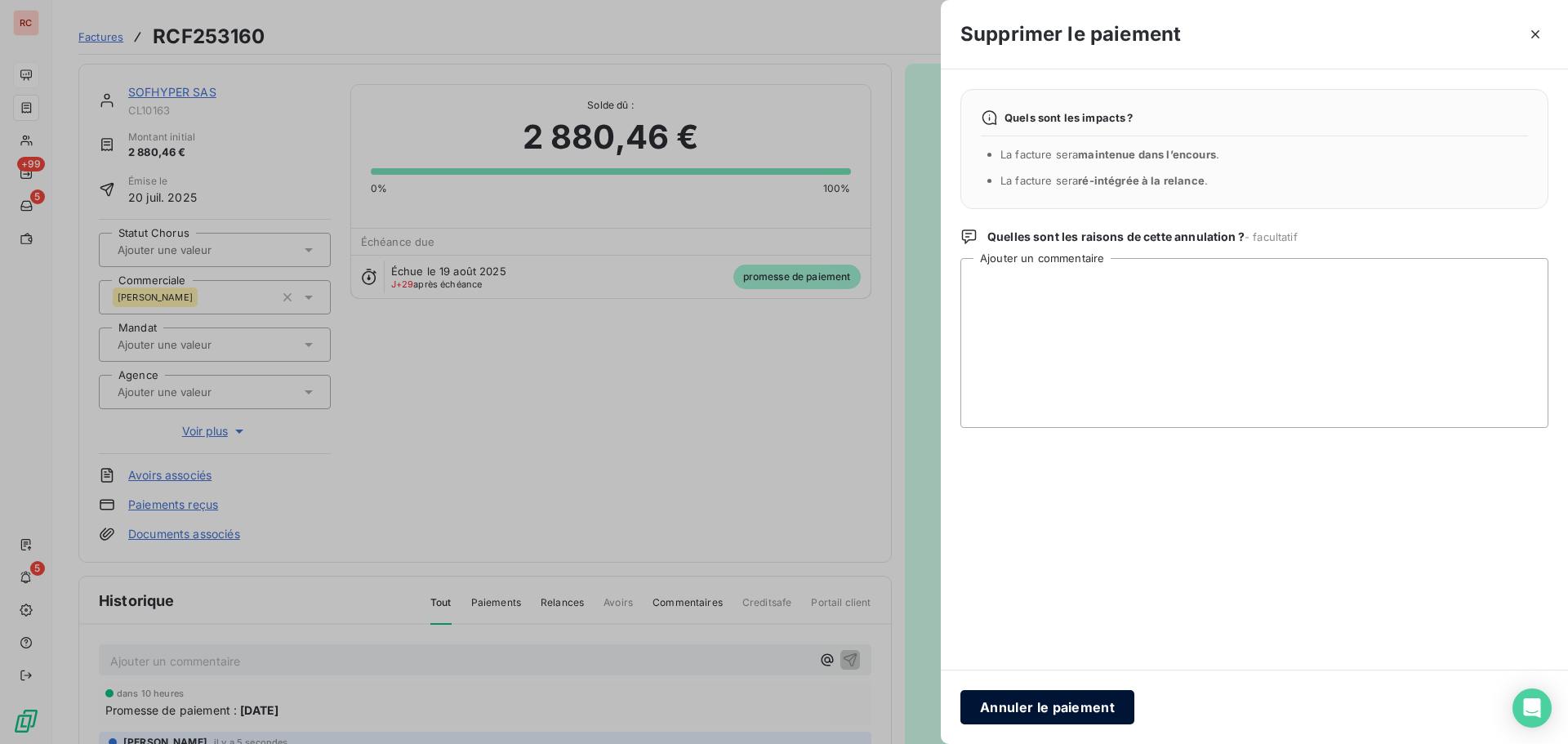
click at [1063, 714] on button "Annuler le paiement" at bounding box center [1048, 708] width 174 height 35
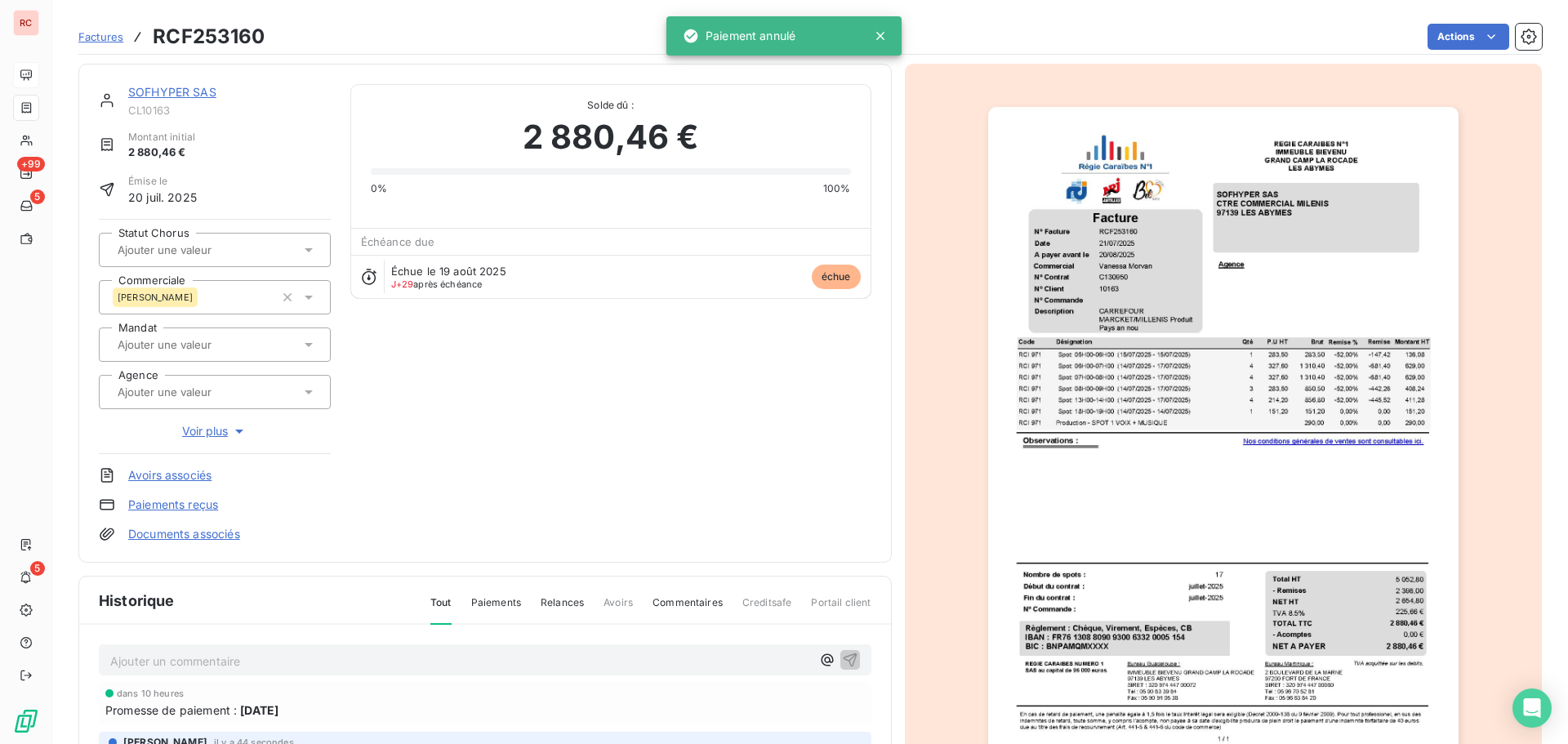
click at [198, 91] on link "SOFHYPER SAS" at bounding box center [173, 92] width 89 height 14
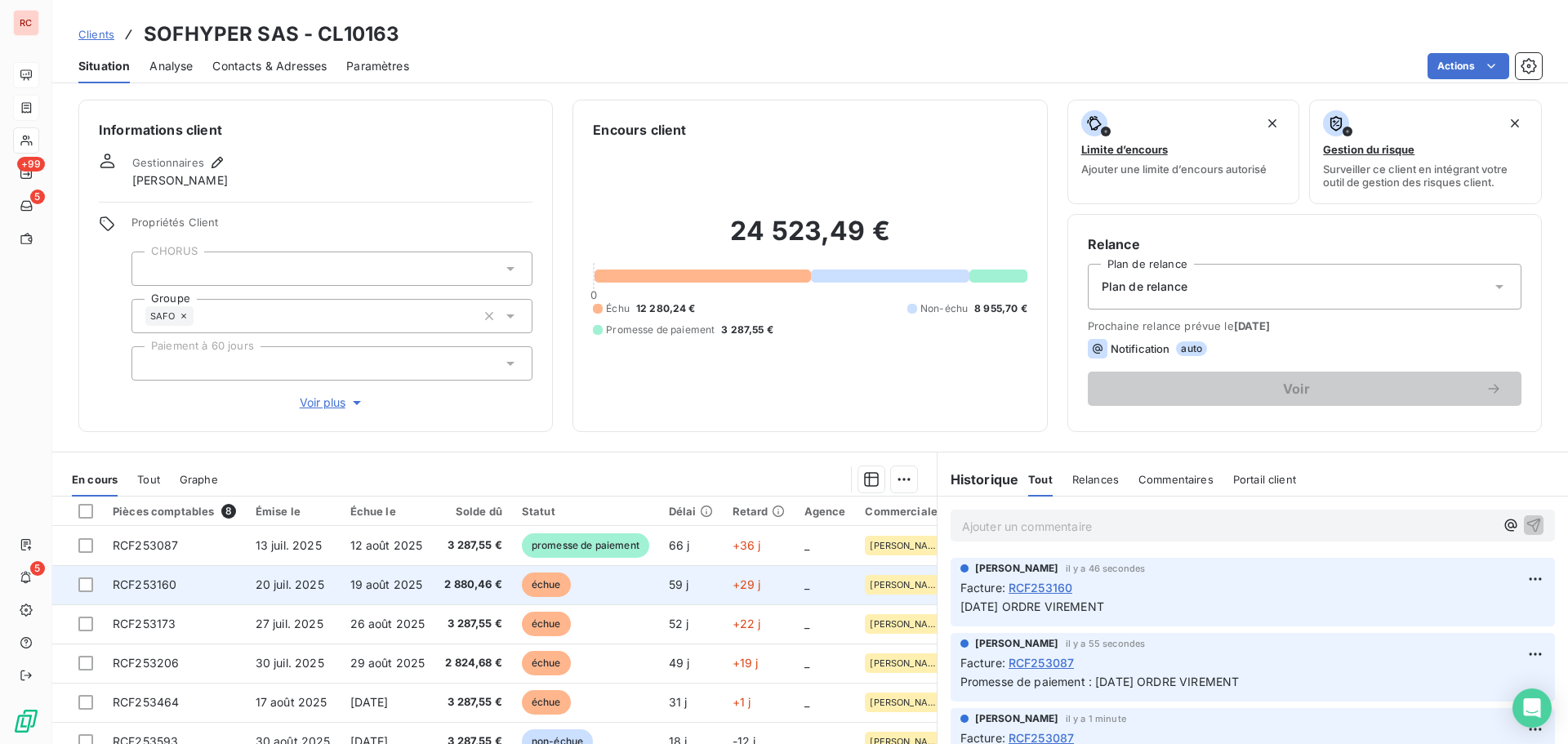
click at [376, 578] on span "19 août 2025" at bounding box center [386, 585] width 73 height 14
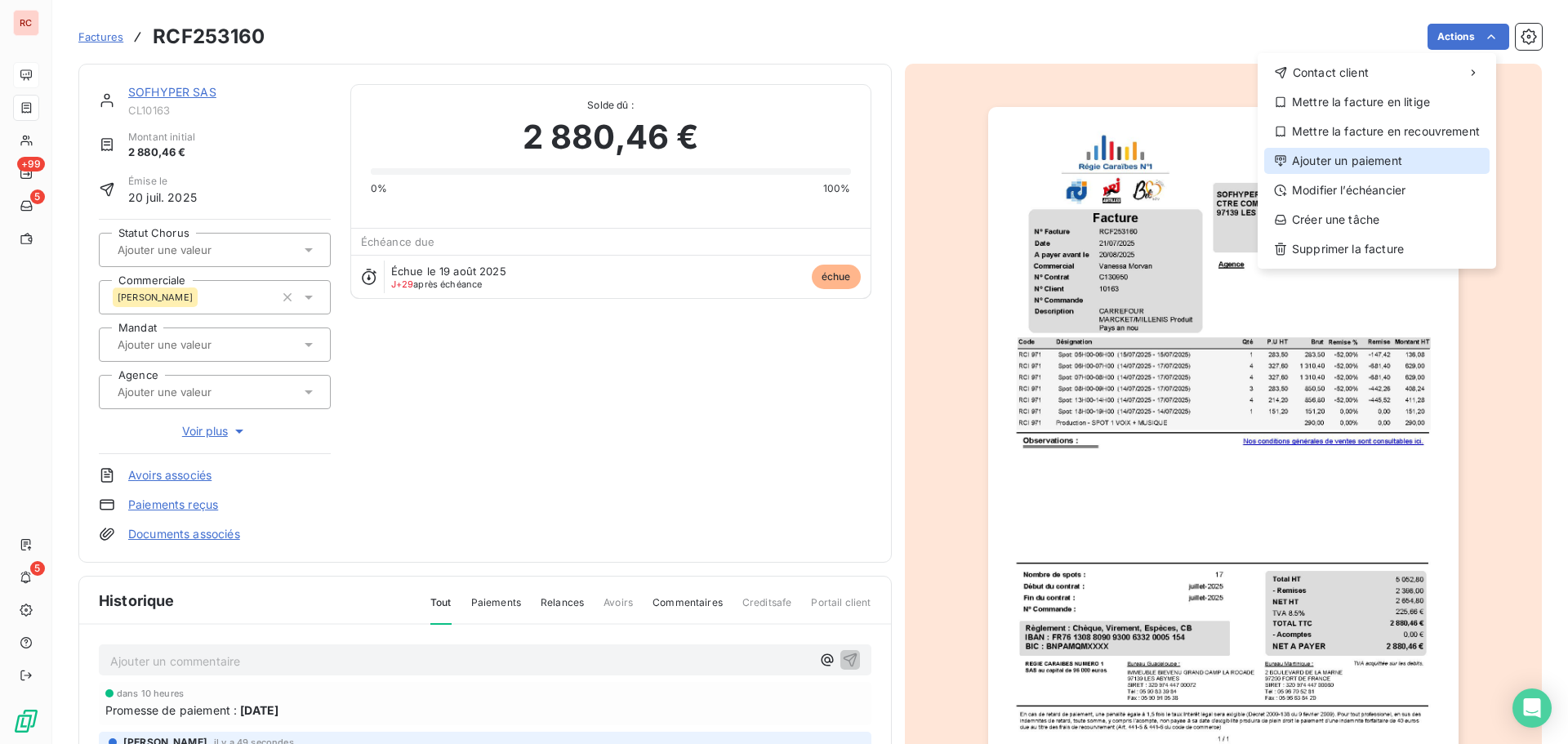
click at [1370, 161] on div "Ajouter un paiement" at bounding box center [1377, 161] width 225 height 26
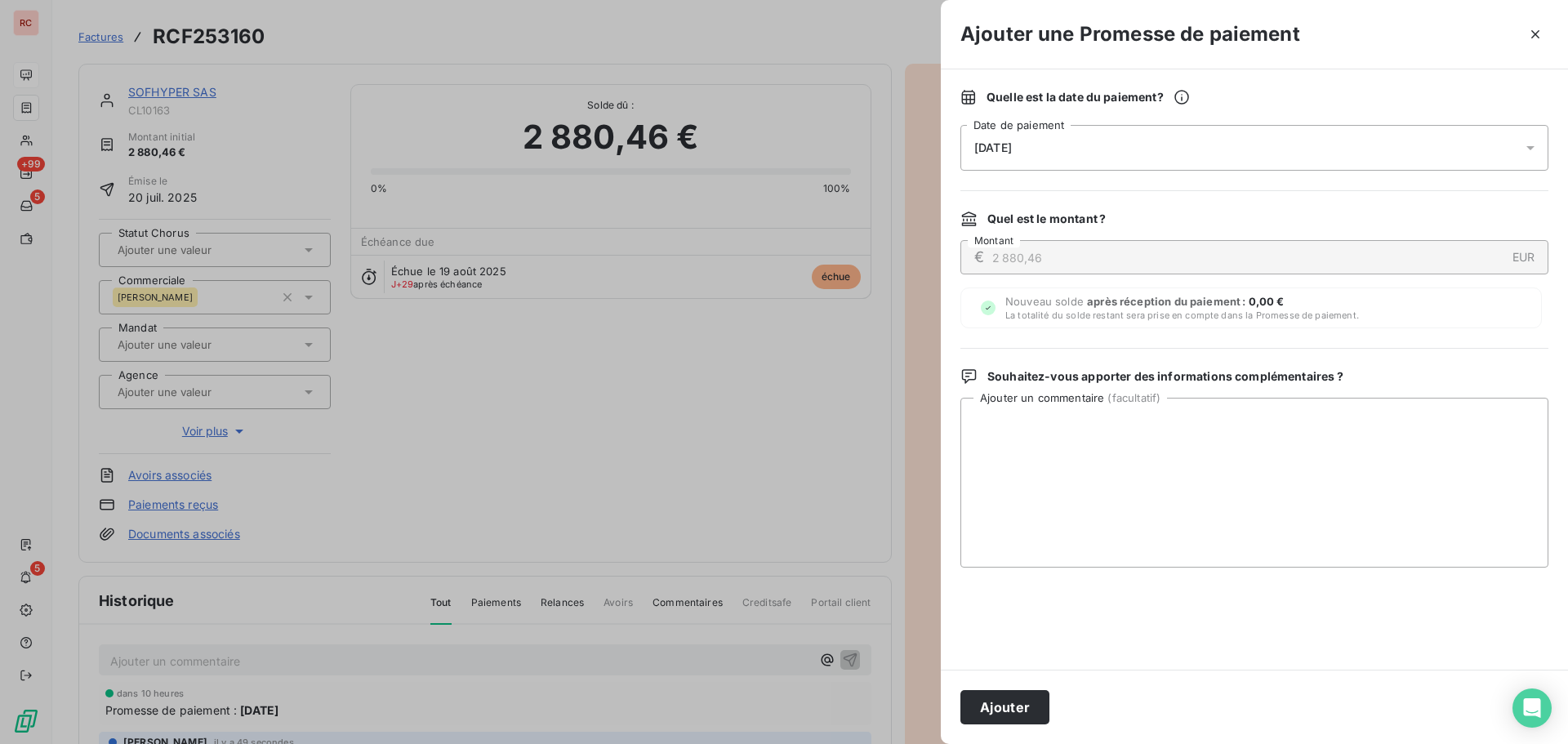
click at [1231, 140] on div "18/09/2025" at bounding box center [1254, 148] width 588 height 46
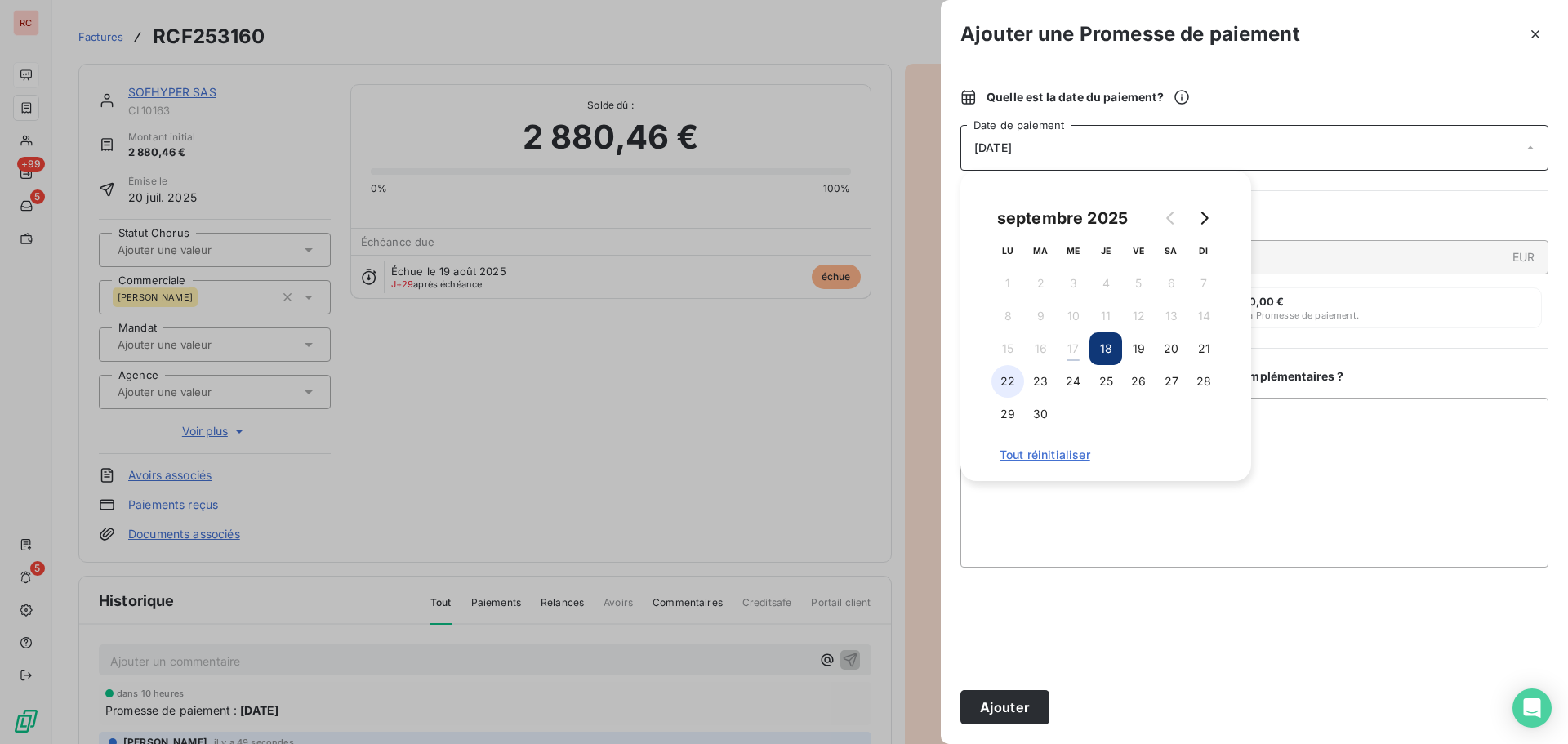
click at [1017, 379] on button "22" at bounding box center [1008, 381] width 33 height 33
click at [1039, 380] on button "23" at bounding box center [1041, 381] width 33 height 33
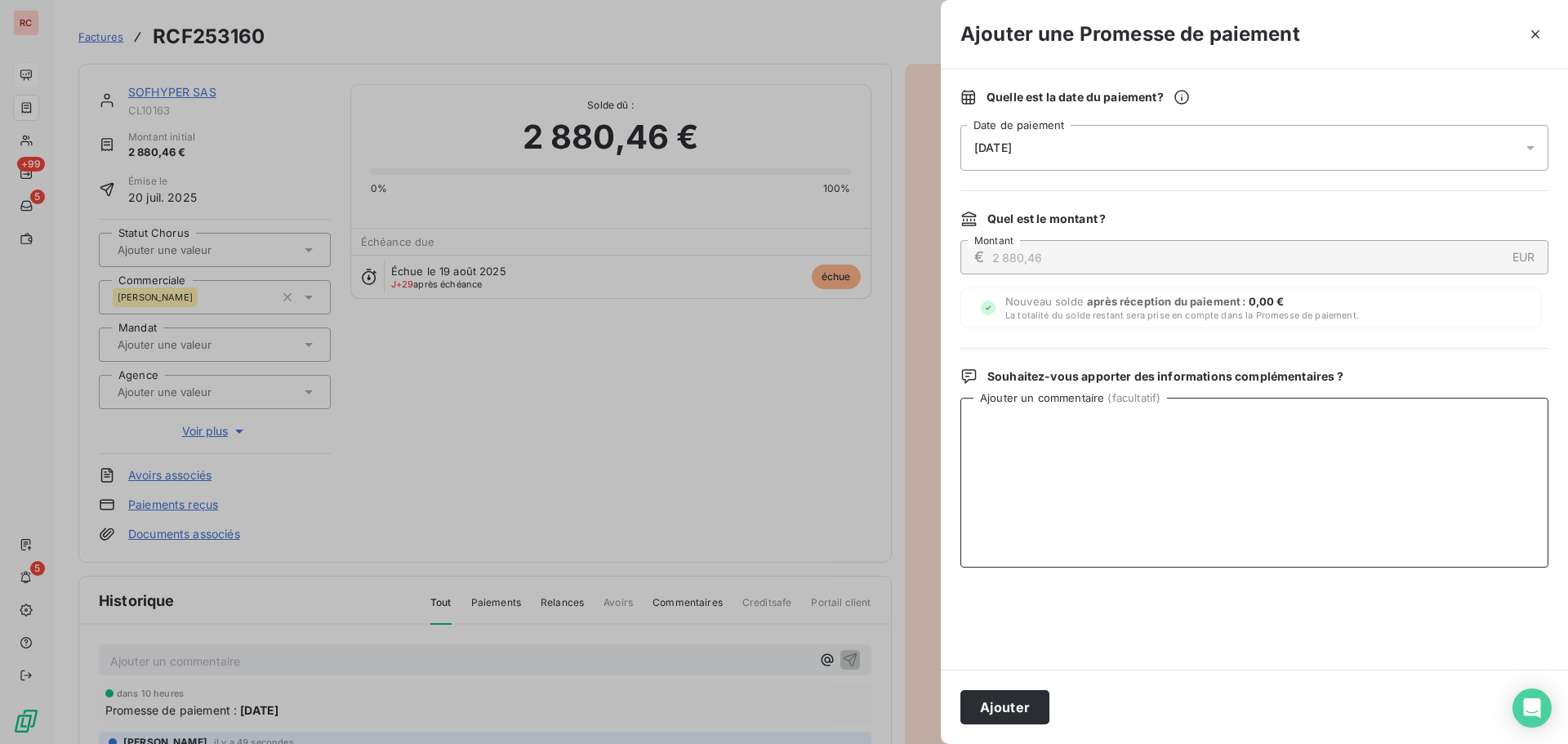
drag, startPoint x: 1048, startPoint y: 496, endPoint x: 1052, endPoint y: 504, distance: 8.9
click at [1049, 497] on textarea "Ajouter un commentaire ( facultatif )" at bounding box center [1254, 483] width 588 height 170
paste textarea "17/09/2025 ORDRE VIREMENT"
type textarea "17/09/2025 ORDRE VIREMENT"
click at [987, 702] on button "Ajouter" at bounding box center [1005, 708] width 89 height 35
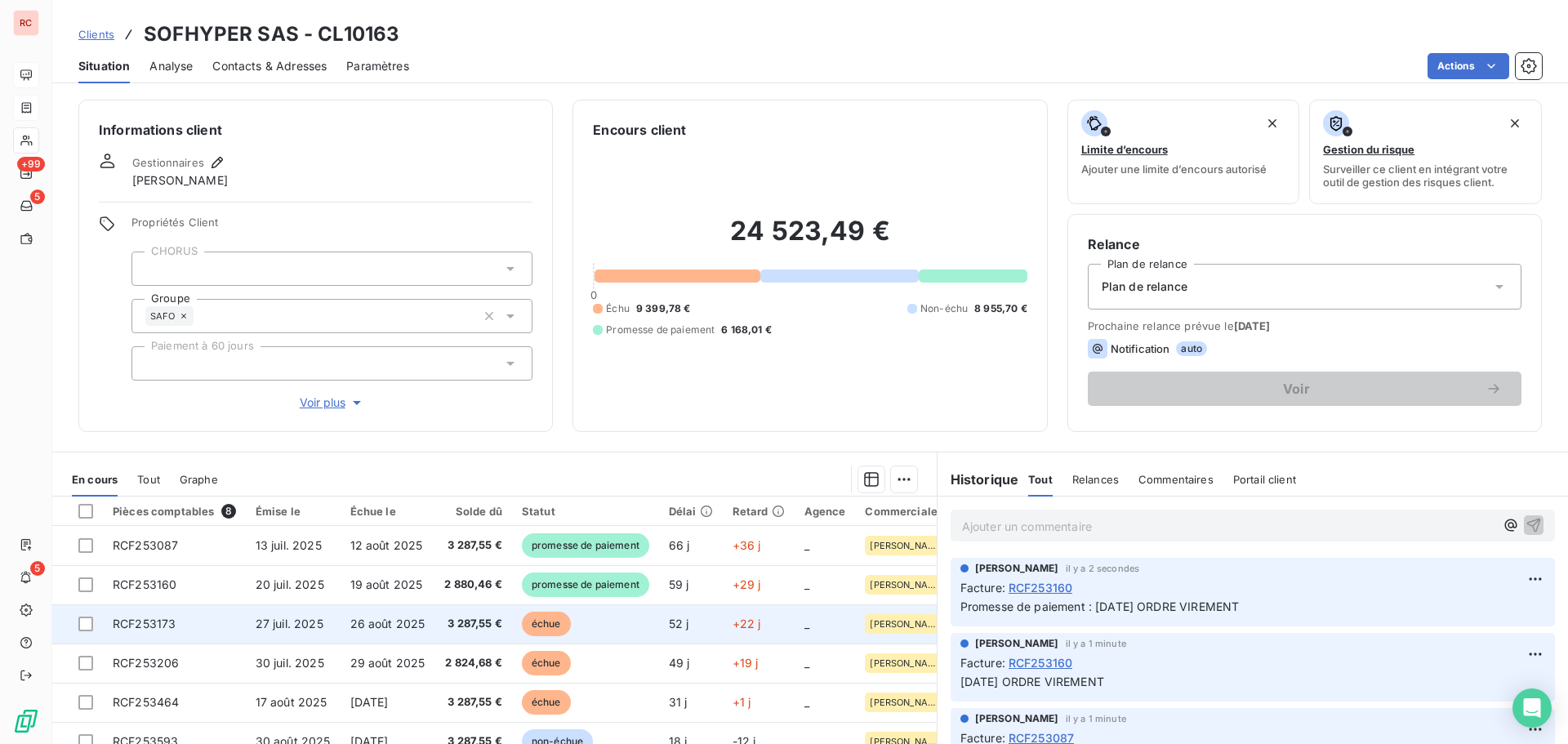
click at [480, 623] on span "3 287,55 €" at bounding box center [472, 624] width 58 height 16
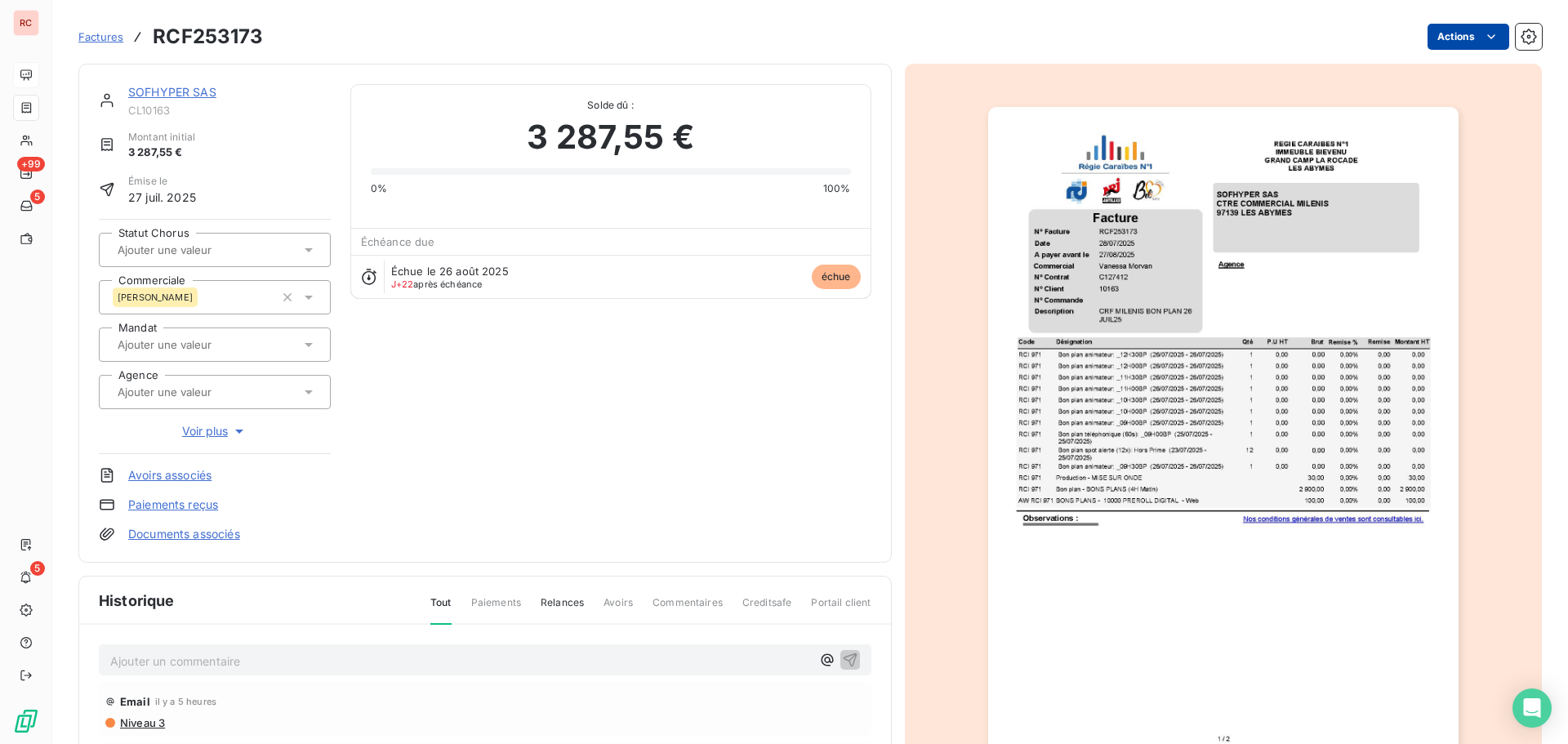
click at [1463, 41] on html "RC +99 5 5 Factures RCF253173 Actions SOFHYPER SAS CL10163 Montant initial 3 28…" at bounding box center [784, 372] width 1568 height 744
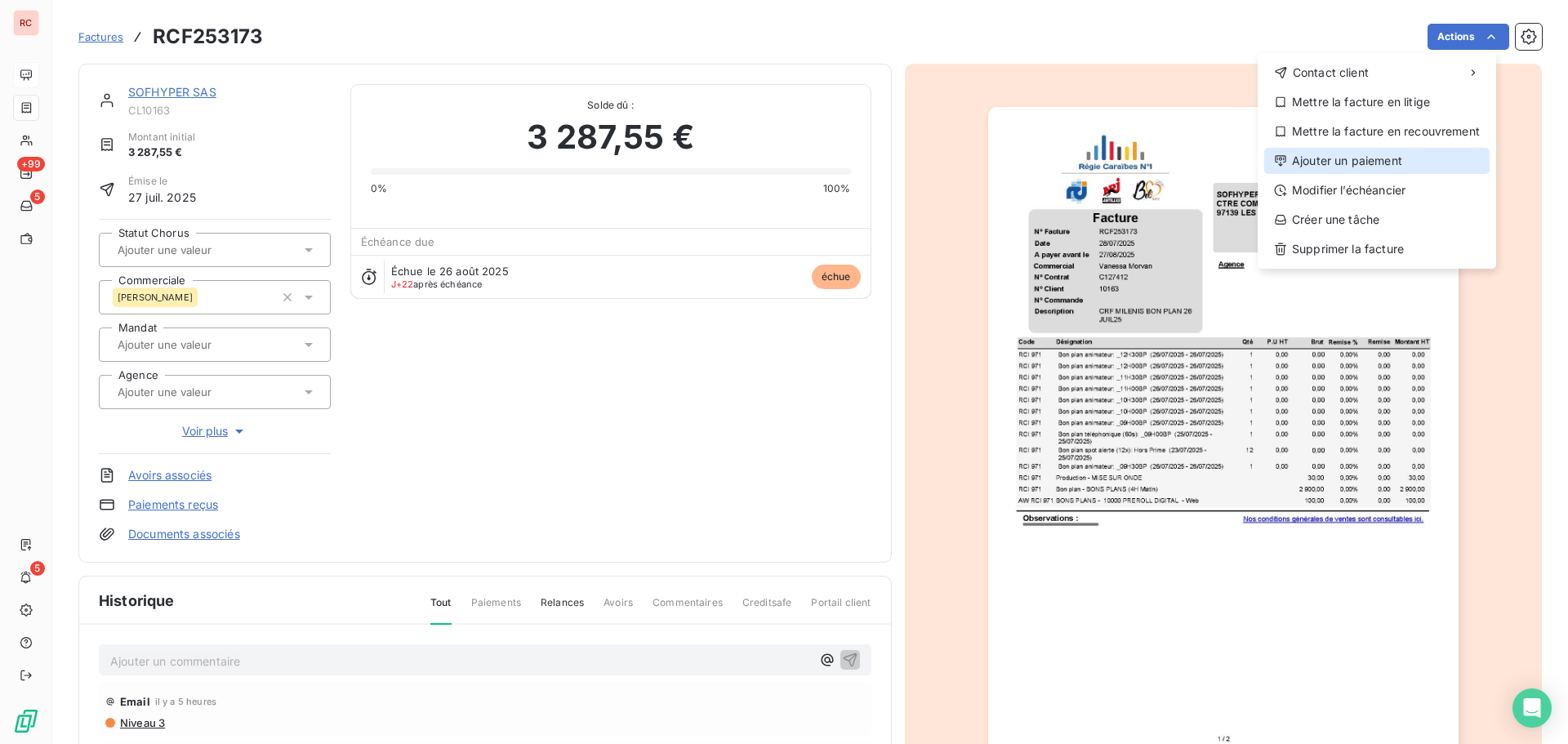
click at [1396, 166] on div "Ajouter un paiement" at bounding box center [1377, 161] width 225 height 26
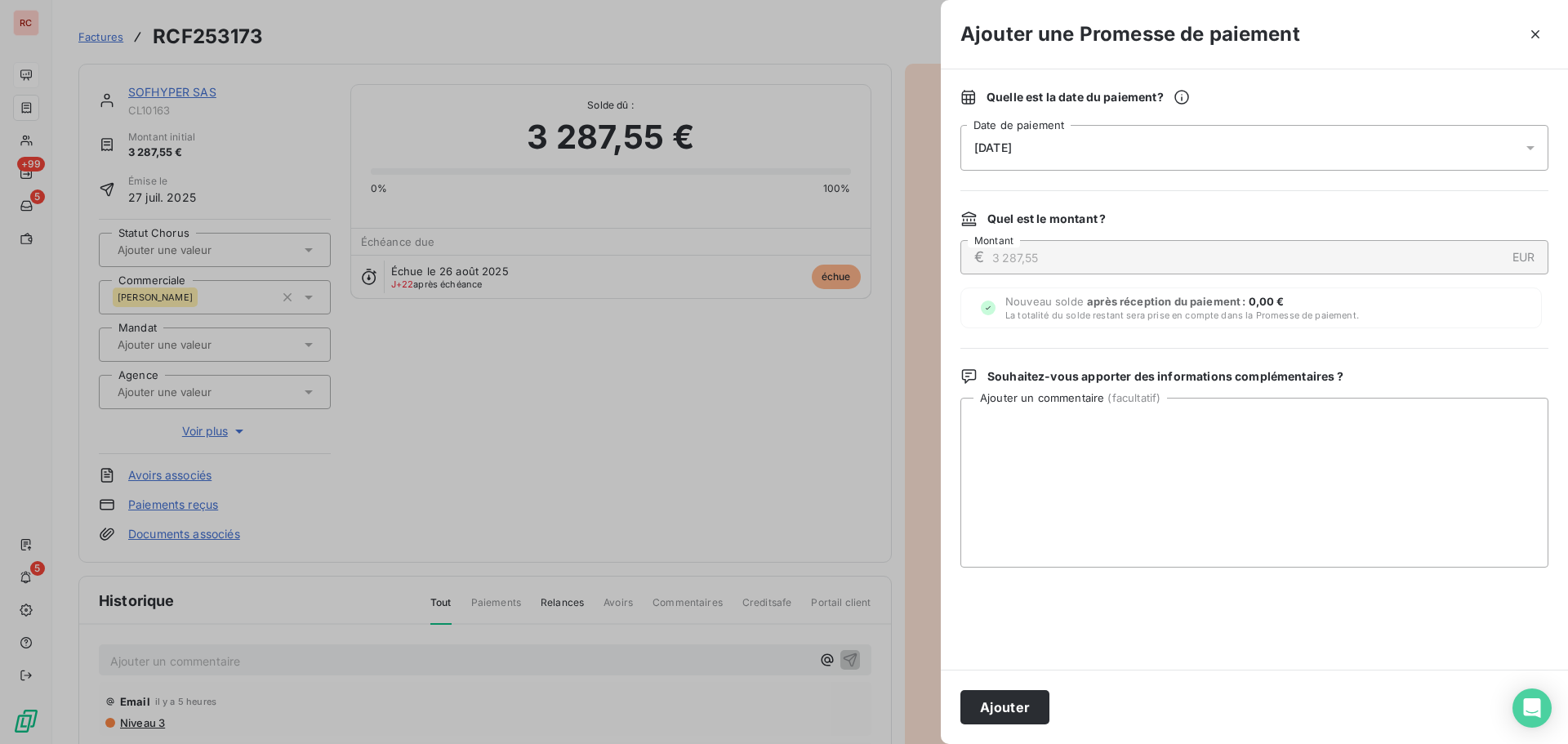
click at [1099, 146] on div "18/09/2025" at bounding box center [1254, 148] width 588 height 46
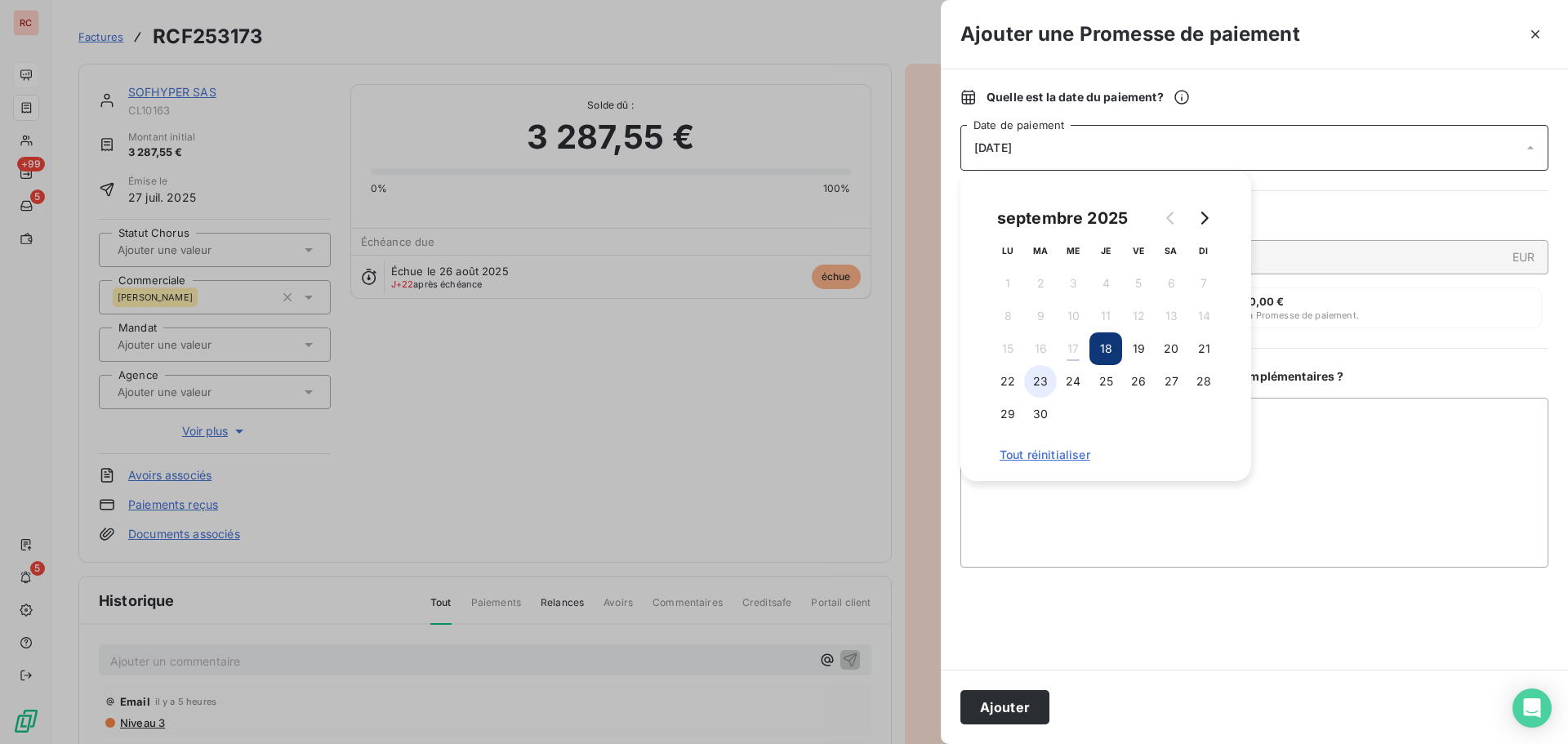
click at [1026, 382] on button "23" at bounding box center [1041, 381] width 33 height 33
drag, startPoint x: 1080, startPoint y: 485, endPoint x: 1092, endPoint y: 499, distance: 18.4
click at [1081, 487] on textarea "Ajouter un commentaire ( facultatif )" at bounding box center [1254, 483] width 588 height 170
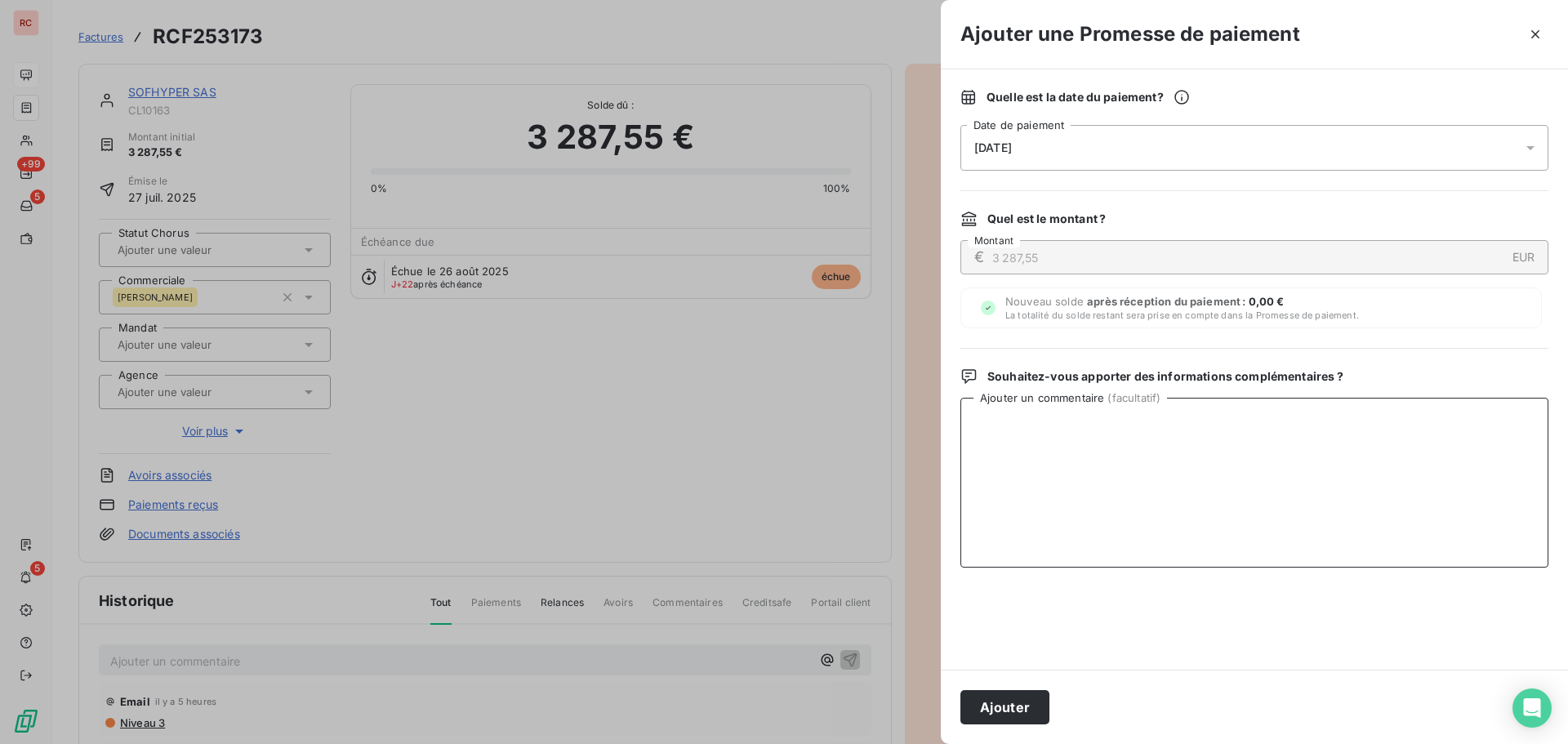
paste textarea "17/09/2025 ORDRE VIREMENT"
type textarea "17/09/2025 ORDRE VIREMENT"
click at [1034, 705] on button "Ajouter" at bounding box center [1005, 708] width 89 height 35
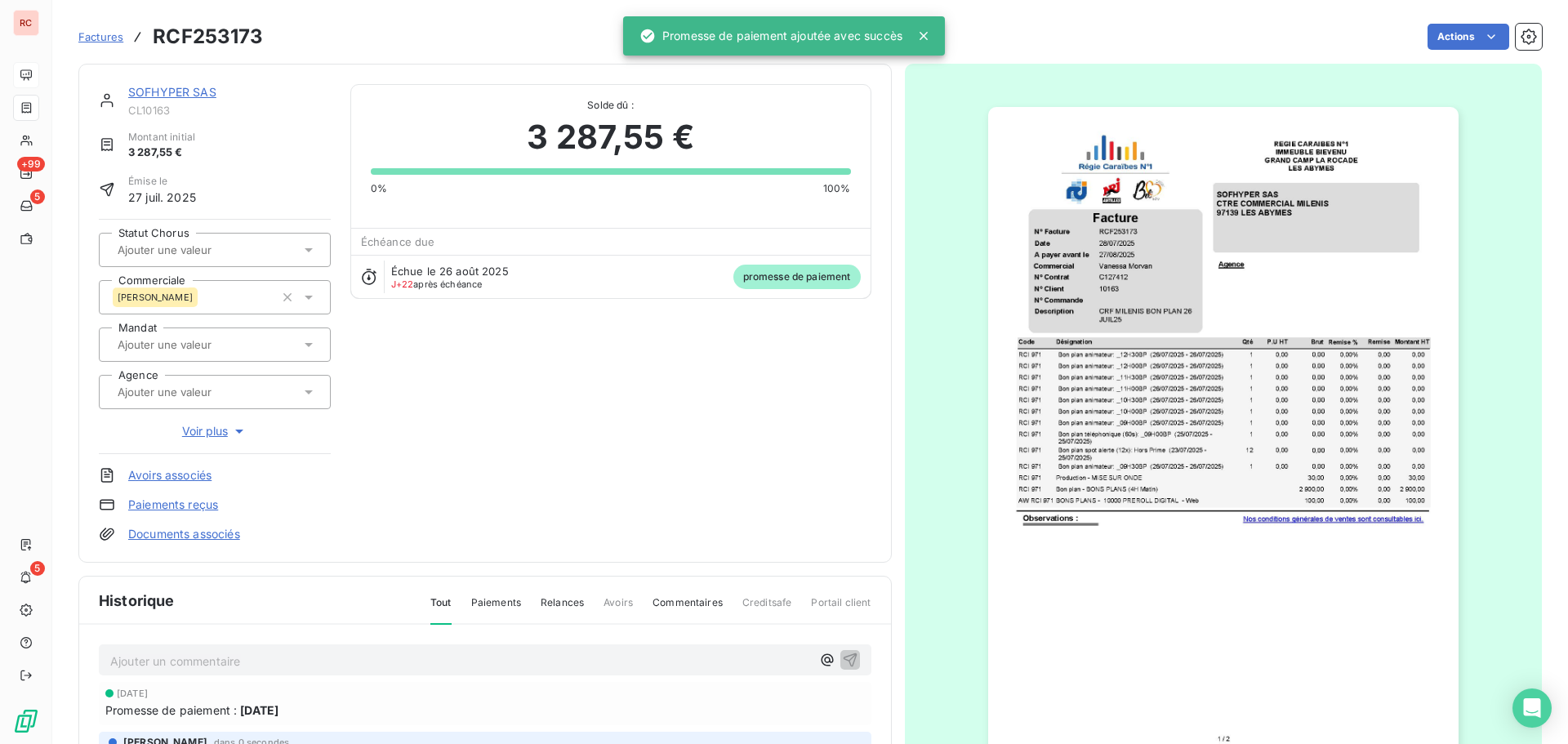
click at [269, 661] on p "Ajouter un commentaire ﻿" at bounding box center [460, 661] width 701 height 20
click at [842, 662] on icon "button" at bounding box center [850, 659] width 16 height 16
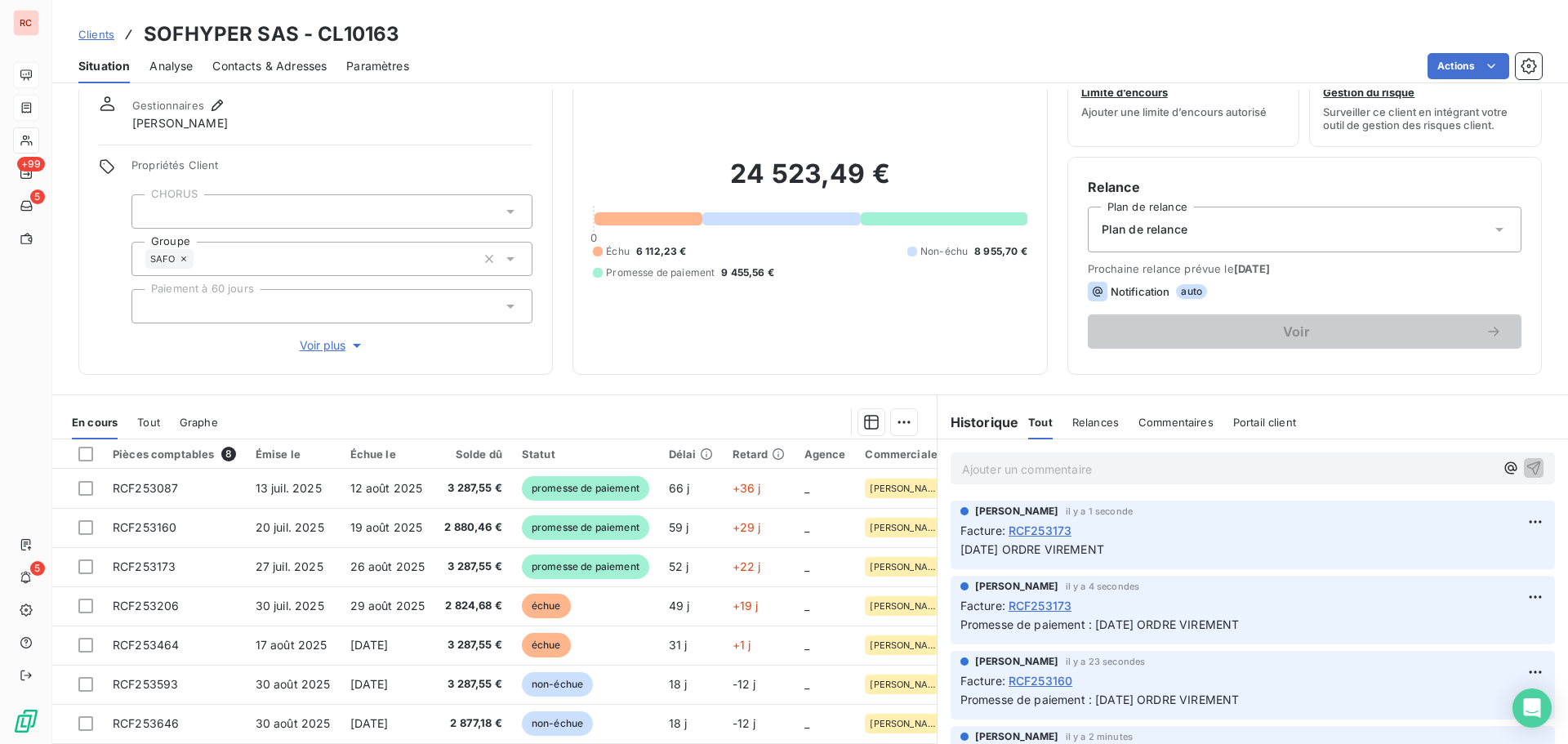
scroll to position [116, 0]
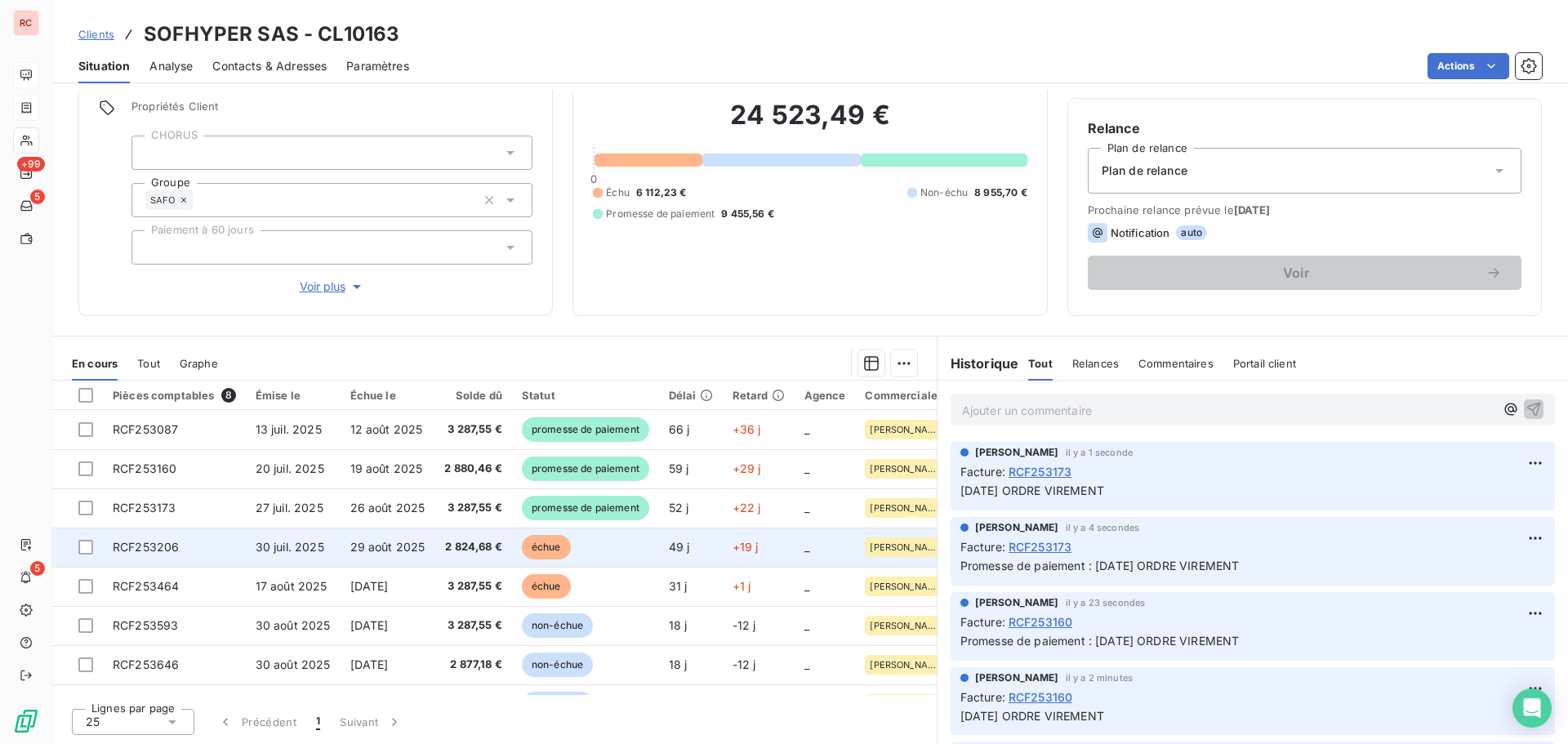
click at [434, 562] on td "2 824,68 €" at bounding box center [473, 547] width 78 height 39
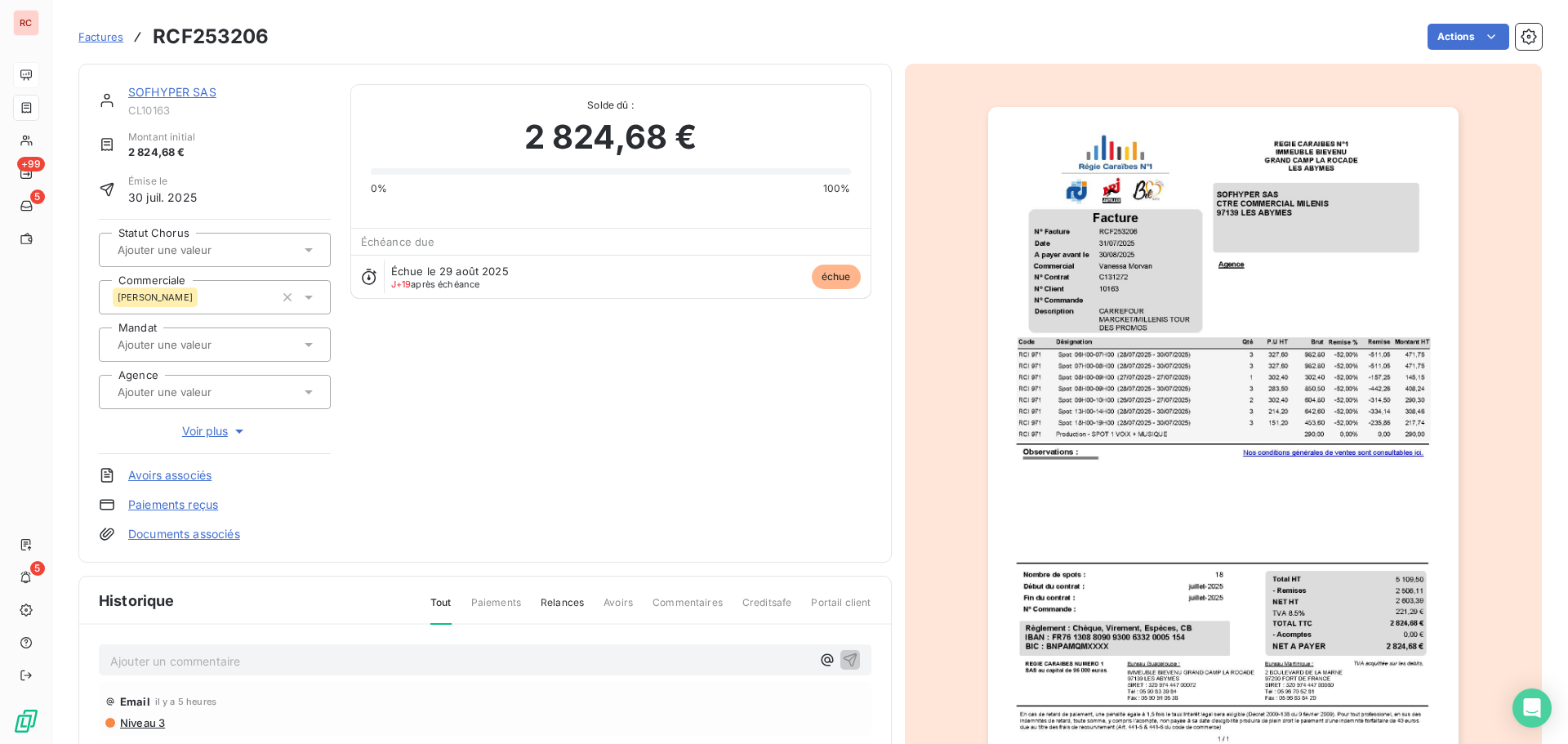
click at [123, 672] on div "Ajouter un commentaire ﻿" at bounding box center [486, 661] width 773 height 32
click at [152, 663] on p "Ajouter un commentaire ﻿" at bounding box center [460, 661] width 701 height 20
click at [848, 662] on div "17/09/2025 ORDRE VIREMENT" at bounding box center [486, 660] width 773 height 30
click at [843, 663] on icon "button" at bounding box center [850, 660] width 14 height 14
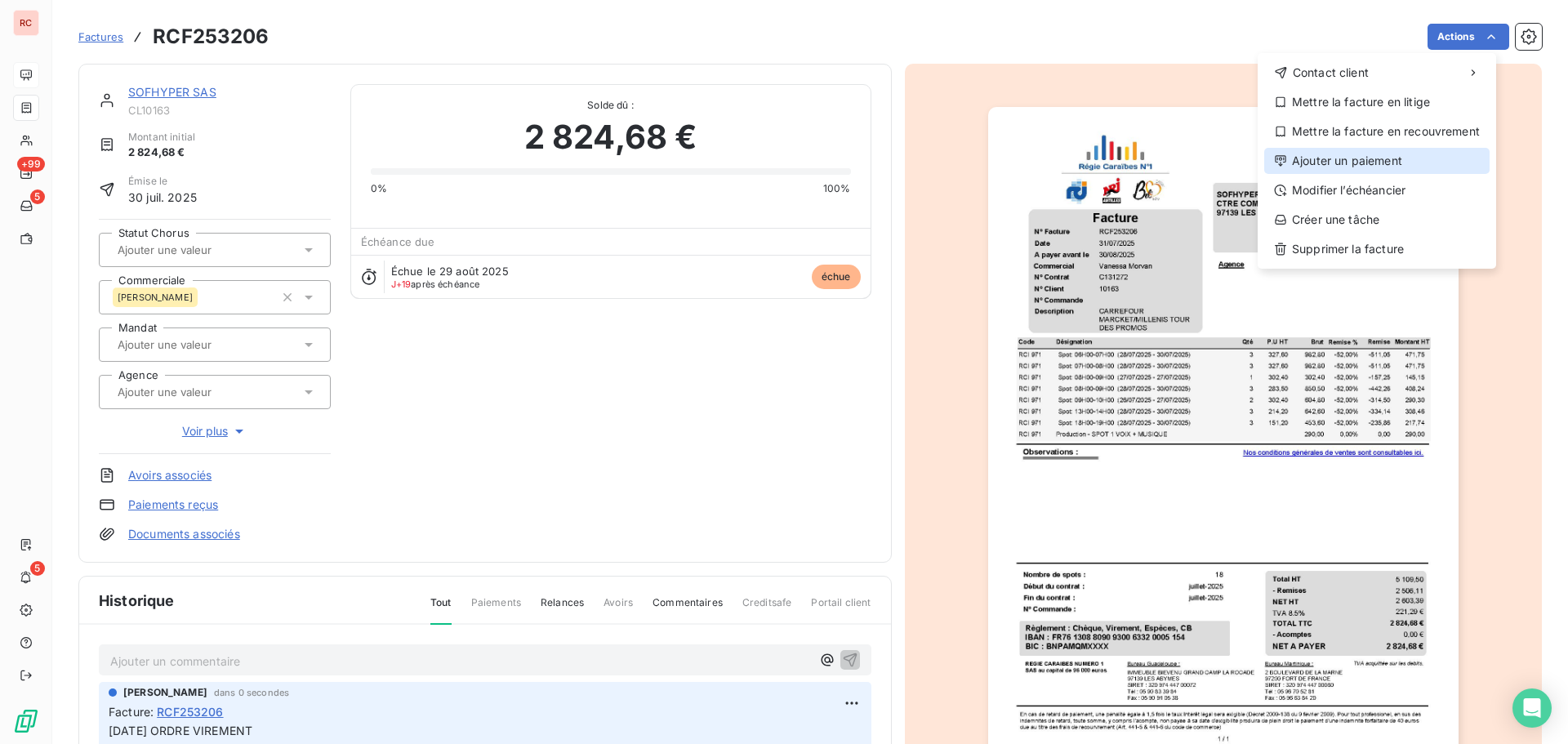
click at [1276, 164] on icon at bounding box center [1281, 161] width 13 height 13
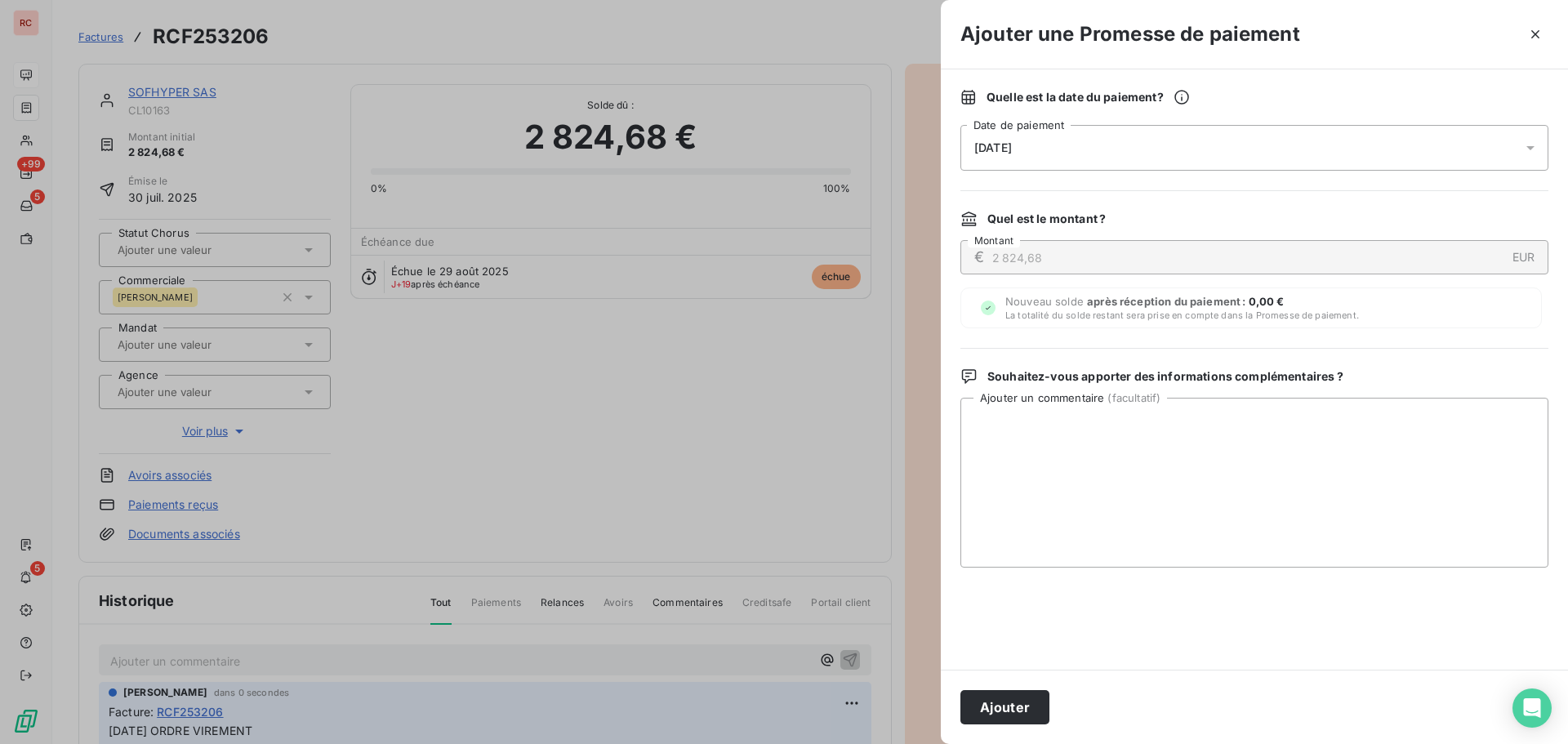
click at [1536, 149] on icon at bounding box center [1531, 148] width 16 height 16
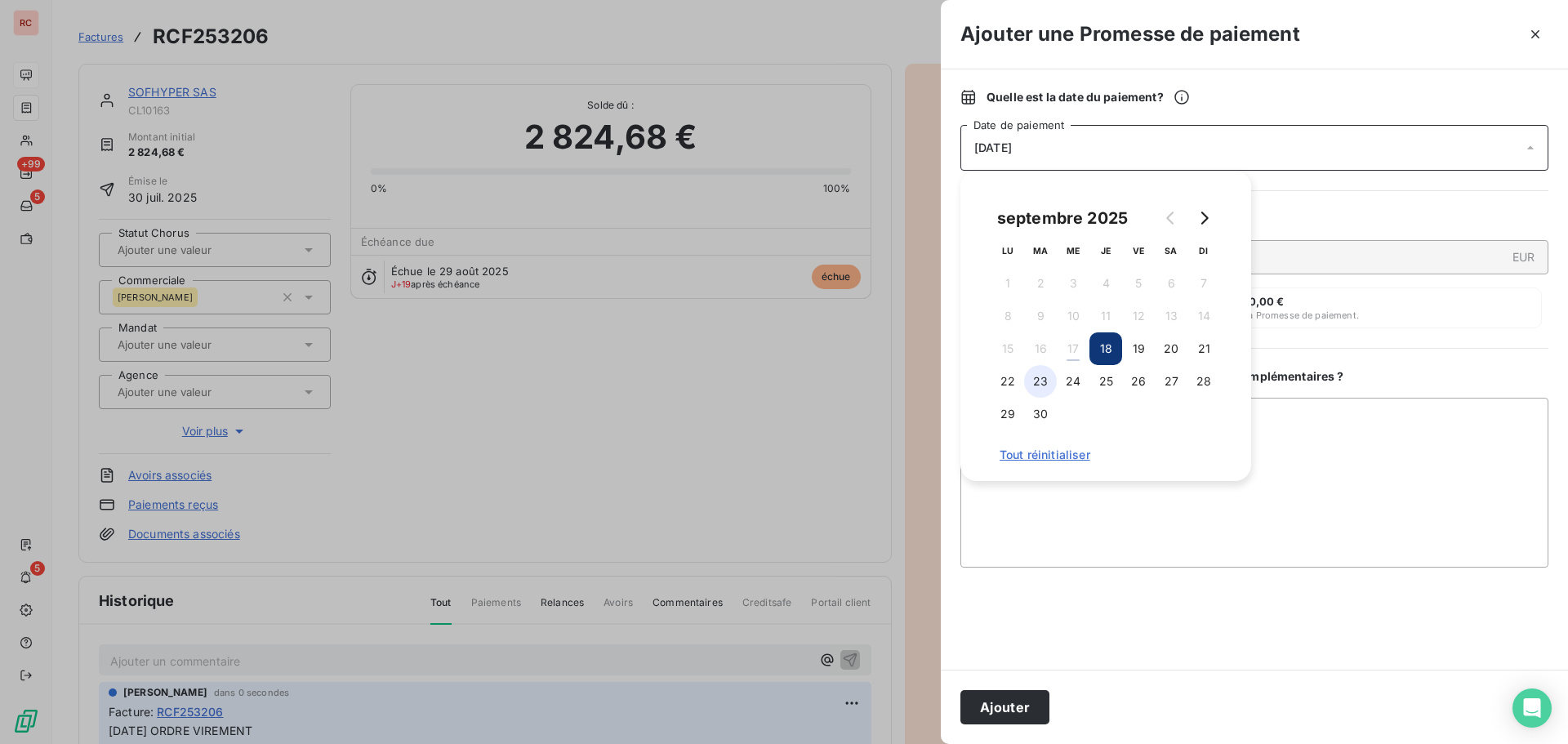
click at [1038, 388] on button "23" at bounding box center [1041, 381] width 33 height 33
click at [1038, 505] on textarea "Ajouter un commentaire ( facultatif )" at bounding box center [1254, 483] width 588 height 170
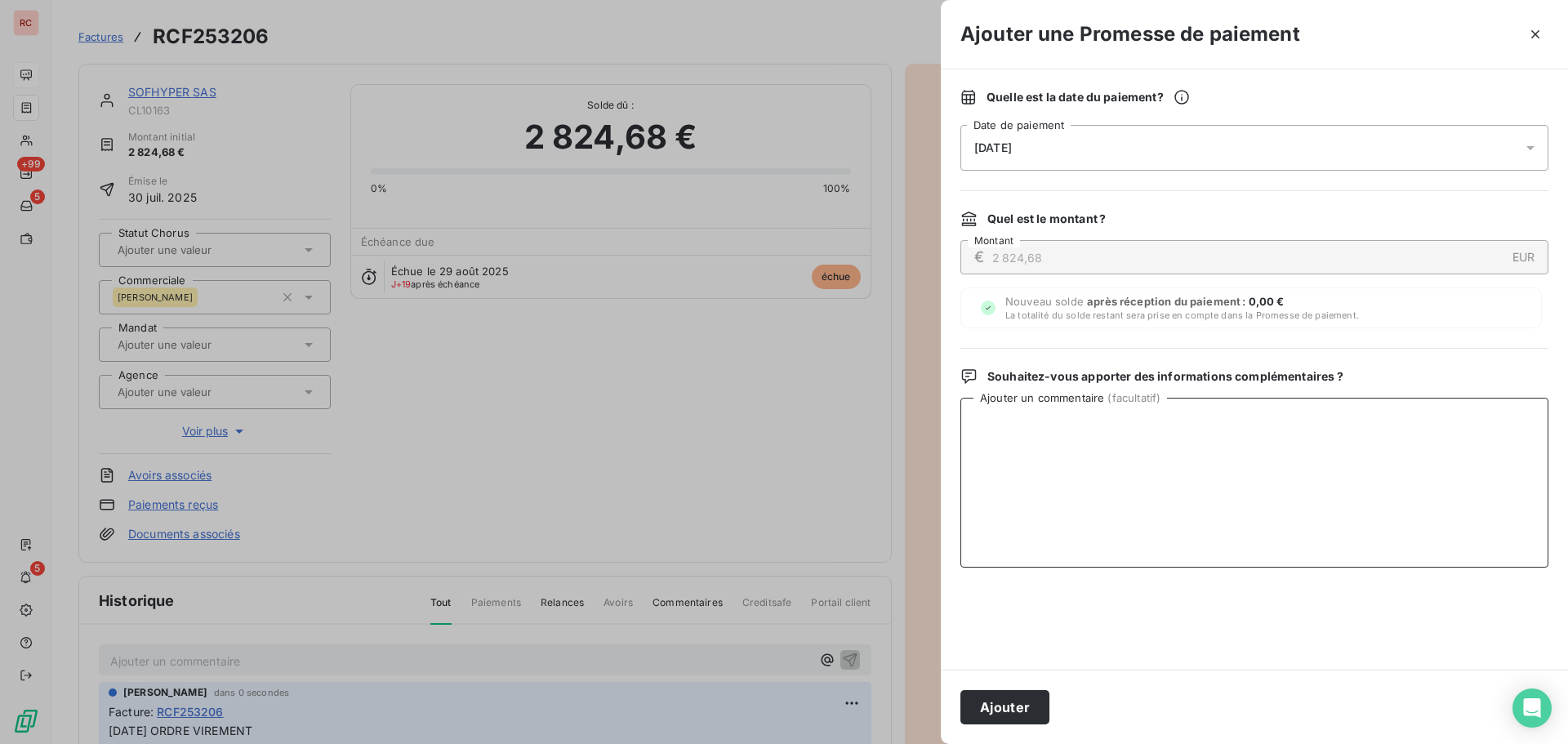
paste textarea "17/09/2025 ORDRE VIREMENT"
type textarea "17/09/2025 ORDRE VIREMENT"
click at [1021, 709] on button "Ajouter" at bounding box center [1005, 708] width 89 height 35
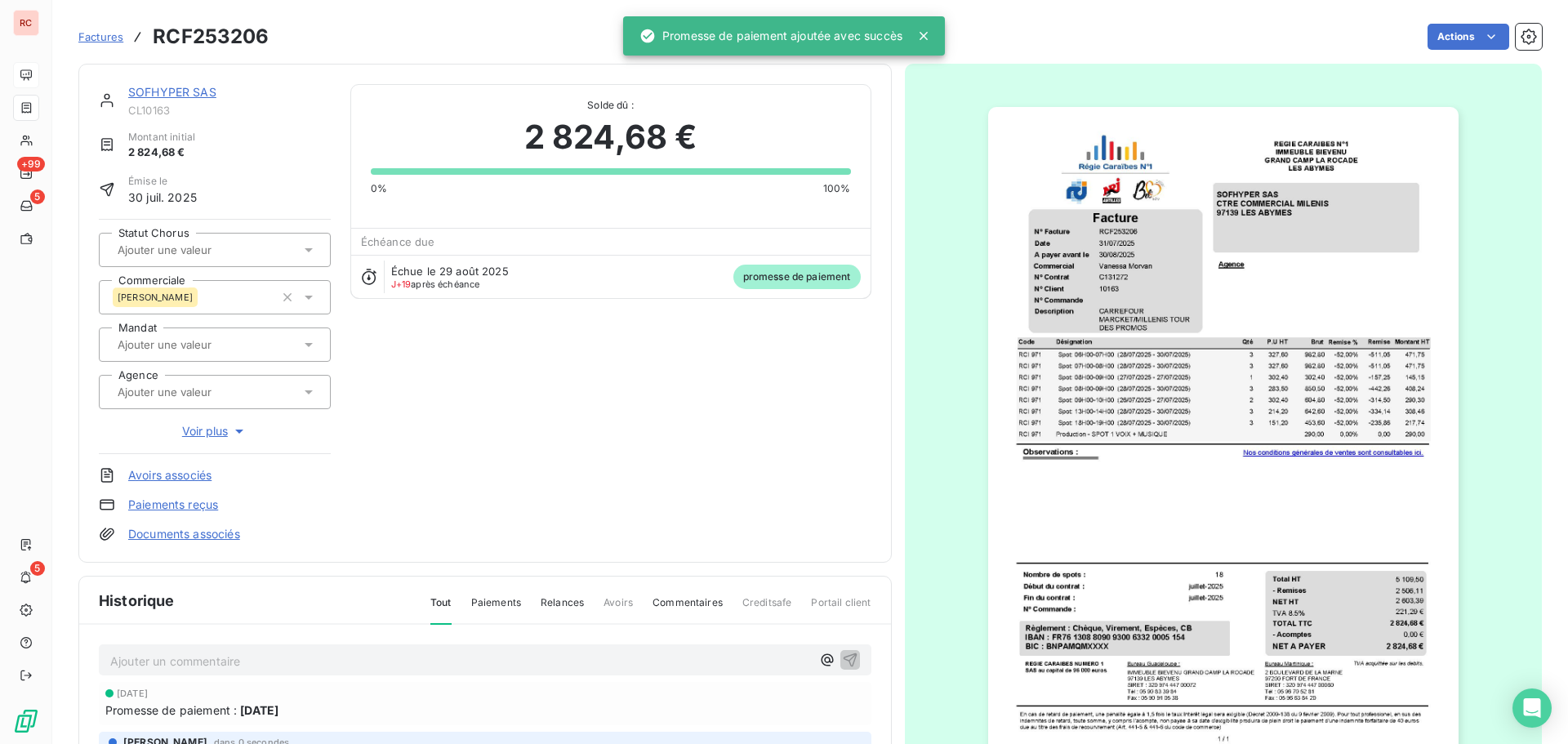
click at [139, 93] on link "SOFHYPER SAS" at bounding box center [173, 92] width 89 height 14
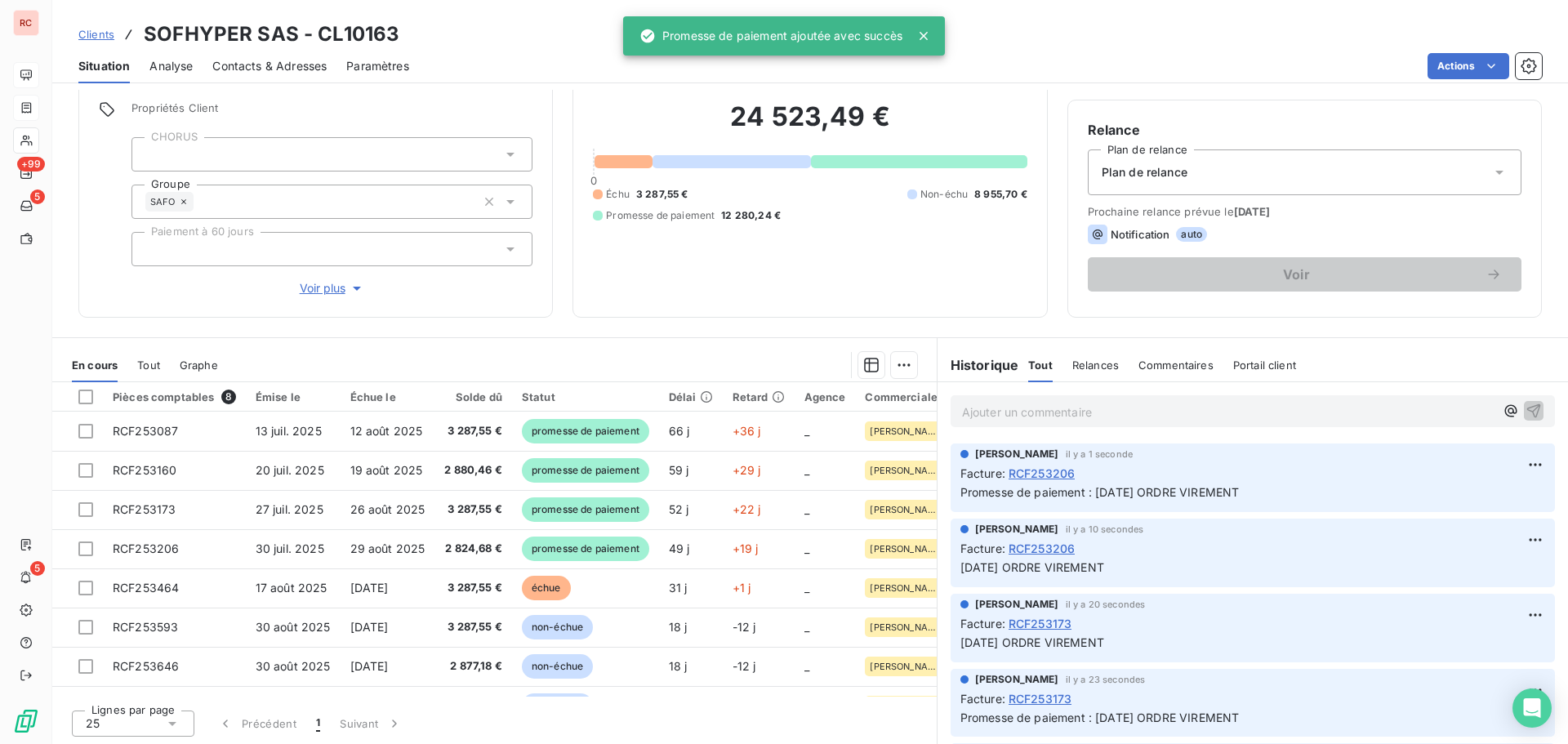
scroll to position [116, 0]
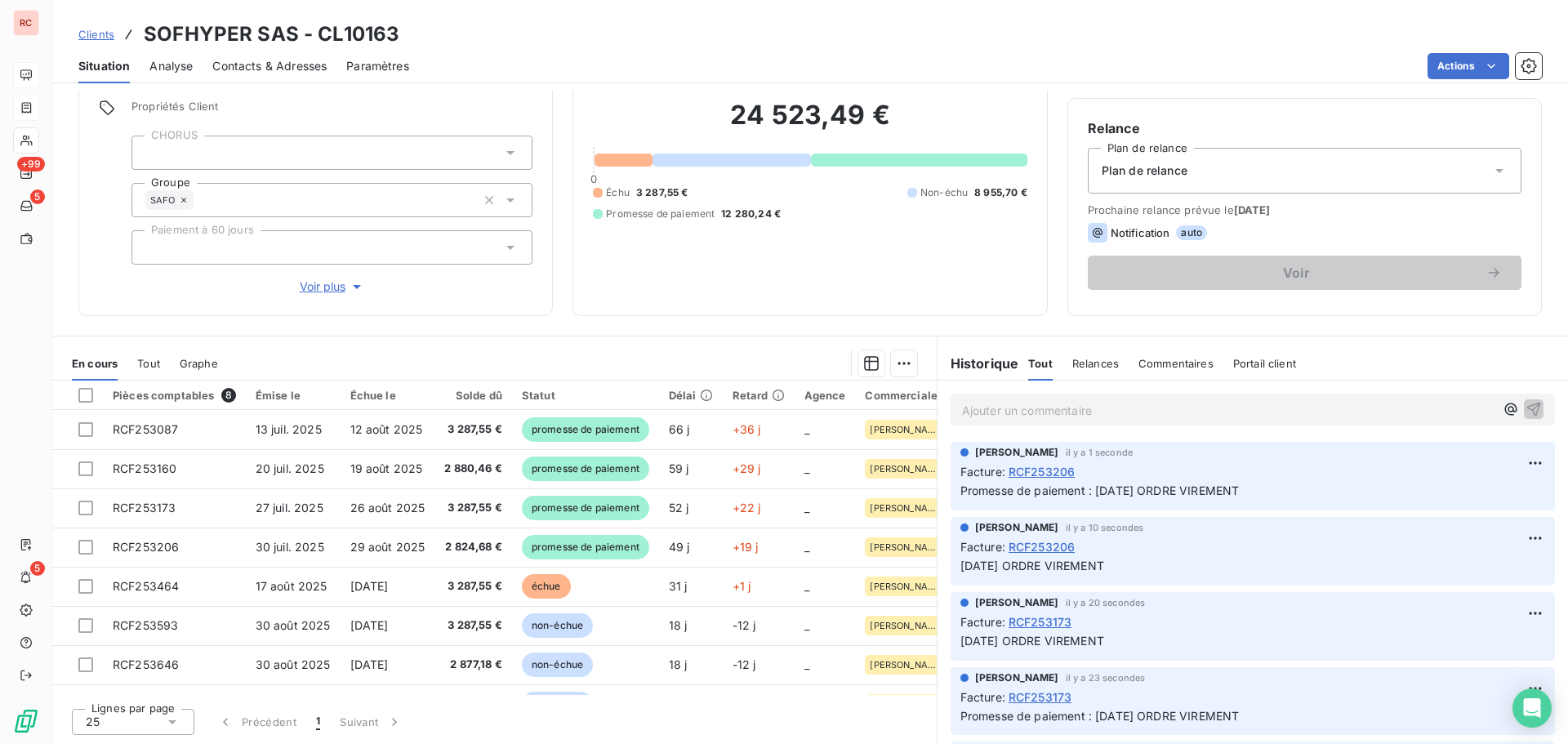
click at [98, 30] on span "Clients" at bounding box center [96, 34] width 36 height 13
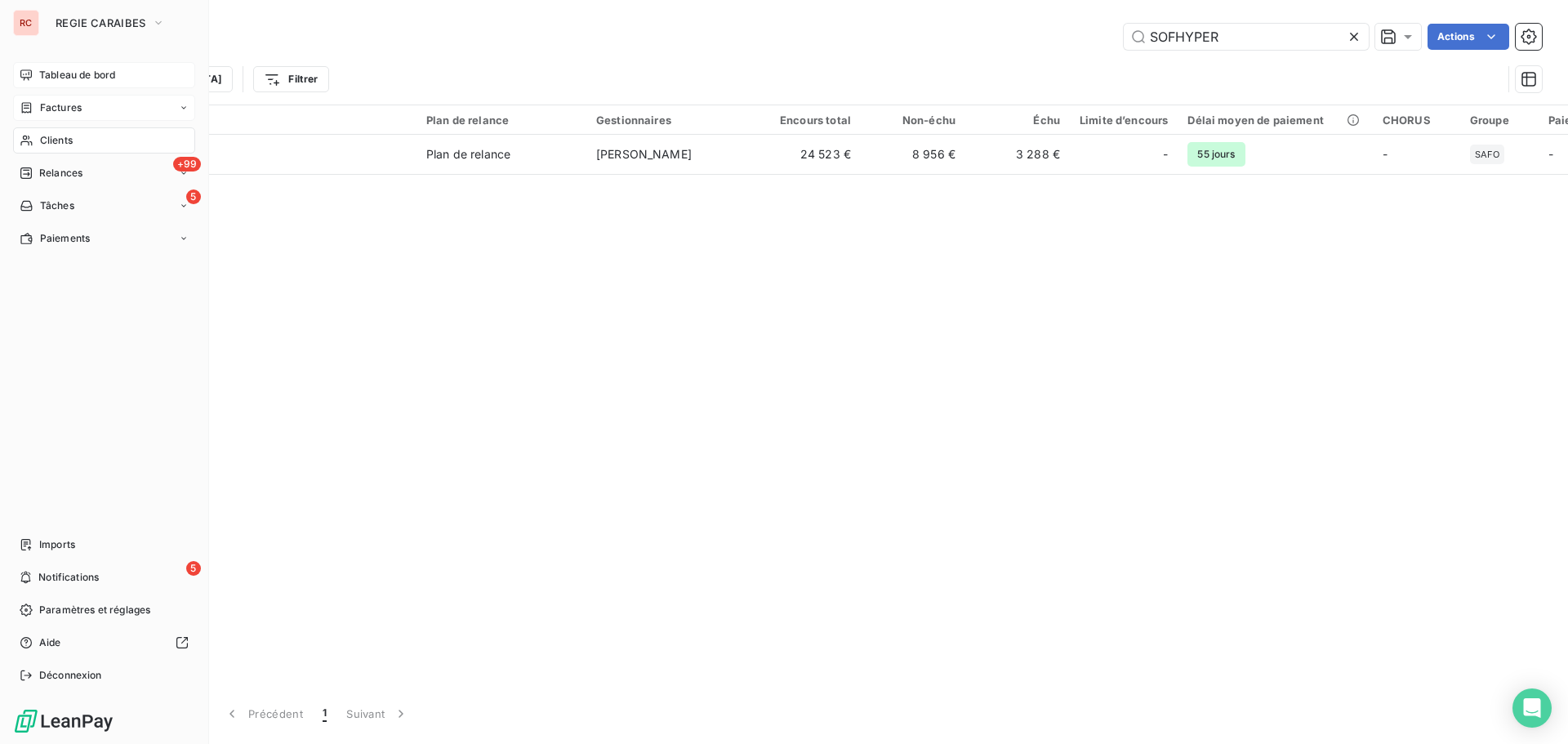
click at [57, 144] on span "Clients" at bounding box center [56, 140] width 33 height 15
click at [58, 140] on span "Clients" at bounding box center [56, 140] width 33 height 15
click at [69, 78] on span "Tableau de bord" at bounding box center [77, 74] width 76 height 15
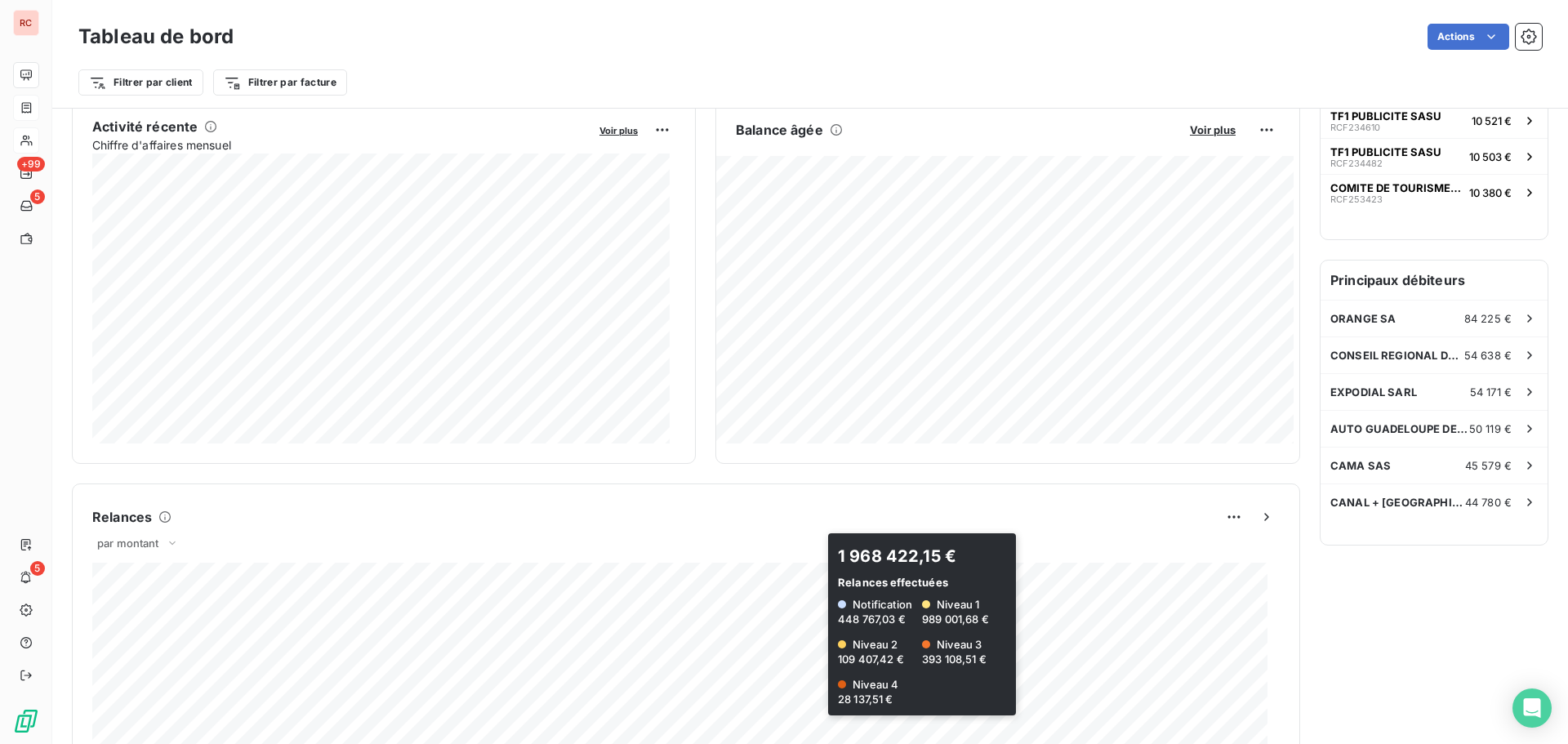
scroll to position [654, 0]
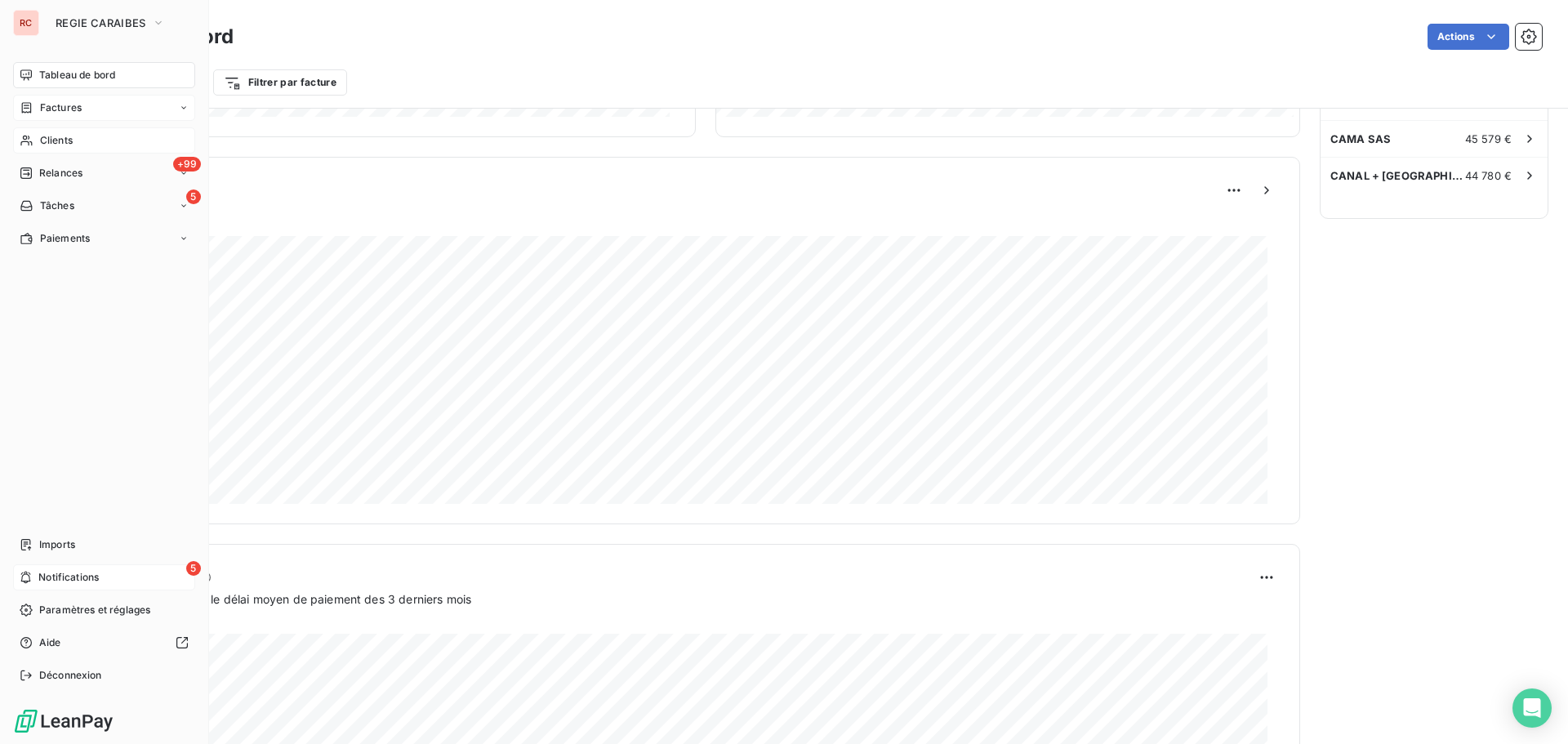
click at [61, 578] on span "Notifications" at bounding box center [68, 577] width 60 height 15
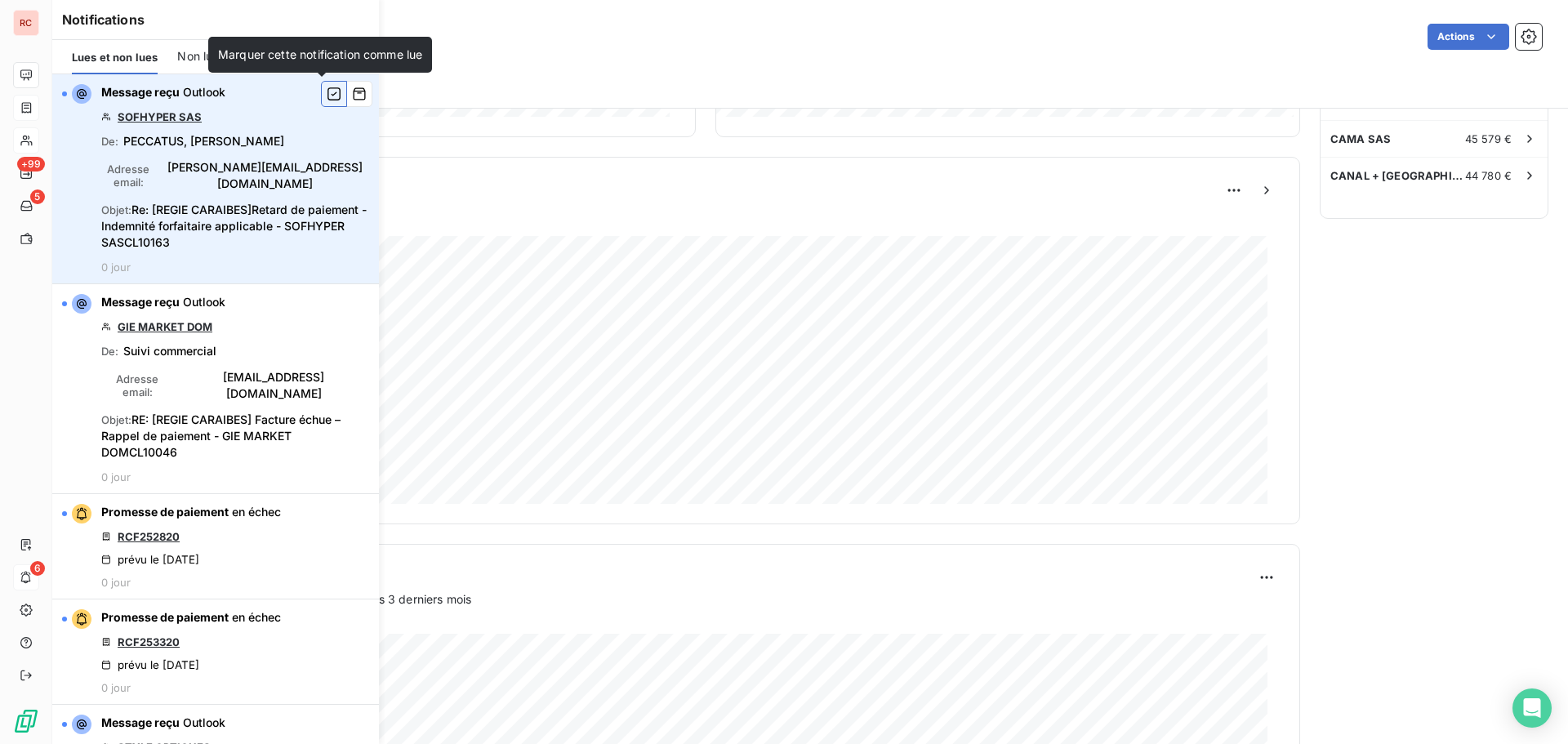
click at [327, 93] on icon "button" at bounding box center [334, 94] width 15 height 16
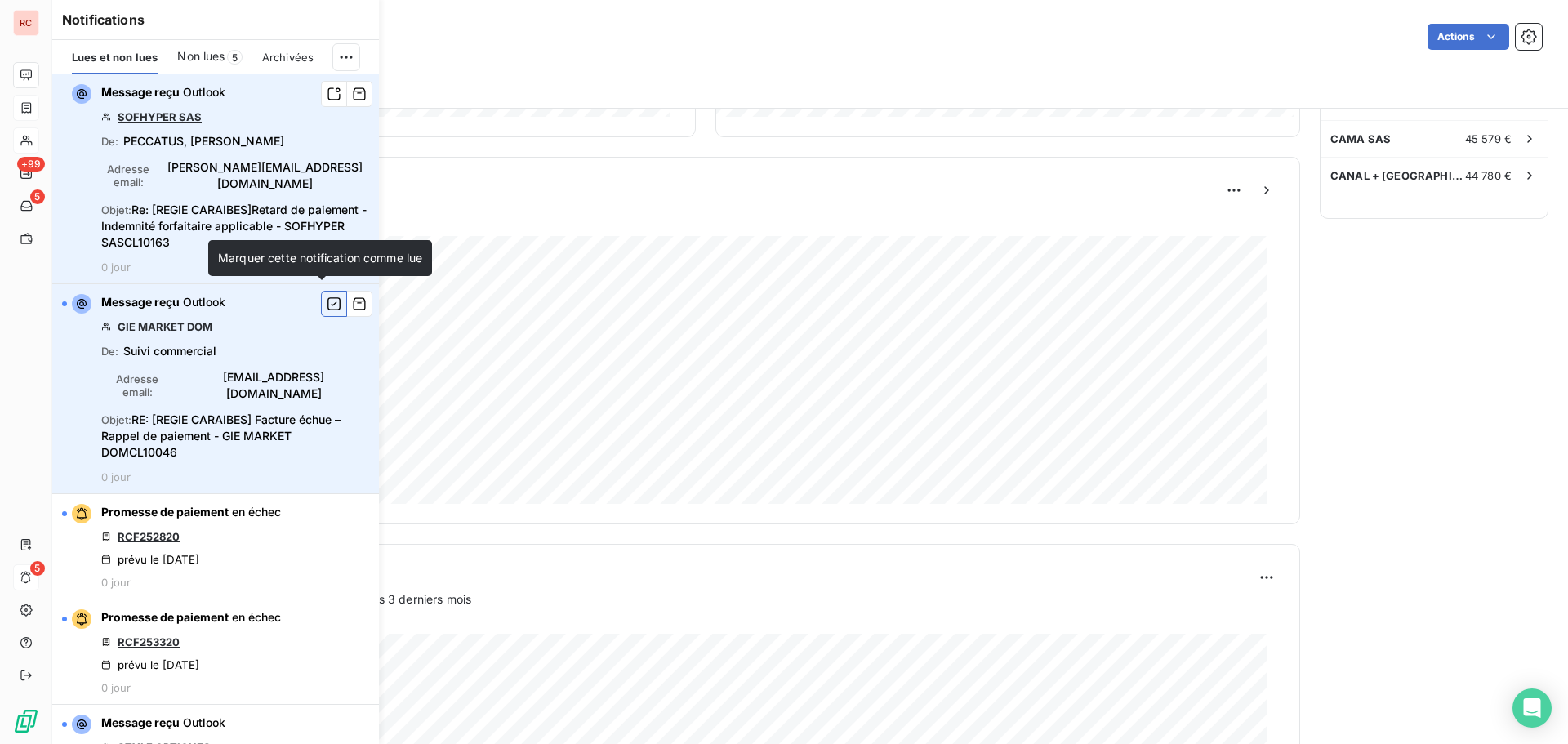
click at [327, 302] on icon "button" at bounding box center [334, 304] width 15 height 16
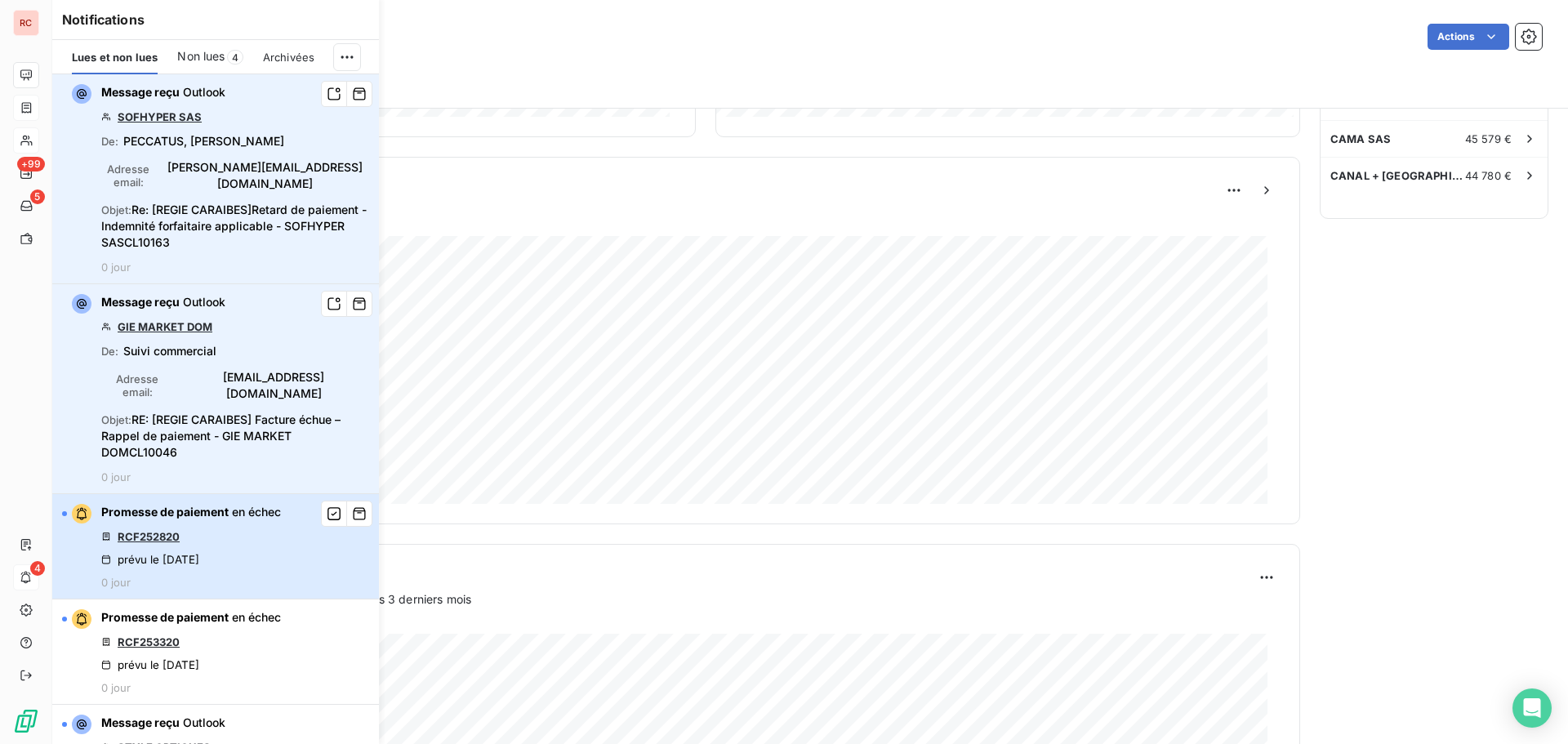
click at [201, 513] on div "Promesse de paiement en échec RCF252820 prévu le 15 sept. 2025 0 jour" at bounding box center [191, 547] width 180 height 85
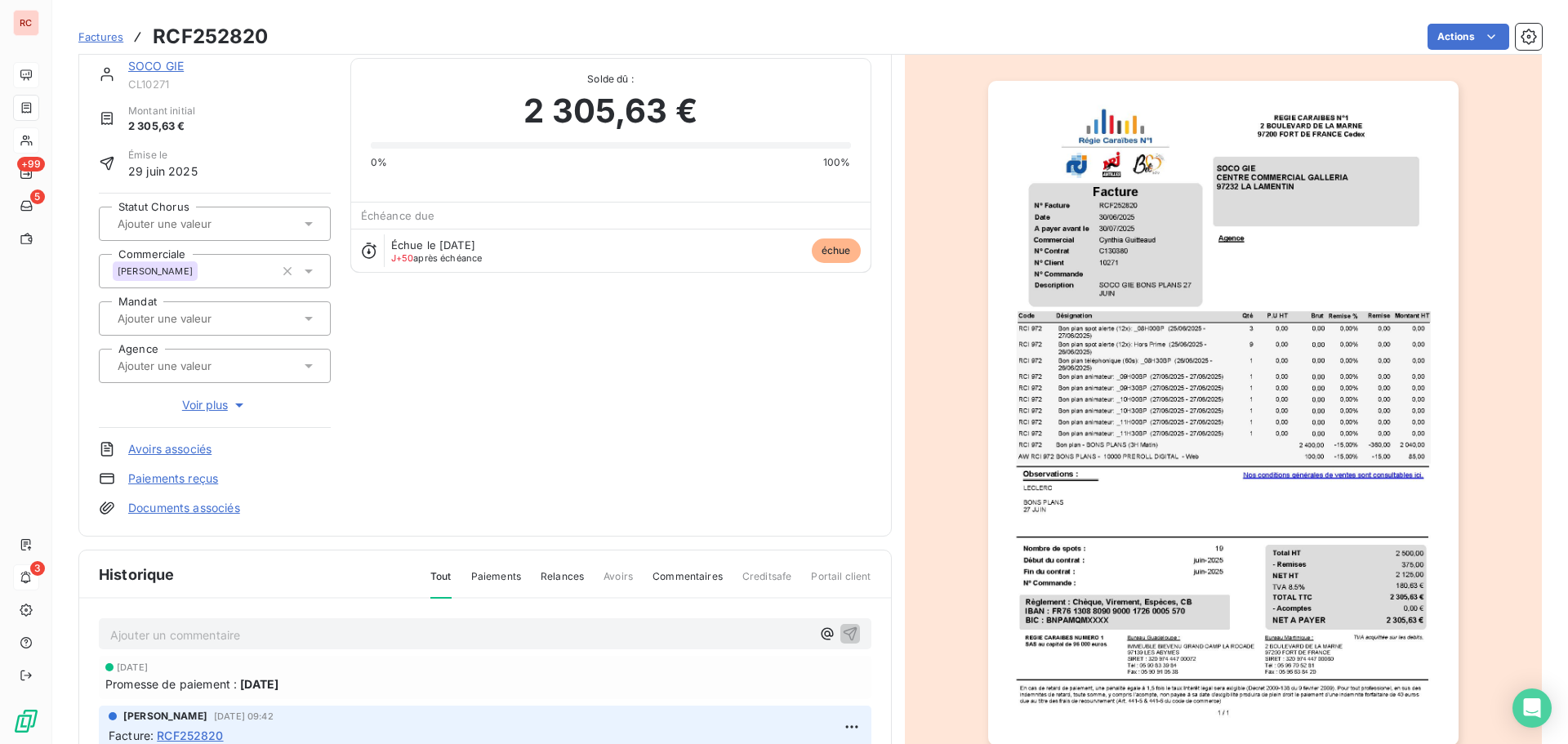
scroll to position [2, 0]
